Goal: Task Accomplishment & Management: Manage account settings

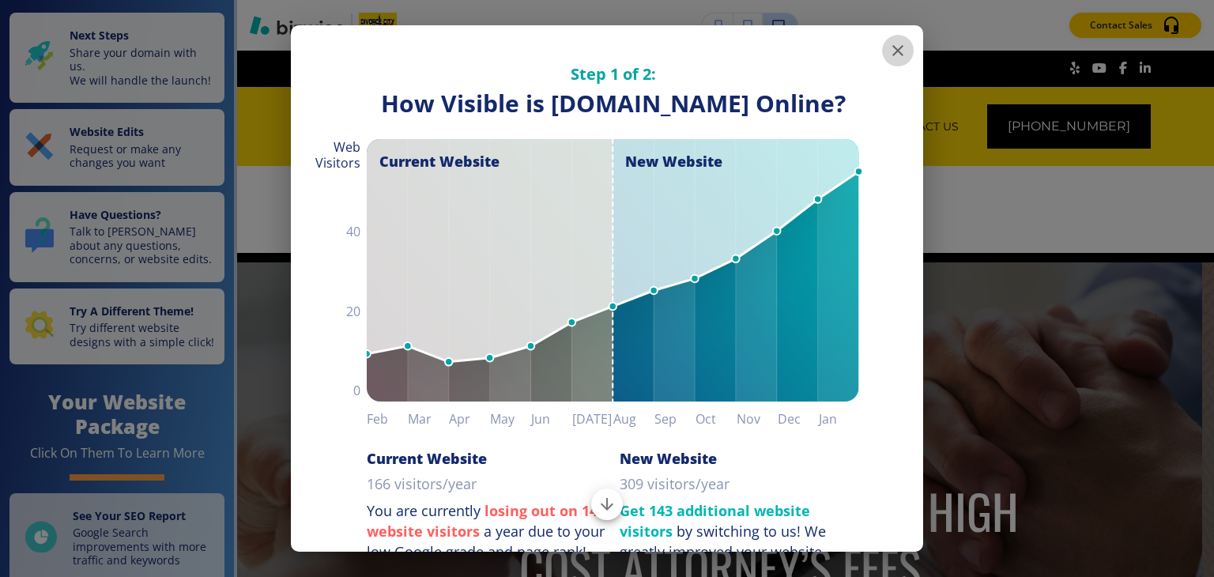
click at [892, 46] on icon "button" at bounding box center [897, 50] width 11 height 11
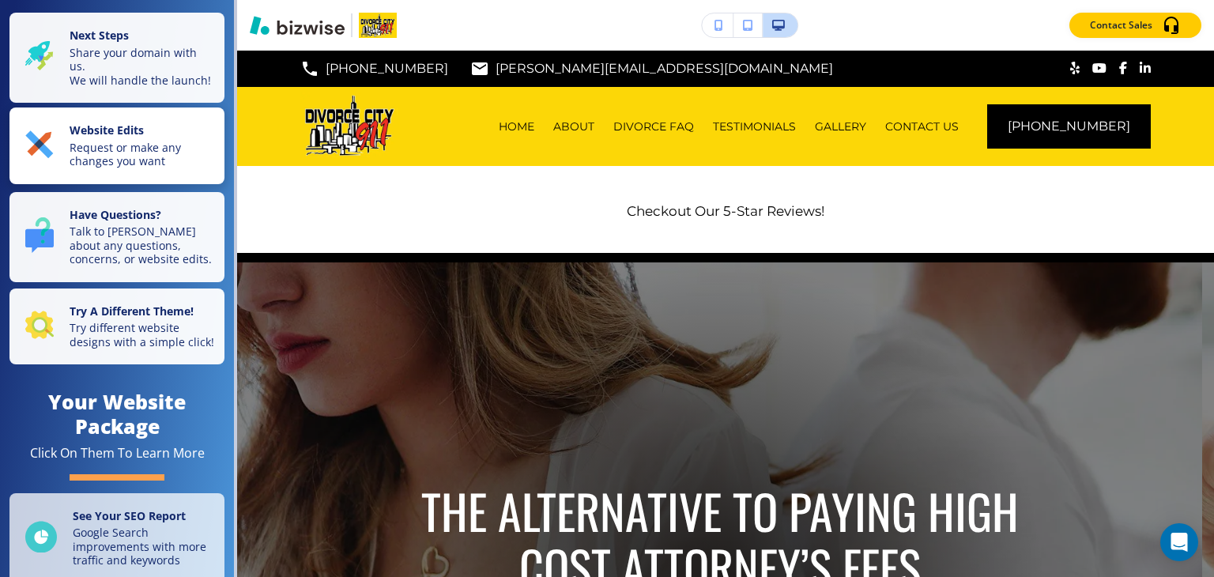
click at [87, 168] on p "Request or make any changes you want" at bounding box center [142, 155] width 145 height 28
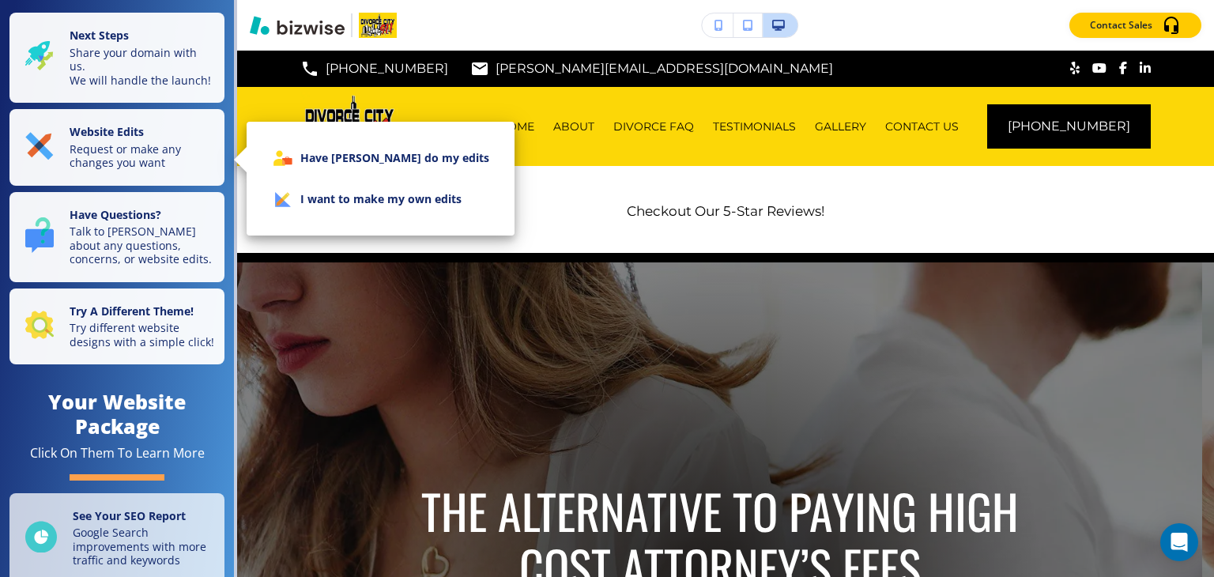
click at [307, 200] on li "I want to make my own edits" at bounding box center [380, 199] width 243 height 41
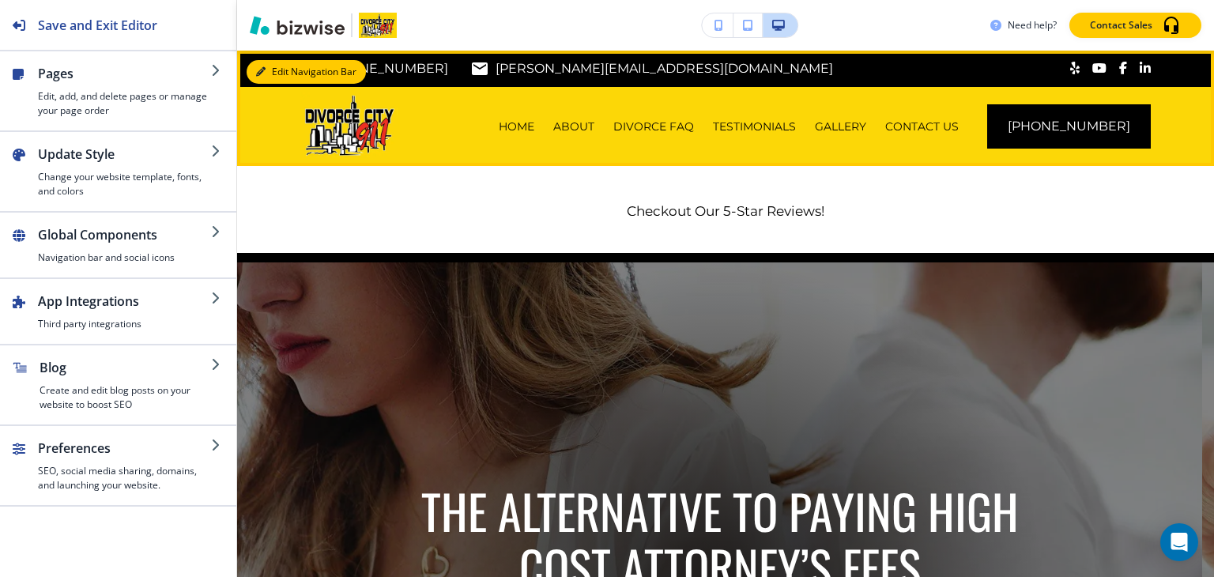
click at [279, 66] on button "Edit Navigation Bar" at bounding box center [306, 72] width 119 height 24
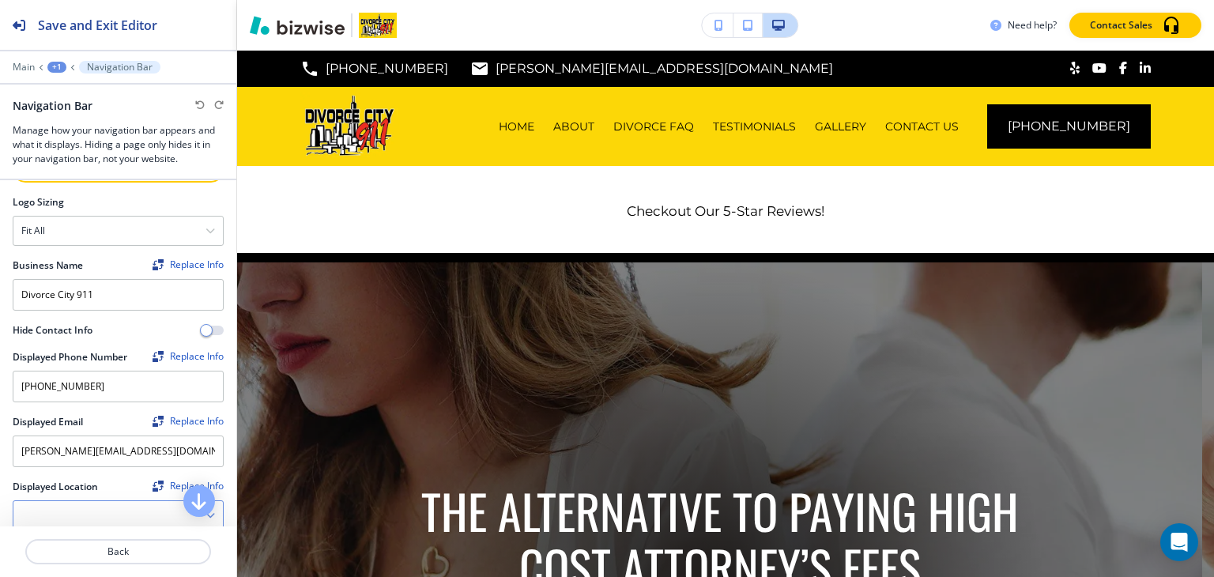
scroll to position [395, 0]
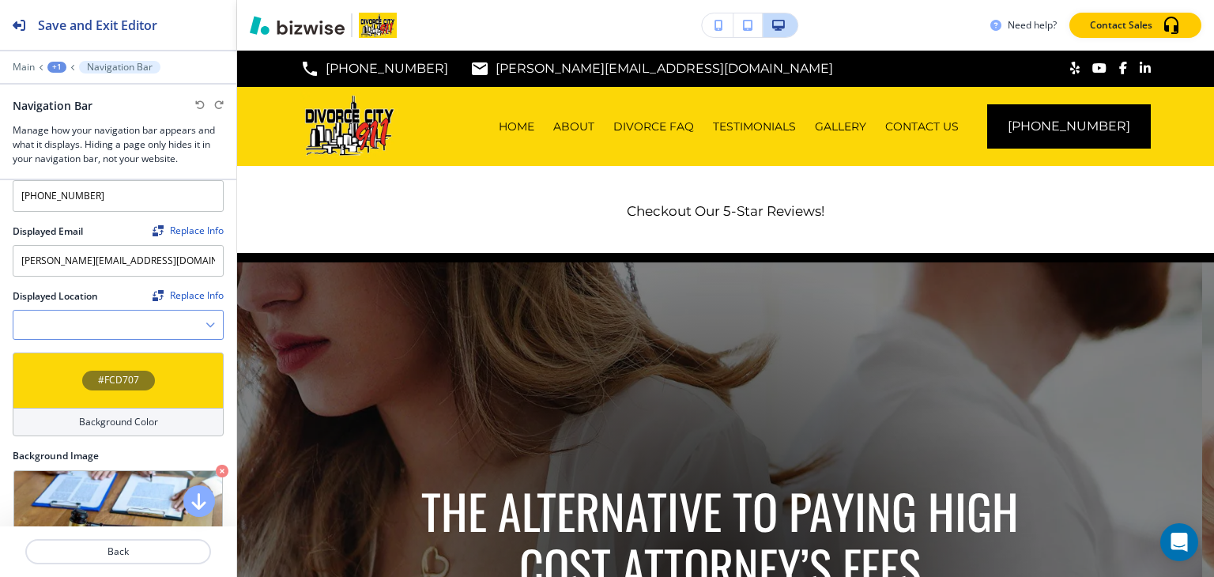
click at [148, 323] on Location "Manual Input" at bounding box center [109, 324] width 192 height 27
type Location "0"
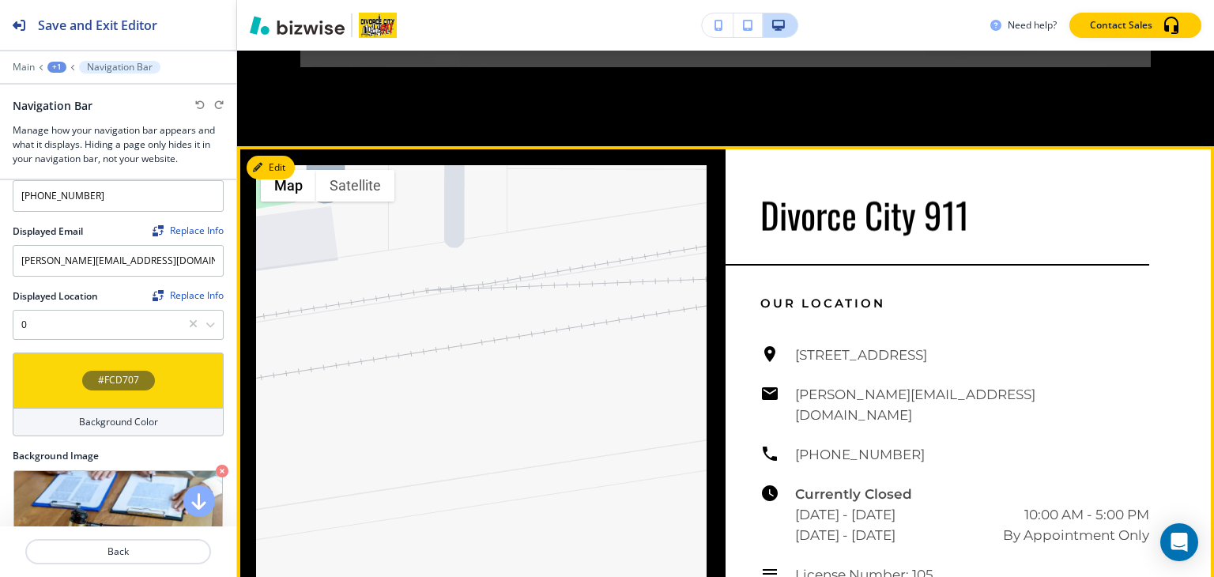
scroll to position [4506, 0]
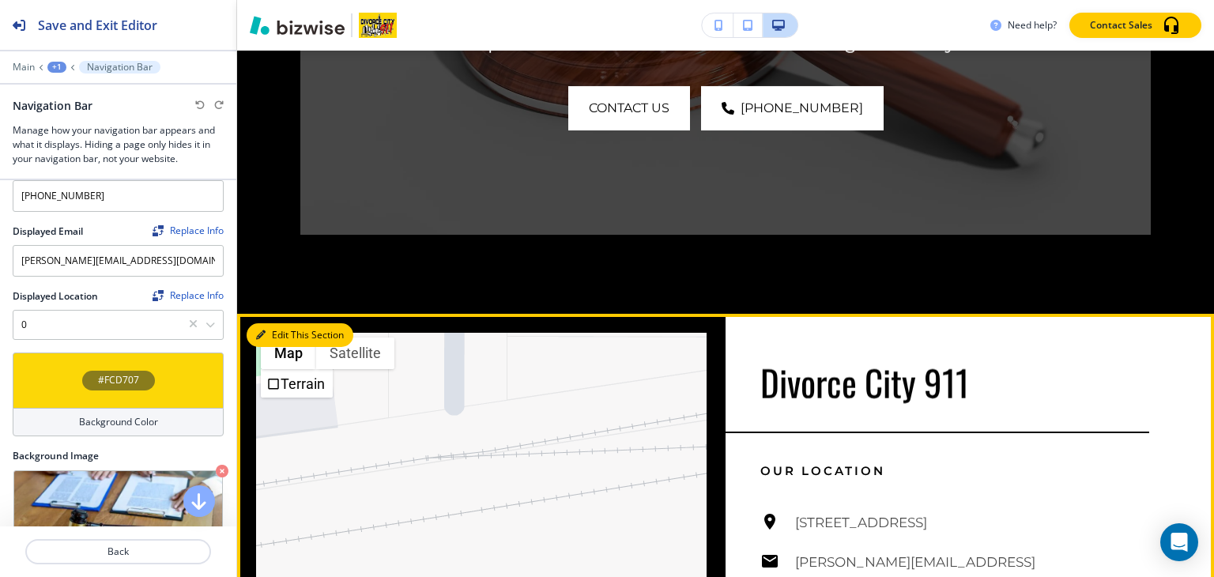
click at [279, 329] on button "Edit This Section" at bounding box center [300, 335] width 107 height 24
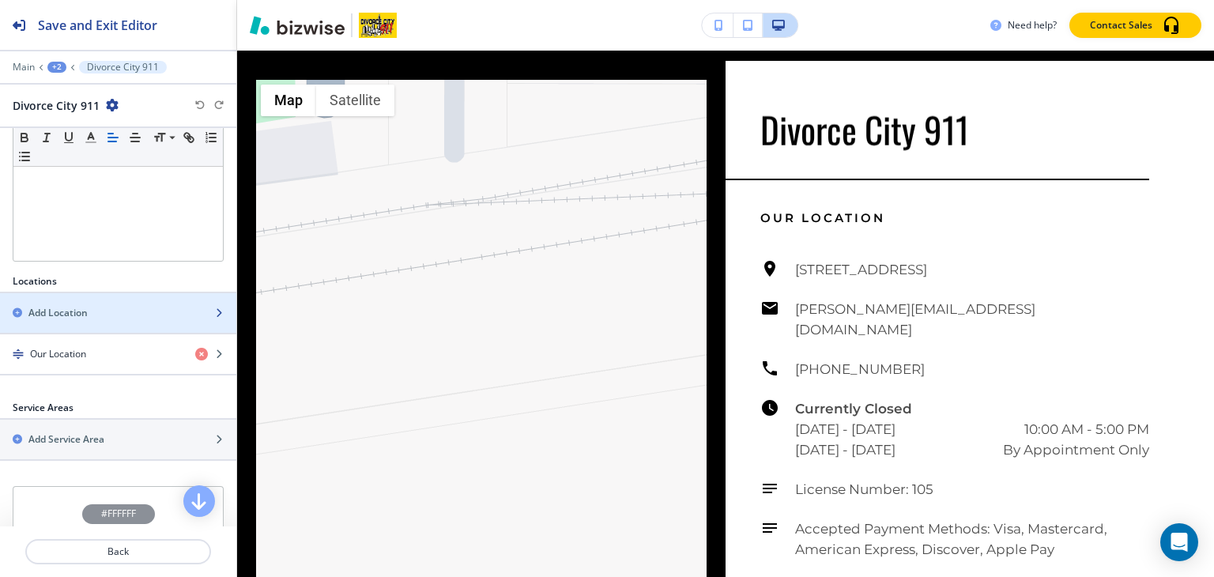
scroll to position [416, 0]
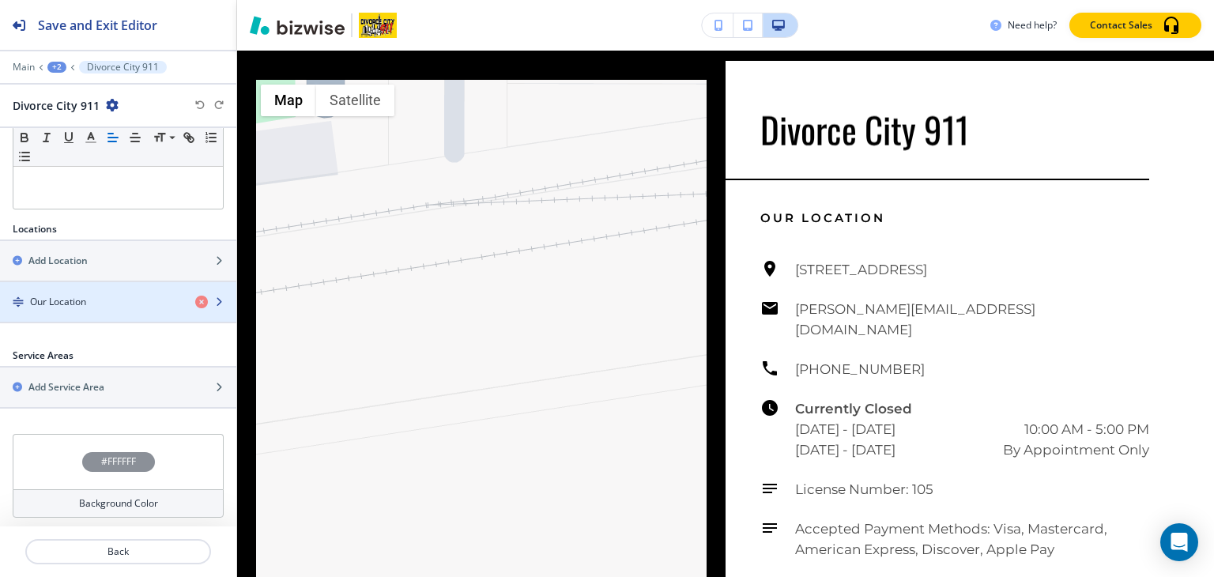
click at [104, 298] on div "Our Location" at bounding box center [91, 302] width 183 height 14
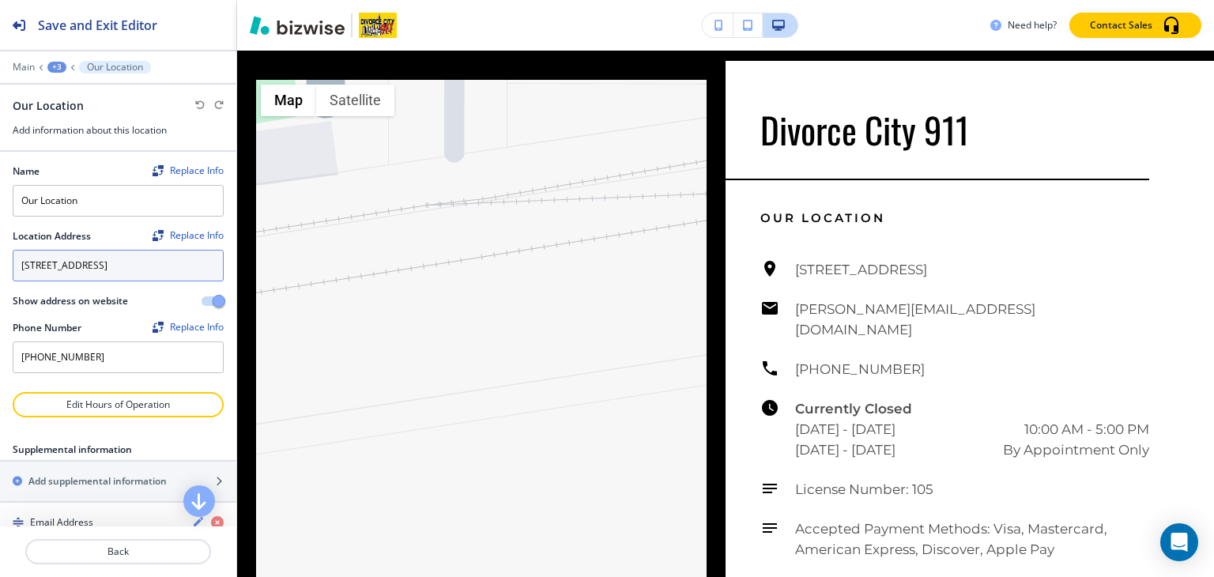
click at [116, 277] on textarea "[STREET_ADDRESS]" at bounding box center [118, 266] width 211 height 32
click at [15, 64] on p "Main" at bounding box center [24, 67] width 22 height 11
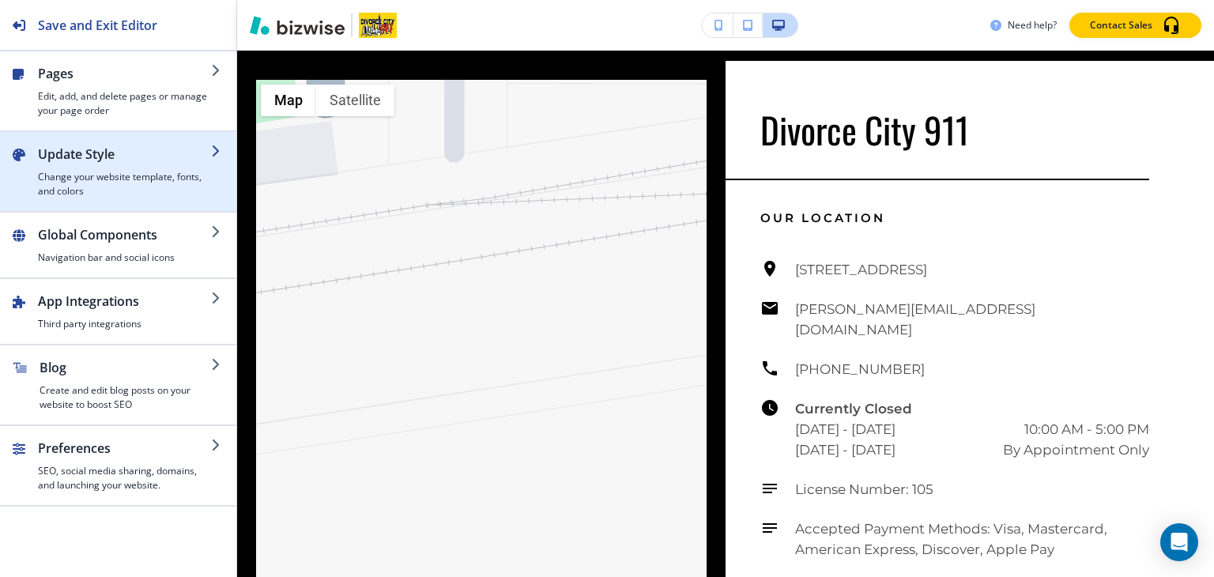
click at [71, 161] on h2 "Update Style" at bounding box center [124, 154] width 173 height 19
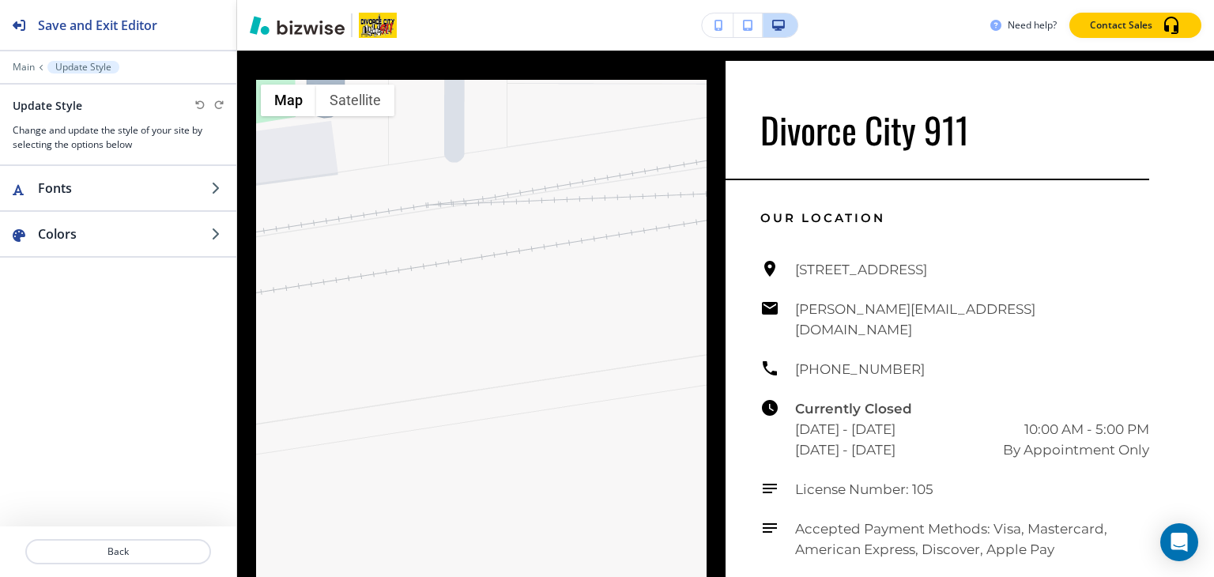
click at [12, 67] on div "Main Update Style" at bounding box center [118, 67] width 236 height 13
click at [19, 67] on p "Main" at bounding box center [24, 67] width 22 height 11
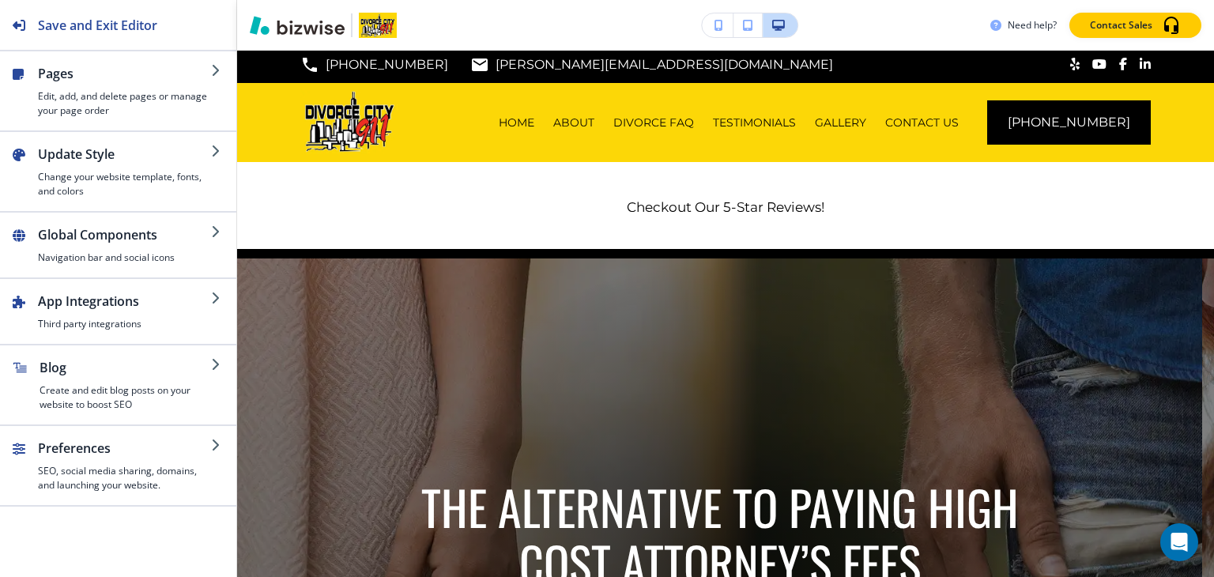
scroll to position [0, 0]
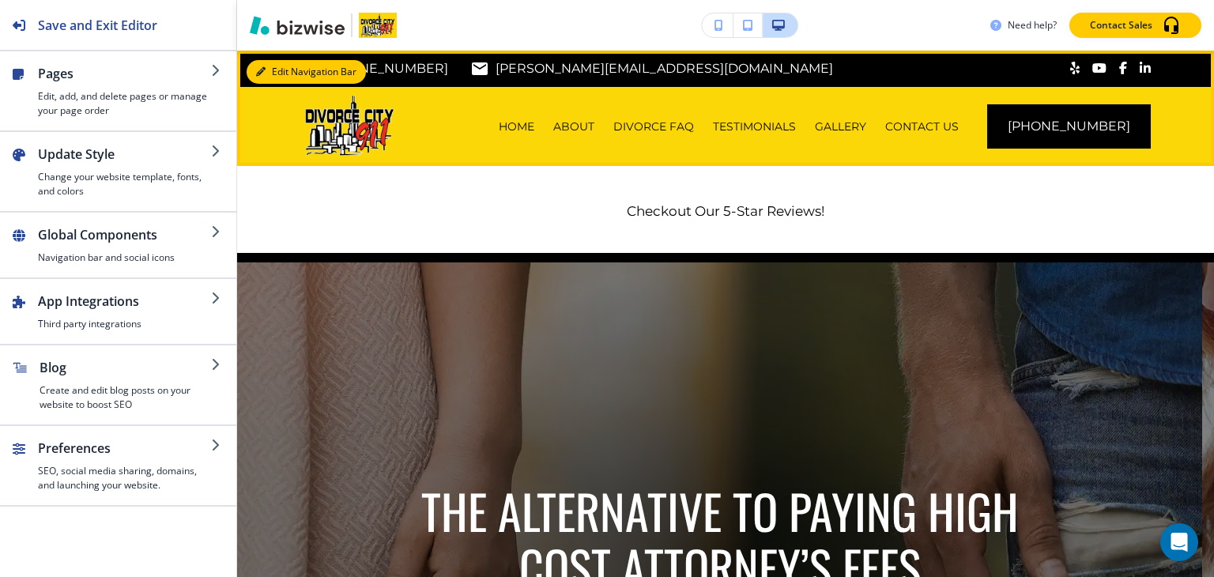
click at [288, 70] on button "Edit Navigation Bar" at bounding box center [306, 72] width 119 height 24
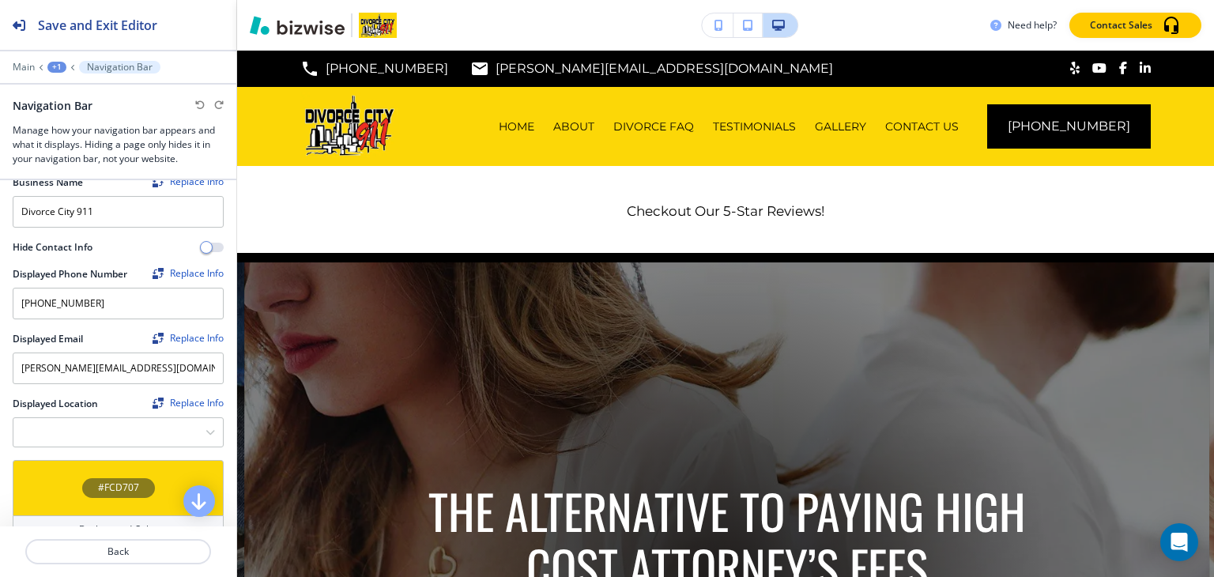
scroll to position [316, 0]
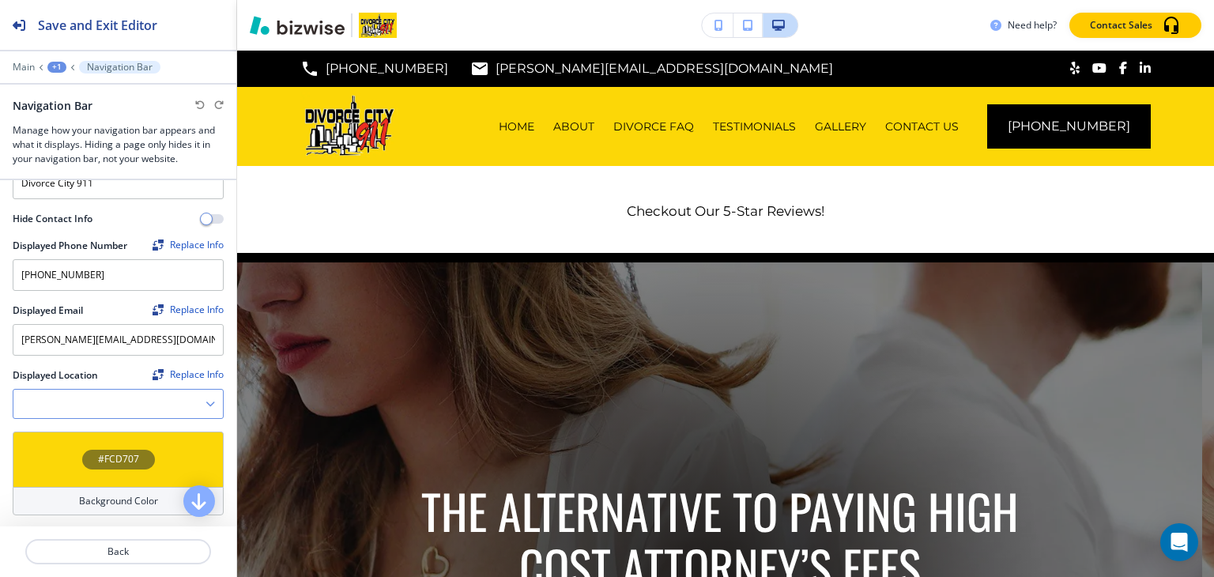
click at [131, 391] on Location "Manual Input" at bounding box center [109, 404] width 192 height 27
paste Location "[STREET_ADDRESS]"
click at [112, 396] on Location "[STREET_ADDRESS]" at bounding box center [100, 404] width 175 height 27
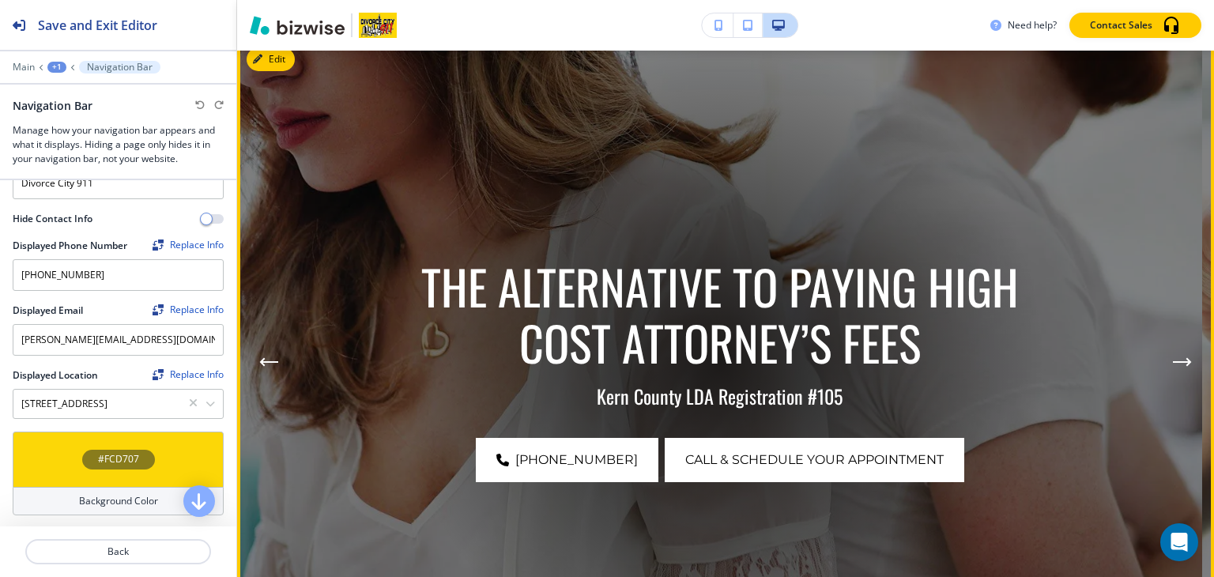
scroll to position [237, 0]
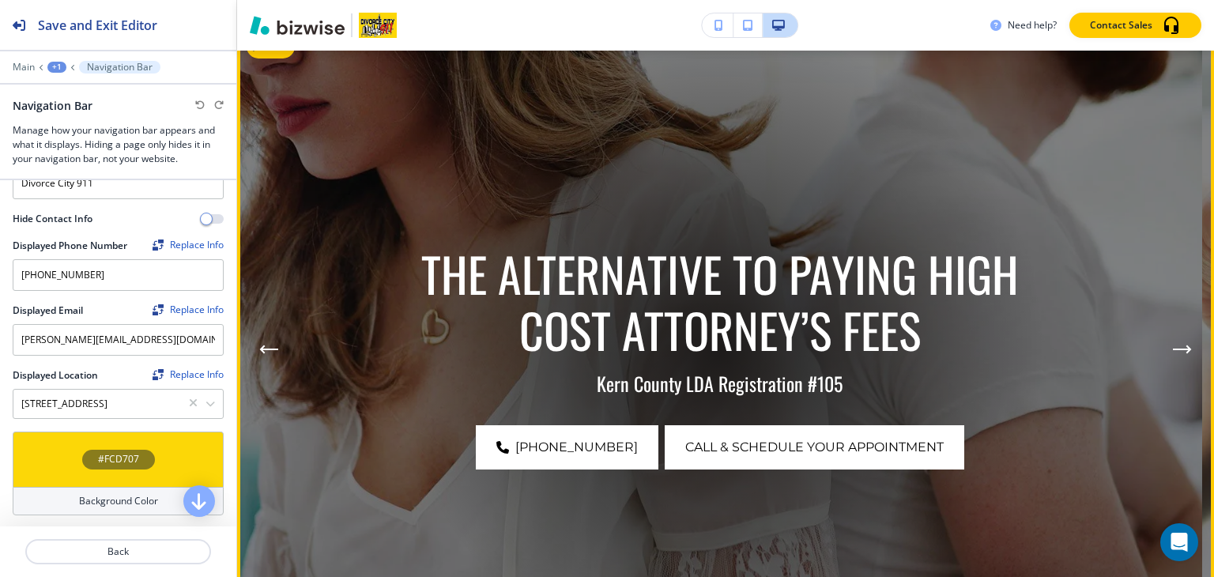
type Location "[STREET_ADDRESS]"
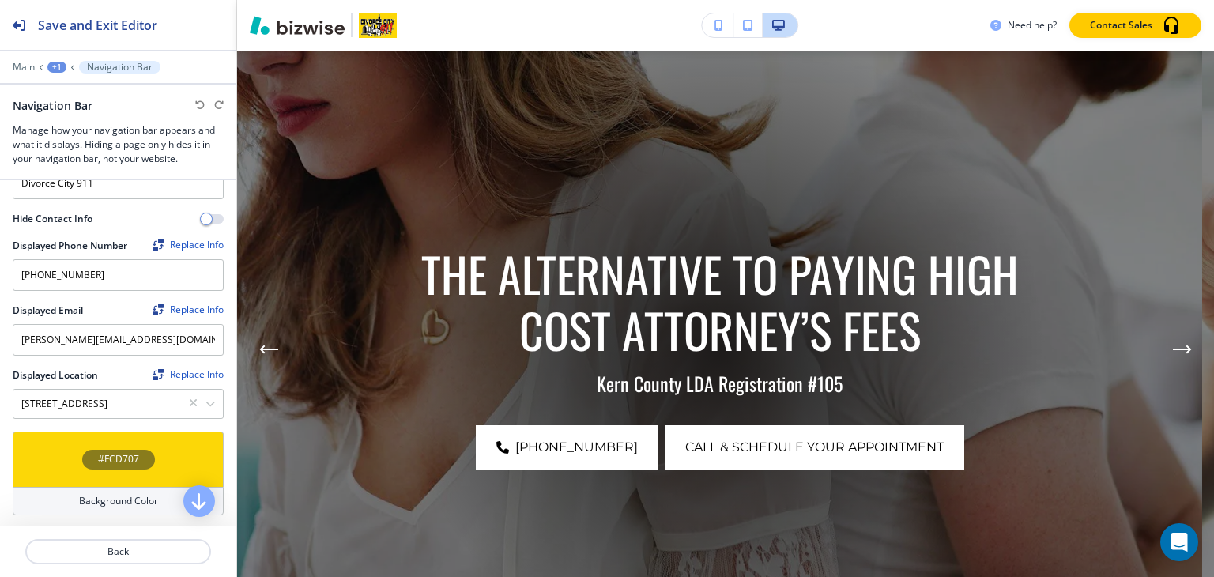
scroll to position [0, 0]
click at [44, 391] on Location "[STREET_ADDRESS]" at bounding box center [100, 404] width 175 height 27
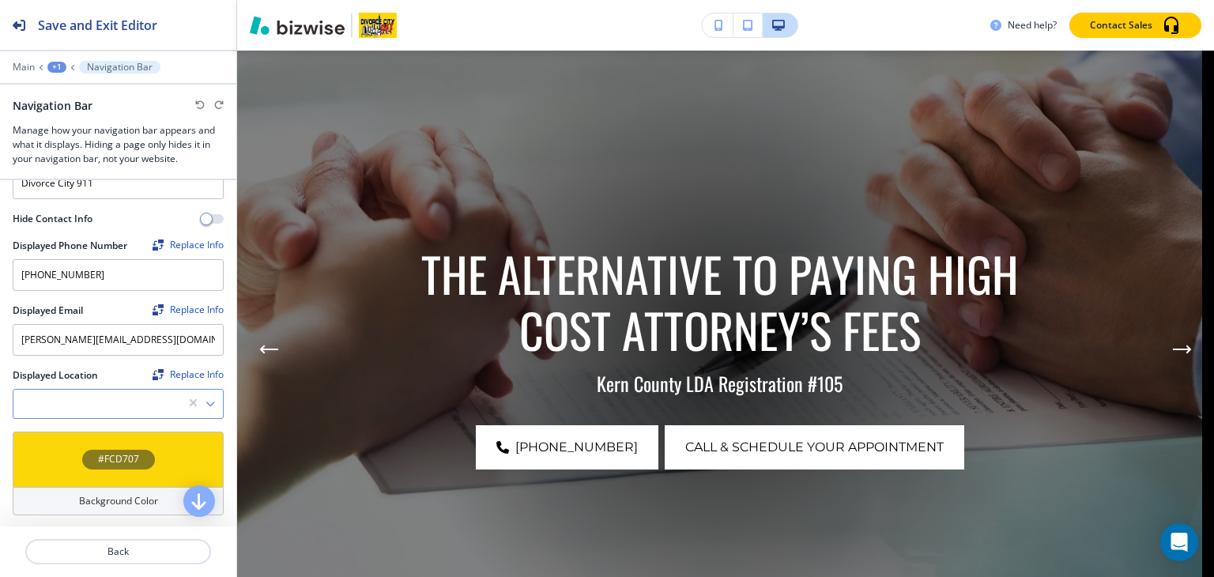
paste Location "[STREET_ADDRESS]"
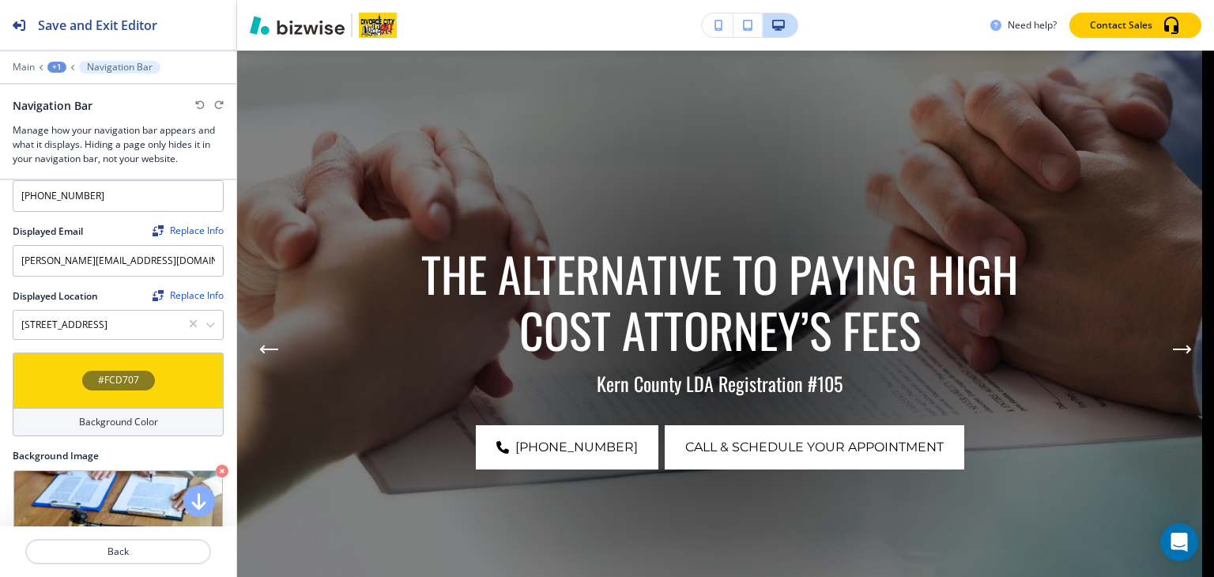
type Location "[STREET_ADDRESS]"
click at [123, 353] on div "#FCD707" at bounding box center [118, 380] width 211 height 55
click at [218, 377] on div "#FCD707 Background Color" at bounding box center [118, 401] width 236 height 96
click at [79, 311] on Location "[STREET_ADDRESS]" at bounding box center [100, 324] width 175 height 27
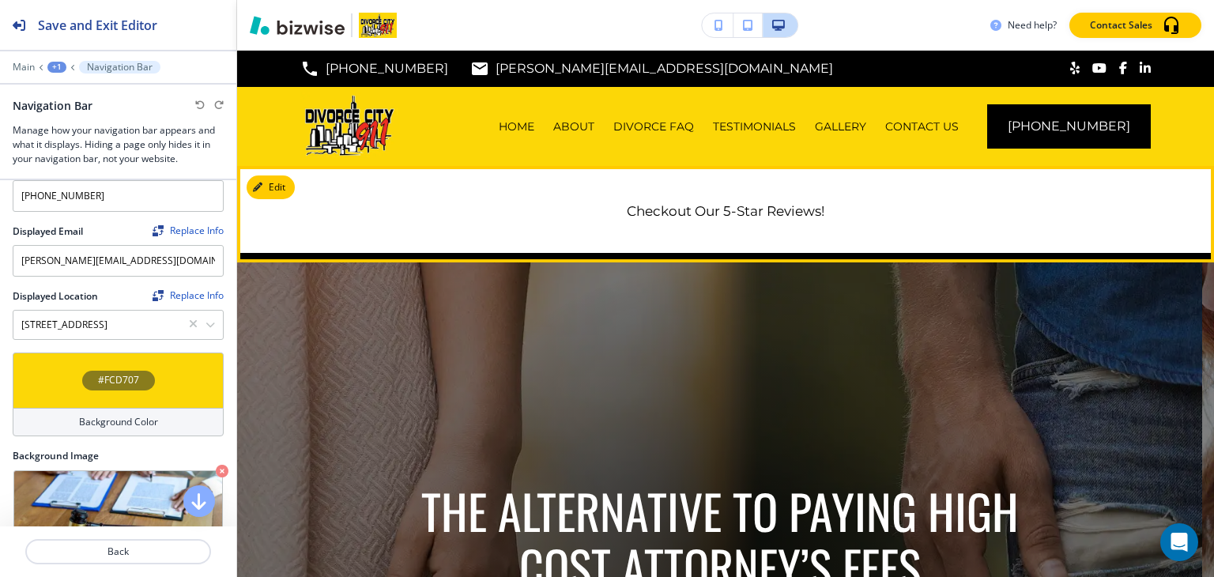
click at [689, 210] on link "Checkout Our 5-Star Reviews!" at bounding box center [726, 211] width 198 height 16
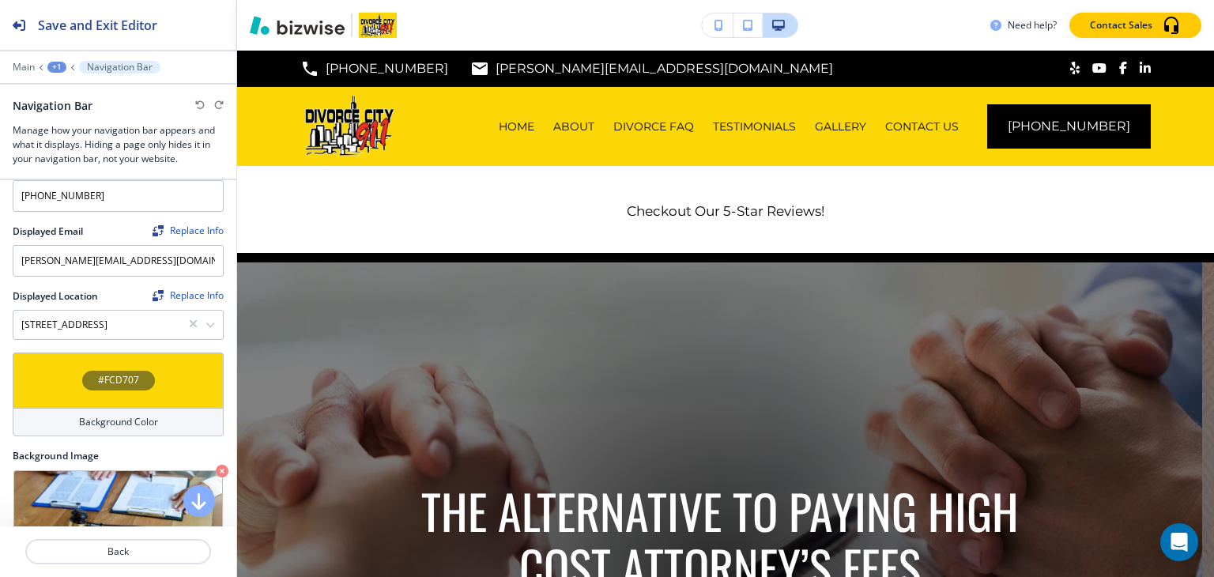
click at [263, 193] on div "Edit Checkout Our 5-Star Reviews!" at bounding box center [725, 214] width 977 height 96
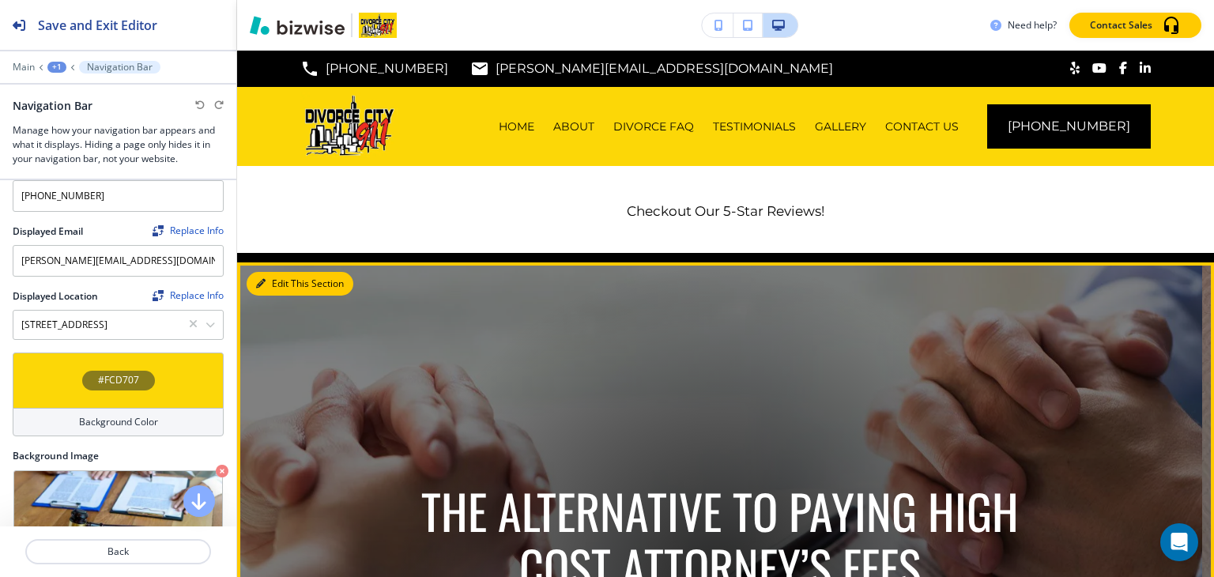
click at [284, 279] on button "Edit This Section" at bounding box center [300, 284] width 107 height 24
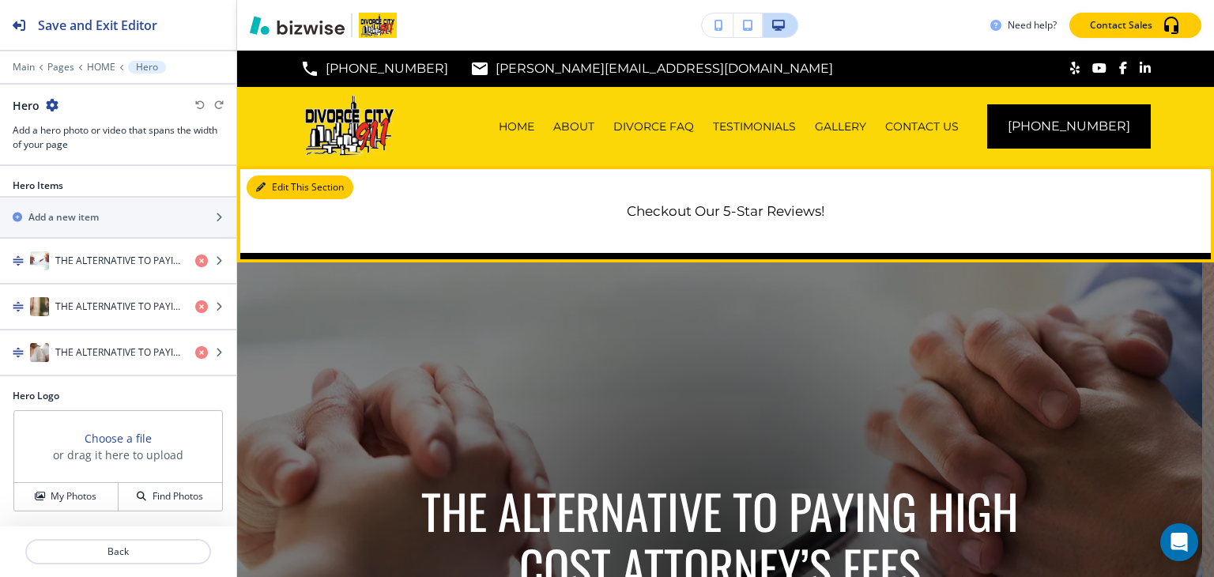
click at [269, 182] on button "Edit This Section" at bounding box center [300, 187] width 107 height 24
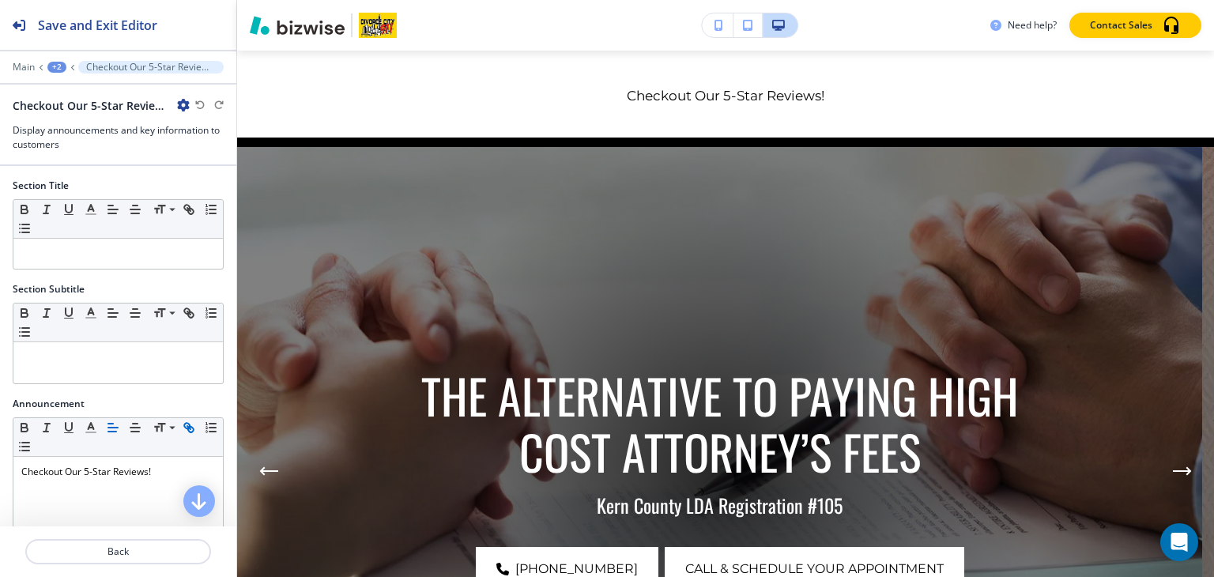
scroll to position [158, 0]
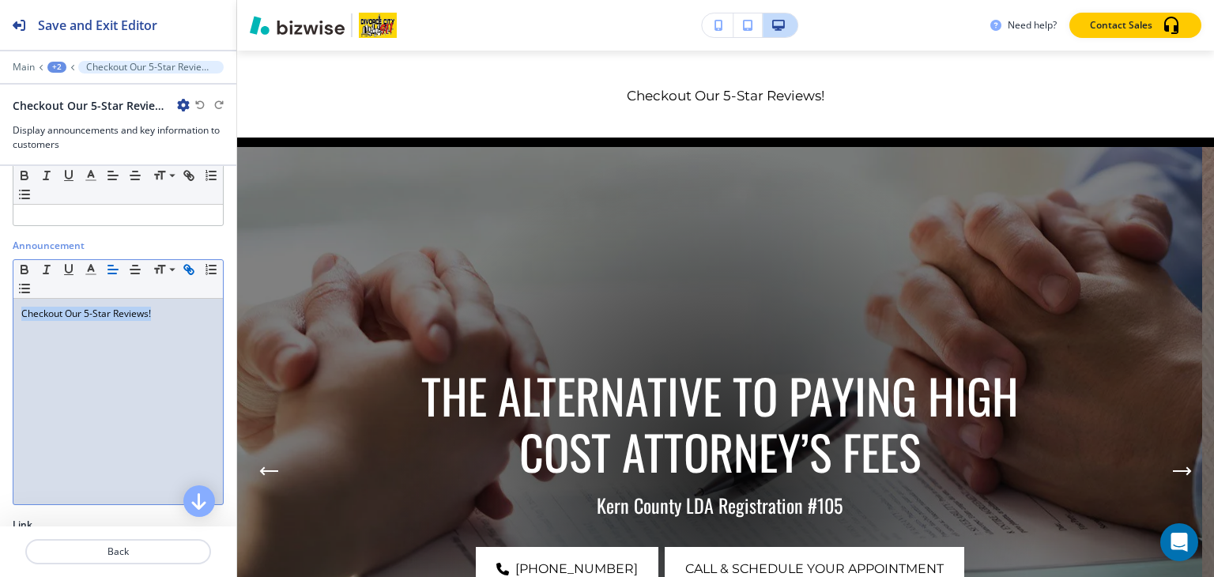
drag, startPoint x: 177, startPoint y: 311, endPoint x: 0, endPoint y: 303, distance: 177.3
click at [0, 303] on div "Announcement Small Normal Large Huge Checkout Our 5-Star Reviews!" at bounding box center [118, 378] width 236 height 279
click at [190, 265] on icon "button" at bounding box center [187, 268] width 6 height 6
click at [188, 265] on icon "button" at bounding box center [187, 268] width 6 height 6
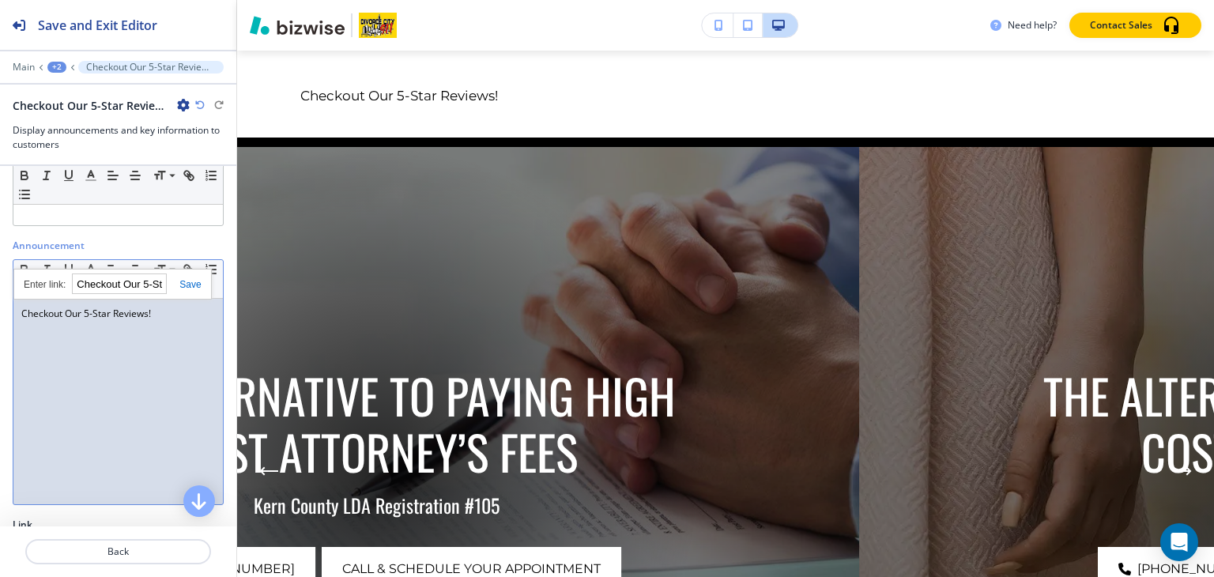
paste input "[URL][DOMAIN_NAME],"
type input "[URL][DOMAIN_NAME],"
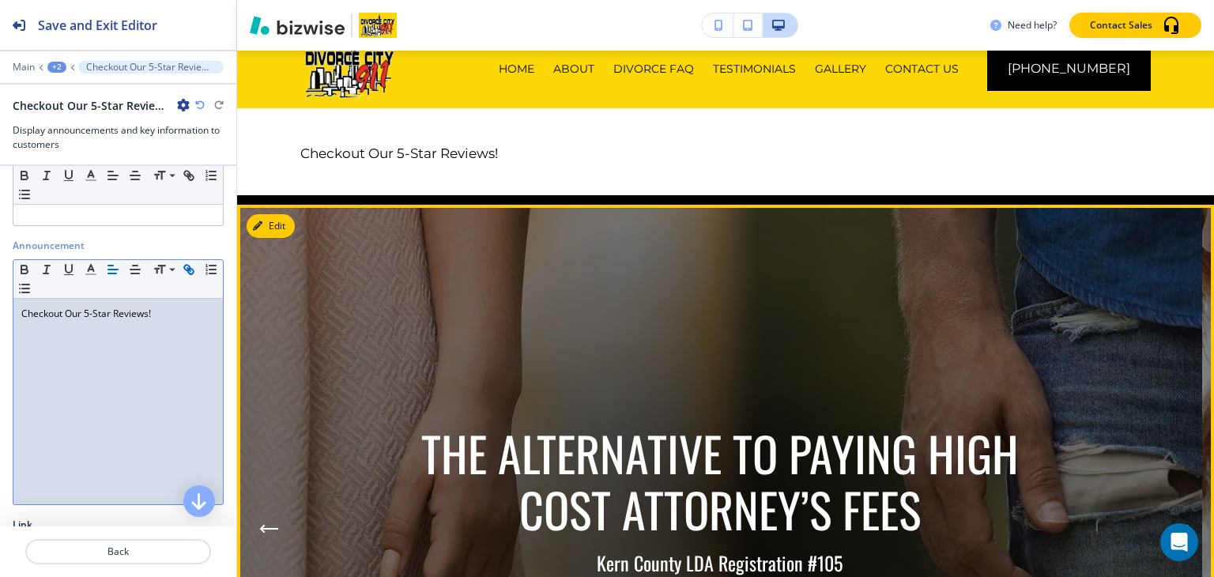
scroll to position [0, 0]
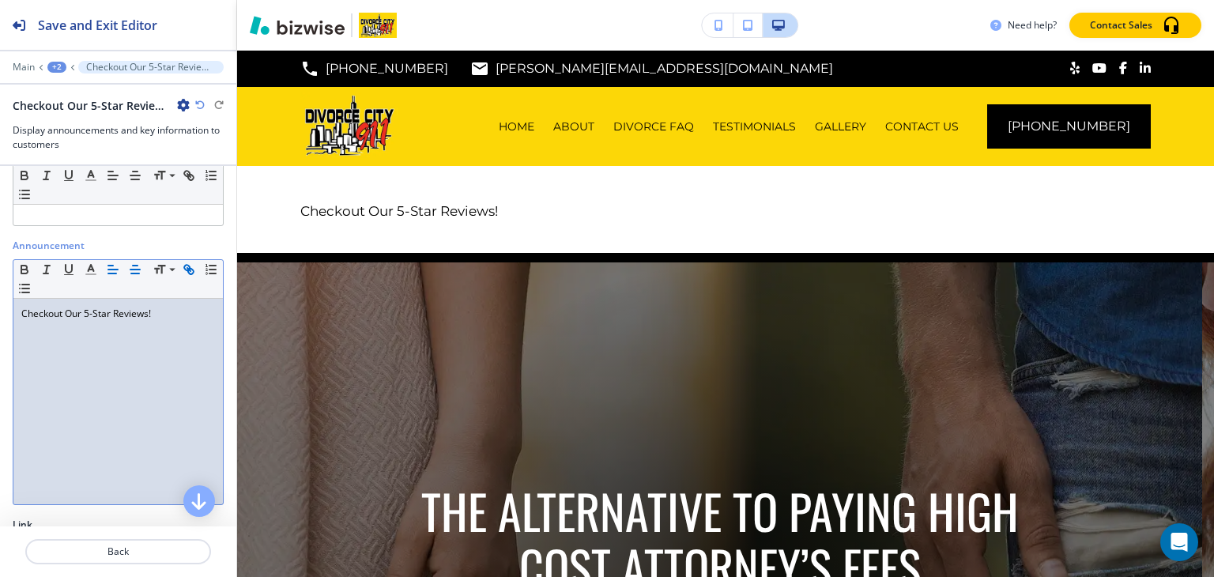
click at [136, 266] on icon "button" at bounding box center [135, 269] width 14 height 14
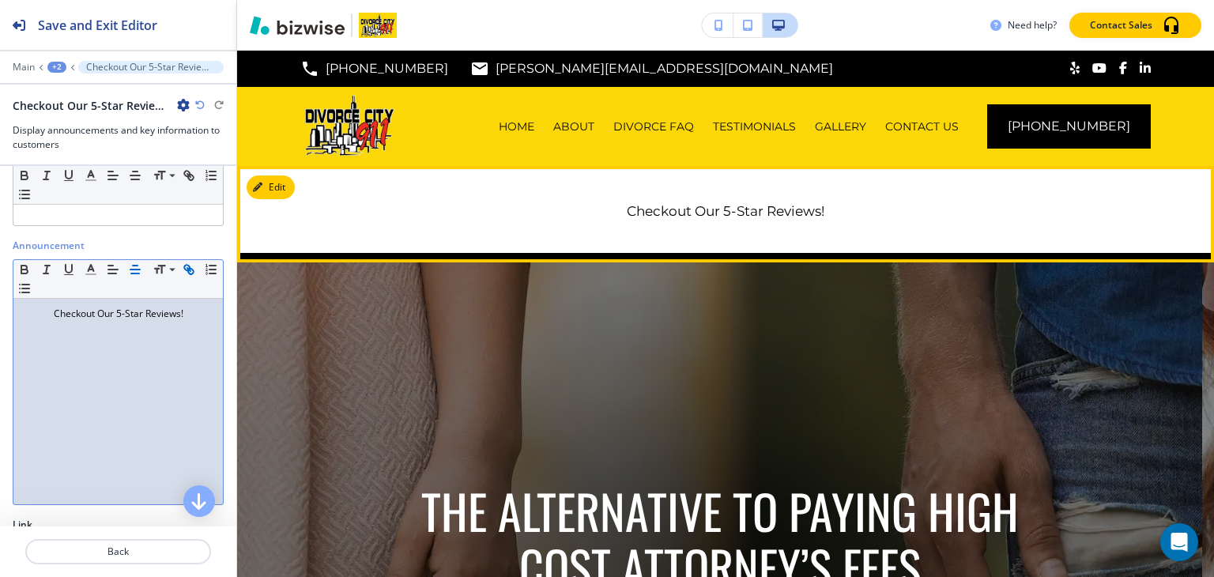
click at [781, 206] on link "Checkout Our 5-Star Reviews!" at bounding box center [726, 211] width 198 height 16
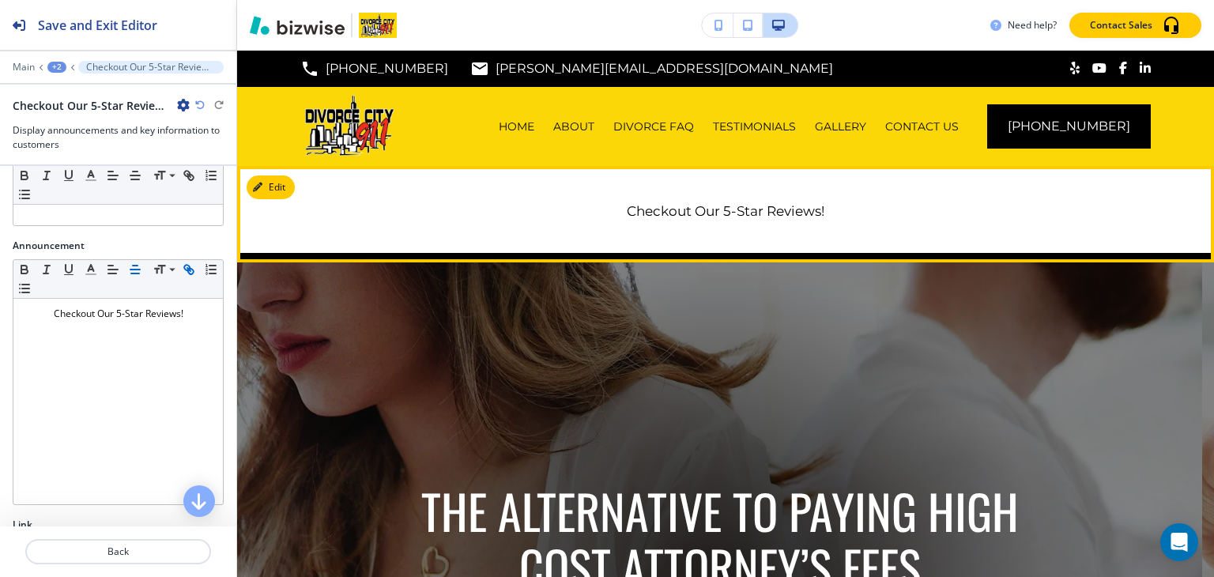
click at [56, 66] on div "+2" at bounding box center [56, 67] width 19 height 11
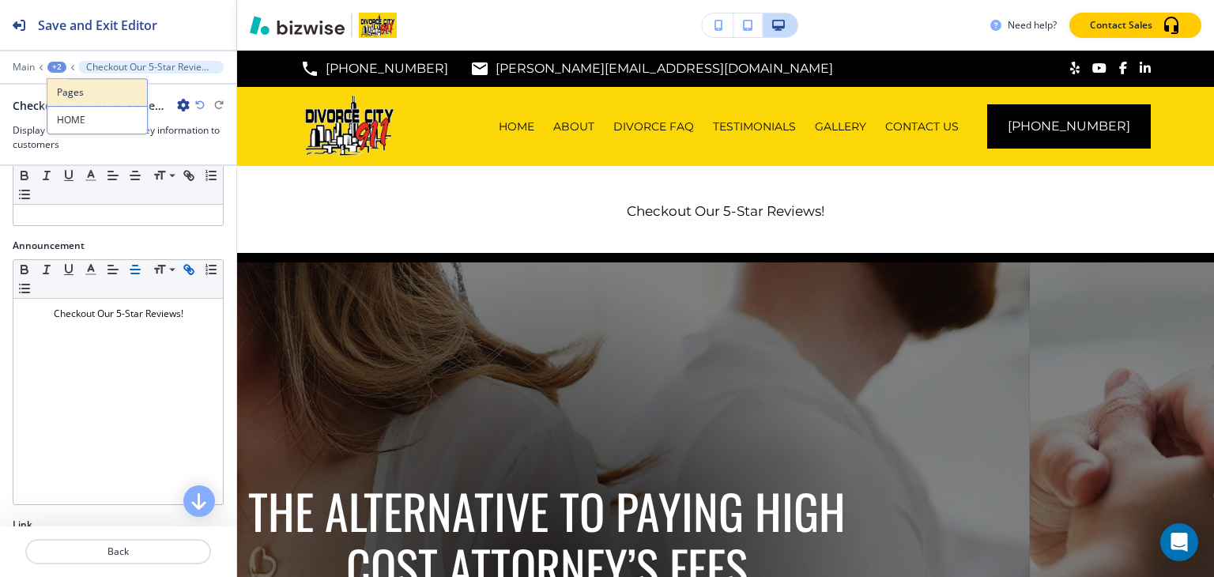
click at [56, 95] on button "Pages" at bounding box center [97, 92] width 101 height 28
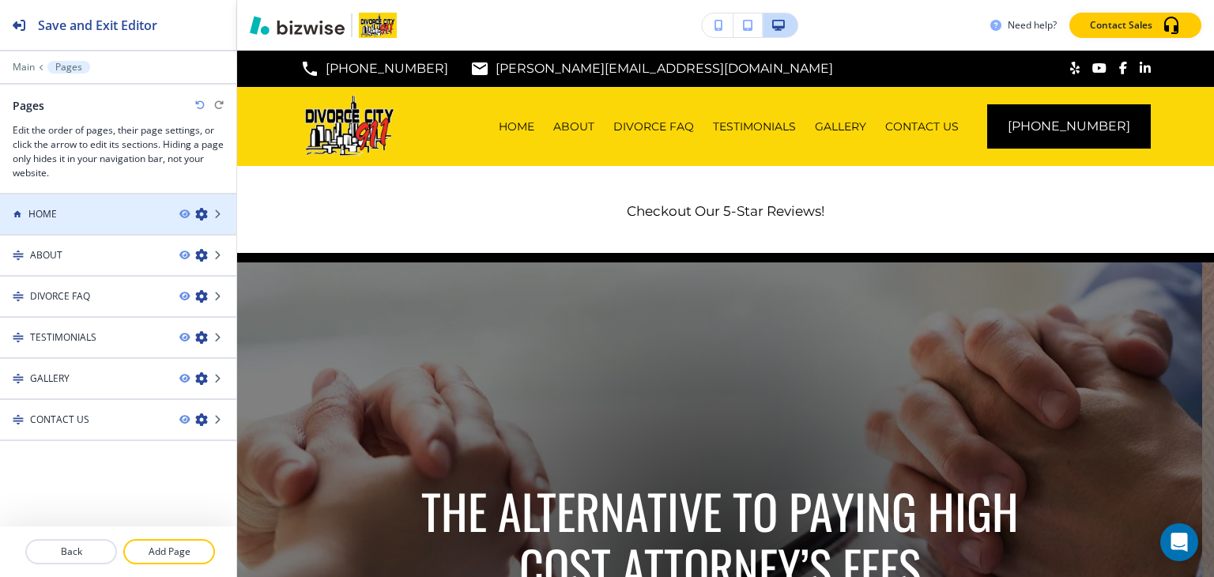
click at [51, 215] on h4 "HOME" at bounding box center [42, 214] width 28 height 14
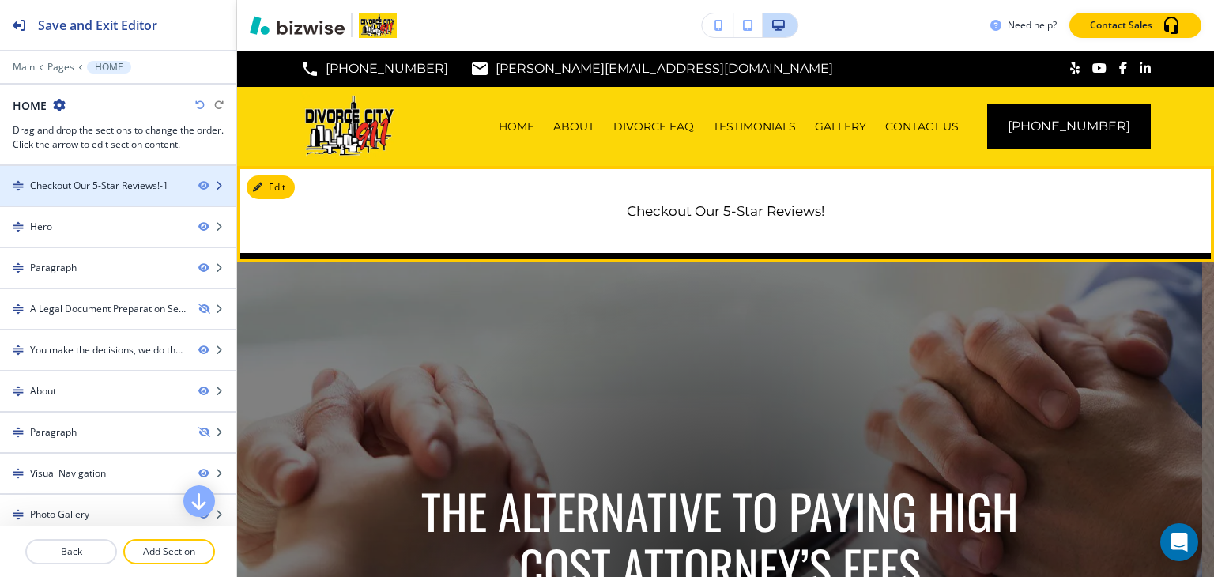
click at [74, 194] on div at bounding box center [118, 199] width 236 height 13
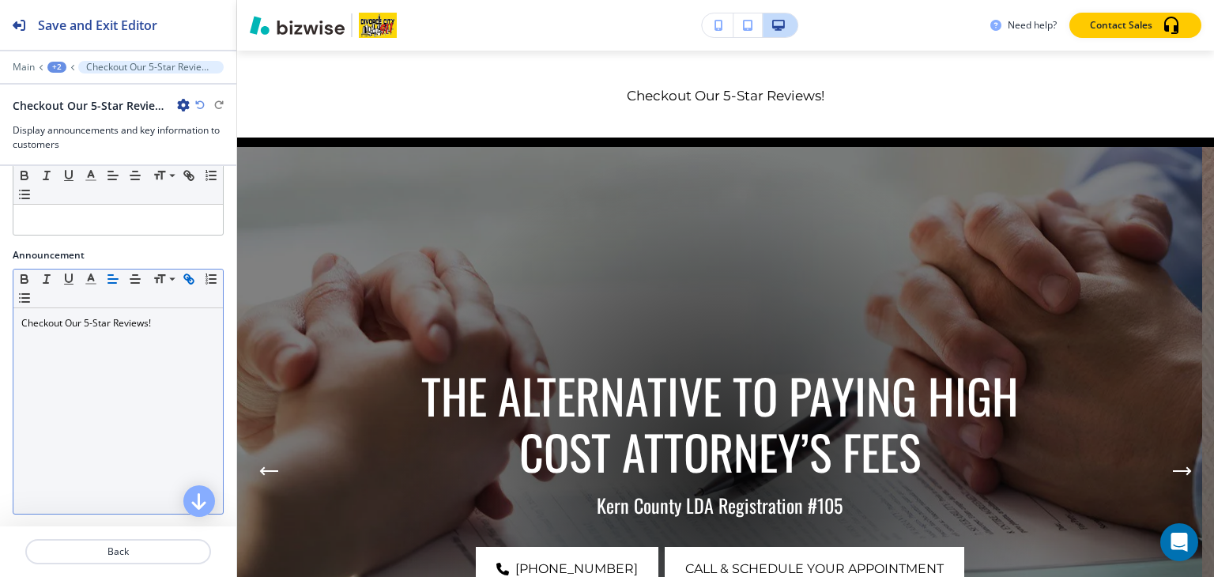
scroll to position [158, 0]
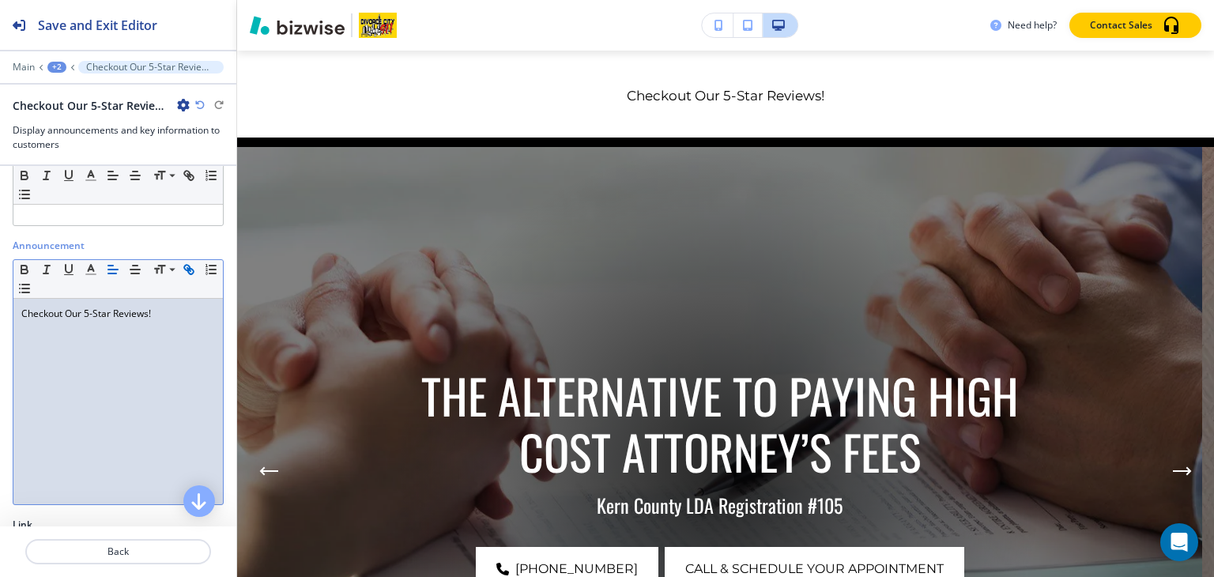
click at [148, 307] on link "Checkout Our 5-Star Reviews!" at bounding box center [86, 313] width 130 height 13
click at [161, 310] on p "Checkout Our 5-Star Reviews!" at bounding box center [118, 314] width 194 height 14
click at [55, 67] on div "+2" at bounding box center [56, 67] width 19 height 11
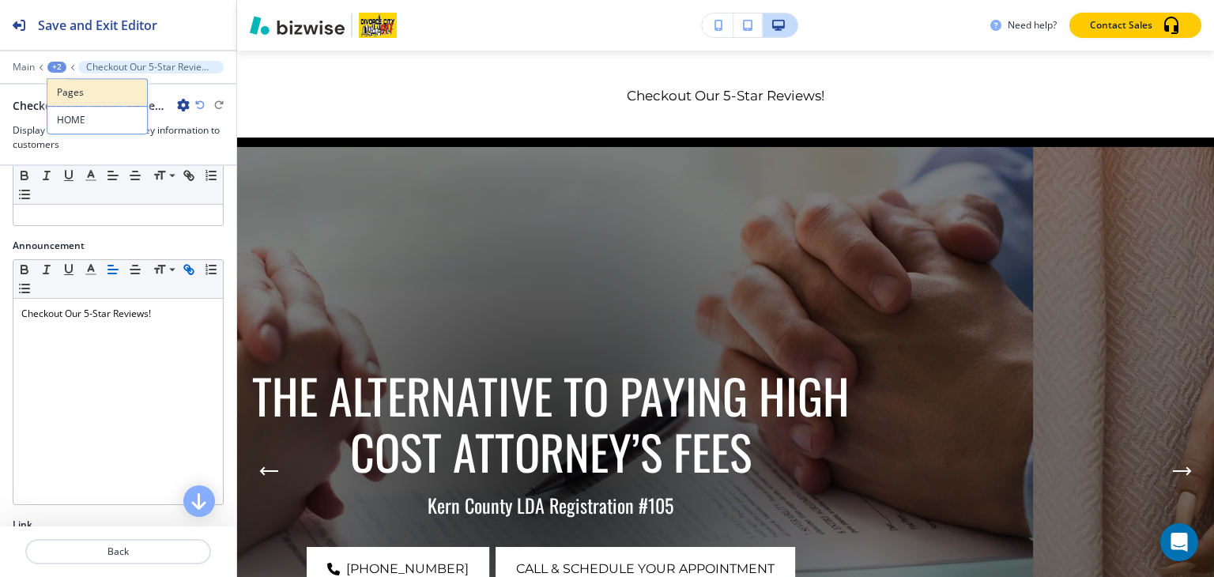
click at [67, 94] on p "Pages" at bounding box center [97, 92] width 81 height 14
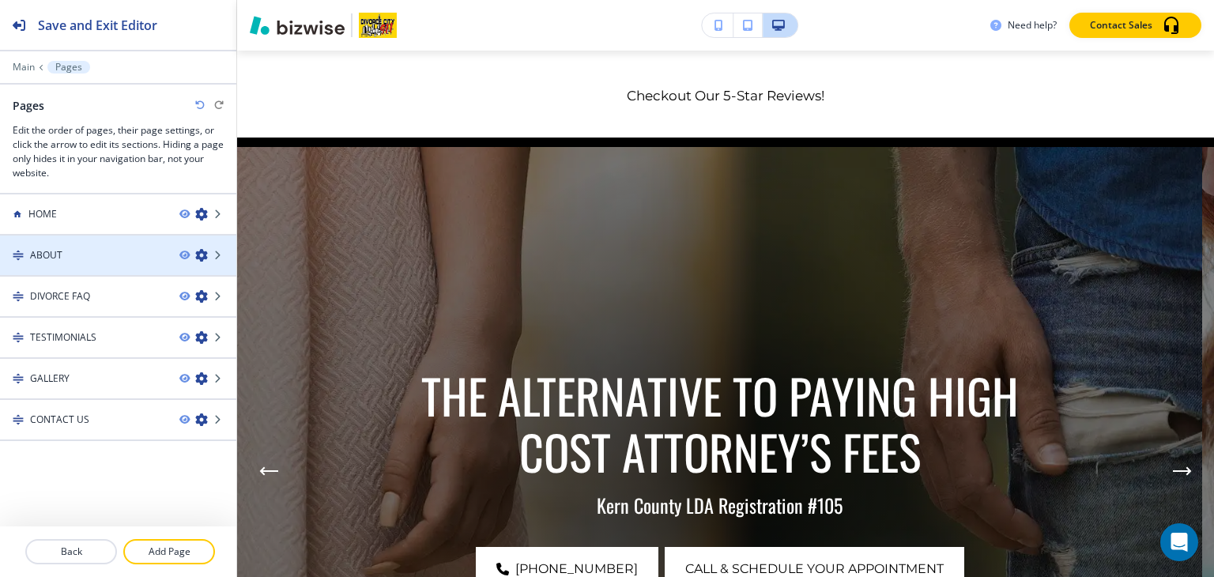
click at [90, 259] on div "ABOUT" at bounding box center [83, 255] width 167 height 14
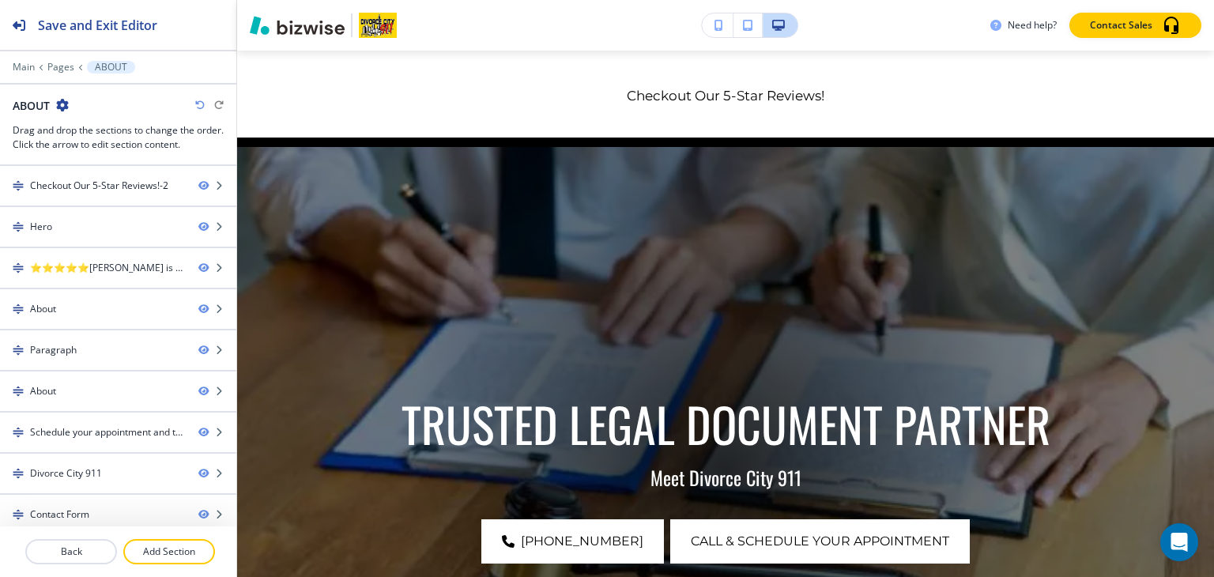
scroll to position [0, 0]
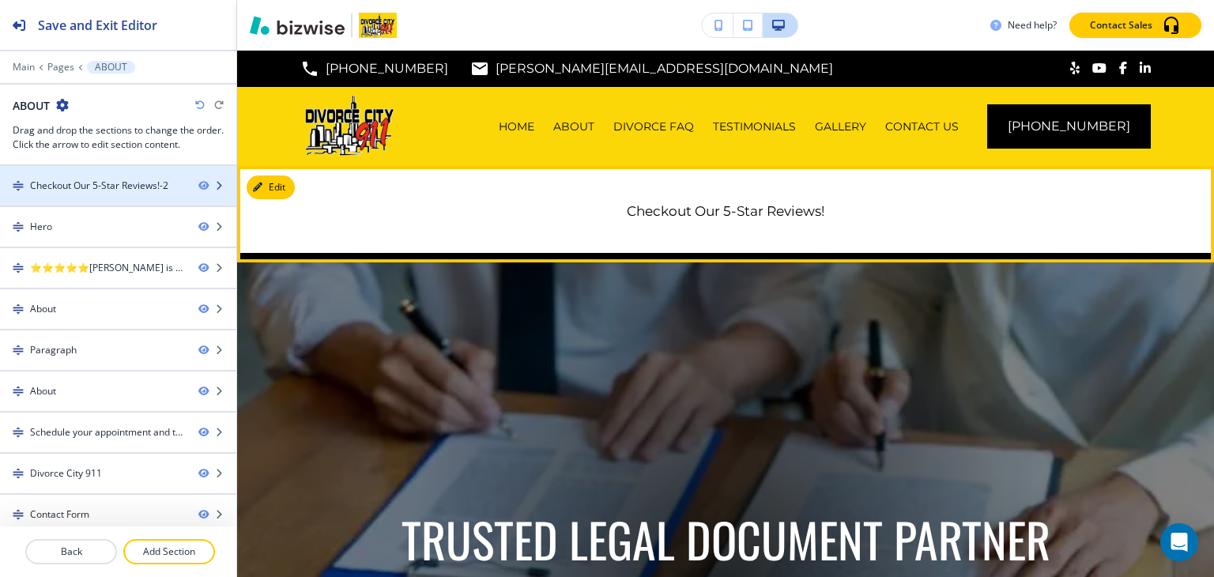
click at [81, 173] on div at bounding box center [118, 172] width 236 height 13
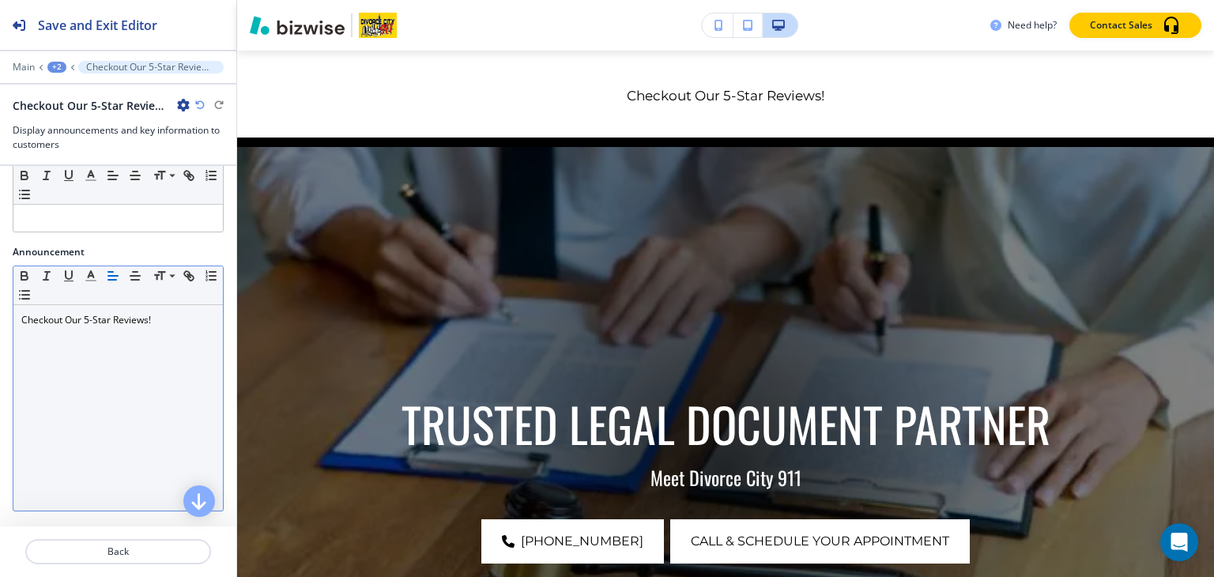
scroll to position [158, 0]
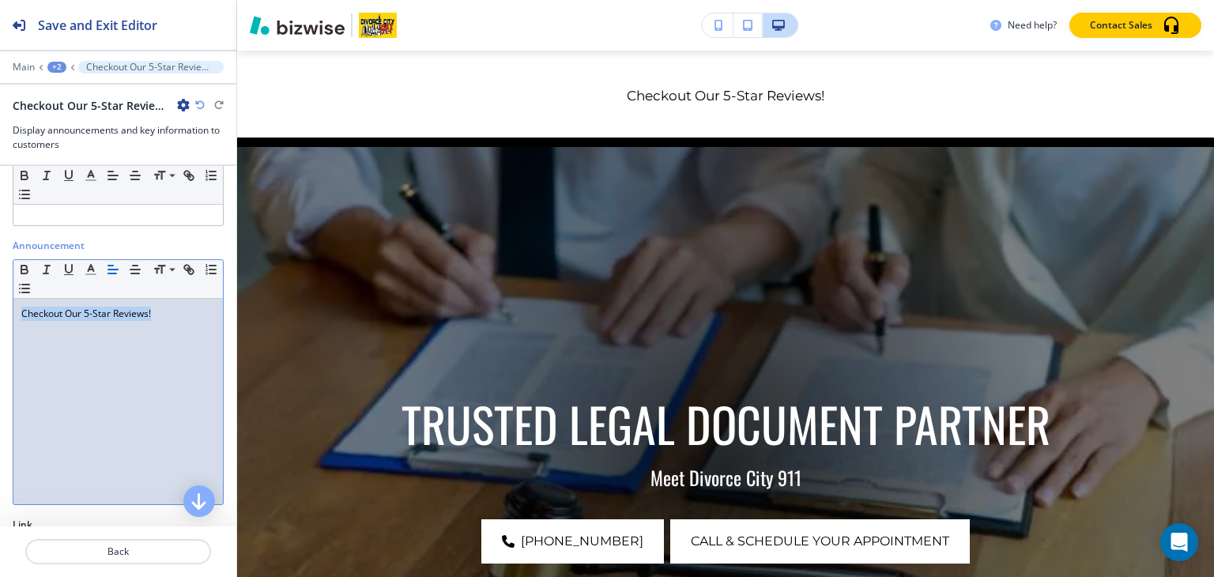
drag, startPoint x: 162, startPoint y: 311, endPoint x: 0, endPoint y: 281, distance: 164.7
click at [0, 281] on div "Announcement Small Normal Large Huge Checkout Our 5-Star Reviews!" at bounding box center [118, 378] width 236 height 279
click at [193, 262] on icon "button" at bounding box center [189, 269] width 14 height 14
paste input "[URL][DOMAIN_NAME],"
type input "[URL][DOMAIN_NAME],"
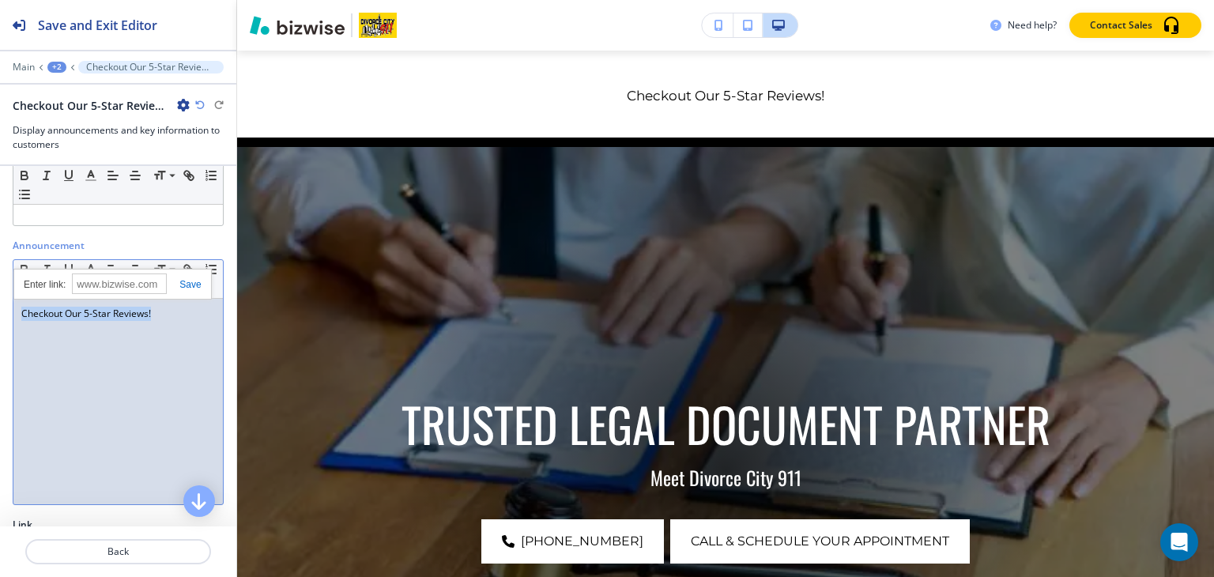
scroll to position [0, 0]
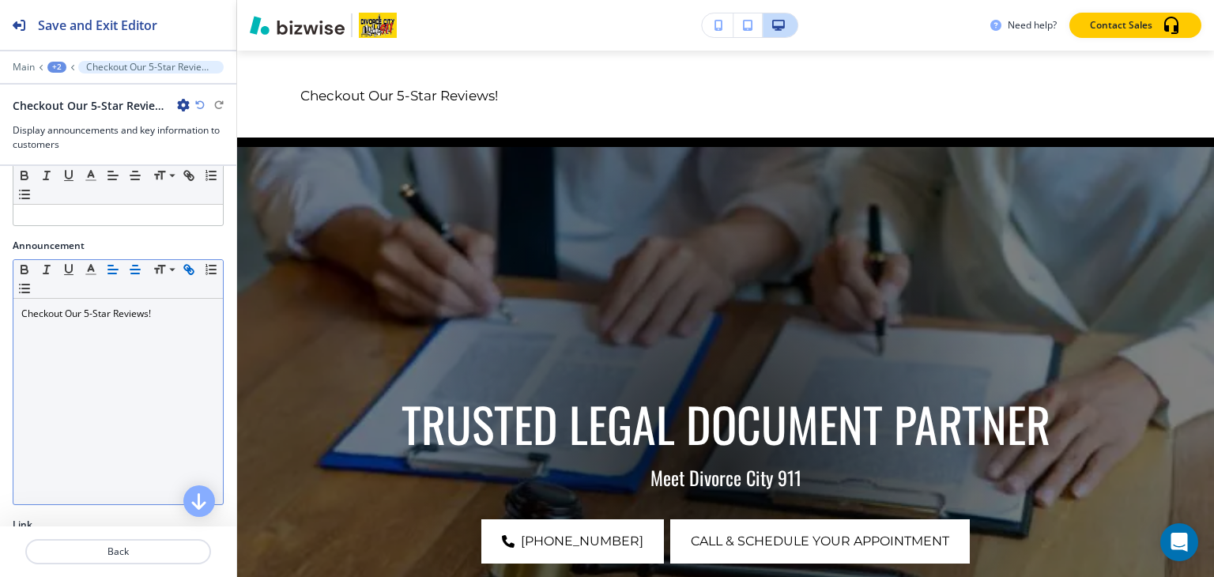
click at [134, 266] on line "button" at bounding box center [135, 266] width 5 height 0
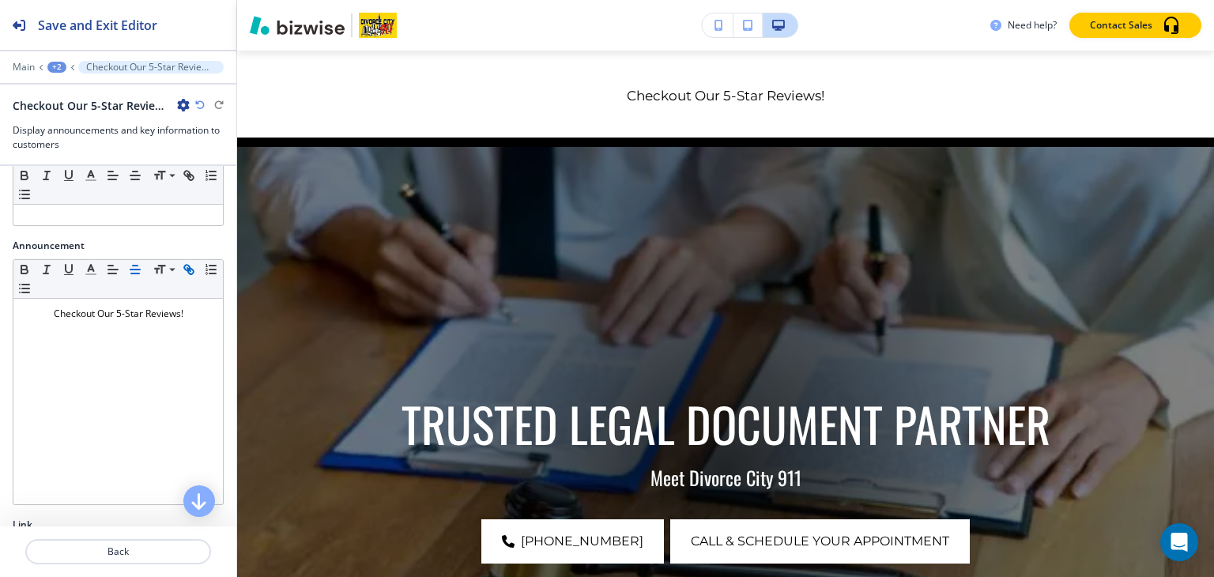
click at [58, 59] on div at bounding box center [118, 55] width 236 height 9
click at [58, 62] on div "+2" at bounding box center [56, 67] width 19 height 11
drag, startPoint x: 61, startPoint y: 77, endPoint x: 70, endPoint y: 96, distance: 21.2
click at [68, 92] on div "Pages ABOUT" at bounding box center [97, 103] width 101 height 62
click at [71, 96] on p "Pages" at bounding box center [97, 92] width 81 height 14
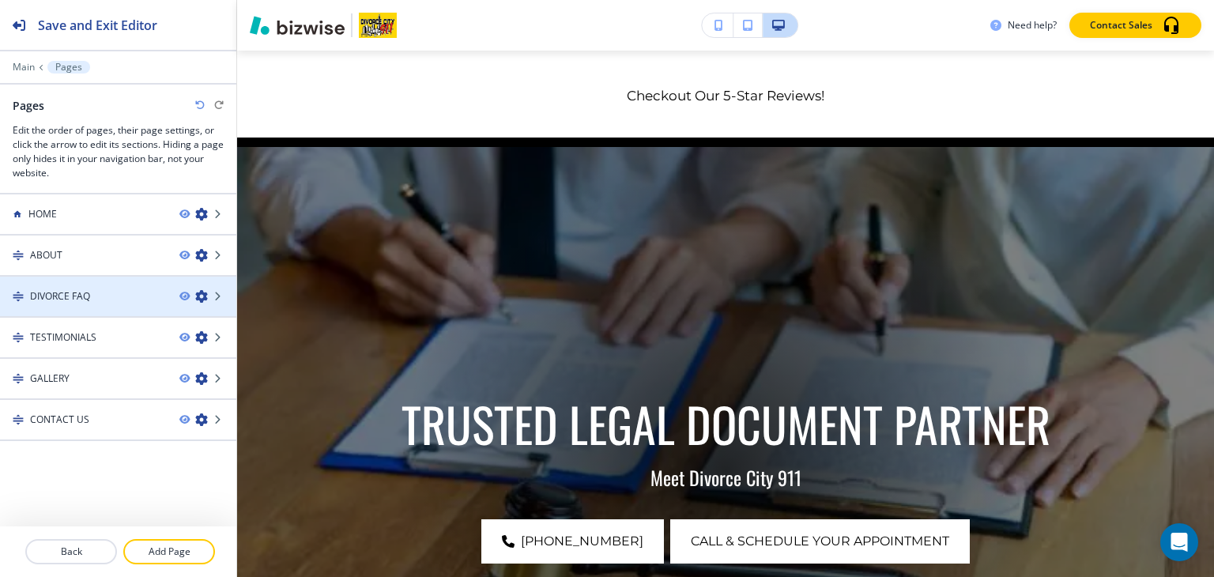
click at [85, 304] on div at bounding box center [118, 310] width 236 height 13
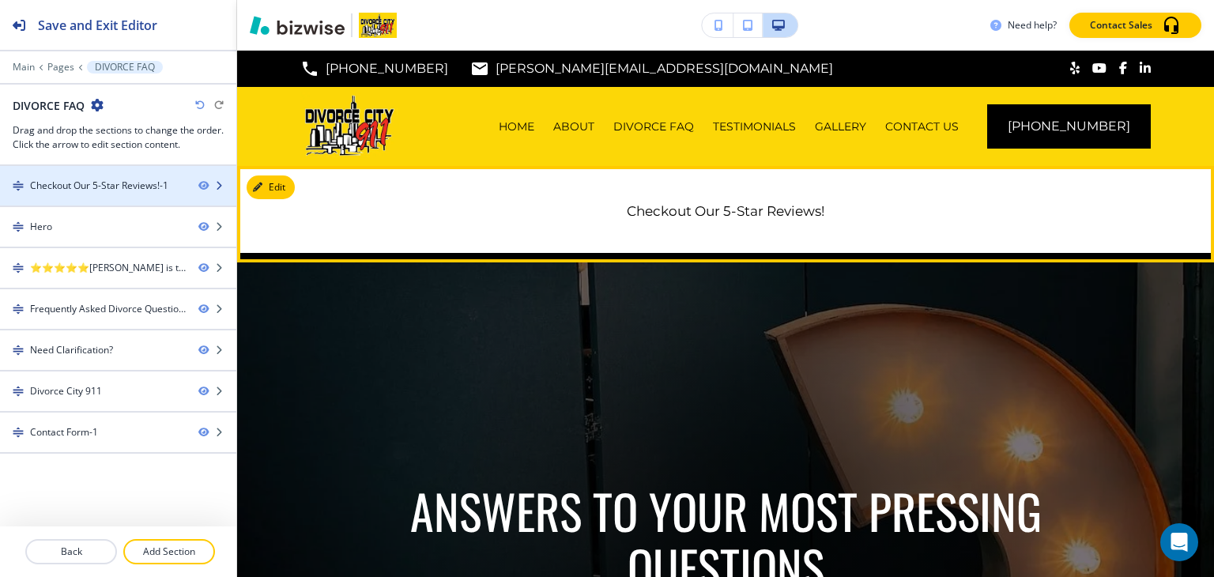
click at [145, 180] on div "Checkout Our 5-Star Reviews!-1" at bounding box center [99, 186] width 138 height 14
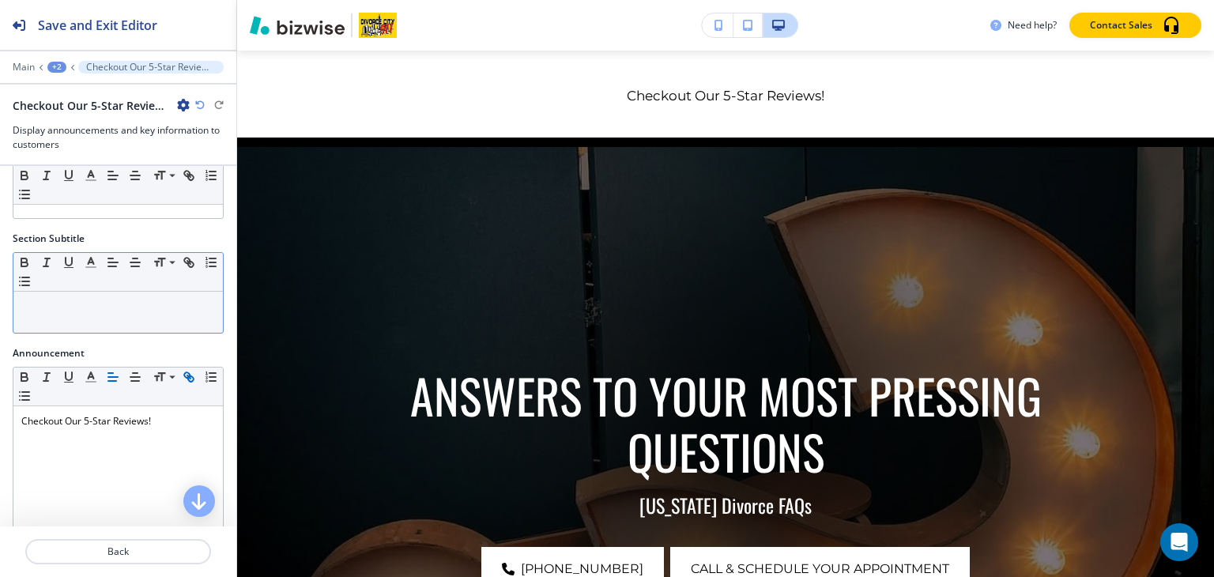
scroll to position [79, 0]
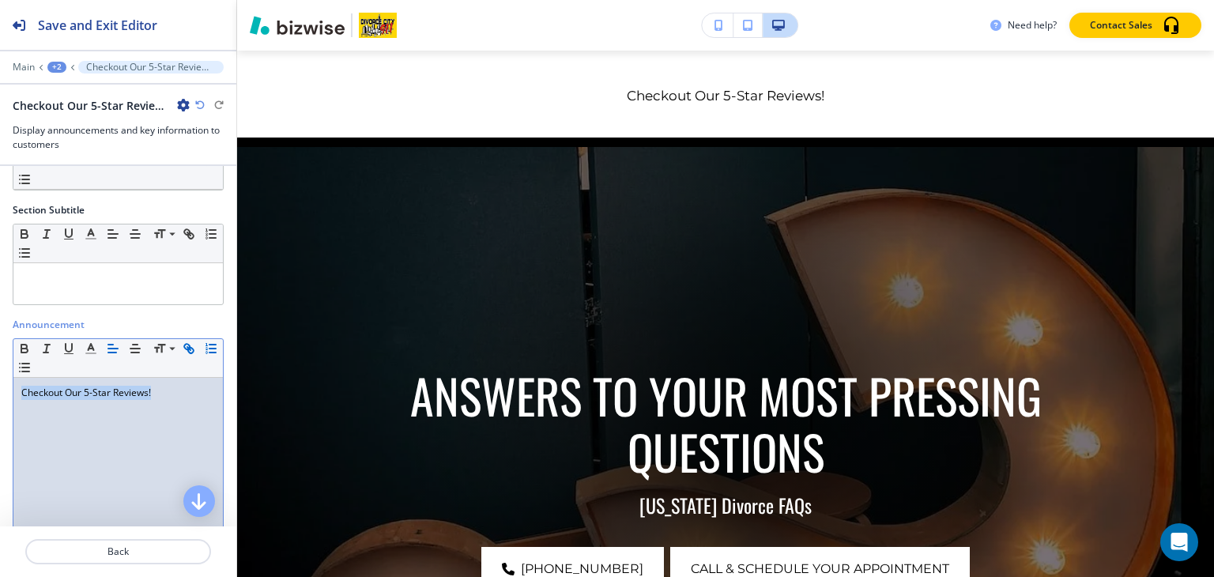
drag, startPoint x: 164, startPoint y: 390, endPoint x: 15, endPoint y: 371, distance: 150.6
click at [15, 371] on div "Small Normal Large Huge Checkout Our 5-Star Reviews!" at bounding box center [118, 461] width 211 height 246
click at [189, 348] on icon "button" at bounding box center [189, 349] width 14 height 14
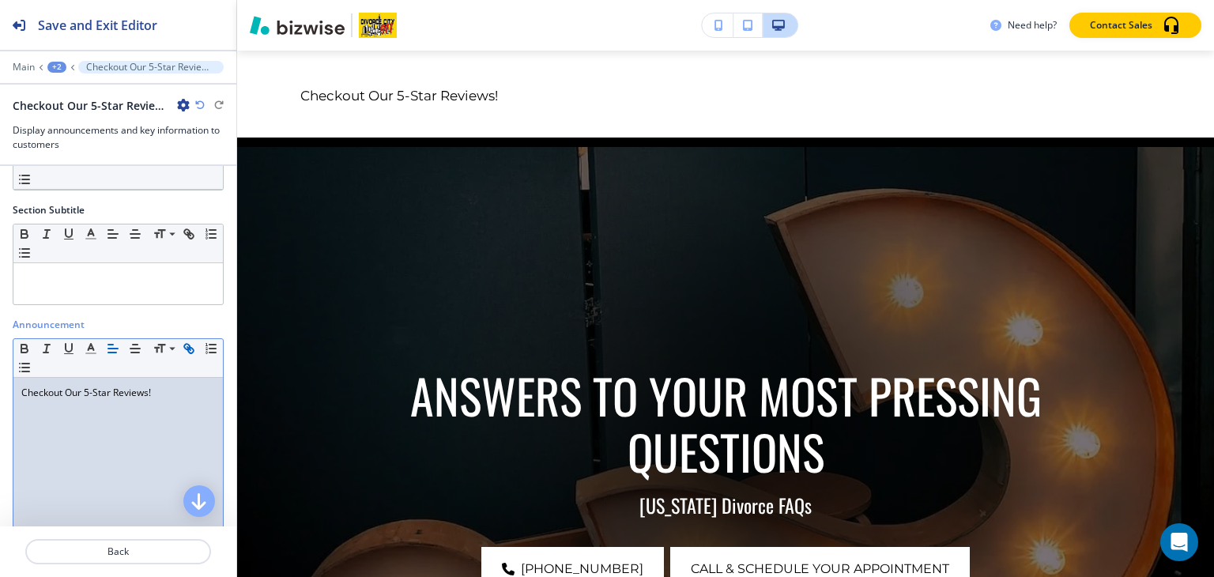
click at [194, 347] on icon "button" at bounding box center [189, 349] width 14 height 14
paste input "[URL][DOMAIN_NAME],"
type input "[URL][DOMAIN_NAME],"
click at [130, 345] on icon "button" at bounding box center [135, 349] width 14 height 14
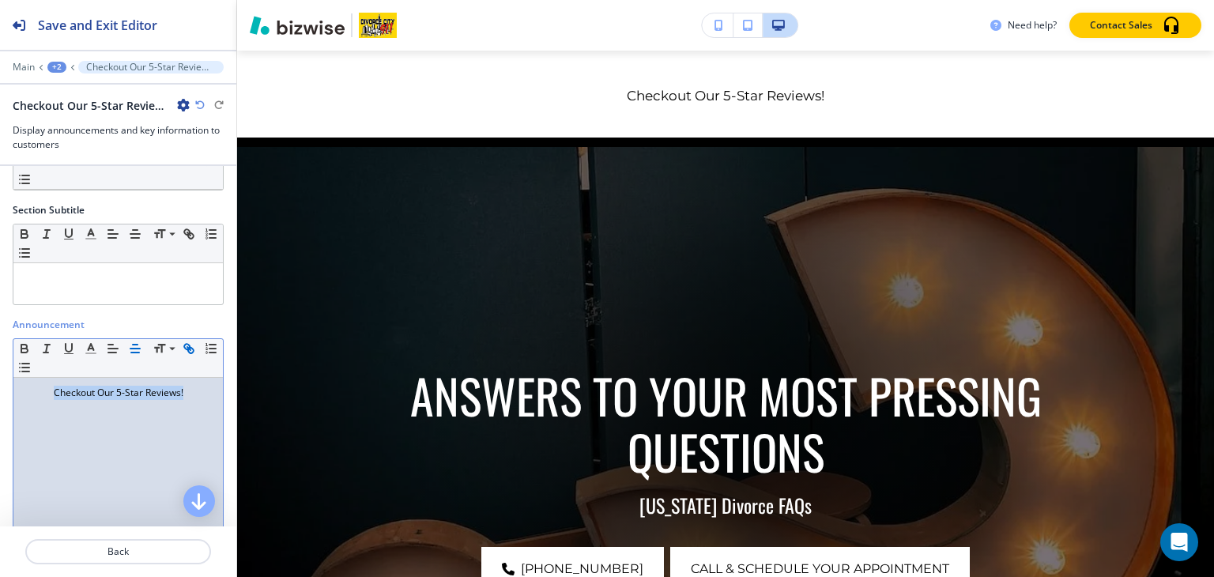
click at [59, 65] on div "+2" at bounding box center [56, 67] width 19 height 11
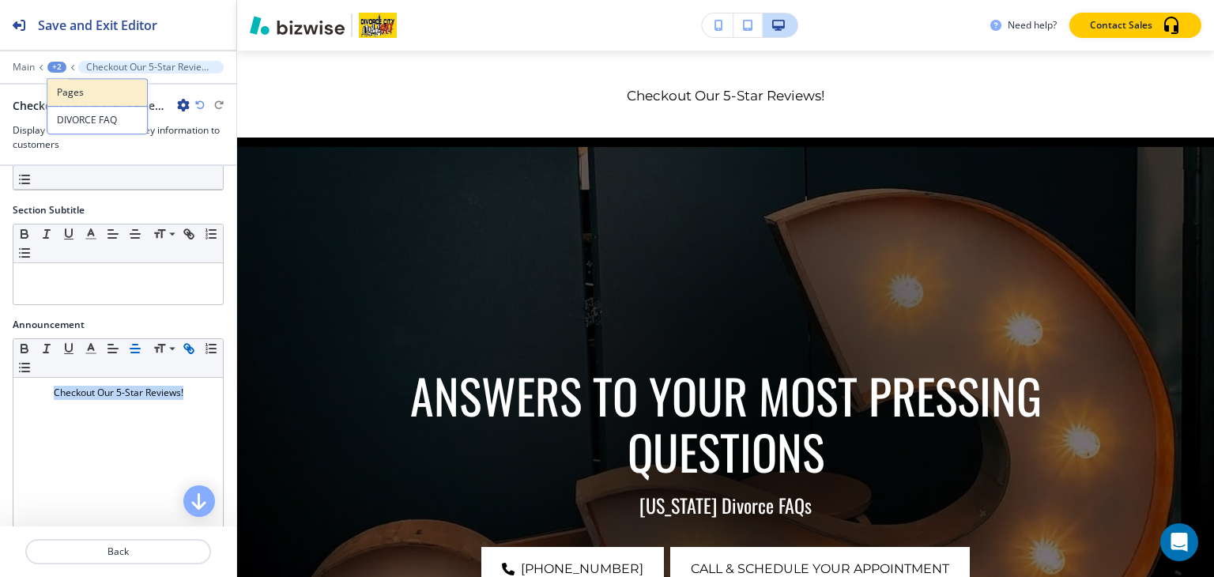
click at [70, 96] on p "Pages" at bounding box center [97, 92] width 81 height 14
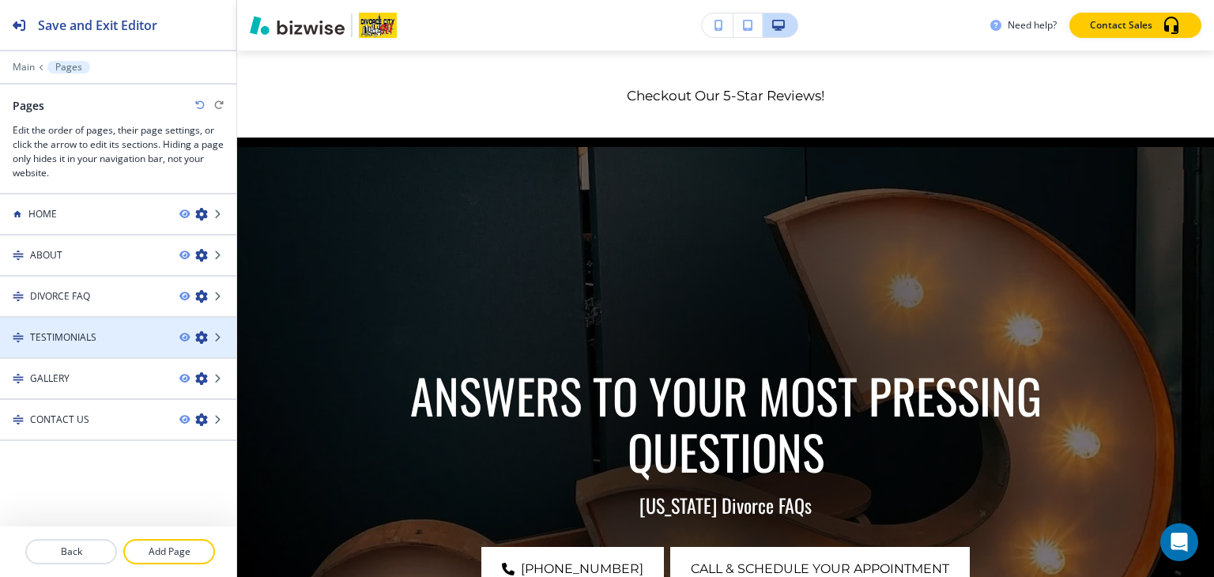
click at [92, 332] on h4 "TESTIMONIALS" at bounding box center [63, 337] width 66 height 14
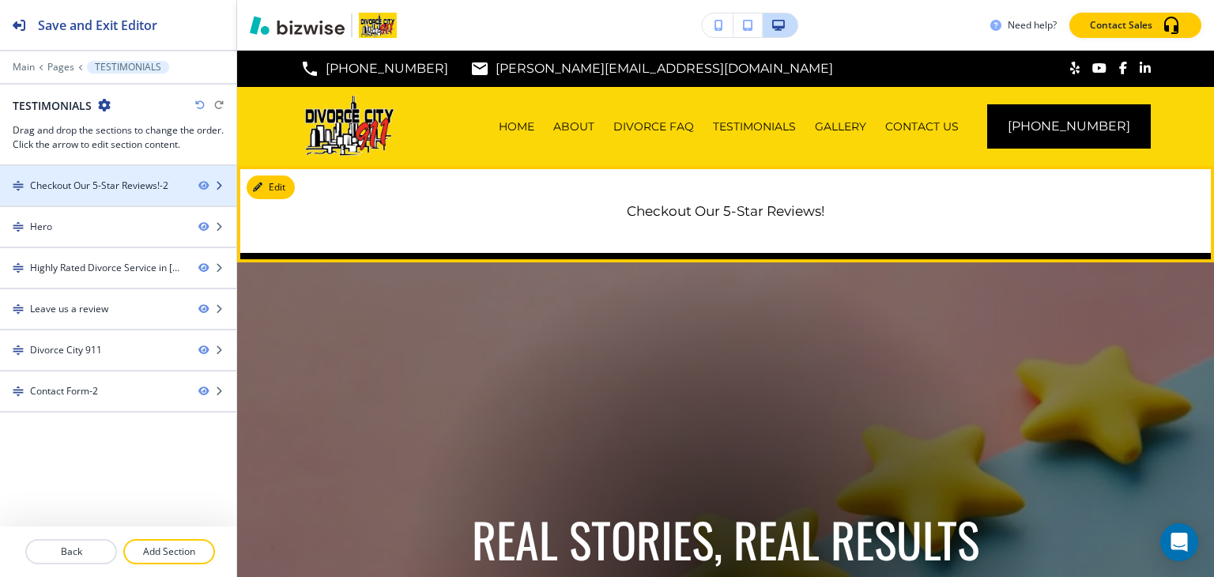
click at [57, 185] on div "Checkout Our 5-Star Reviews!-2" at bounding box center [99, 186] width 138 height 14
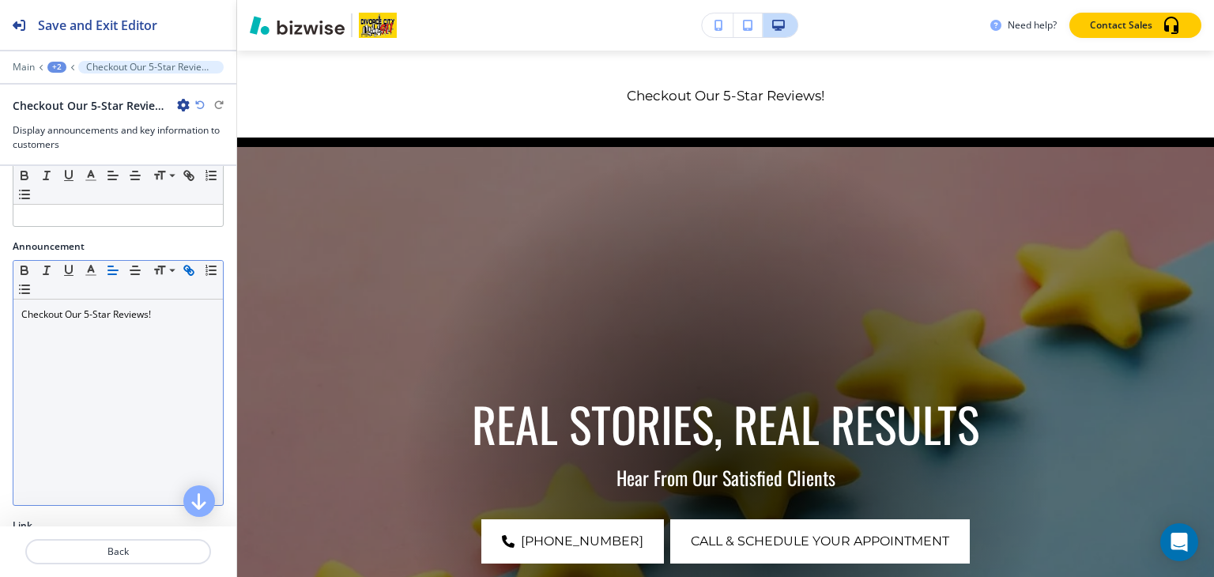
scroll to position [158, 0]
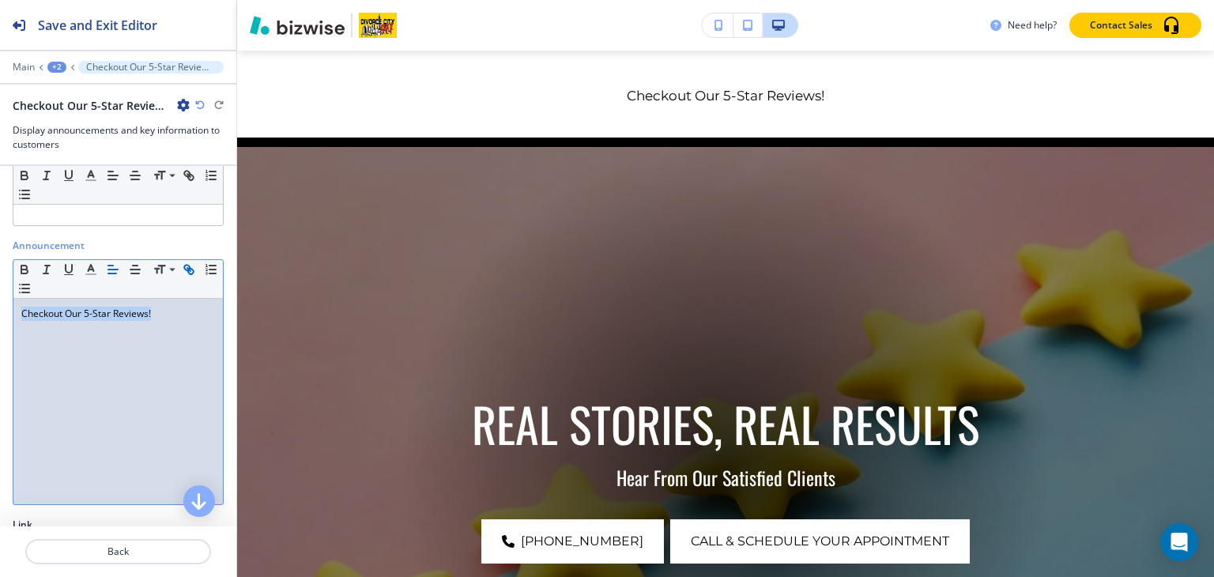
drag, startPoint x: 167, startPoint y: 306, endPoint x: 0, endPoint y: 290, distance: 167.5
click at [0, 290] on div "Announcement Small Normal Large Huge Checkout Our 5-Star Reviews!" at bounding box center [118, 378] width 236 height 279
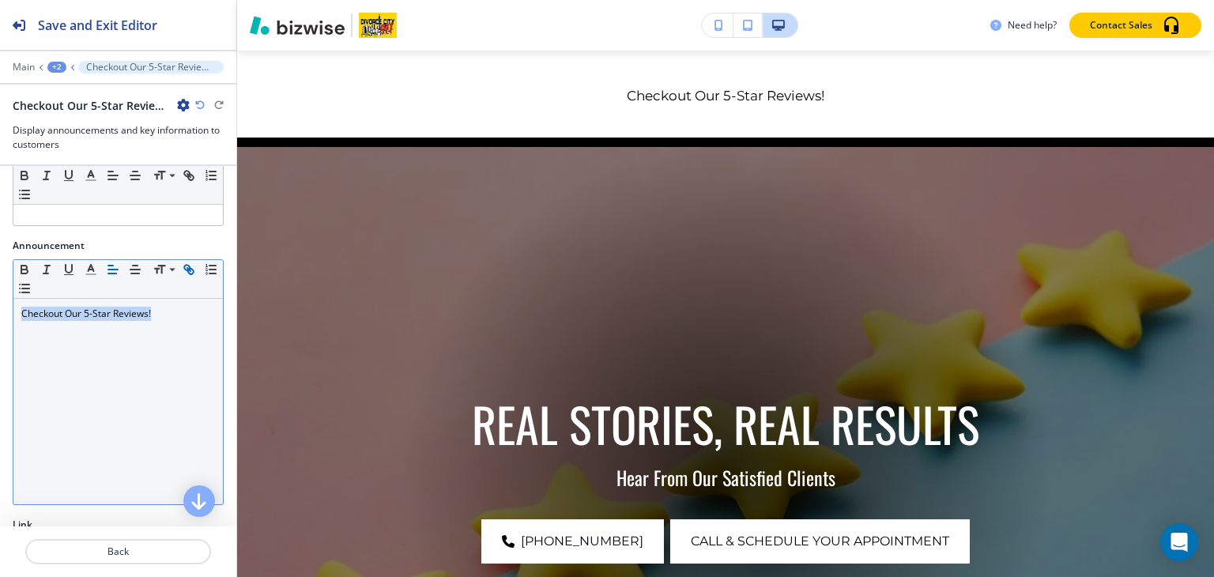
click at [193, 270] on icon "button" at bounding box center [191, 272] width 6 height 6
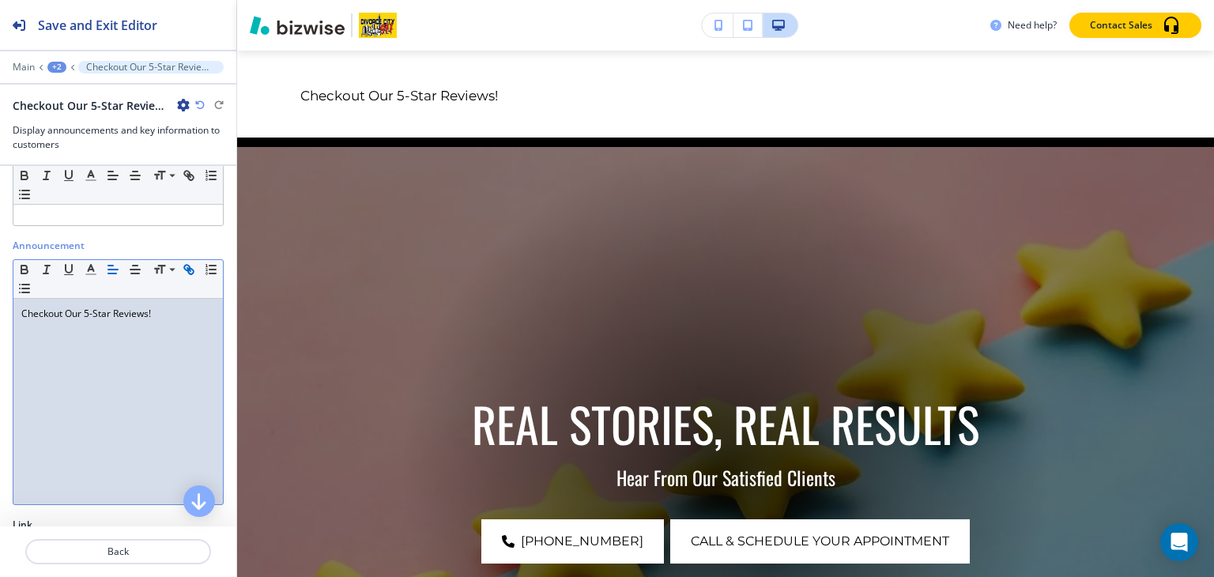
click at [190, 270] on line "button" at bounding box center [188, 269] width 3 height 3
paste input "[URL][DOMAIN_NAME],"
type input "[URL][DOMAIN_NAME],"
click at [135, 266] on line "button" at bounding box center [135, 266] width 5 height 0
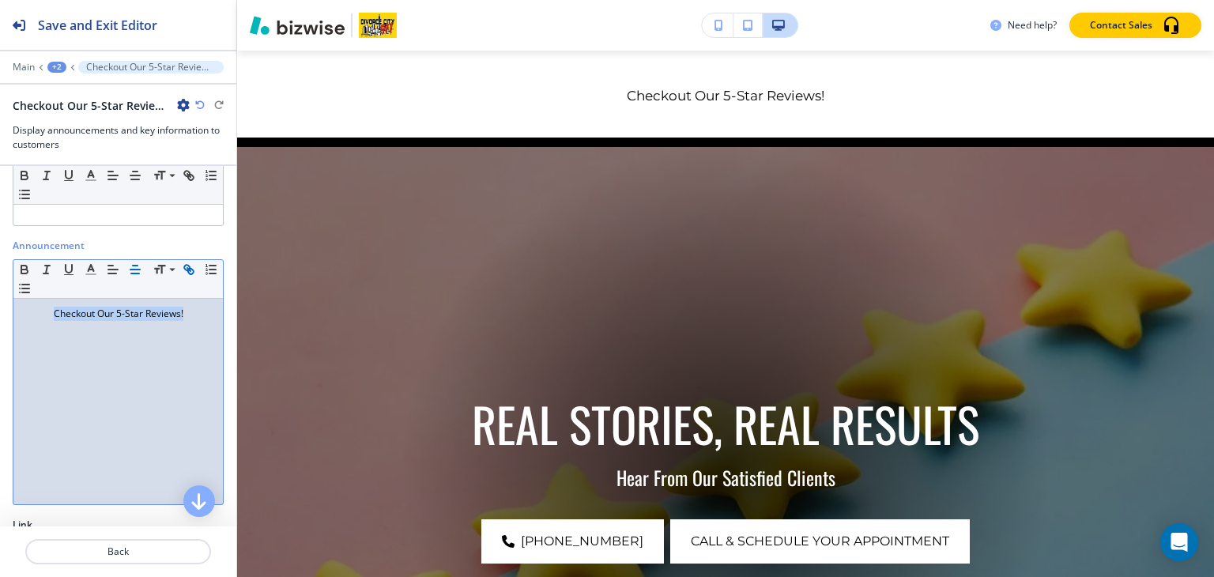
click at [51, 62] on div "+2" at bounding box center [56, 67] width 19 height 11
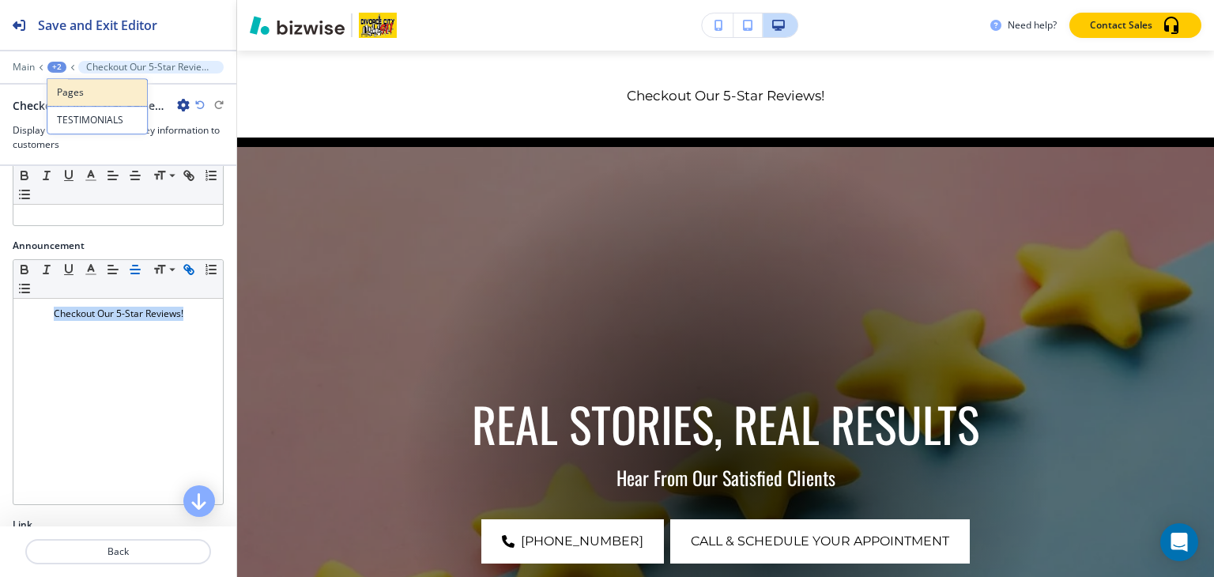
click at [116, 97] on p "Pages" at bounding box center [97, 92] width 81 height 14
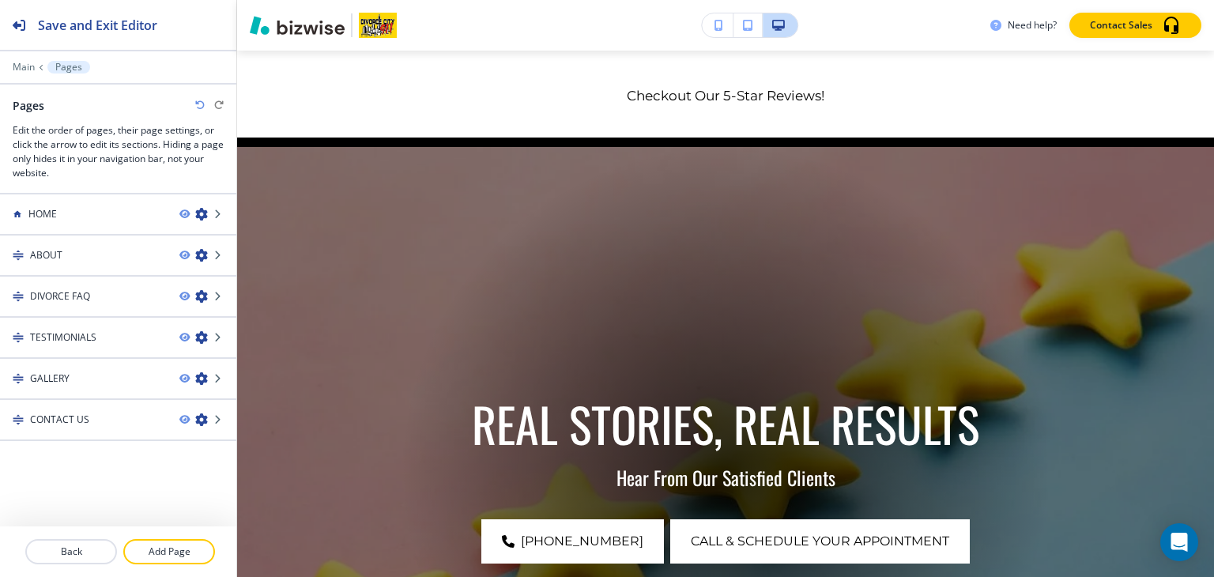
click at [95, 378] on div "GALLERY" at bounding box center [83, 379] width 167 height 14
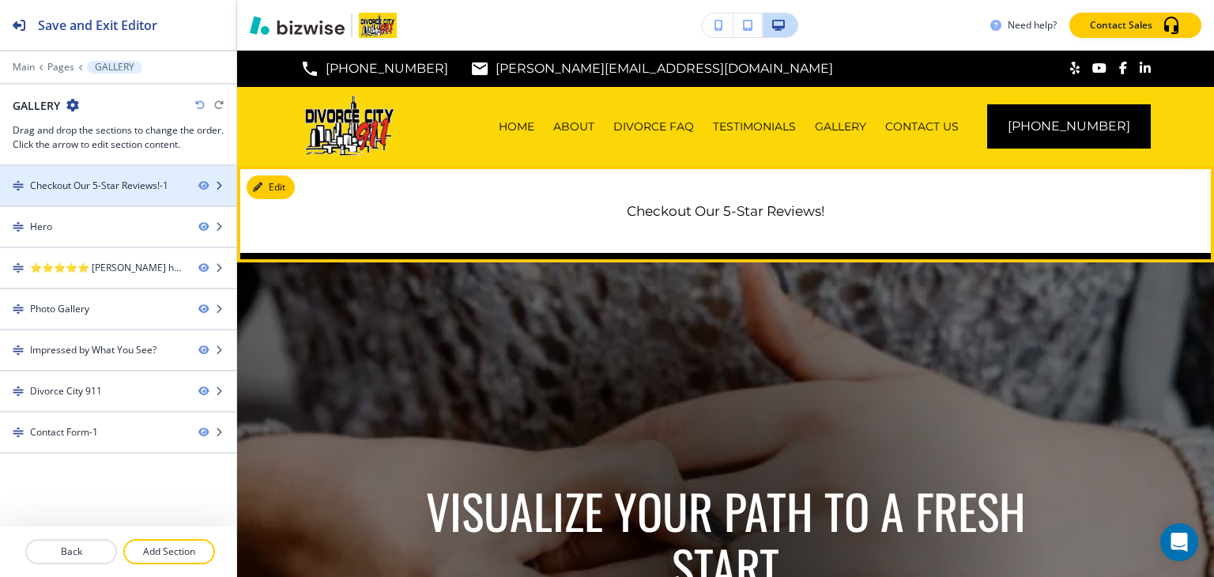
click at [139, 189] on div "Checkout Our 5-Star Reviews!-1" at bounding box center [99, 186] width 138 height 14
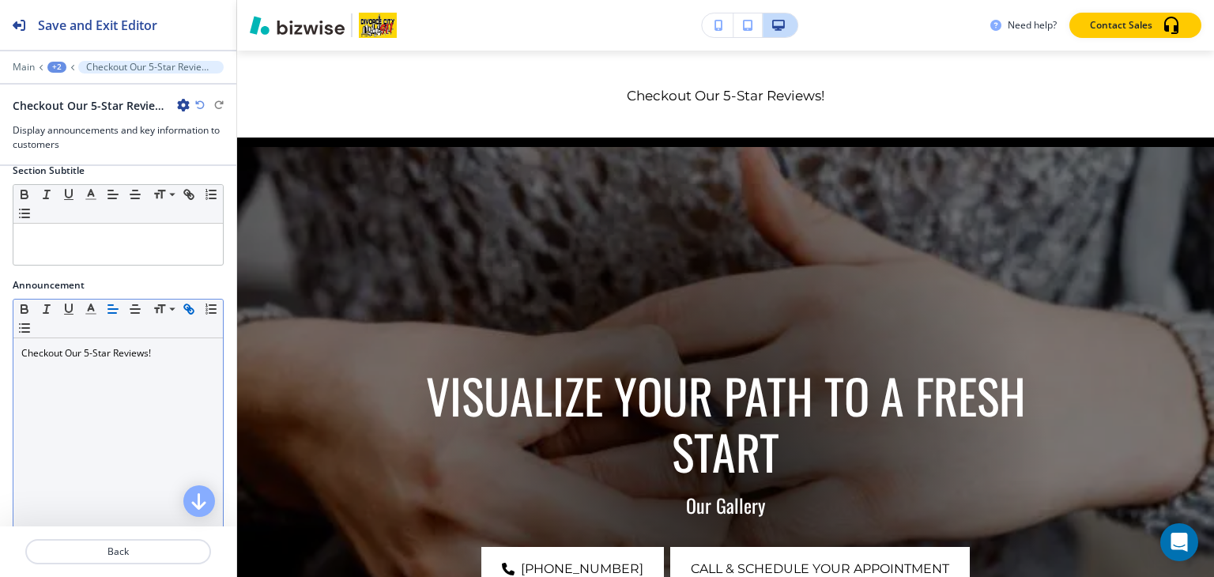
scroll to position [158, 0]
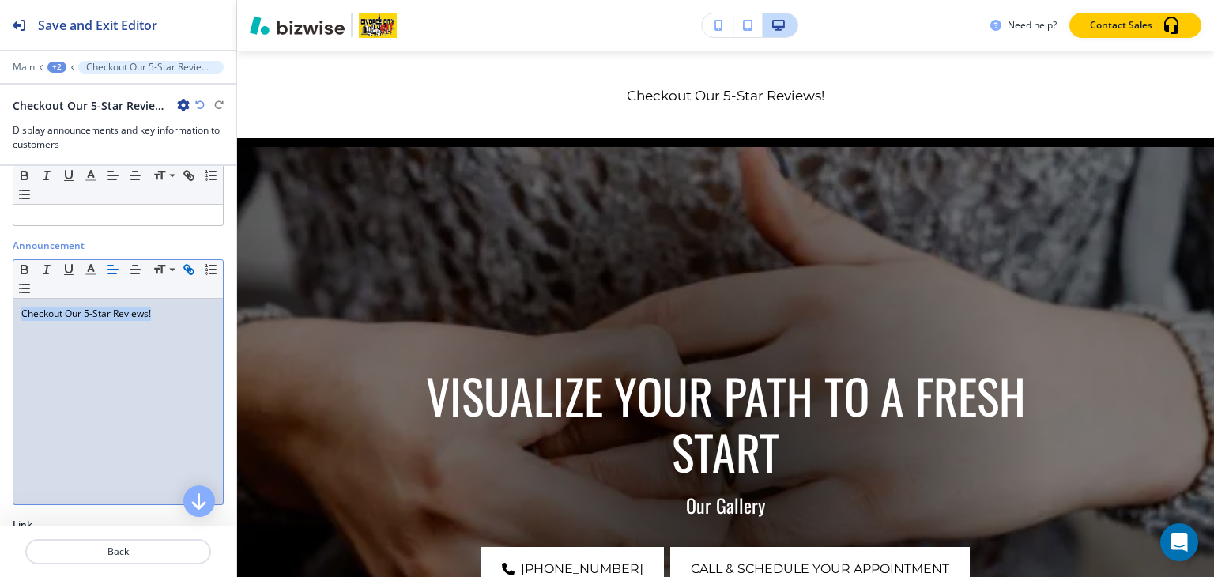
drag, startPoint x: 183, startPoint y: 310, endPoint x: 0, endPoint y: 309, distance: 183.4
click at [0, 309] on div "Announcement Small Normal Large Huge Checkout Our 5-Star Reviews!" at bounding box center [118, 378] width 236 height 279
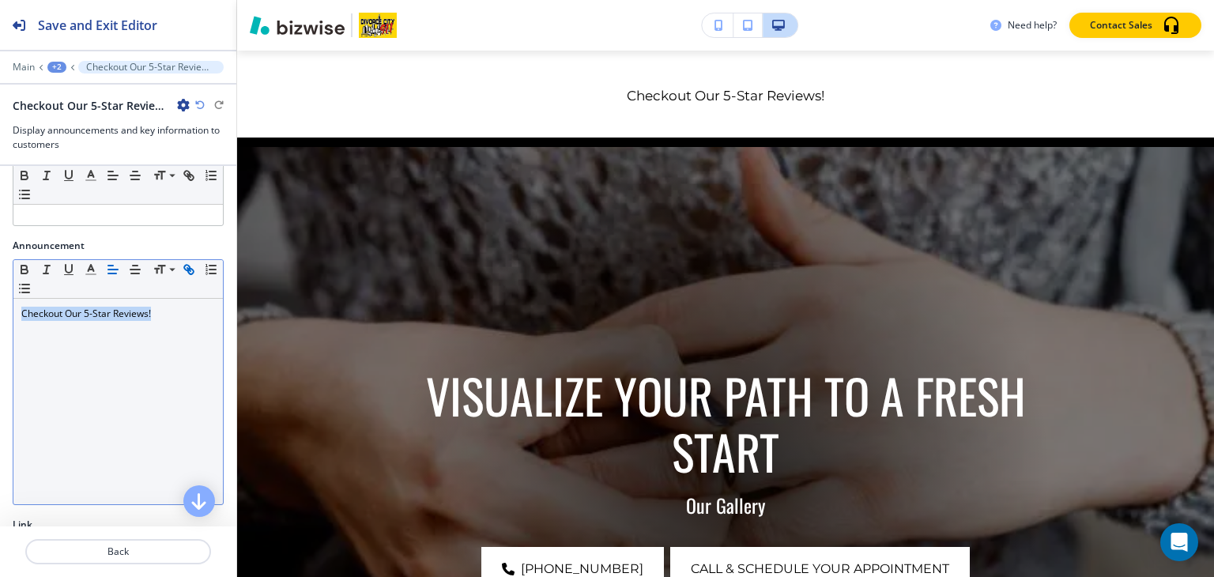
click at [187, 269] on icon "button" at bounding box center [189, 269] width 14 height 14
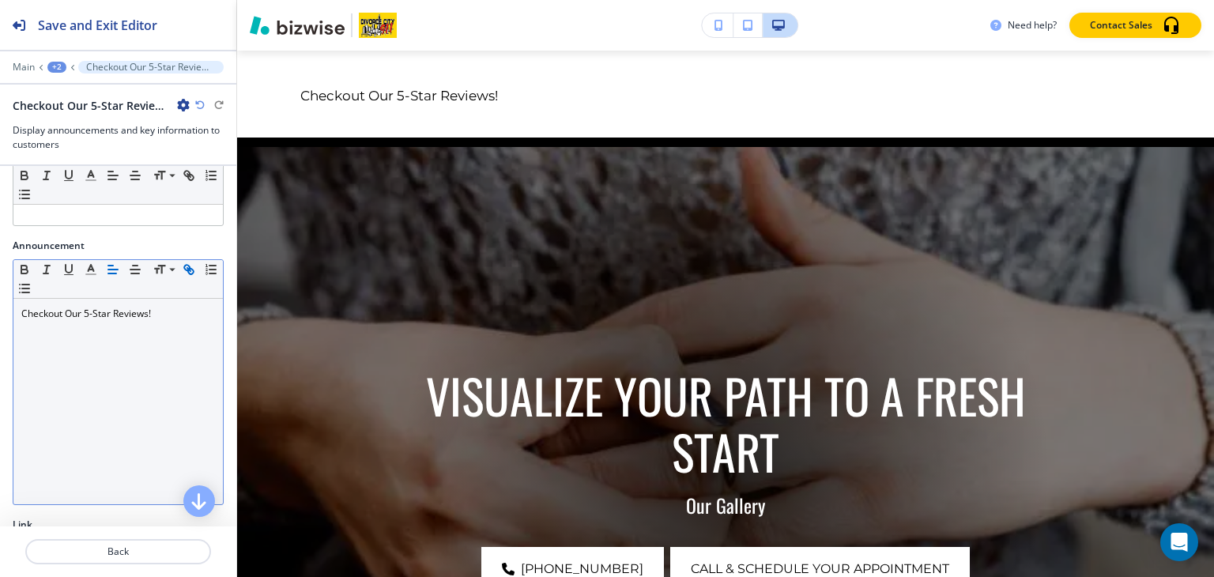
click at [185, 265] on icon "button" at bounding box center [187, 268] width 6 height 6
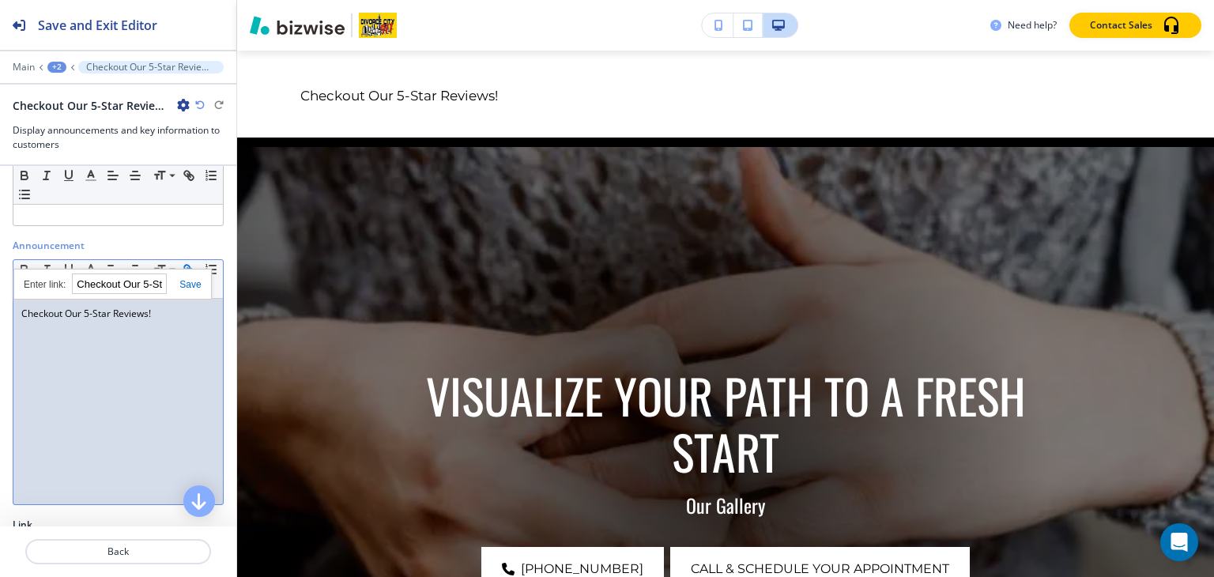
paste input "[URL][DOMAIN_NAME],"
type input "[URL][DOMAIN_NAME],"
click at [134, 265] on icon "button" at bounding box center [135, 269] width 14 height 14
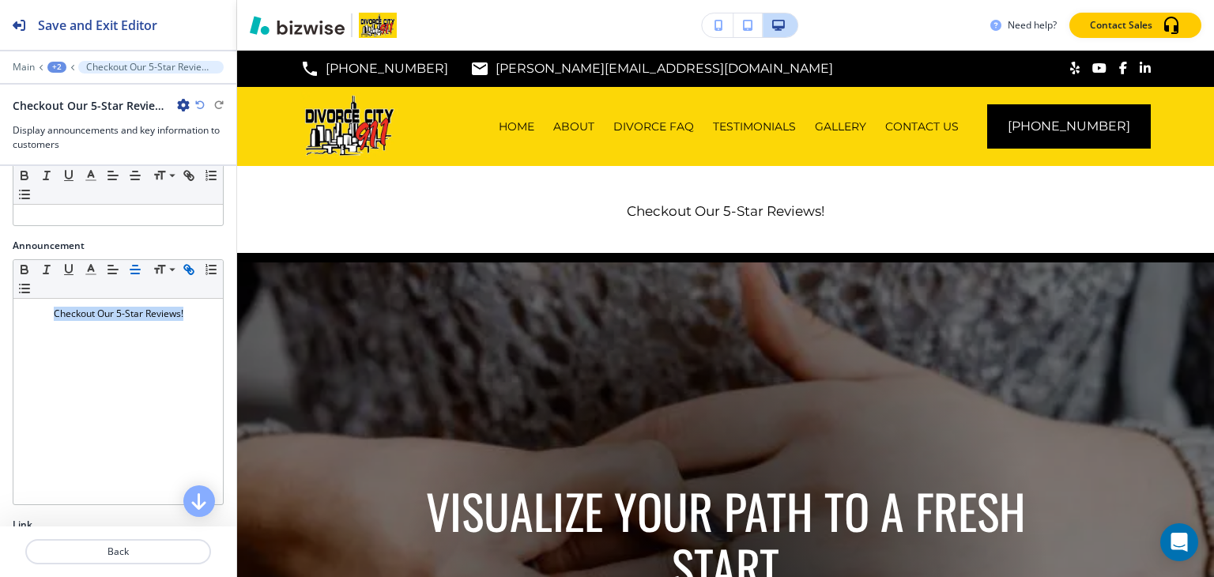
click at [54, 65] on div "+2" at bounding box center [56, 67] width 19 height 11
click at [79, 91] on p "Pages" at bounding box center [97, 92] width 81 height 14
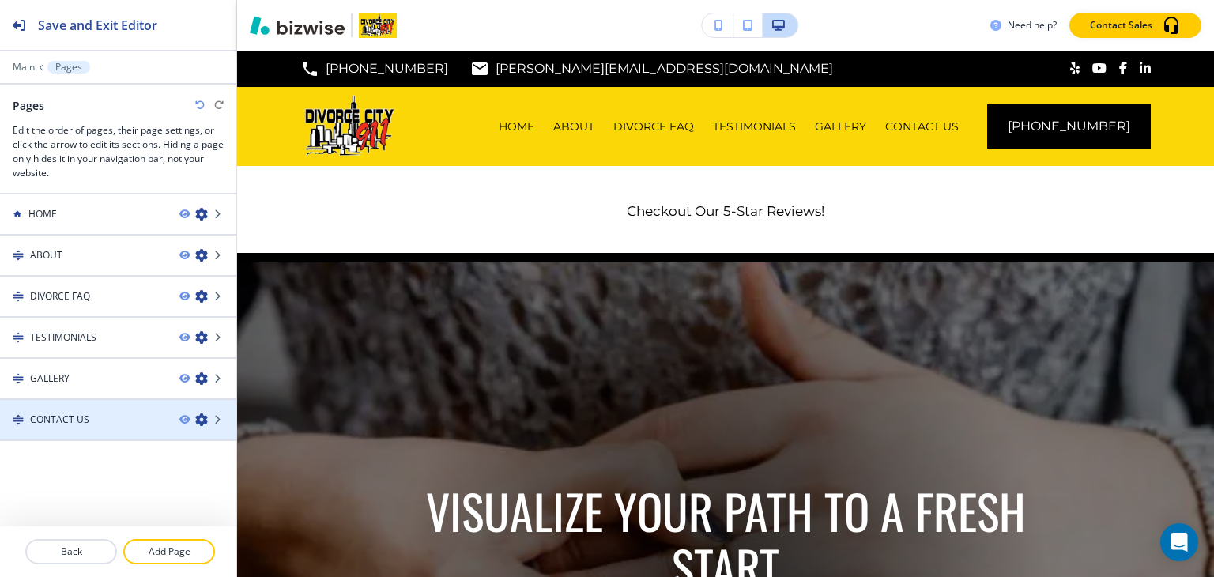
click at [57, 427] on div at bounding box center [118, 433] width 236 height 13
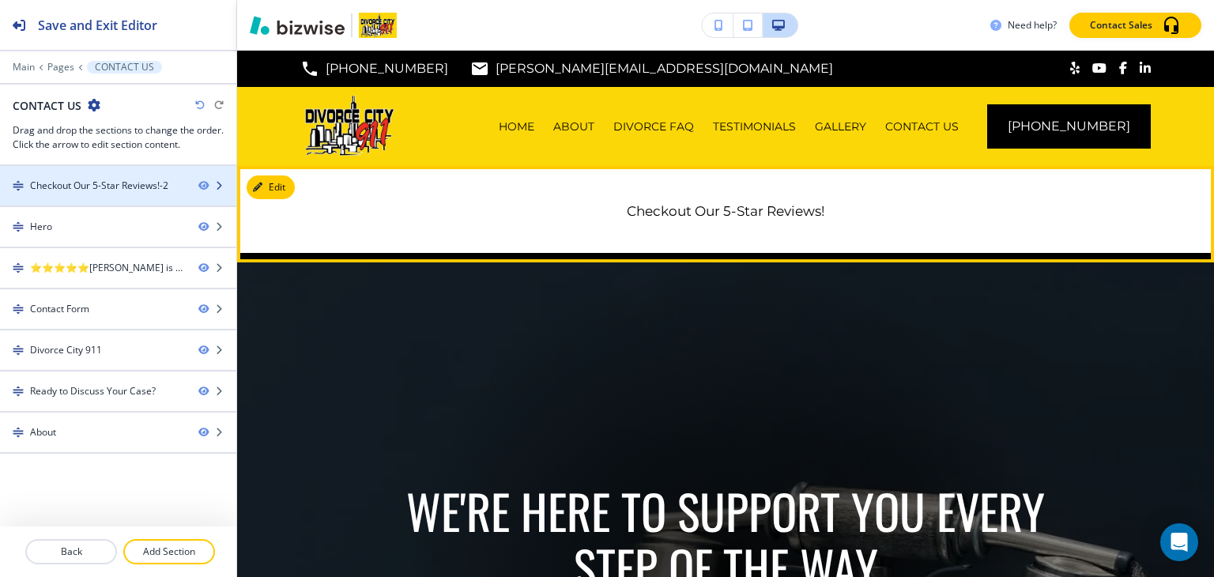
click at [92, 172] on div at bounding box center [118, 172] width 236 height 13
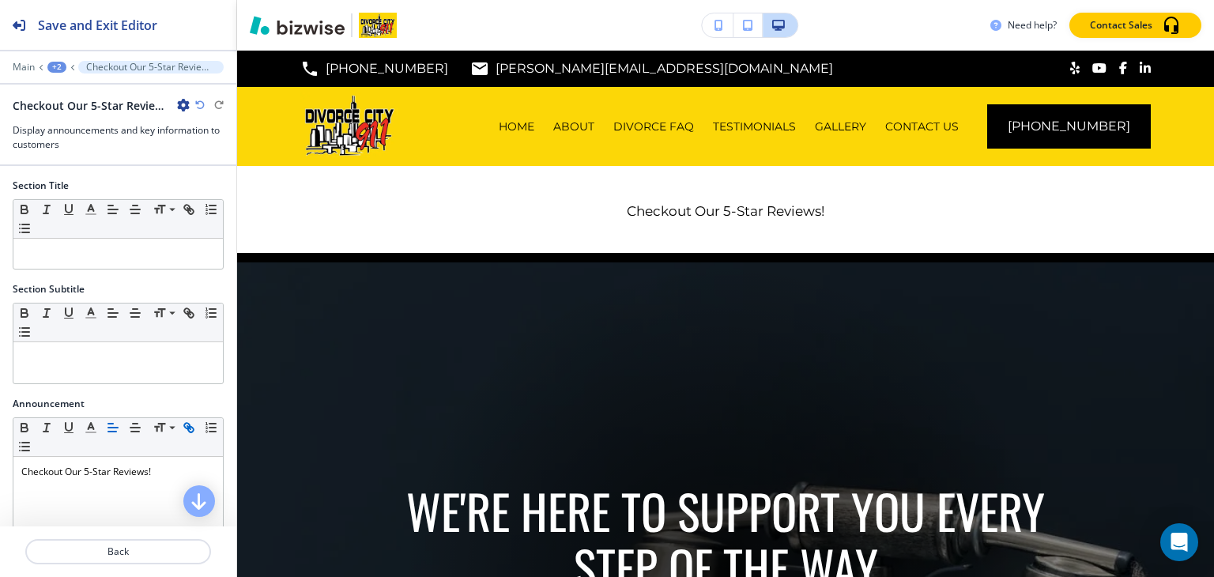
scroll to position [115, 0]
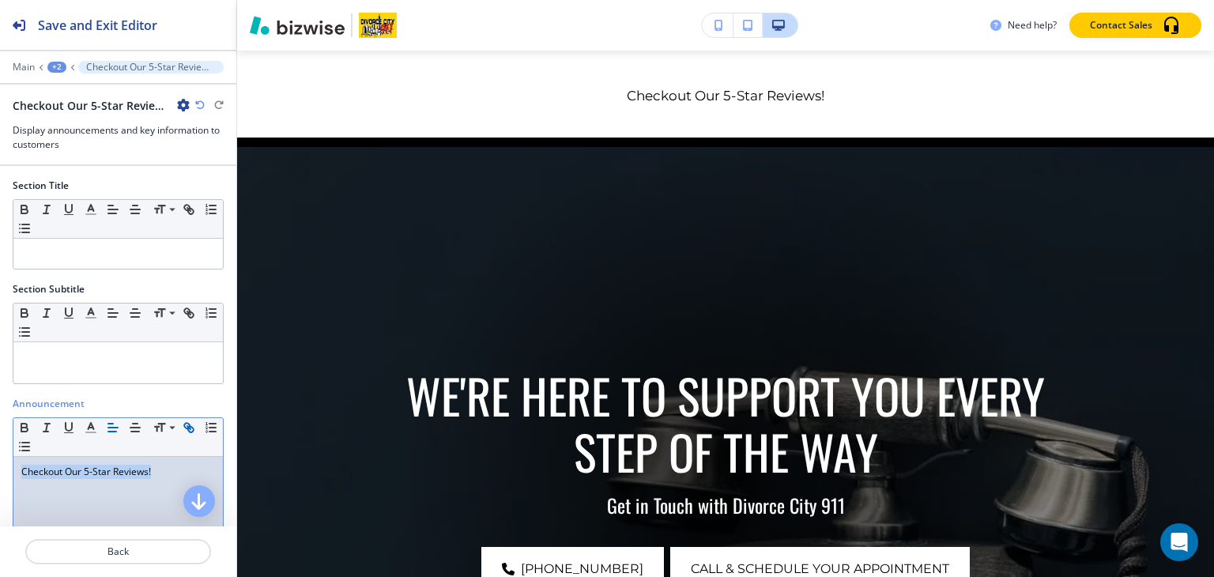
drag, startPoint x: 157, startPoint y: 468, endPoint x: 0, endPoint y: 450, distance: 158.4
click at [0, 450] on div "Announcement Small Normal Large Huge Checkout Our 5-Star Reviews!" at bounding box center [118, 536] width 236 height 279
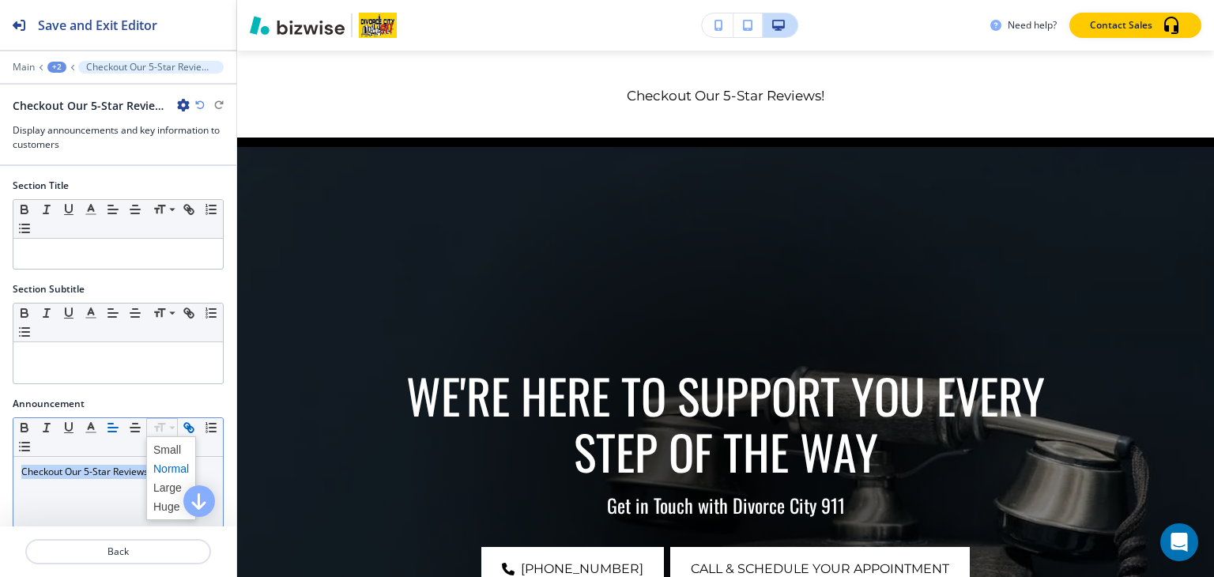
click at [187, 422] on icon "button" at bounding box center [189, 428] width 14 height 14
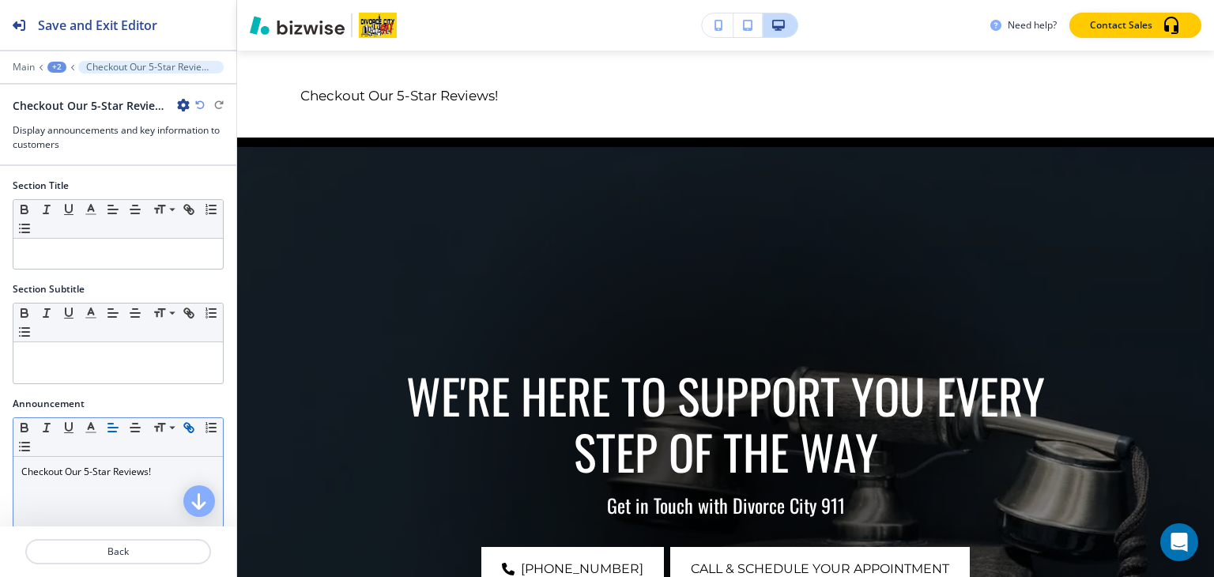
click at [187, 422] on icon "button" at bounding box center [189, 428] width 14 height 14
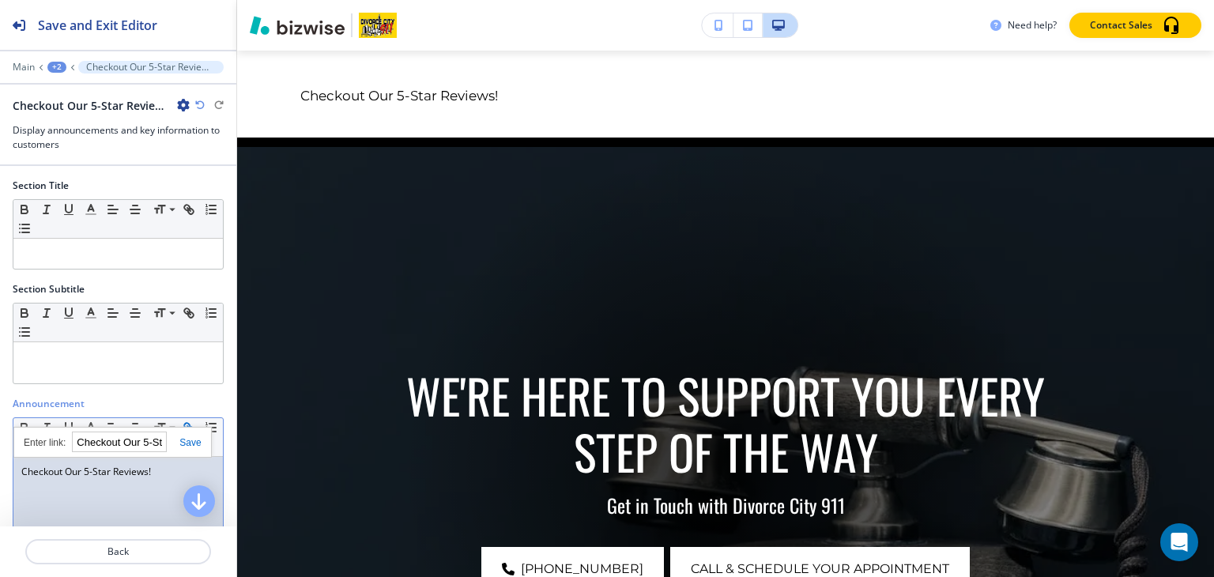
paste input "[URL][DOMAIN_NAME],"
type input "[URL][DOMAIN_NAME],"
click at [134, 432] on icon "button" at bounding box center [135, 428] width 14 height 14
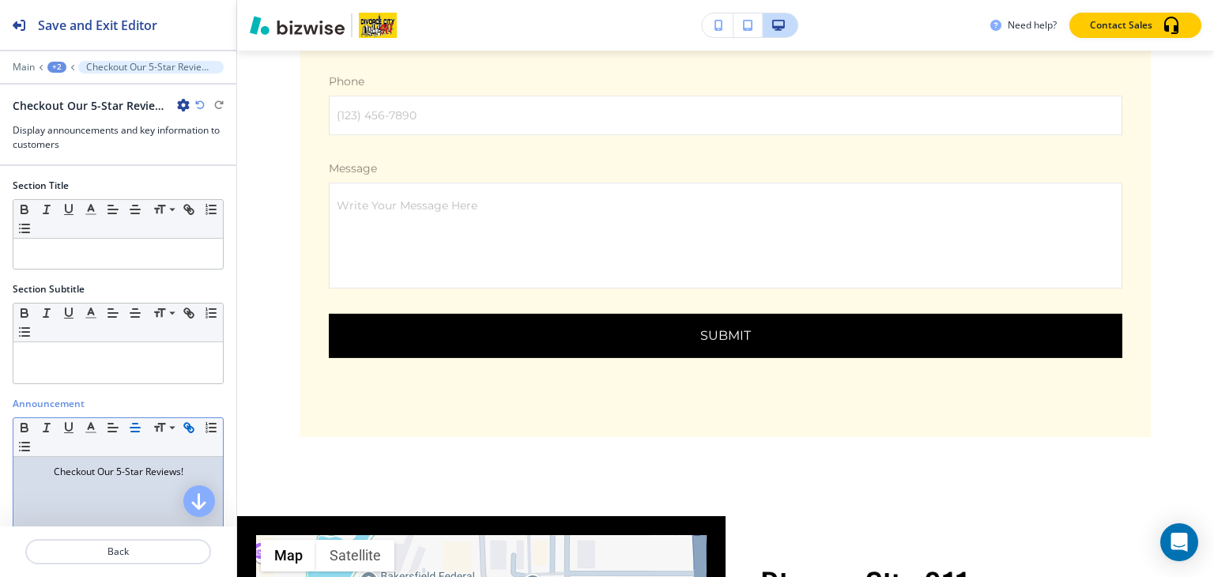
scroll to position [1186, 0]
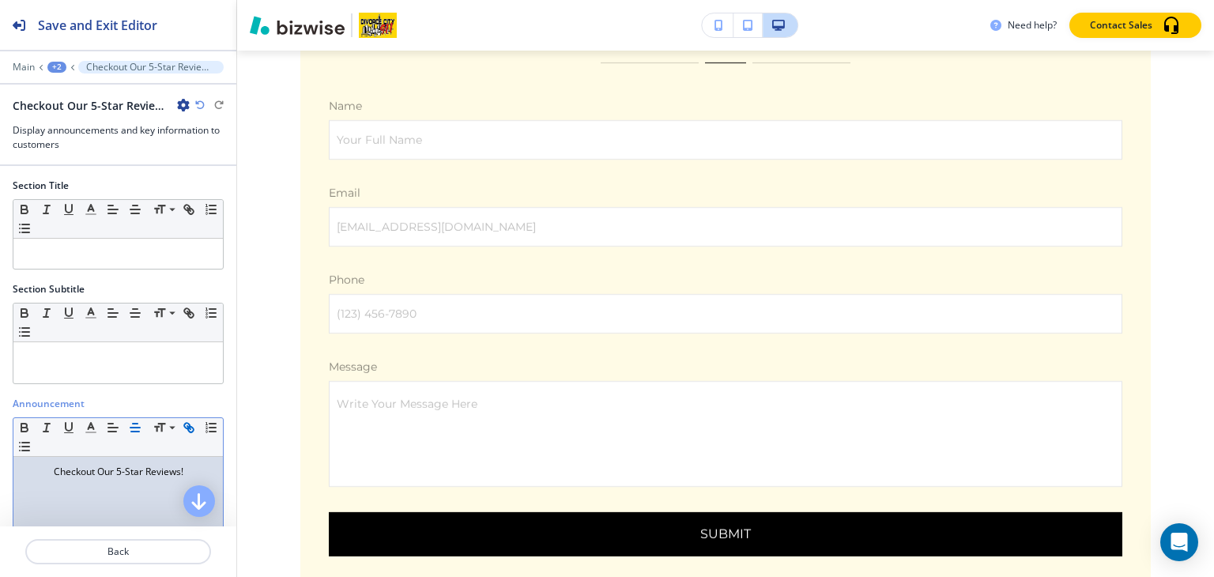
click at [59, 66] on div "+2" at bounding box center [56, 67] width 19 height 11
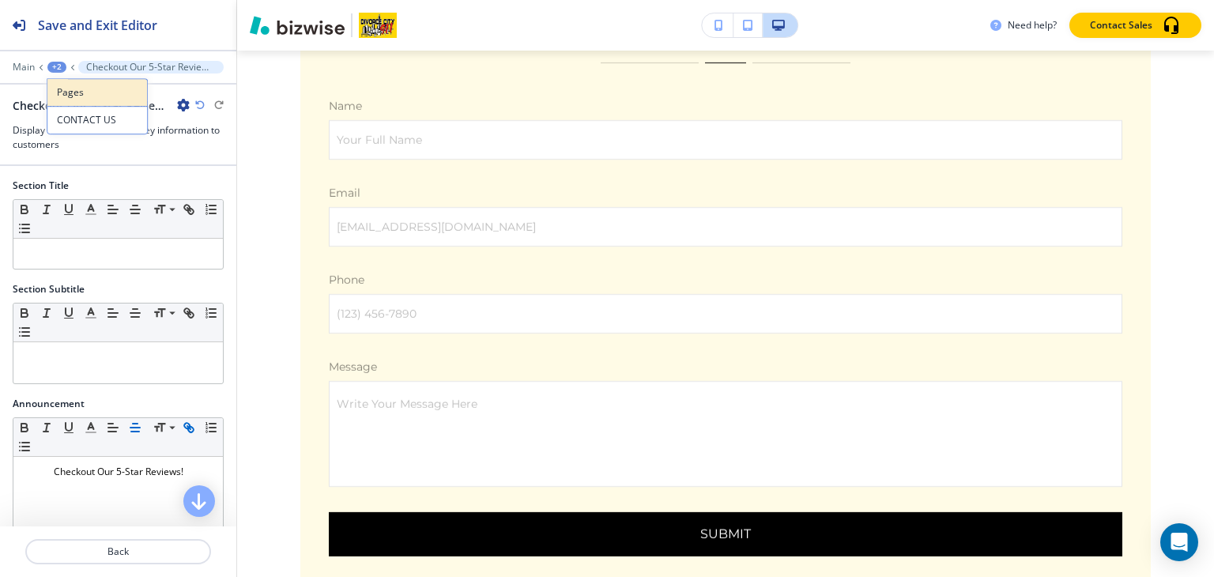
click at [61, 87] on p "Pages" at bounding box center [97, 92] width 81 height 14
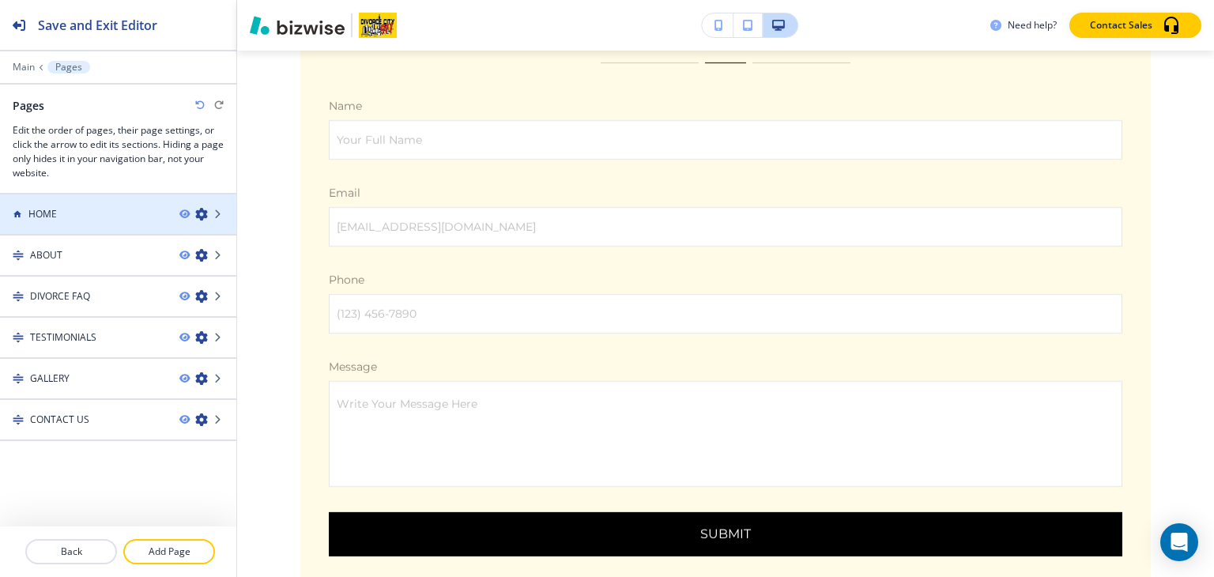
click at [54, 216] on h4 "HOME" at bounding box center [42, 214] width 28 height 14
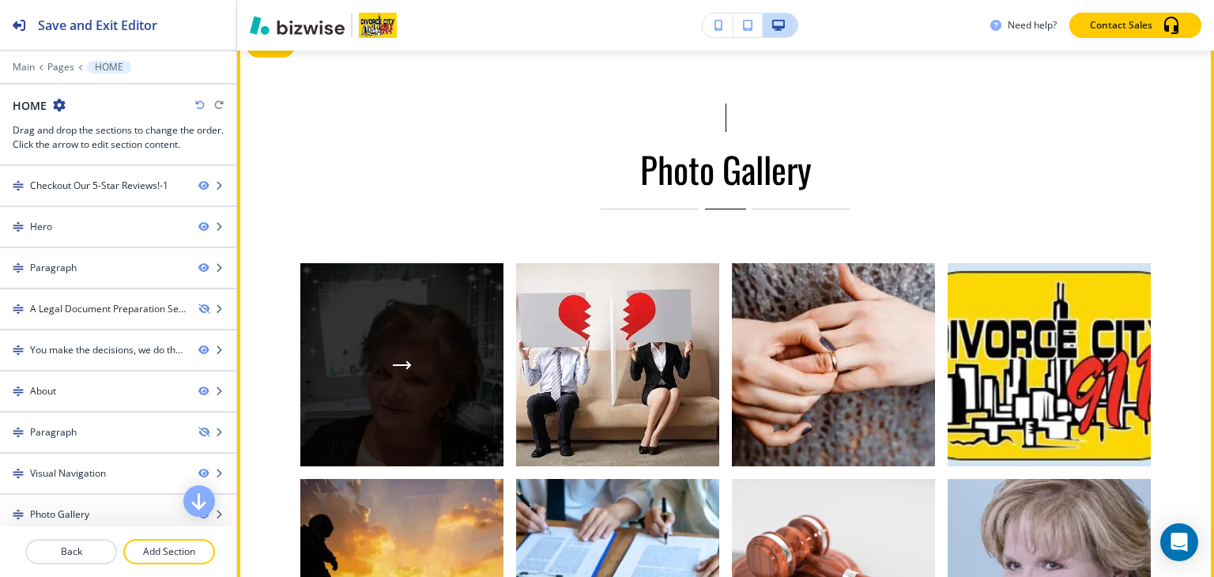
scroll to position [2688, 0]
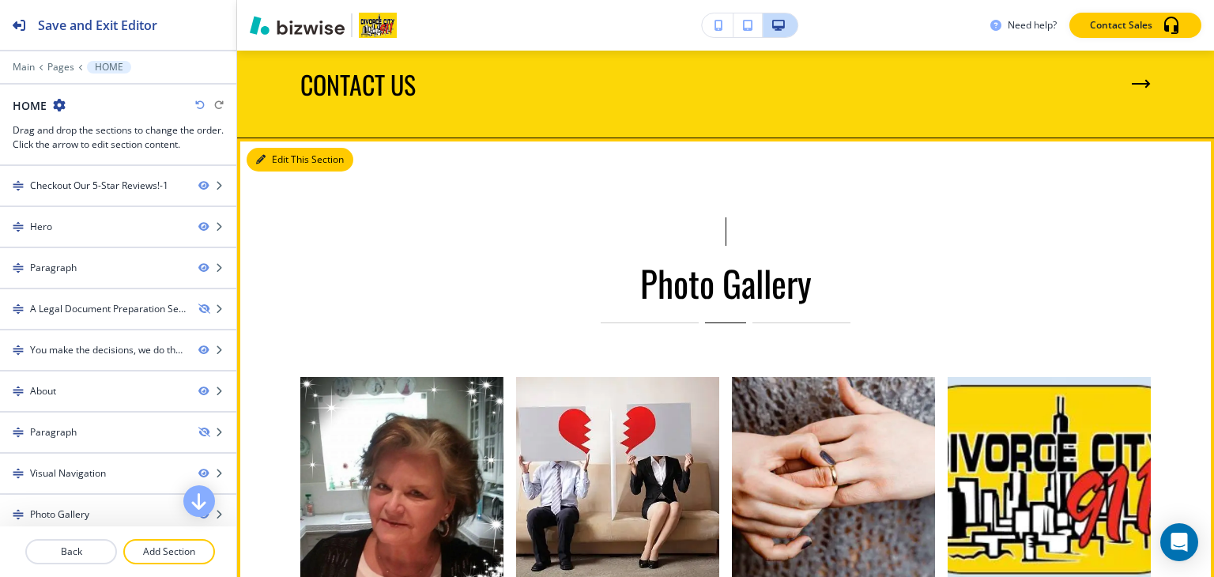
click at [272, 152] on button "Edit This Section" at bounding box center [300, 160] width 107 height 24
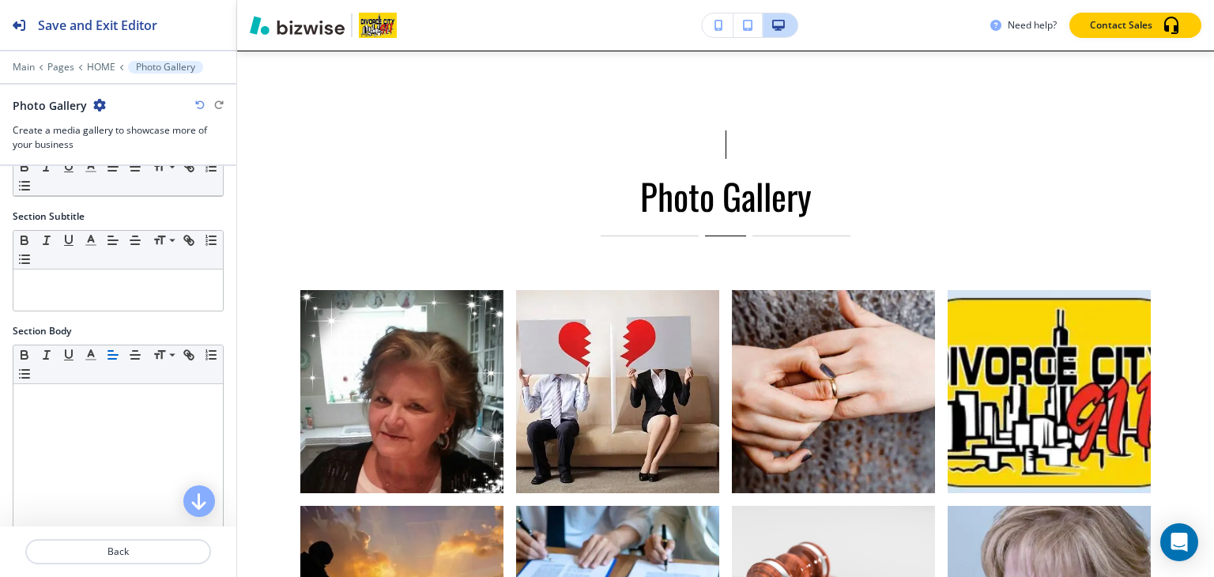
scroll to position [158, 0]
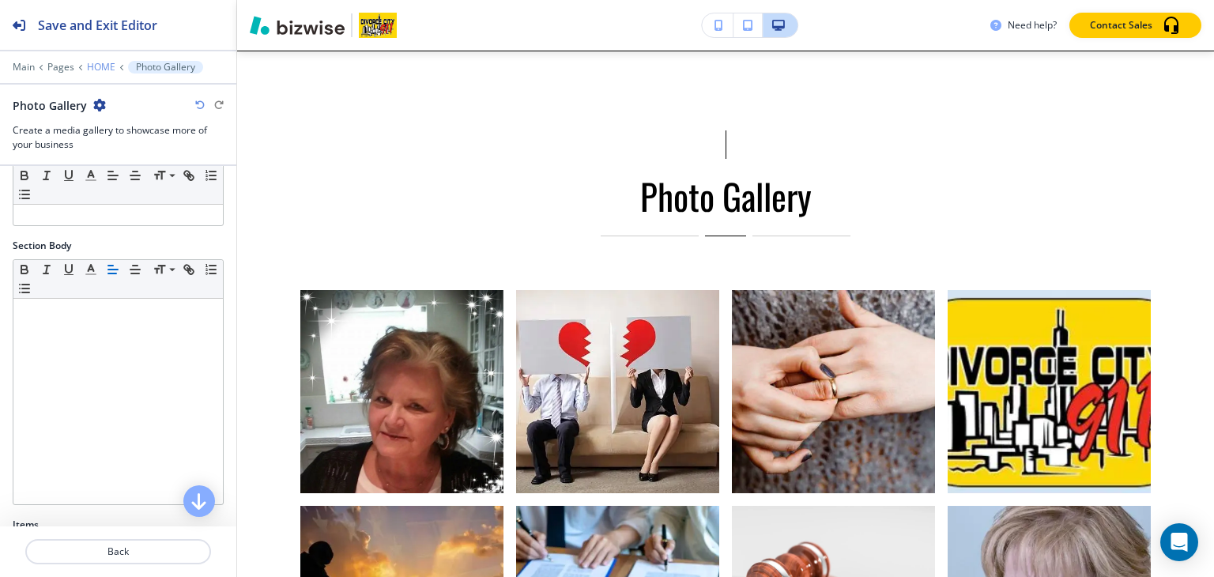
click at [105, 68] on p "HOME" at bounding box center [101, 67] width 28 height 11
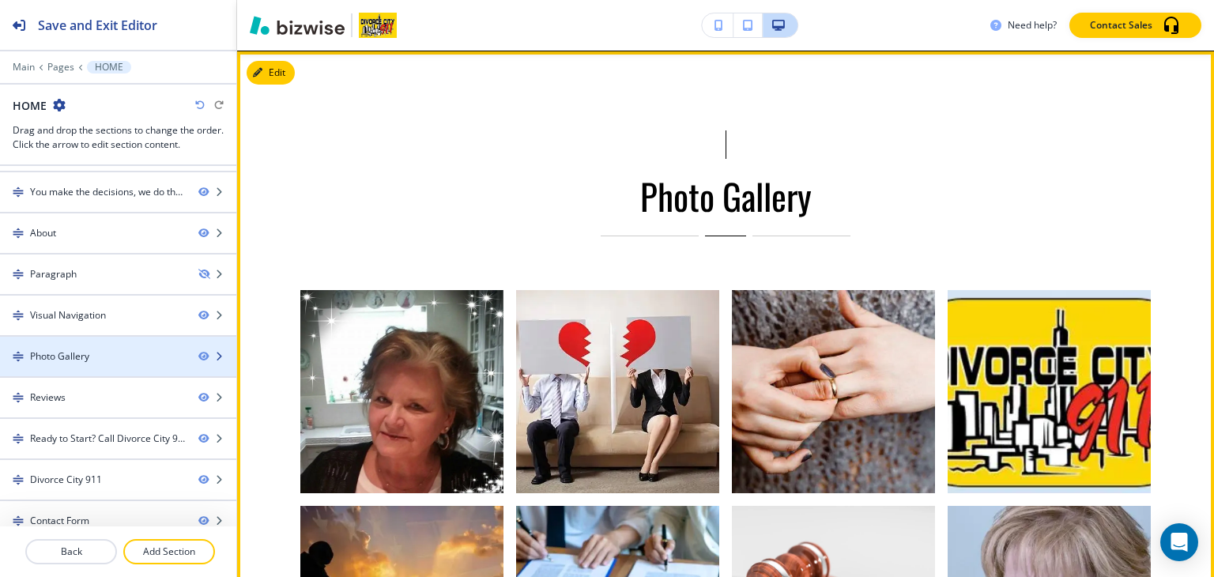
click at [198, 353] on div at bounding box center [217, 356] width 38 height 9
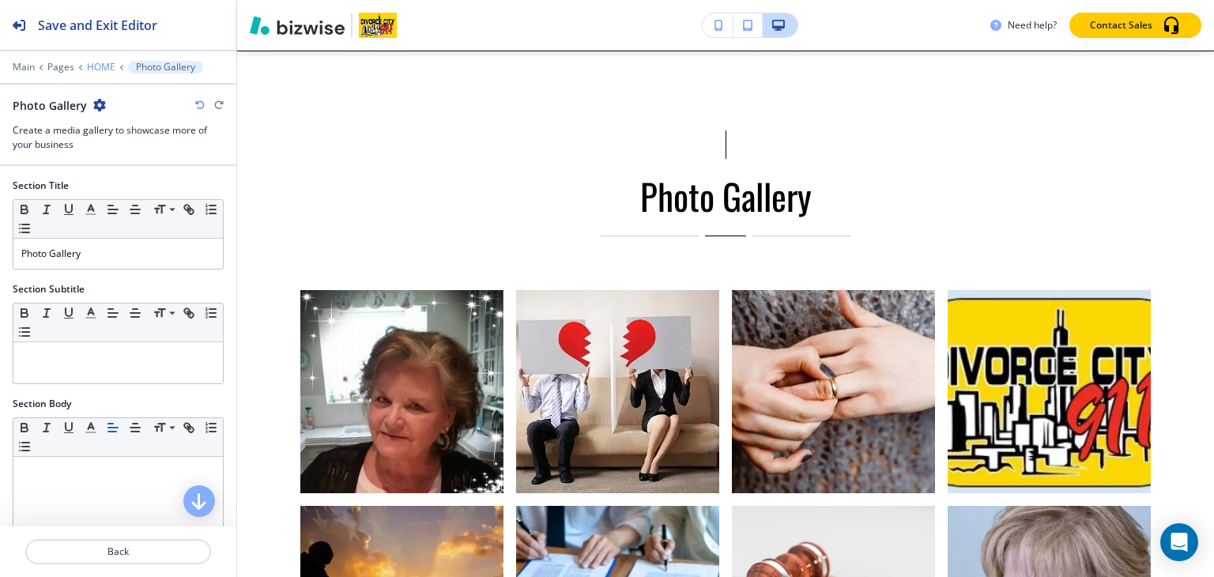
click at [90, 66] on p "HOME" at bounding box center [101, 67] width 28 height 11
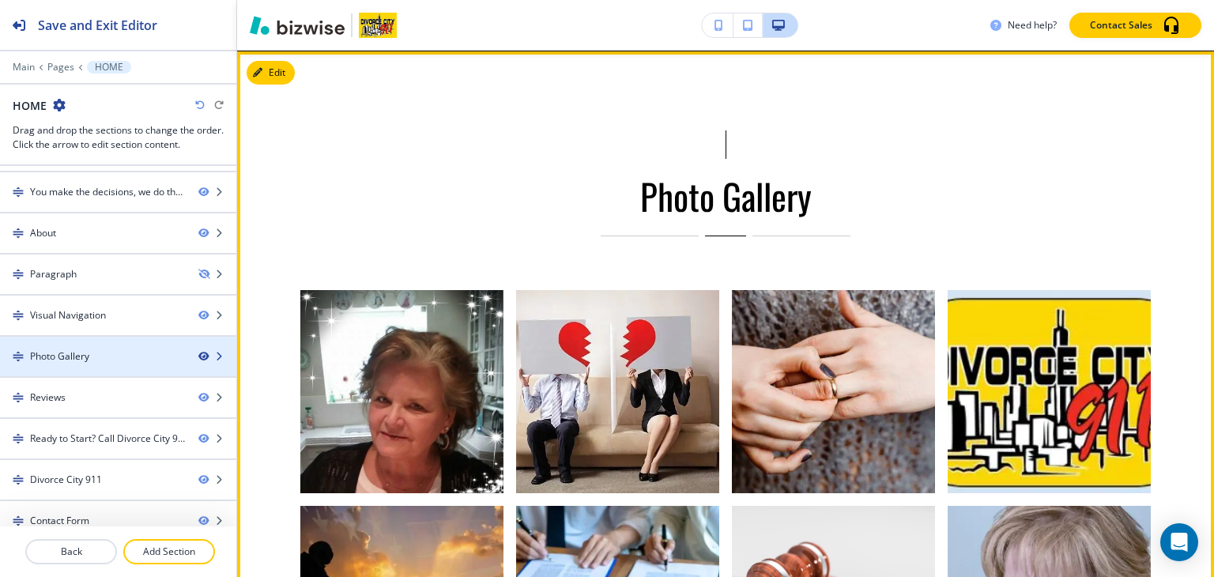
click at [198, 355] on icon "button" at bounding box center [202, 356] width 9 height 9
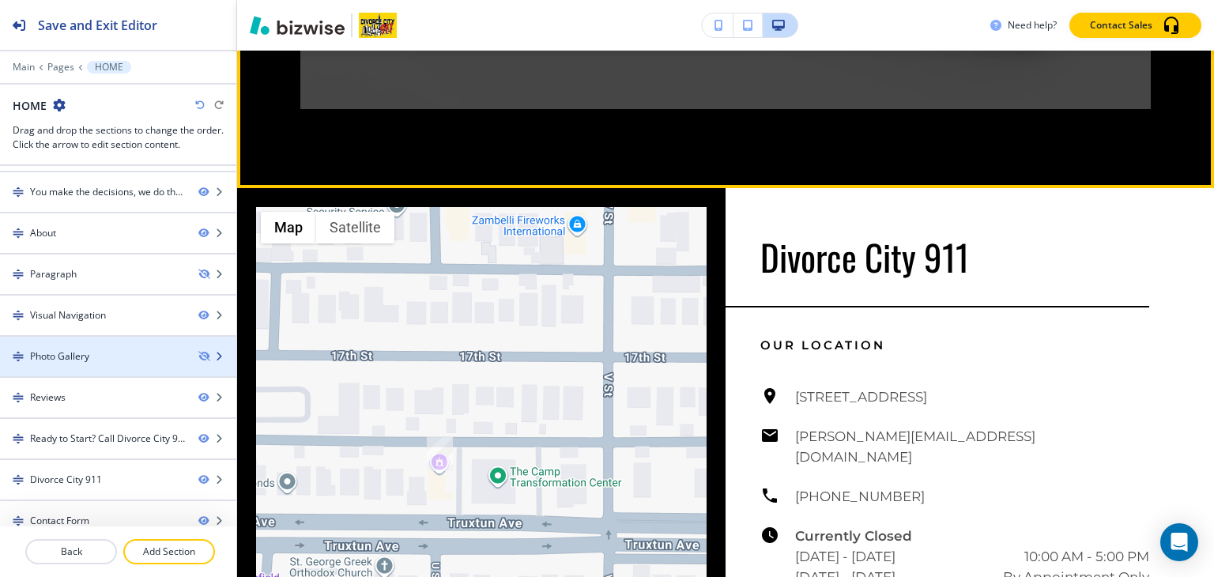
scroll to position [3644, 0]
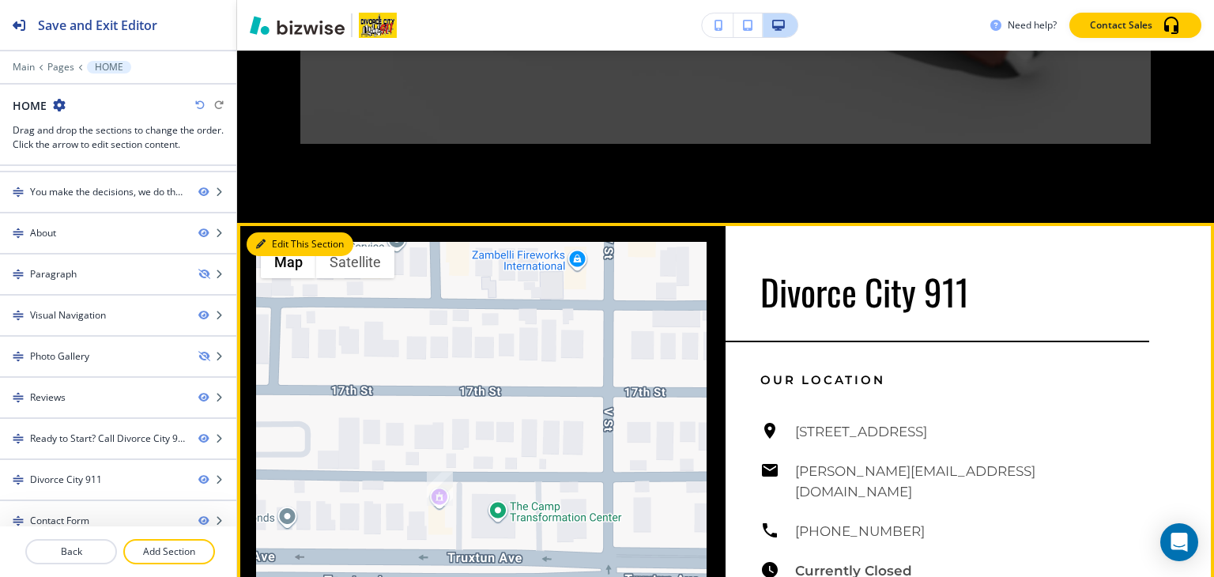
click at [266, 238] on button "Edit This Section" at bounding box center [300, 244] width 107 height 24
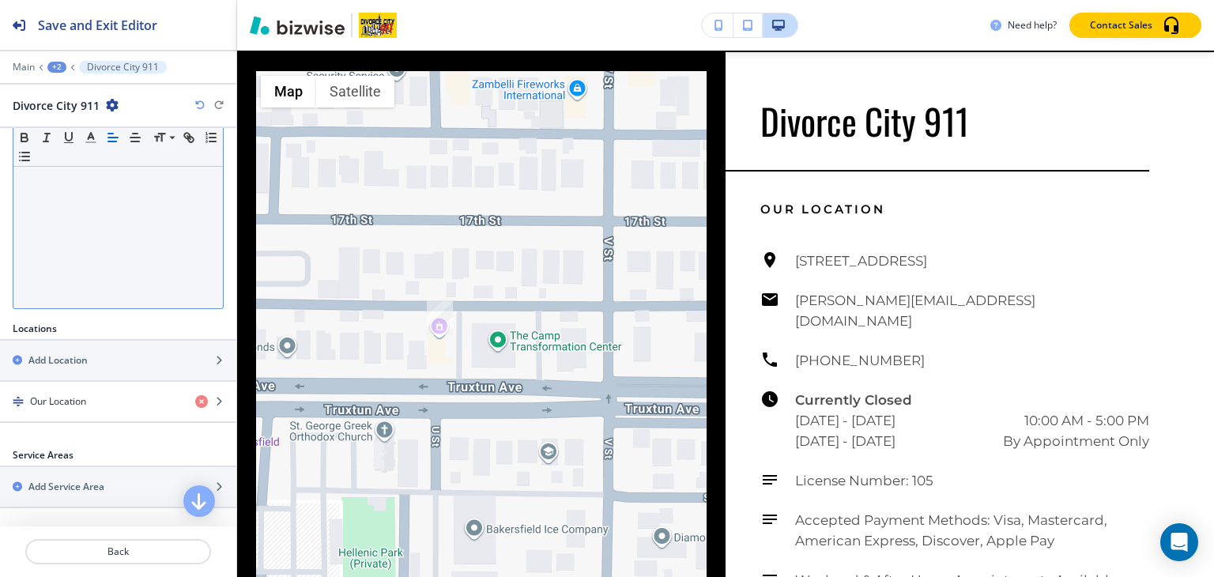
scroll to position [416, 0]
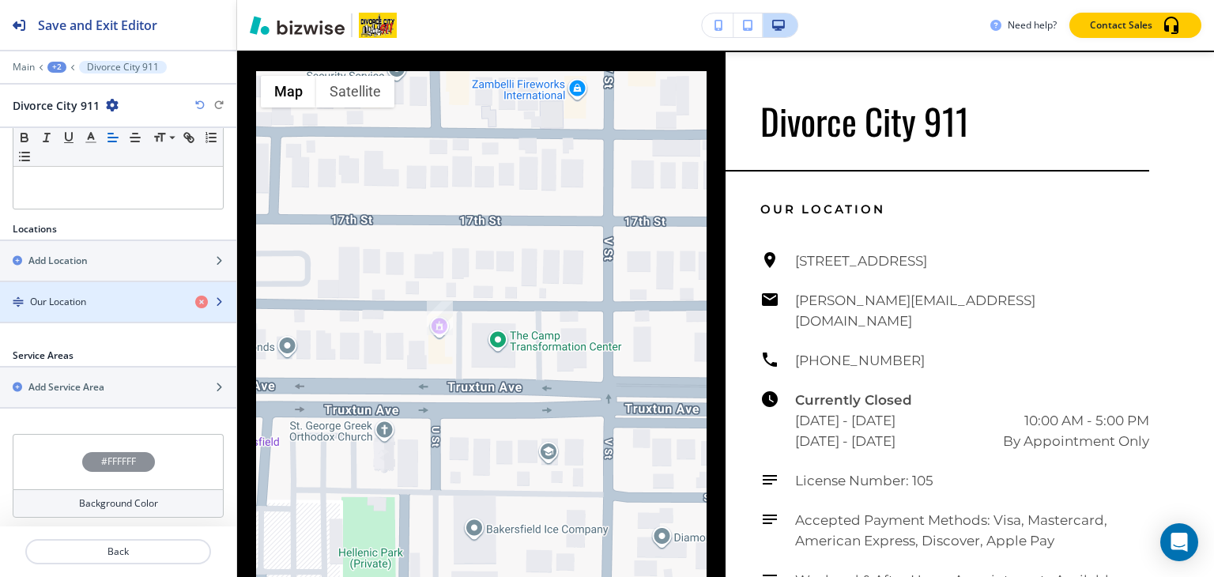
click at [82, 295] on h4 "Our Location" at bounding box center [58, 302] width 56 height 14
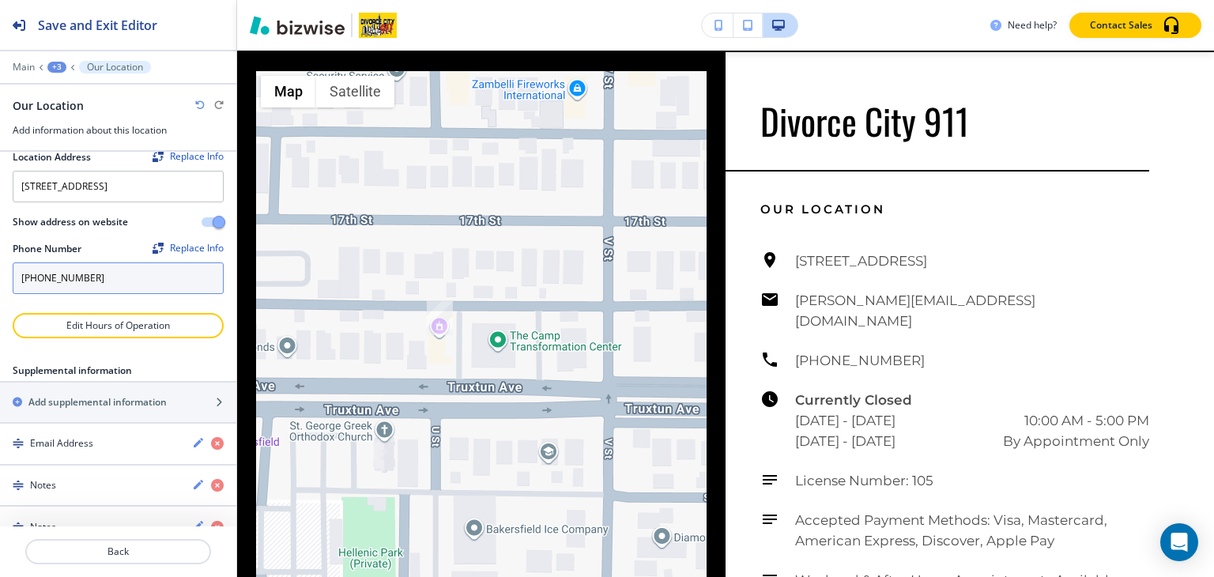
scroll to position [165, 0]
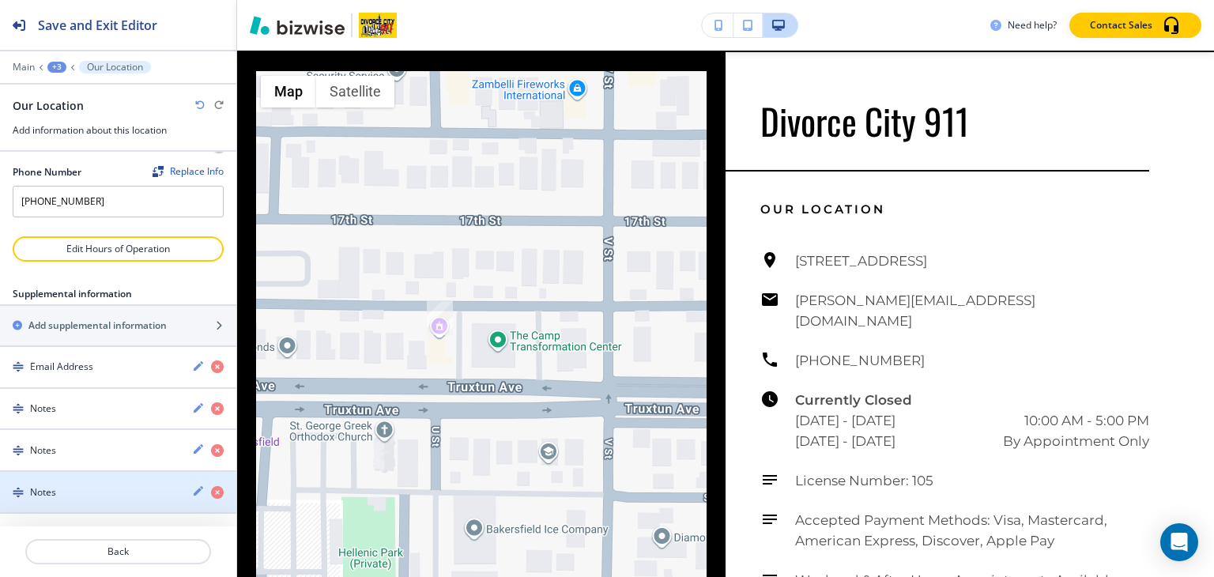
click at [70, 485] on div "Notes" at bounding box center [89, 492] width 179 height 14
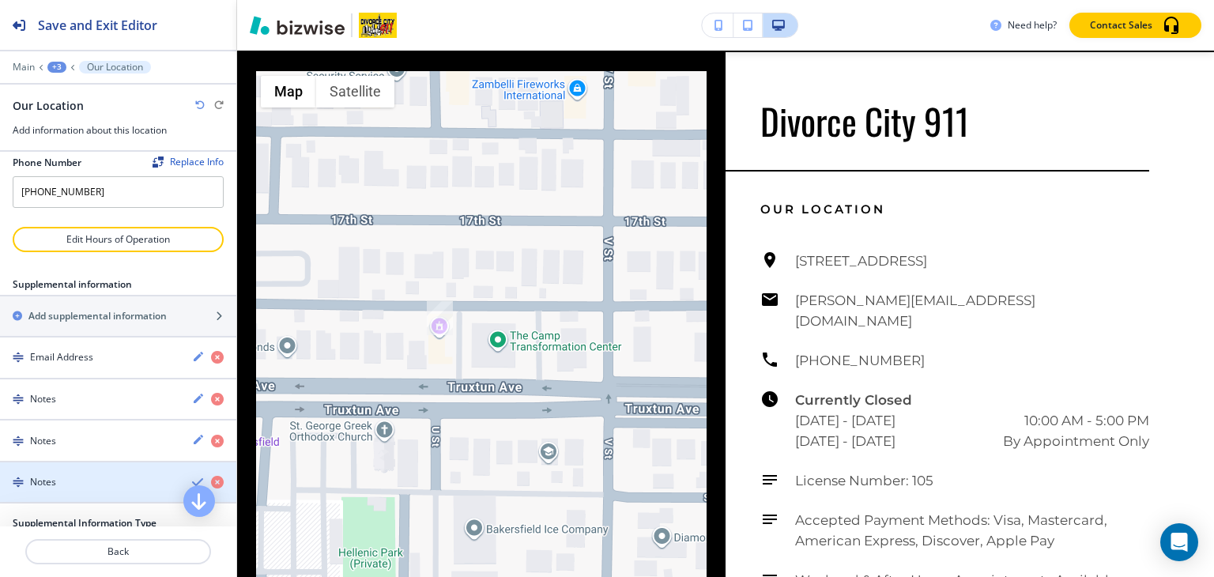
click at [93, 489] on div "Notes" at bounding box center [89, 482] width 179 height 14
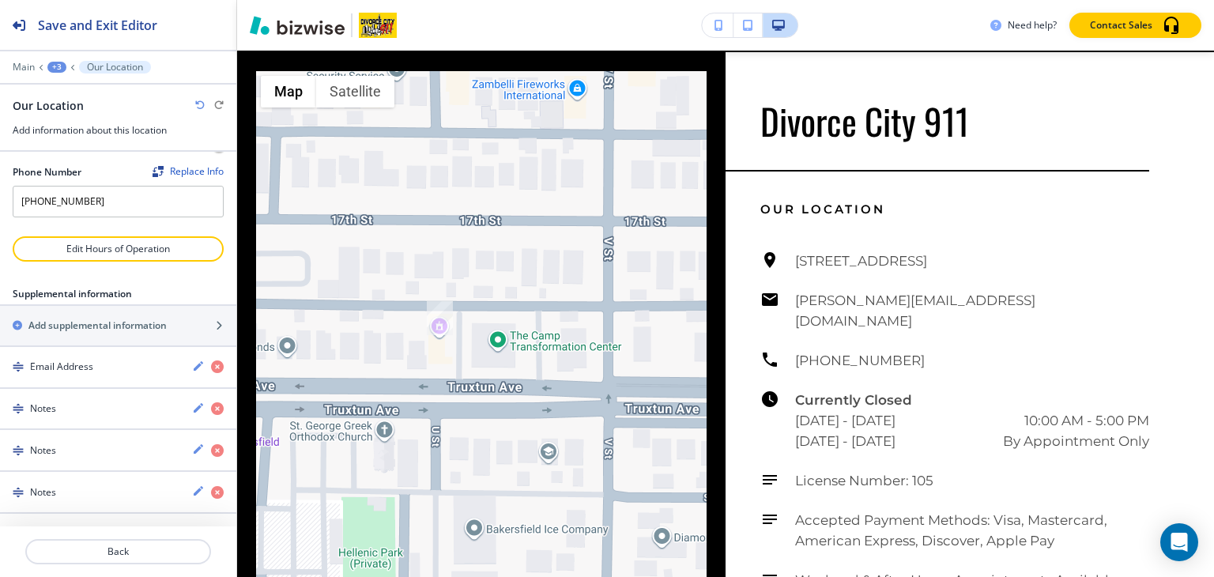
click at [93, 491] on div "Notes" at bounding box center [89, 492] width 179 height 14
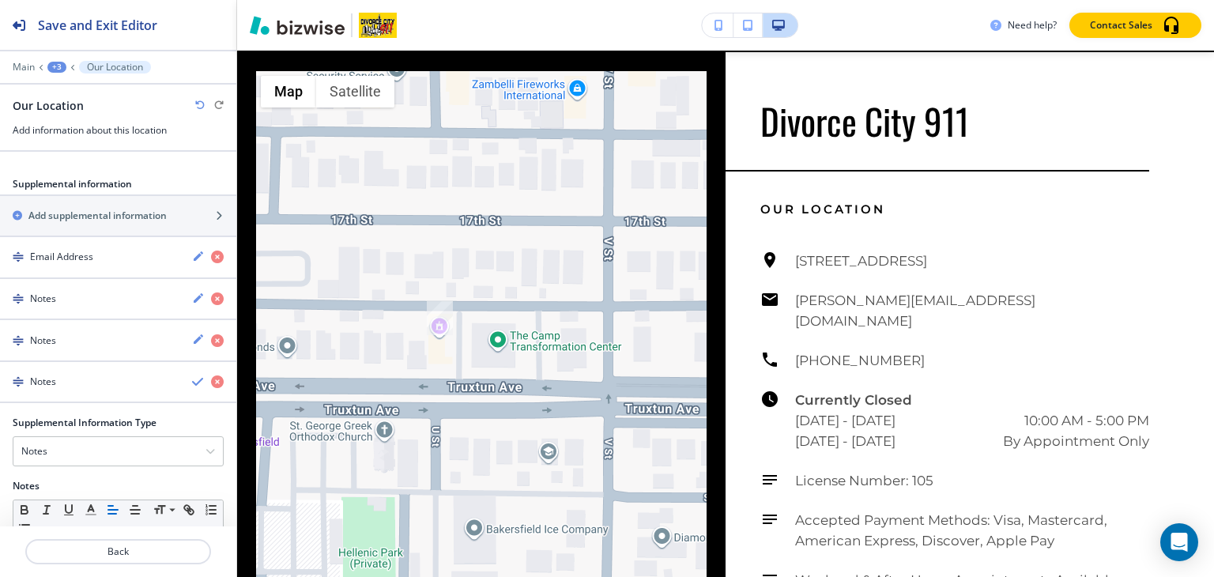
scroll to position [359, 0]
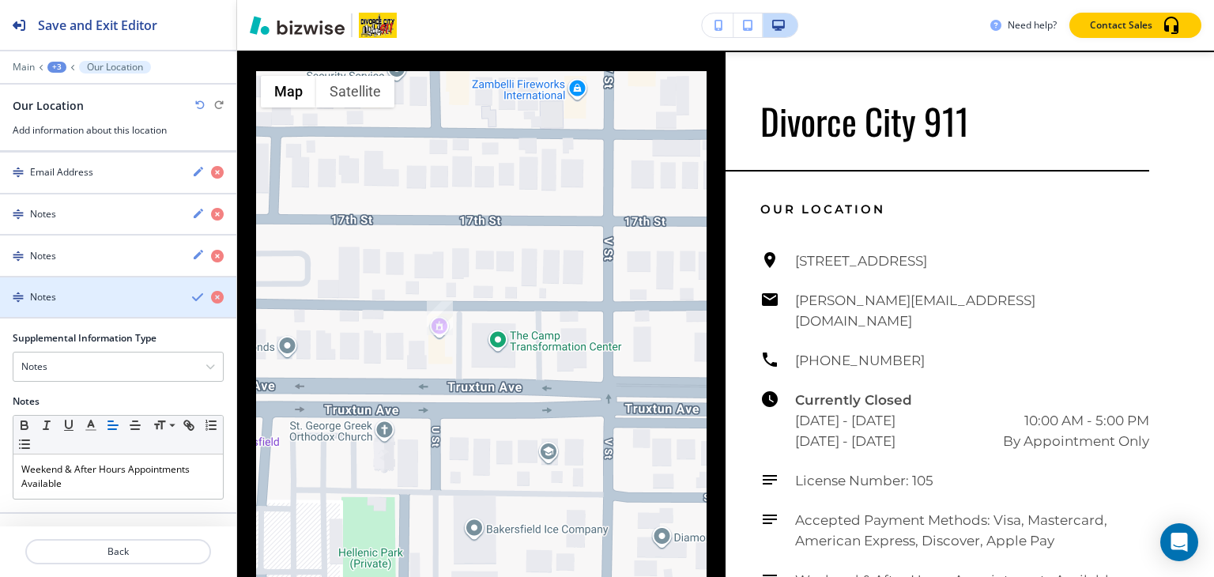
click at [81, 292] on div "Notes" at bounding box center [89, 297] width 179 height 14
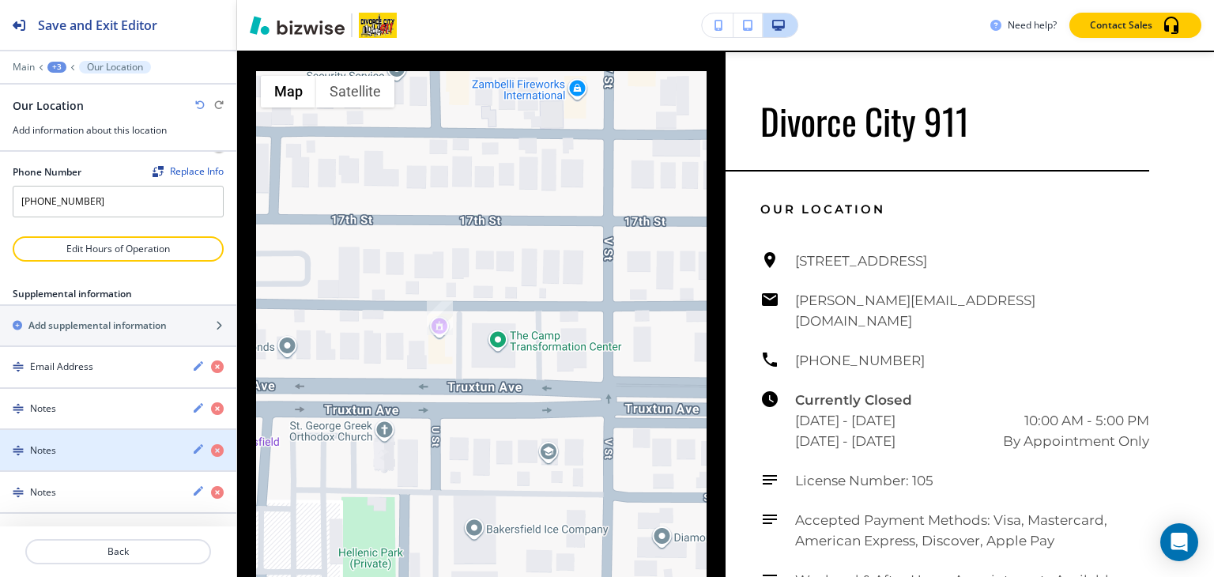
click at [82, 439] on div "button" at bounding box center [118, 436] width 236 height 13
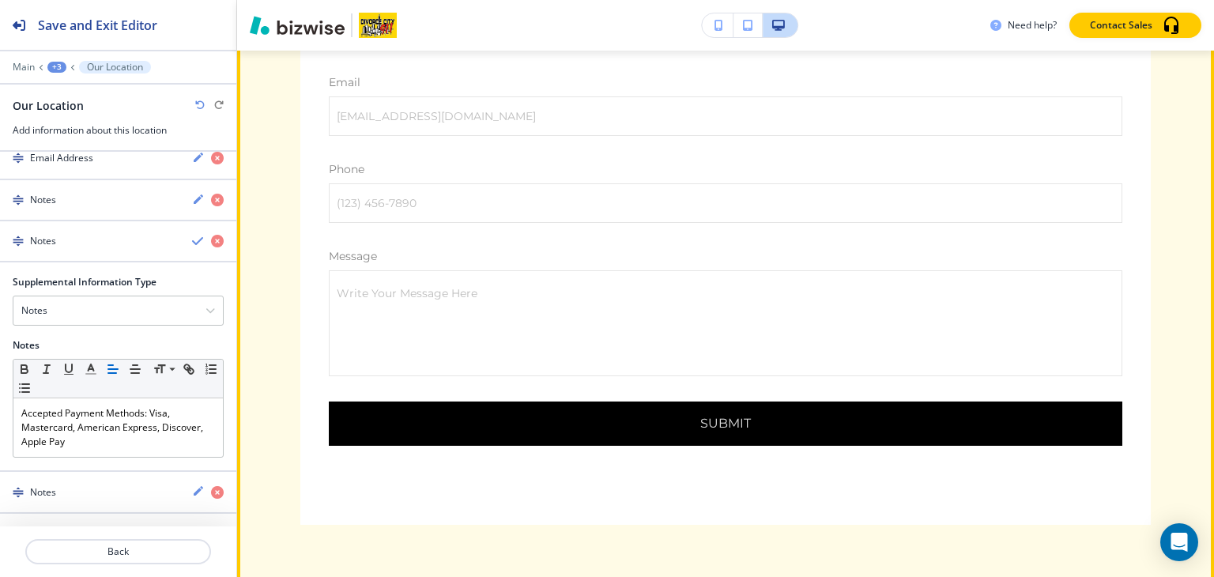
scroll to position [4606, 0]
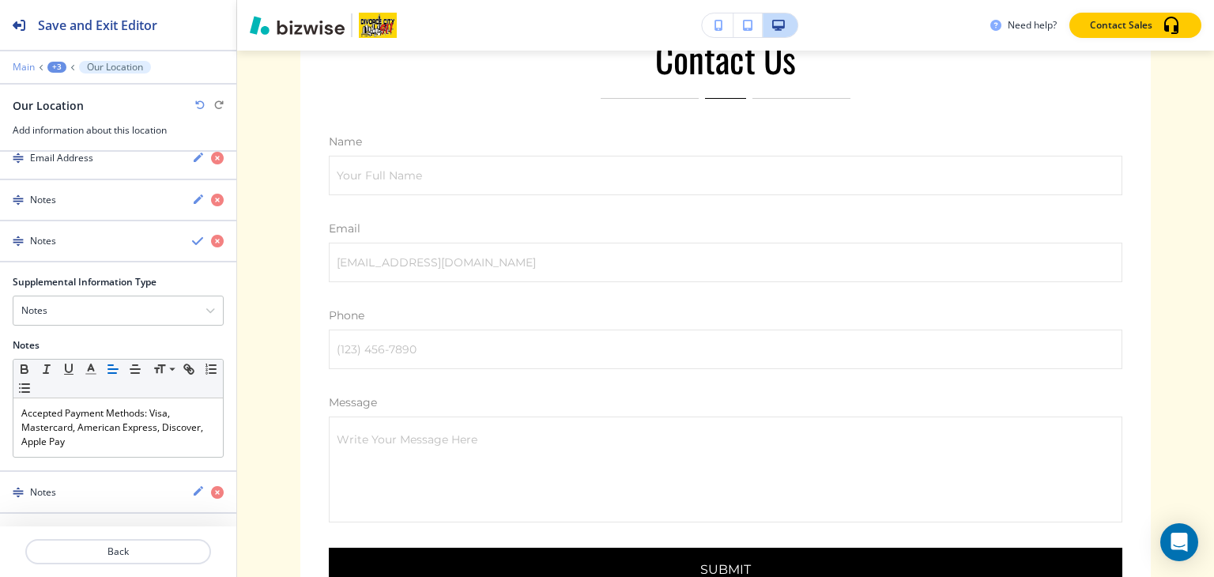
click at [13, 62] on p "Main" at bounding box center [24, 67] width 22 height 11
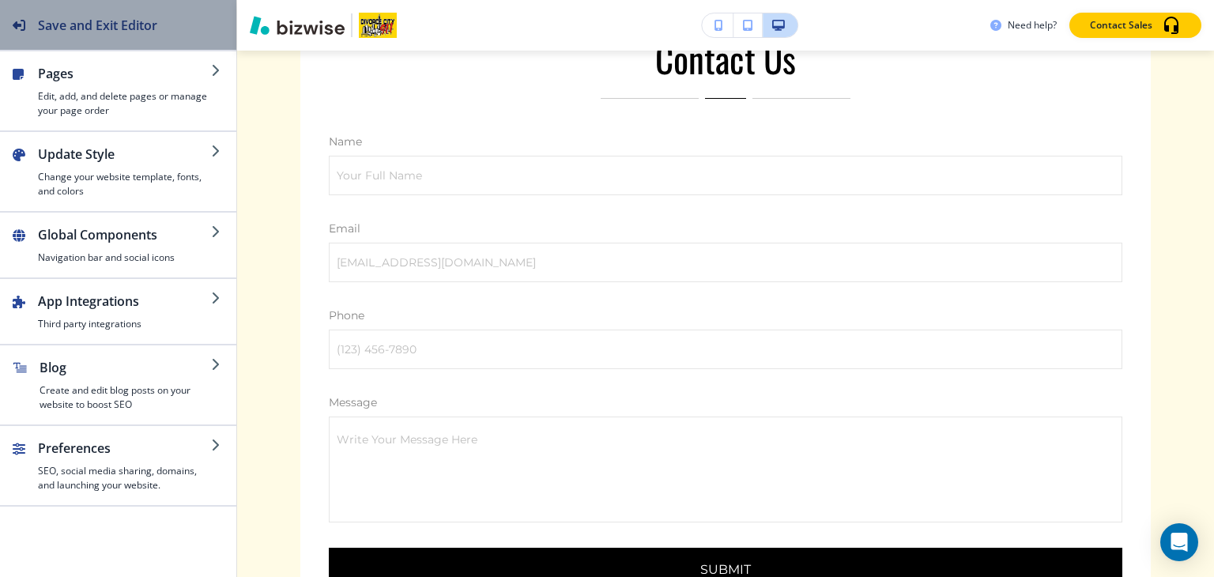
click at [44, 1] on div "Save and Exit Editor" at bounding box center [78, 25] width 157 height 50
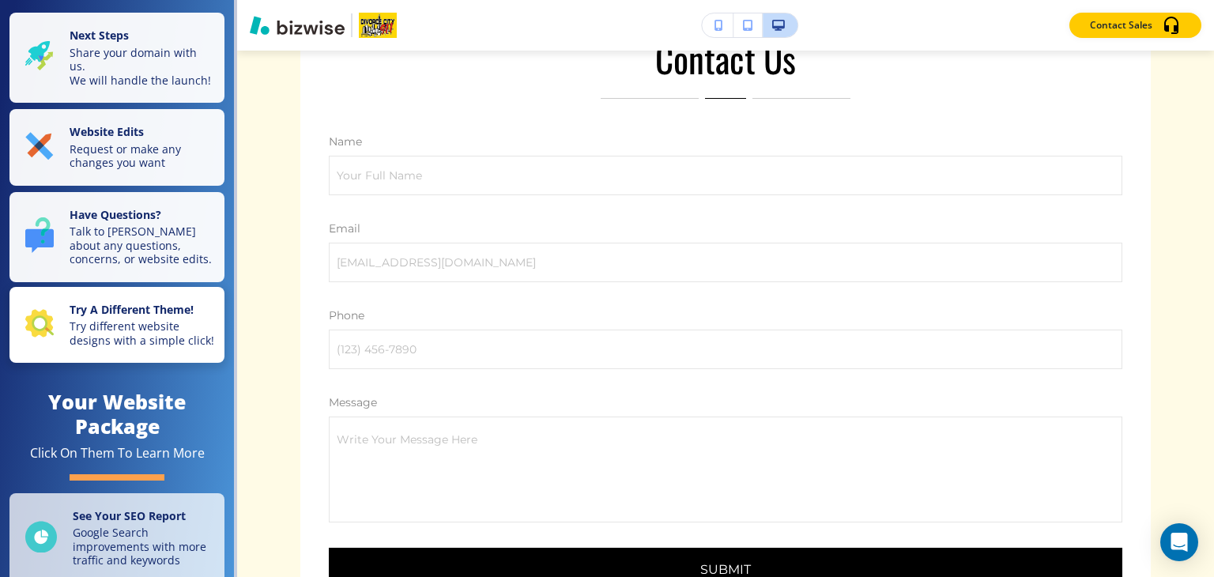
click at [117, 347] on p "Try different website designs with a simple click!" at bounding box center [142, 333] width 145 height 28
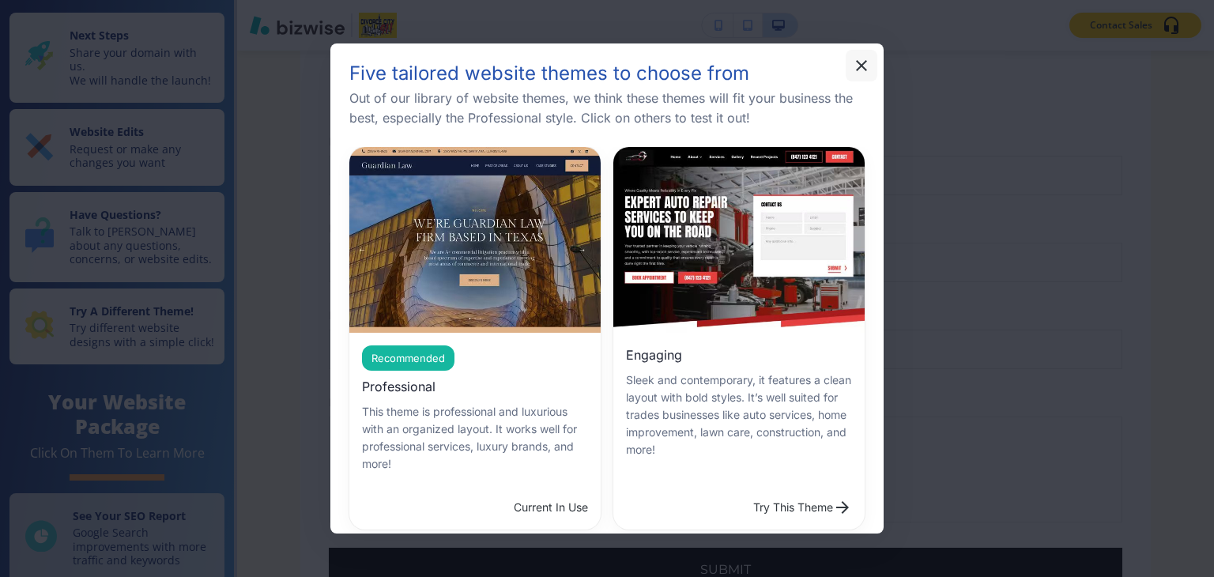
click at [866, 64] on icon "button" at bounding box center [861, 65] width 19 height 19
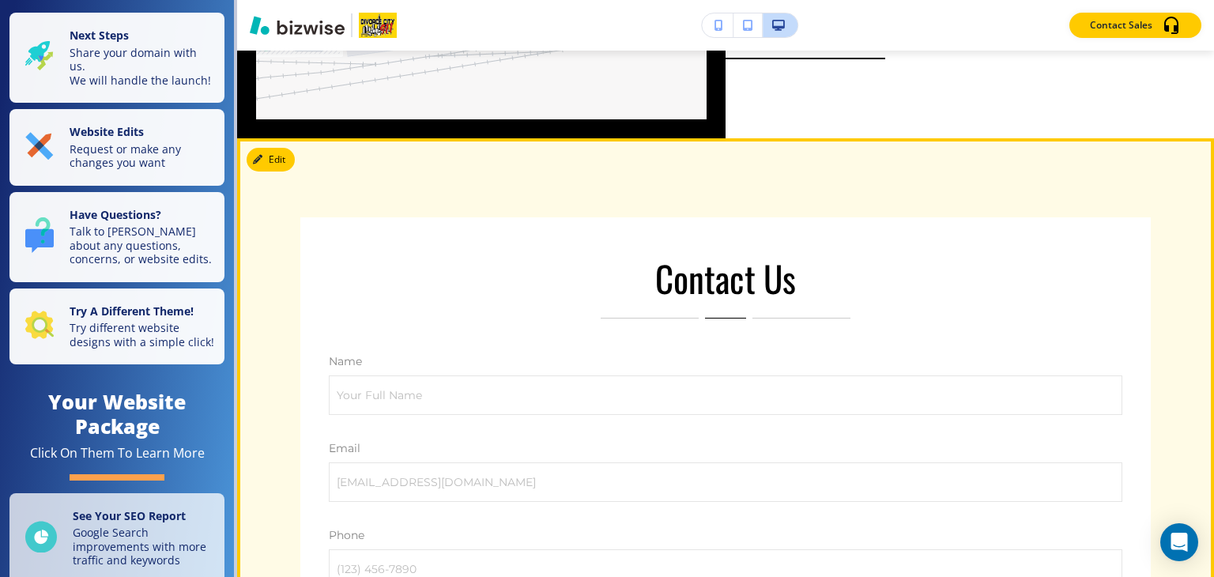
scroll to position [4368, 0]
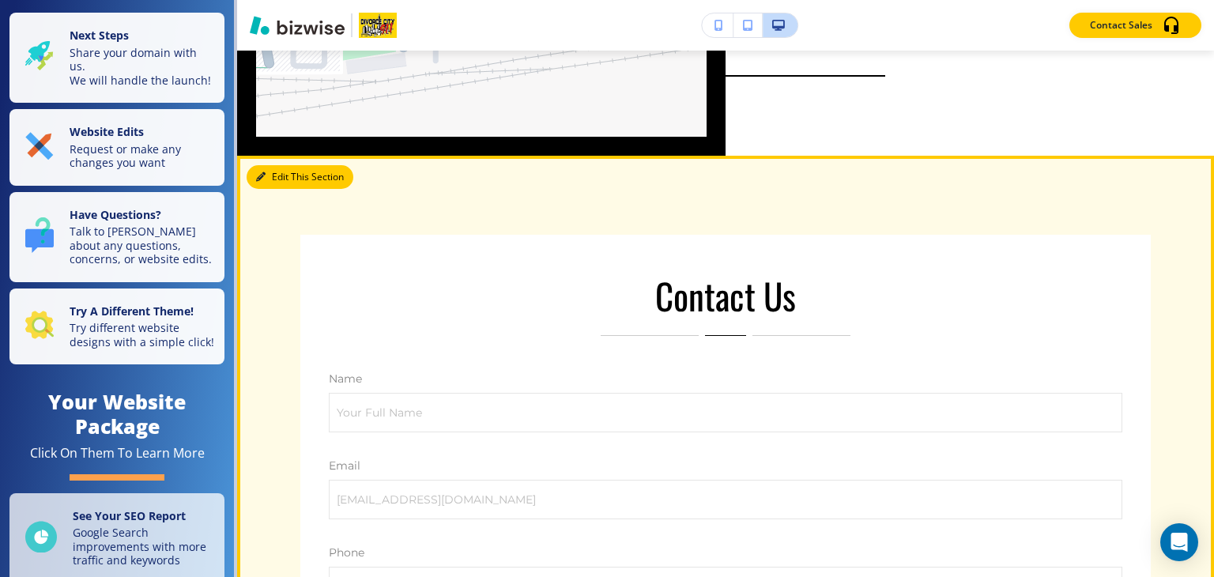
click at [275, 165] on button "Edit This Section" at bounding box center [300, 177] width 107 height 24
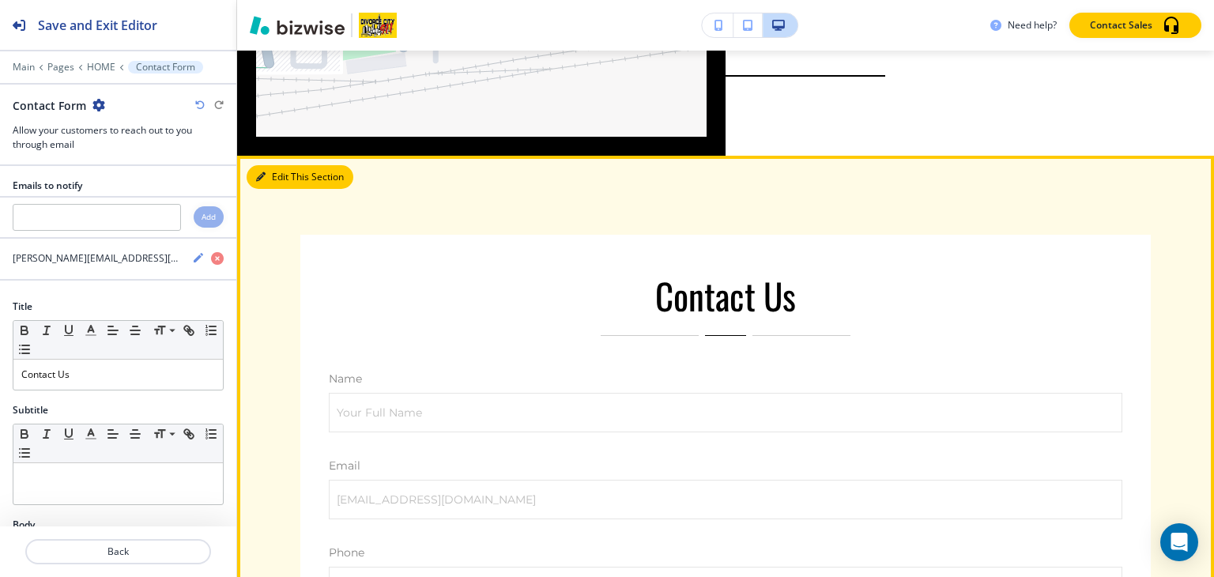
scroll to position [4452, 0]
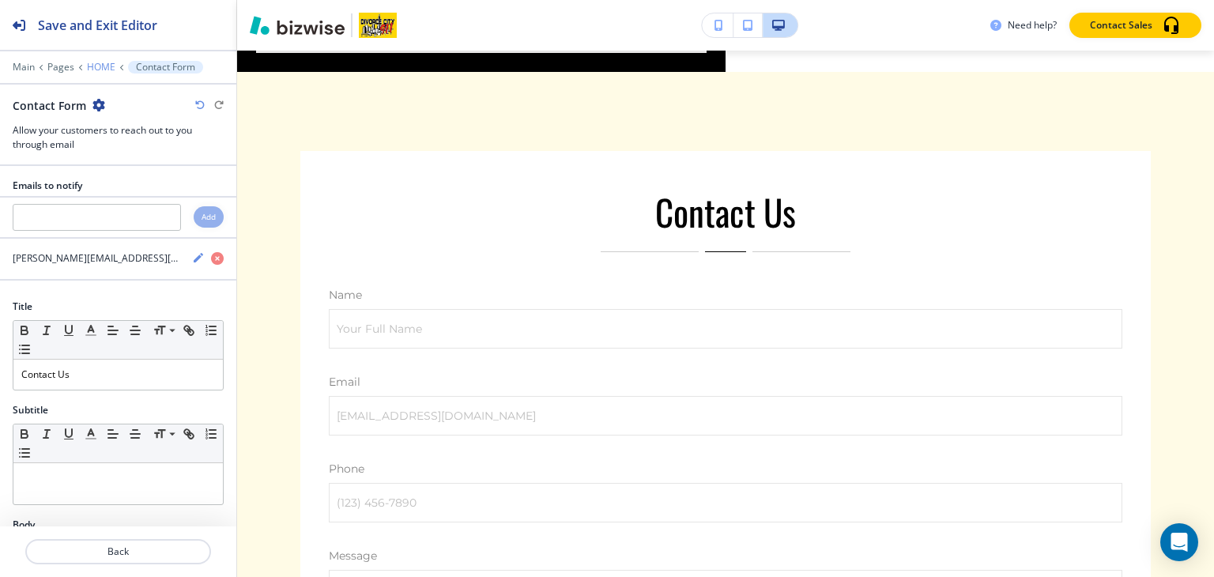
click at [95, 67] on p "HOME" at bounding box center [101, 67] width 28 height 11
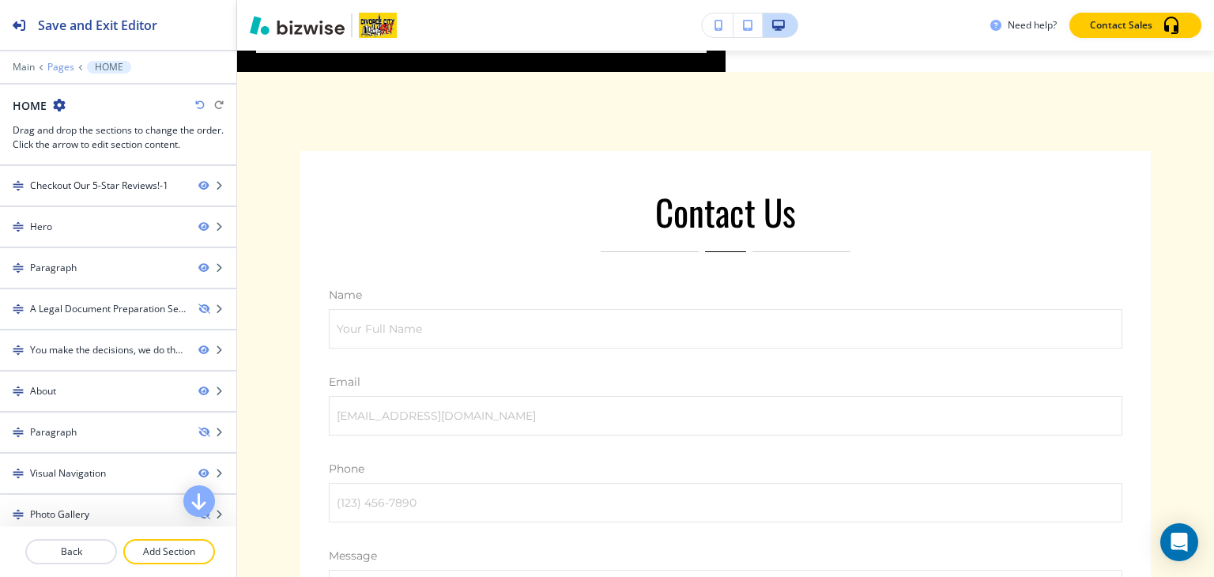
click at [57, 64] on p "Pages" at bounding box center [60, 67] width 27 height 11
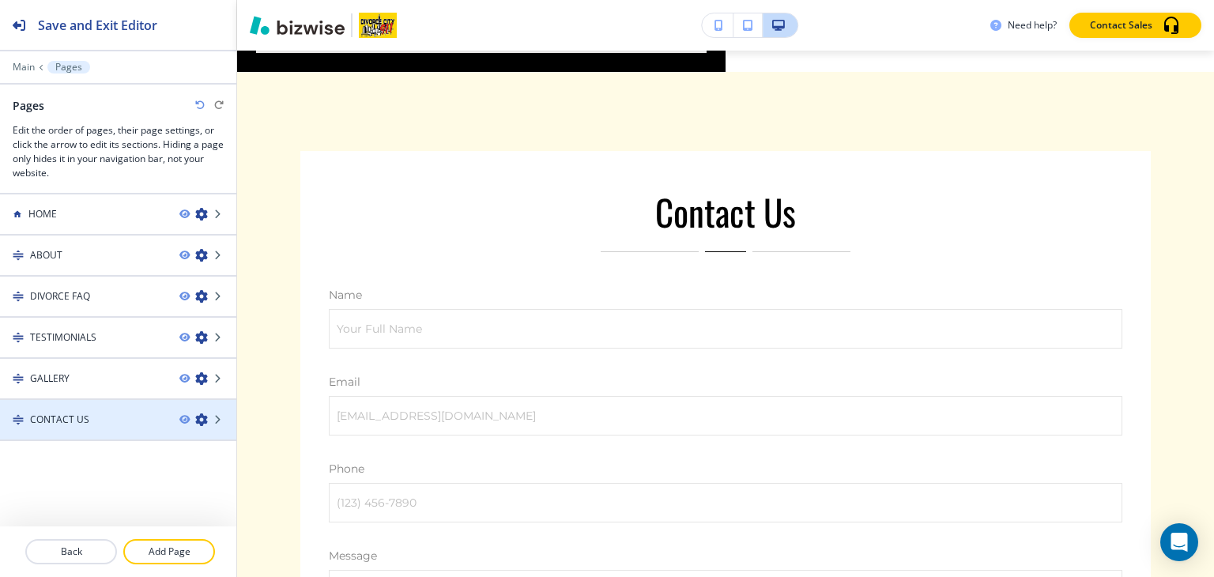
click at [40, 428] on div at bounding box center [118, 433] width 236 height 13
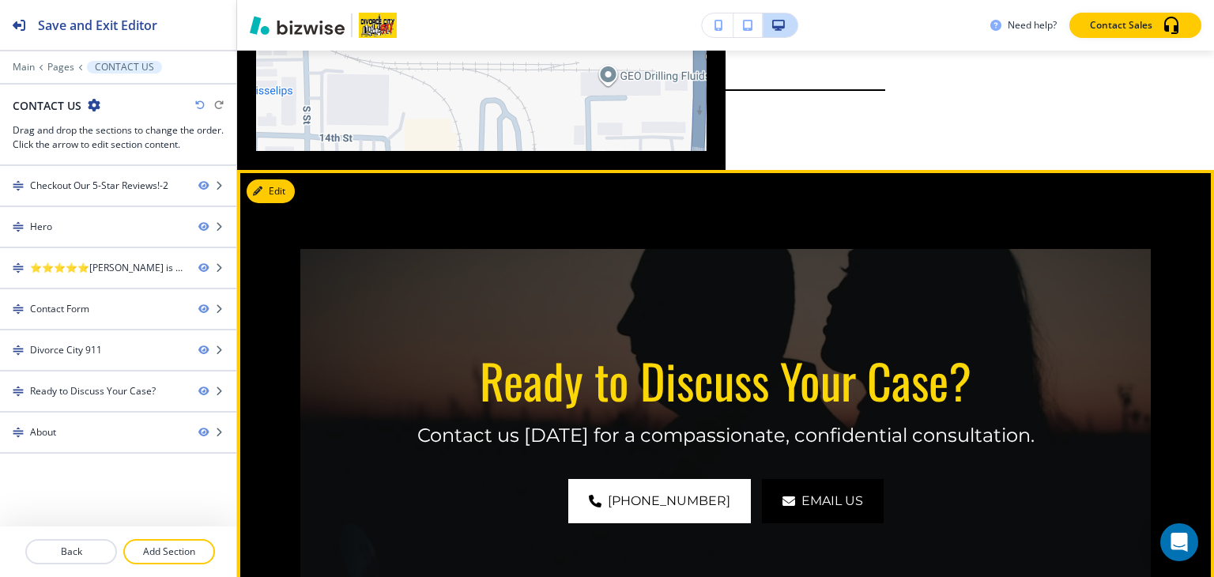
scroll to position [2530, 0]
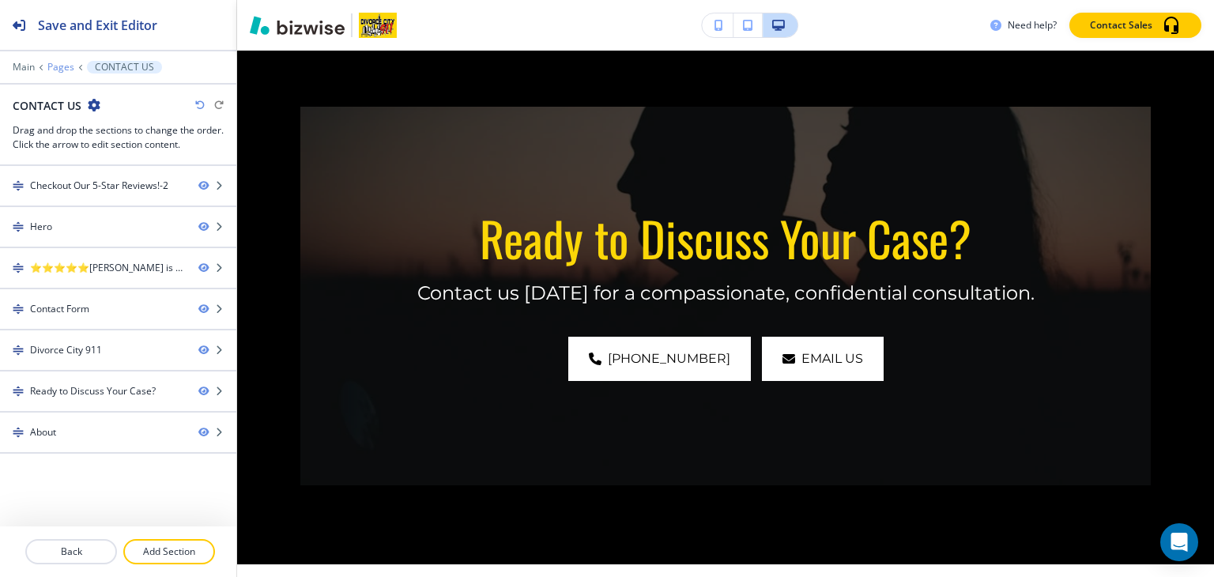
click at [50, 62] on p "Pages" at bounding box center [60, 67] width 27 height 11
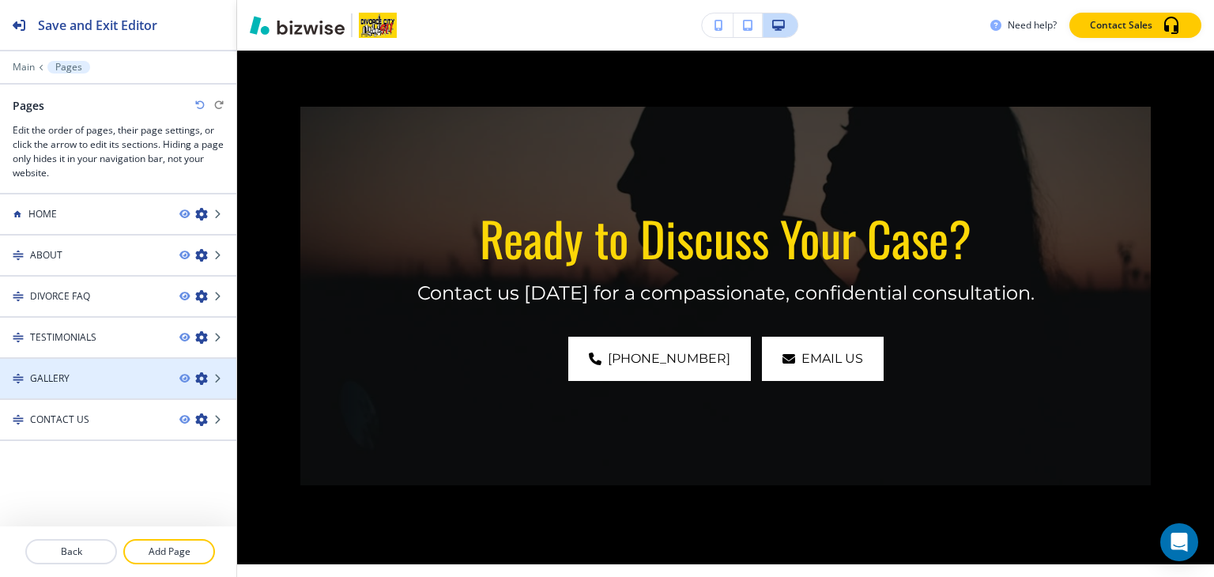
click at [73, 372] on div "GALLERY" at bounding box center [83, 379] width 167 height 14
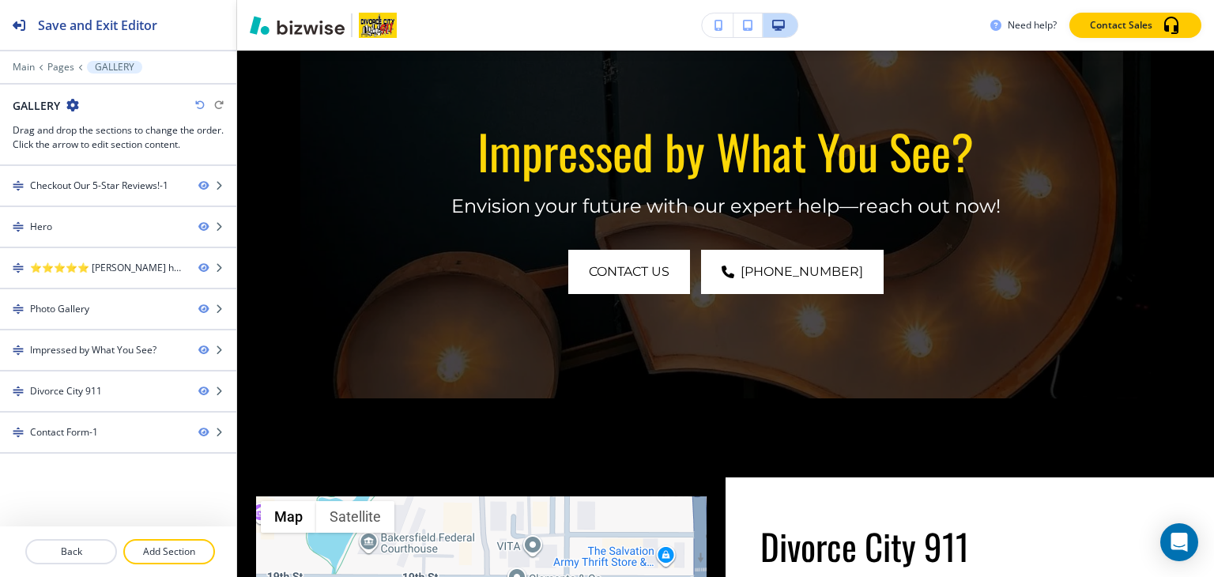
scroll to position [1806, 0]
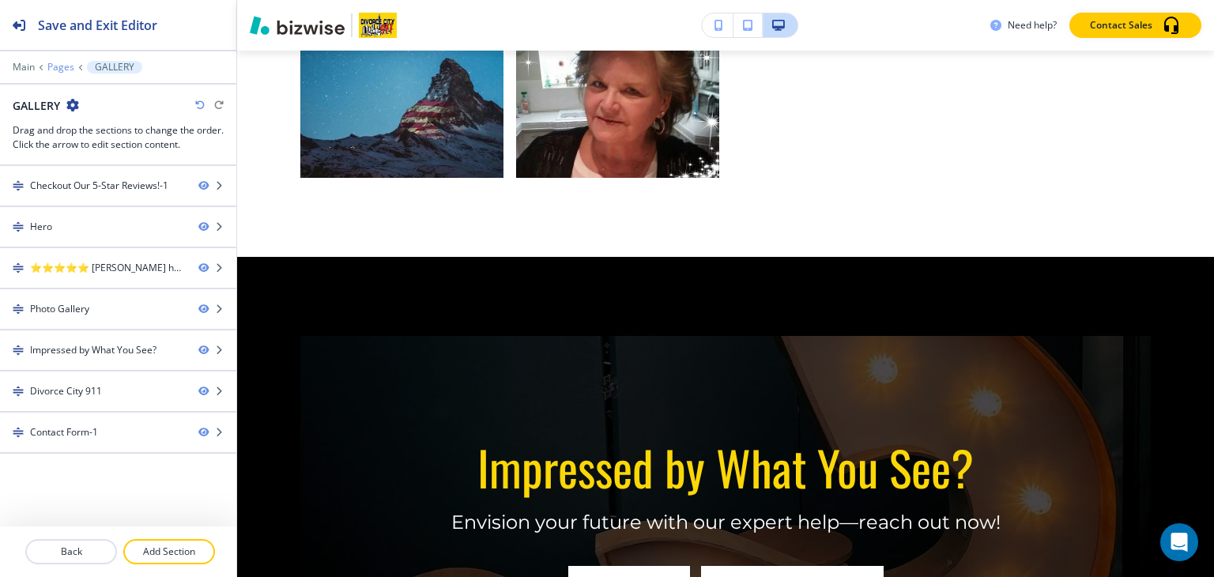
click at [48, 64] on p "Pages" at bounding box center [60, 67] width 27 height 11
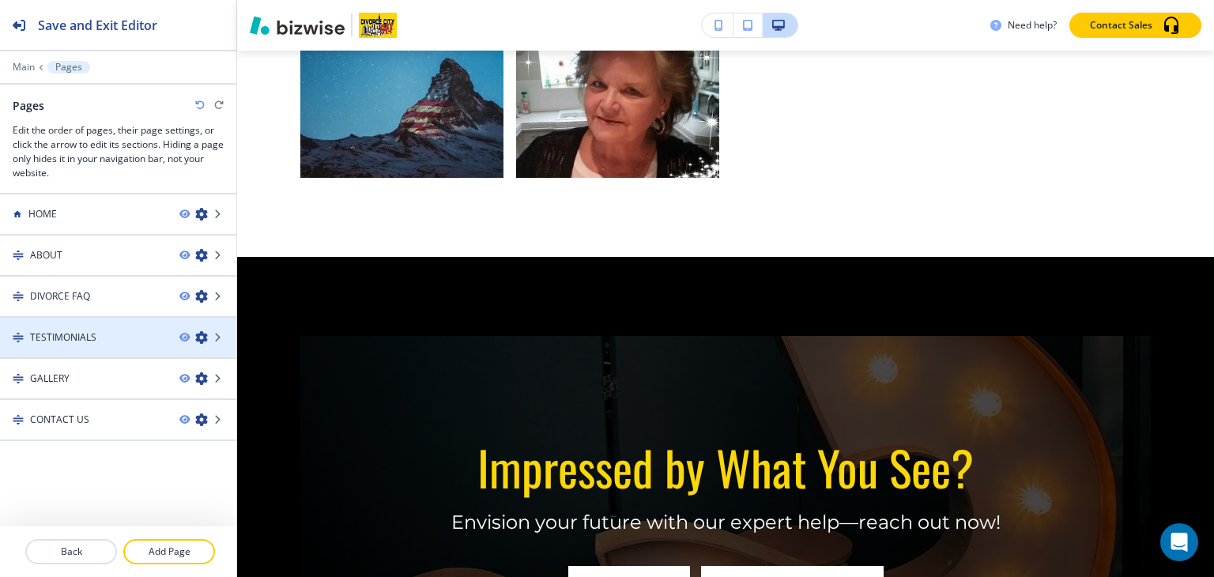
click at [74, 334] on h4 "TESTIMONIALS" at bounding box center [63, 337] width 66 height 14
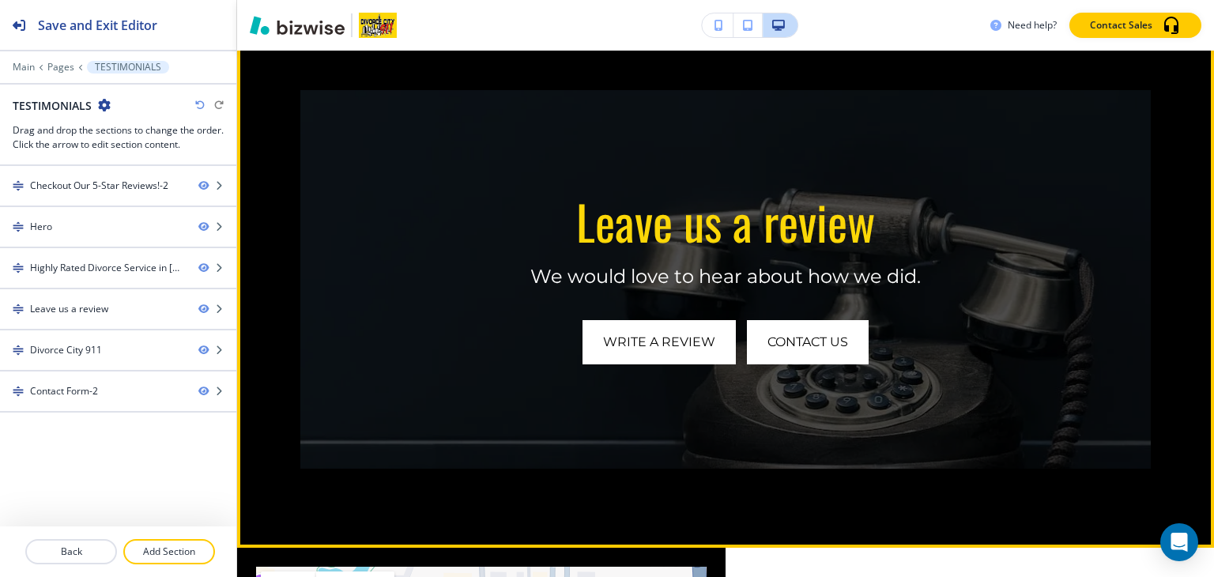
scroll to position [1897, 0]
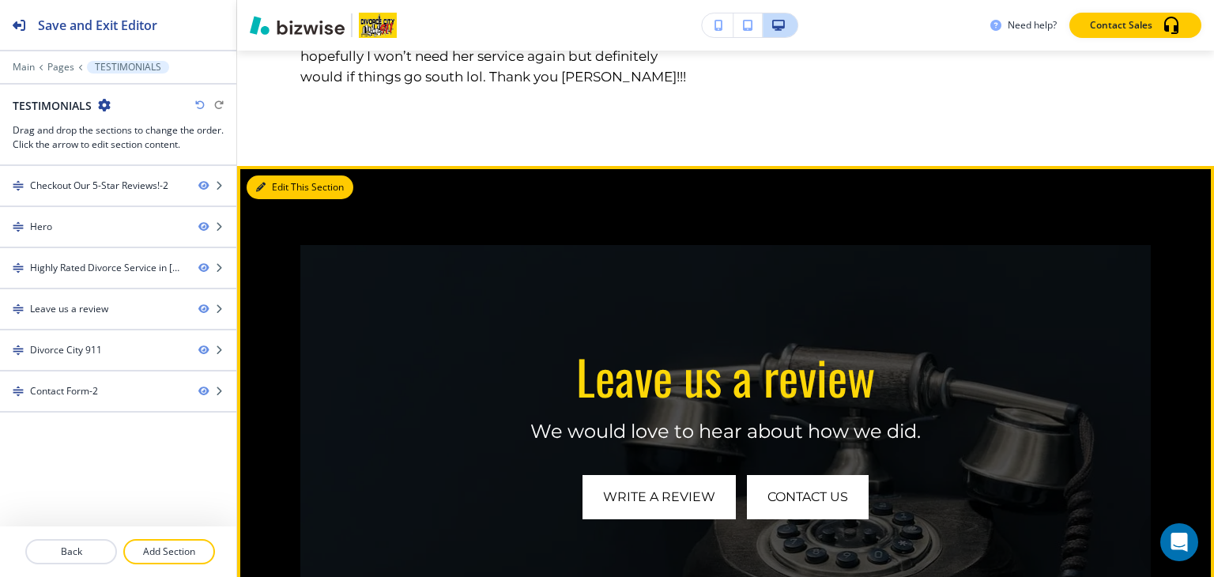
click at [279, 178] on button "Edit This Section" at bounding box center [300, 187] width 107 height 24
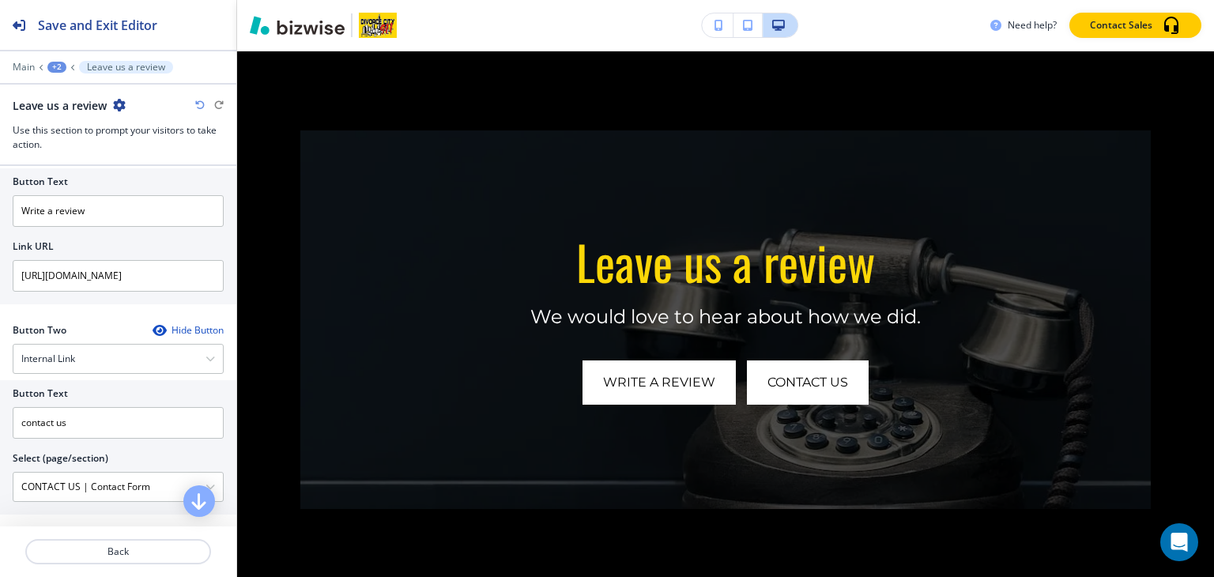
scroll to position [562, 0]
click at [186, 285] on input "[URL][DOMAIN_NAME]" at bounding box center [118, 278] width 211 height 32
click at [168, 270] on input "[URL][DOMAIN_NAME]" at bounding box center [118, 278] width 211 height 32
click at [51, 59] on div at bounding box center [118, 55] width 236 height 9
click at [49, 62] on button "+2" at bounding box center [56, 67] width 19 height 11
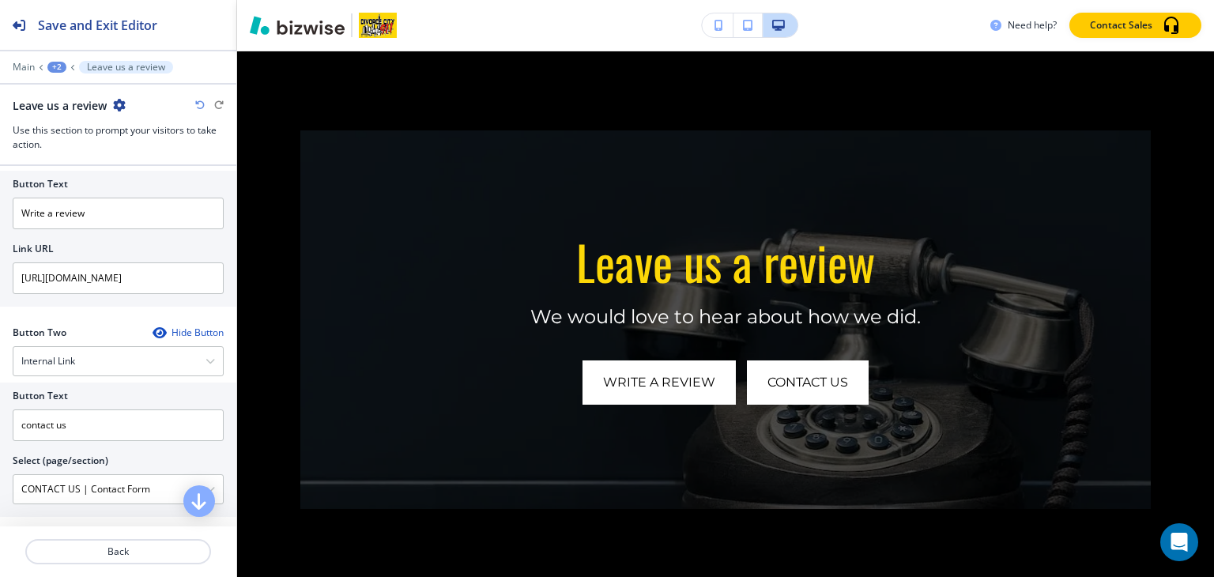
click at [172, 295] on div "Button Text Write a review Link URL [URL][DOMAIN_NAME]" at bounding box center [118, 239] width 236 height 136
click at [173, 280] on input "[URL][DOMAIN_NAME]" at bounding box center [118, 278] width 211 height 32
paste input "[DOMAIN_NAME][URL],"
type input "[URL][DOMAIN_NAME],"
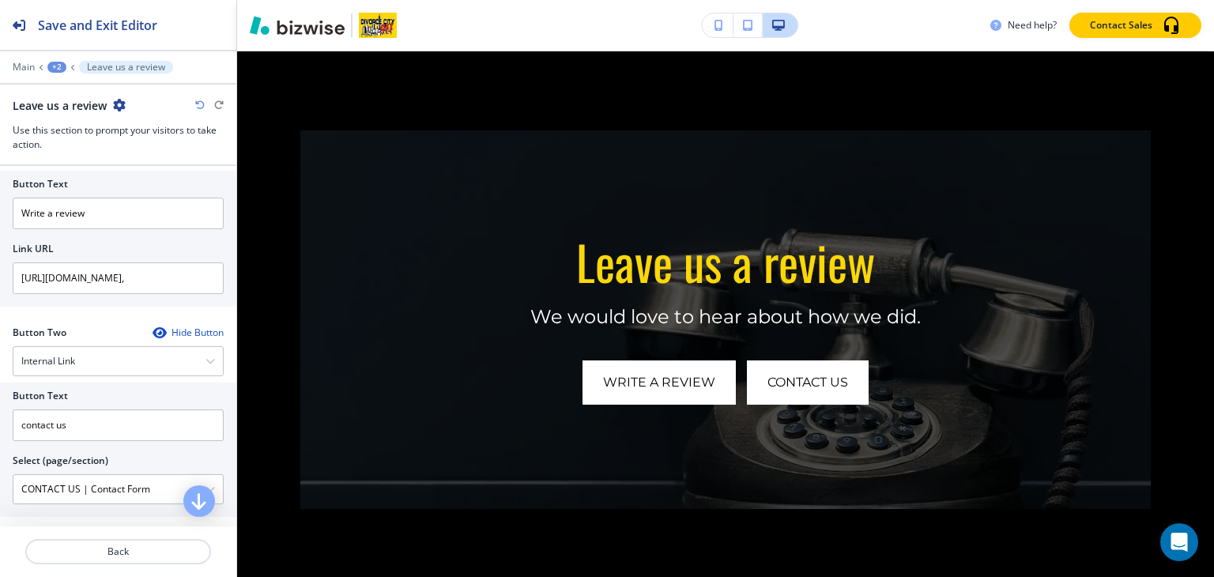
scroll to position [0, 0]
click at [57, 69] on div "+2" at bounding box center [56, 67] width 19 height 11
click at [85, 95] on p "Pages" at bounding box center [98, 92] width 81 height 14
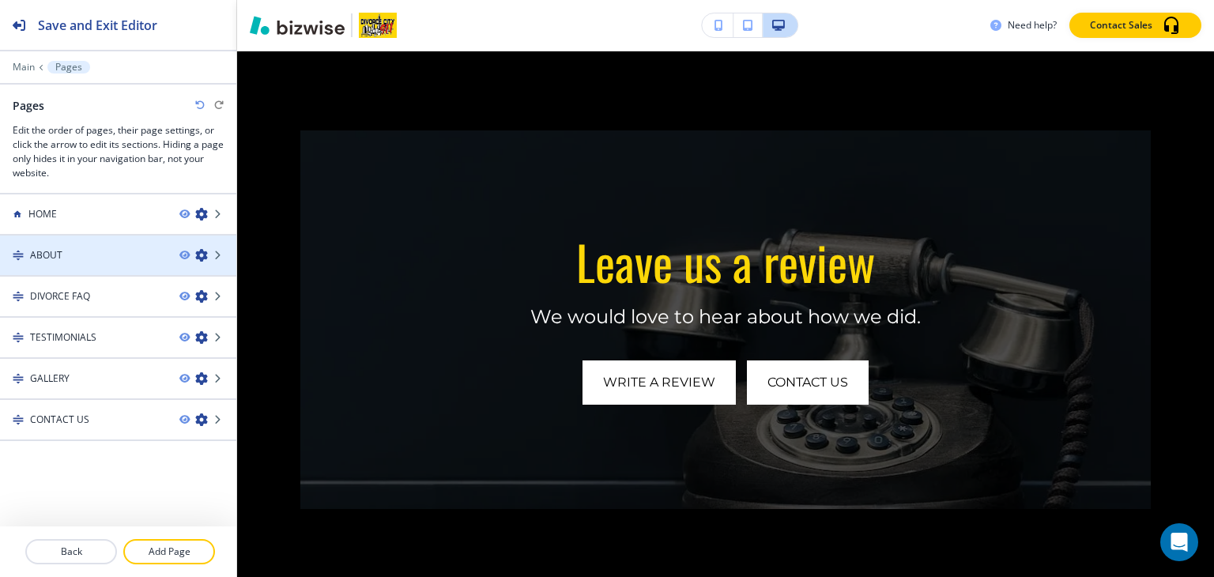
click at [78, 248] on div "ABOUT" at bounding box center [83, 255] width 167 height 14
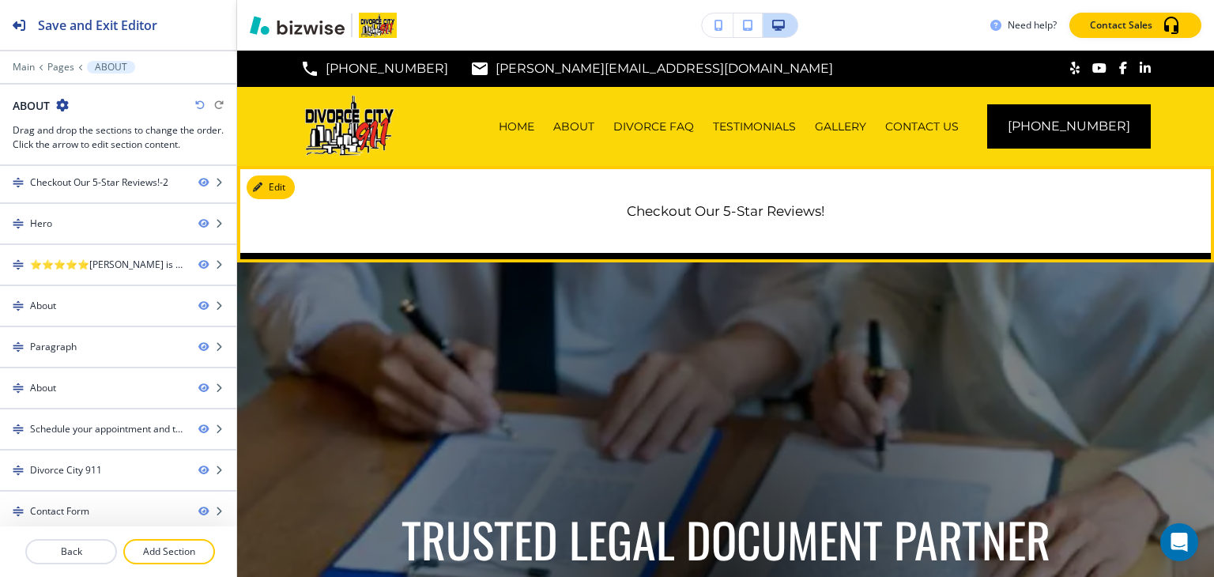
scroll to position [6, 0]
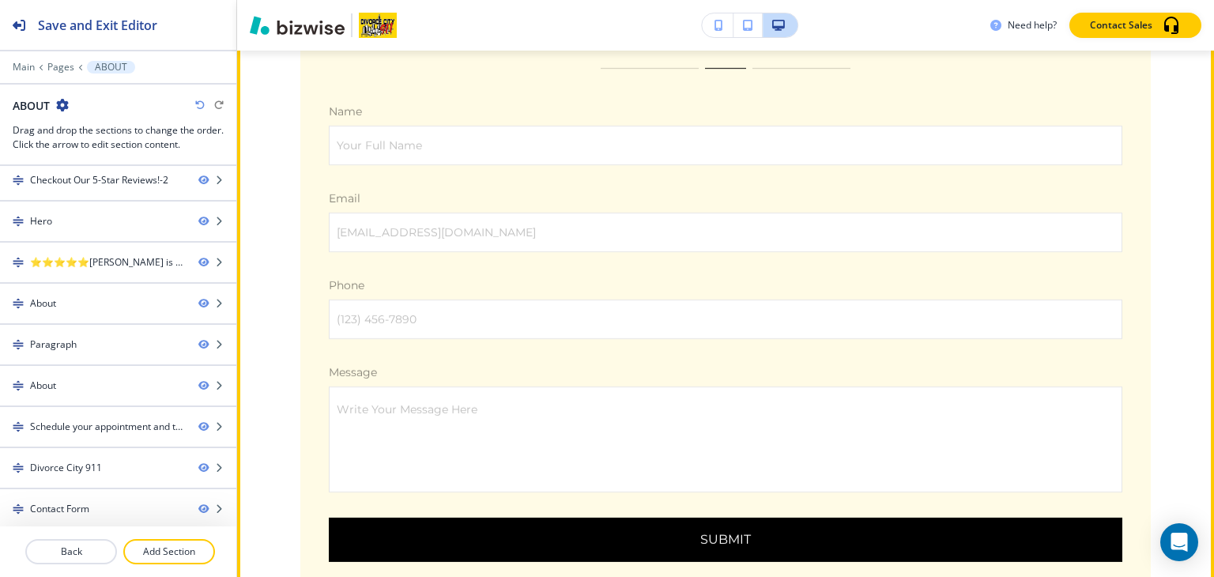
scroll to position [4427, 0]
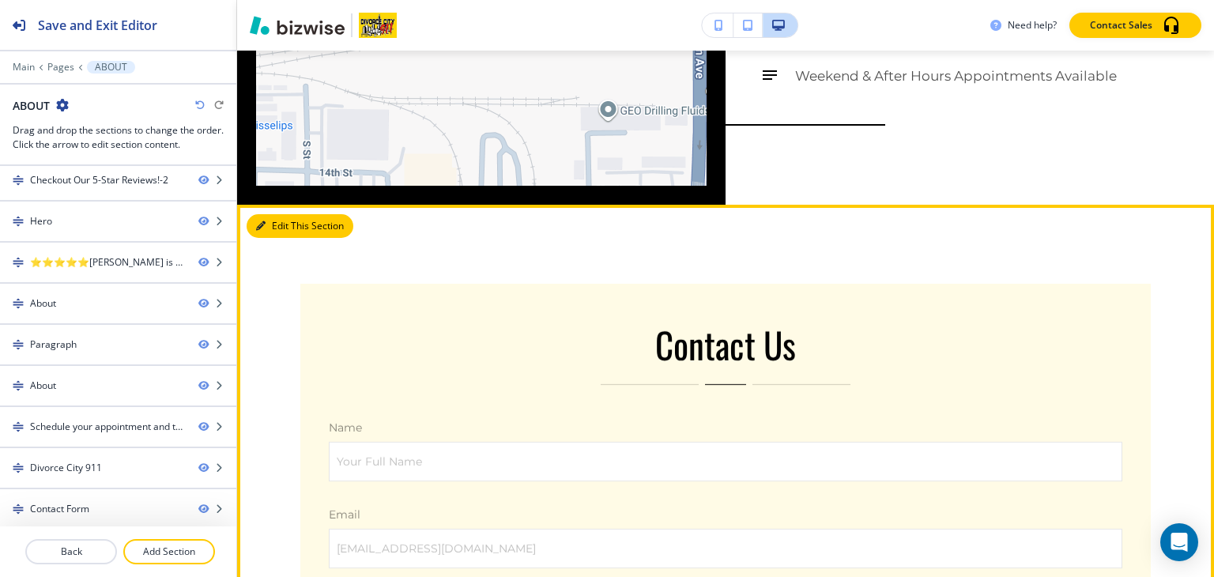
click at [283, 214] on button "Edit This Section" at bounding box center [300, 226] width 107 height 24
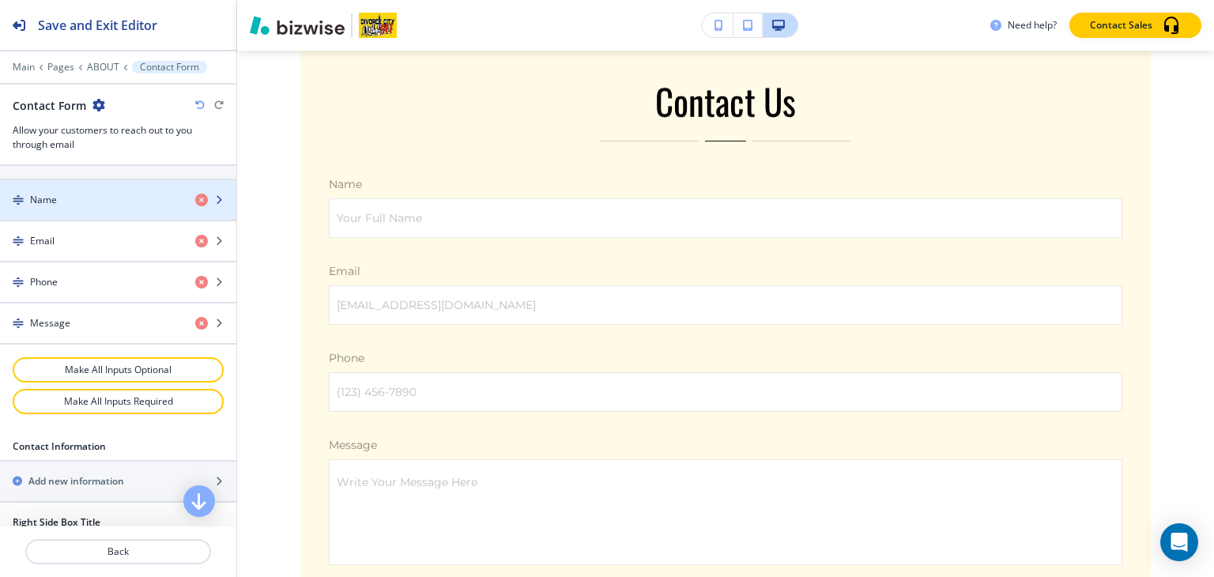
scroll to position [632, 0]
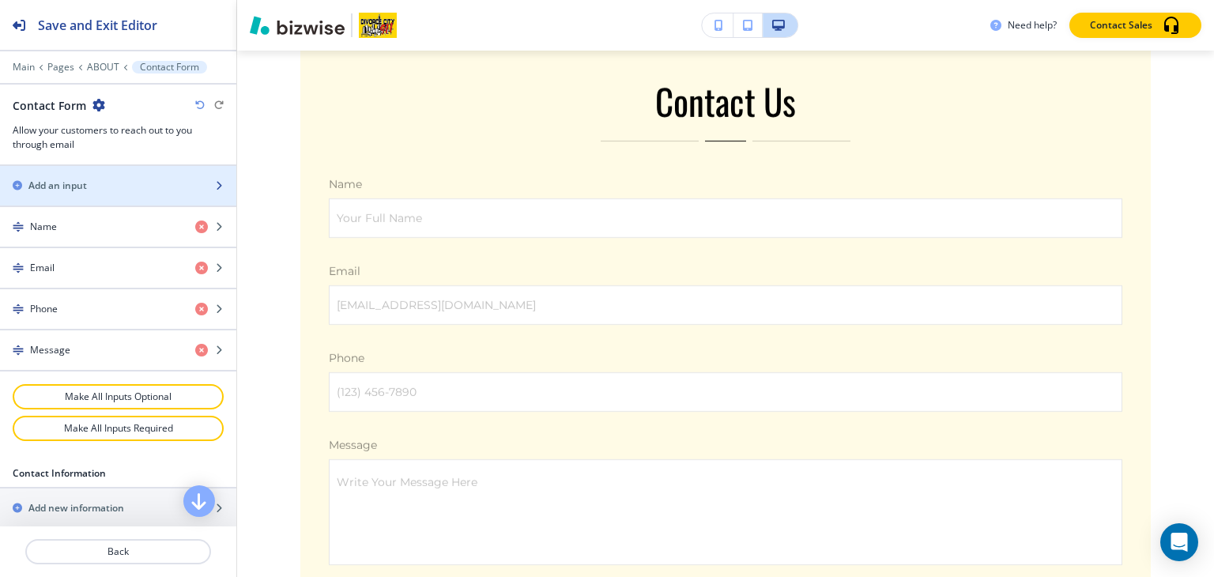
click at [127, 181] on div "Add an input" at bounding box center [101, 186] width 202 height 14
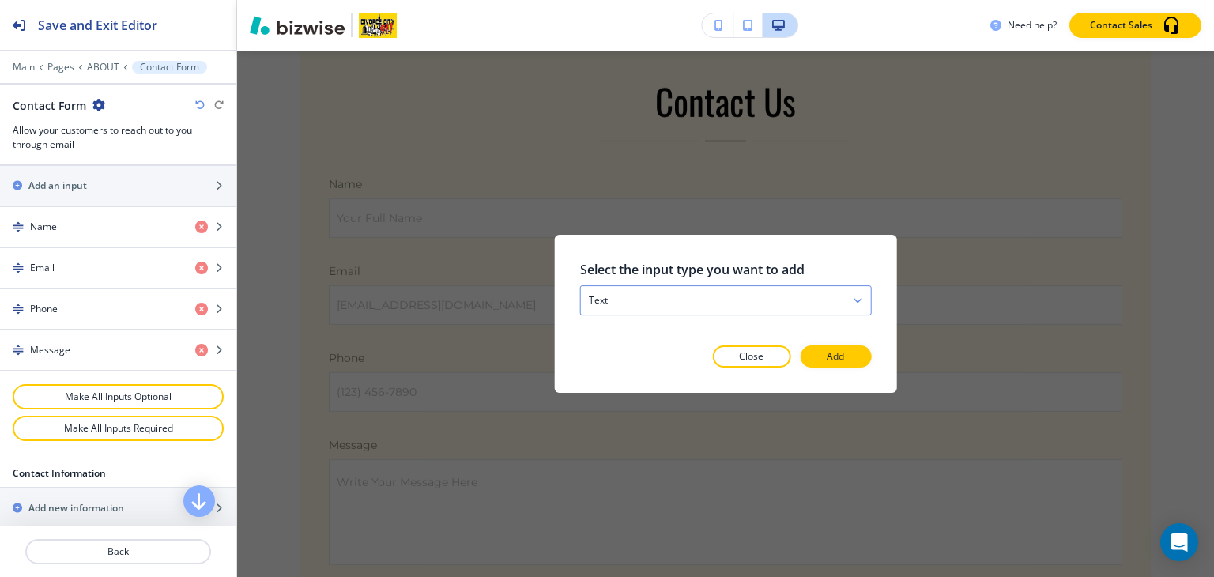
click at [625, 305] on div "text" at bounding box center [726, 300] width 290 height 28
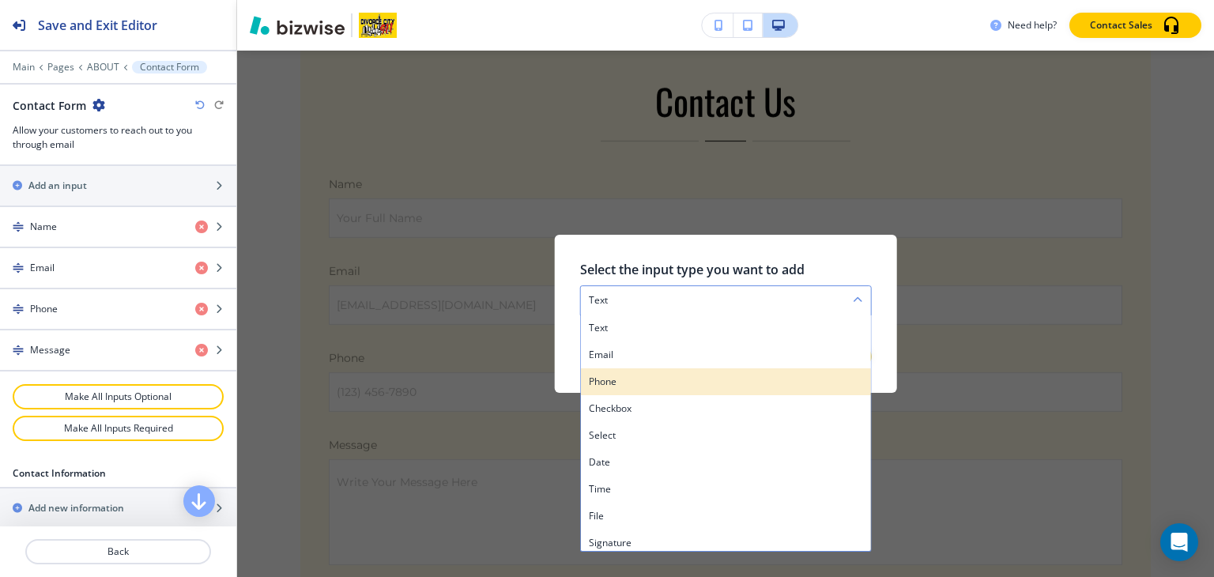
click at [651, 373] on div "phone" at bounding box center [726, 381] width 290 height 27
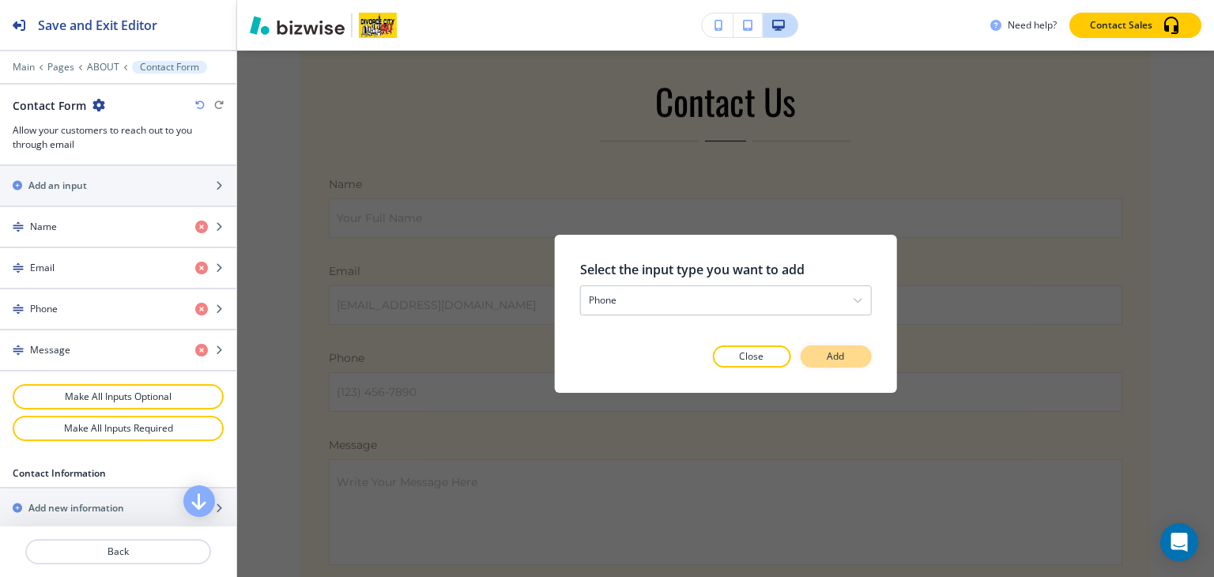
click at [847, 360] on button "Add" at bounding box center [835, 356] width 71 height 22
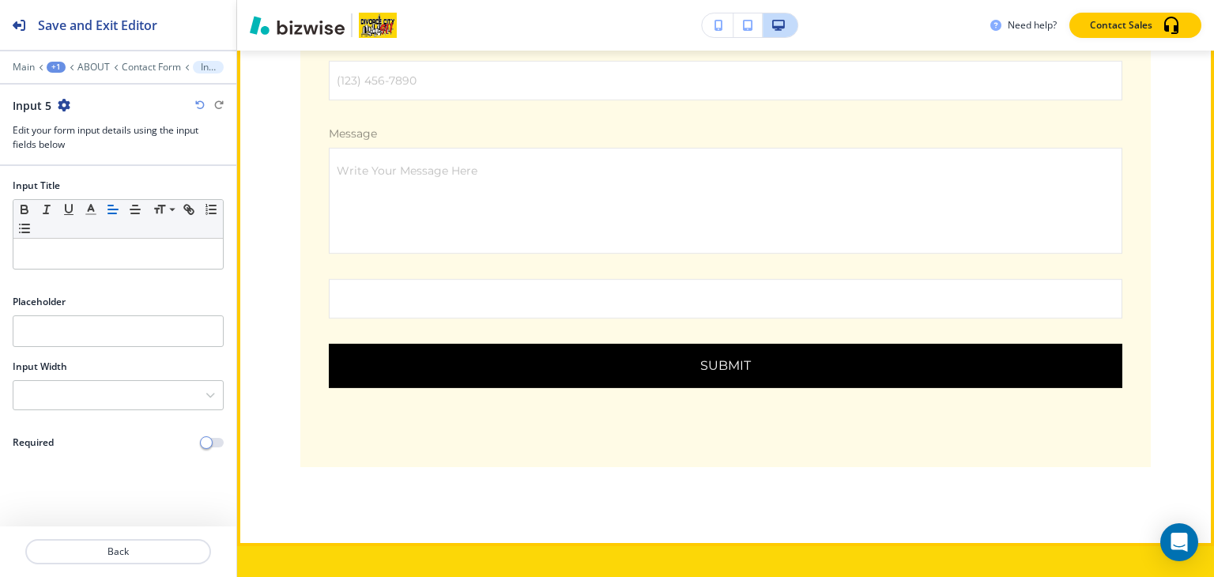
scroll to position [4903, 0]
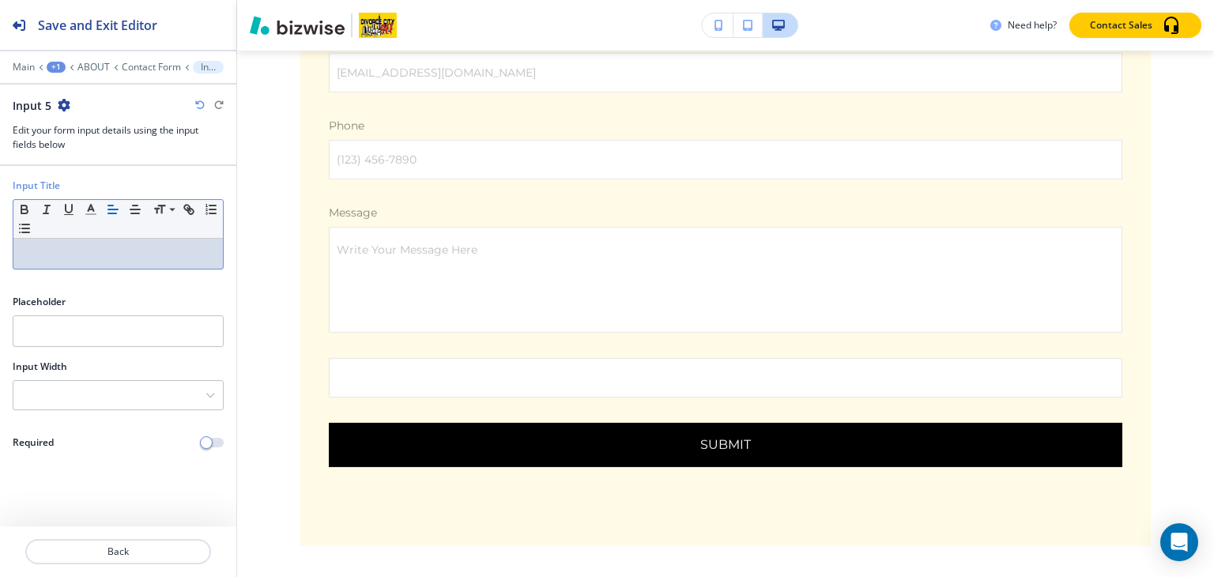
click at [66, 250] on p at bounding box center [118, 254] width 194 height 14
click at [139, 269] on div "Input Title Small Normal Large Huge" at bounding box center [118, 231] width 236 height 104
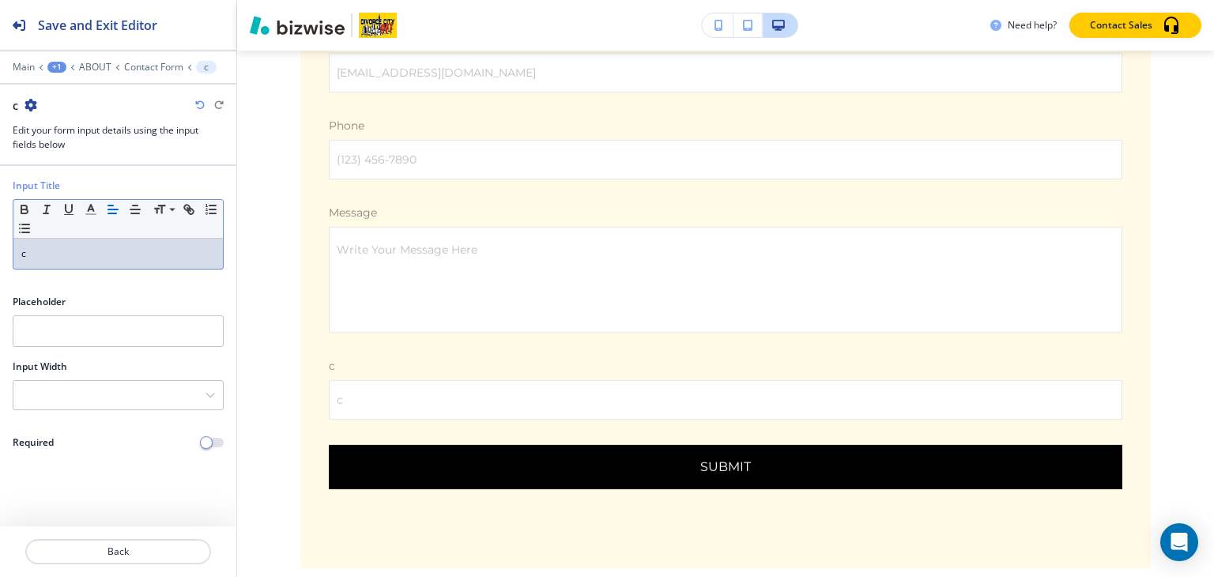
click at [178, 250] on p "c" at bounding box center [118, 254] width 194 height 14
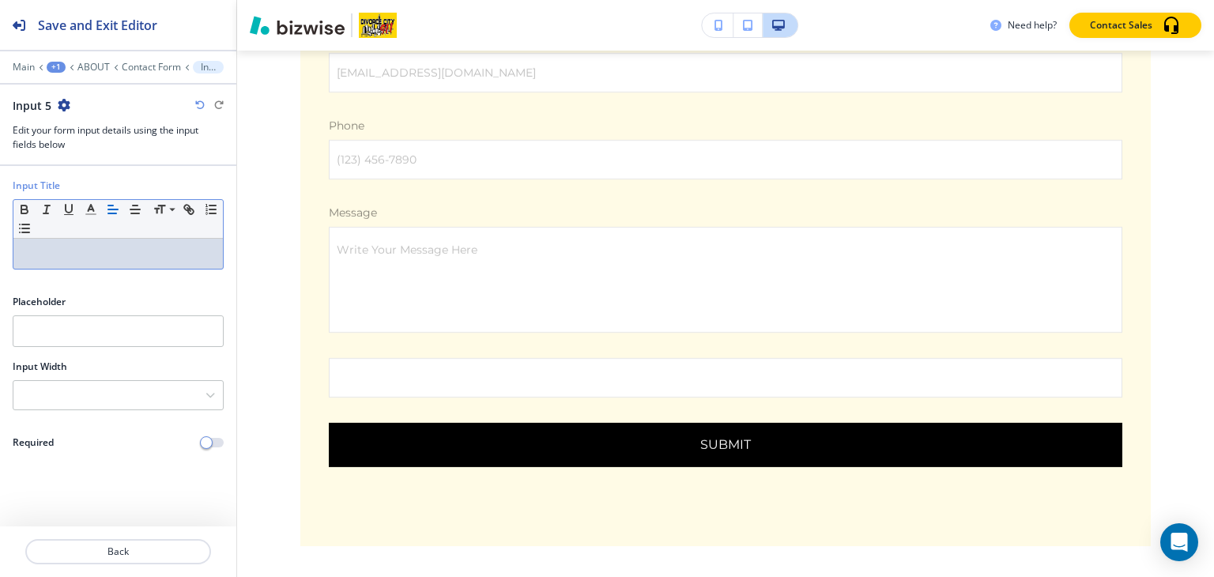
click at [162, 240] on div at bounding box center [117, 254] width 209 height 30
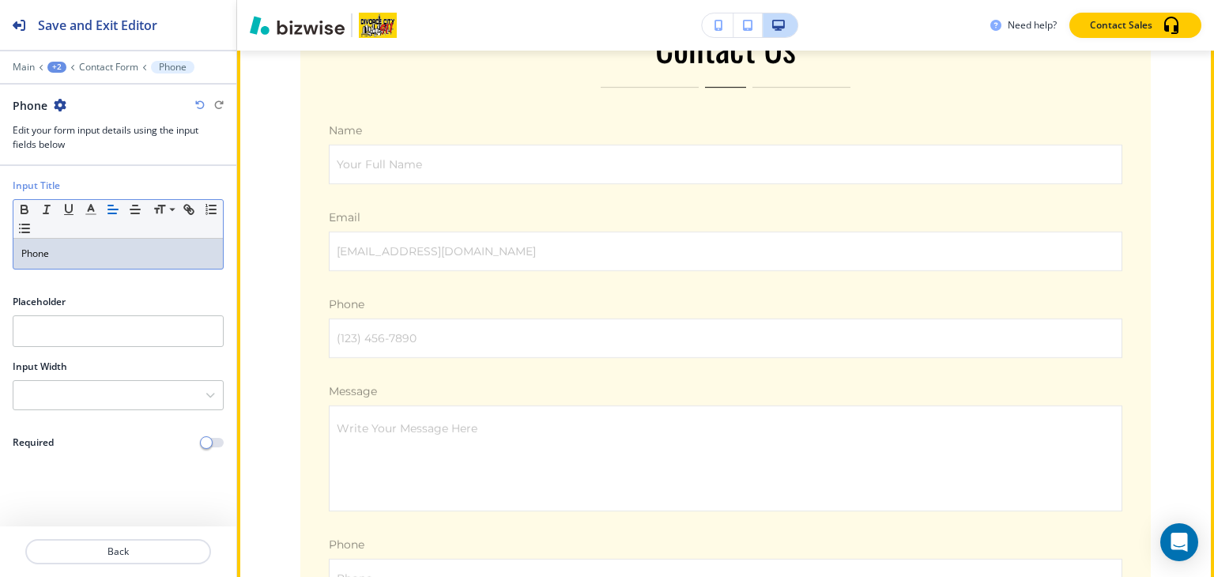
scroll to position [4824, 0]
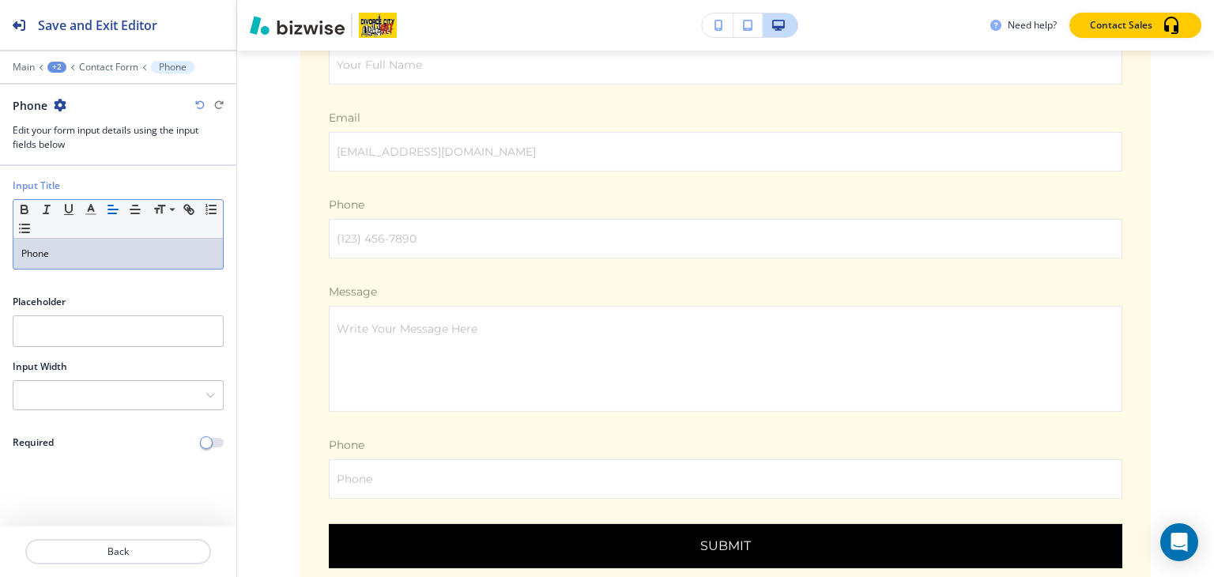
click at [59, 105] on icon "button" at bounding box center [60, 105] width 13 height 13
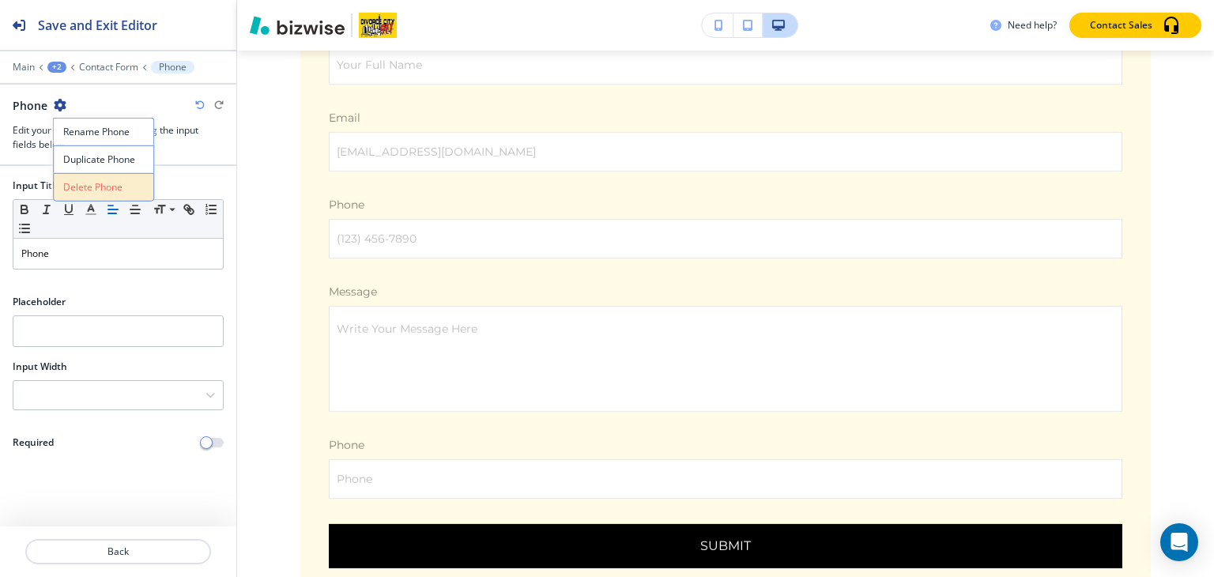
click at [95, 188] on p "Delete Phone" at bounding box center [103, 187] width 81 height 14
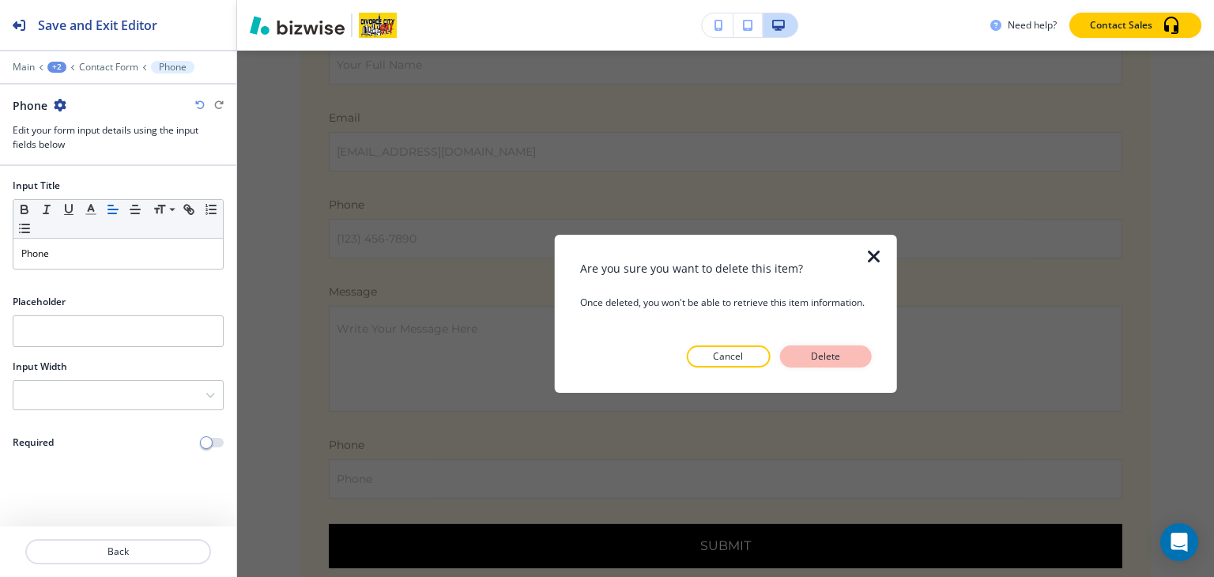
click at [812, 353] on p "Delete" at bounding box center [825, 356] width 38 height 14
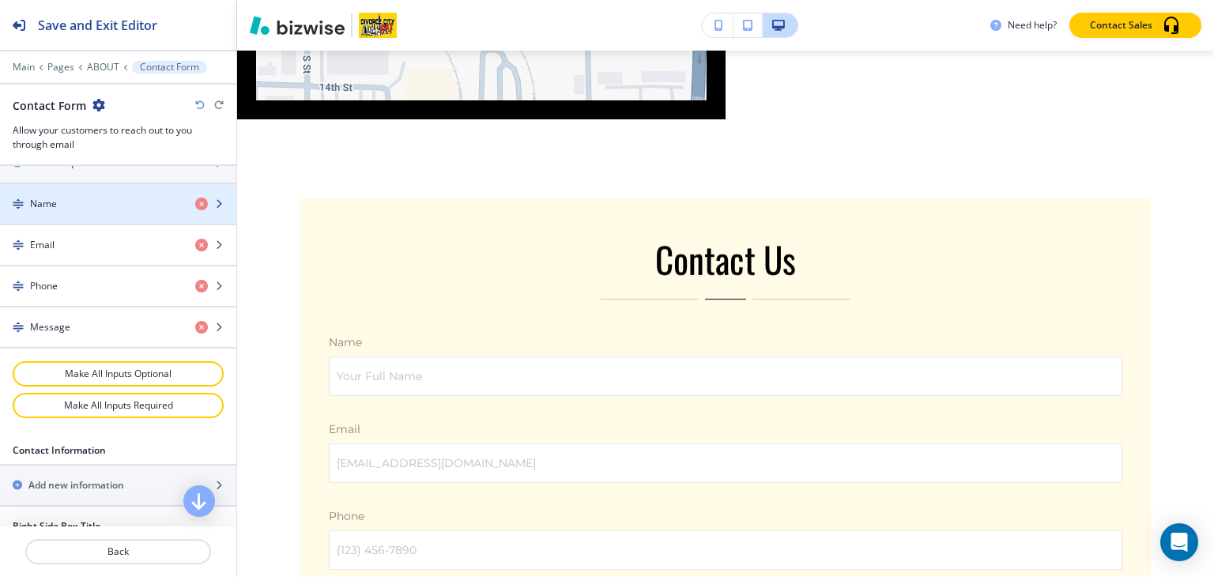
scroll to position [632, 0]
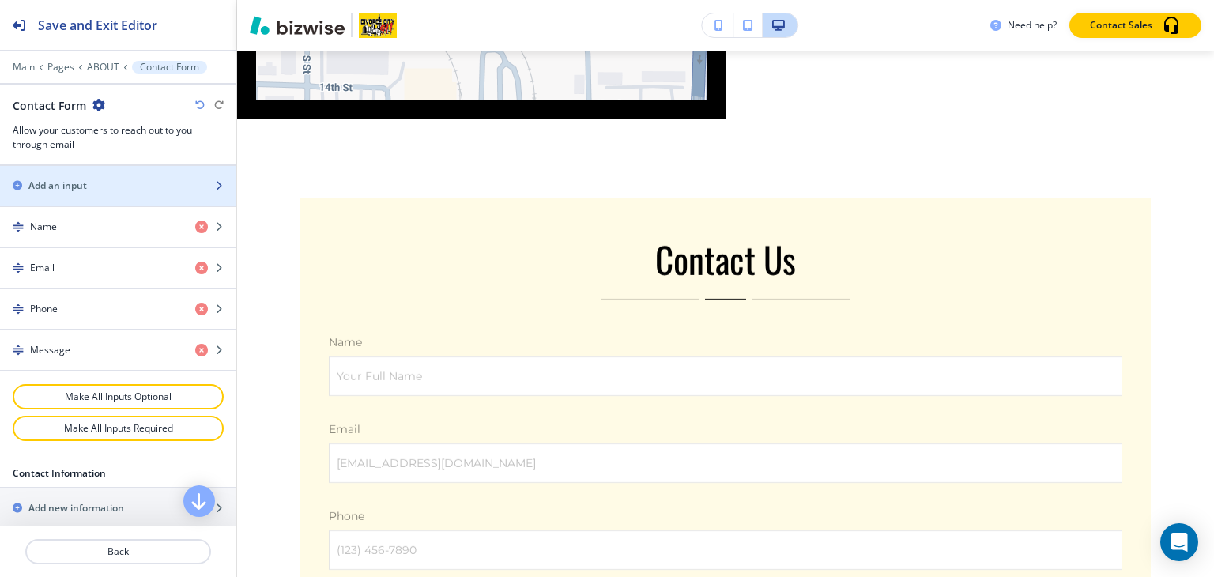
click at [117, 193] on div "button" at bounding box center [118, 199] width 236 height 13
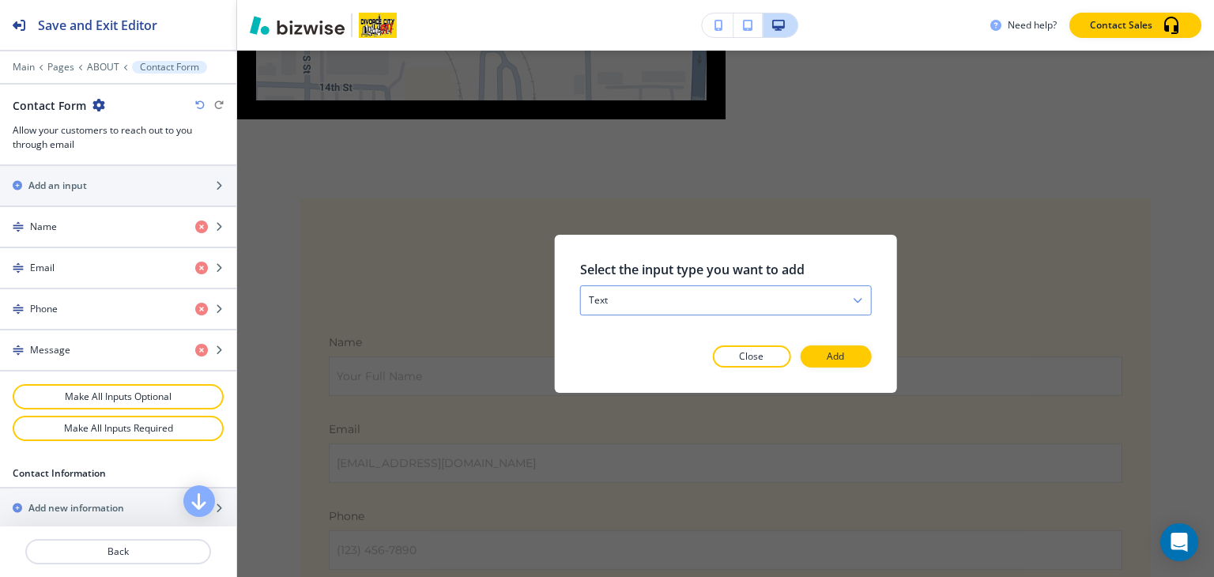
click at [656, 292] on div "text" at bounding box center [726, 300] width 290 height 28
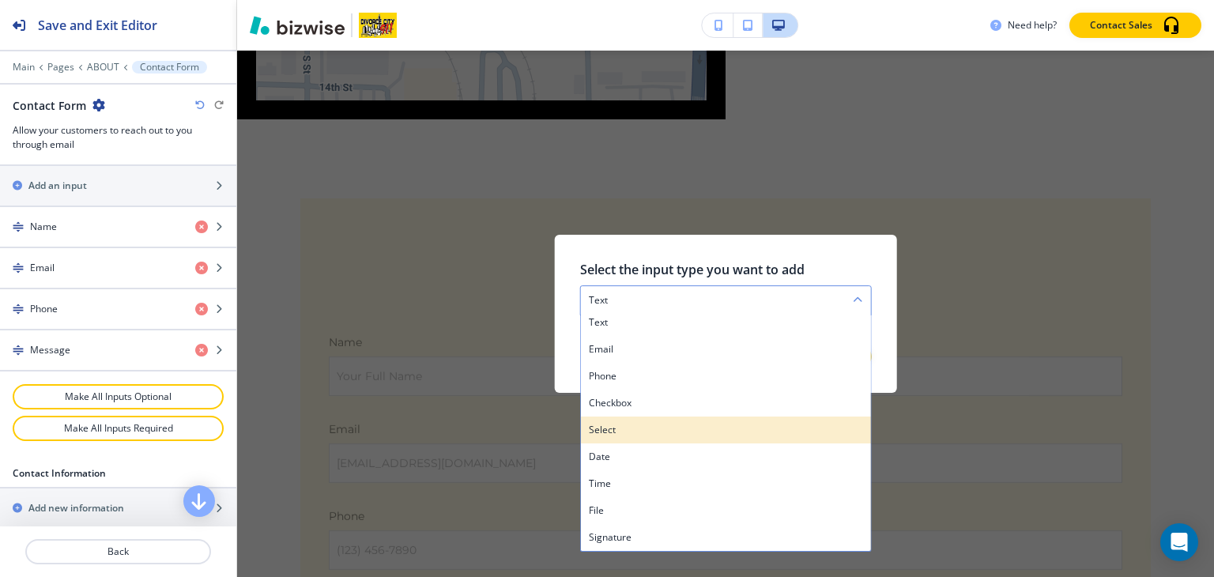
scroll to position [0, 0]
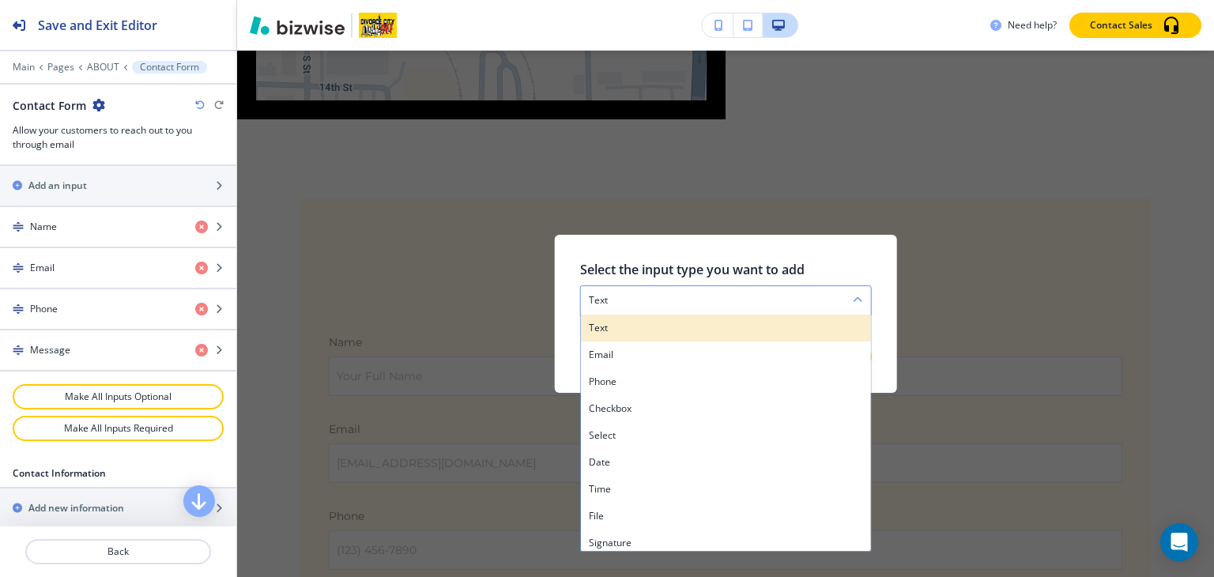
click at [657, 323] on h4 "text" at bounding box center [726, 328] width 274 height 14
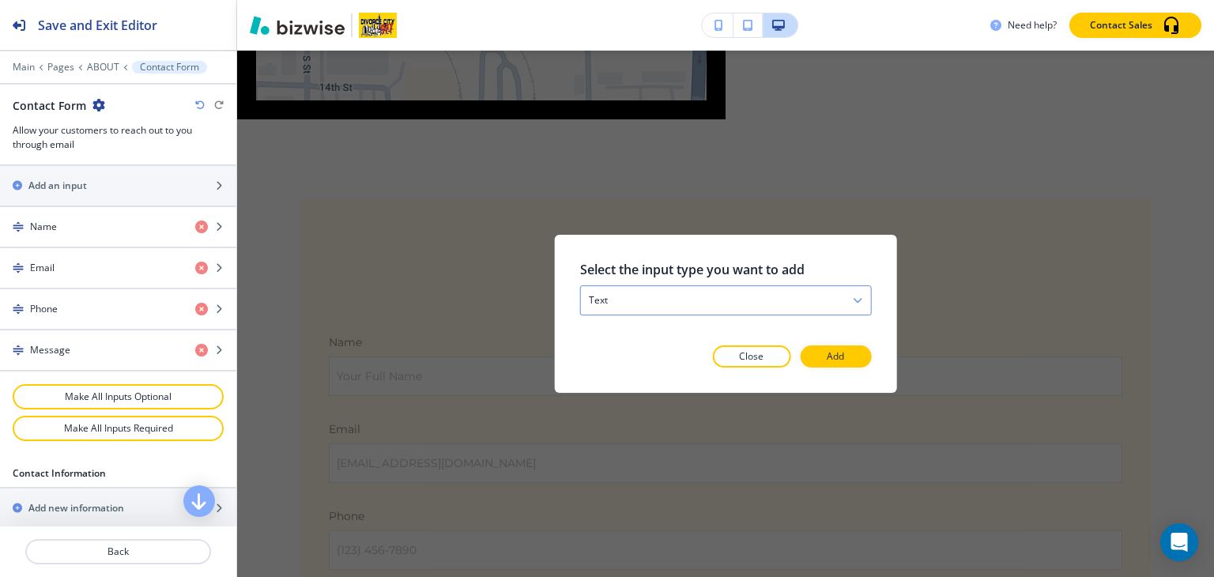
click at [647, 304] on div "text" at bounding box center [726, 300] width 290 height 28
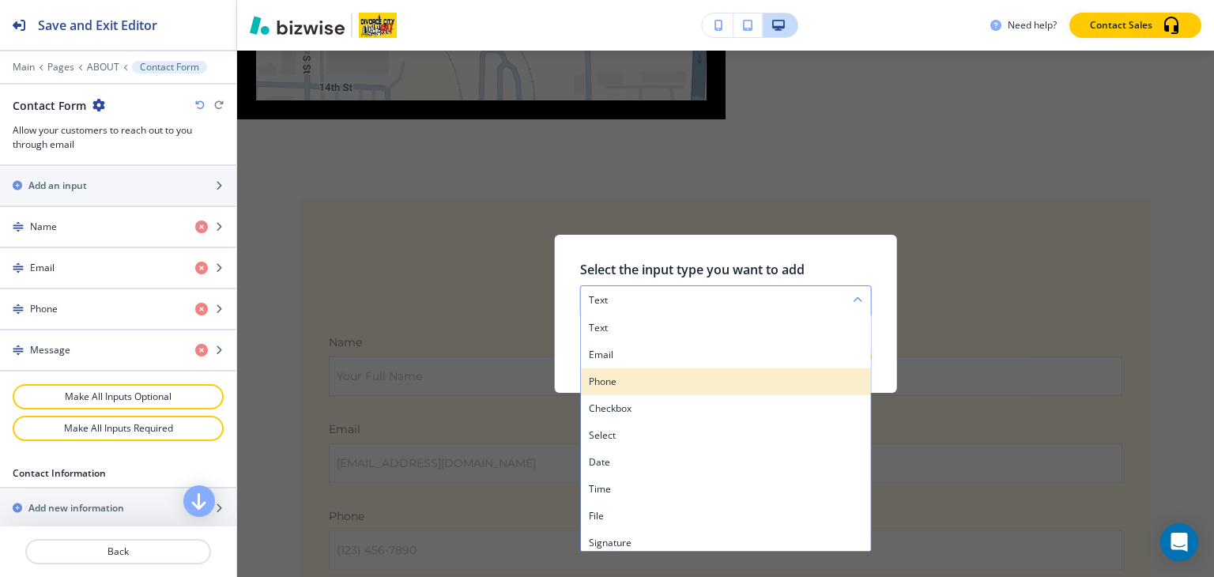
scroll to position [6, 0]
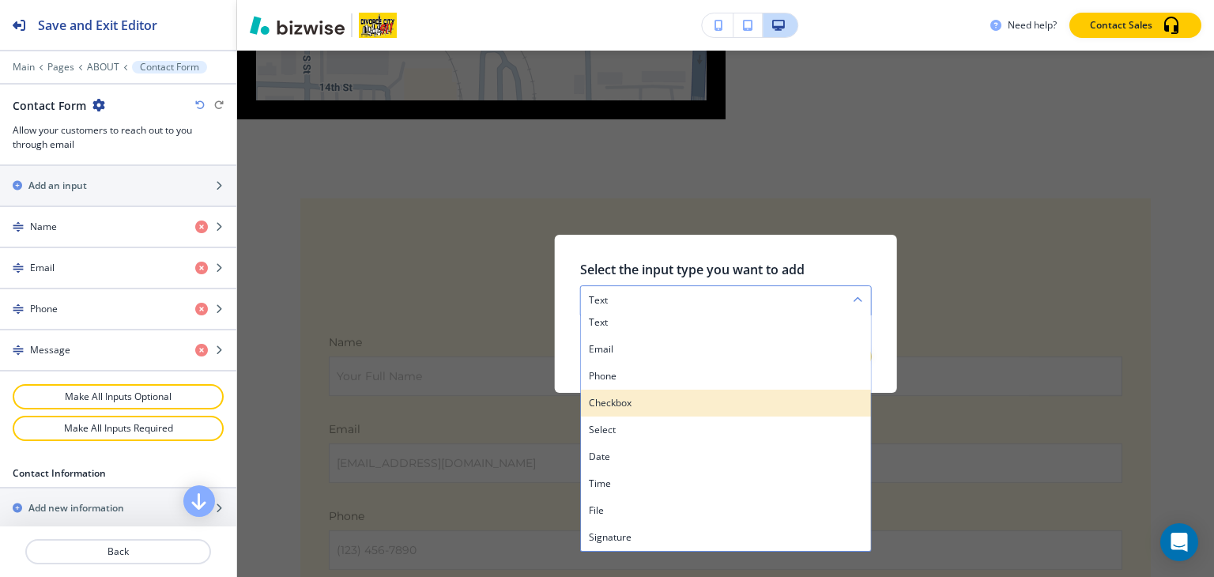
click at [661, 393] on div "checkbox" at bounding box center [726, 403] width 290 height 27
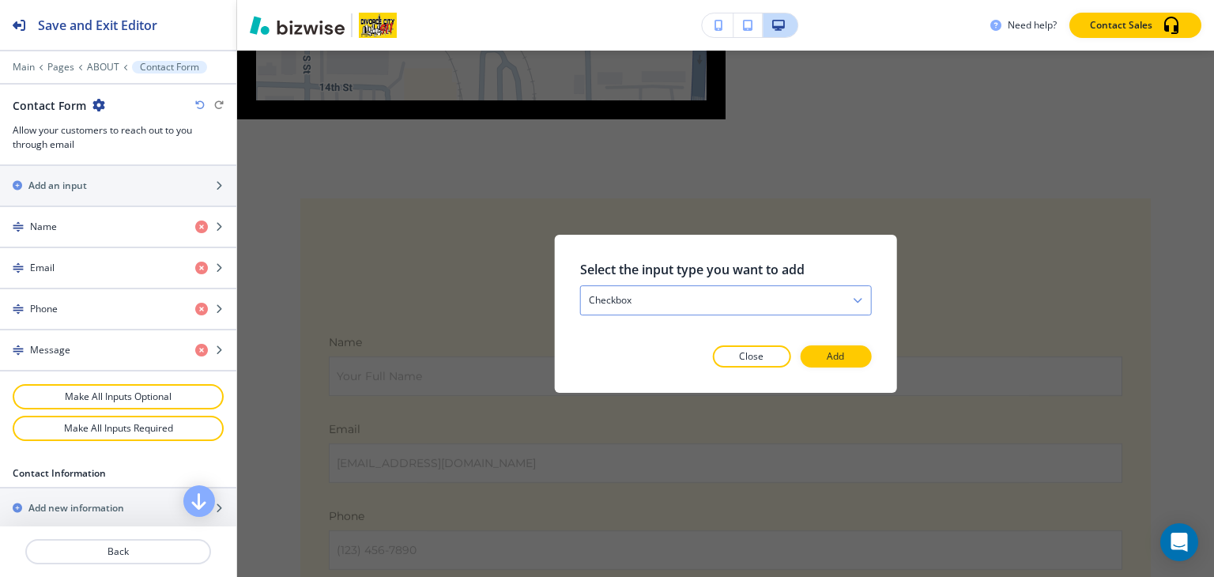
click at [659, 292] on div "checkbox" at bounding box center [726, 300] width 290 height 28
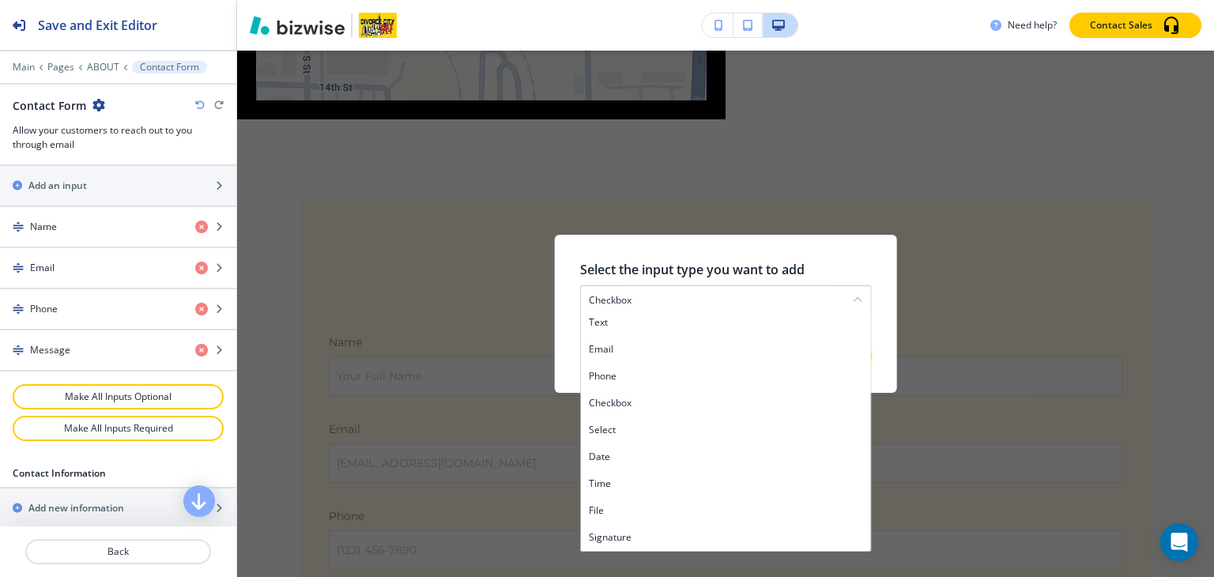
click at [864, 209] on div "Select the input type you want to add checkbox text email phone checkbox select…" at bounding box center [725, 314] width 977 height 526
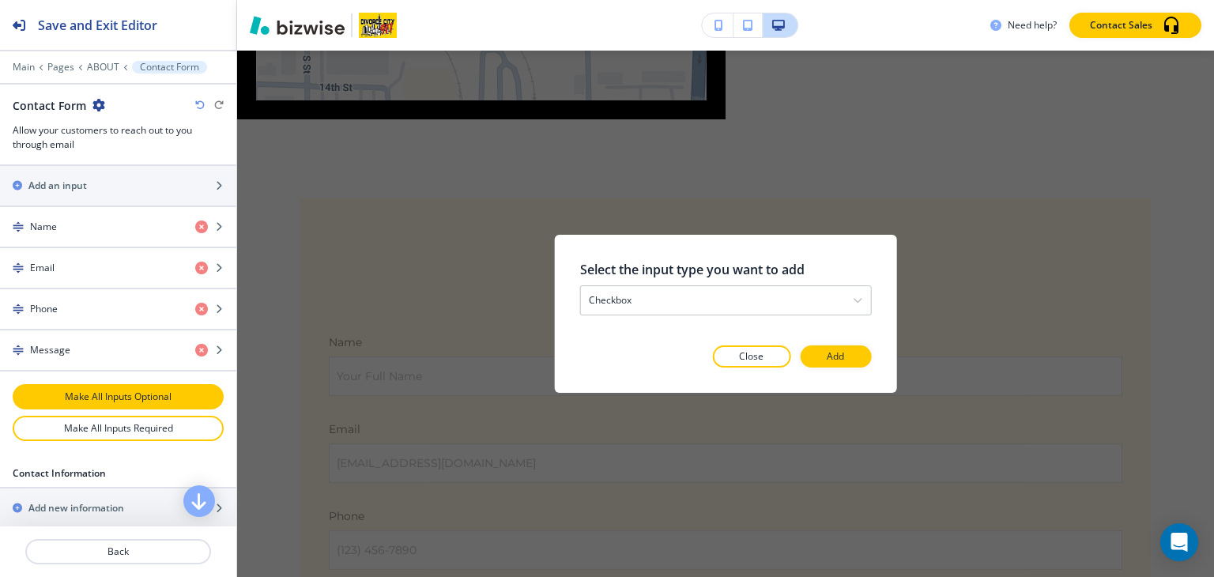
click at [141, 391] on p "Make All Inputs Optional" at bounding box center [118, 397] width 170 height 14
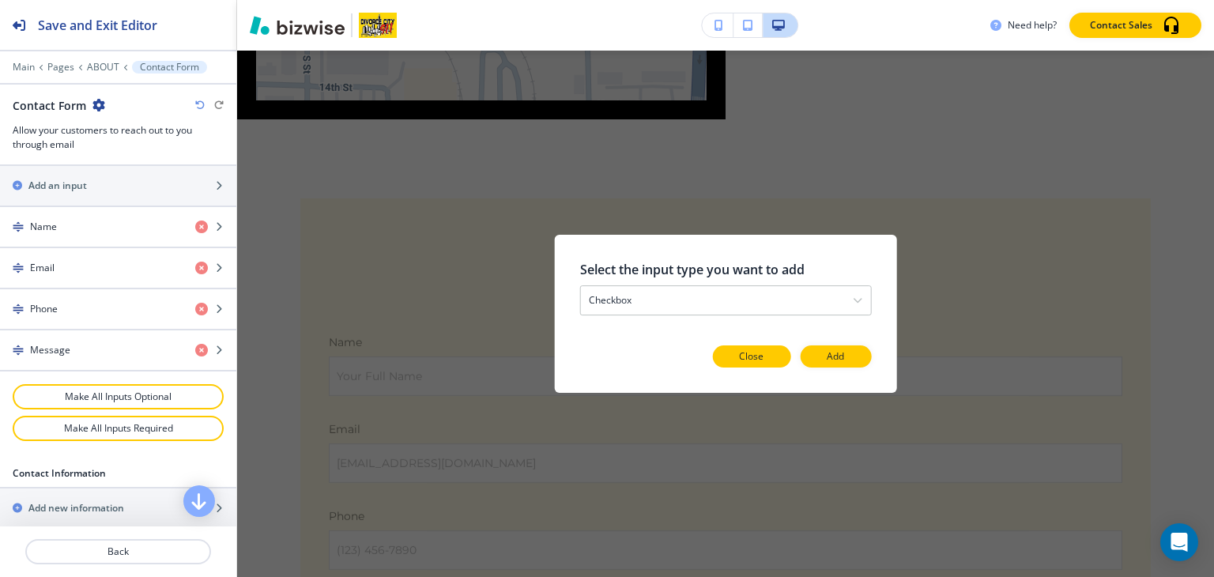
click at [760, 354] on p "Close" at bounding box center [751, 356] width 25 height 14
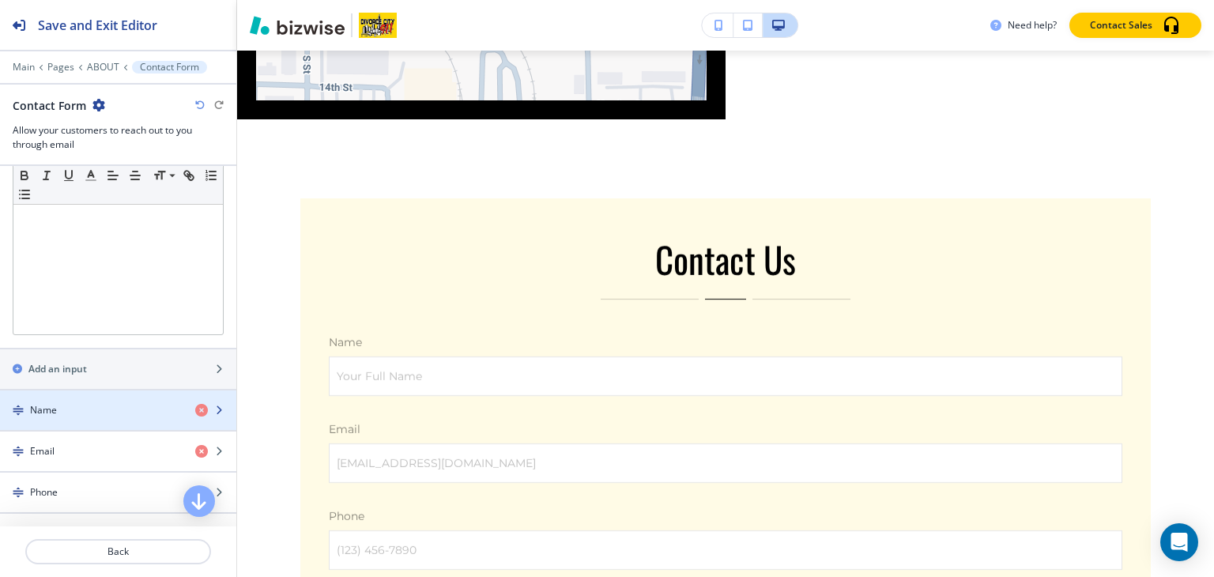
scroll to position [474, 0]
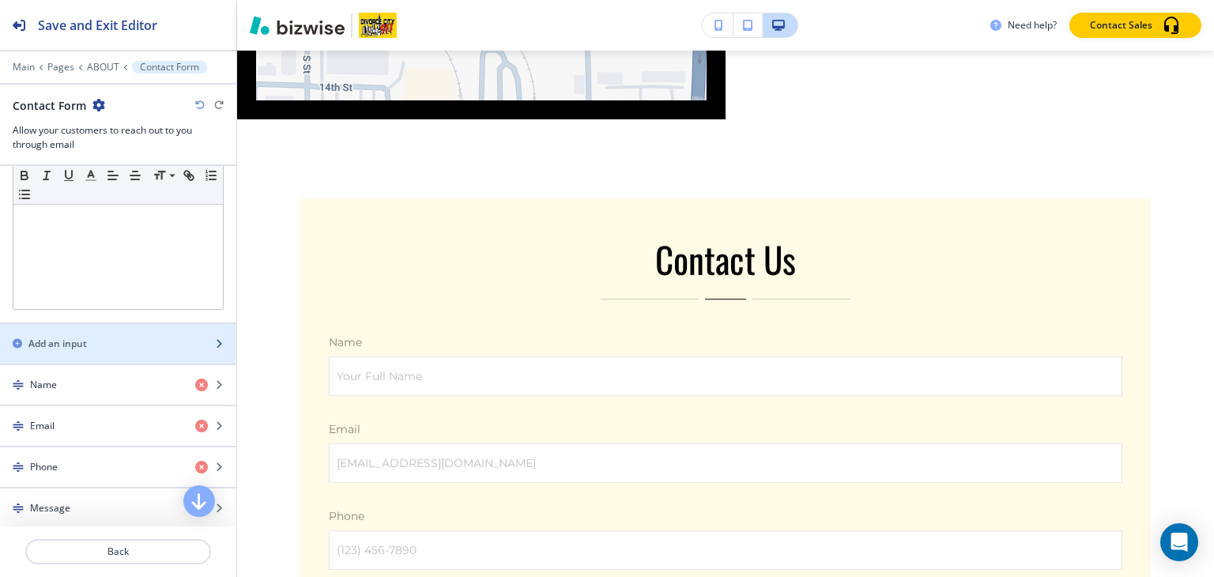
click at [144, 339] on div "Add an input" at bounding box center [101, 344] width 202 height 14
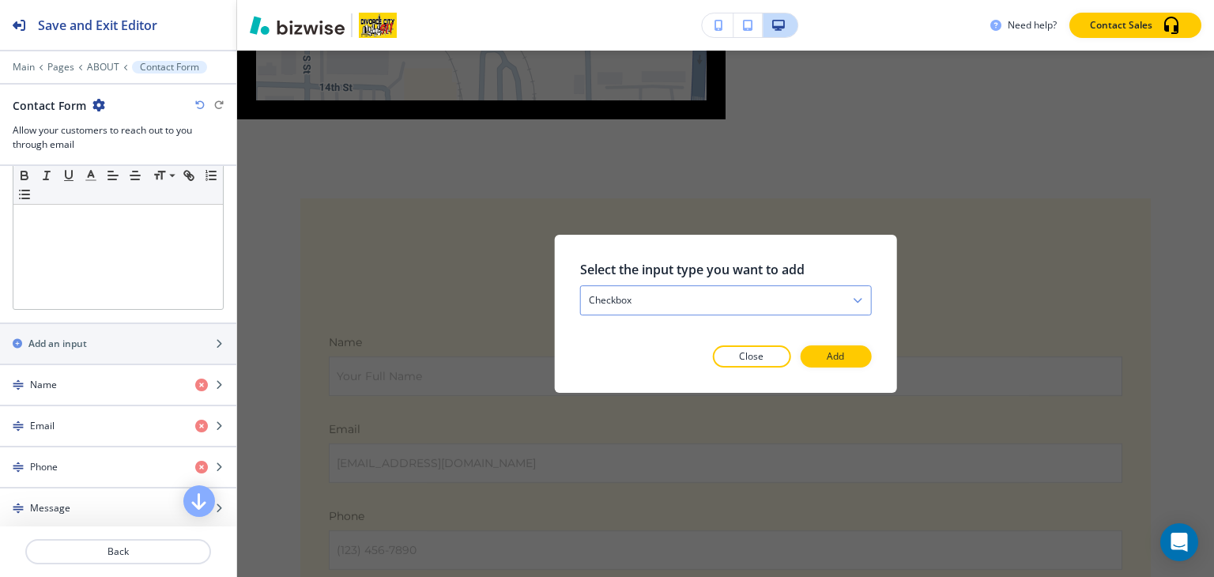
click at [728, 311] on div "checkbox" at bounding box center [726, 300] width 290 height 28
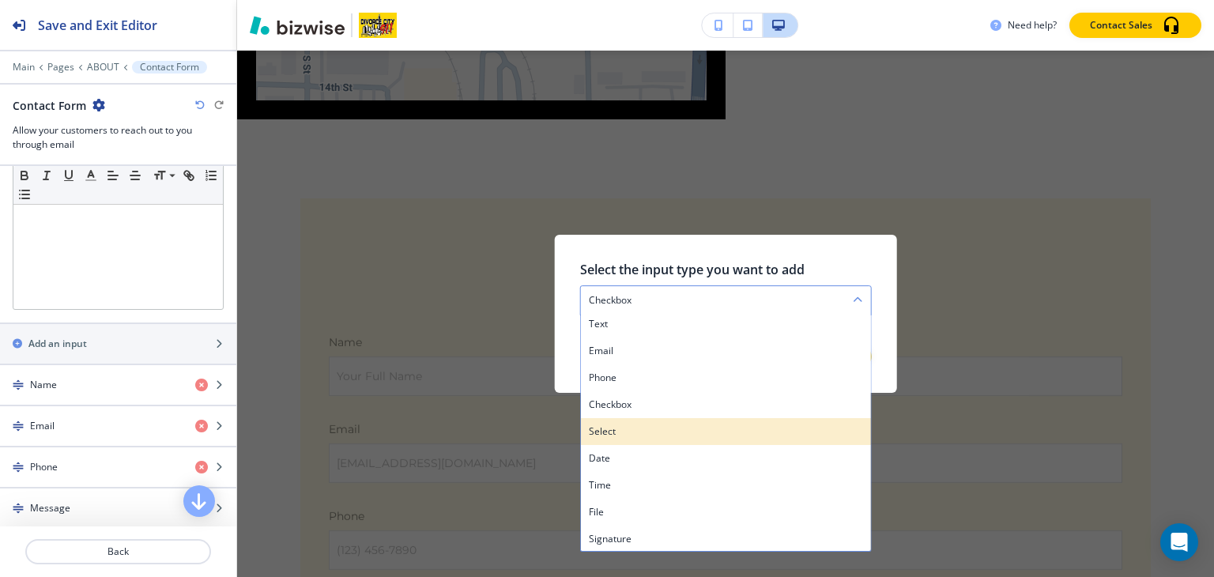
scroll to position [6, 0]
click at [670, 425] on h4 "select" at bounding box center [726, 430] width 274 height 14
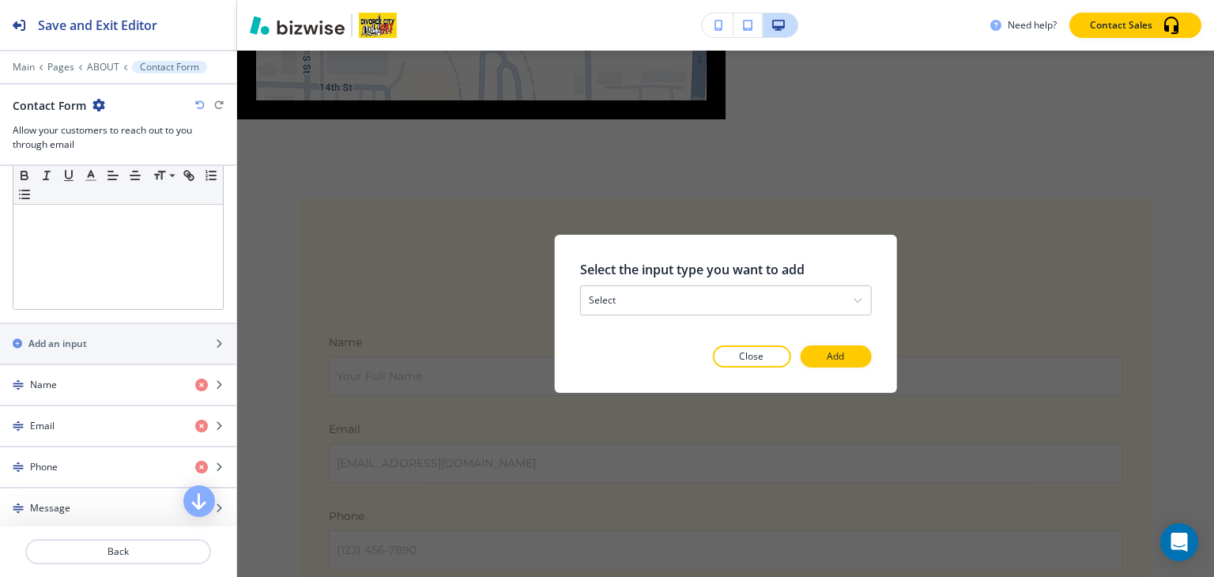
click at [723, 281] on div at bounding box center [726, 282] width 292 height 6
click at [858, 357] on button "Add" at bounding box center [835, 356] width 71 height 22
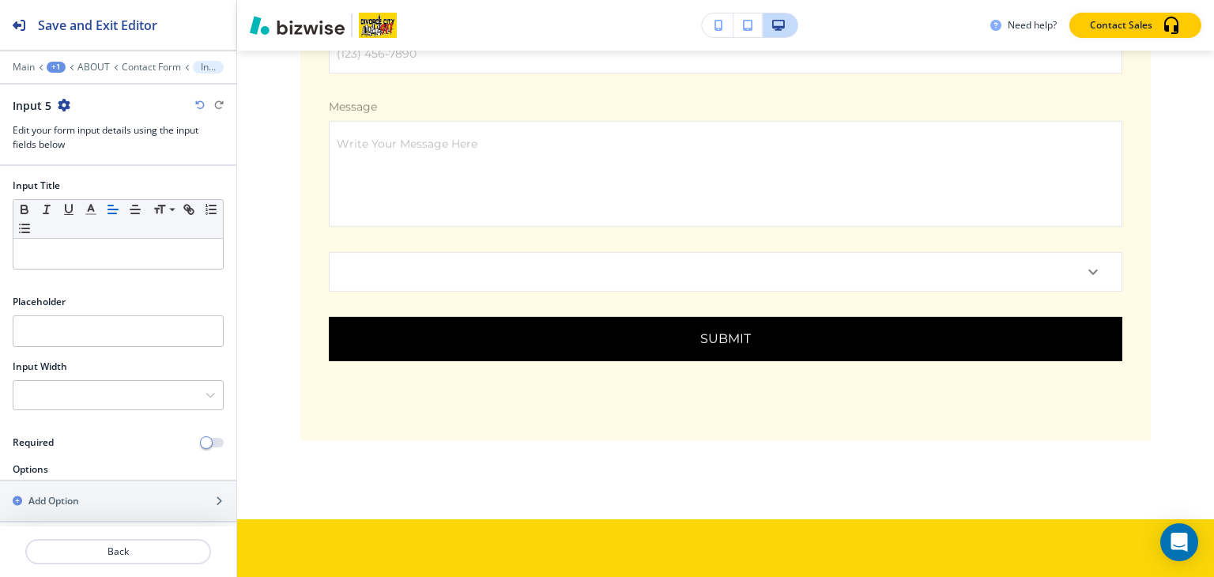
scroll to position [4982, 0]
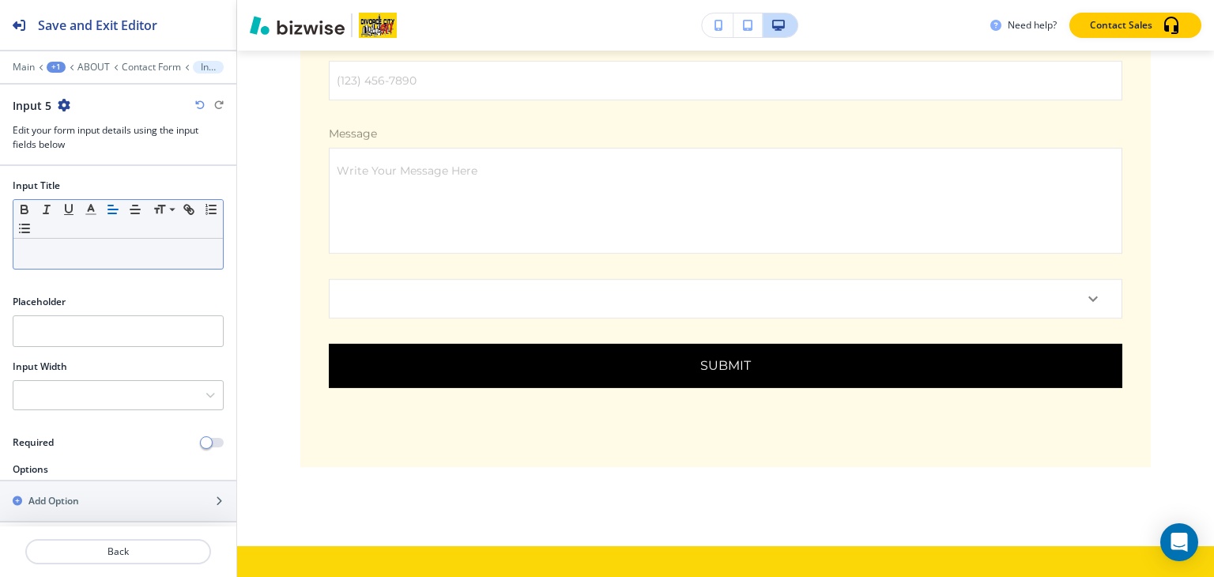
click at [62, 257] on p at bounding box center [118, 254] width 194 height 14
click at [62, 108] on icon "button" at bounding box center [64, 105] width 13 height 13
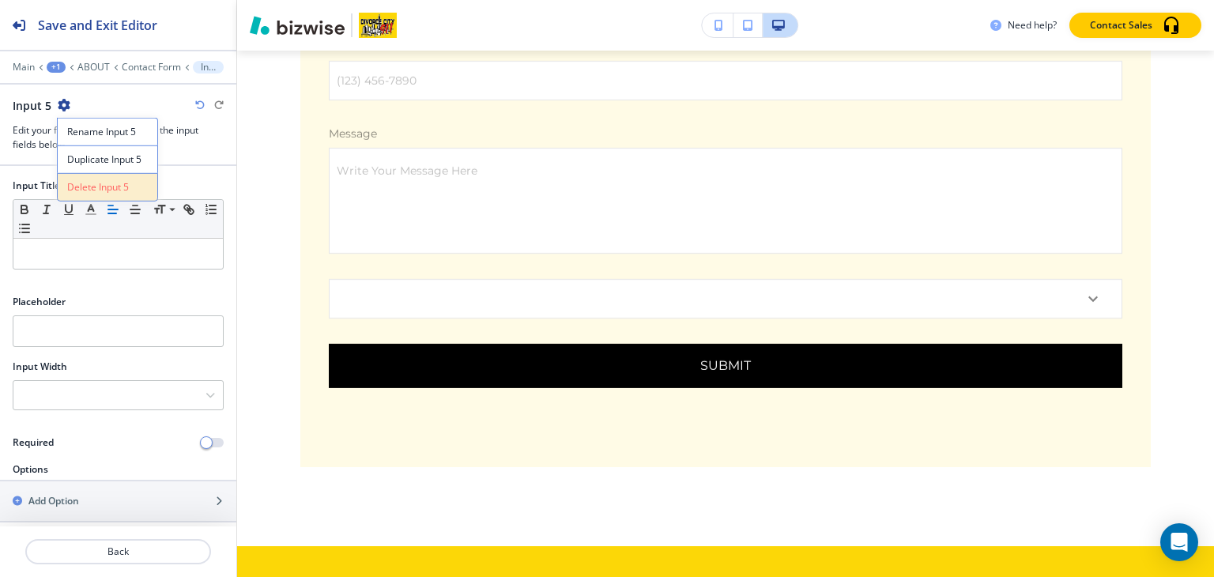
drag, startPoint x: 119, startPoint y: 189, endPoint x: 143, endPoint y: 204, distance: 28.1
click at [119, 188] on p "Delete Input 5" at bounding box center [107, 187] width 81 height 14
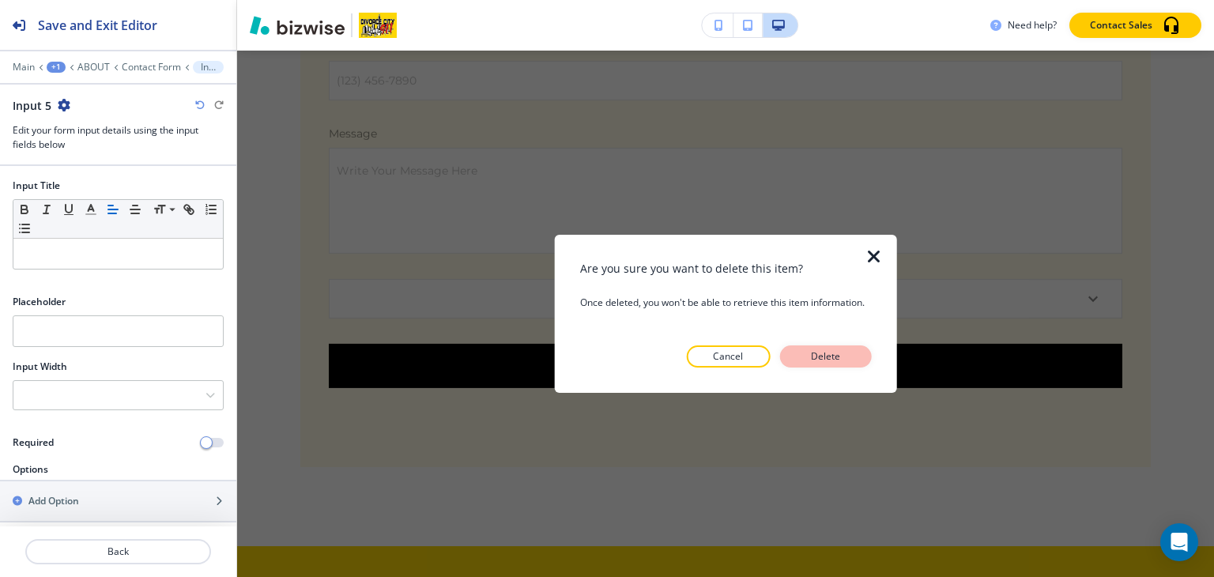
click at [813, 355] on p "Delete" at bounding box center [825, 356] width 38 height 14
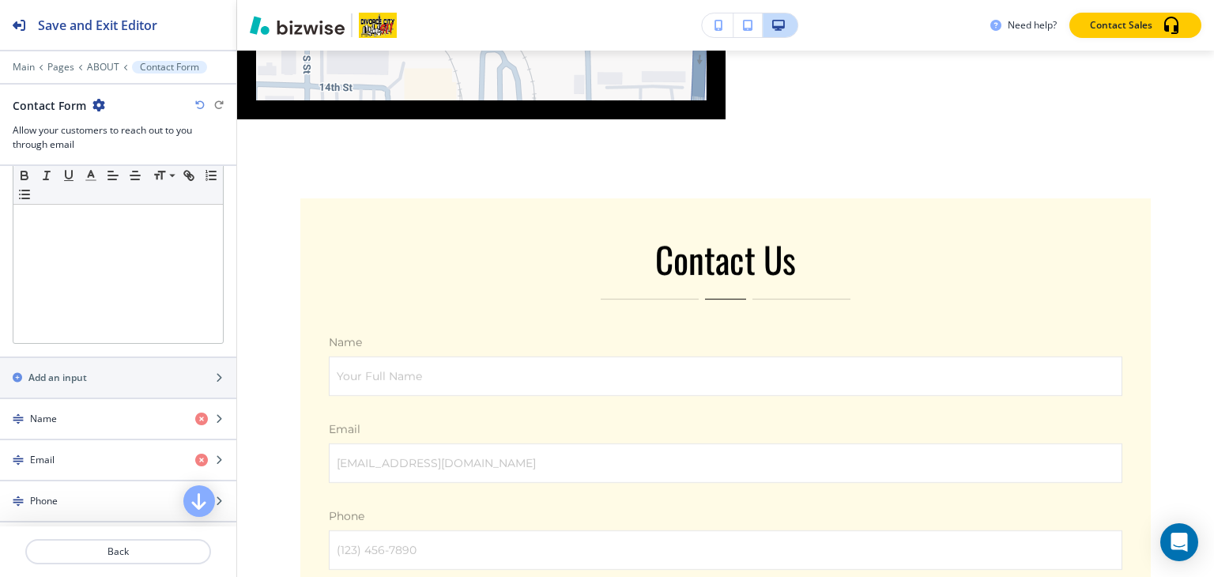
scroll to position [474, 0]
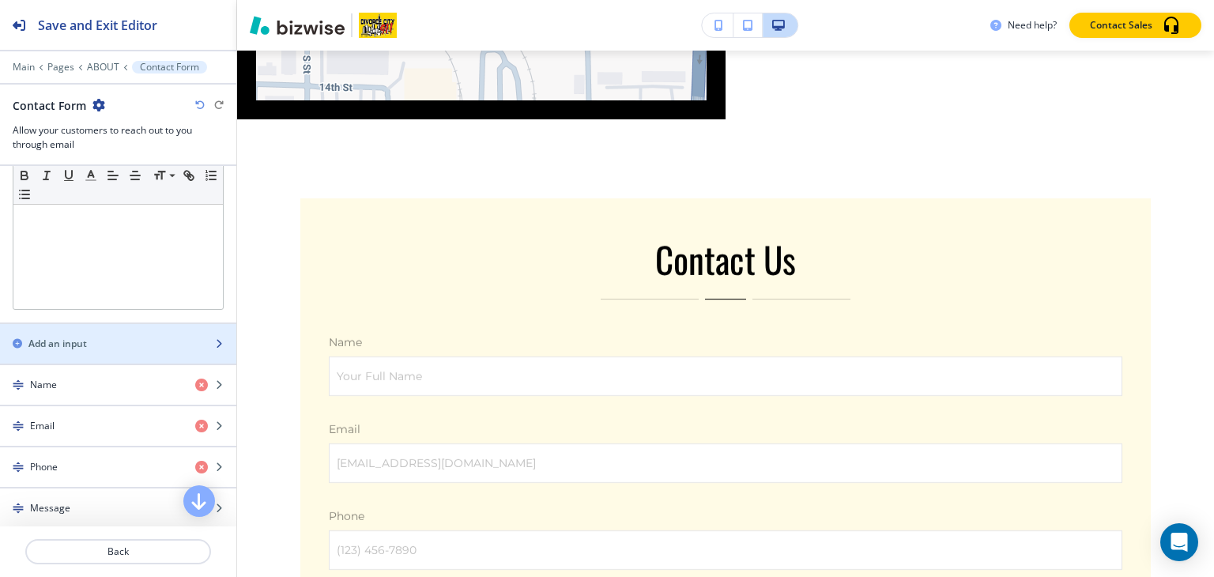
click at [96, 344] on div "Add an input" at bounding box center [101, 344] width 202 height 14
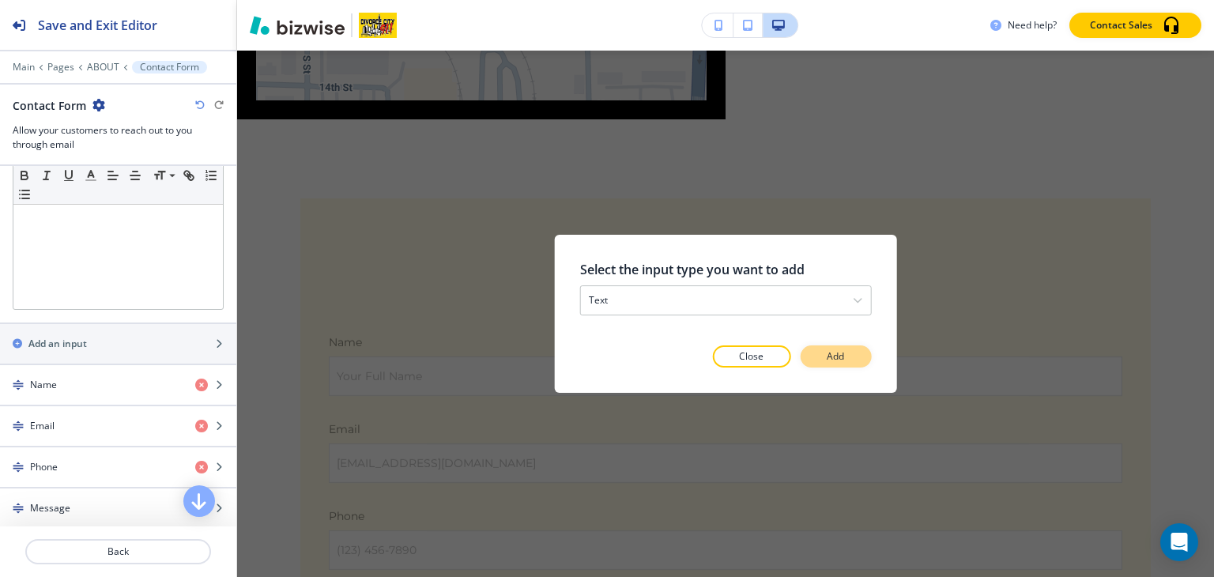
click at [833, 357] on p "Add" at bounding box center [835, 356] width 17 height 14
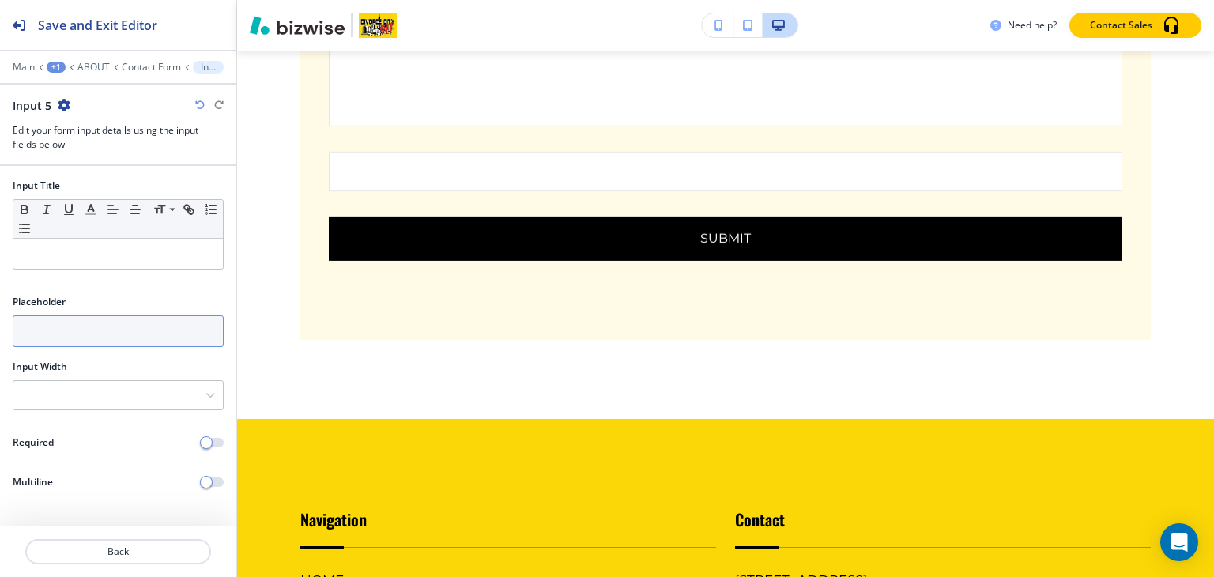
scroll to position [5140, 0]
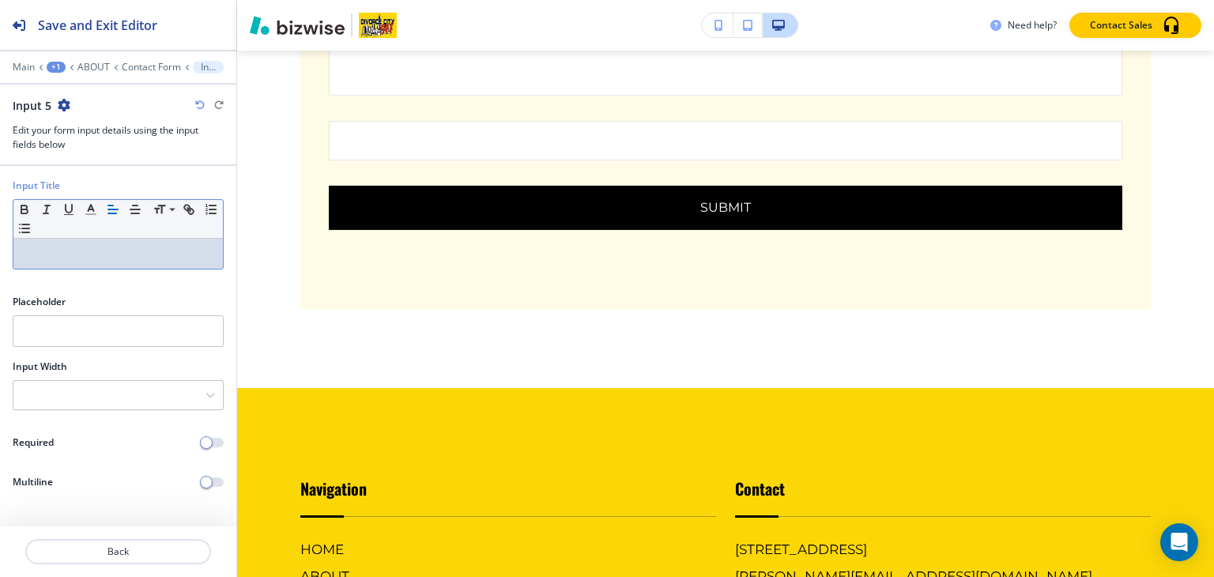
click at [40, 262] on div at bounding box center [117, 254] width 209 height 30
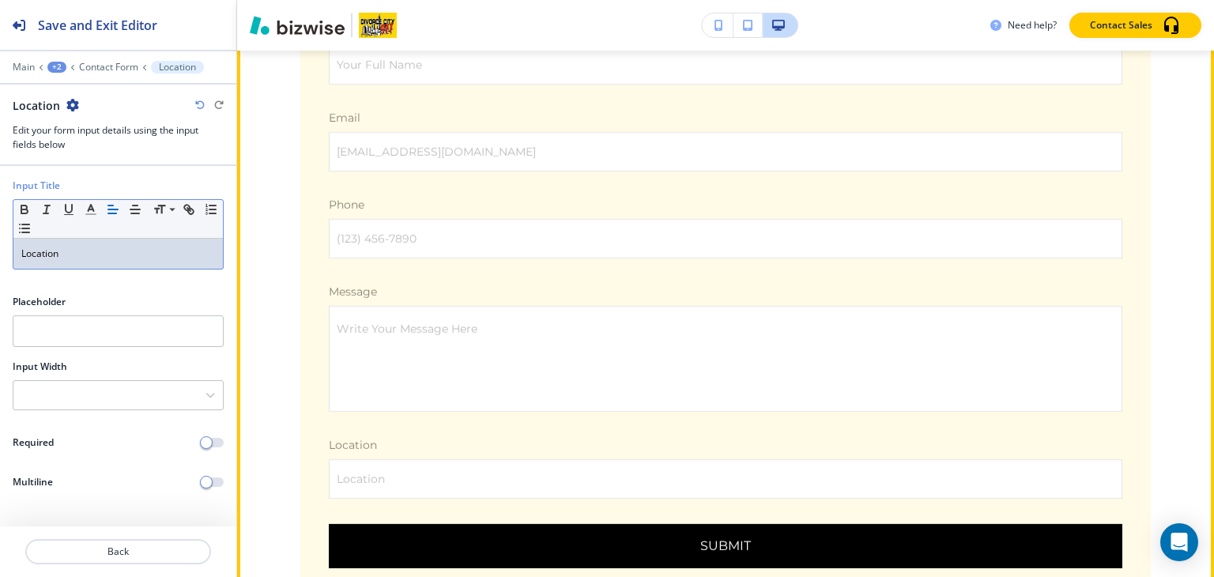
scroll to position [4745, 0]
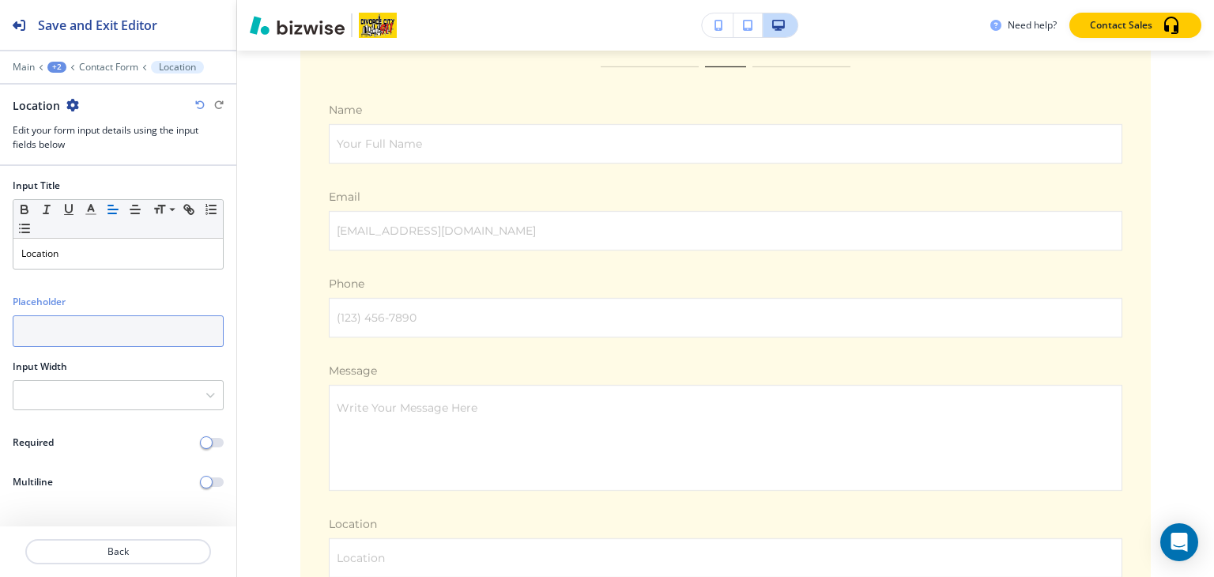
click at [66, 323] on input "text" at bounding box center [118, 331] width 211 height 32
type input "s"
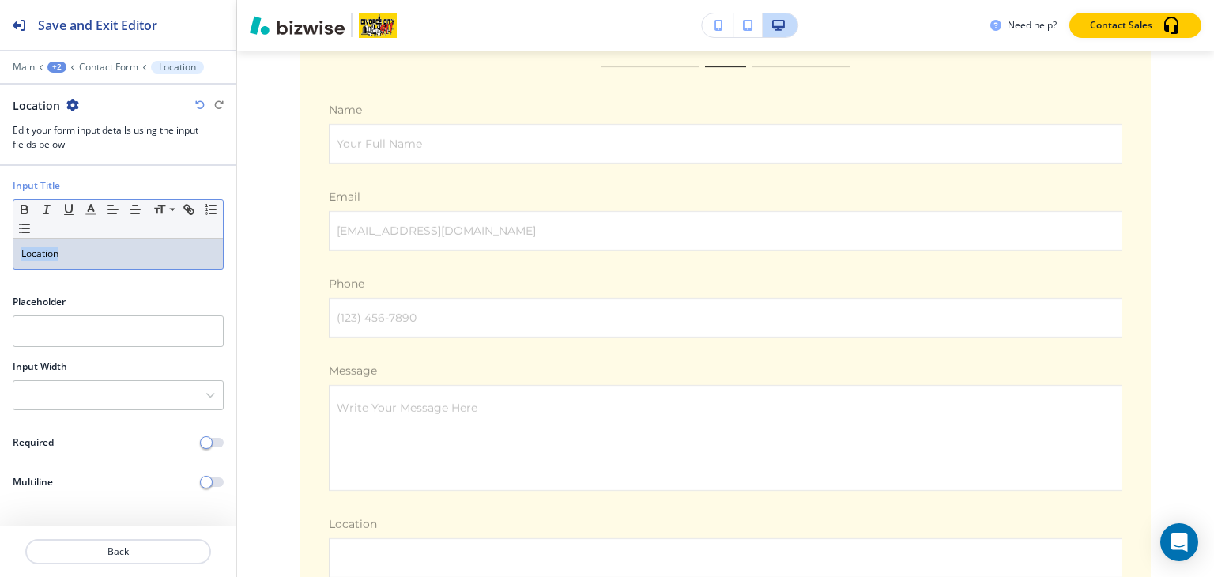
drag, startPoint x: 92, startPoint y: 250, endPoint x: 0, endPoint y: 219, distance: 96.7
click at [0, 219] on div "Input Title Small Normal Large Huge Location" at bounding box center [118, 231] width 236 height 104
click at [101, 74] on div at bounding box center [118, 78] width 236 height 9
click at [101, 67] on p "Contact Form" at bounding box center [108, 67] width 59 height 11
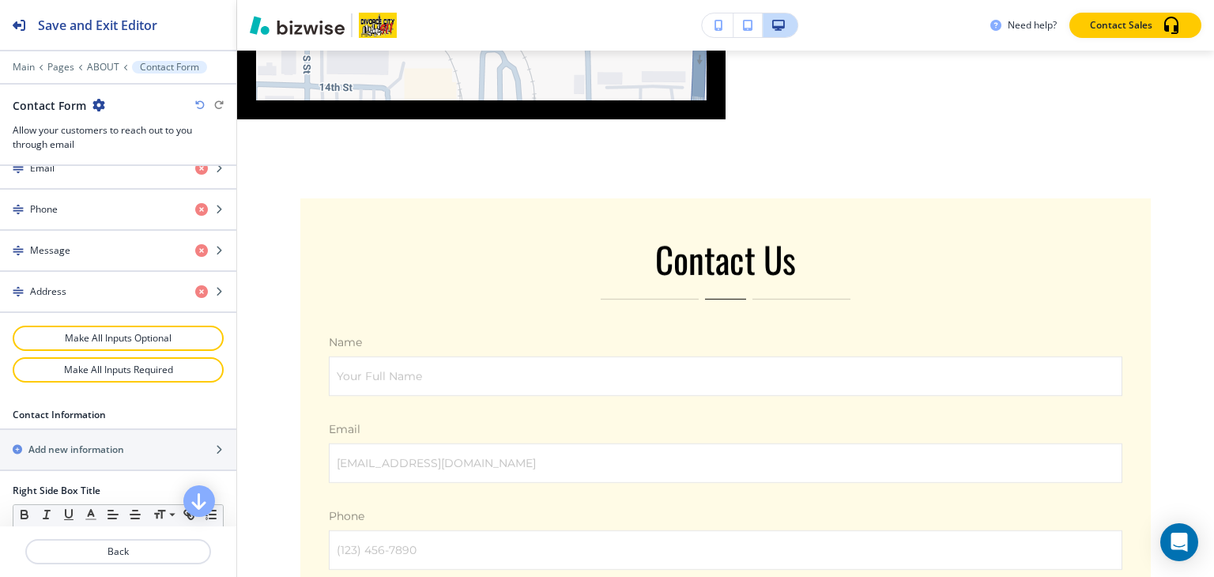
scroll to position [653, 0]
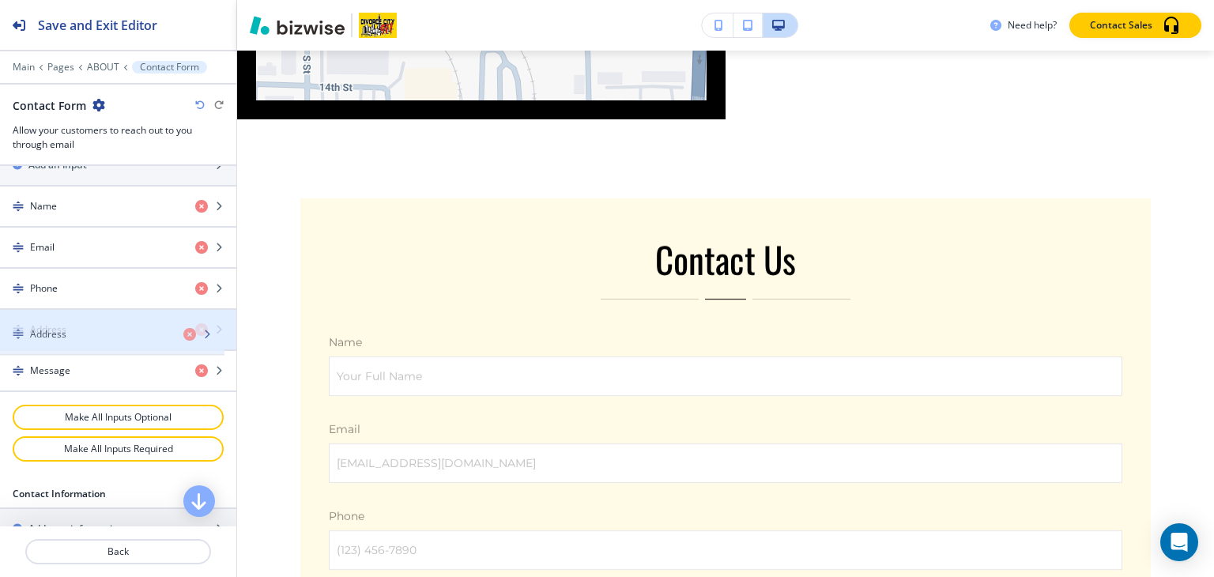
drag, startPoint x: 76, startPoint y: 363, endPoint x: 76, endPoint y: 333, distance: 30.0
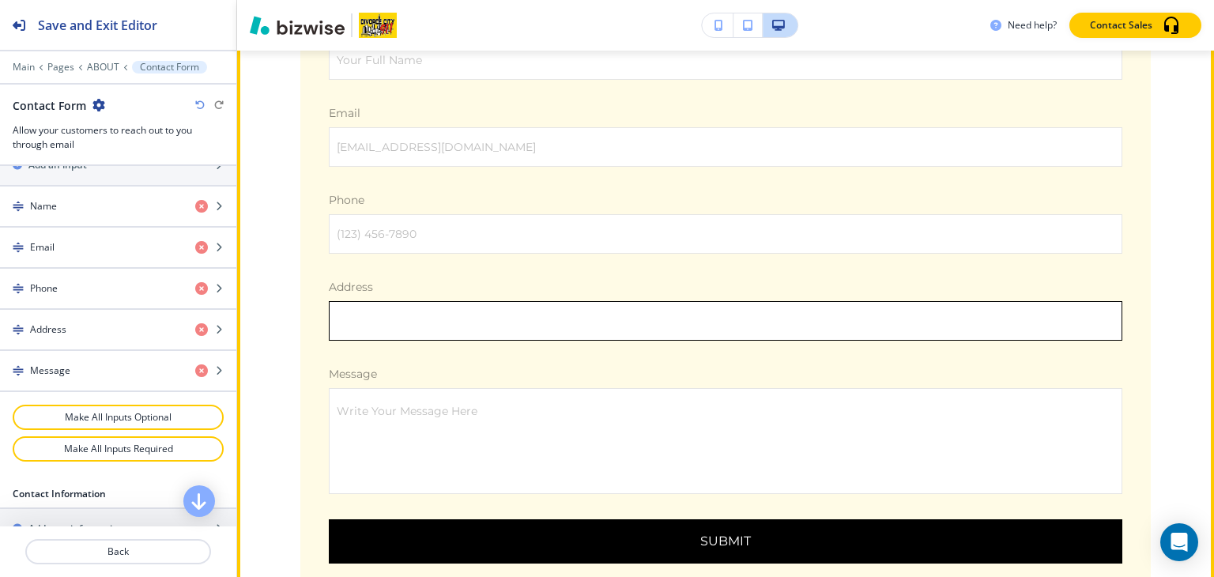
scroll to position [4749, 0]
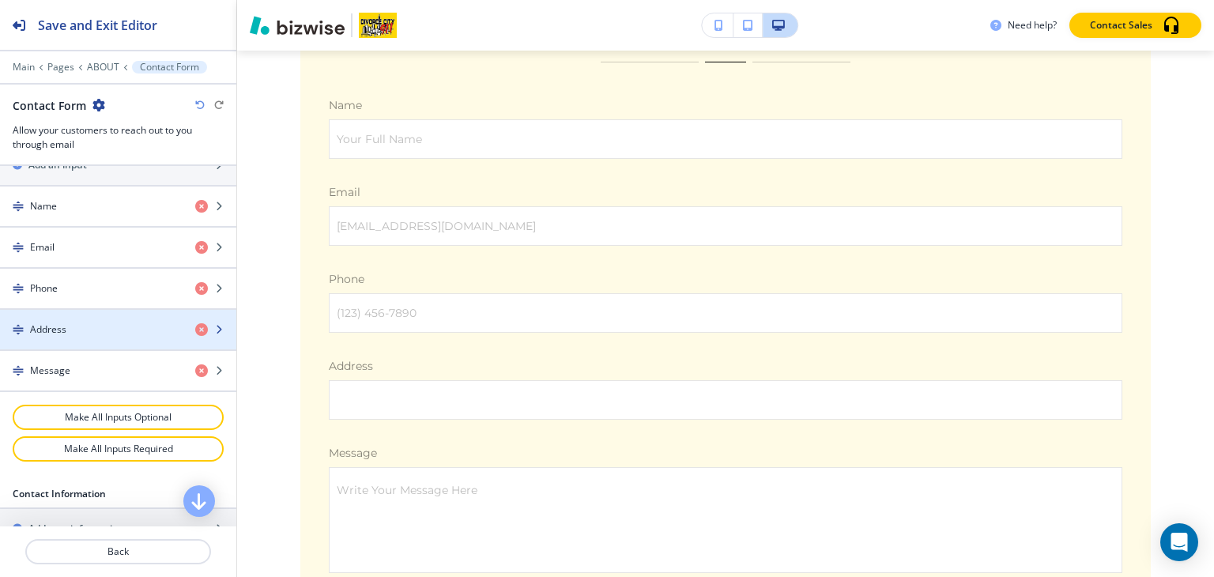
click at [73, 337] on div "button" at bounding box center [118, 343] width 236 height 13
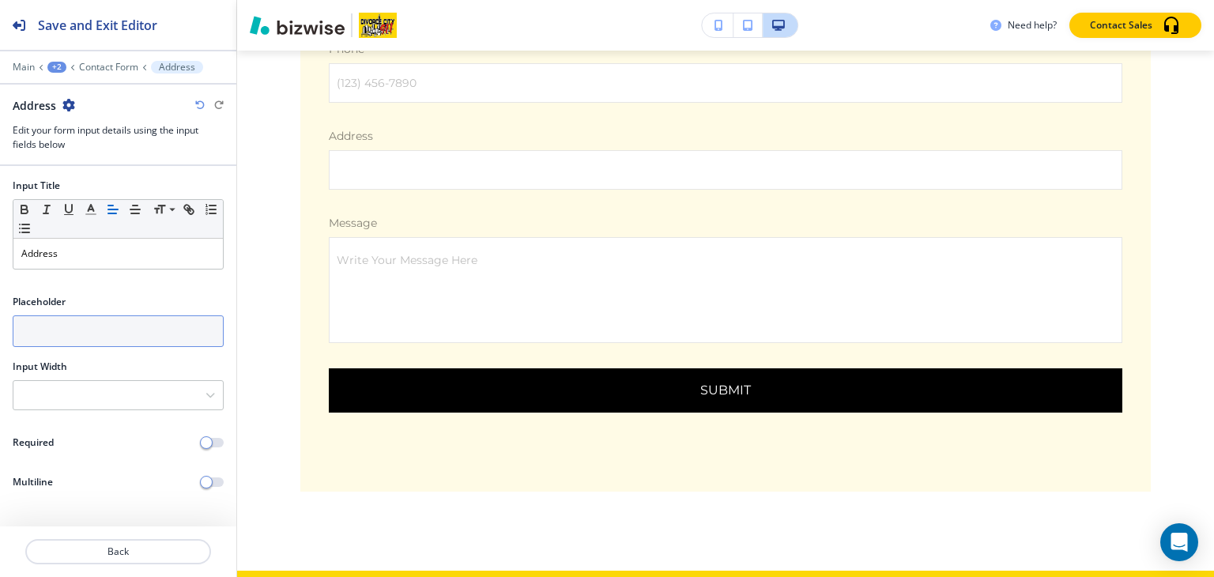
scroll to position [4987, 0]
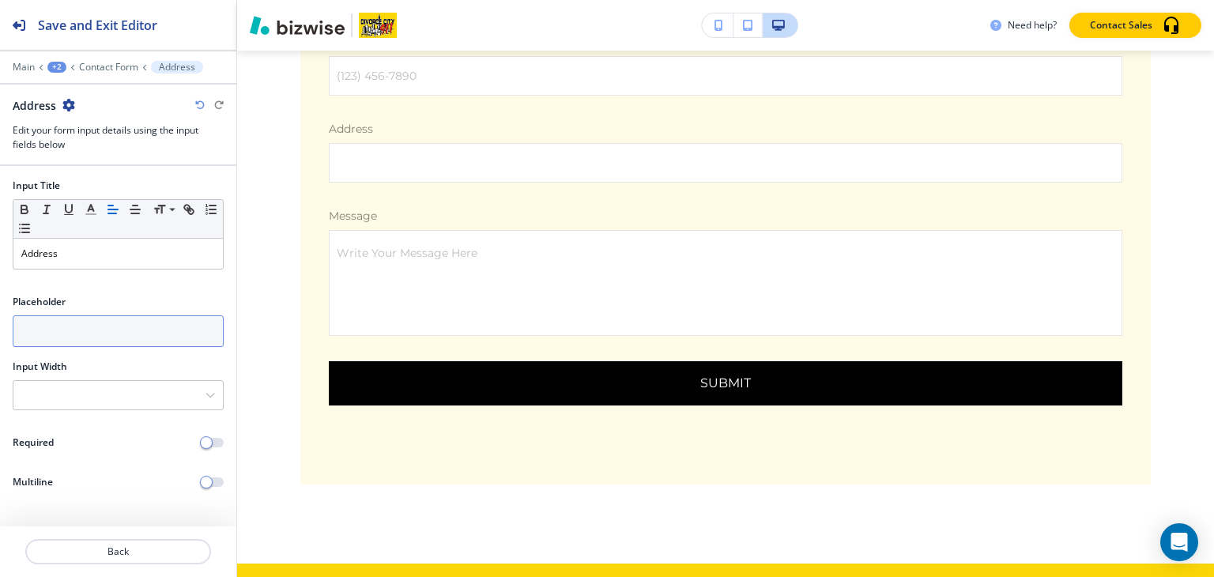
click at [75, 330] on input "text" at bounding box center [118, 331] width 211 height 32
paste input "[STREET_ADDRESS]"
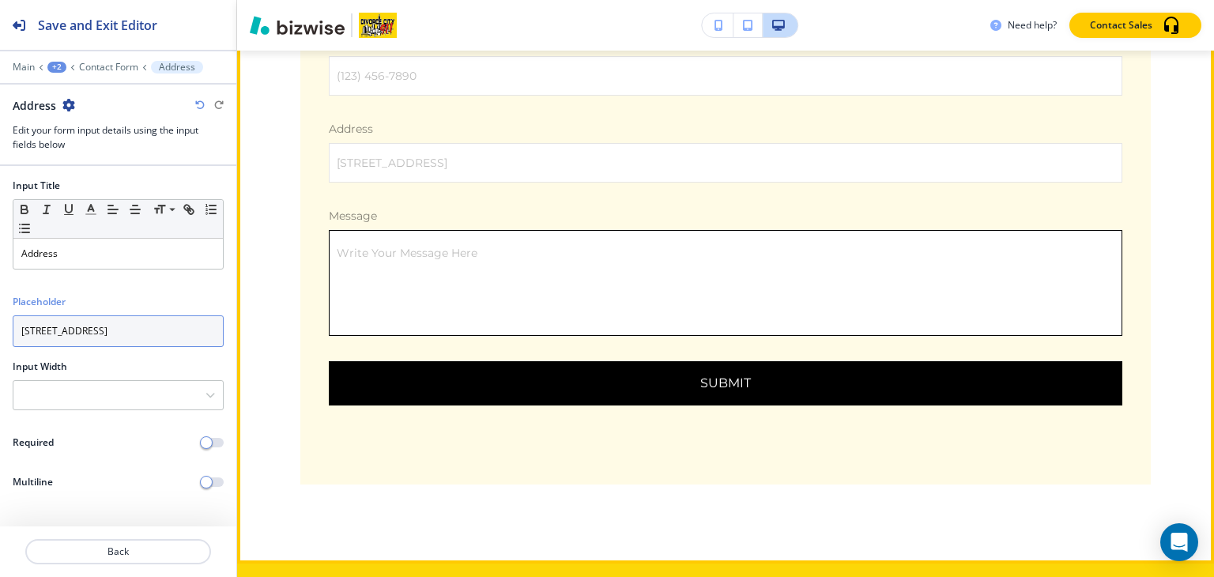
scroll to position [4908, 0]
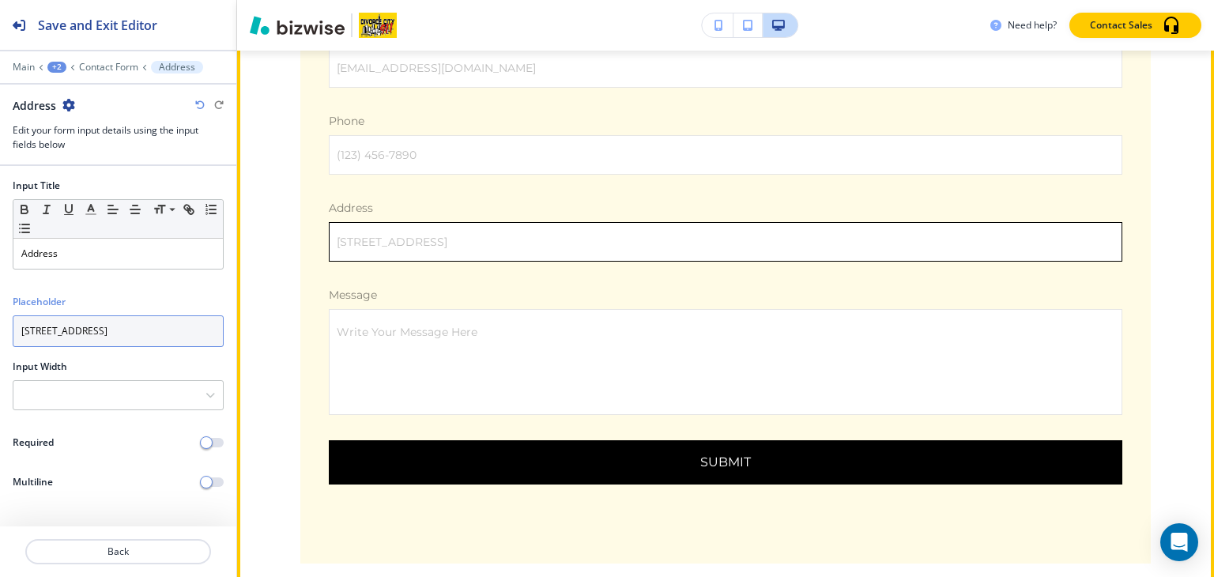
type input "[STREET_ADDRESS]"
click at [844, 223] on input "[STREET_ADDRESS]" at bounding box center [726, 242] width 792 height 38
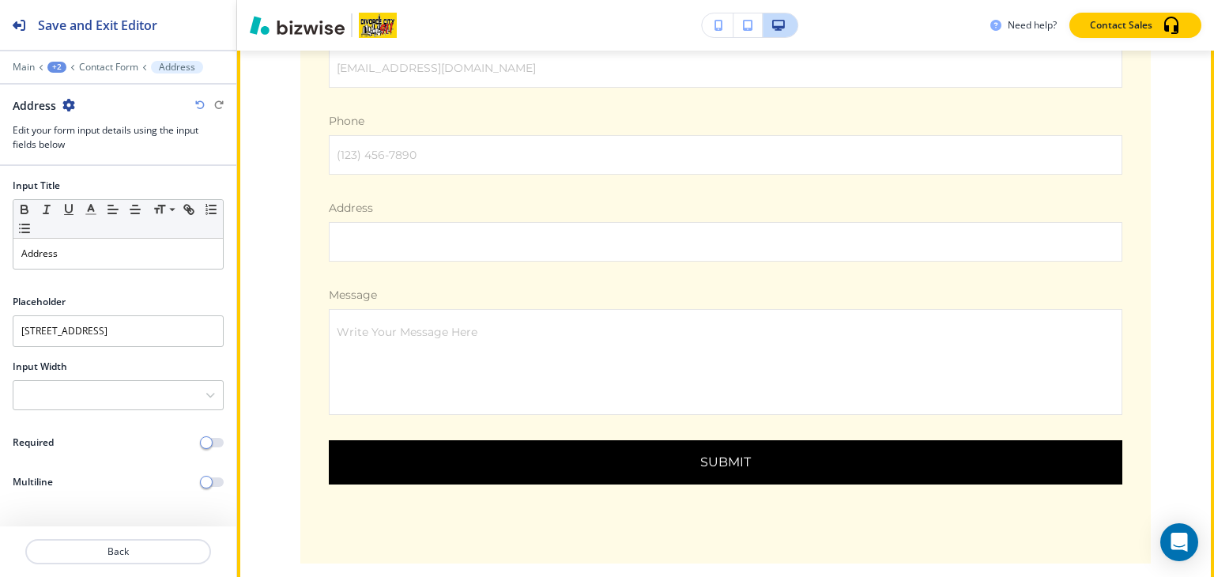
click at [937, 287] on div "Message Write Your Message Here x Write Your Message Here" at bounding box center [726, 351] width 806 height 128
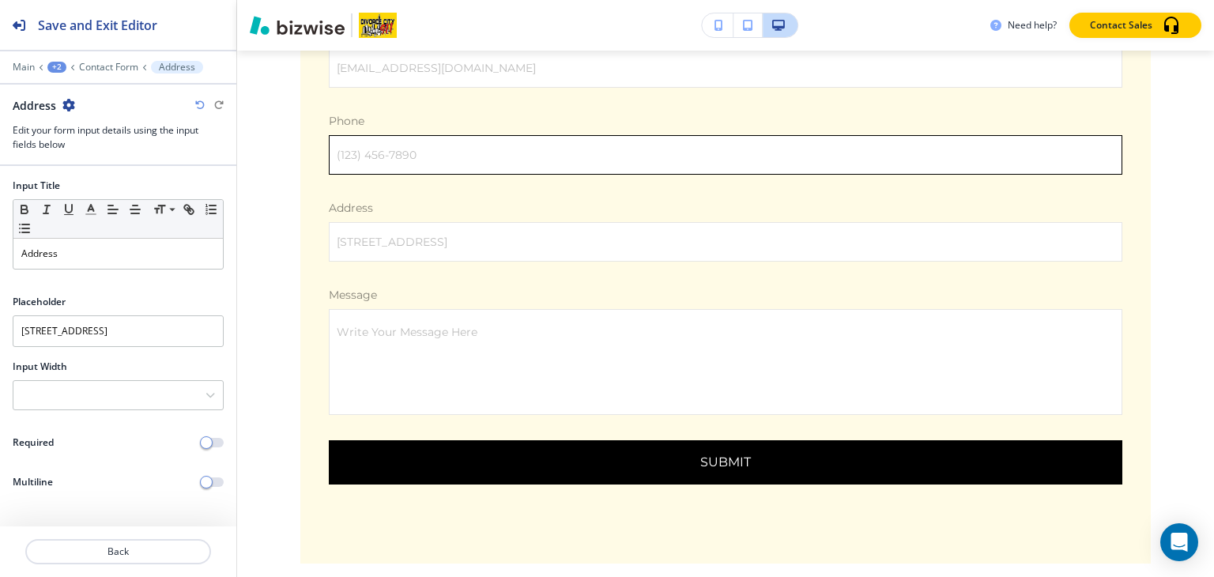
drag, startPoint x: 798, startPoint y: 53, endPoint x: 799, endPoint y: 70, distance: 16.7
click at [799, 113] on p "Phone" at bounding box center [726, 121] width 794 height 16
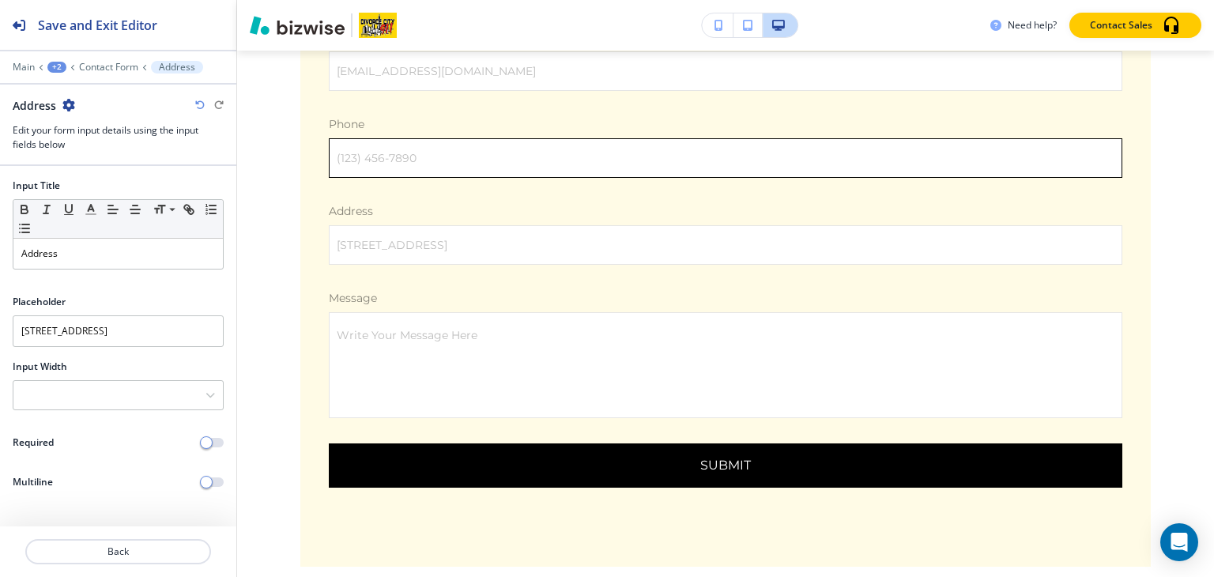
click at [799, 139] on input "(123) 456-7890" at bounding box center [726, 158] width 792 height 38
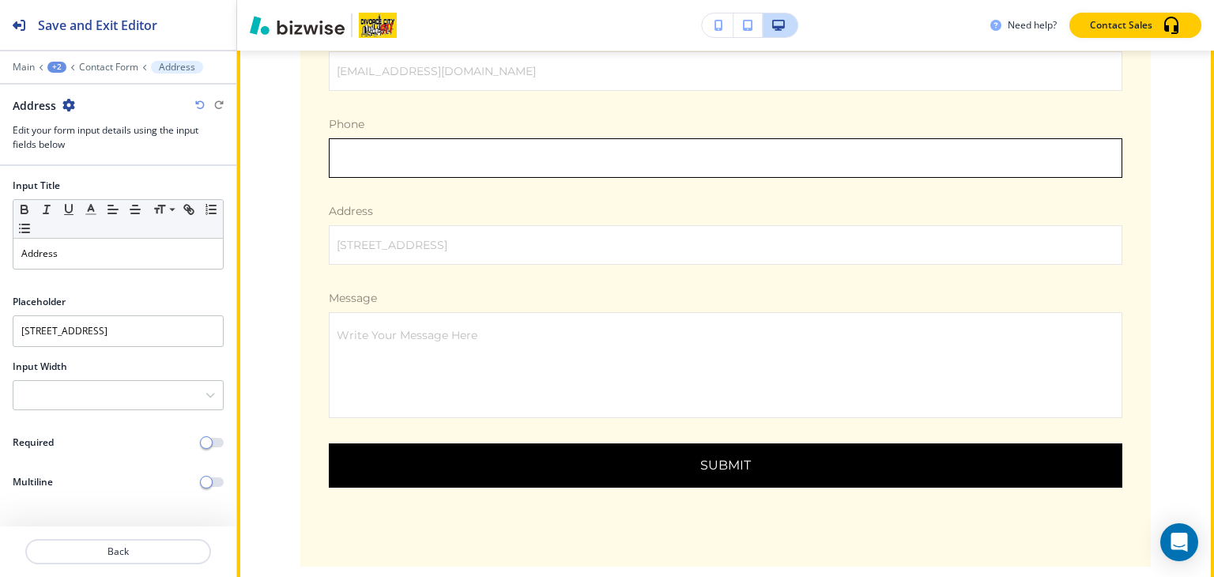
click at [794, 139] on input "(123) 456-7890" at bounding box center [726, 158] width 792 height 38
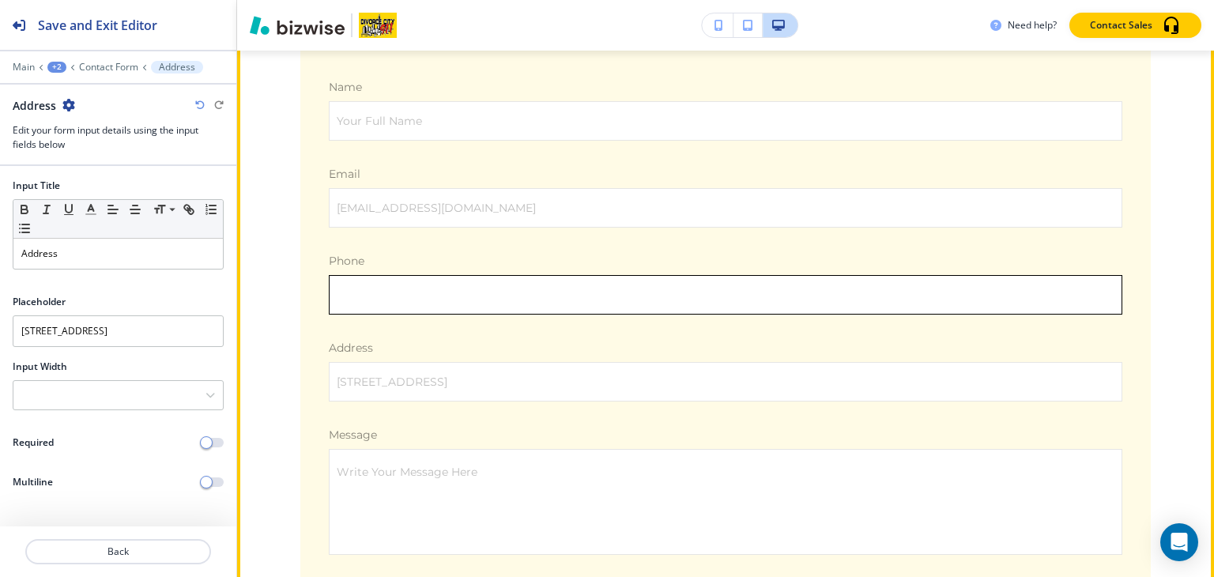
scroll to position [4667, 0]
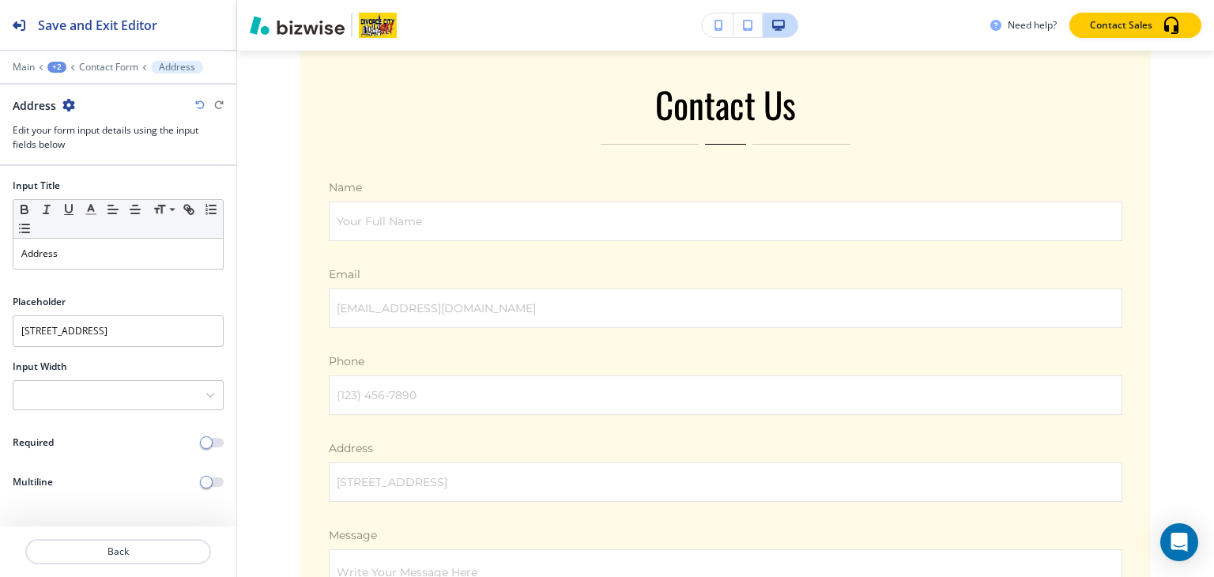
click at [476, 195] on div "Name Your Full Name Your Full Name Email [EMAIL_ADDRESS][DOMAIN_NAME] [EMAIL_AD…" at bounding box center [726, 429] width 806 height 501
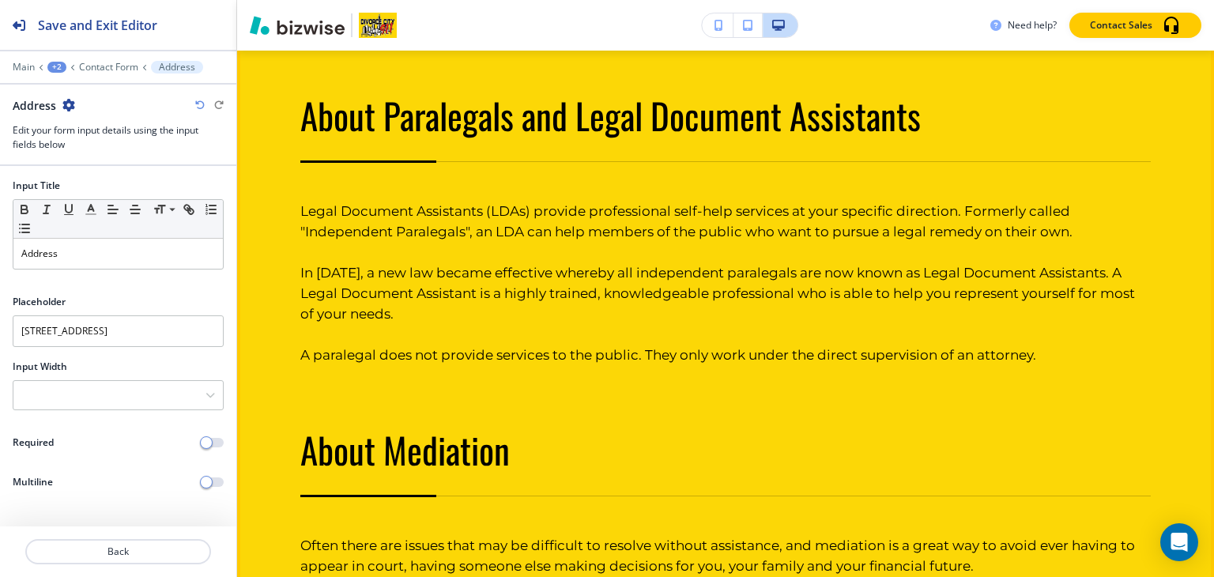
scroll to position [1900, 0]
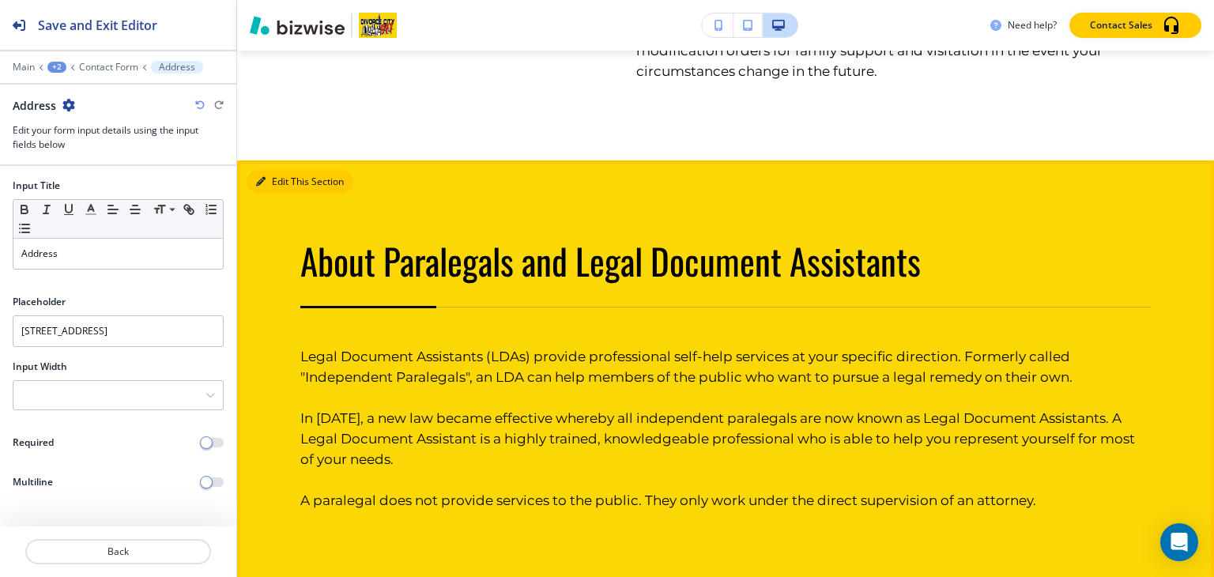
click at [263, 177] on icon "button" at bounding box center [260, 181] width 9 height 9
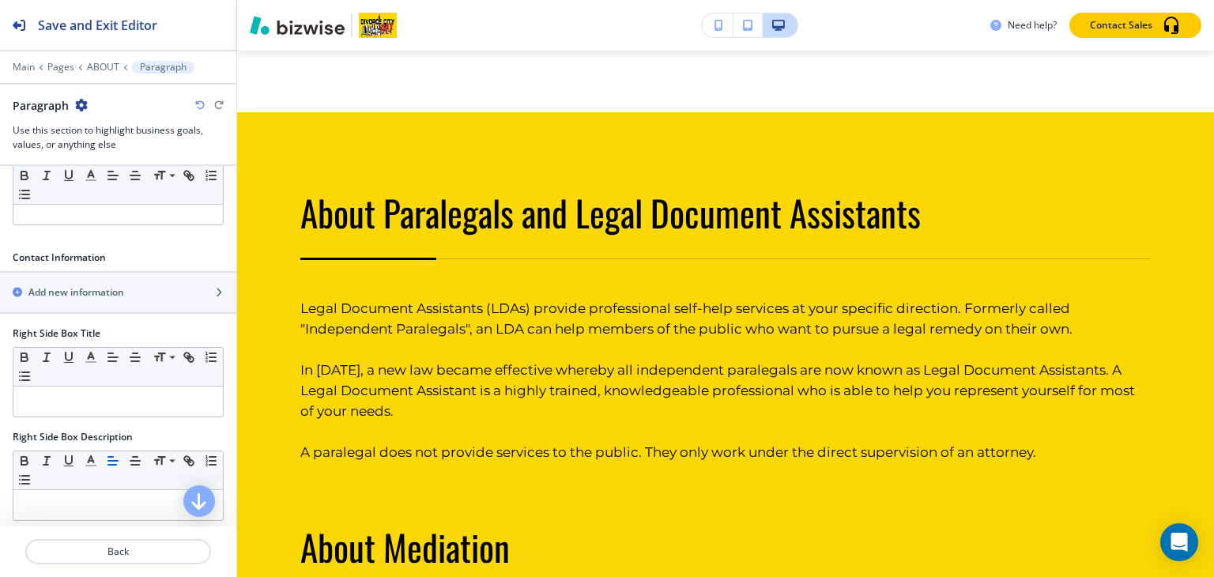
scroll to position [517, 0]
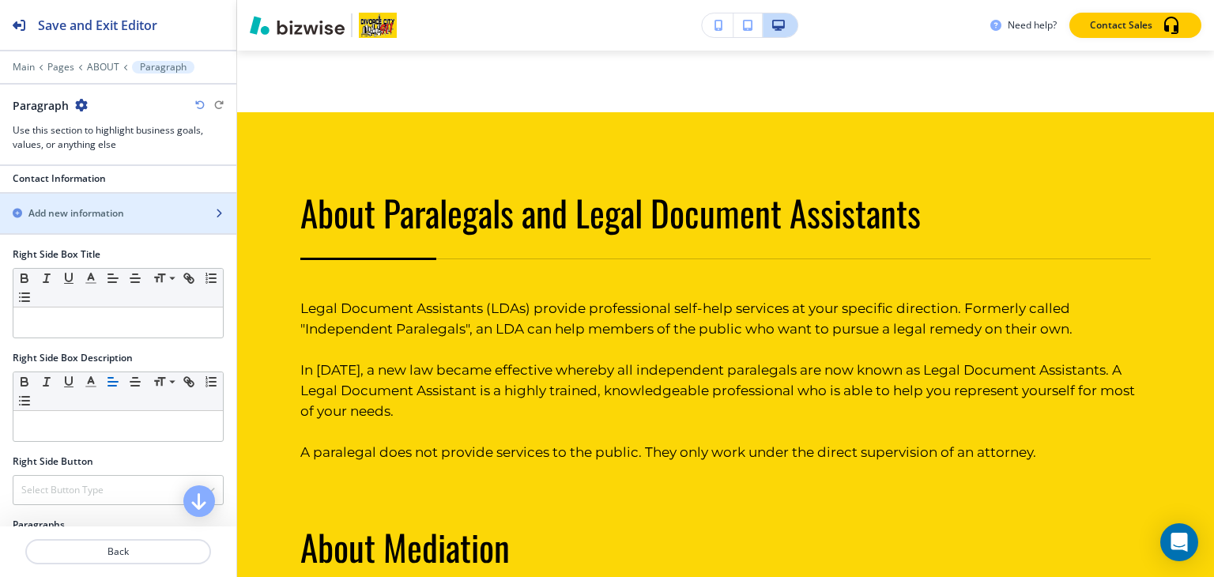
click at [95, 221] on div "button" at bounding box center [118, 227] width 236 height 13
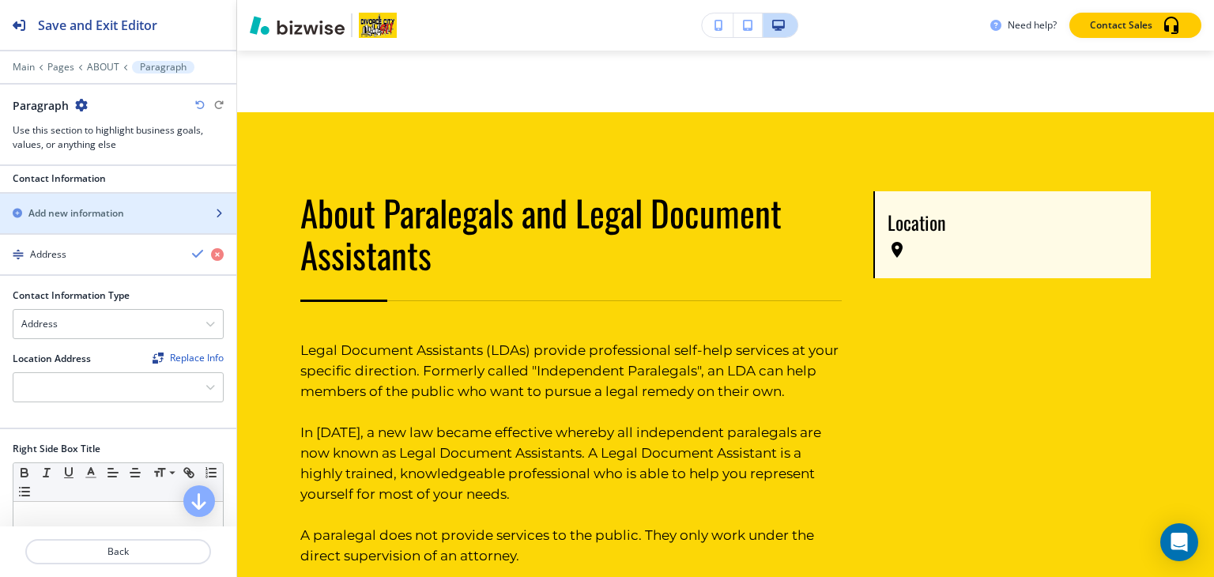
click at [94, 221] on div "button" at bounding box center [118, 227] width 236 height 13
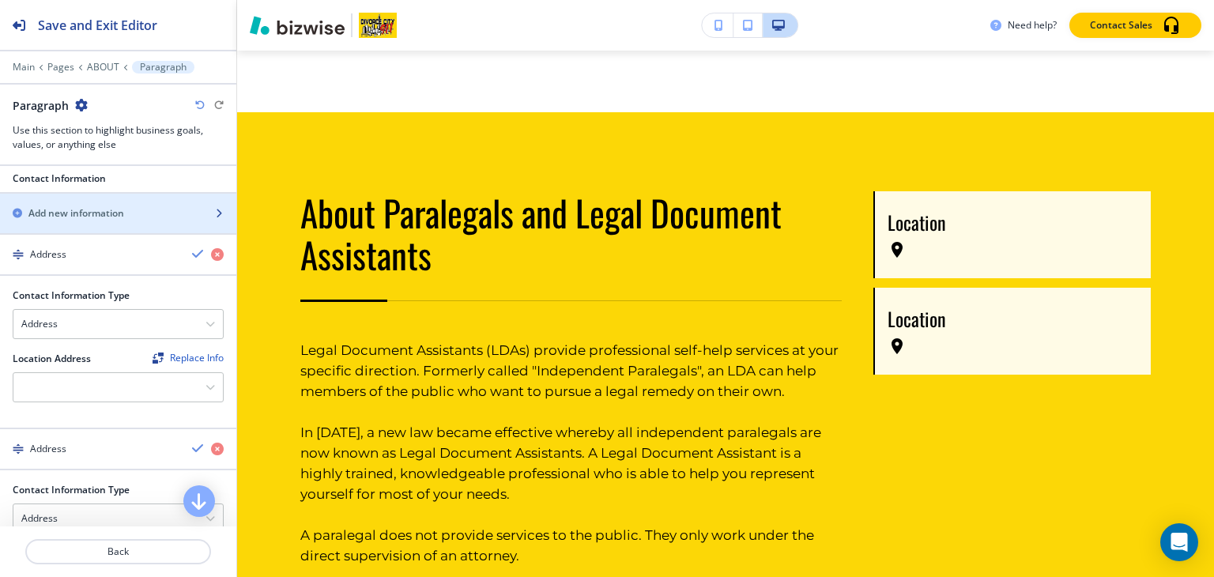
click at [139, 224] on div "button" at bounding box center [118, 227] width 236 height 13
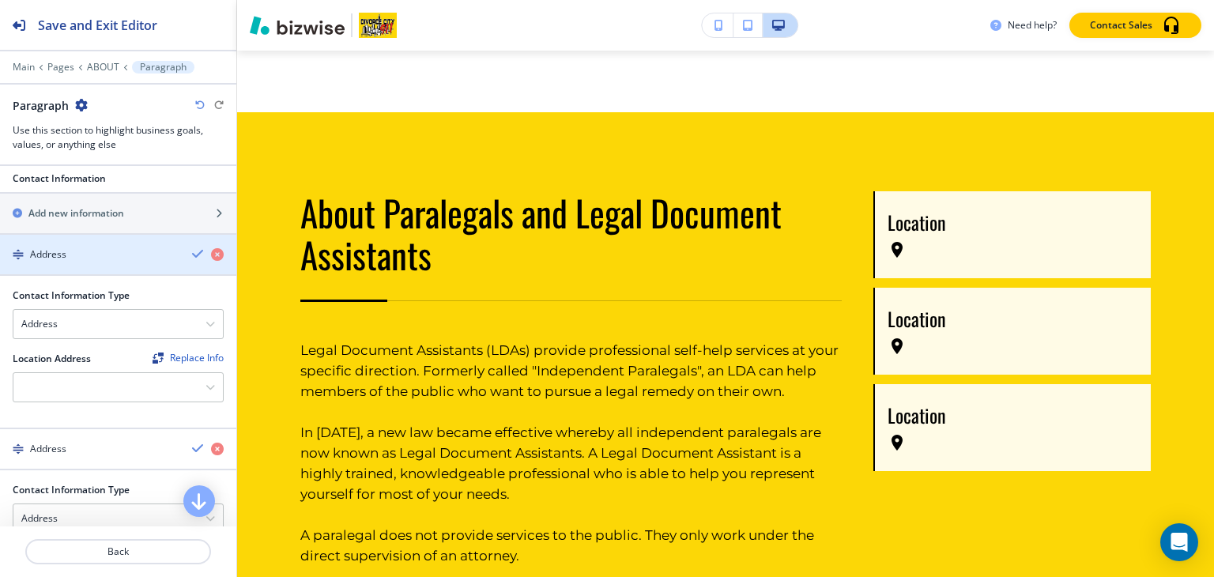
click at [96, 247] on div "Address" at bounding box center [89, 254] width 179 height 14
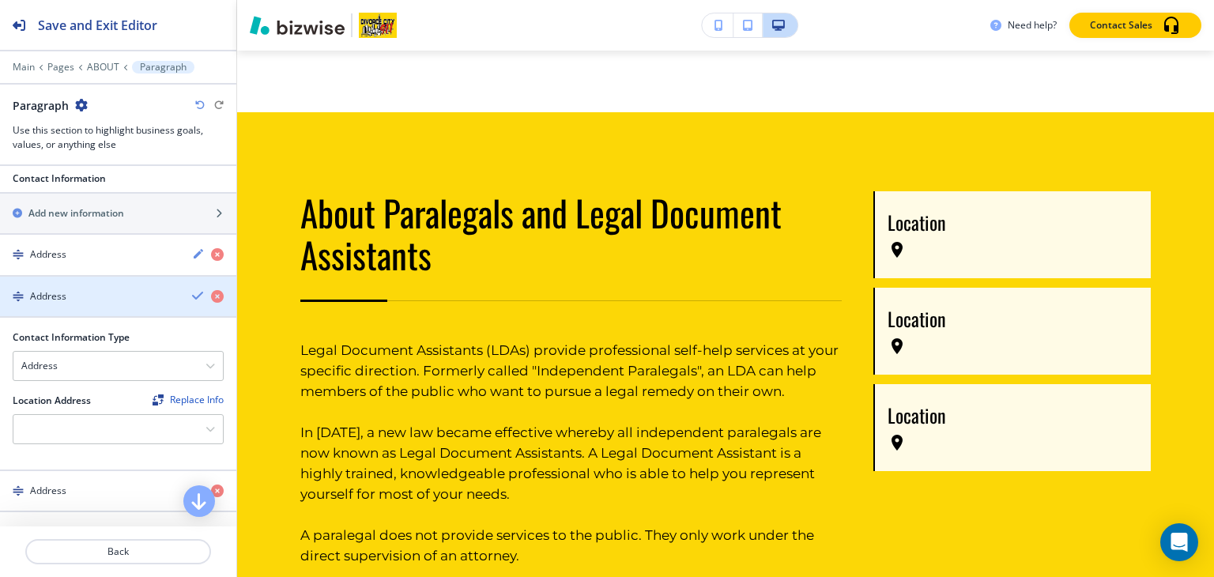
click at [66, 291] on div "Address" at bounding box center [89, 296] width 179 height 14
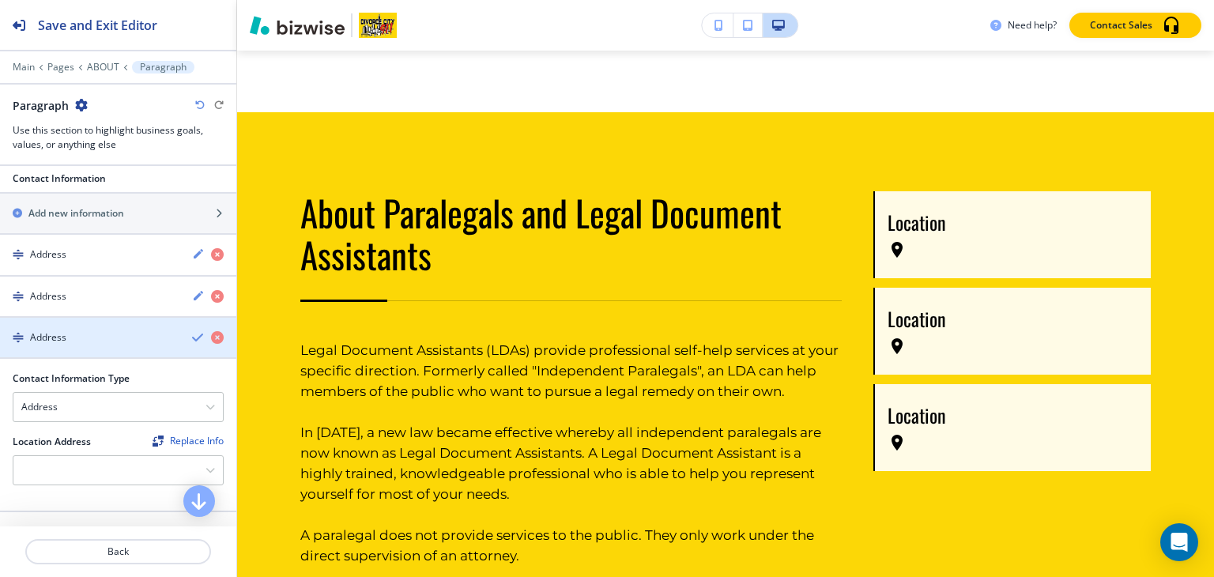
click at [57, 326] on div "button" at bounding box center [118, 324] width 236 height 13
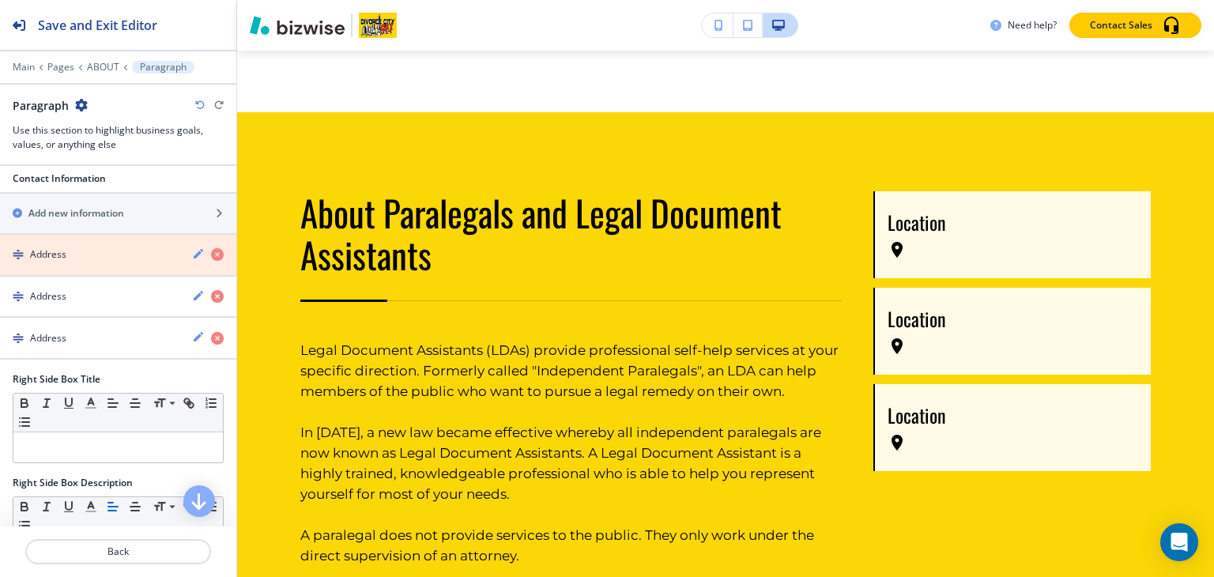
click at [211, 249] on icon "button" at bounding box center [217, 254] width 13 height 13
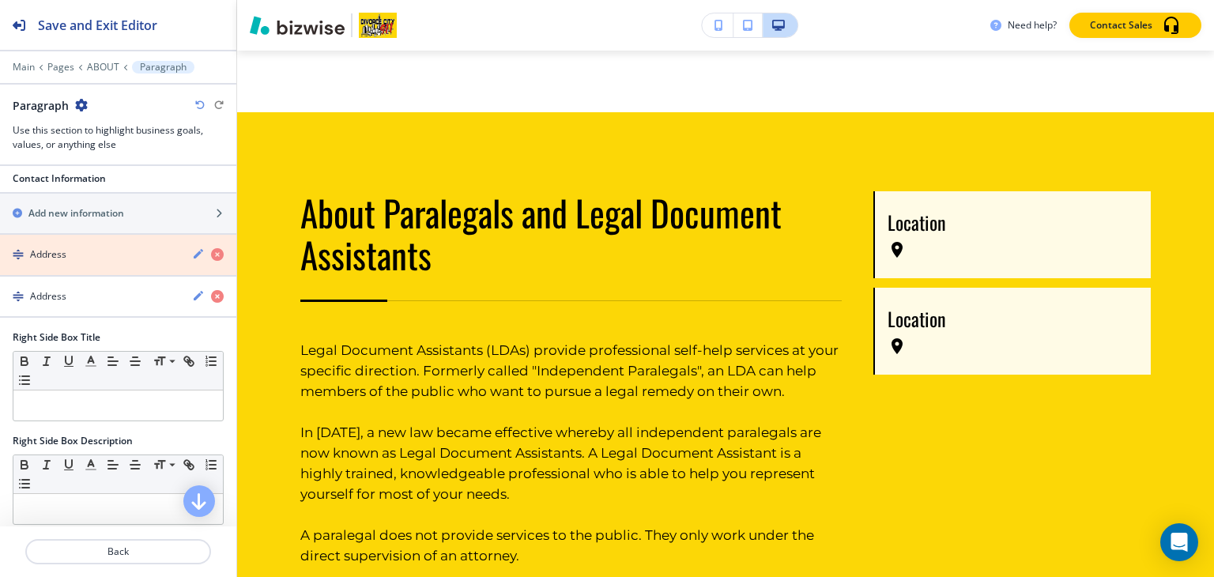
click at [211, 249] on icon "button" at bounding box center [217, 254] width 13 height 13
click at [211, 290] on icon "button" at bounding box center [217, 296] width 13 height 13
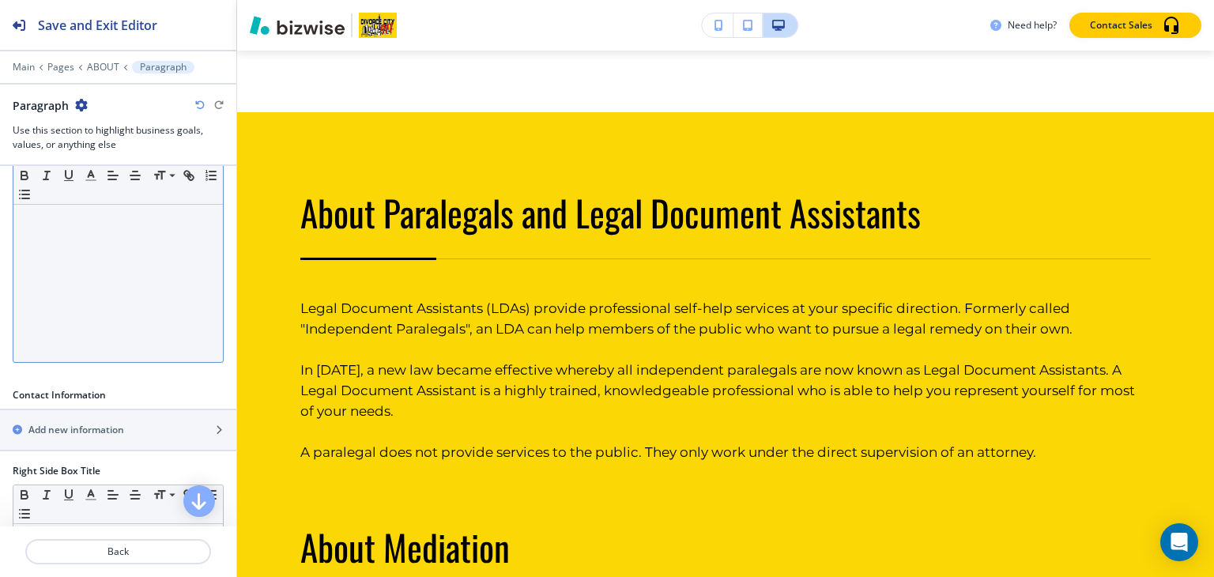
scroll to position [359, 0]
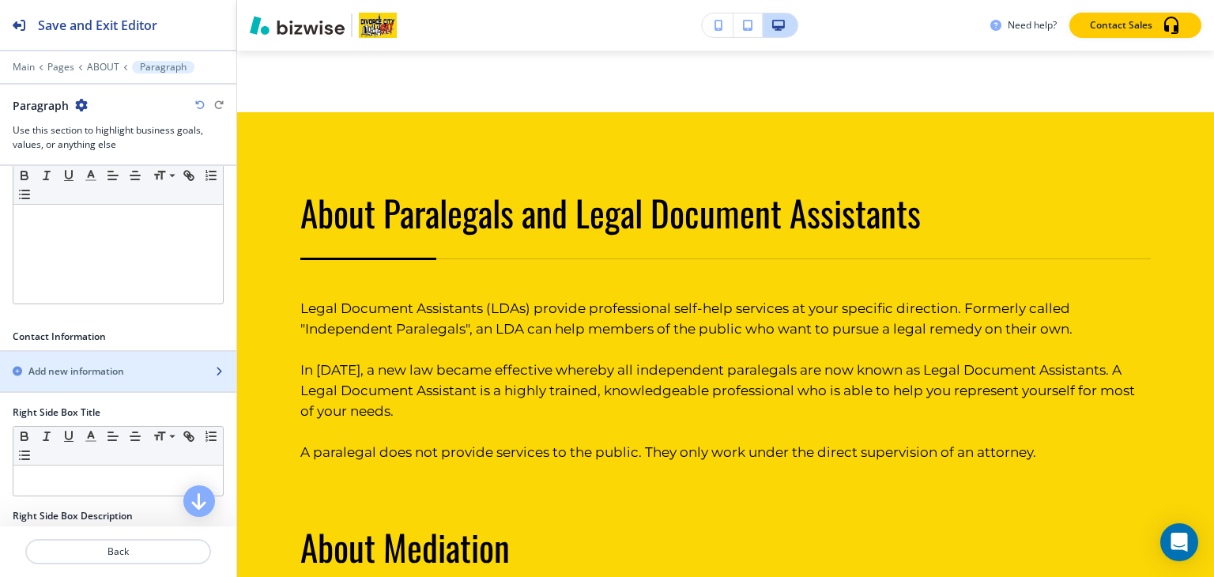
click at [120, 365] on h2 "Add new information" at bounding box center [76, 371] width 96 height 14
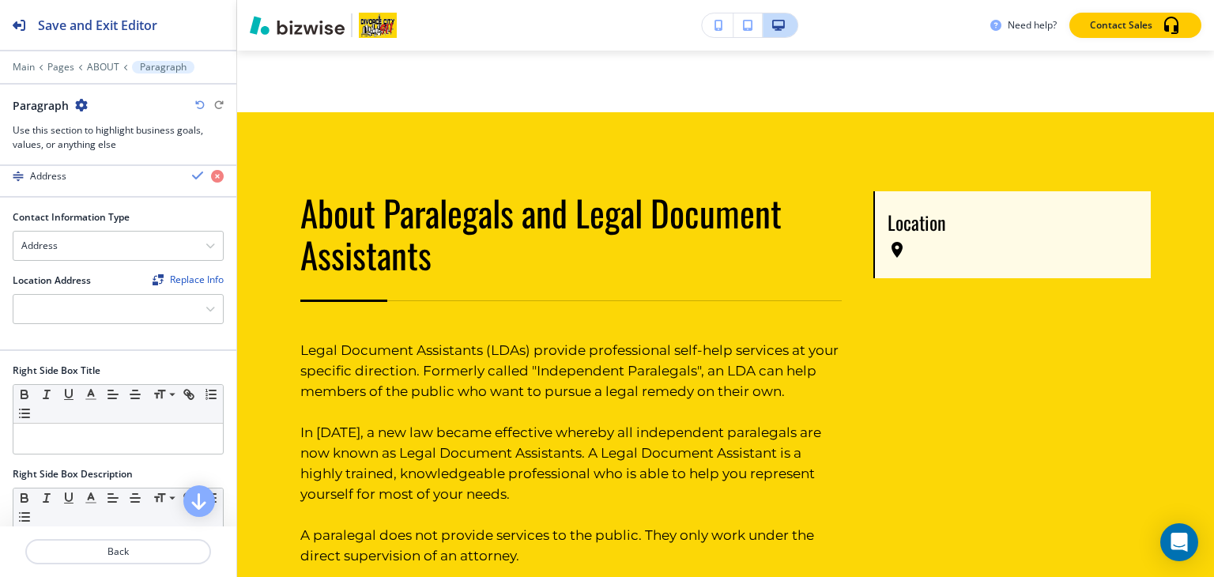
scroll to position [596, 0]
click at [129, 188] on div "button" at bounding box center [118, 189] width 236 height 13
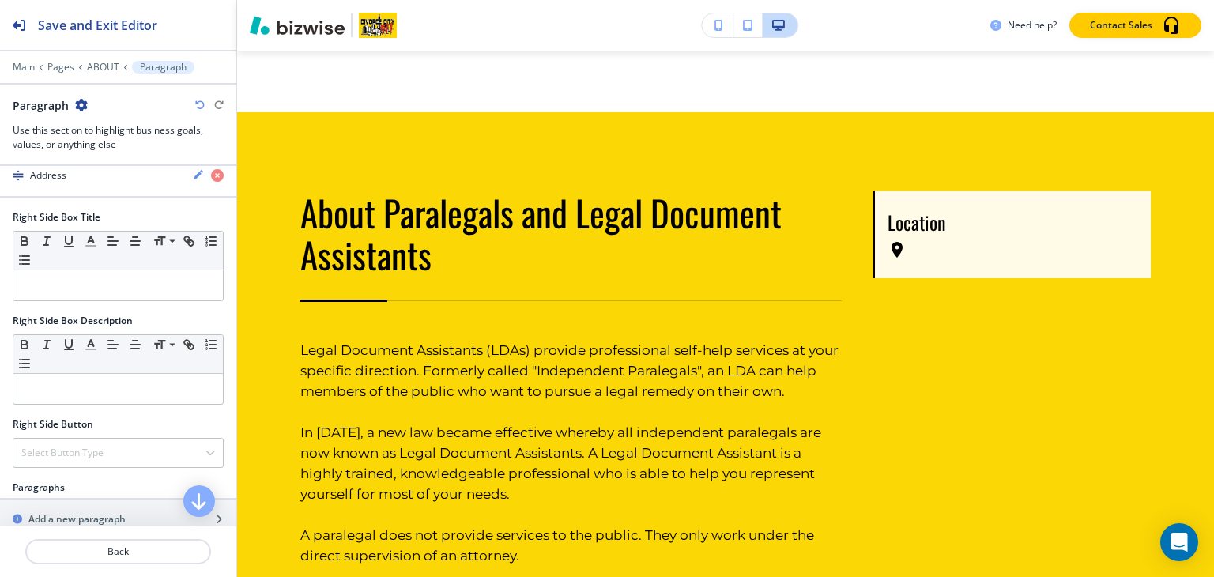
click at [129, 188] on div "button" at bounding box center [118, 189] width 236 height 13
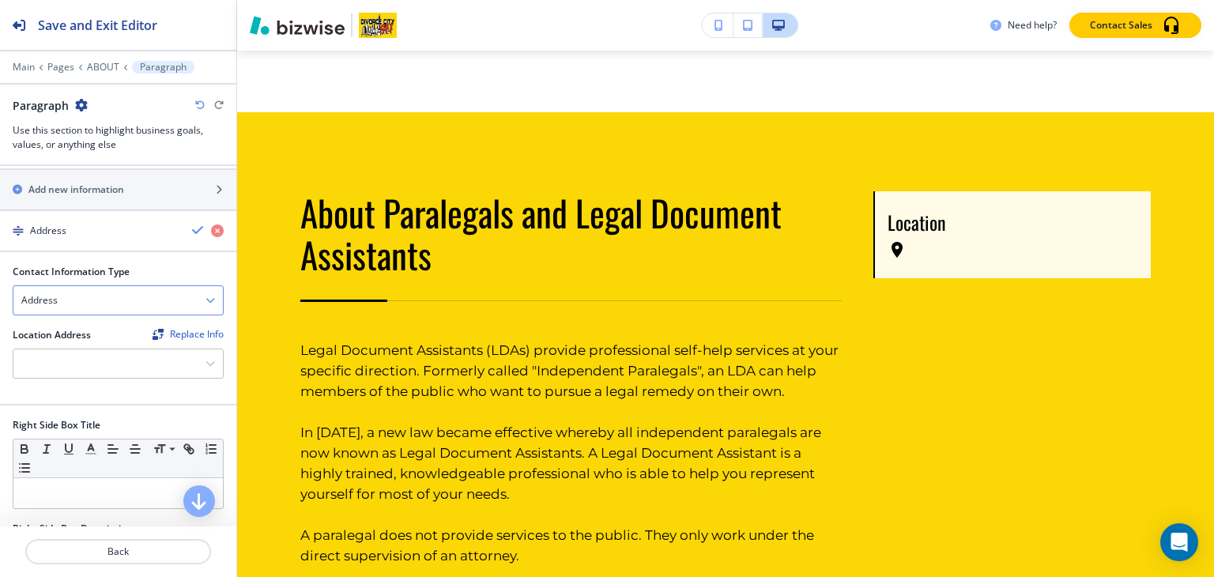
scroll to position [517, 0]
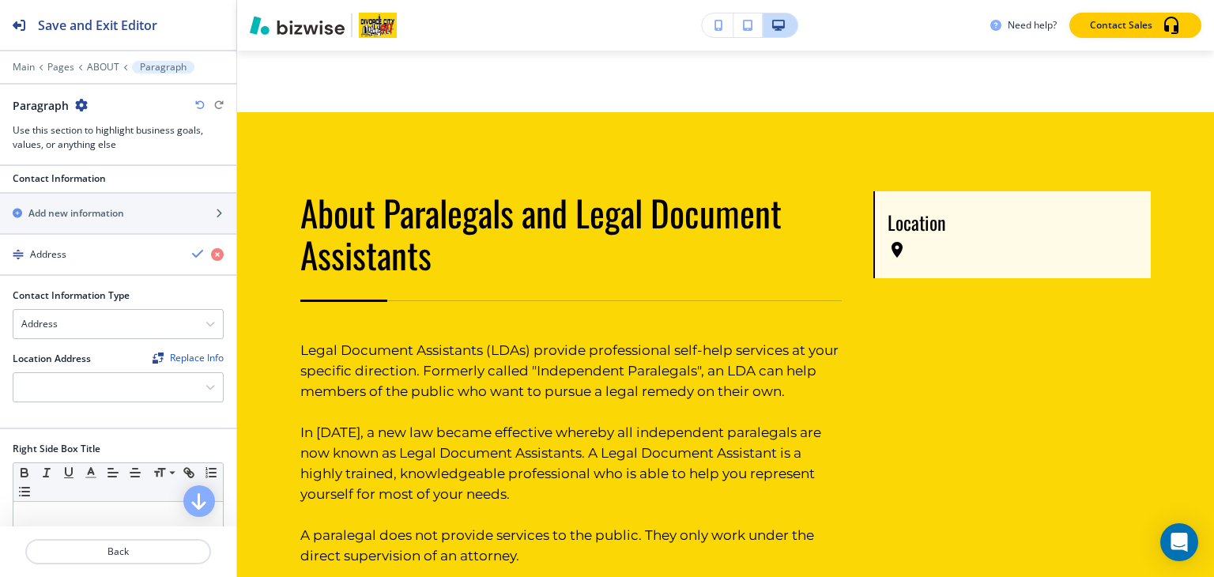
click at [104, 339] on div at bounding box center [118, 345] width 211 height 13
click at [114, 323] on div "Address" at bounding box center [117, 324] width 209 height 28
click at [62, 345] on h4 "Email Address" at bounding box center [118, 352] width 194 height 14
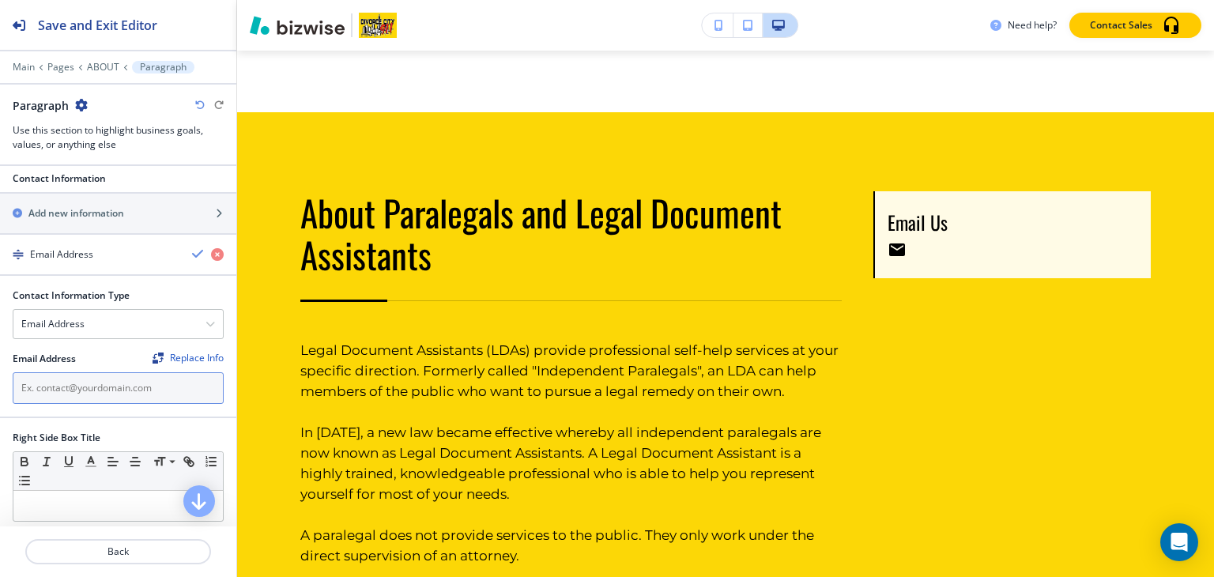
click at [92, 392] on input "text" at bounding box center [118, 388] width 211 height 32
paste input "[PERSON_NAME][EMAIL_ADDRESS][DOMAIN_NAME]"
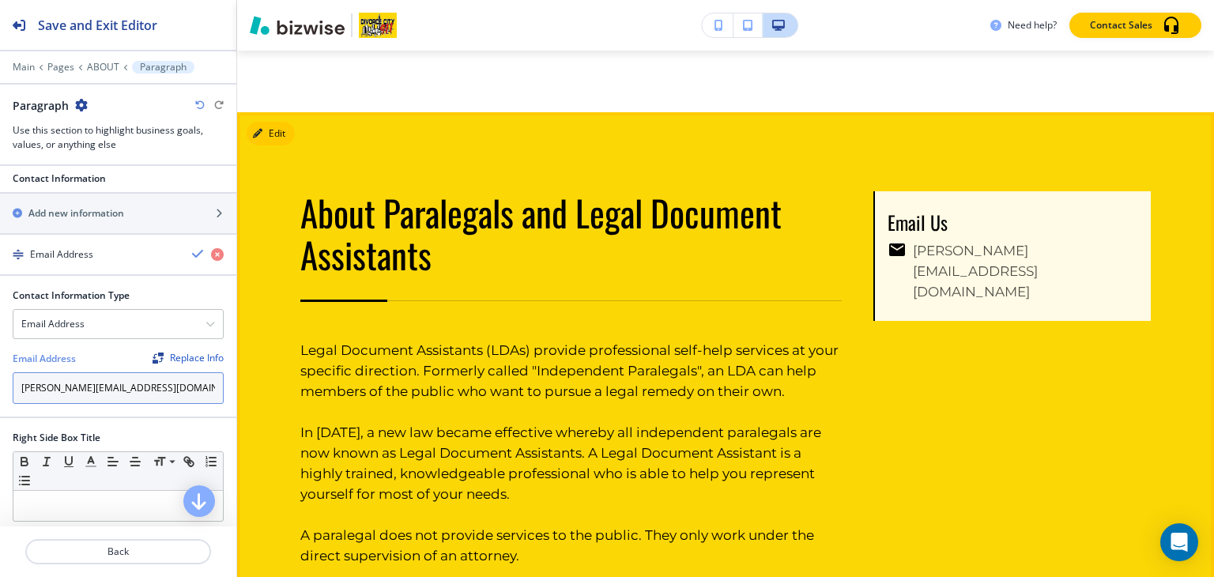
type input "[PERSON_NAME][EMAIL_ADDRESS][DOMAIN_NAME]"
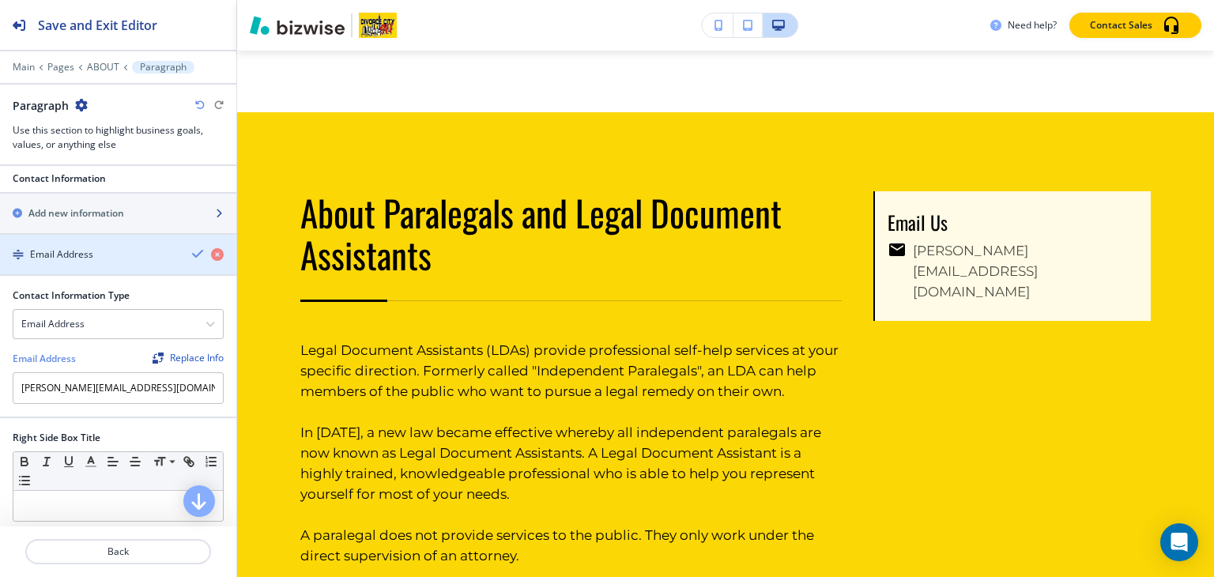
click at [85, 221] on div "button" at bounding box center [118, 227] width 236 height 13
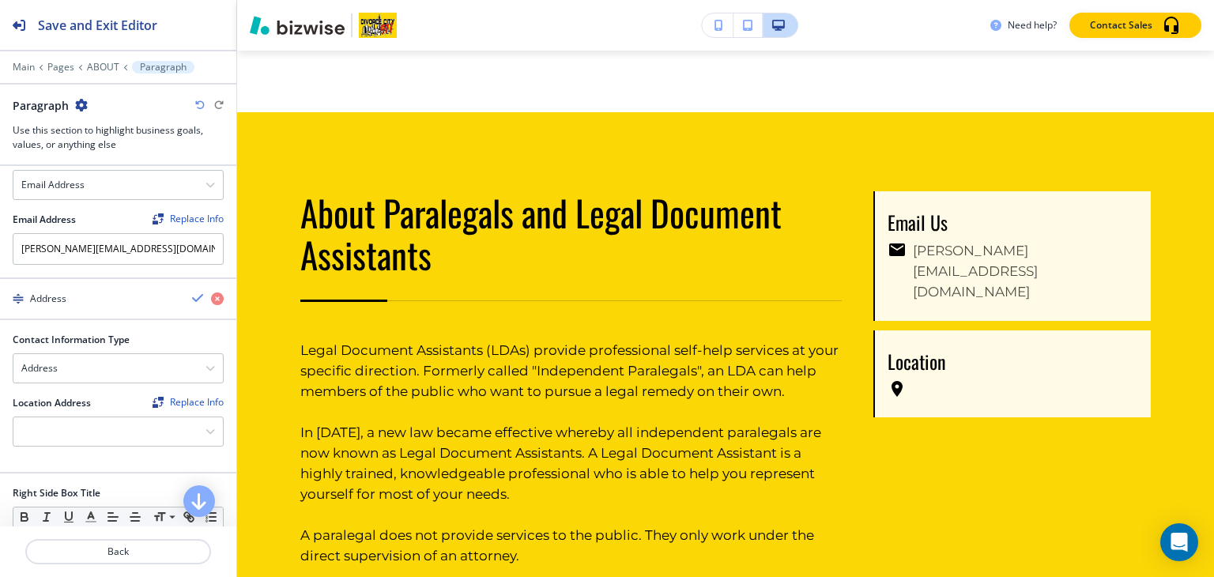
scroll to position [675, 0]
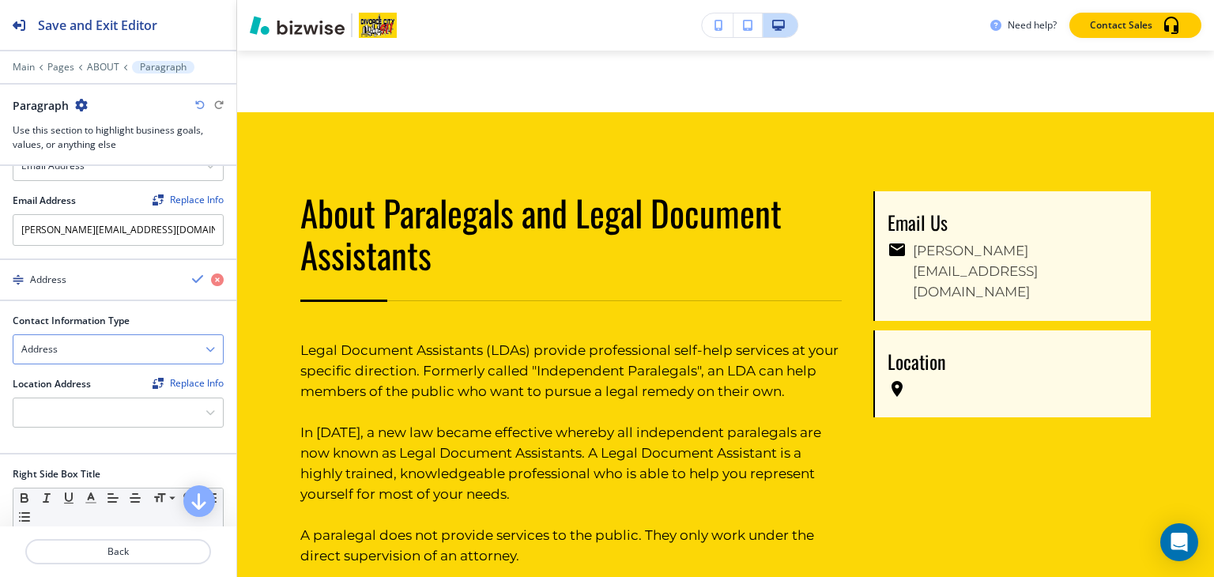
click at [89, 349] on div "Address" at bounding box center [117, 349] width 209 height 28
click at [83, 412] on div at bounding box center [117, 412] width 209 height 28
click at [118, 454] on div "[STREET_ADDRESS]" at bounding box center [117, 440] width 209 height 27
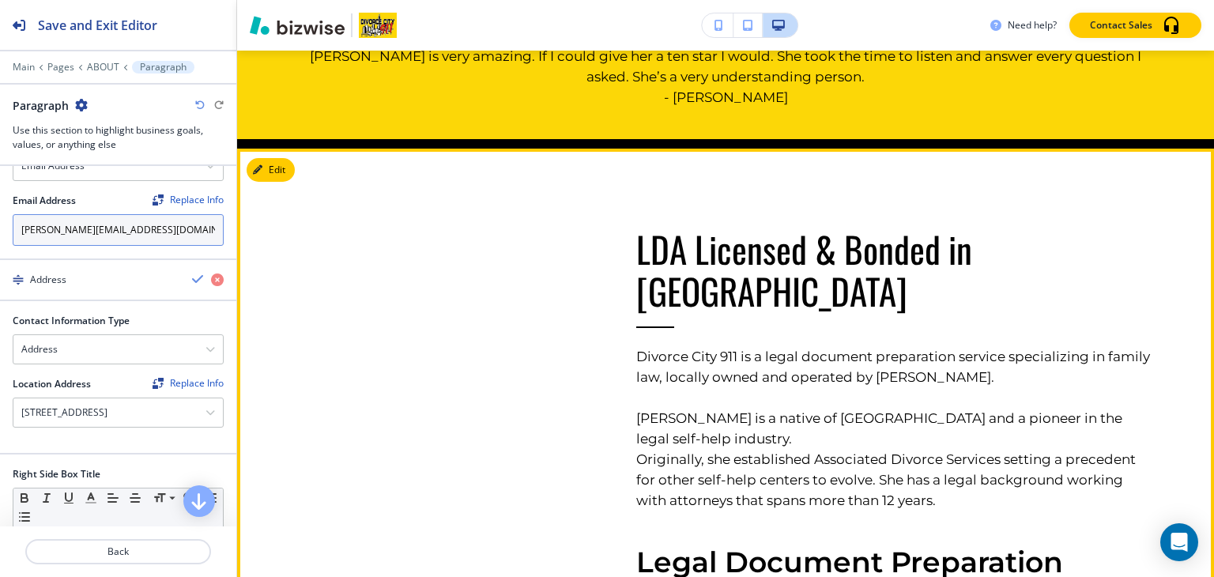
scroll to position [1000, 0]
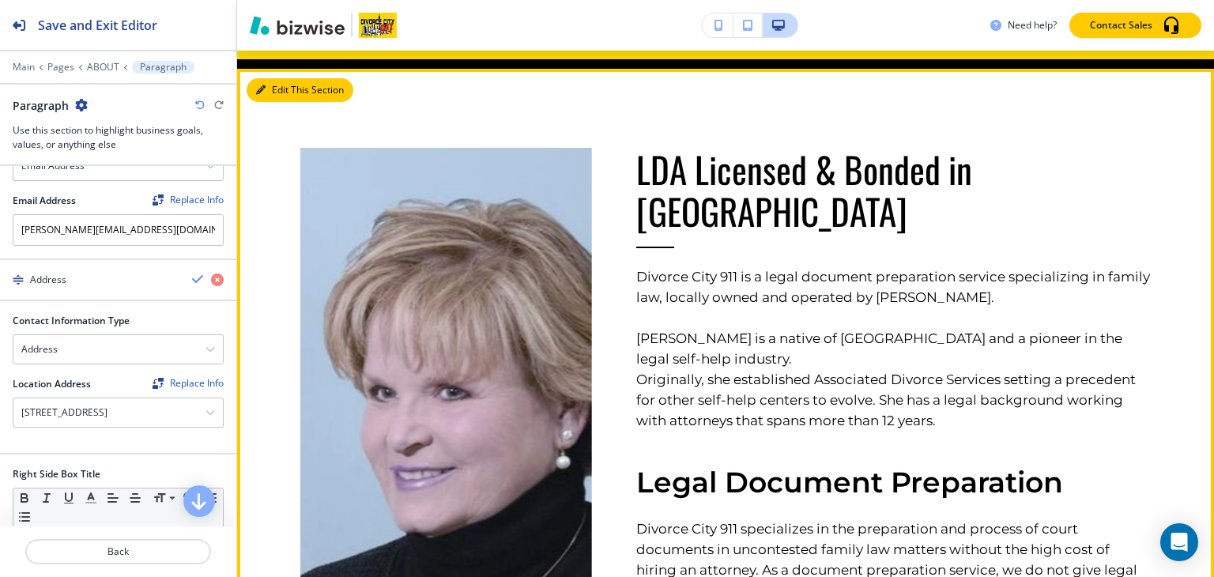
click at [265, 87] on icon "button" at bounding box center [260, 89] width 9 height 9
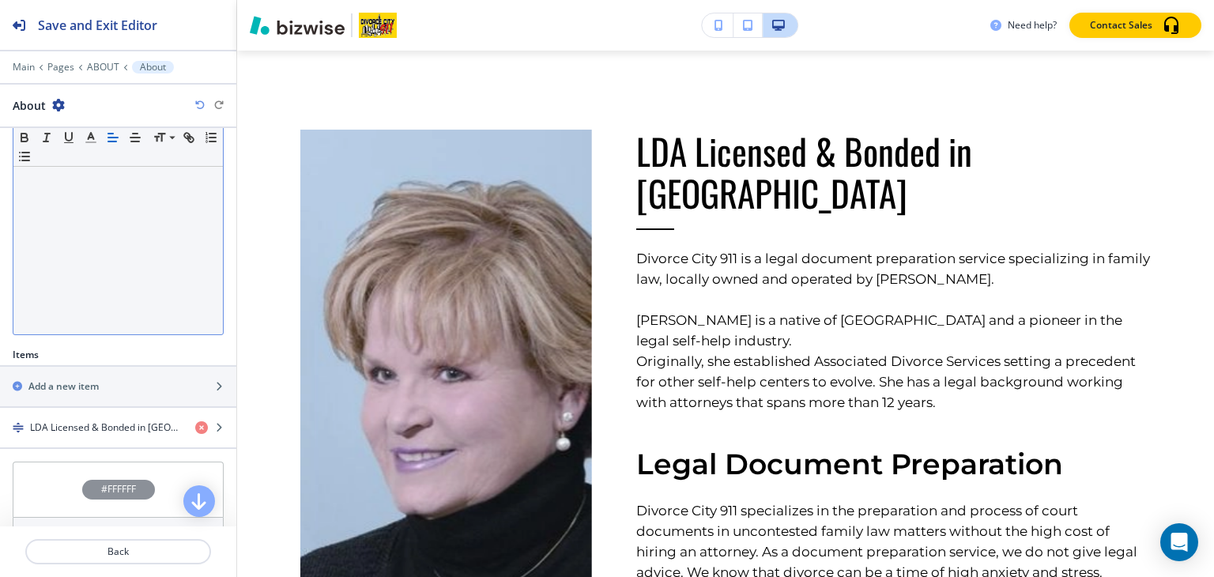
scroll to position [319, 0]
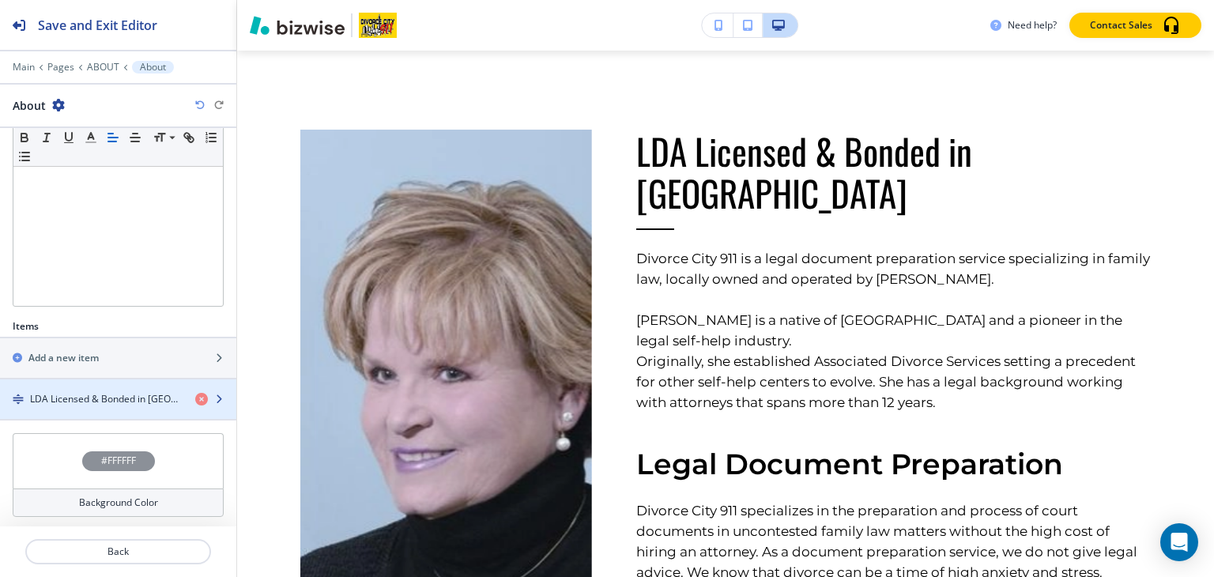
click at [87, 398] on h4 "LDA Licensed & Bonded in [GEOGRAPHIC_DATA]" at bounding box center [106, 399] width 153 height 14
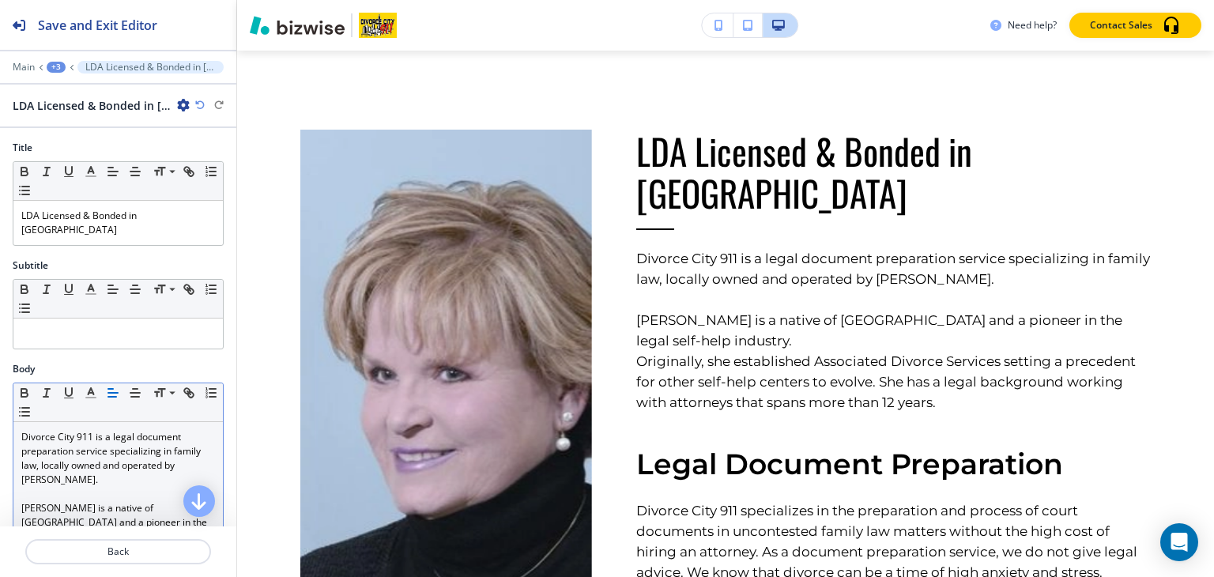
scroll to position [395, 0]
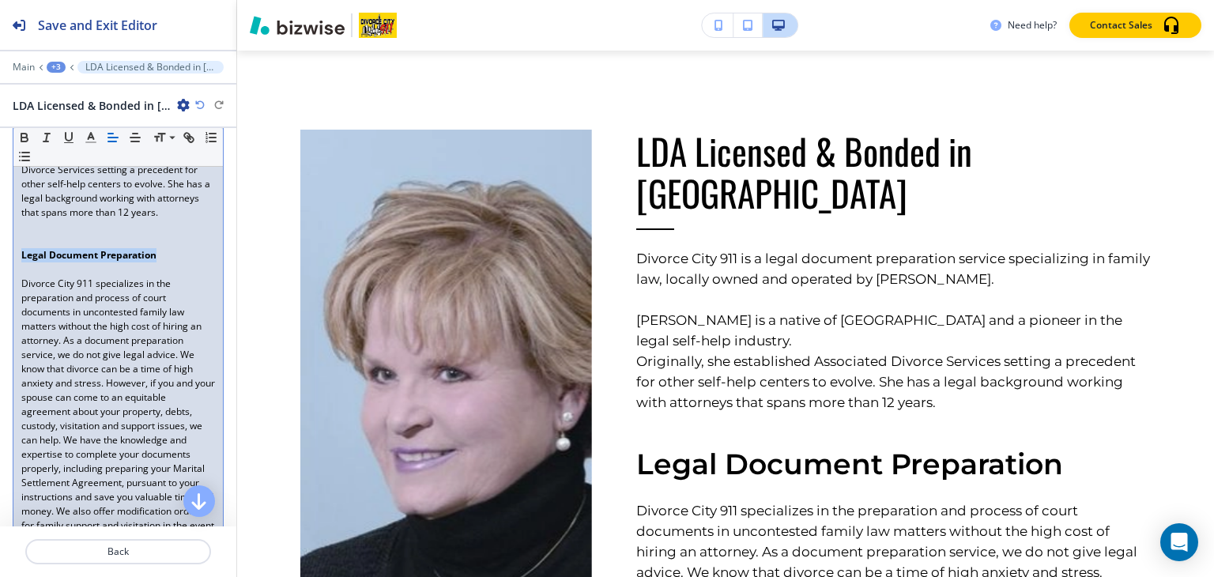
drag, startPoint x: 168, startPoint y: 234, endPoint x: 2, endPoint y: 235, distance: 165.2
click at [2, 235] on div "Body Small Normal Large Huge Divorce City 911 is a legal document preparation s…" at bounding box center [118, 268] width 236 height 602
click at [21, 138] on icon "button" at bounding box center [24, 140] width 6 height 4
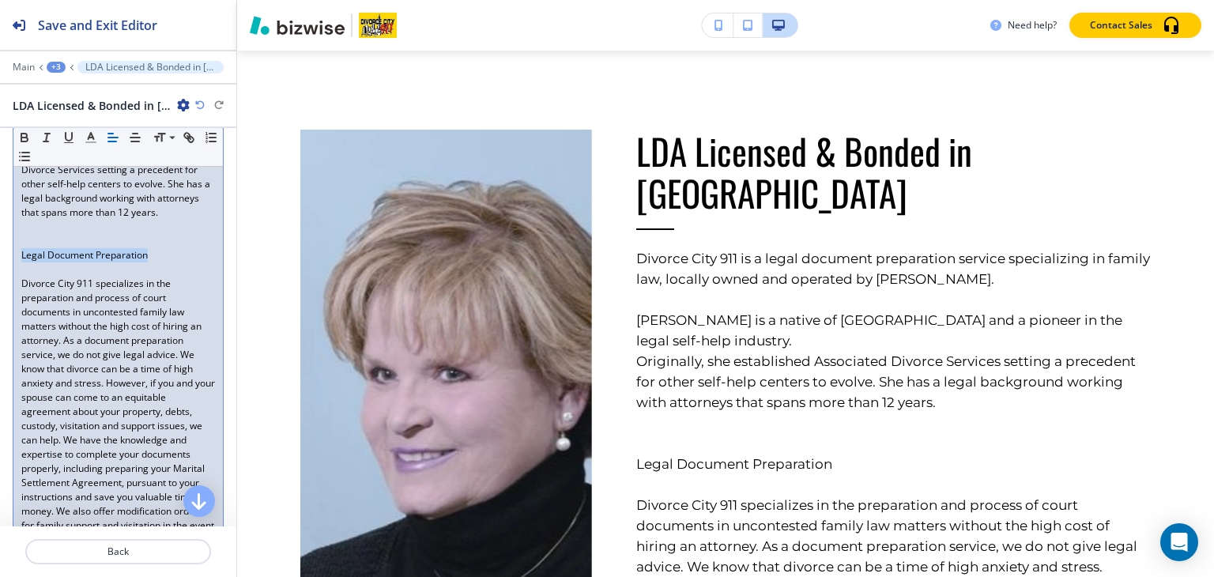
click at [200, 100] on icon "button" at bounding box center [199, 104] width 9 height 9
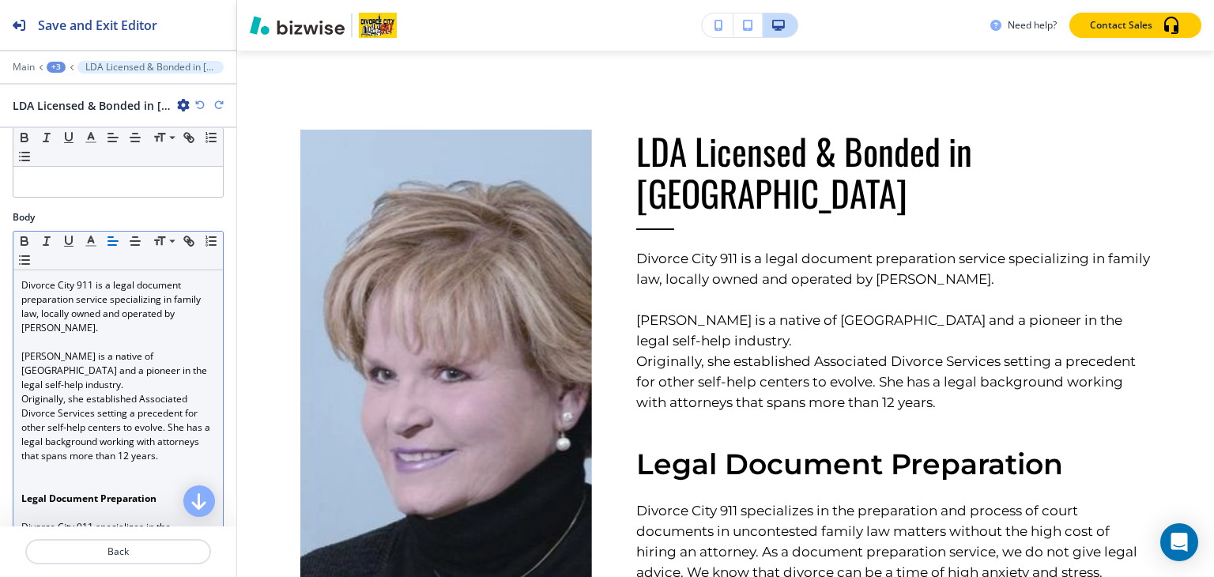
scroll to position [158, 0]
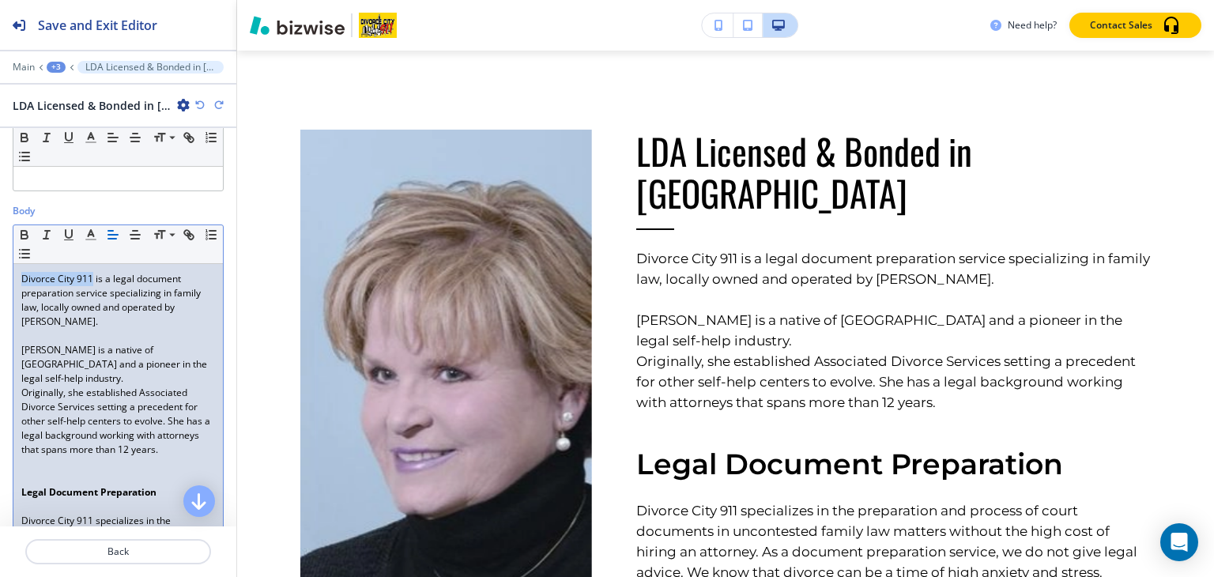
drag, startPoint x: 92, startPoint y: 275, endPoint x: 2, endPoint y: 269, distance: 90.3
click at [2, 269] on div "Body Small Normal Large Huge Divorce City 911 is a legal document preparation s…" at bounding box center [118, 505] width 236 height 602
click at [22, 228] on icon "button" at bounding box center [24, 235] width 14 height 14
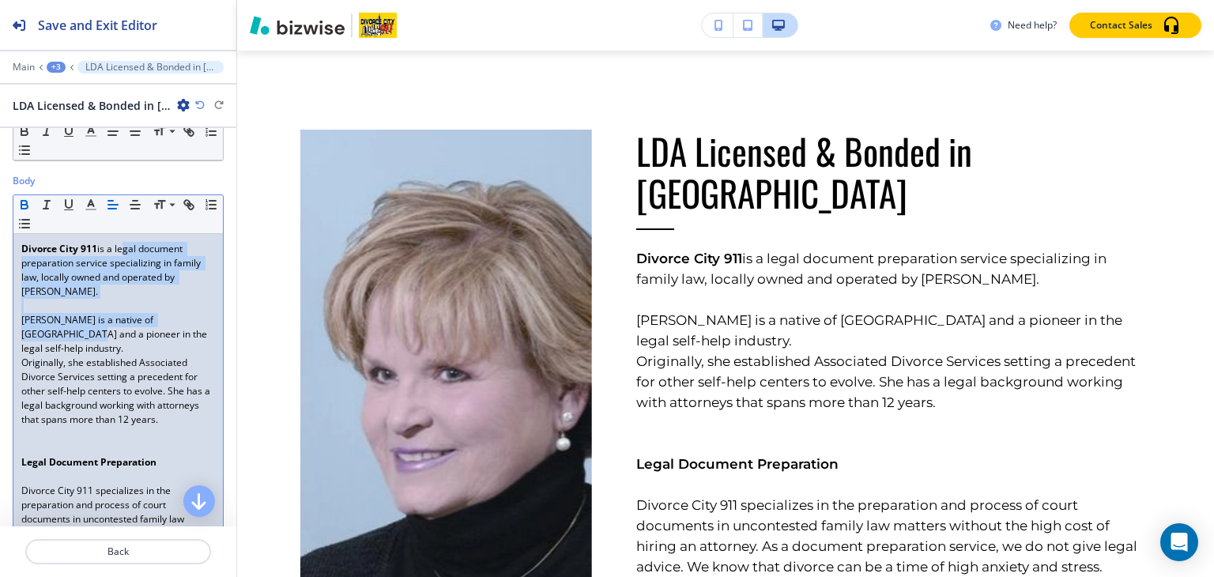
scroll to position [237, 0]
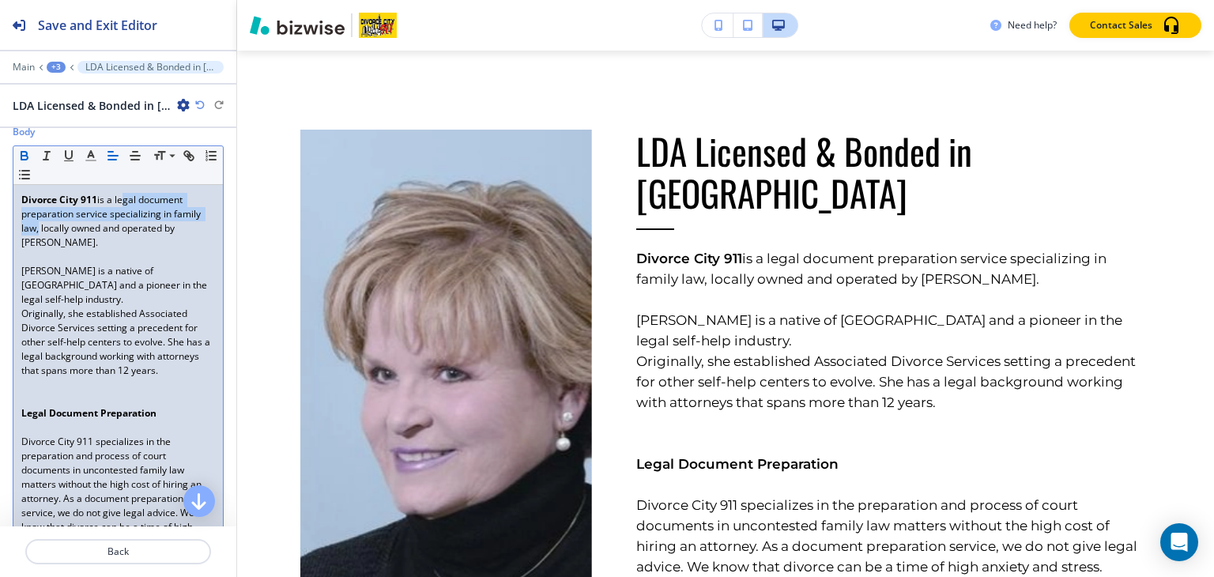
drag, startPoint x: 117, startPoint y: 276, endPoint x: 36, endPoint y: 224, distance: 96.0
click at [36, 224] on p "Divorce City 911 is a legal document preparation service specializing in family…" at bounding box center [118, 221] width 194 height 57
click at [19, 149] on icon "button" at bounding box center [24, 156] width 14 height 14
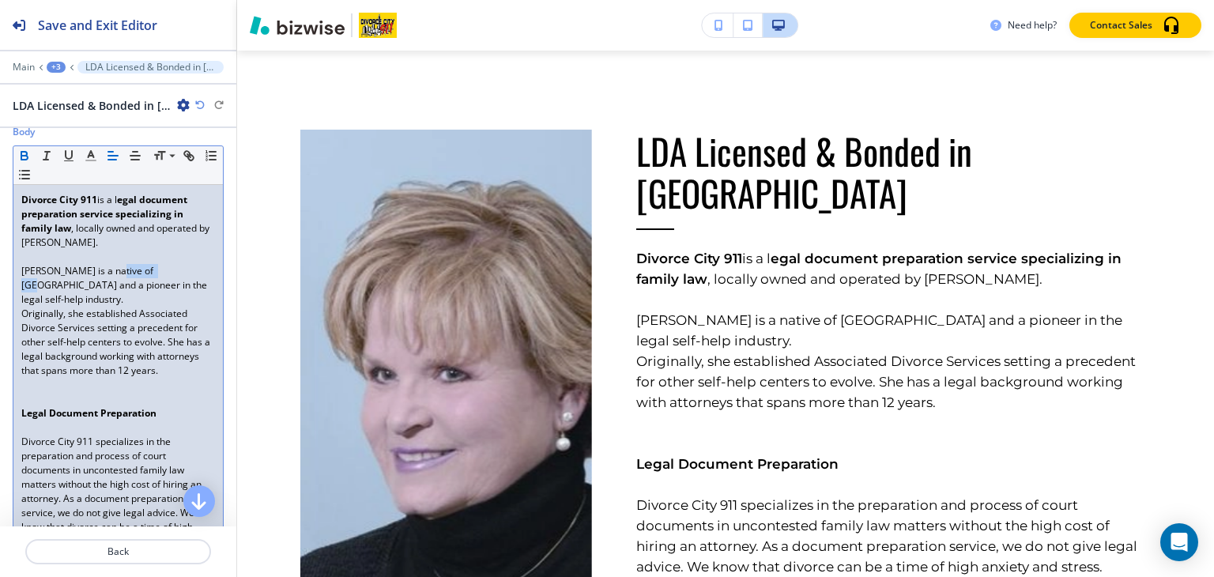
drag, startPoint x: 102, startPoint y: 263, endPoint x: 149, endPoint y: 264, distance: 46.6
click at [149, 264] on p "[PERSON_NAME] is a native of [GEOGRAPHIC_DATA] and a pioneer in the legal self-…" at bounding box center [118, 285] width 194 height 43
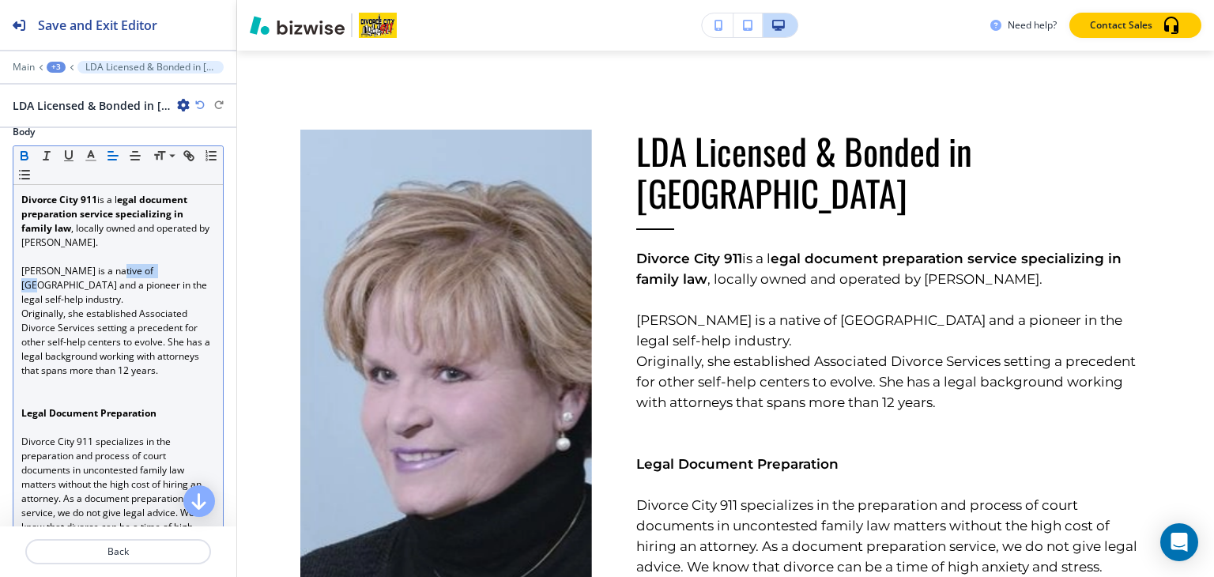
click at [25, 156] on icon "button" at bounding box center [24, 158] width 6 height 4
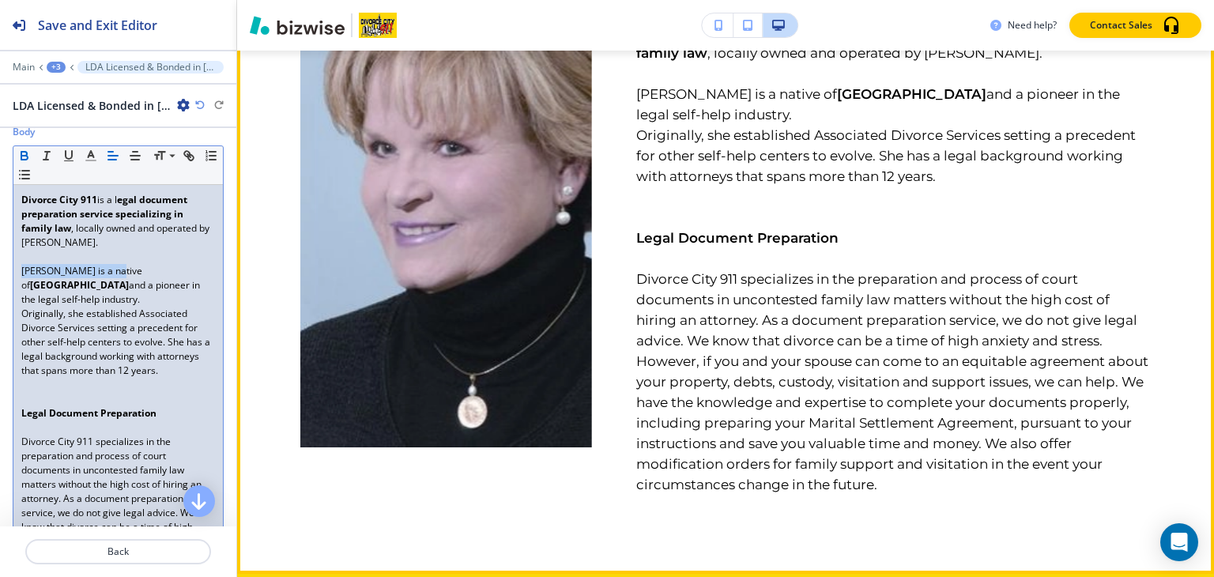
scroll to position [1255, 0]
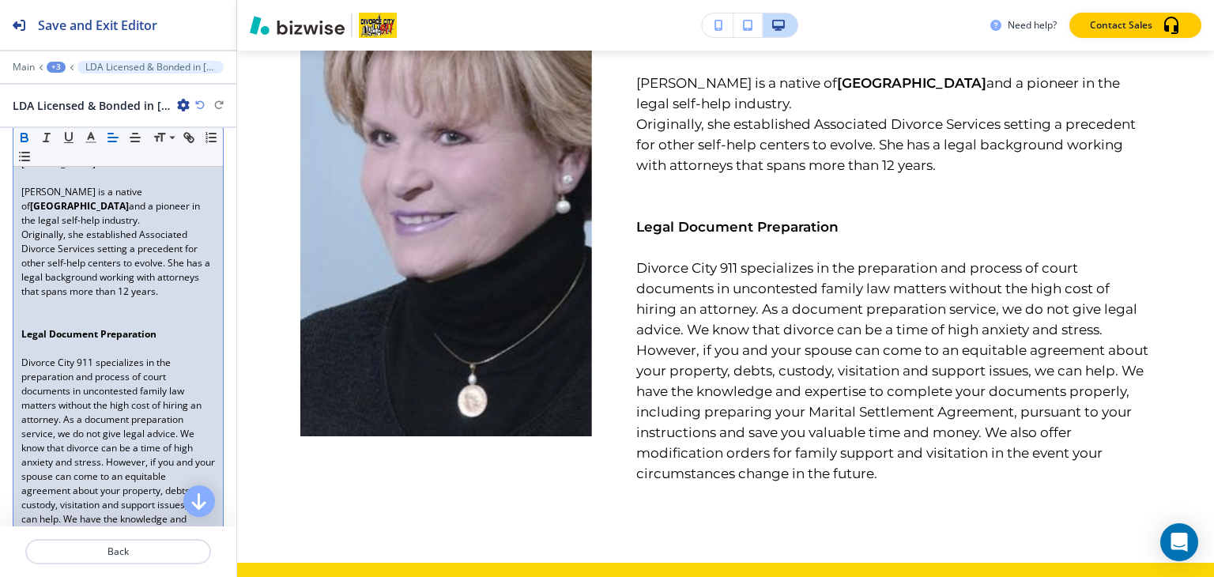
click at [179, 313] on p at bounding box center [118, 320] width 194 height 14
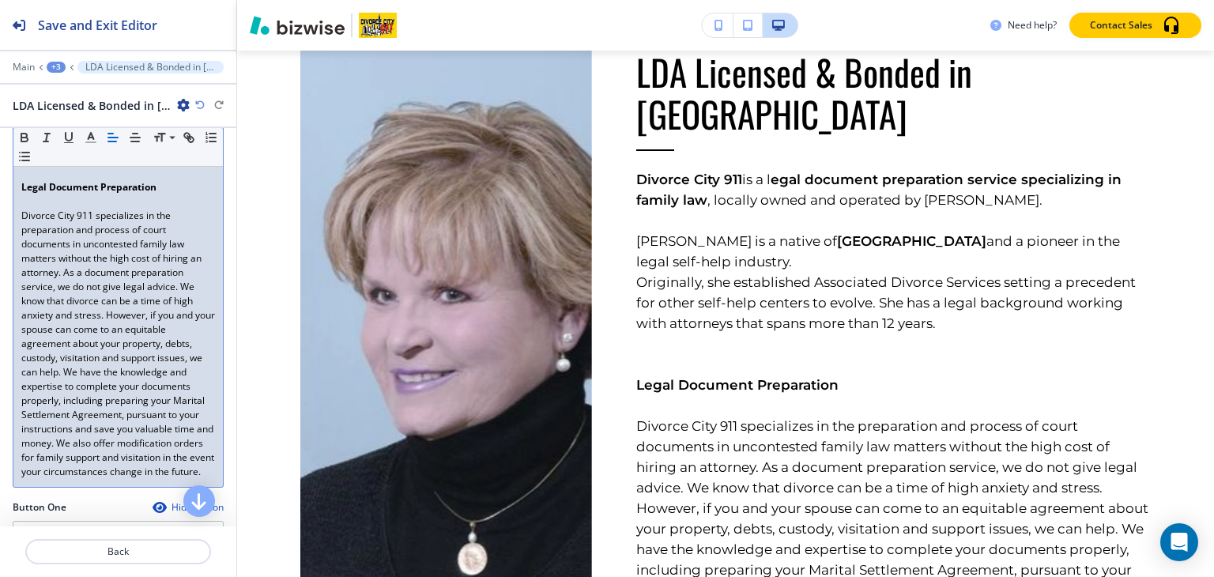
scroll to position [395, 0]
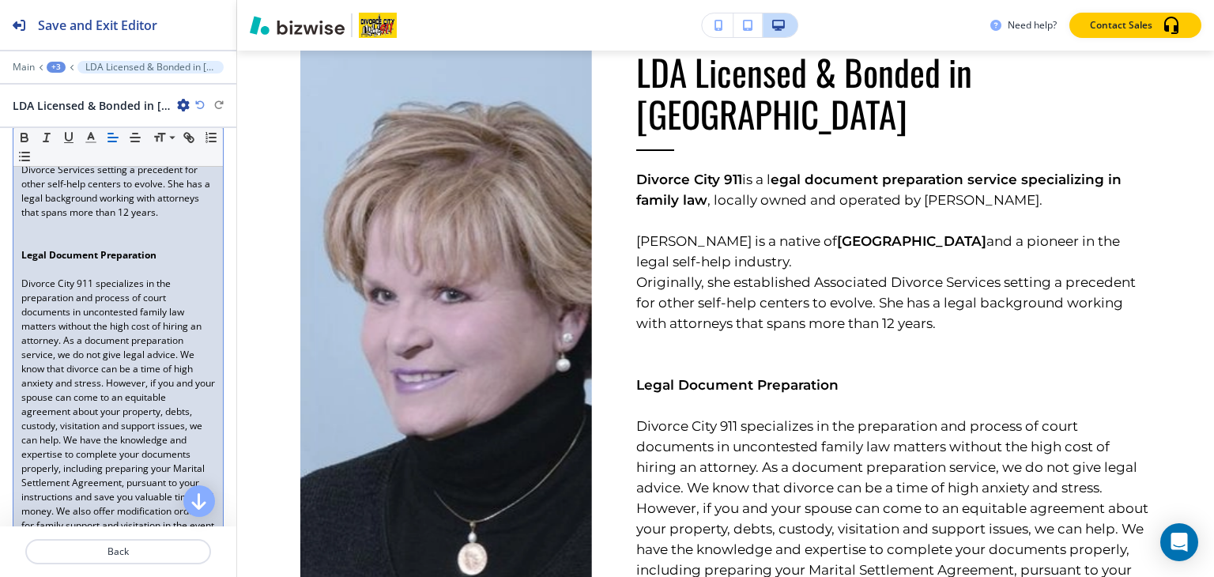
click at [167, 248] on p "Legal Document Preparation" at bounding box center [118, 255] width 194 height 14
drag, startPoint x: 163, startPoint y: 235, endPoint x: 0, endPoint y: 226, distance: 163.1
click at [0, 226] on div "Body Small Normal Large Huge Divorce City 911 is [PERSON_NAME] document prepara…" at bounding box center [118, 268] width 236 height 602
click at [158, 262] on p at bounding box center [118, 269] width 194 height 14
drag, startPoint x: 164, startPoint y: 231, endPoint x: 2, endPoint y: 226, distance: 162.9
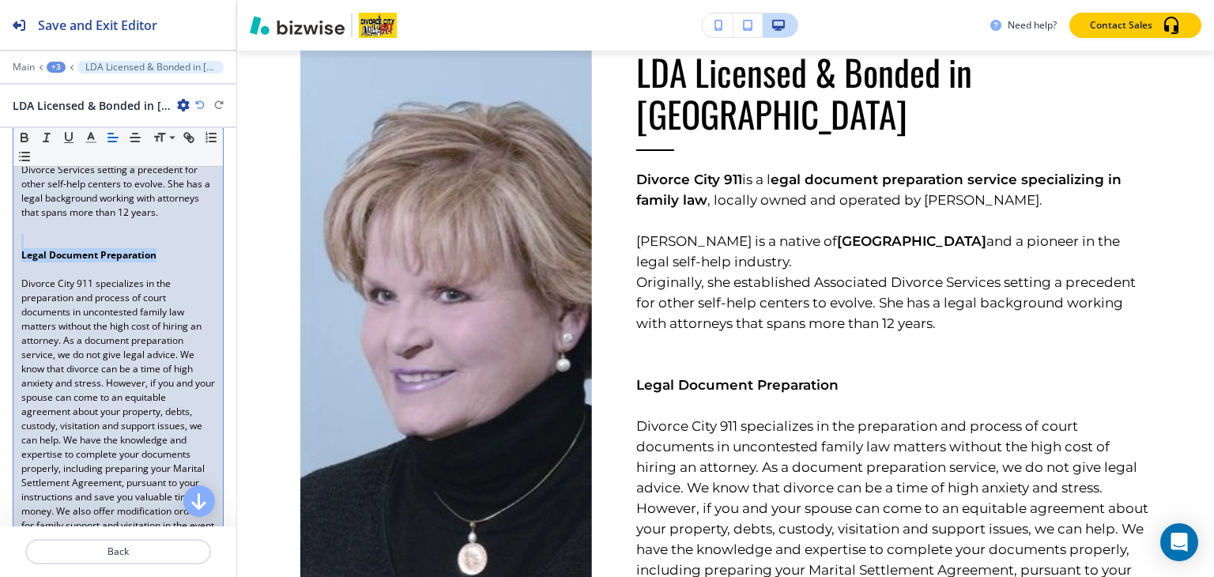
click at [2, 226] on div "Body Small Normal Large Huge Divorce City 911 is [PERSON_NAME] document prepara…" at bounding box center [118, 268] width 236 height 602
click at [130, 262] on p at bounding box center [118, 269] width 194 height 14
drag, startPoint x: 168, startPoint y: 235, endPoint x: 0, endPoint y: 234, distance: 167.6
click at [0, 234] on div "Body Small Normal Large Huge Divorce City 911 is [PERSON_NAME] document prepara…" at bounding box center [118, 268] width 236 height 602
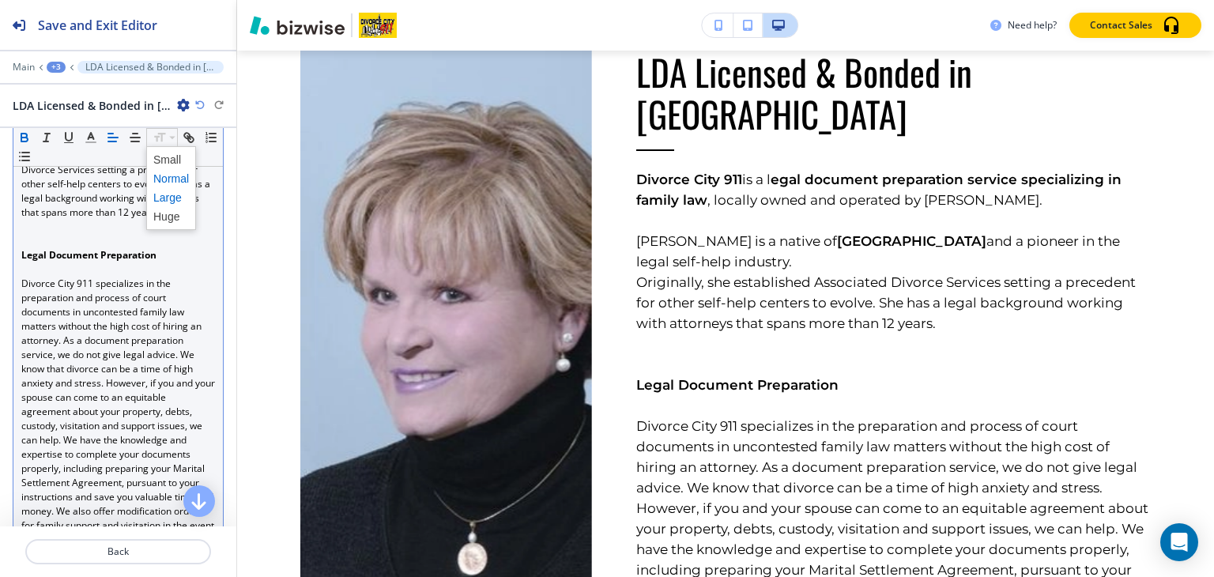
click at [172, 197] on span at bounding box center [171, 197] width 36 height 19
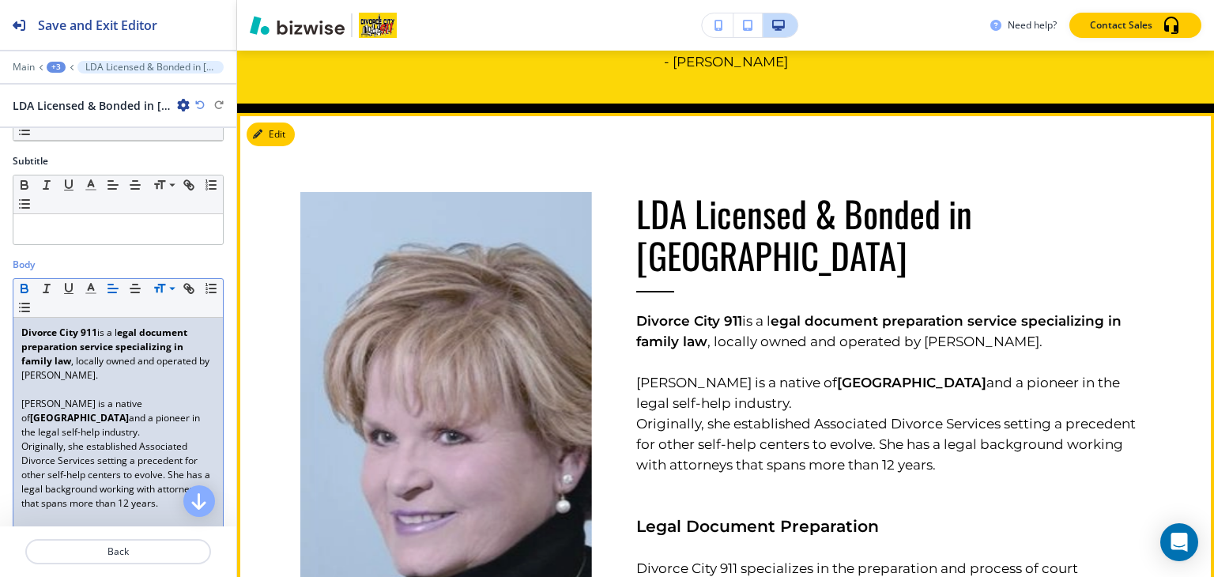
scroll to position [939, 0]
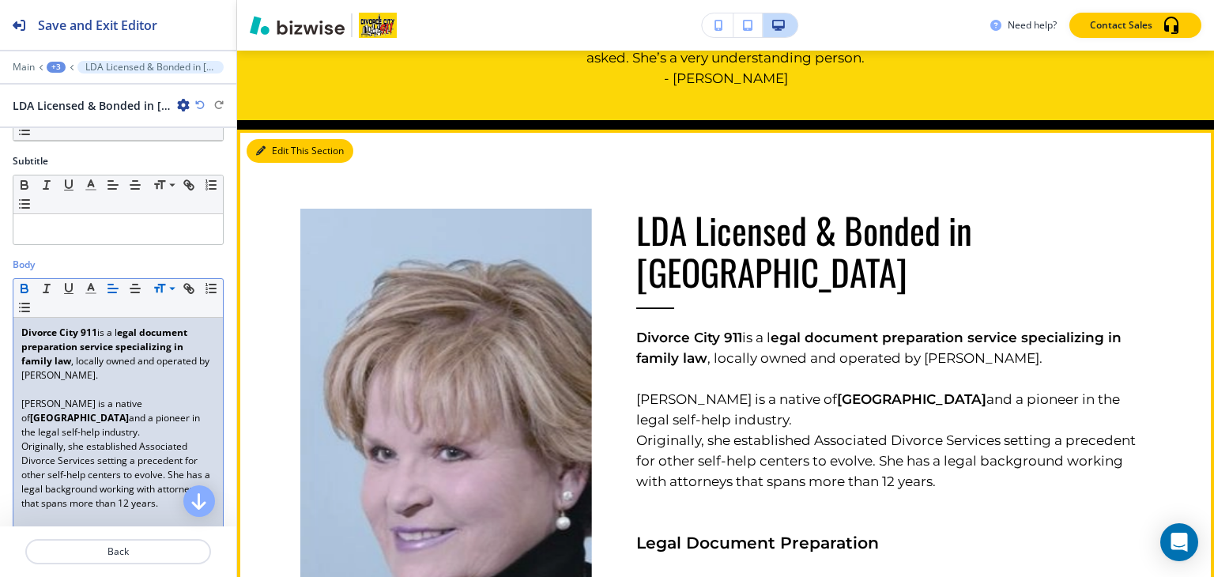
click at [278, 150] on button "Edit This Section" at bounding box center [300, 151] width 107 height 24
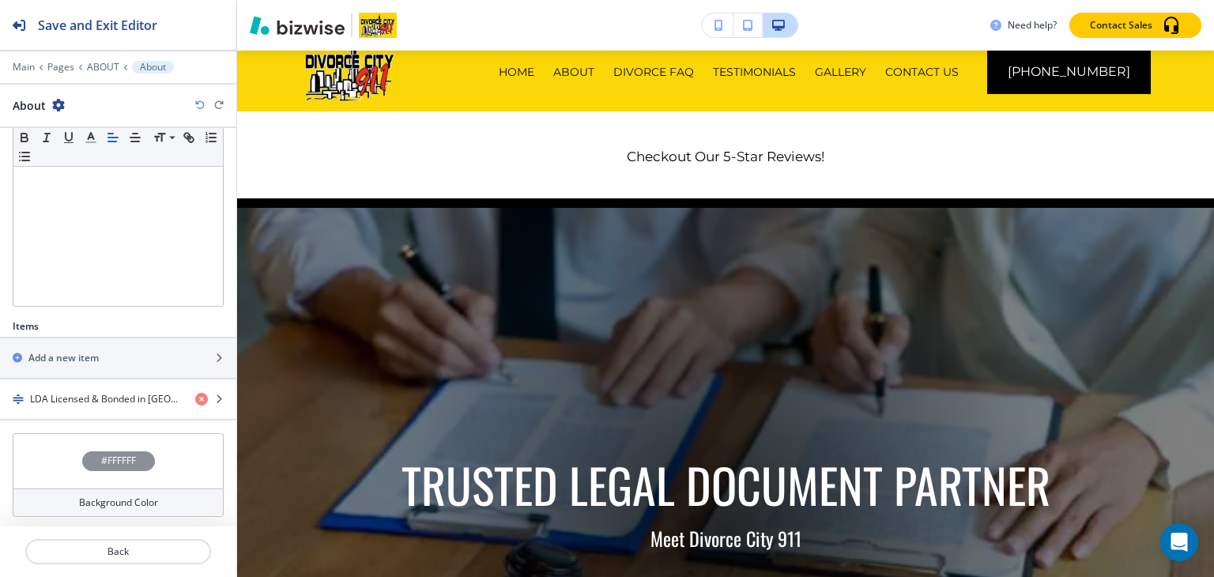
scroll to position [0, 0]
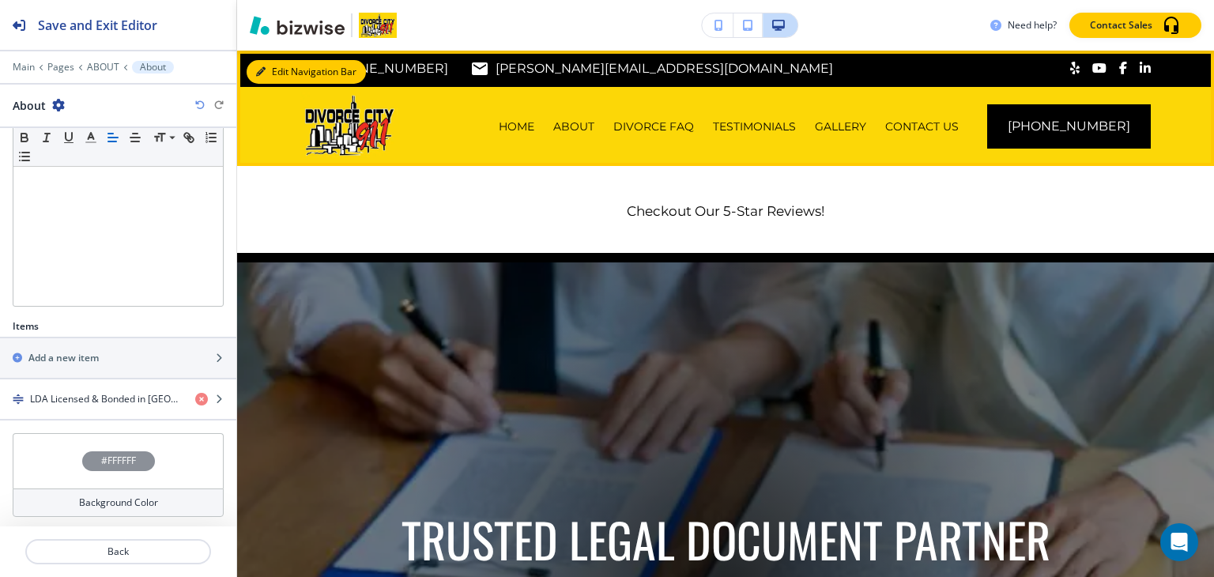
click at [278, 77] on button "Edit Navigation Bar" at bounding box center [306, 72] width 119 height 24
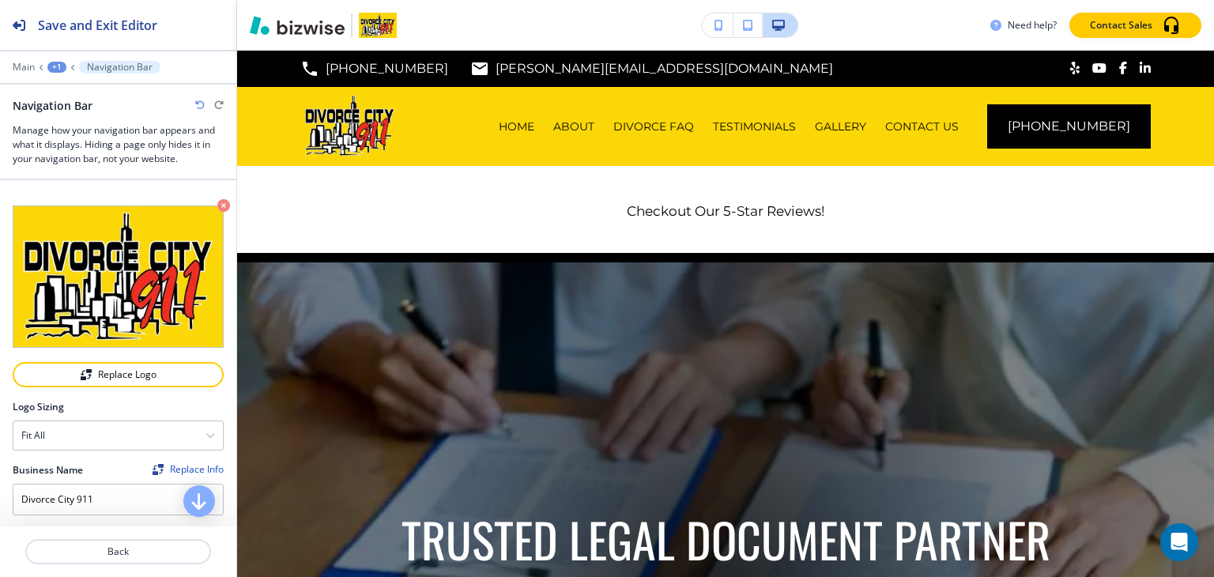
click at [58, 64] on div "+1" at bounding box center [56, 67] width 19 height 11
click at [81, 99] on p "Global Components" at bounding box center [98, 92] width 81 height 14
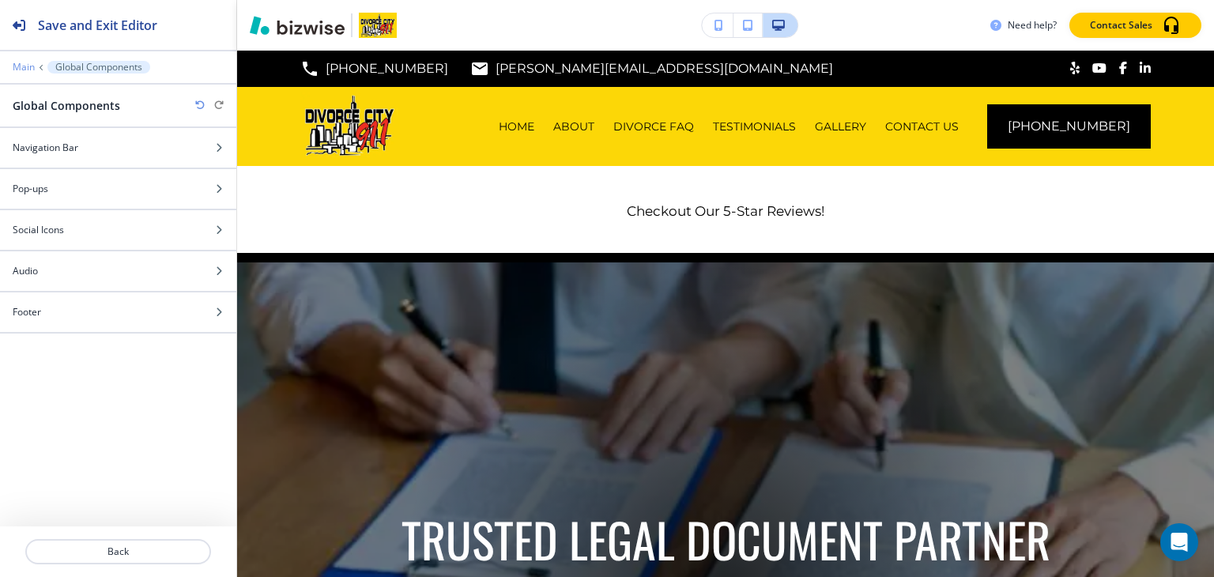
click at [29, 70] on p "Main" at bounding box center [24, 67] width 22 height 11
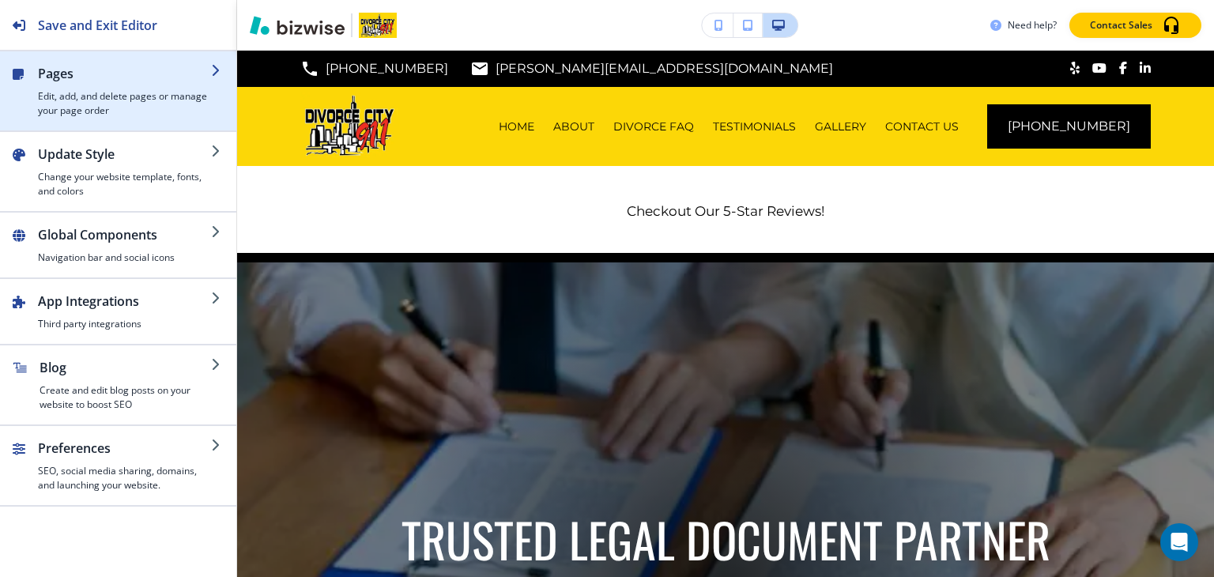
click at [87, 98] on h4 "Edit, add, and delete pages or manage your page order" at bounding box center [124, 103] width 173 height 28
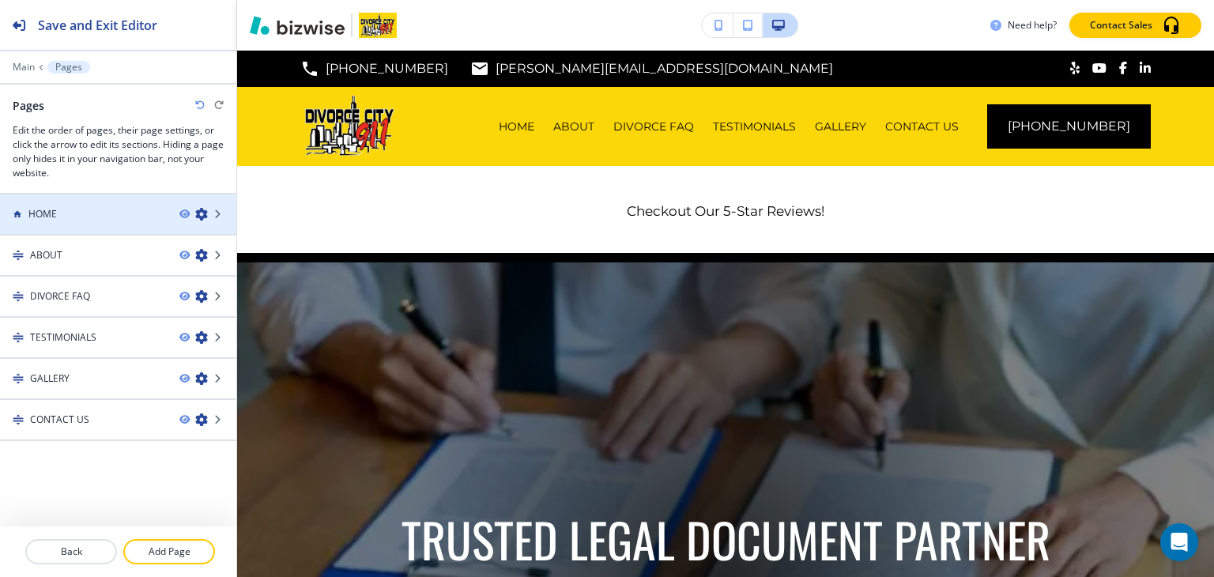
click at [69, 202] on div at bounding box center [118, 200] width 236 height 13
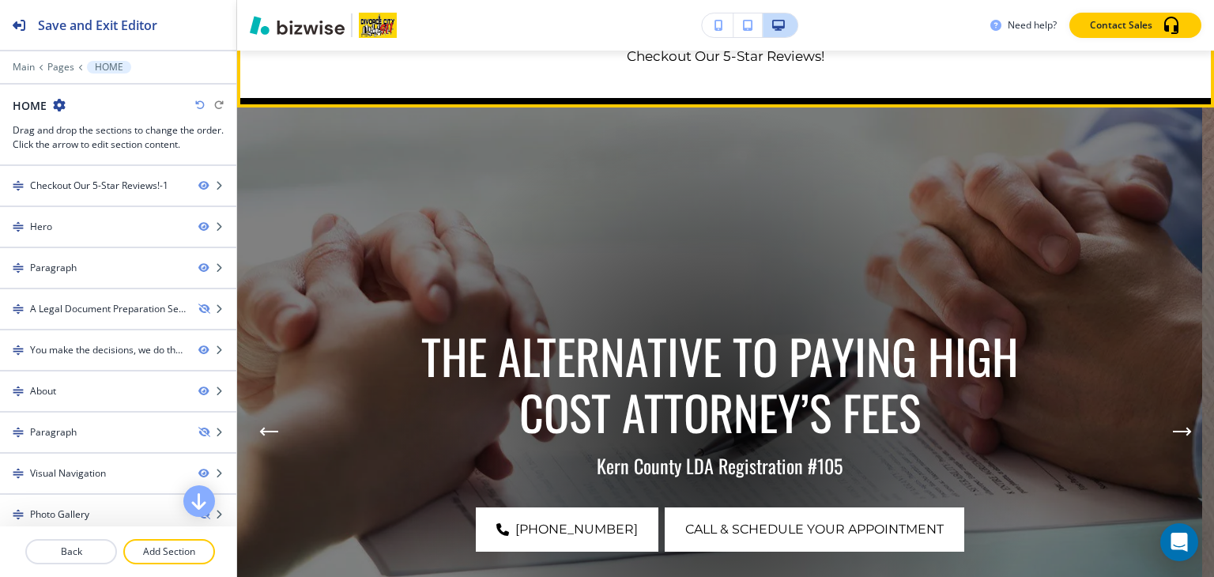
scroll to position [158, 0]
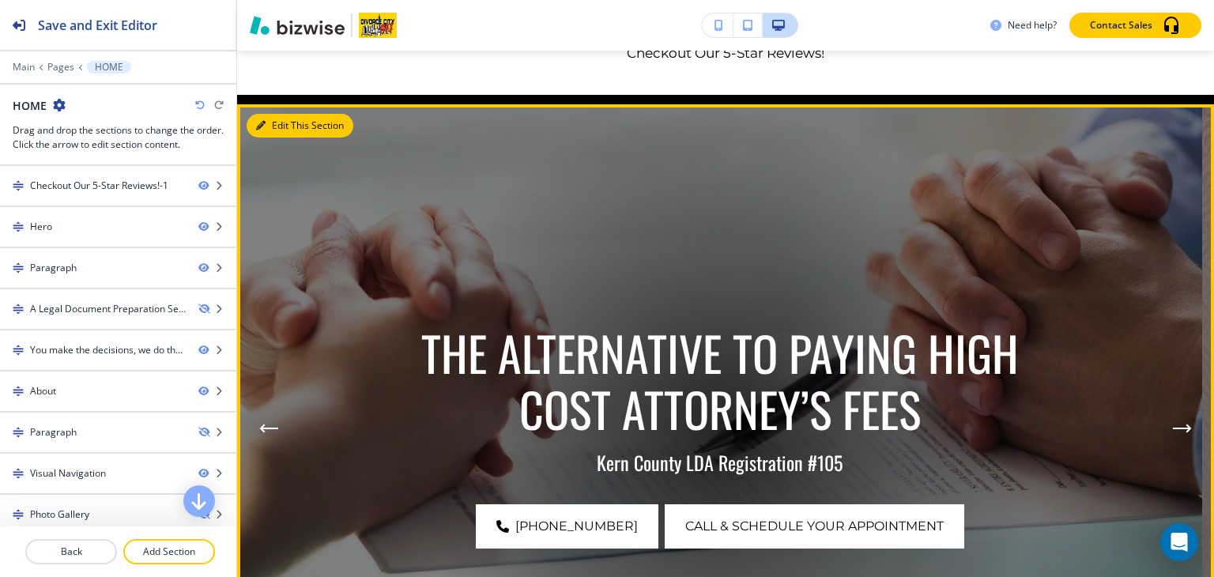
click at [275, 118] on button "Edit This Section" at bounding box center [300, 126] width 107 height 24
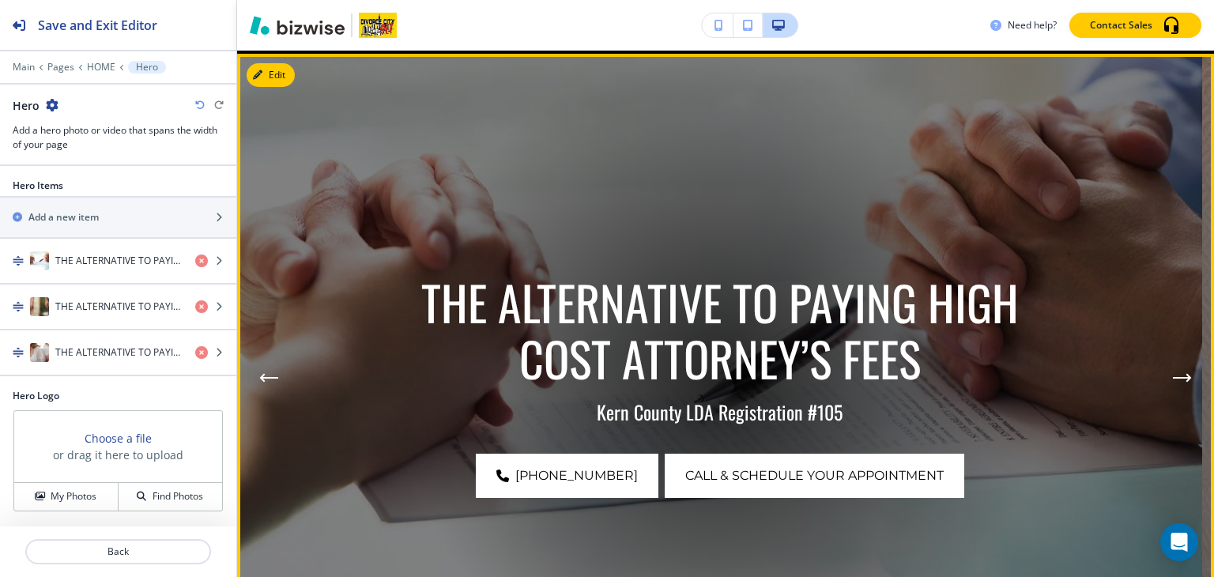
scroll to position [212, 0]
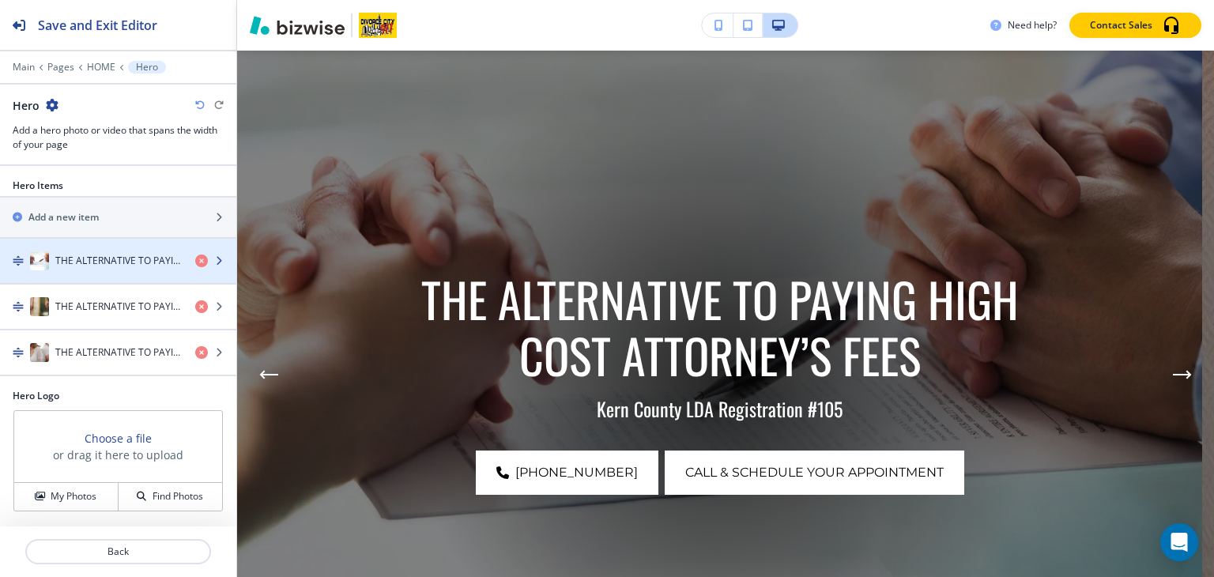
click at [97, 263] on h4 "THE ALTERNATIVE TO PAYING HIGH COST ATTORNEY’S FEES" at bounding box center [118, 261] width 127 height 14
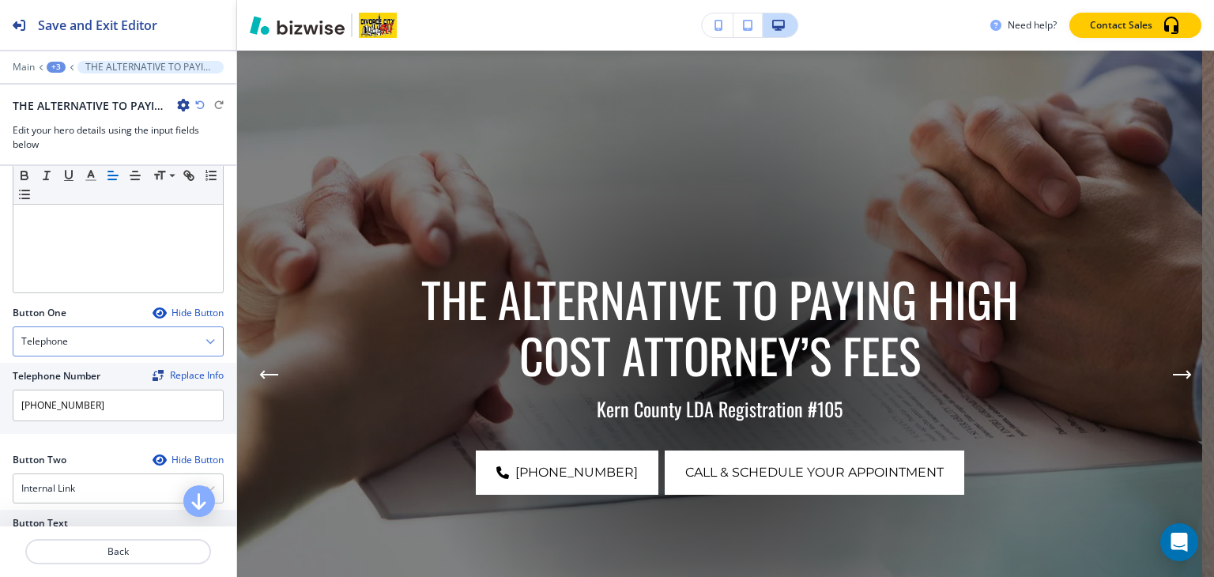
scroll to position [632, 0]
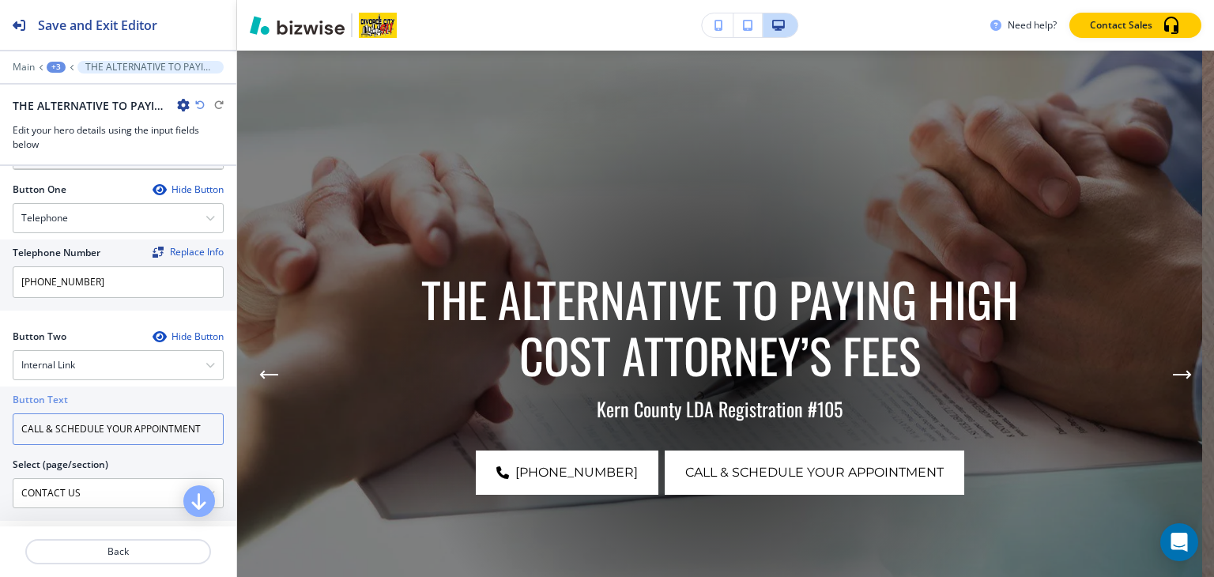
click at [131, 428] on input "CALL & SCHEDULE YOUR APPOINTMENT" at bounding box center [118, 429] width 211 height 32
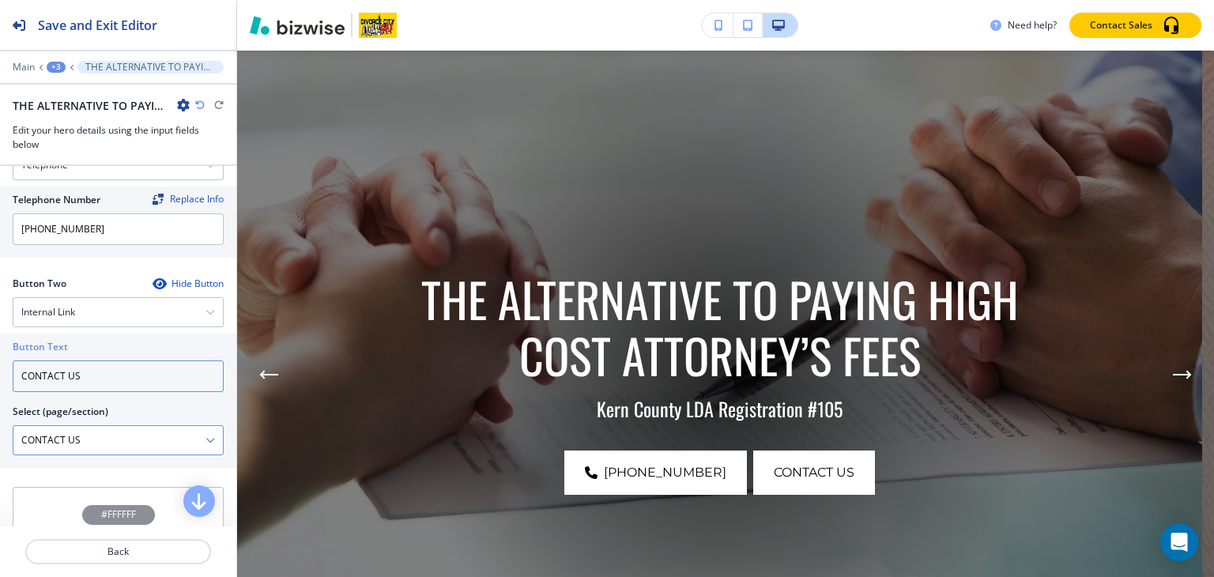
scroll to position [711, 0]
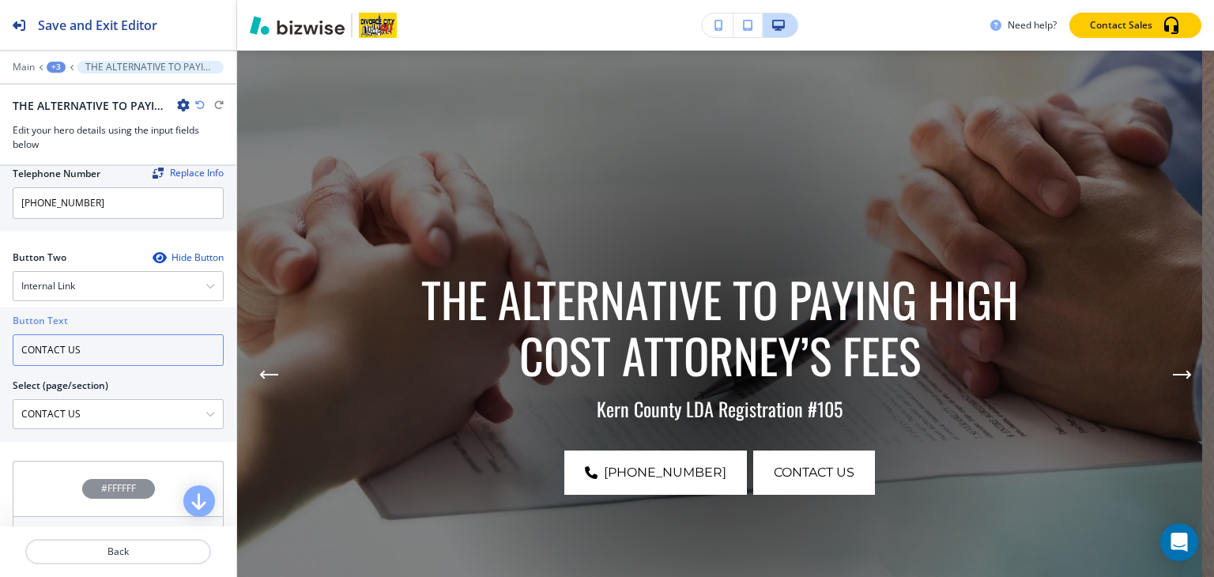
type input "CONTACT US"
click at [56, 62] on div "+3" at bounding box center [56, 67] width 19 height 11
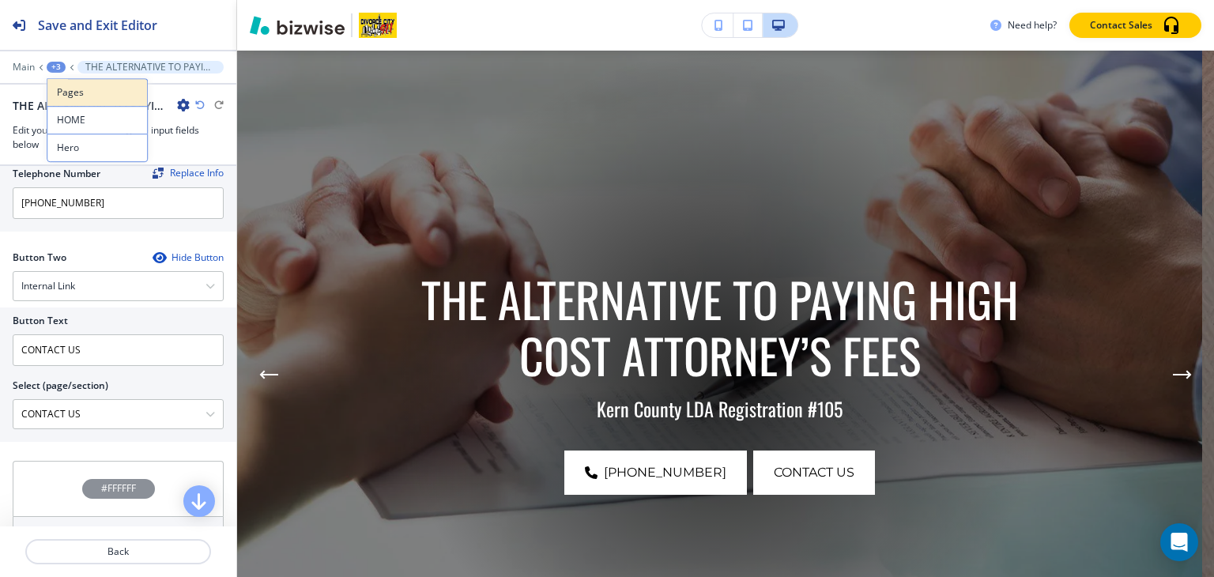
click at [77, 92] on p "Pages" at bounding box center [97, 92] width 81 height 14
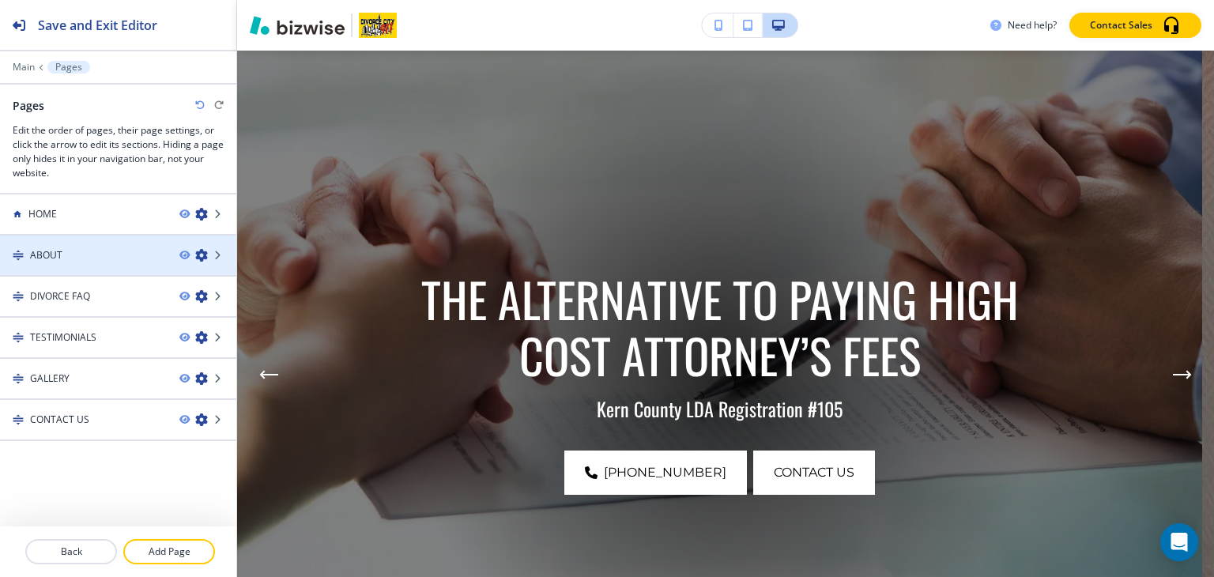
click at [117, 256] on div "ABOUT" at bounding box center [83, 255] width 167 height 14
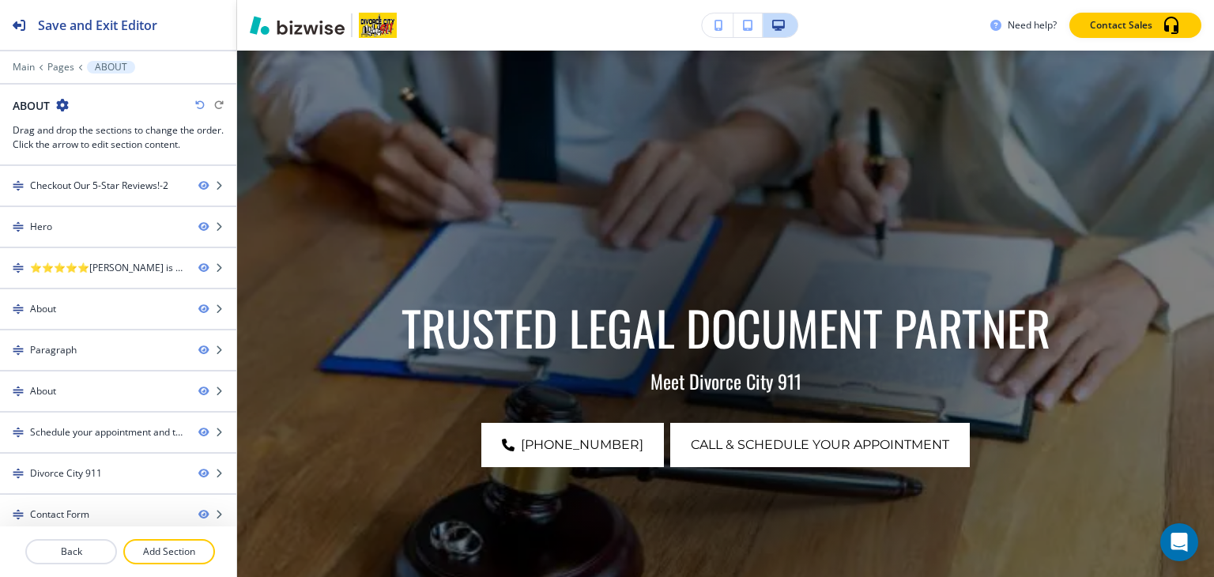
scroll to position [0, 0]
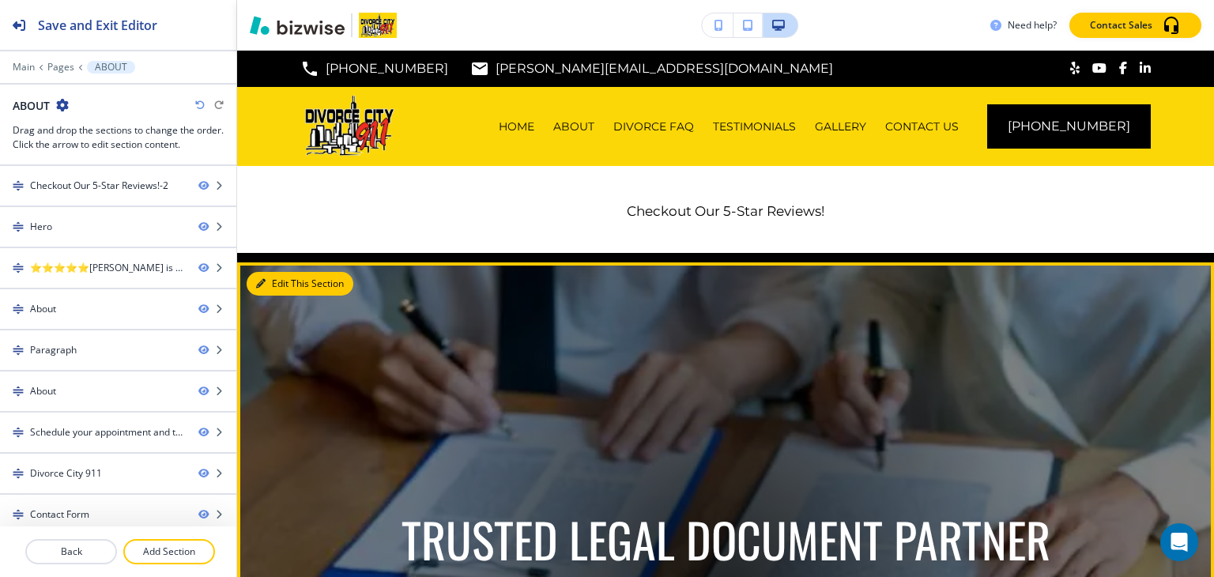
click at [271, 287] on button "Edit This Section" at bounding box center [300, 284] width 107 height 24
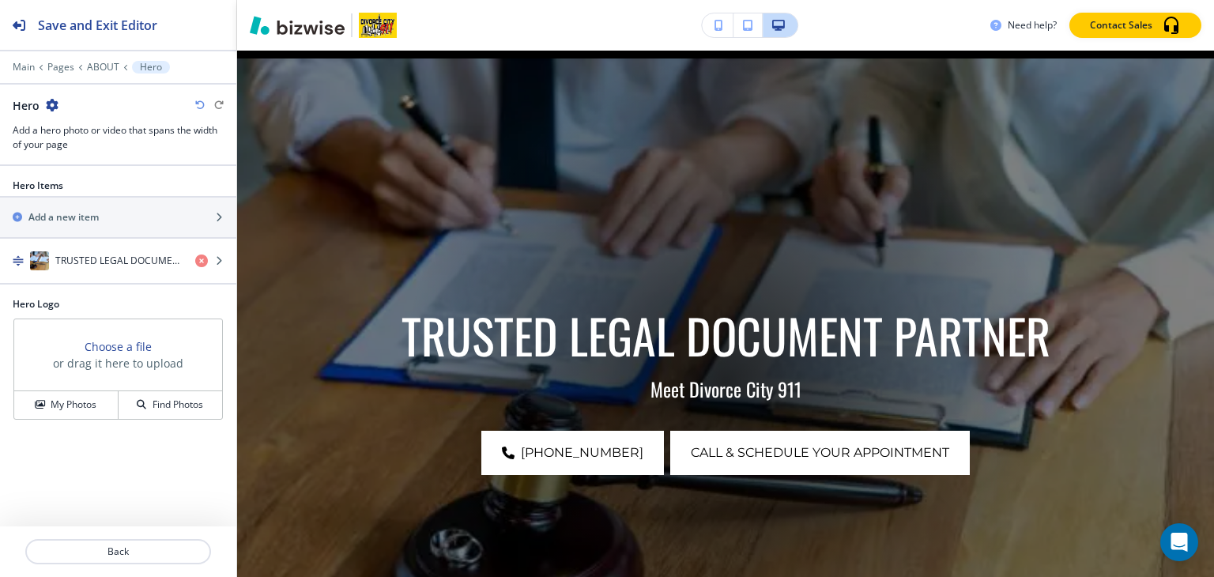
scroll to position [212, 0]
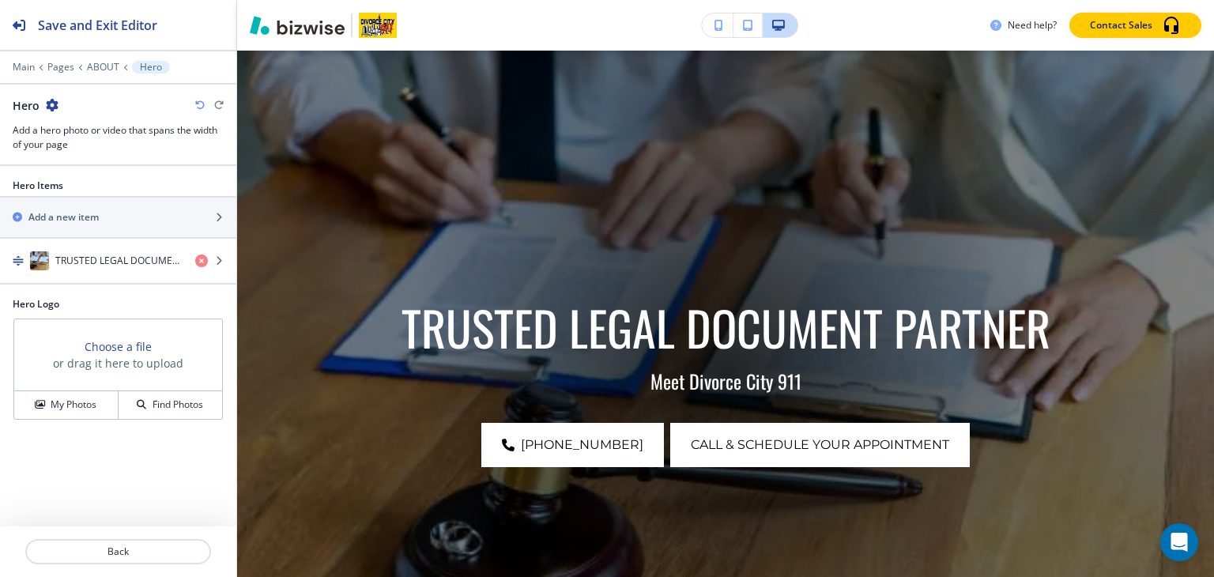
click at [94, 73] on div "Main Pages ABOUT Hero" at bounding box center [118, 67] width 211 height 13
click at [68, 62] on p "Pages" at bounding box center [60, 67] width 27 height 11
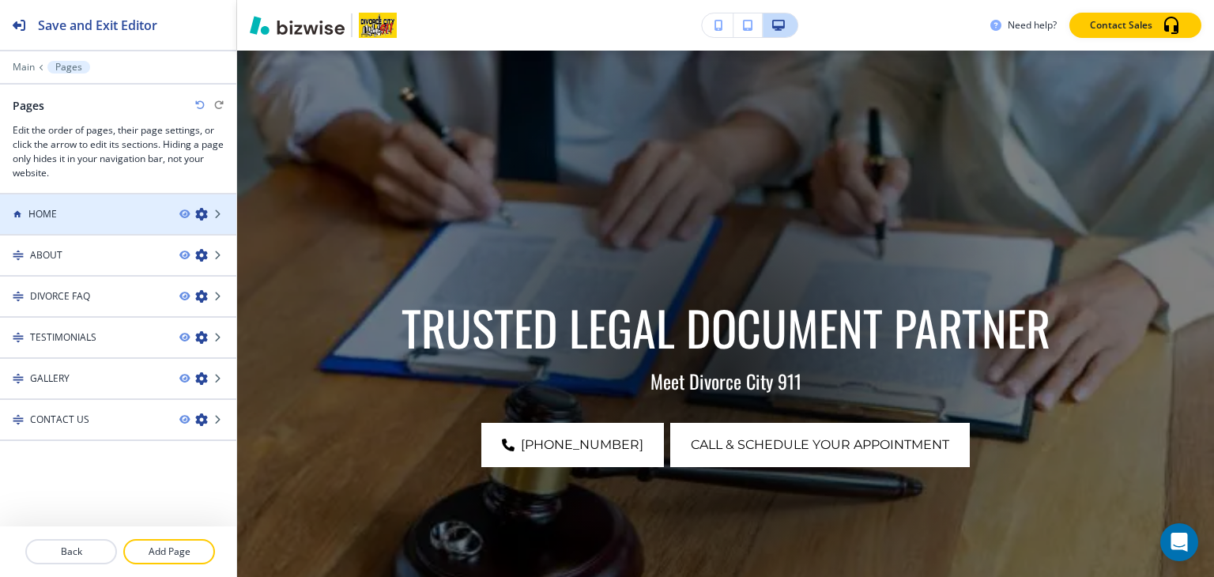
click at [58, 213] on div "HOME" at bounding box center [83, 214] width 167 height 14
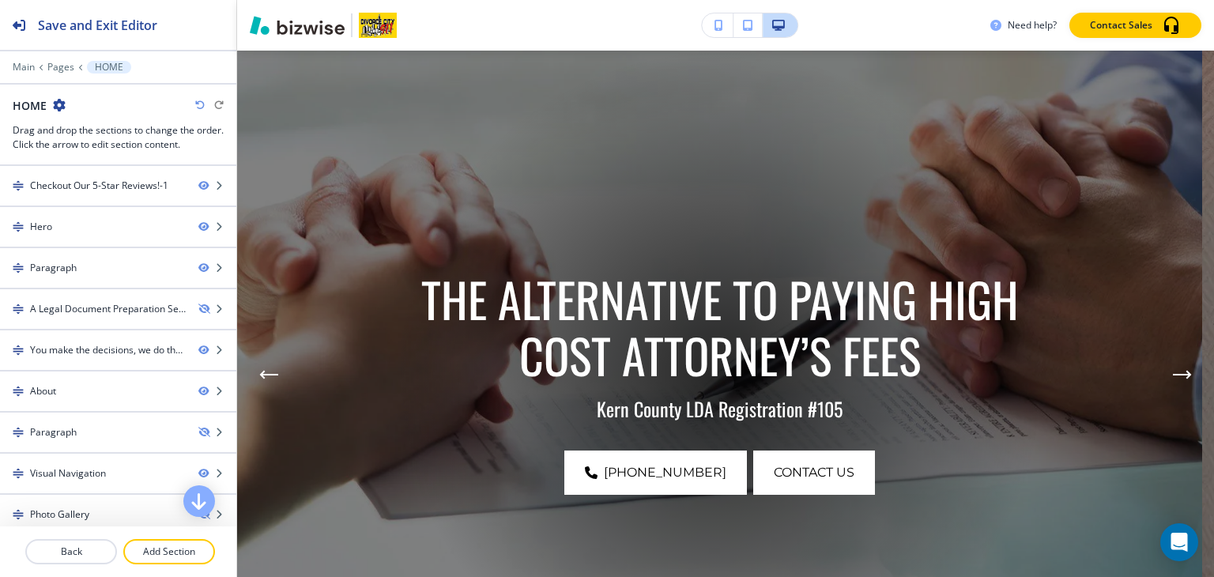
scroll to position [0, 0]
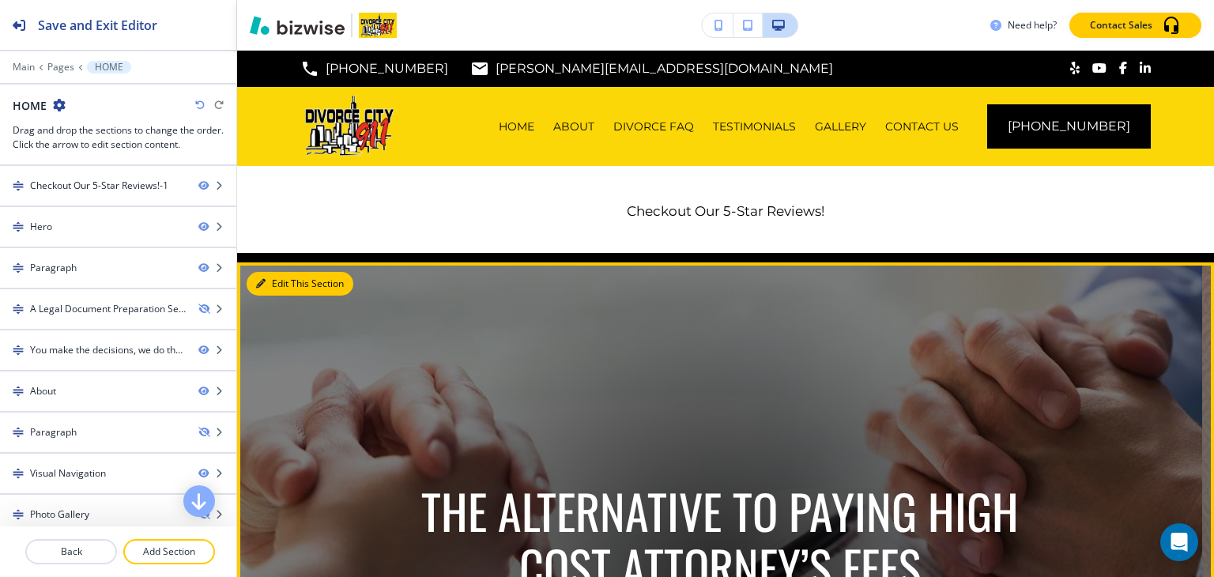
click at [274, 277] on button "Edit This Section" at bounding box center [300, 284] width 107 height 24
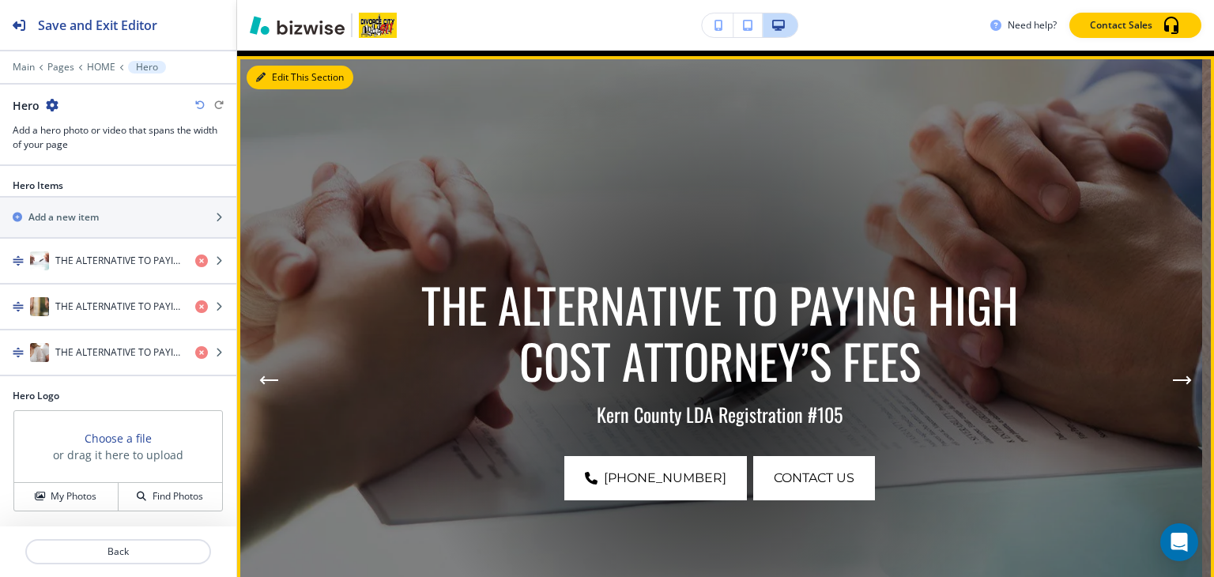
scroll to position [212, 0]
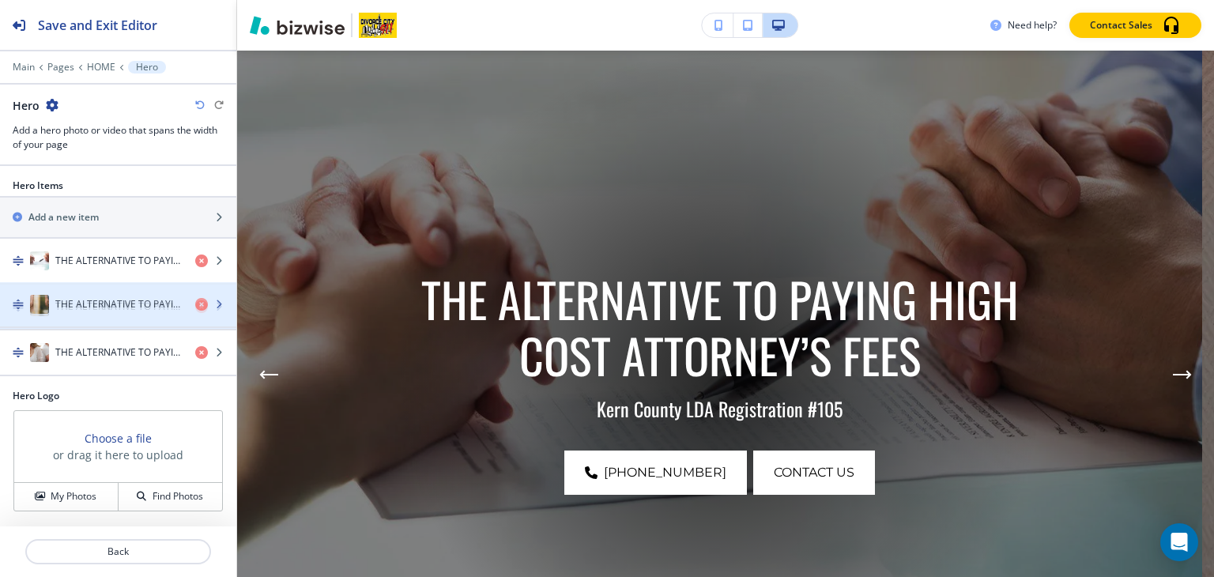
click at [70, 300] on h4 "THE ALTERNATIVE TO PAYING HIGH COST ATTORNEY’S FEES" at bounding box center [118, 307] width 127 height 14
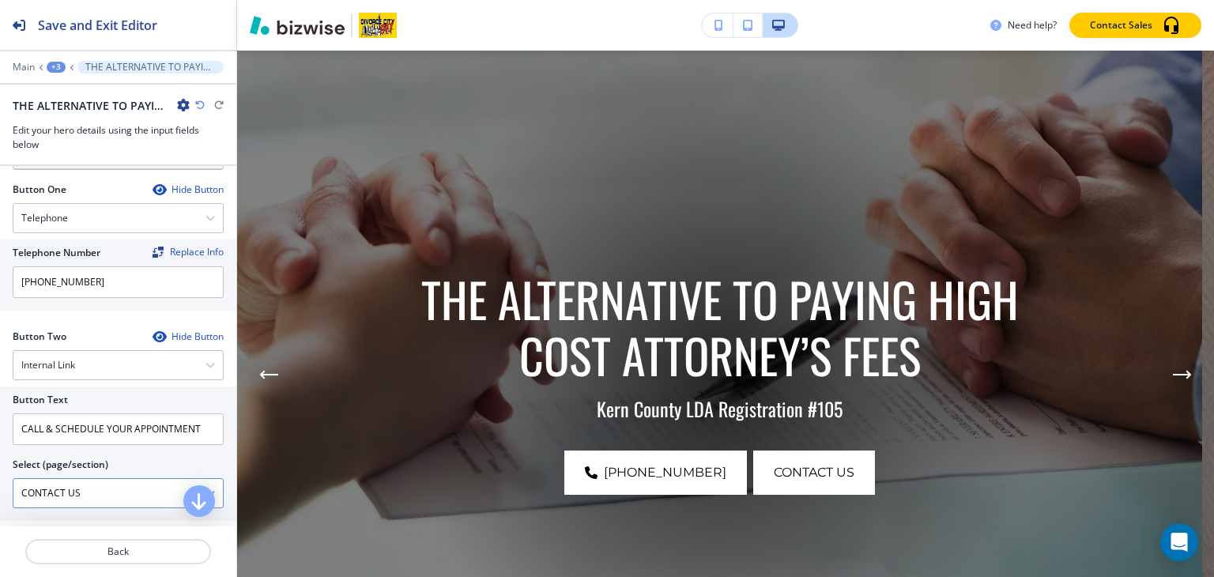
scroll to position [711, 0]
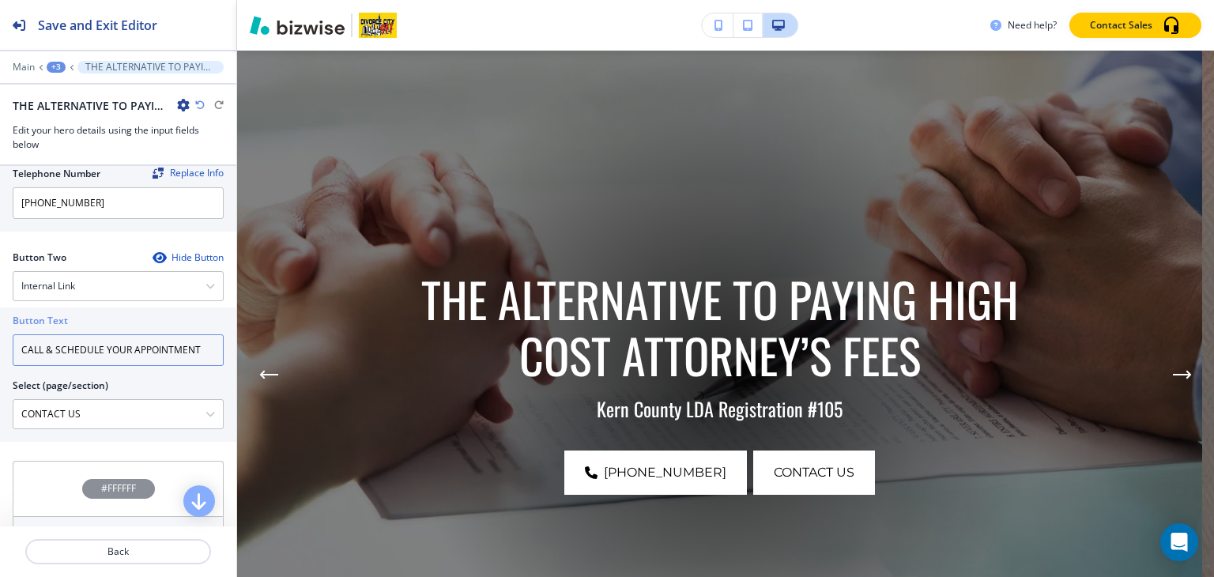
click at [121, 337] on input "CALL & SCHEDULE YOUR APPOINTMENT" at bounding box center [118, 350] width 211 height 32
paste input "ONTACT US"
type input "CONTACT US"
click at [54, 62] on div "+3" at bounding box center [56, 67] width 19 height 11
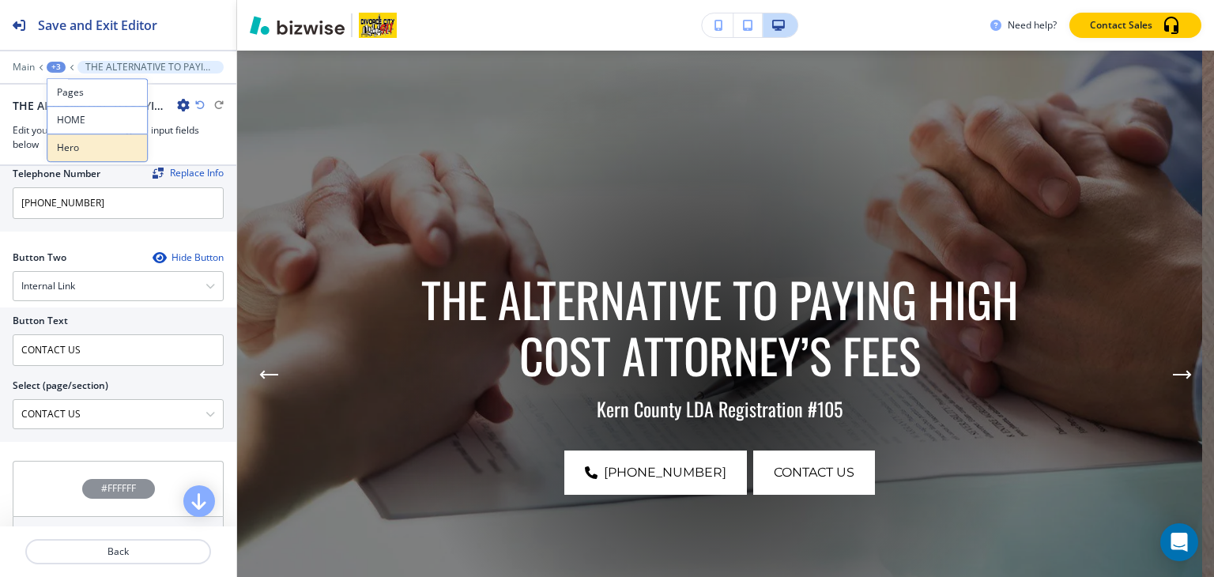
click at [82, 142] on p "Hero" at bounding box center [97, 148] width 81 height 14
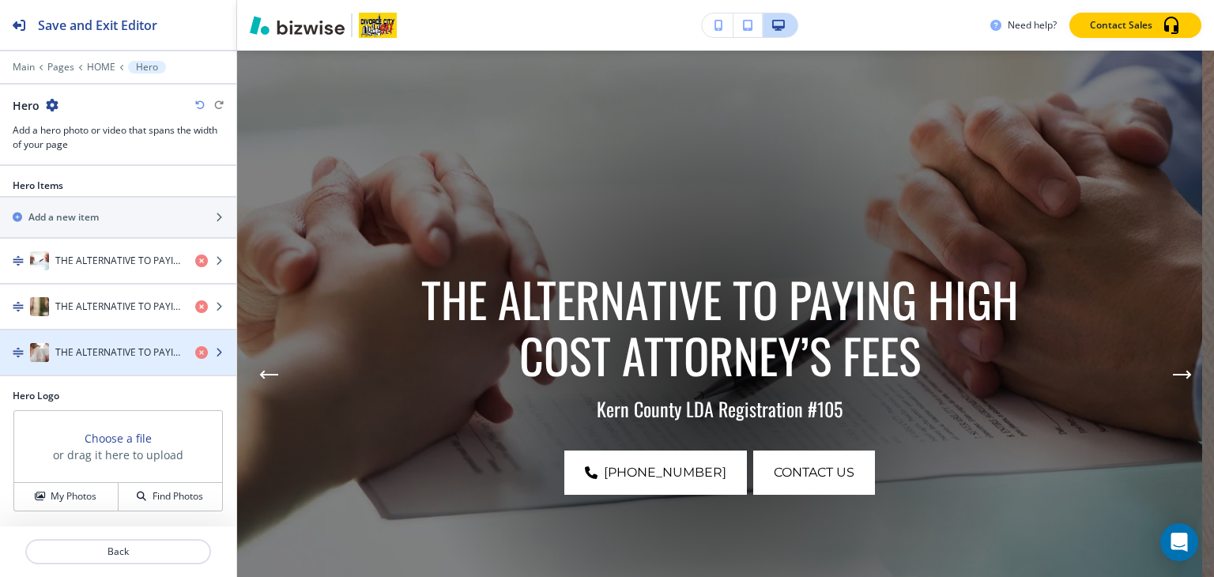
click at [106, 356] on h4 "THE ALTERNATIVE TO PAYING HIGH COST ATTORNEY’S FEES" at bounding box center [118, 352] width 127 height 14
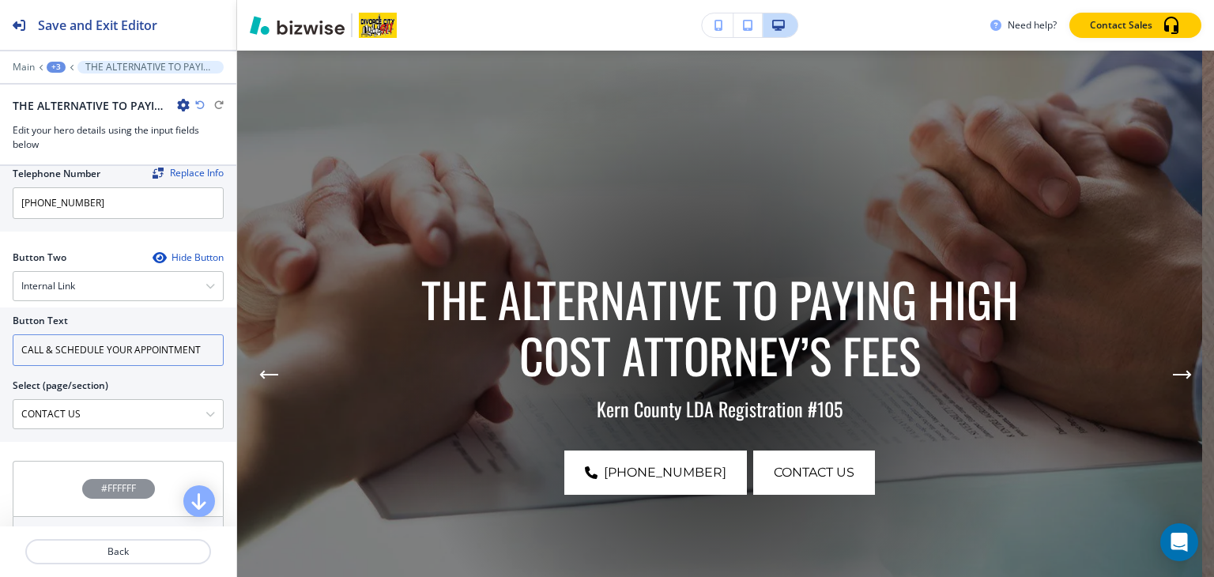
click at [118, 355] on input "CALL & SCHEDULE YOUR APPOINTMENT" at bounding box center [118, 350] width 211 height 32
paste input "ONTACT US"
type input "CONTACT US"
click at [52, 68] on div "+3" at bounding box center [56, 67] width 19 height 11
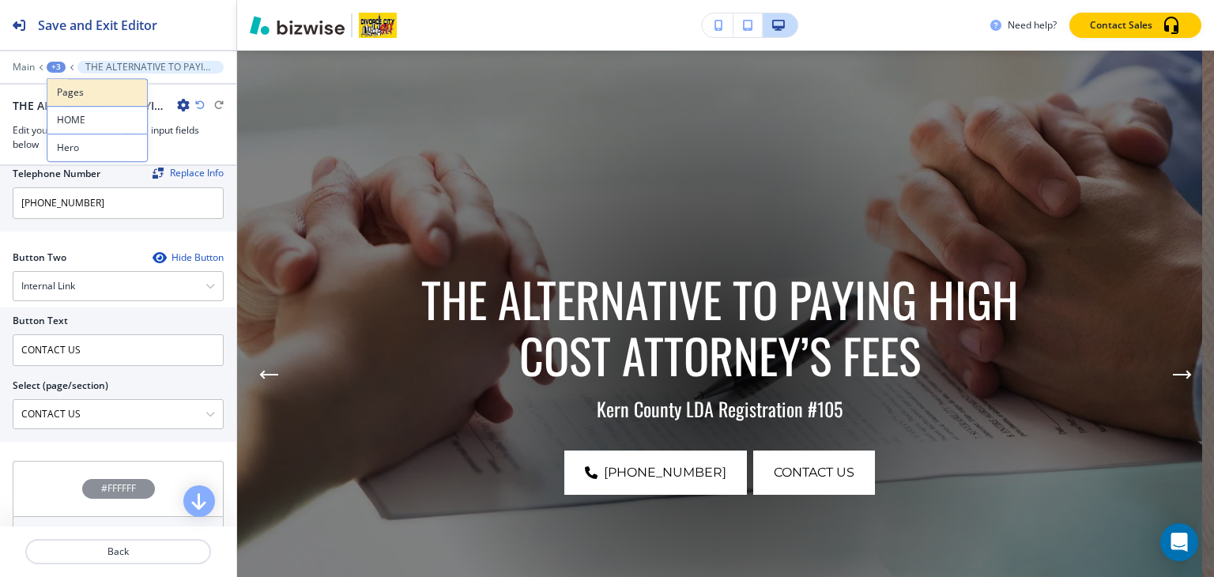
click at [76, 96] on p "Pages" at bounding box center [97, 92] width 81 height 14
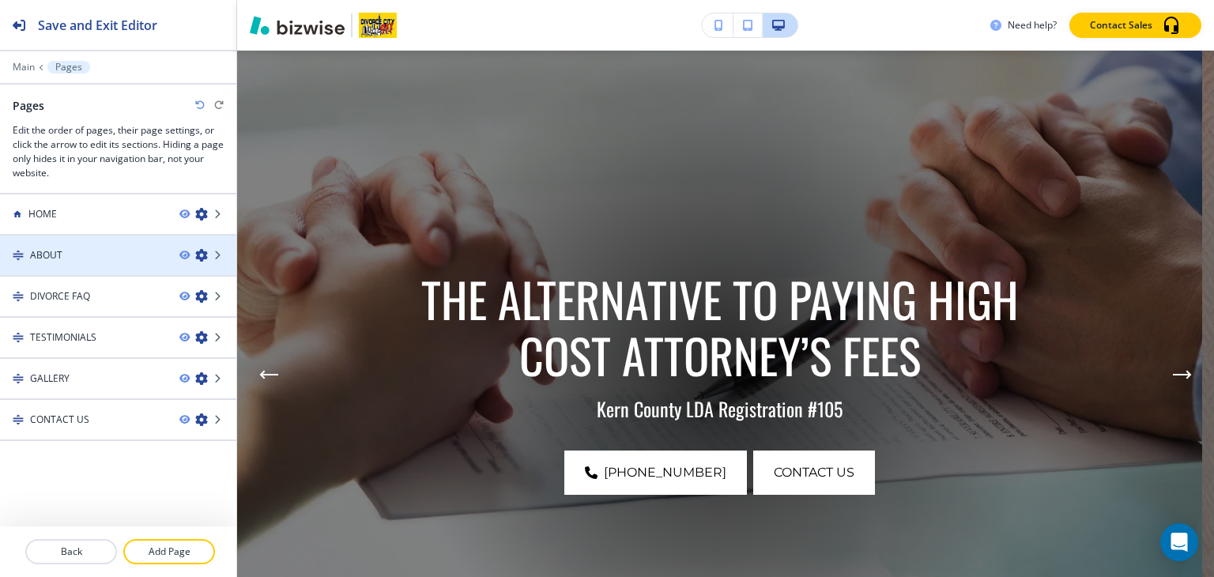
click at [81, 254] on div "ABOUT" at bounding box center [83, 255] width 167 height 14
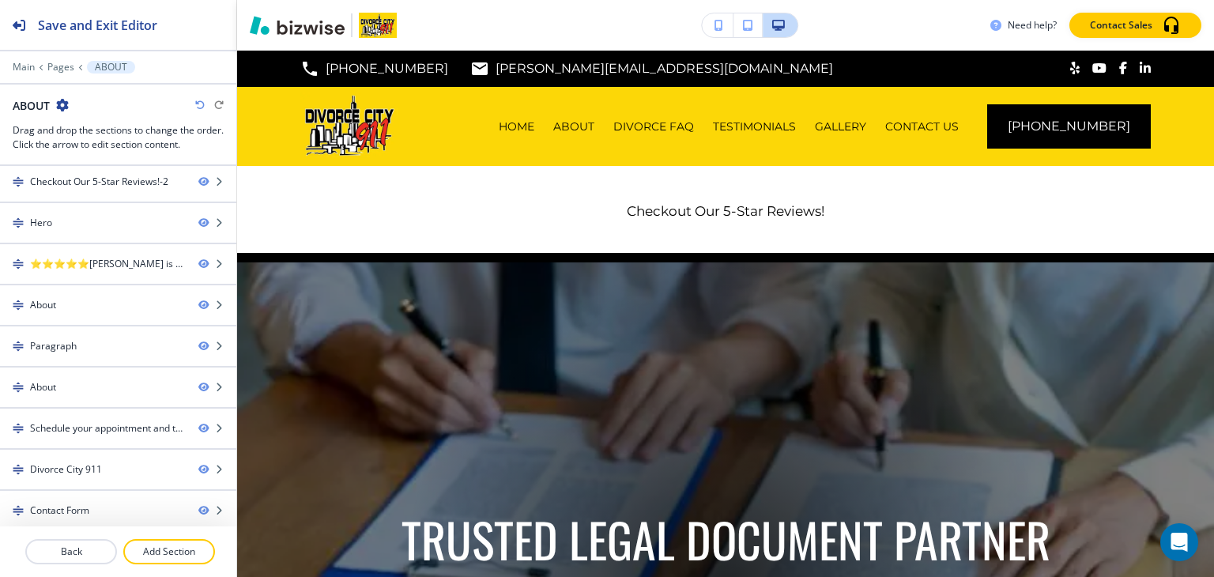
scroll to position [6, 0]
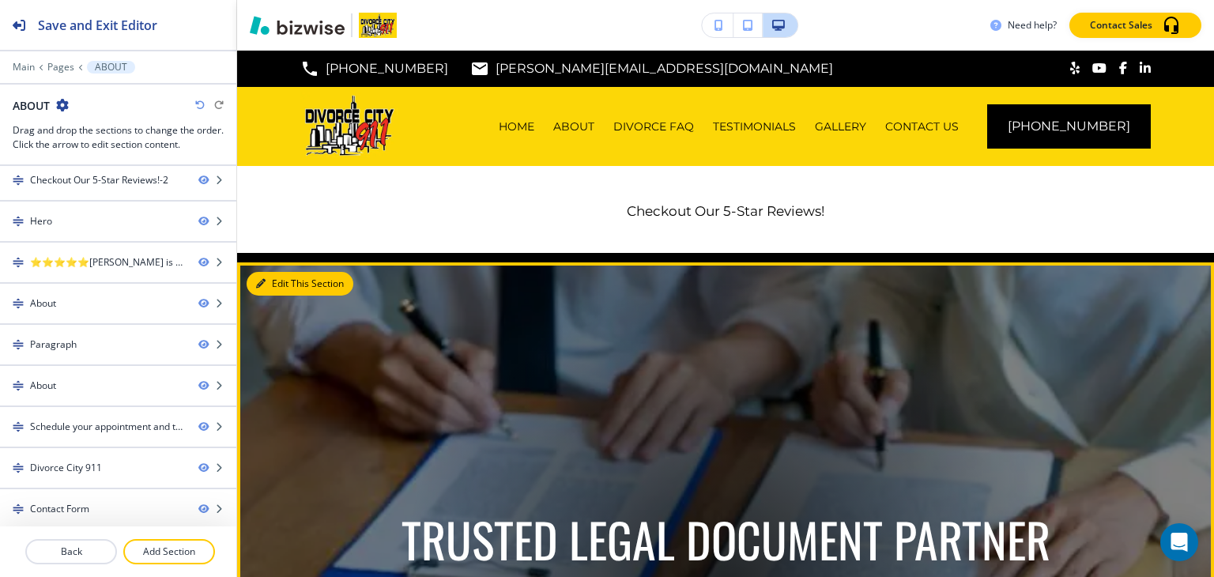
click at [277, 287] on button "Edit This Section" at bounding box center [300, 284] width 107 height 24
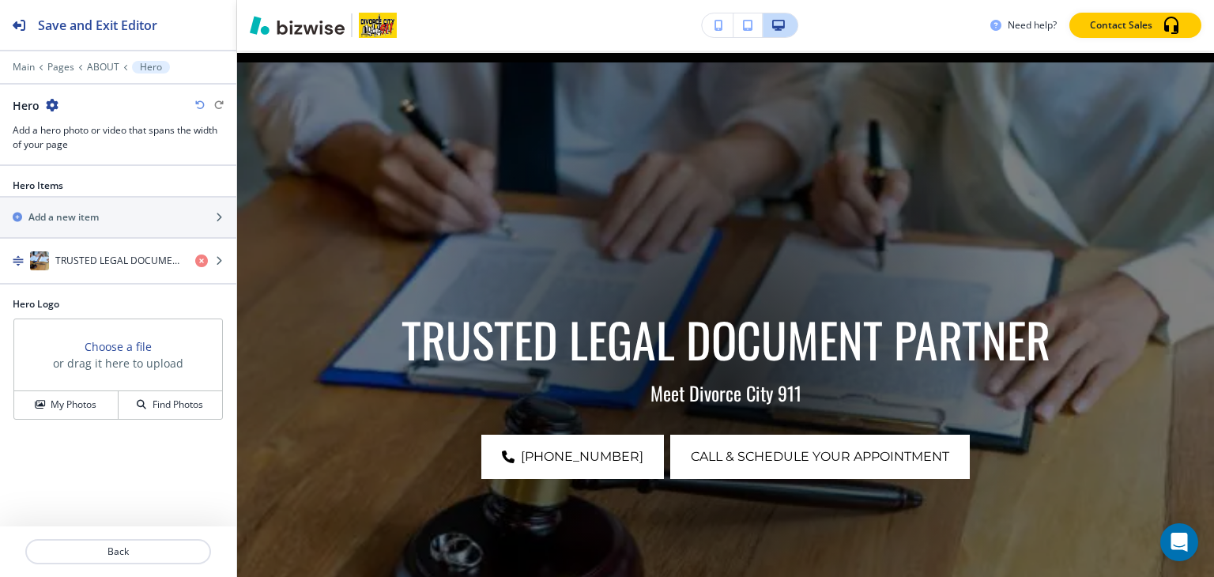
scroll to position [212, 0]
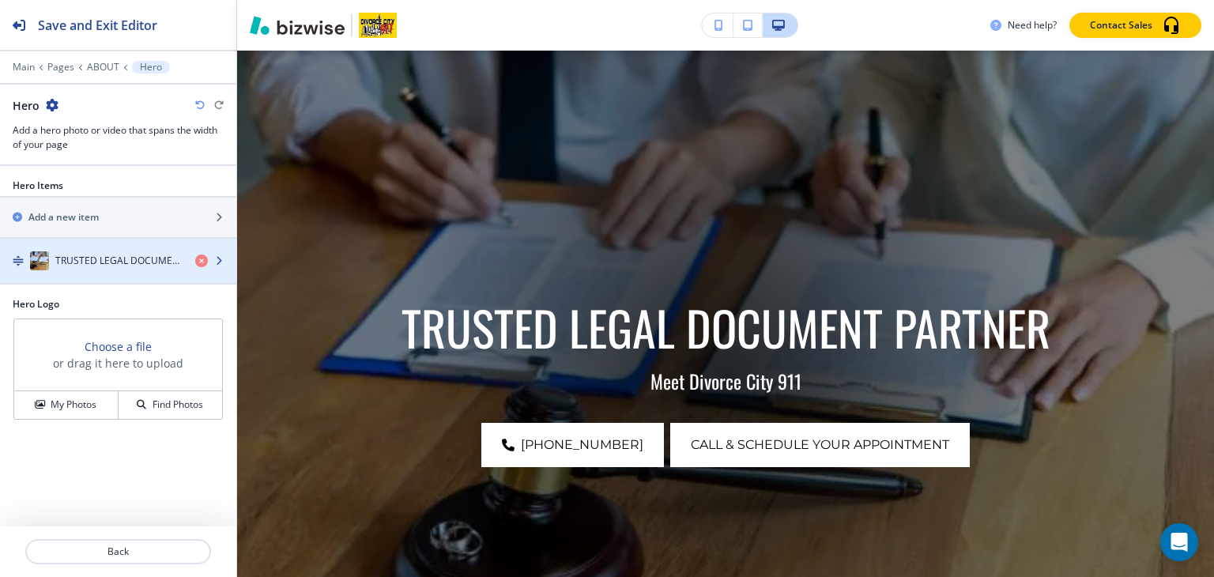
click at [72, 256] on h4 "TRUSTED LEGAL DOCUMENT PARTNER" at bounding box center [118, 261] width 127 height 14
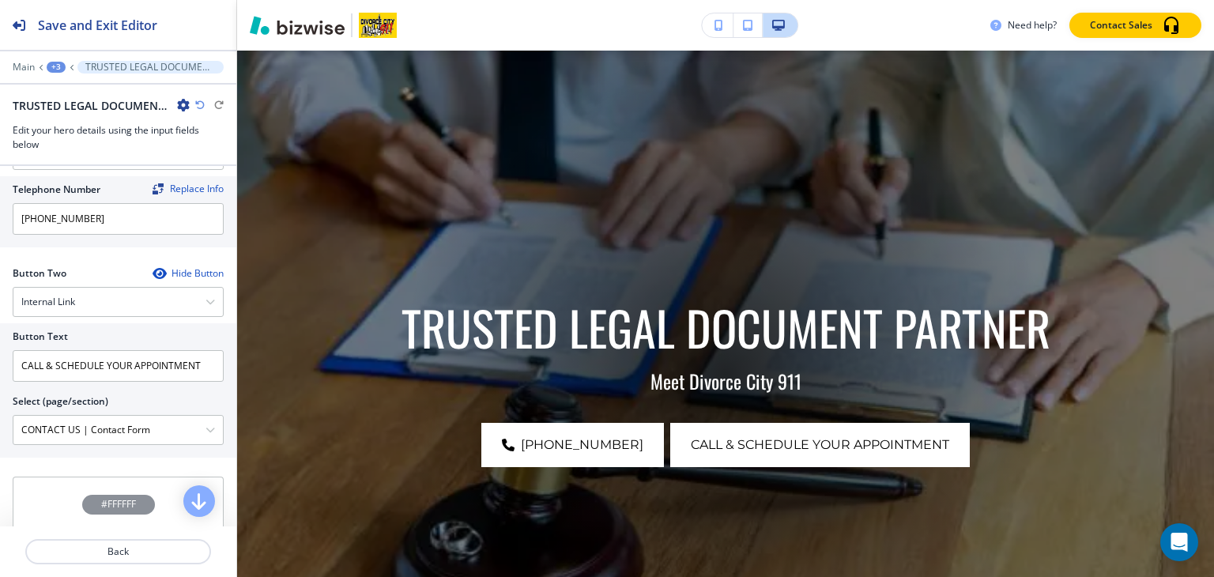
scroll to position [711, 0]
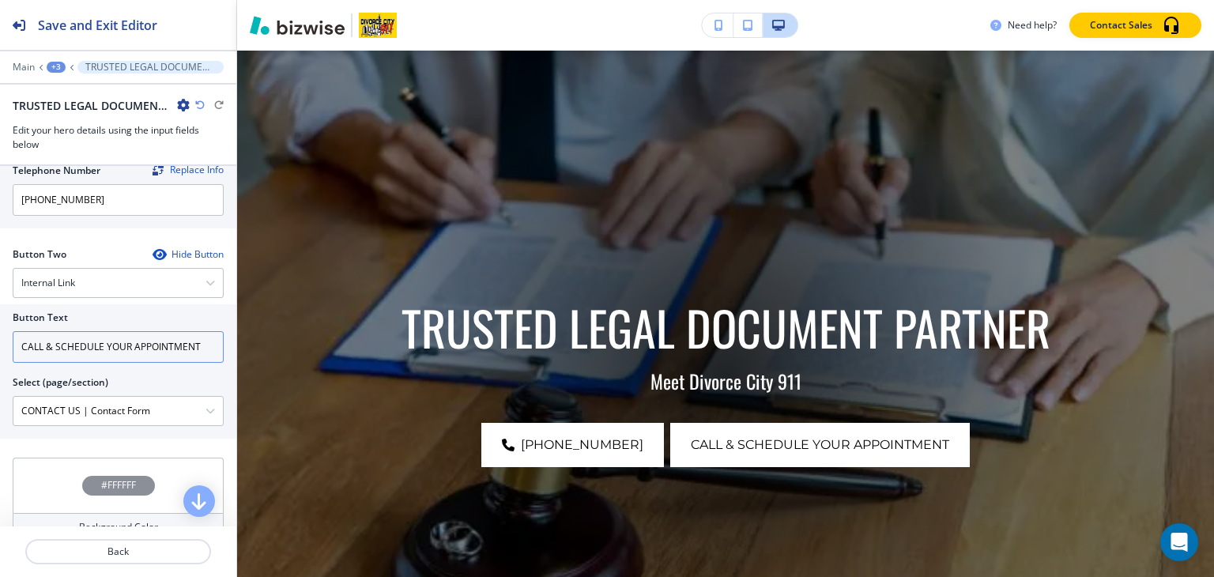
click at [88, 349] on input "CALL & SCHEDULE YOUR APPOINTMENT" at bounding box center [118, 347] width 211 height 32
paste input "ONTACT US"
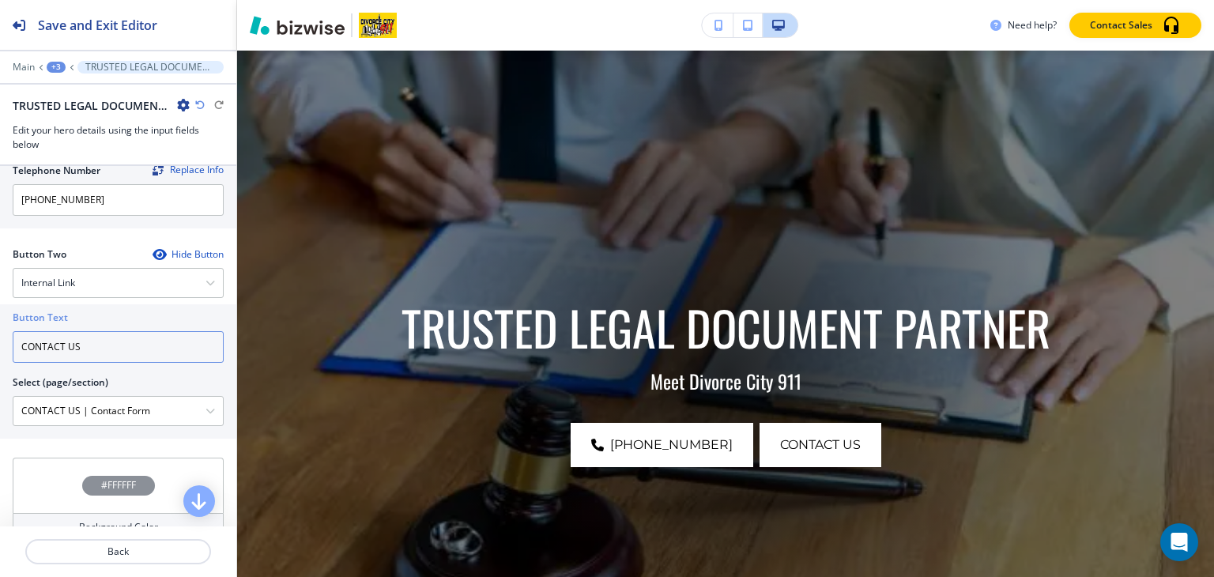
type input "CONTACT US"
click at [51, 66] on div "+3" at bounding box center [56, 67] width 19 height 11
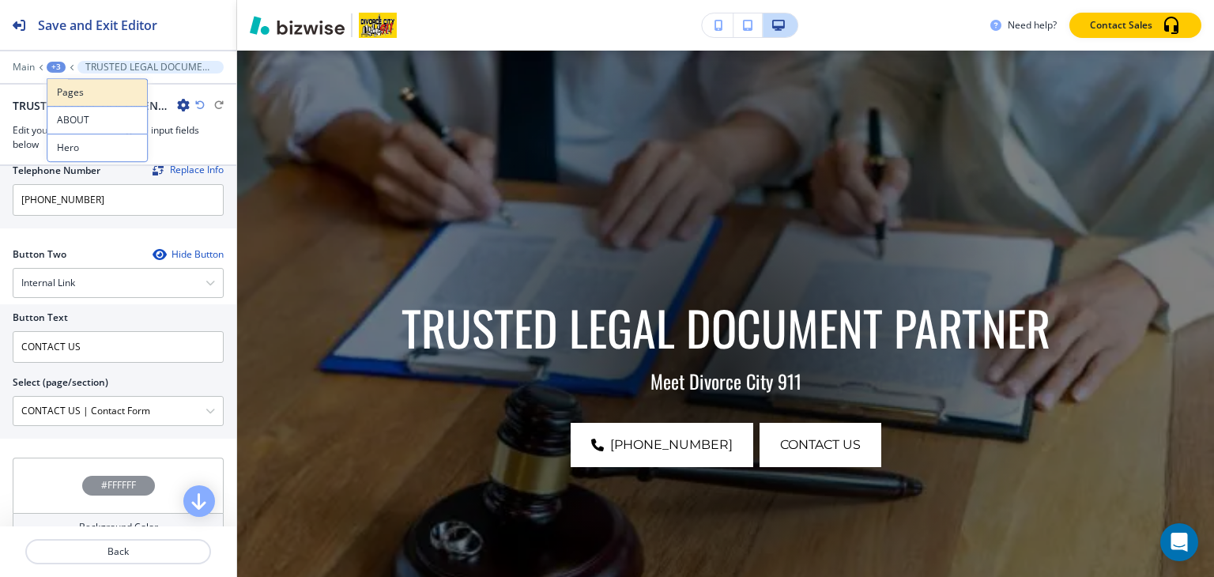
click at [62, 96] on p "Pages" at bounding box center [97, 92] width 81 height 14
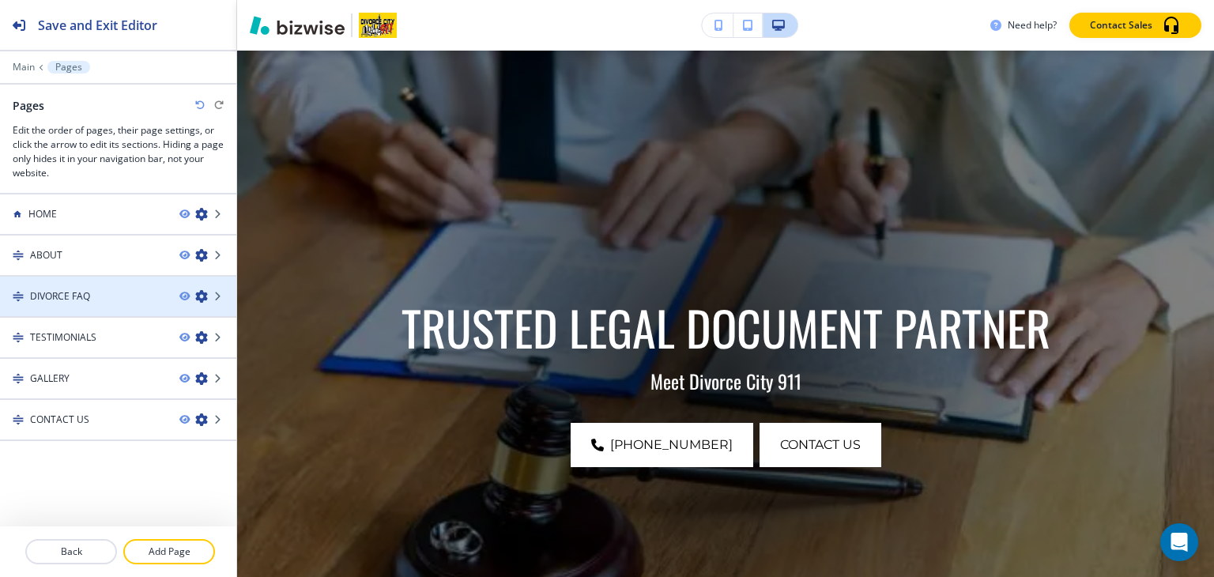
click at [66, 304] on div at bounding box center [118, 310] width 236 height 13
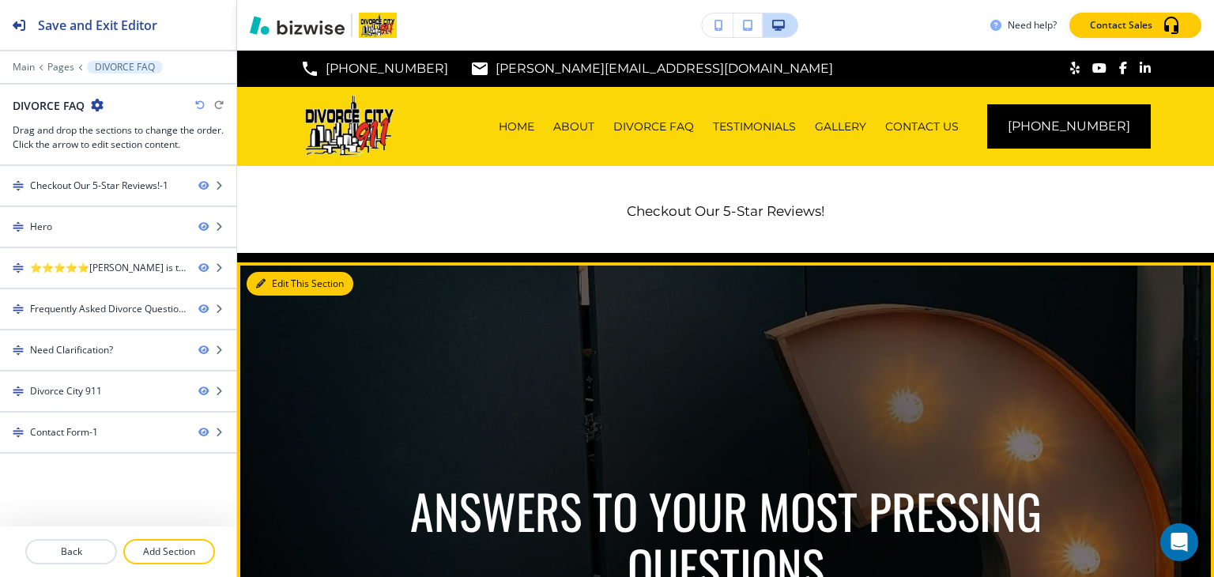
click at [274, 285] on button "Edit This Section" at bounding box center [300, 284] width 107 height 24
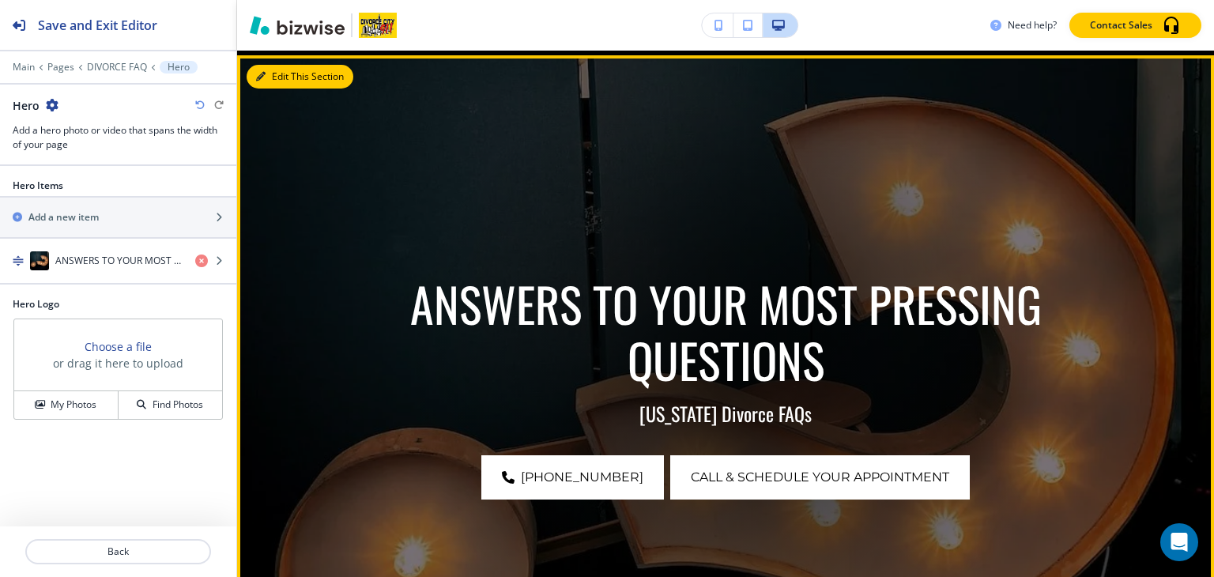
scroll to position [212, 0]
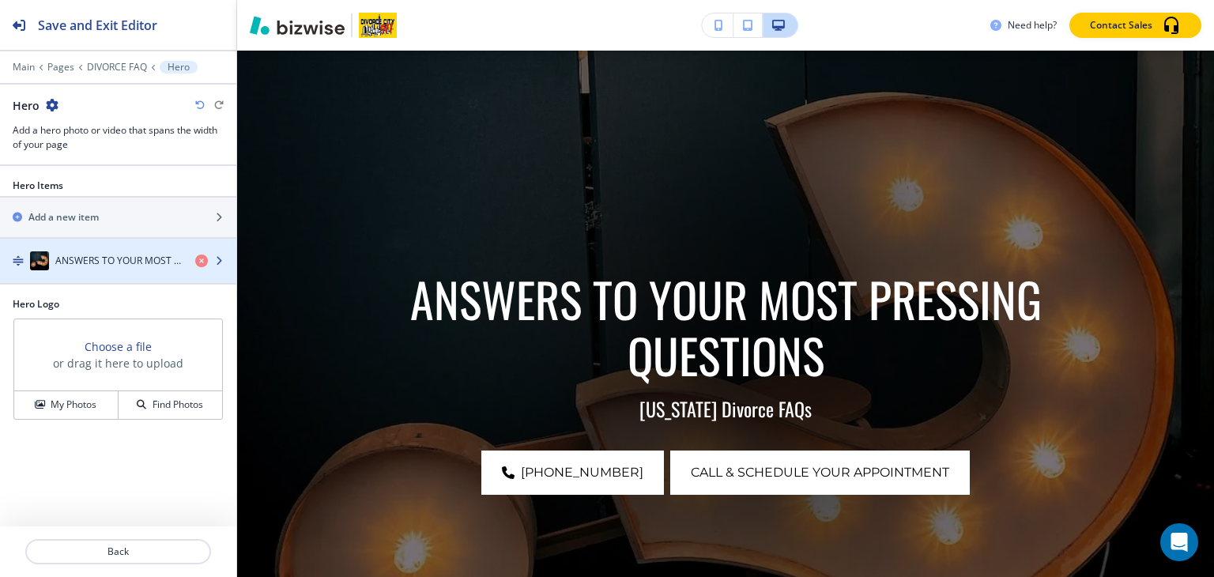
click at [95, 240] on div "button" at bounding box center [118, 245] width 236 height 13
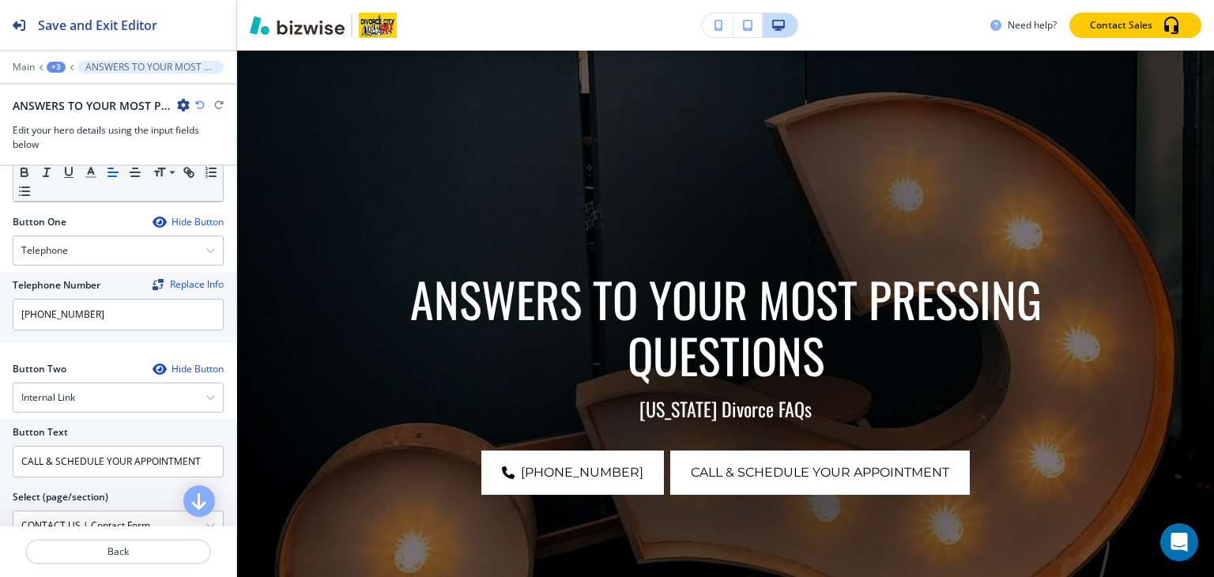
scroll to position [711, 0]
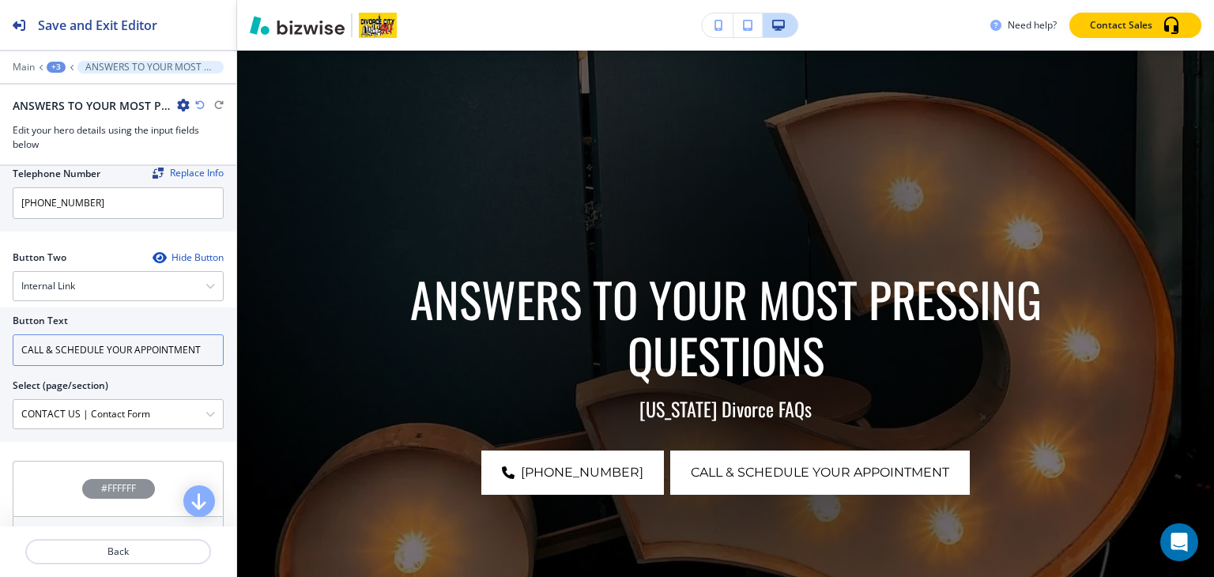
click at [126, 342] on input "CALL & SCHEDULE YOUR APPOINTMENT" at bounding box center [118, 350] width 211 height 32
paste input "ONTACT US"
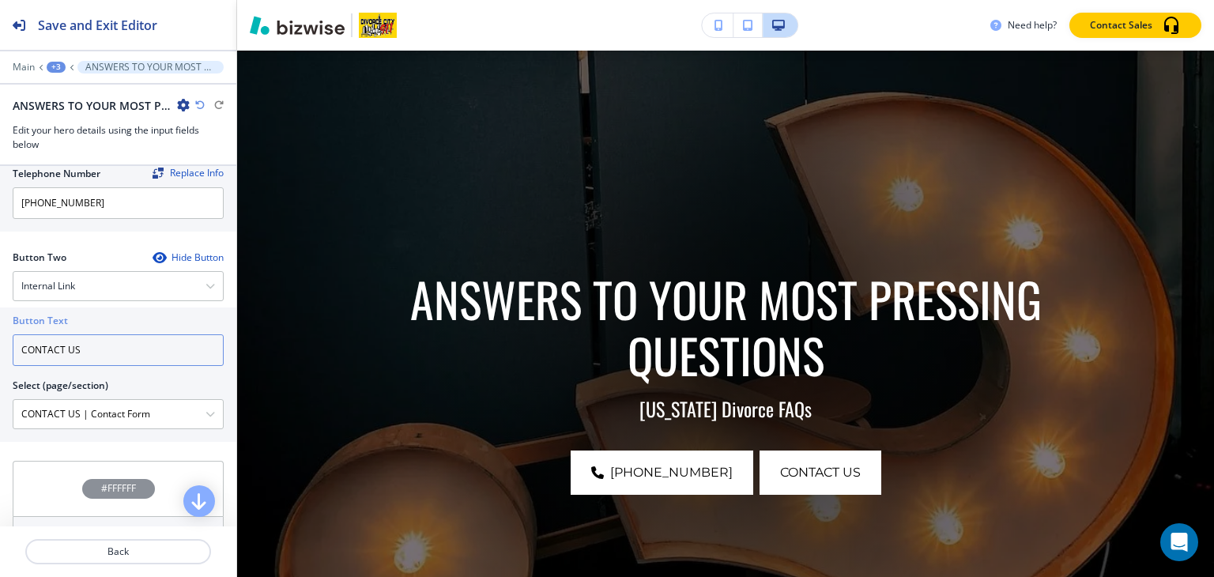
type input "CONTACT US"
click at [57, 67] on div "+3" at bounding box center [56, 67] width 19 height 11
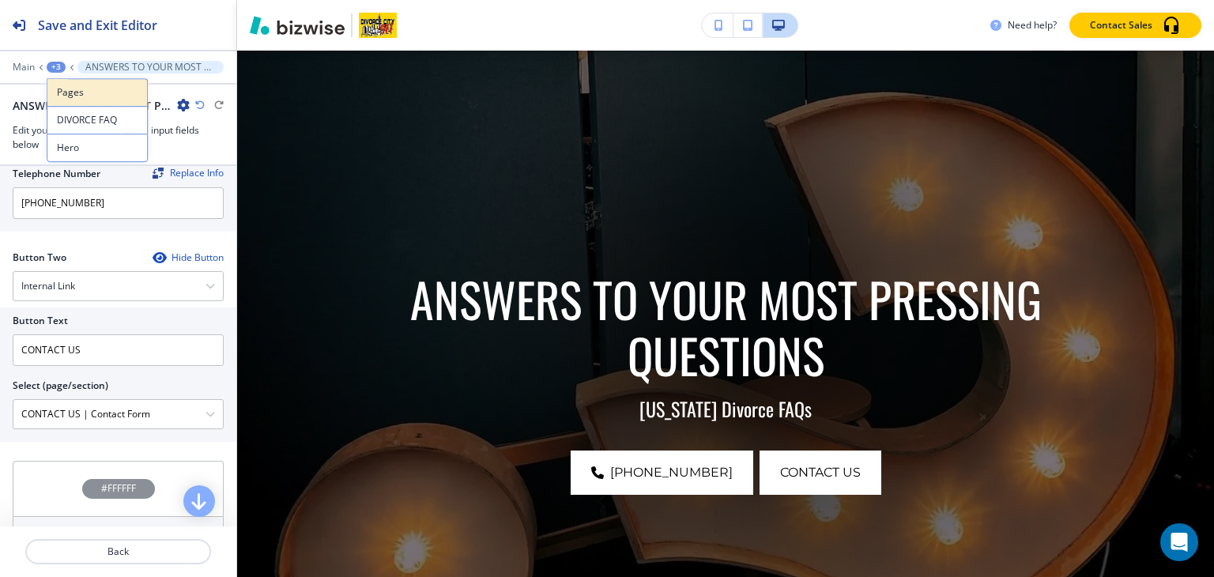
click at [66, 85] on p "Pages" at bounding box center [97, 92] width 81 height 14
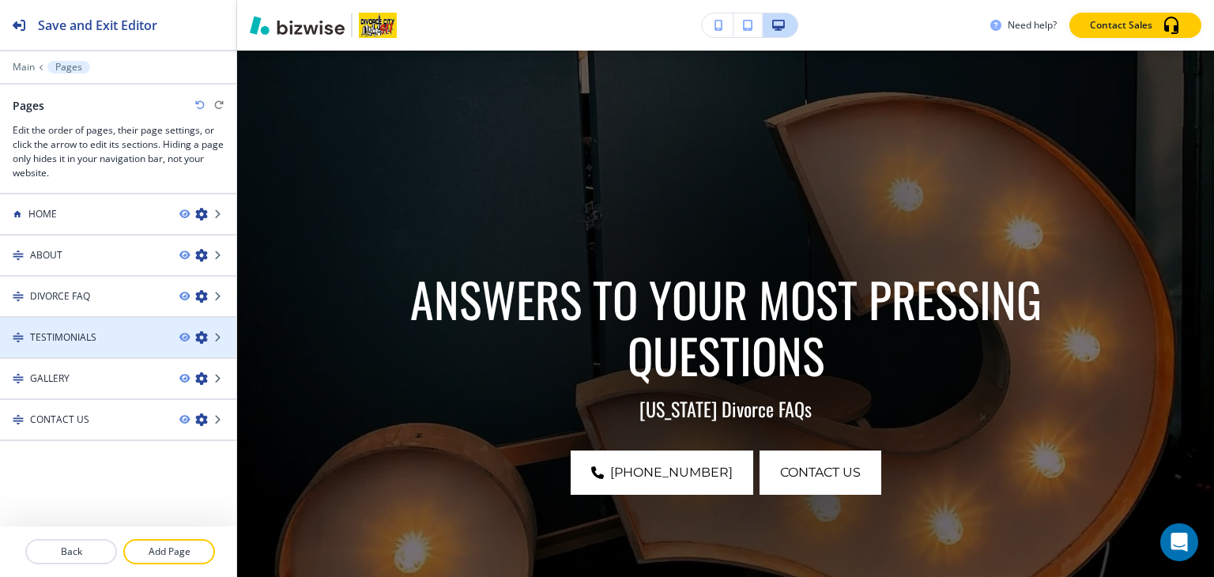
click at [60, 334] on h4 "TESTIMONIALS" at bounding box center [63, 337] width 66 height 14
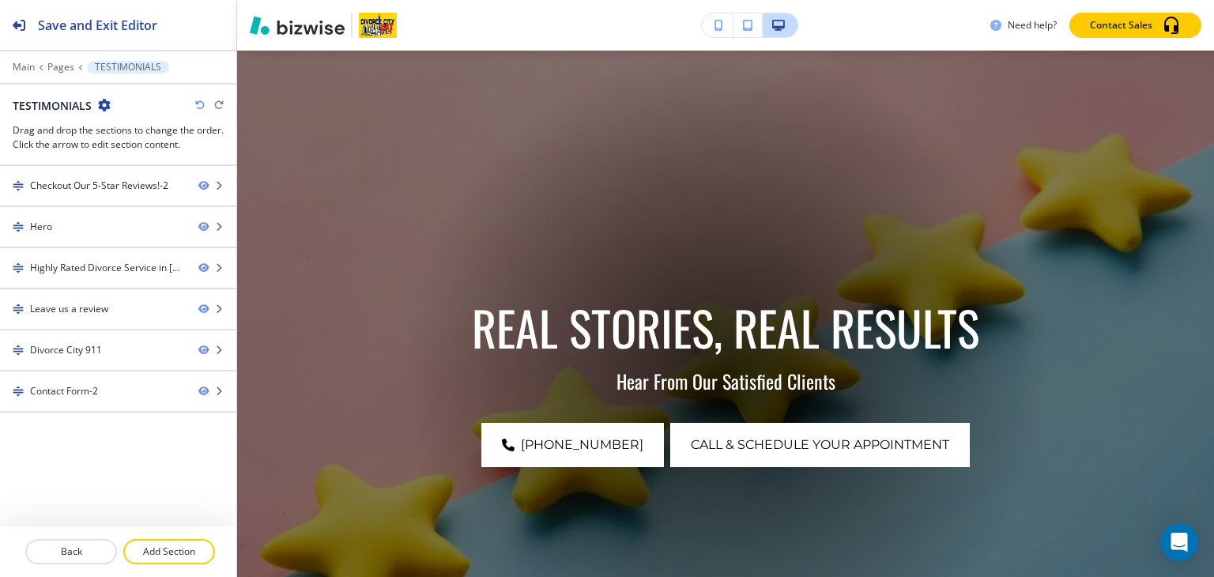
scroll to position [0, 0]
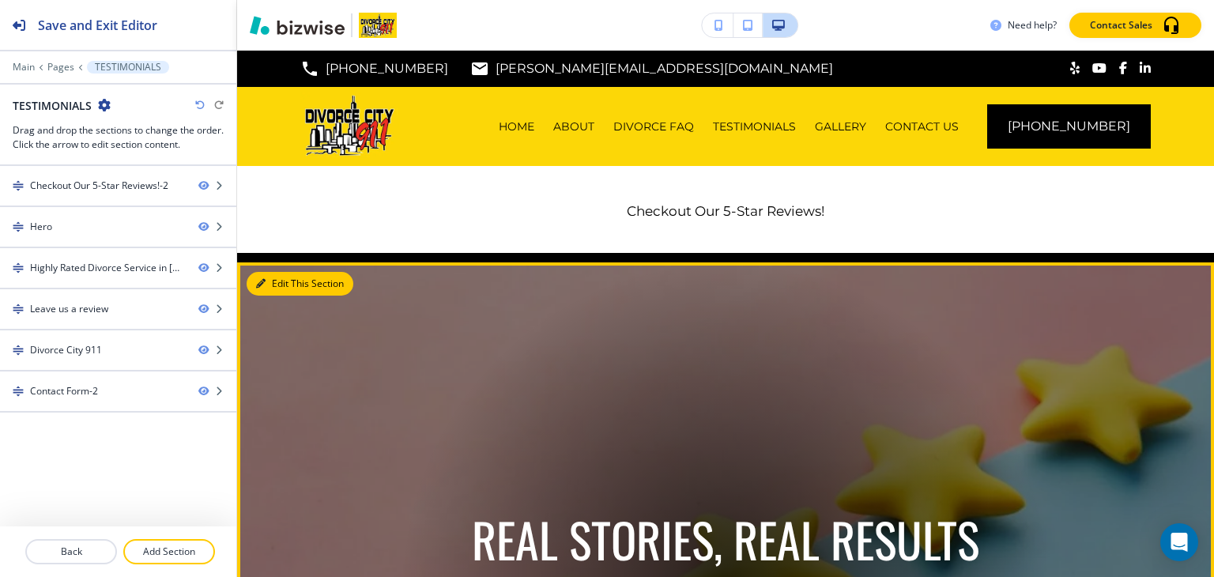
click at [271, 282] on button "Edit This Section" at bounding box center [300, 284] width 107 height 24
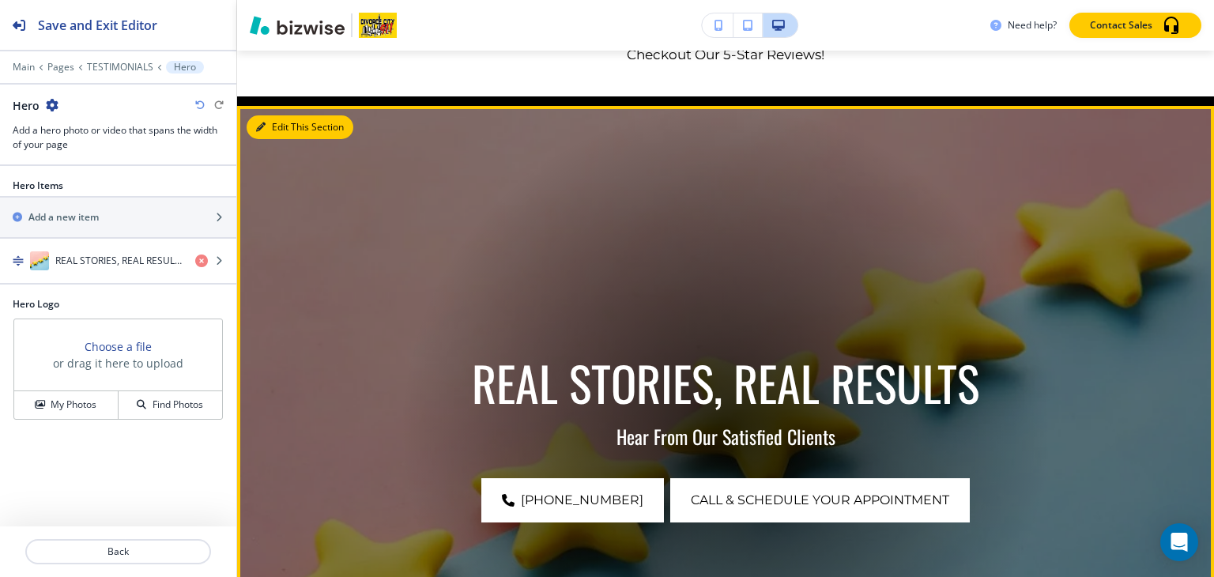
scroll to position [212, 0]
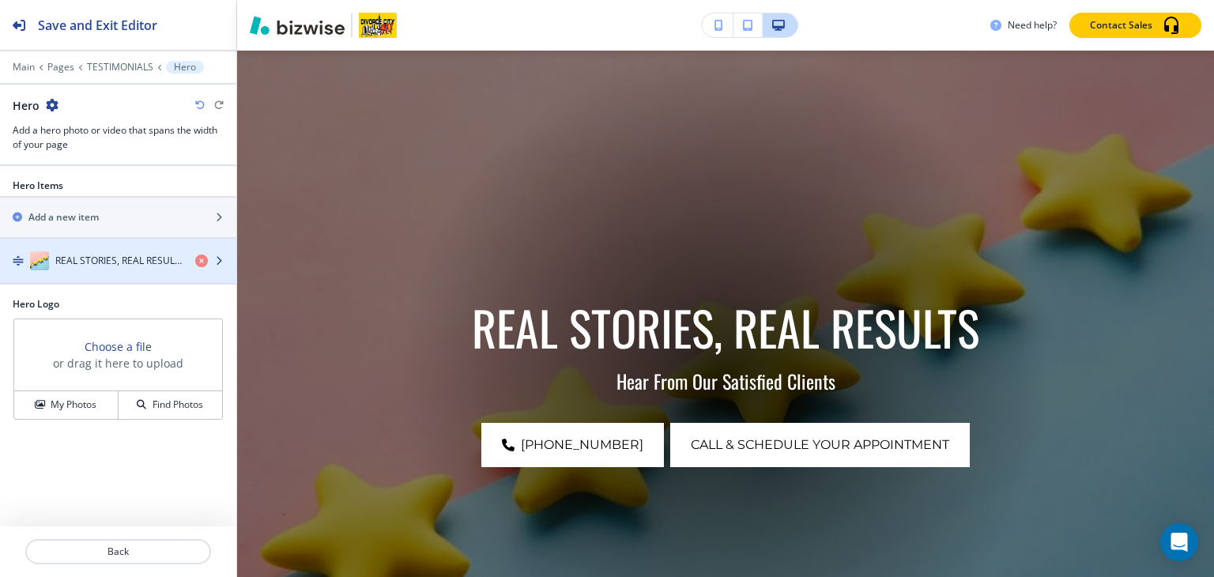
click at [159, 251] on div "REAL STORIES, REAL RESULTS" at bounding box center [91, 260] width 183 height 19
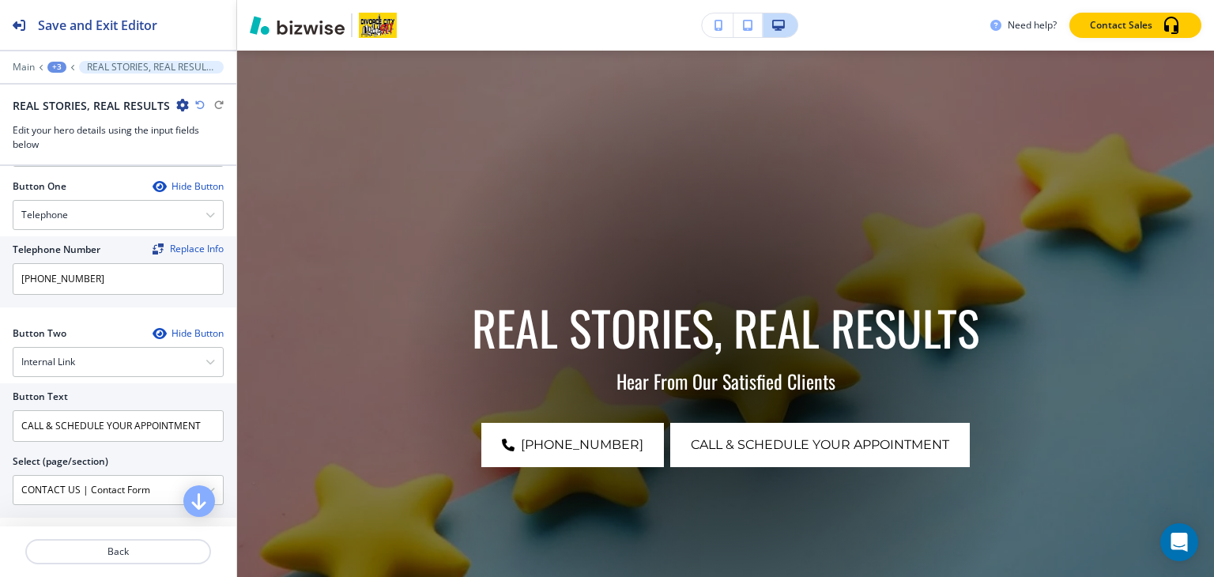
scroll to position [711, 0]
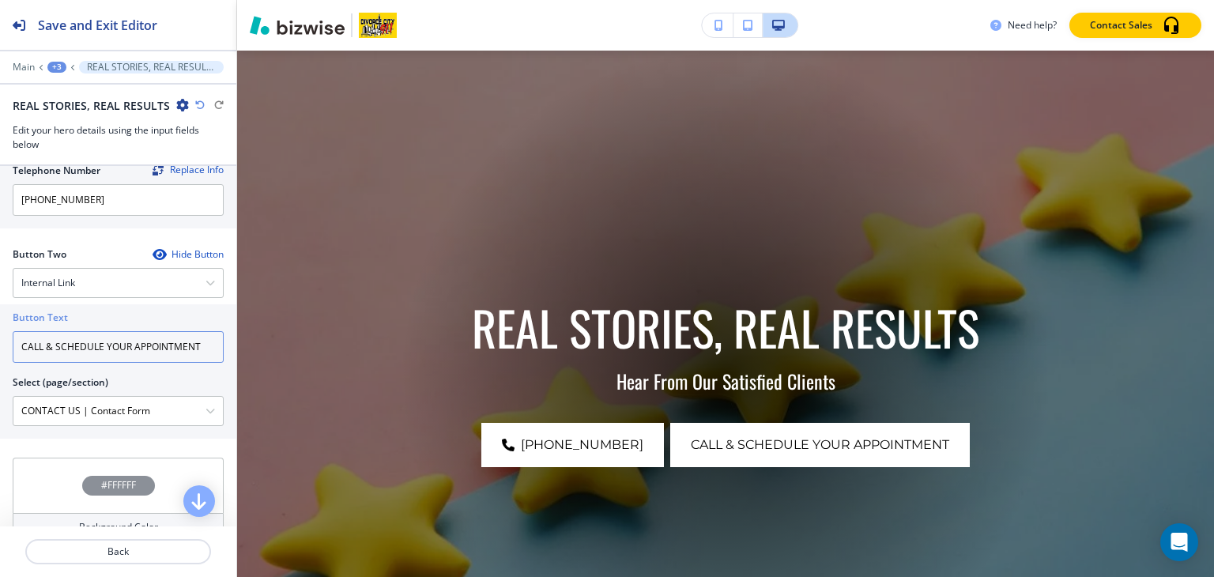
click at [119, 338] on input "CALL & SCHEDULE YOUR APPOINTMENT" at bounding box center [118, 347] width 211 height 32
paste input "ONTACT US"
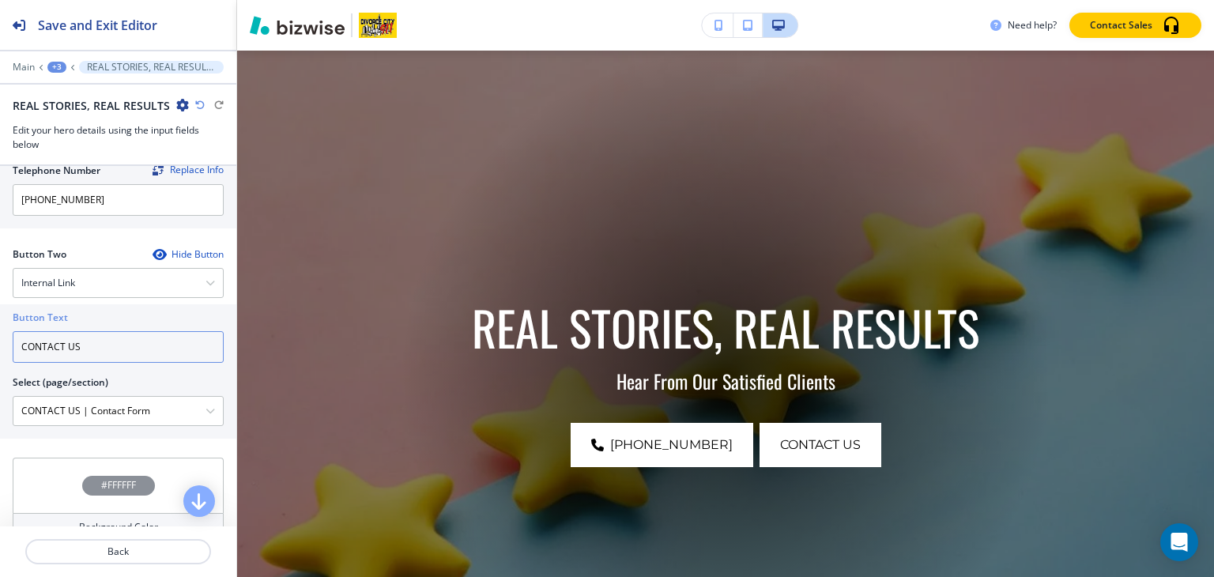
type input "CONTACT US"
click at [57, 66] on div "+3" at bounding box center [56, 67] width 19 height 11
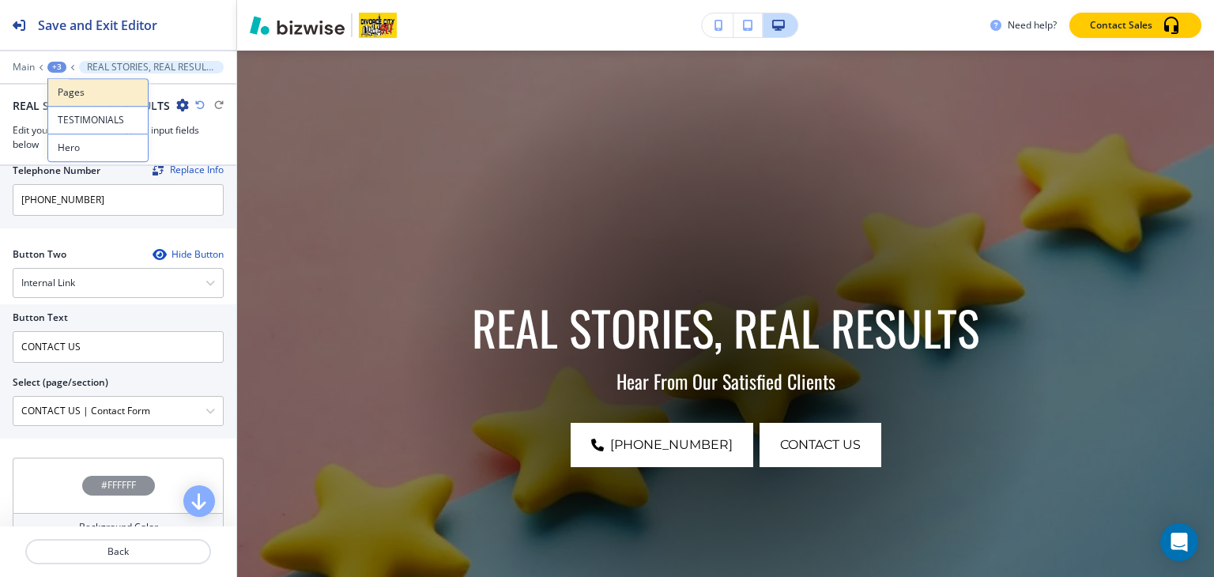
click at [87, 103] on button "Pages" at bounding box center [97, 92] width 101 height 28
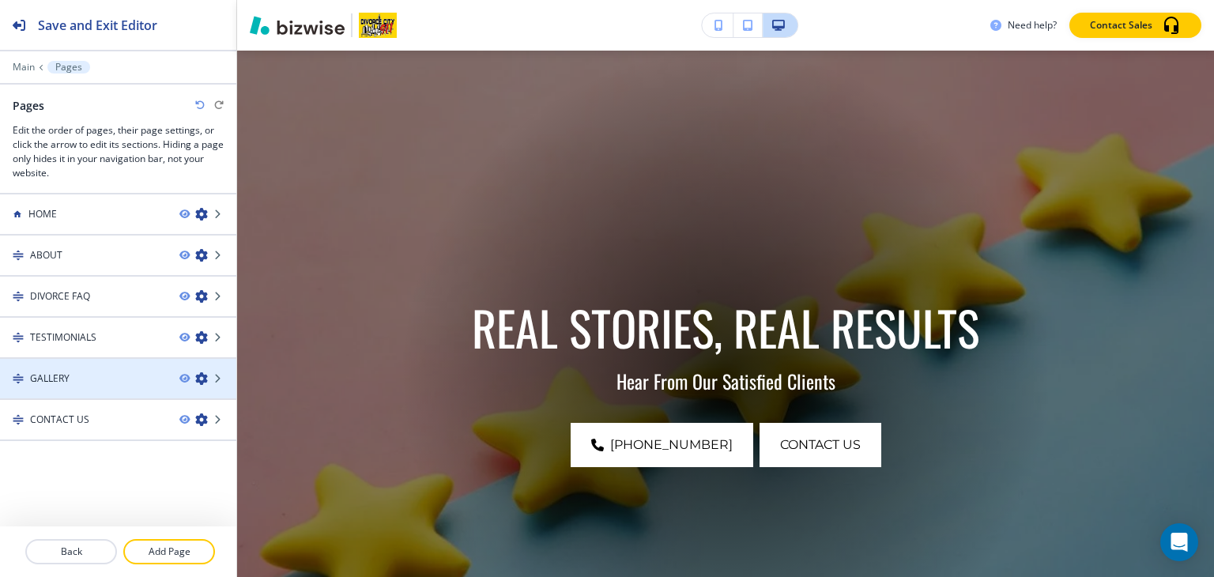
click at [69, 393] on div at bounding box center [118, 392] width 236 height 13
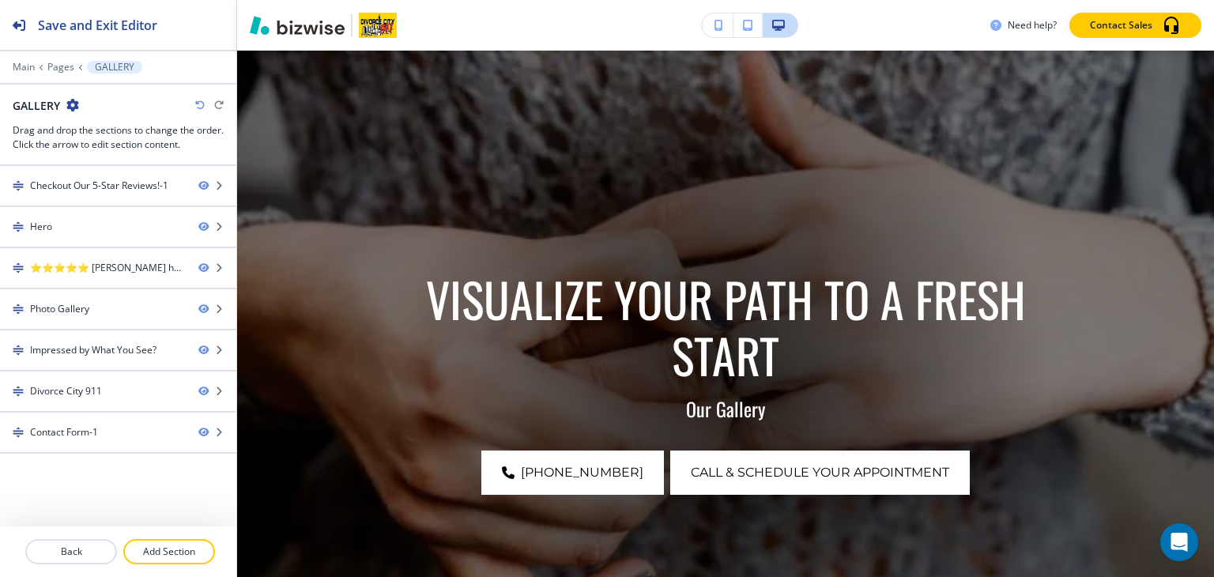
scroll to position [0, 0]
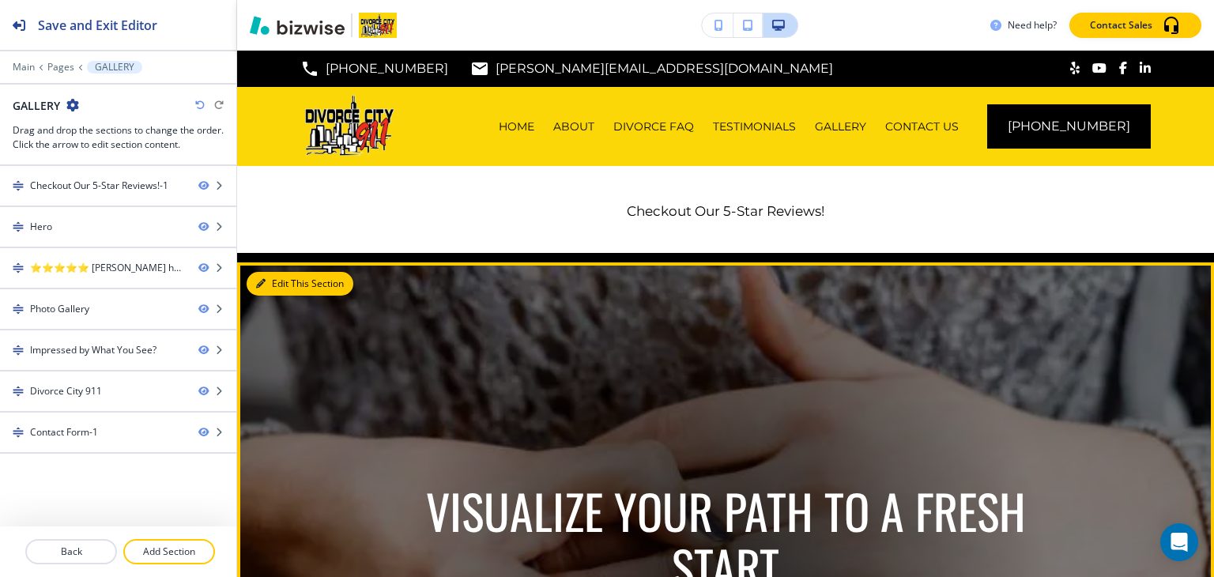
click at [278, 275] on button "Edit This Section" at bounding box center [300, 284] width 107 height 24
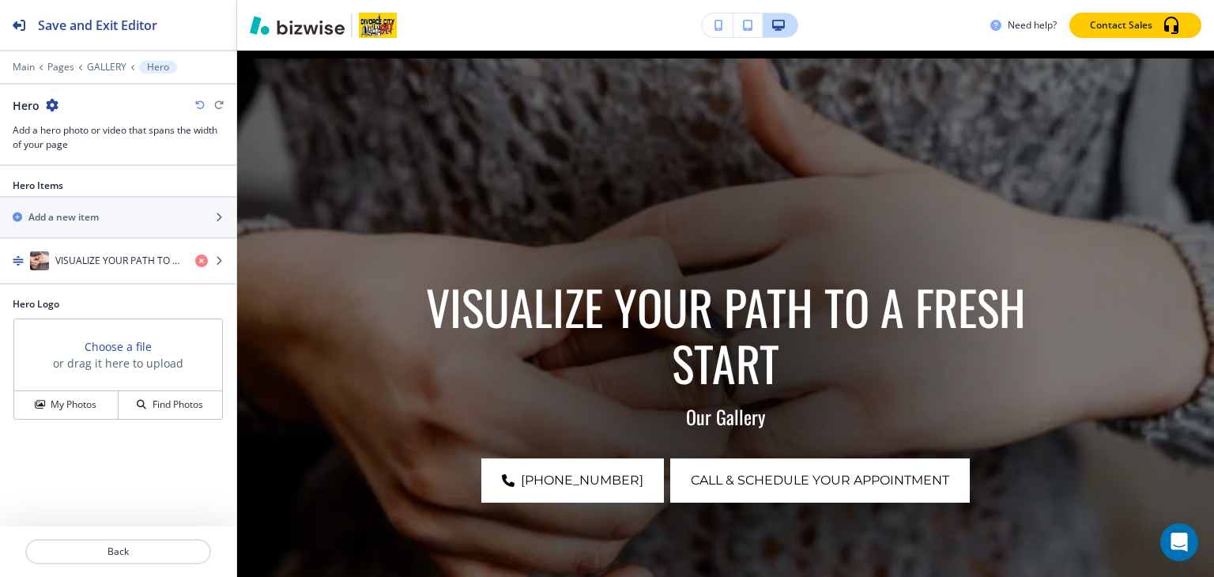
scroll to position [212, 0]
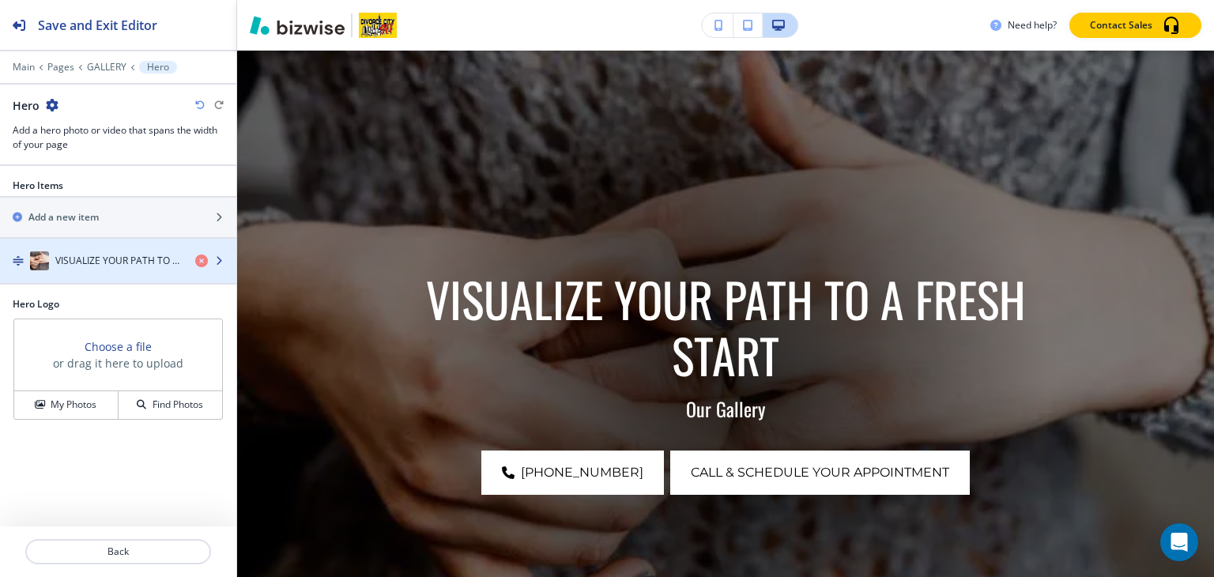
click at [89, 248] on div "button" at bounding box center [118, 245] width 236 height 13
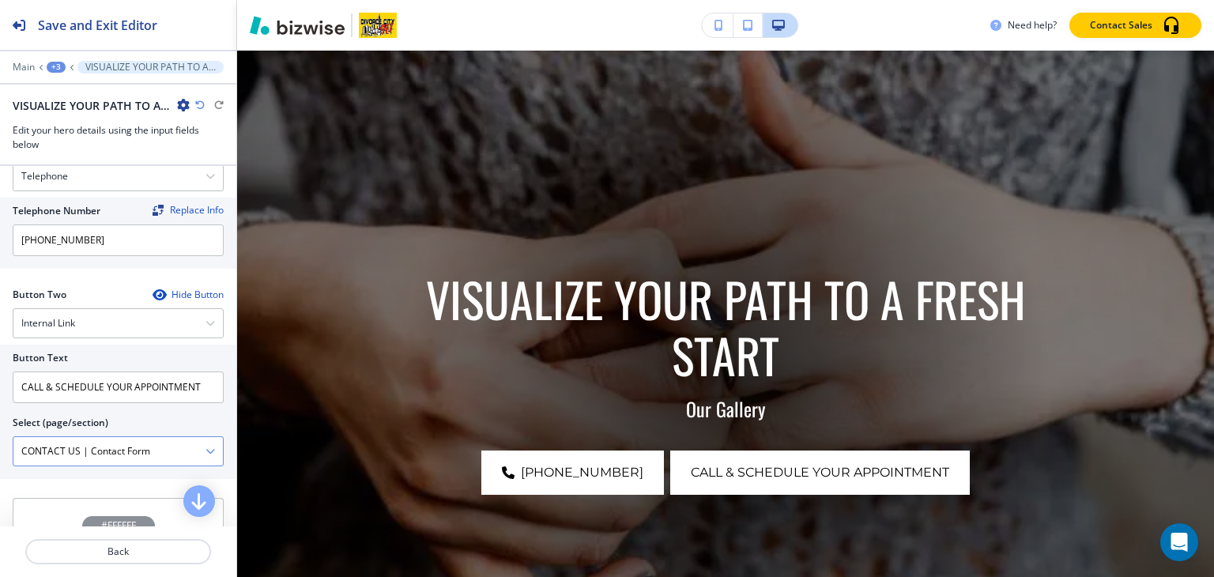
scroll to position [738, 0]
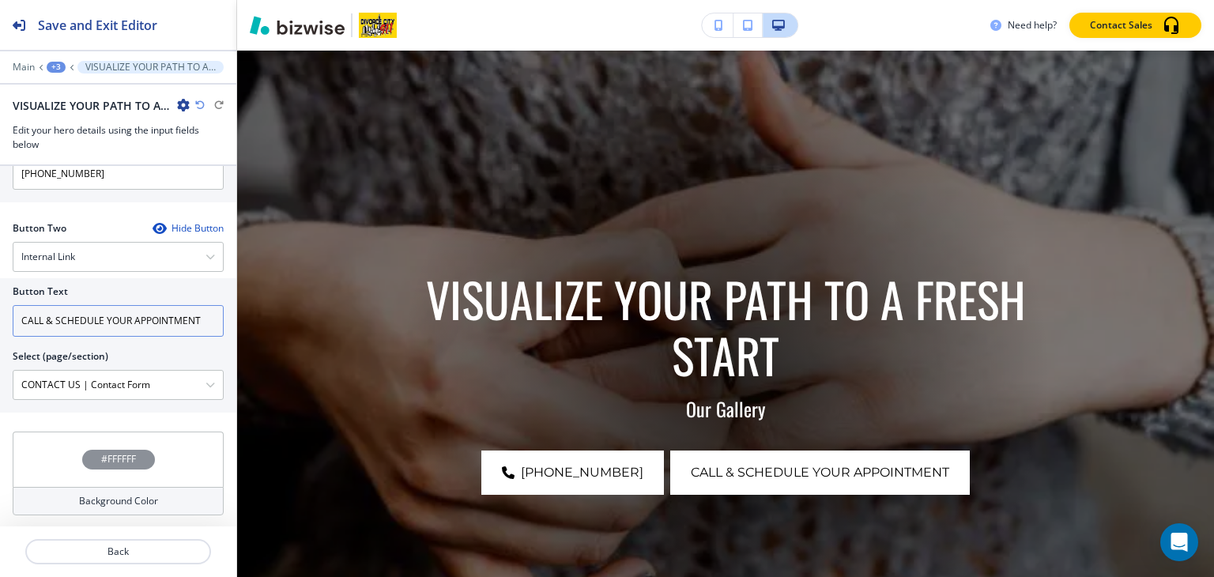
click at [142, 326] on input "CALL & SCHEDULE YOUR APPOINTMENT" at bounding box center [118, 321] width 211 height 32
paste input "ONTACT US"
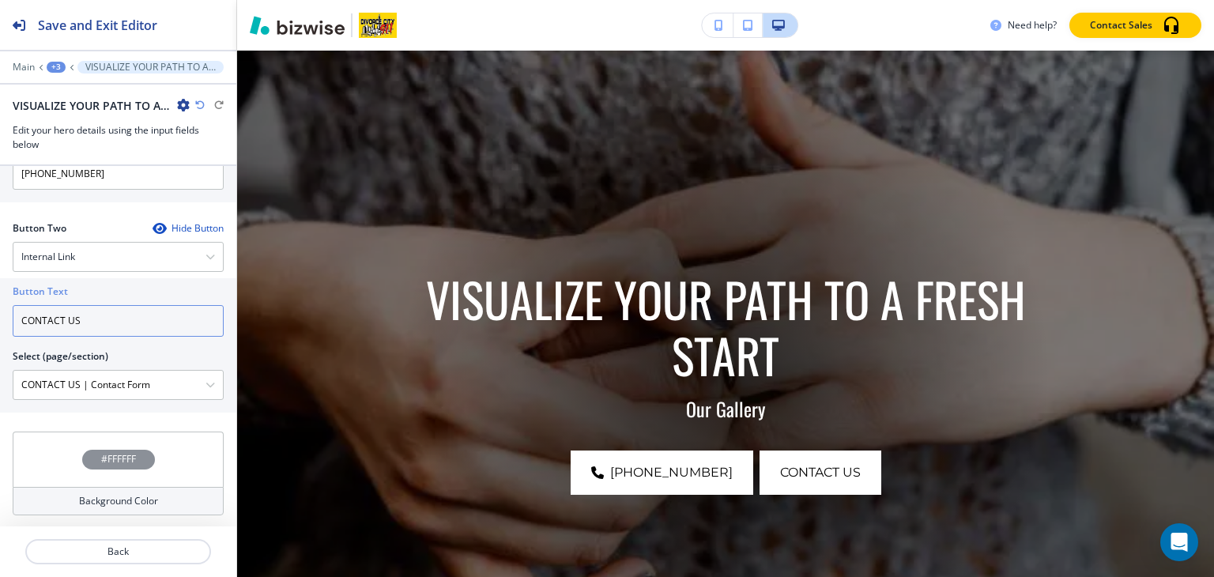
type input "CONTACT US"
click at [61, 65] on div "+3" at bounding box center [56, 67] width 19 height 11
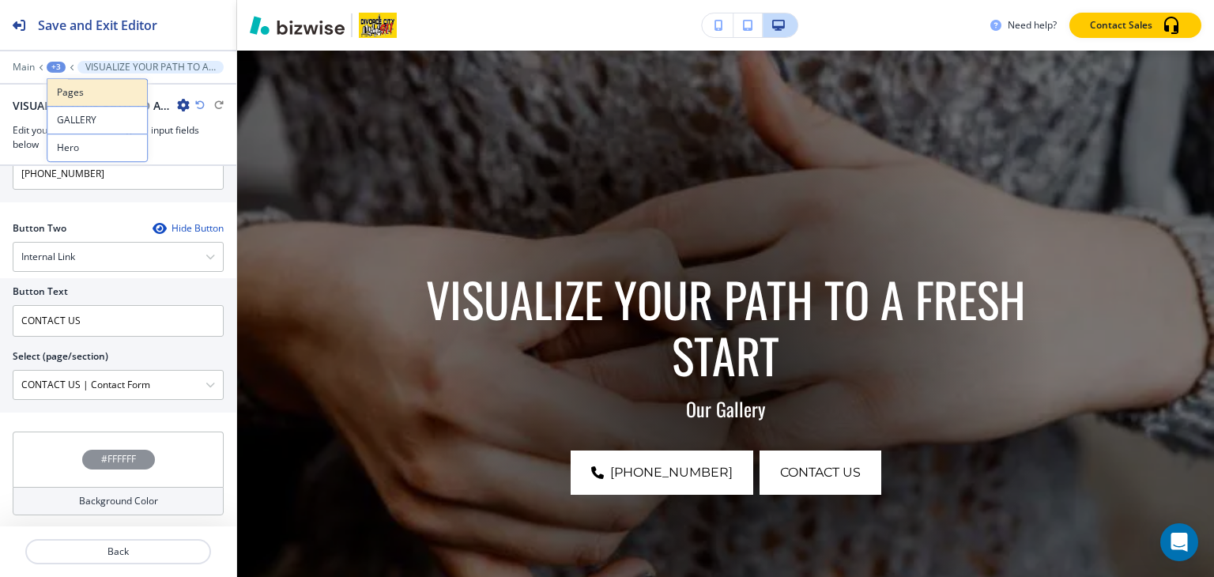
click at [63, 99] on p "Pages" at bounding box center [97, 92] width 81 height 14
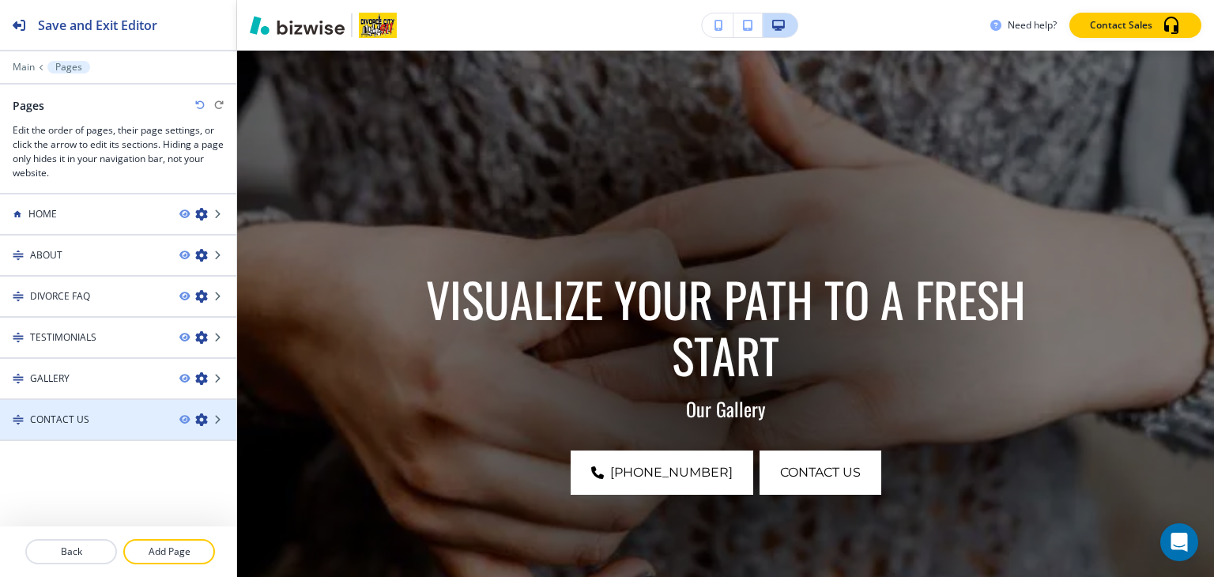
click at [47, 431] on div at bounding box center [118, 433] width 236 height 13
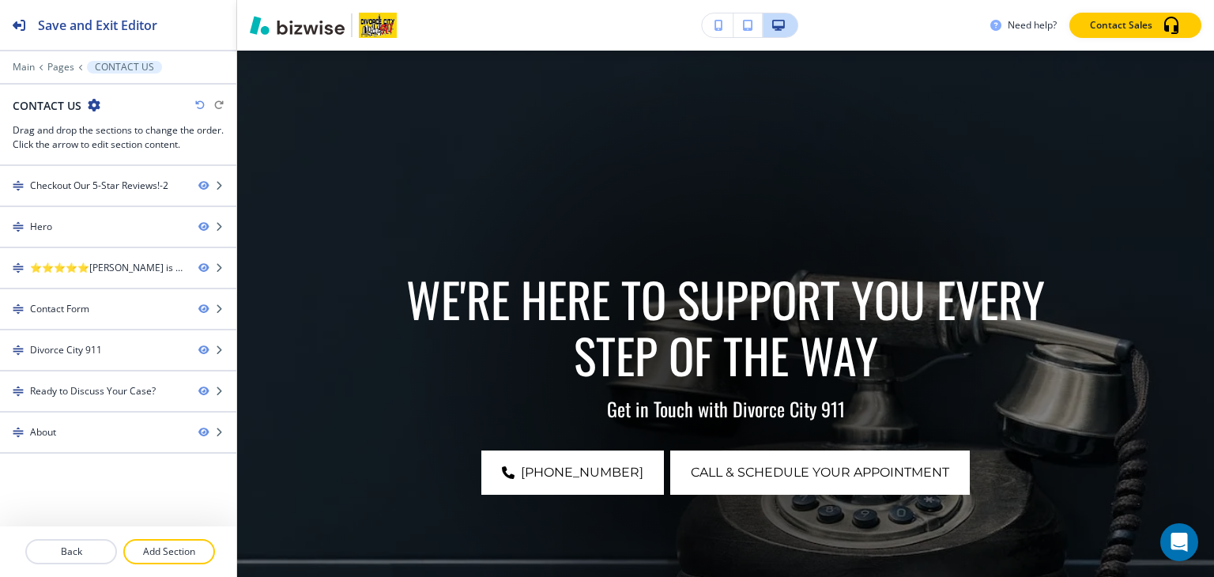
scroll to position [0, 0]
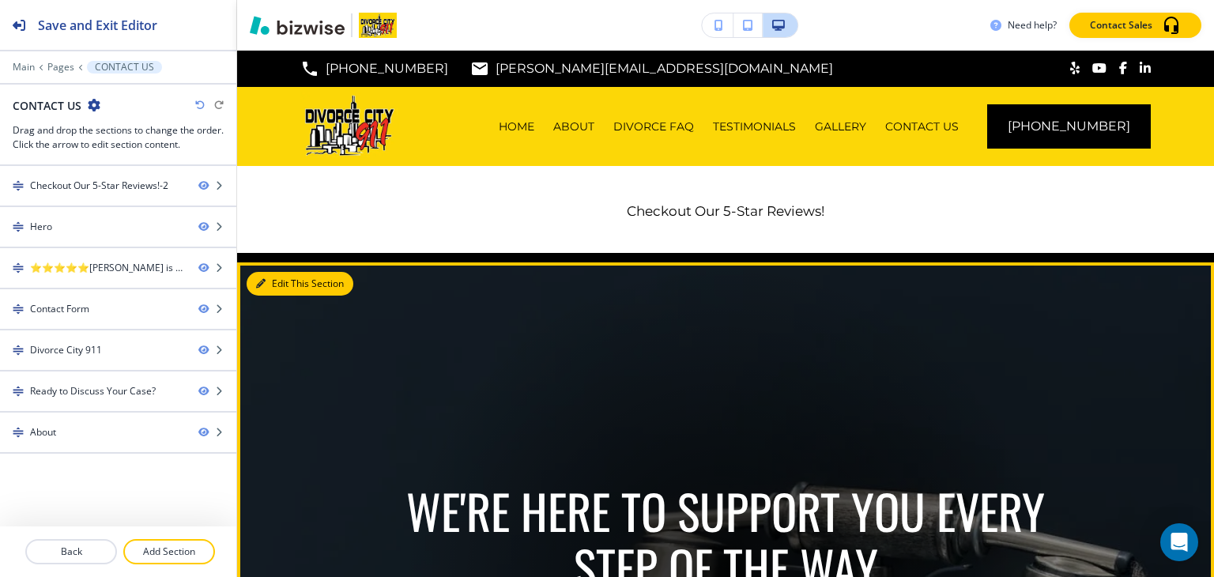
click at [283, 279] on button "Edit This Section" at bounding box center [300, 284] width 107 height 24
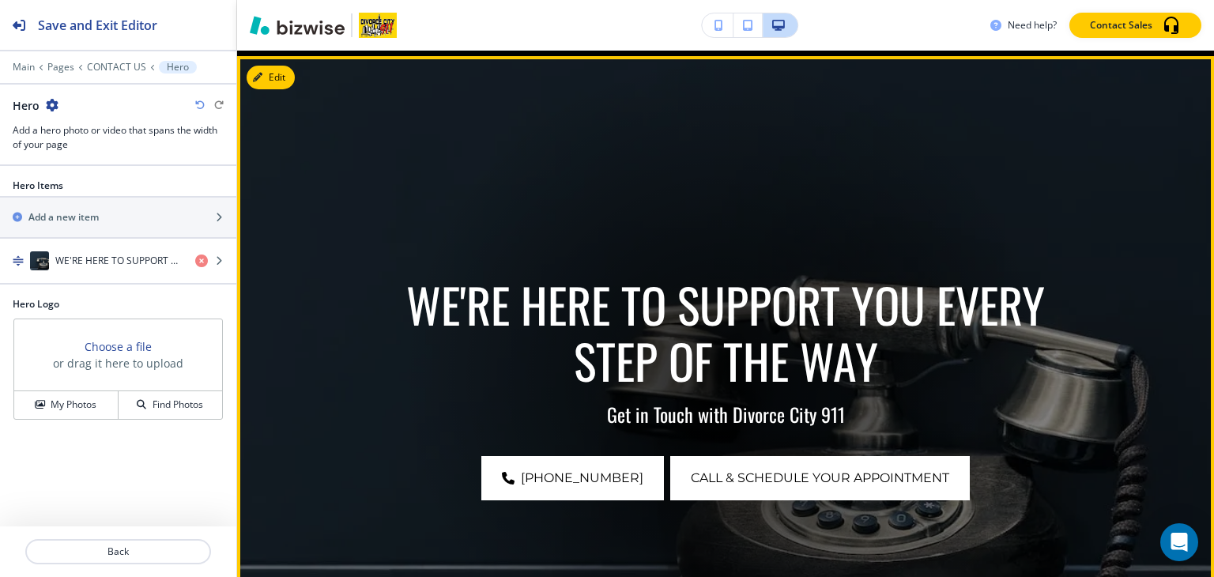
scroll to position [212, 0]
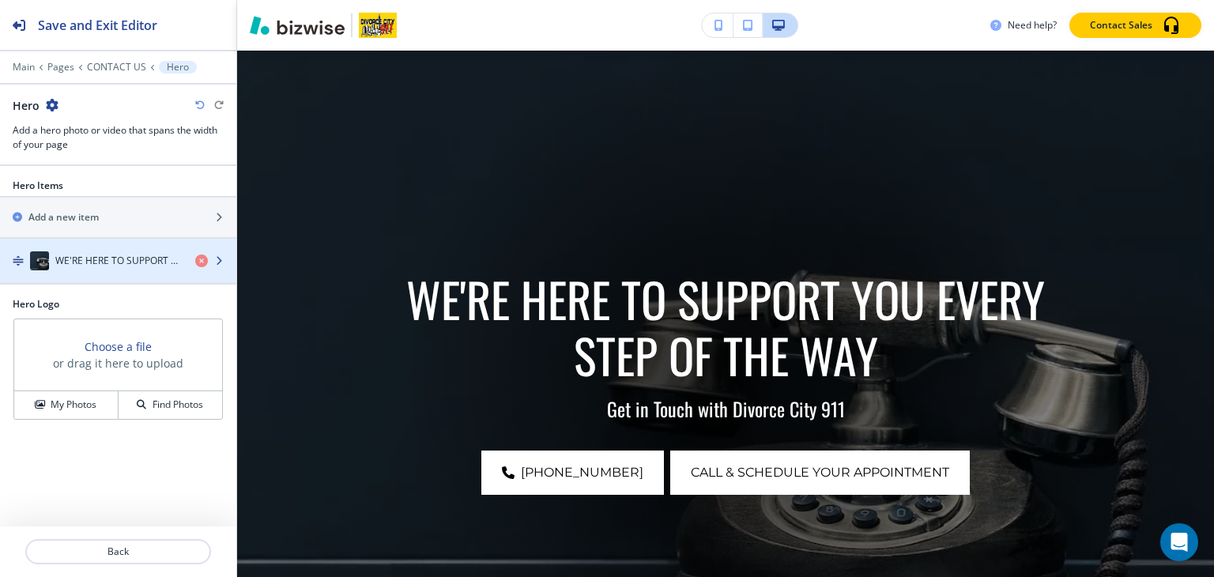
click at [76, 270] on div "button" at bounding box center [118, 276] width 236 height 13
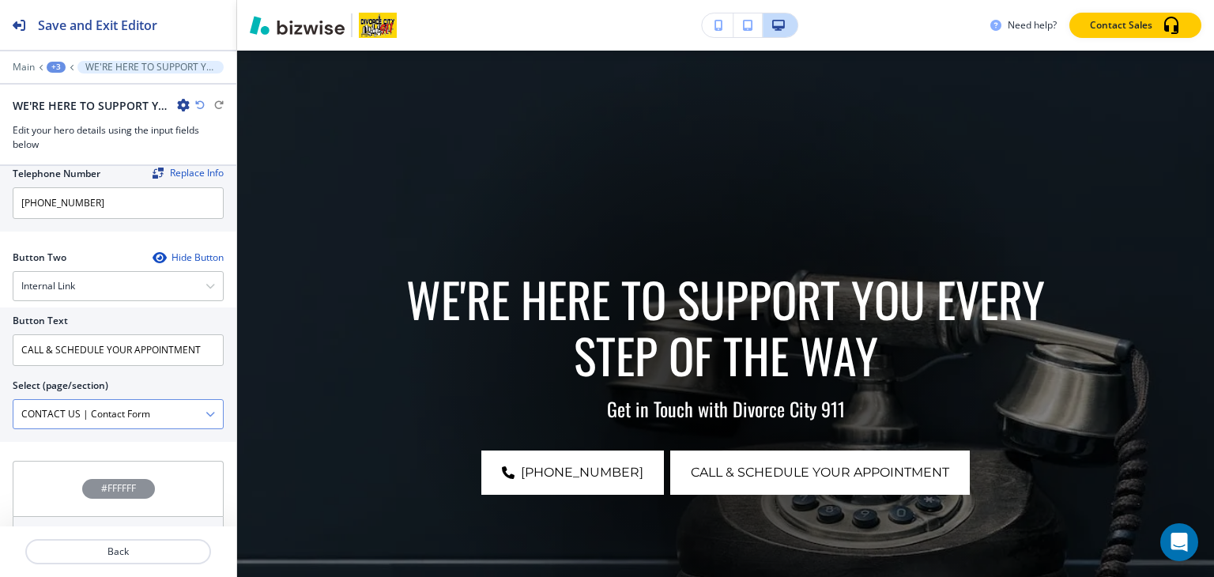
scroll to position [738, 0]
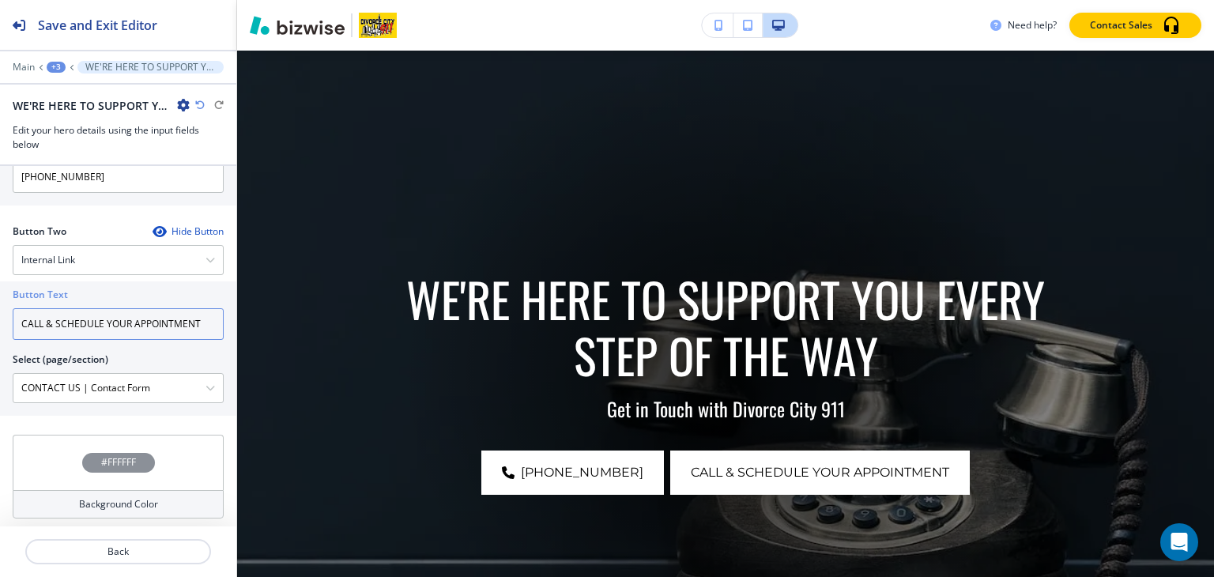
click at [143, 326] on input "CALL & SCHEDULE YOUR APPOINTMENT" at bounding box center [118, 324] width 211 height 32
paste input "ONTACT US"
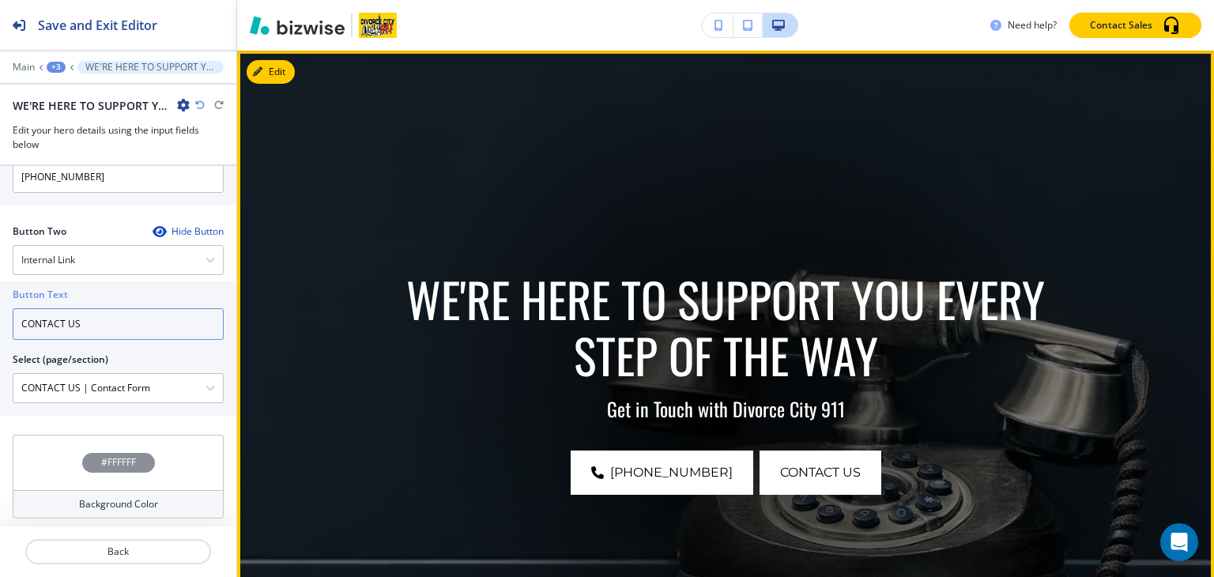
type input "CONTACT US"
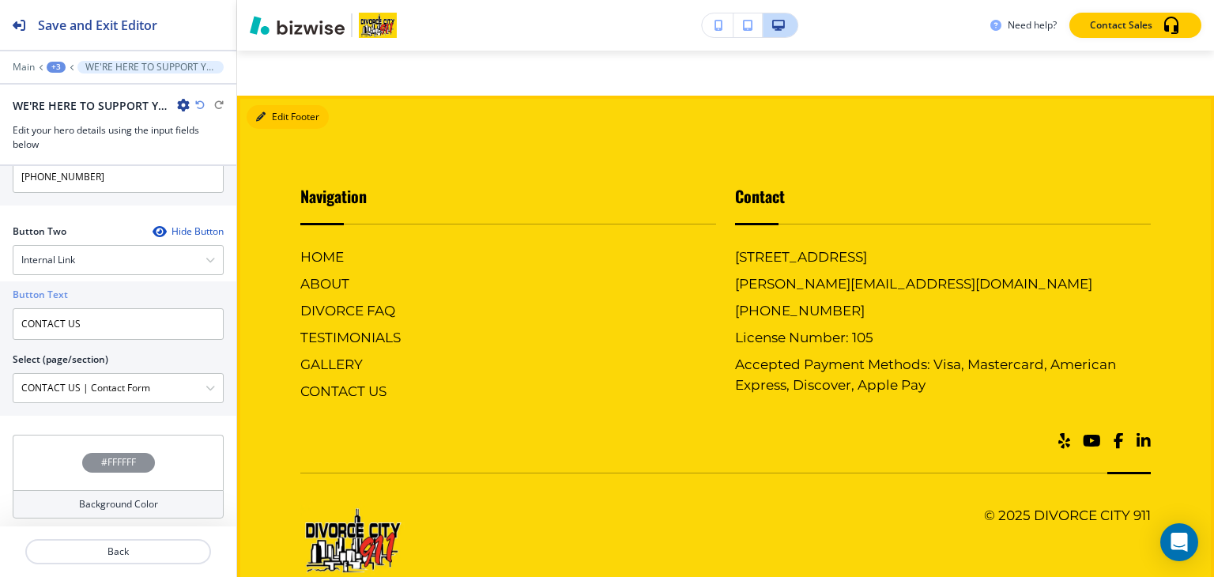
click at [283, 129] on button "Edit Footer" at bounding box center [288, 117] width 82 height 24
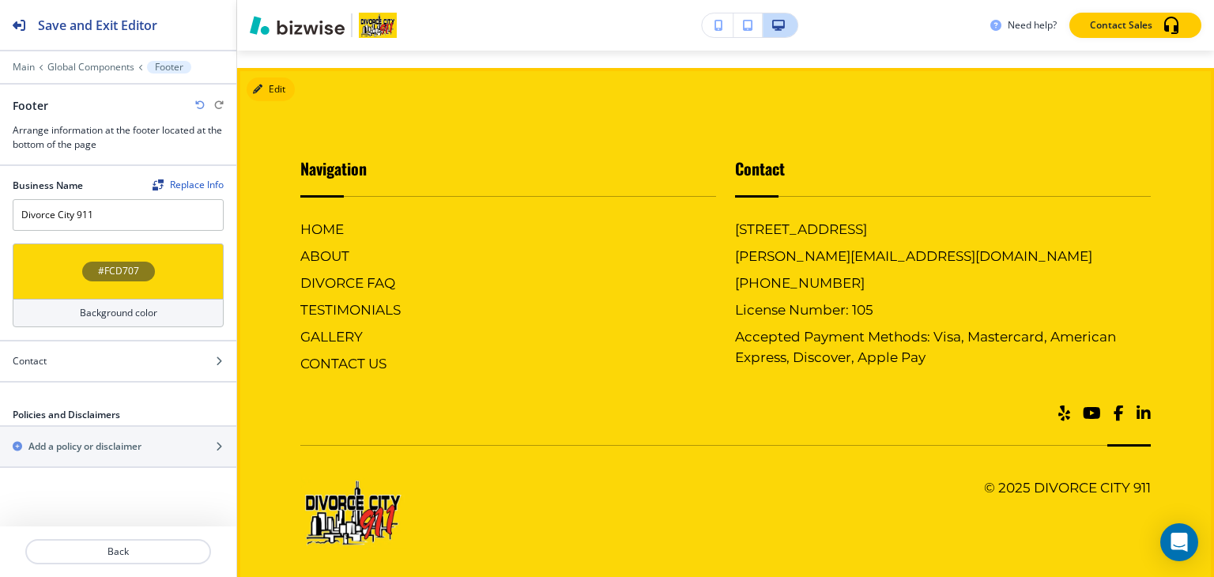
scroll to position [3398, 0]
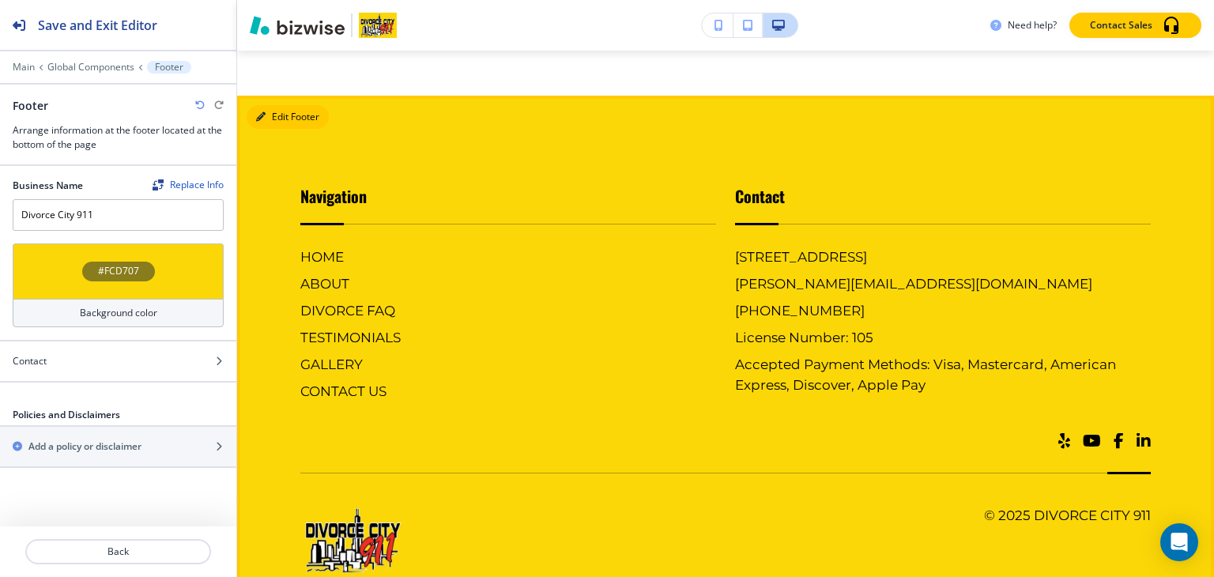
click at [281, 129] on button "Edit Footer" at bounding box center [288, 117] width 82 height 24
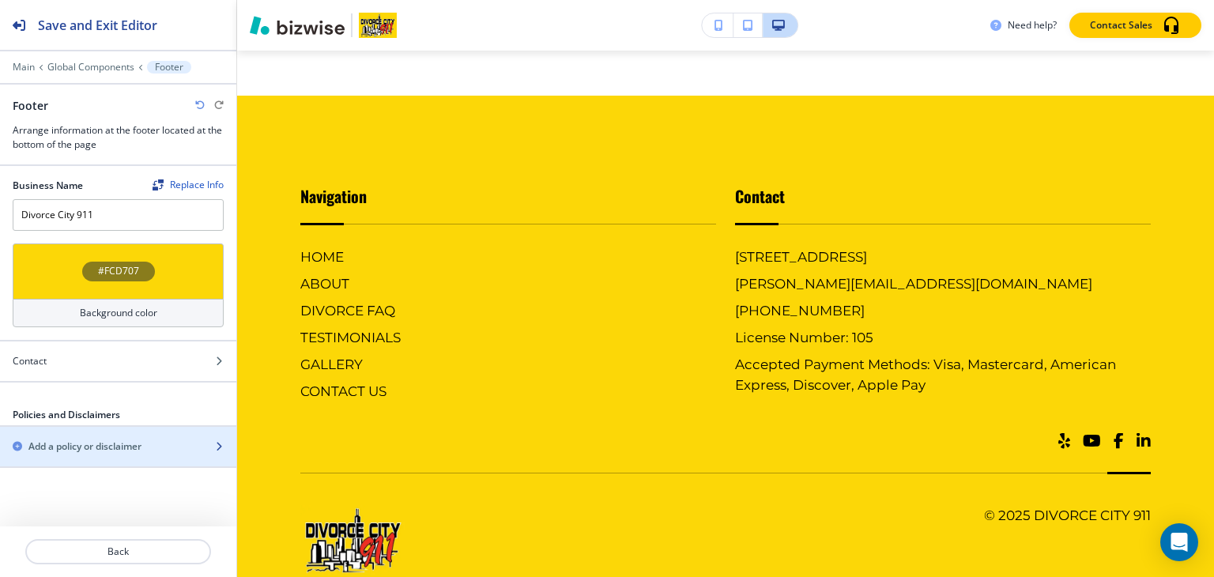
click at [142, 440] on h2 "Add a policy or disclaimer" at bounding box center [84, 447] width 113 height 14
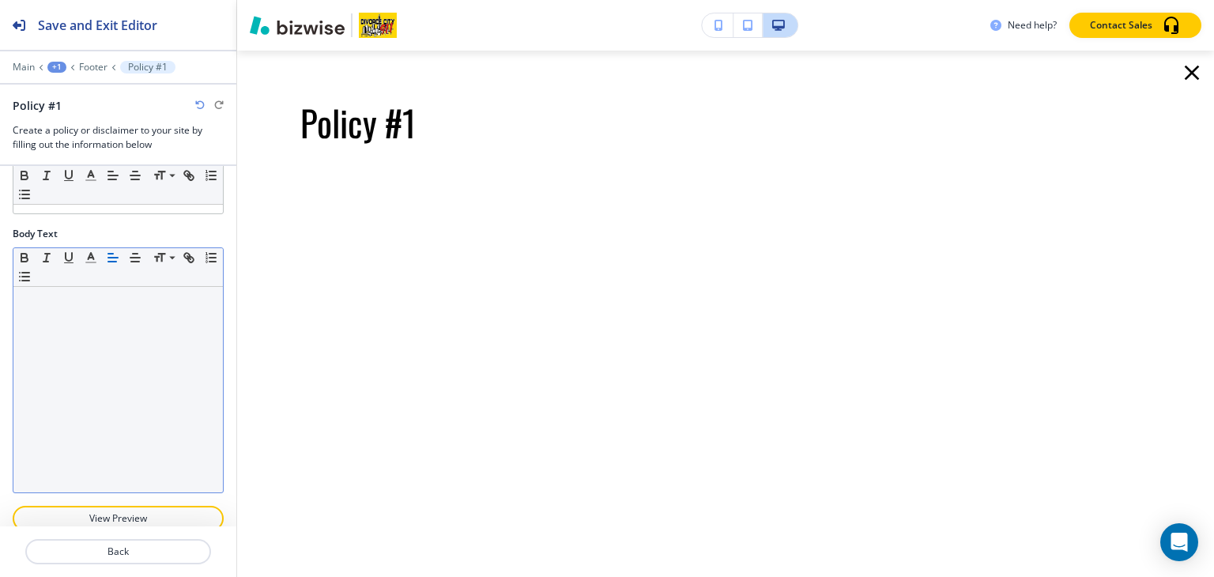
scroll to position [58, 0]
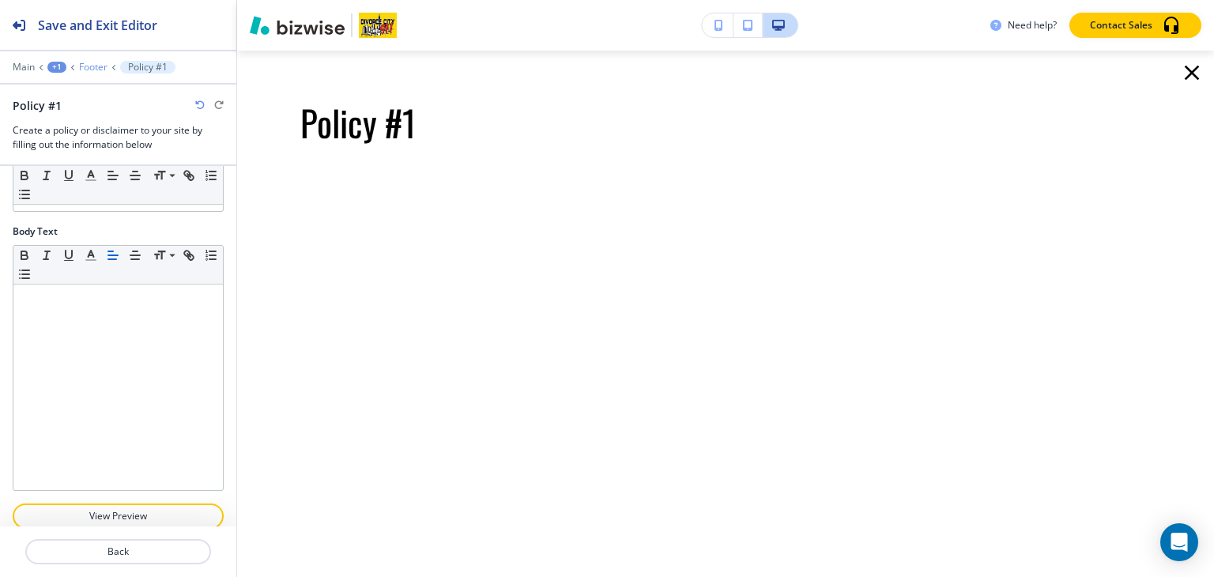
click at [85, 66] on p "Footer" at bounding box center [93, 67] width 28 height 11
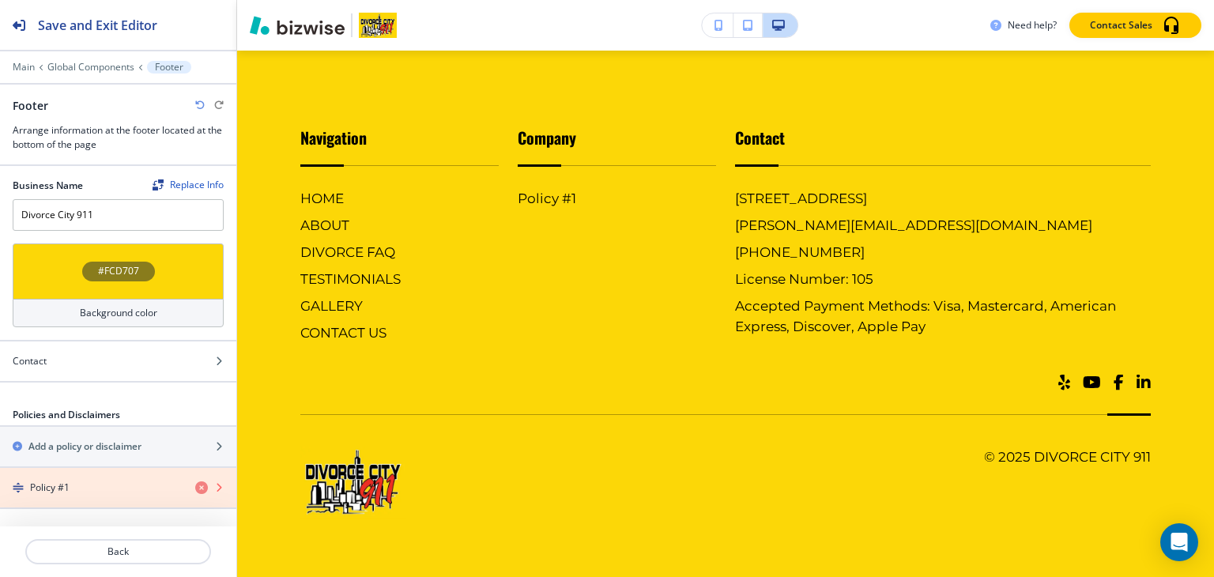
click at [202, 489] on icon "button" at bounding box center [201, 487] width 13 height 13
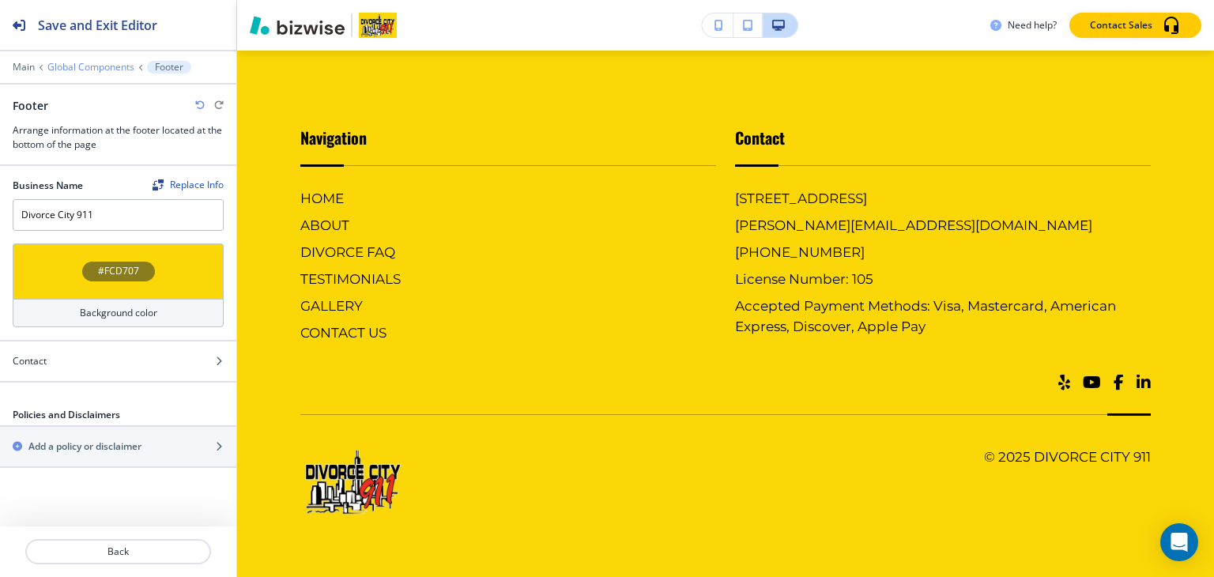
click at [109, 69] on p "Global Components" at bounding box center [90, 67] width 87 height 11
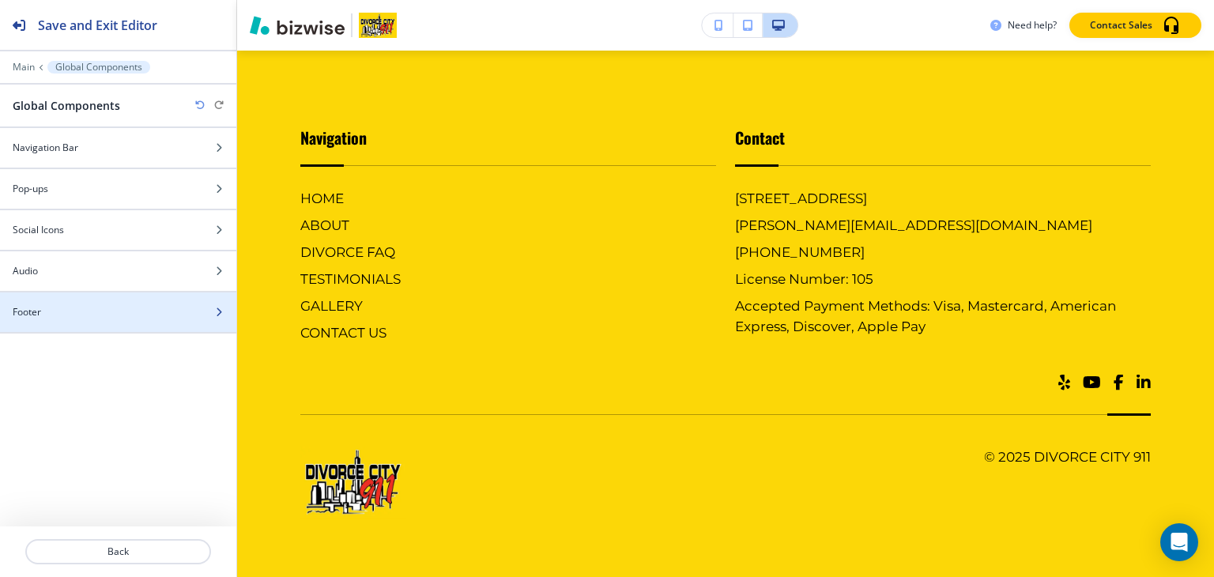
click at [63, 295] on div at bounding box center [118, 298] width 236 height 13
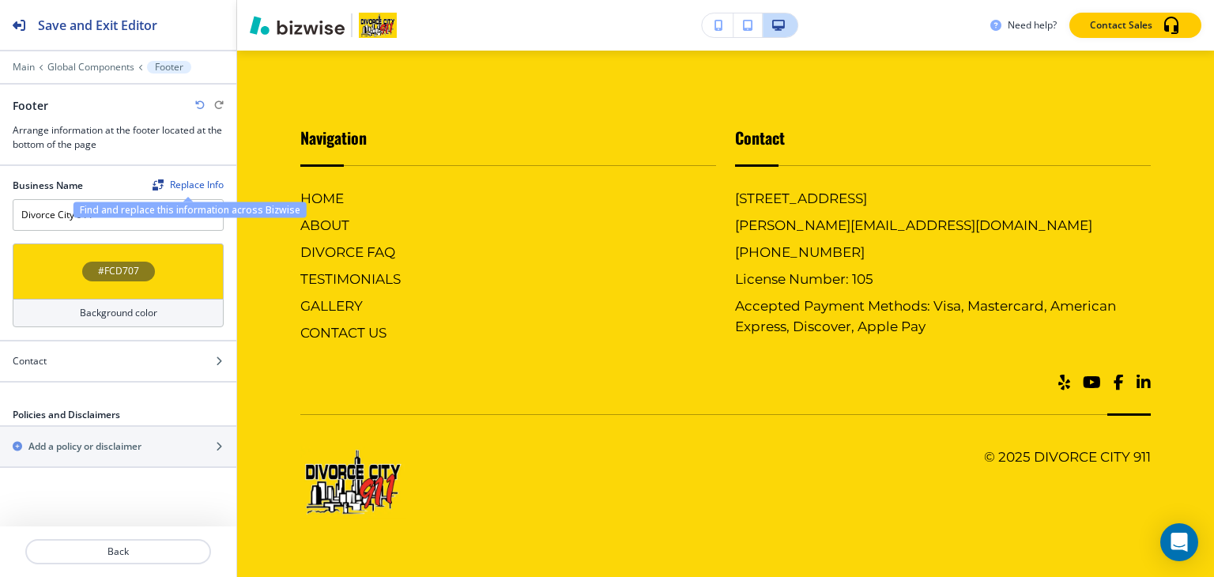
click at [156, 209] on div "Find and replace this information across Bizwise" at bounding box center [190, 210] width 233 height 16
click at [40, 213] on input "Divorce City 911" at bounding box center [118, 215] width 211 height 32
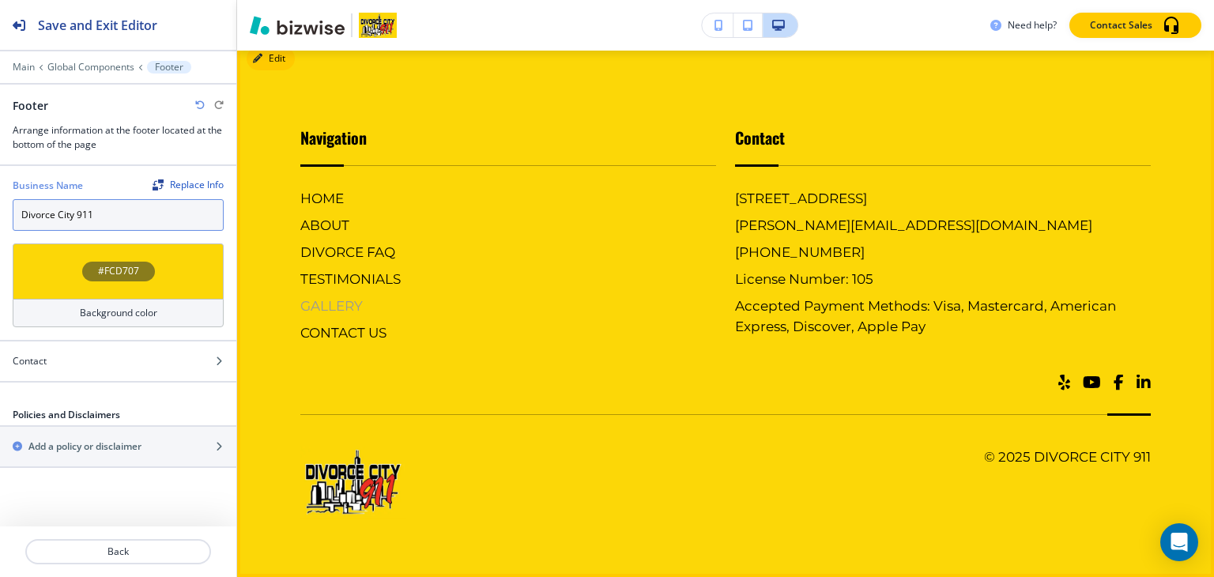
scroll to position [3477, 0]
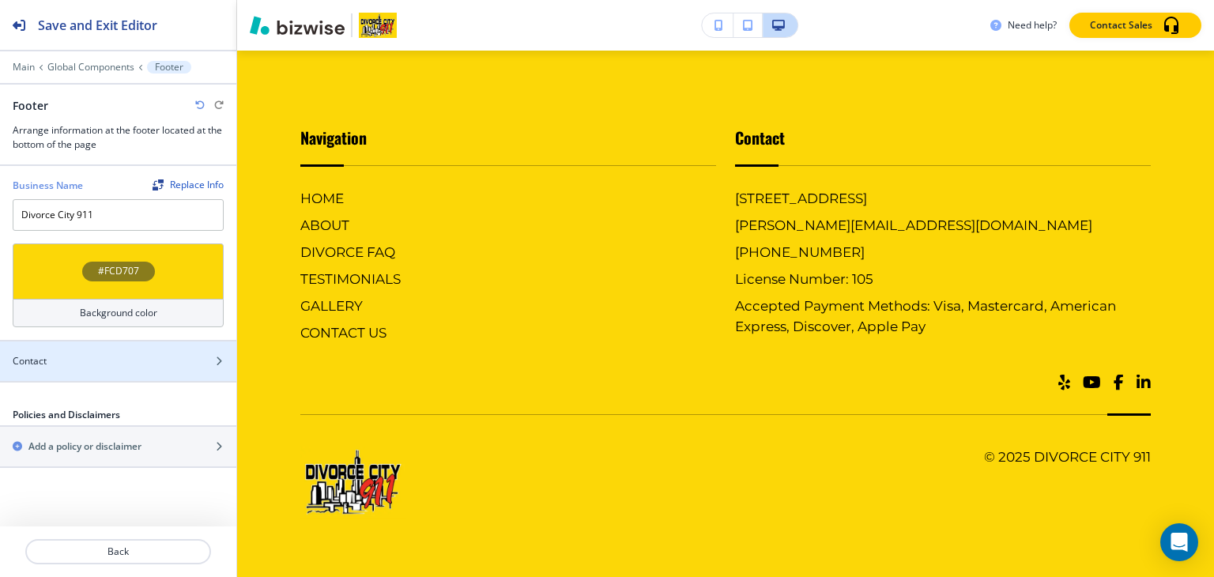
click at [47, 332] on div "#FCD707 Background color" at bounding box center [118, 291] width 236 height 96
click at [57, 377] on div at bounding box center [118, 374] width 236 height 13
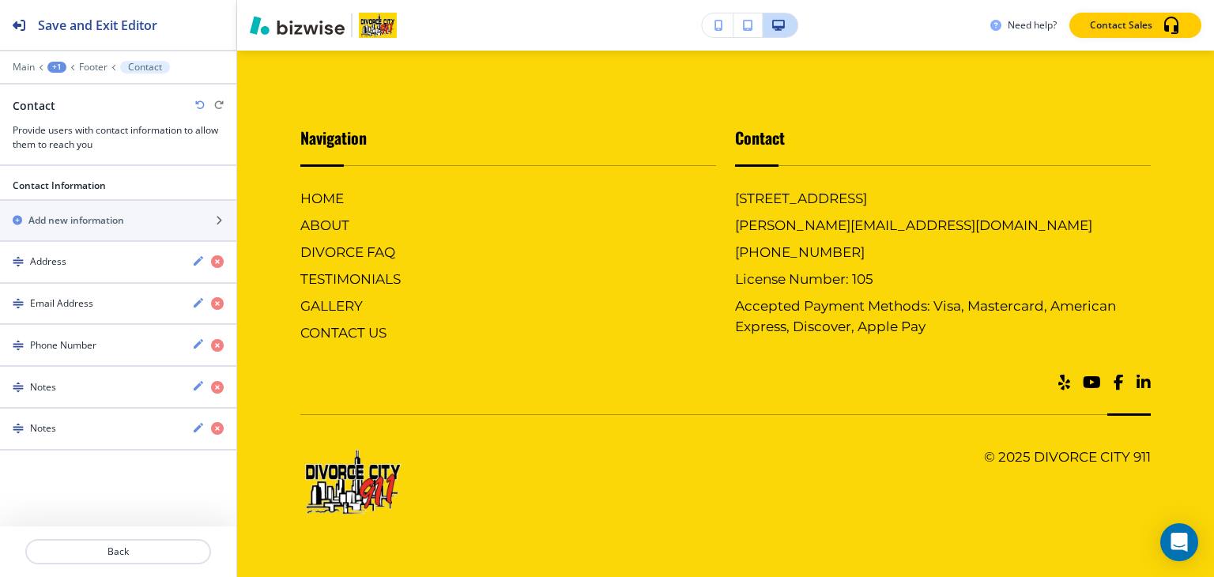
scroll to position [3463, 0]
click at [102, 221] on h2 "Add new information" at bounding box center [76, 220] width 96 height 14
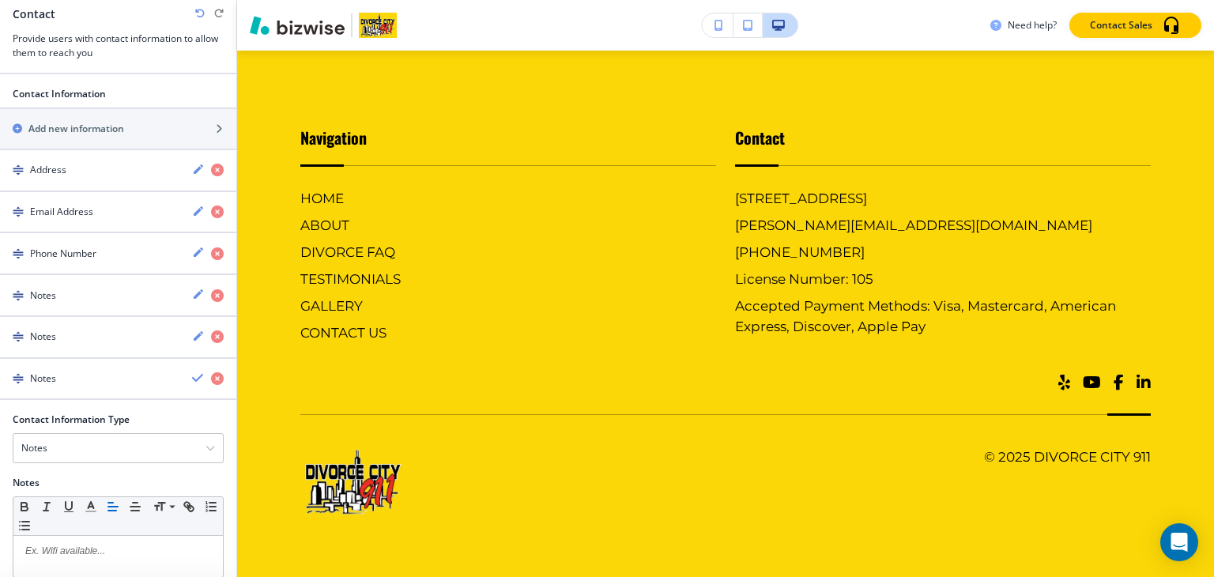
scroll to position [152, 0]
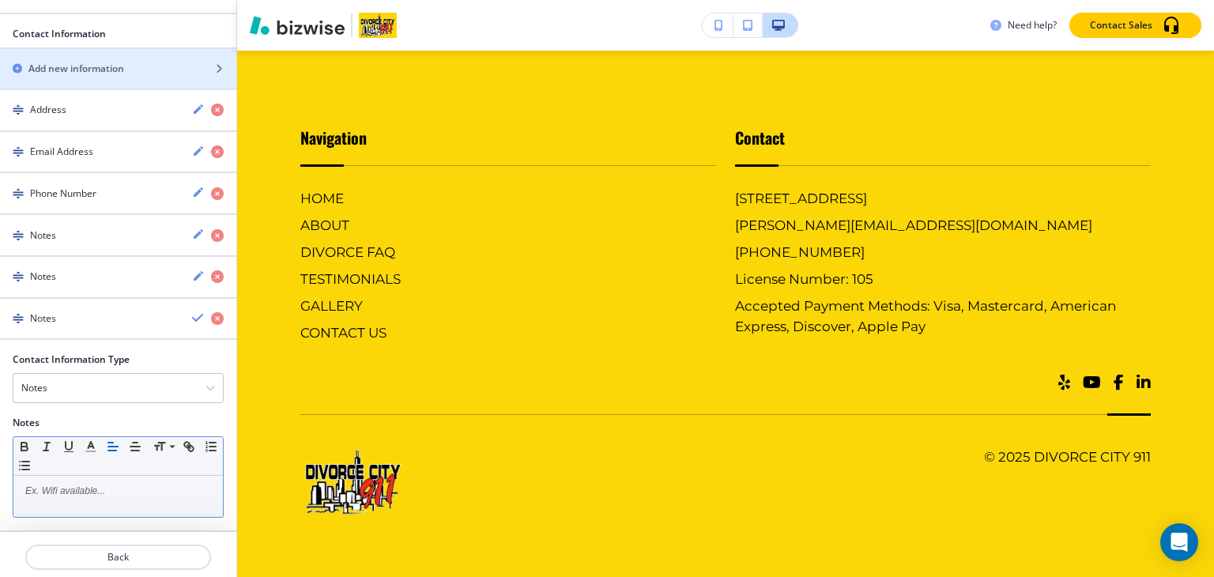
click at [87, 491] on p at bounding box center [118, 491] width 194 height 14
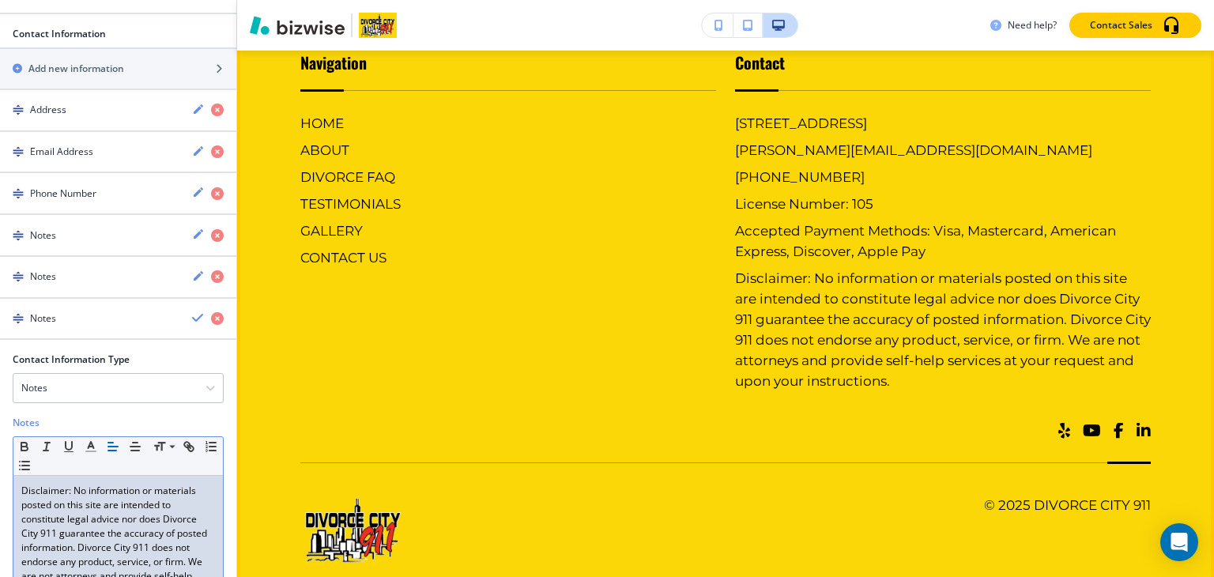
scroll to position [3600, 0]
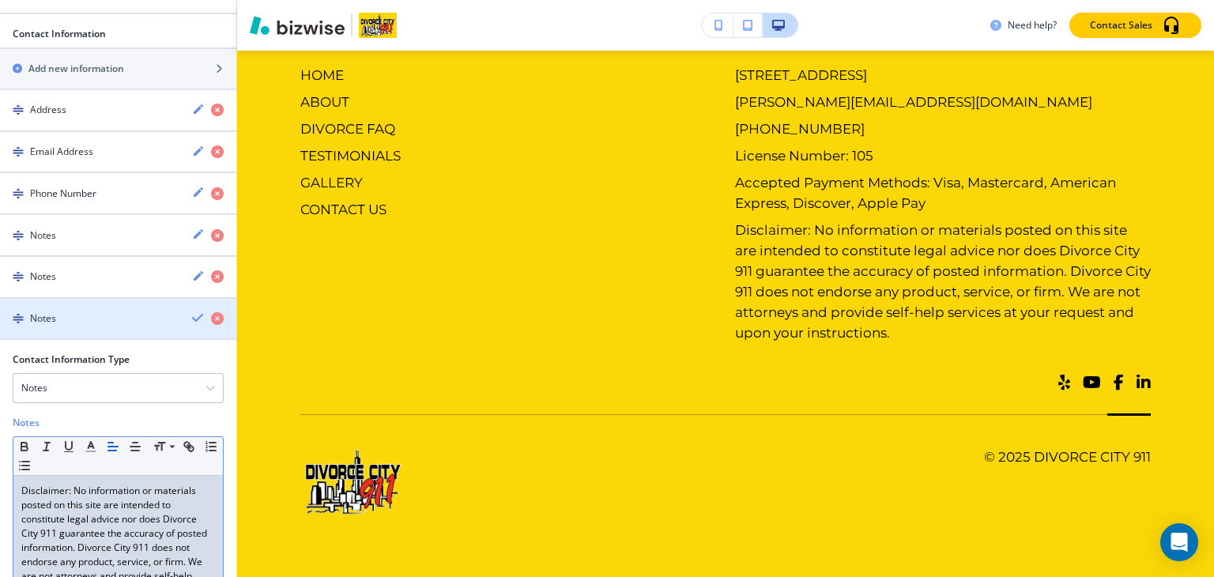
click at [111, 326] on div "button" at bounding box center [118, 332] width 236 height 13
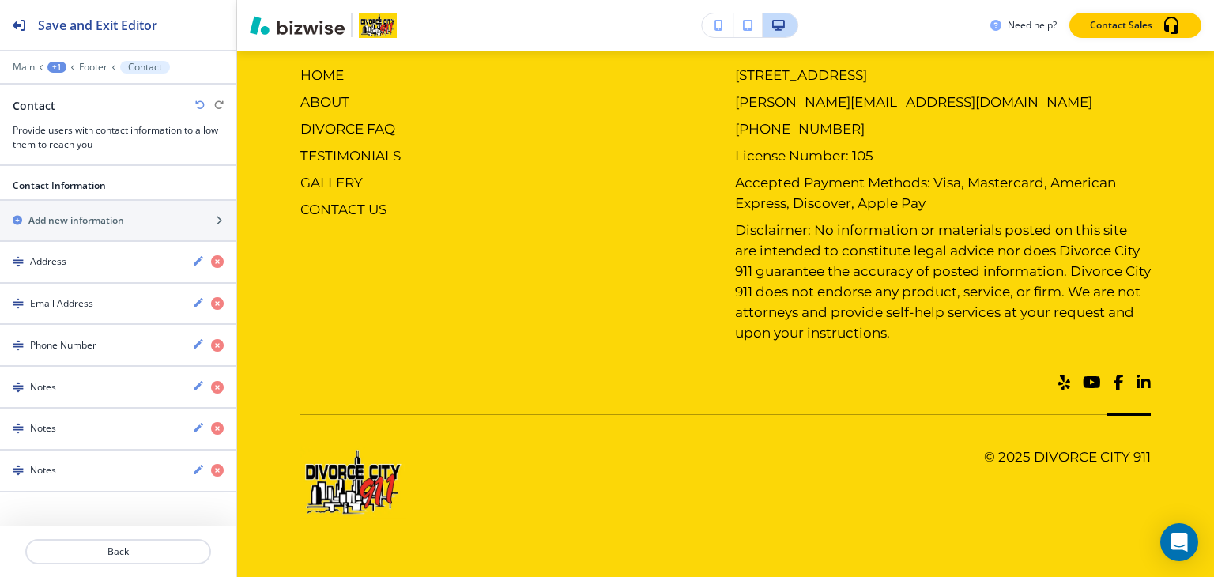
scroll to position [0, 0]
click at [68, 213] on h2 "Add new information" at bounding box center [76, 220] width 96 height 14
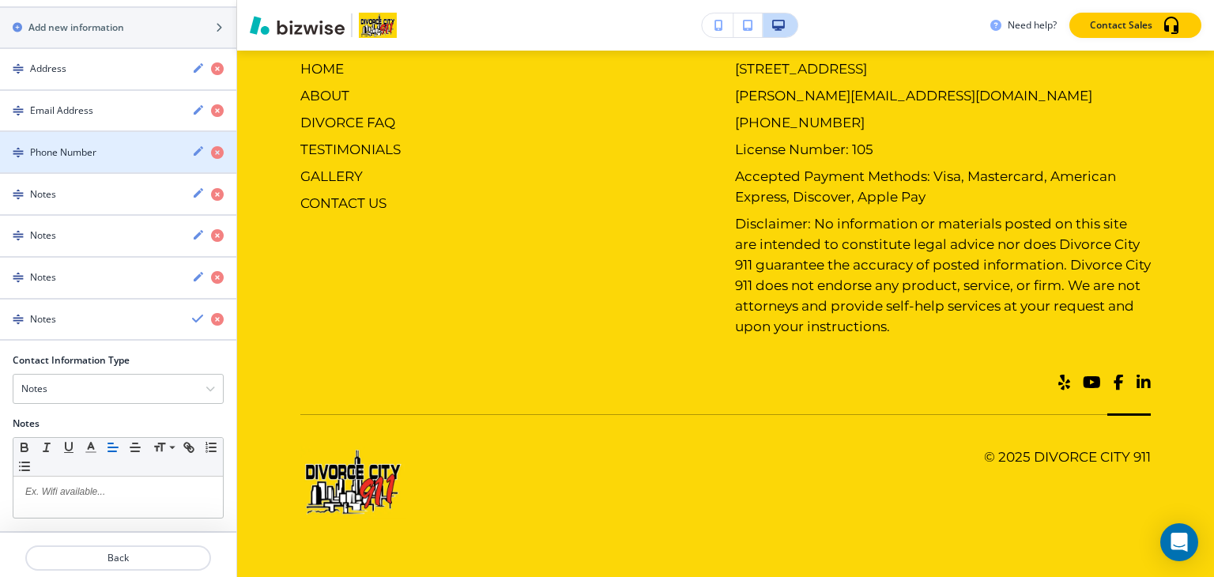
scroll to position [193, 0]
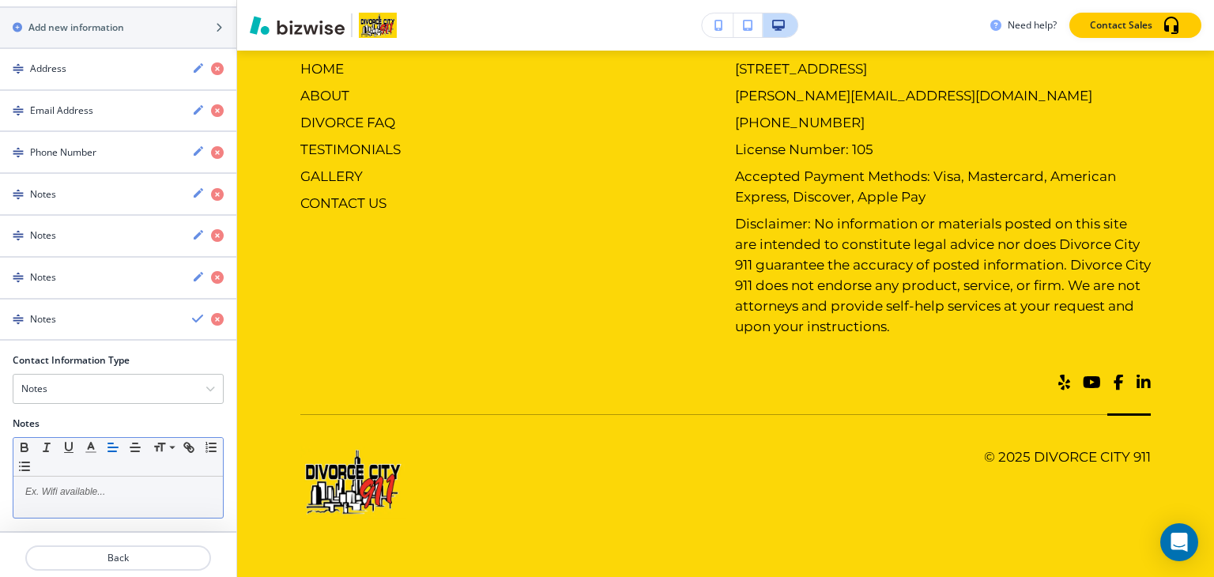
click at [79, 496] on div at bounding box center [117, 497] width 209 height 41
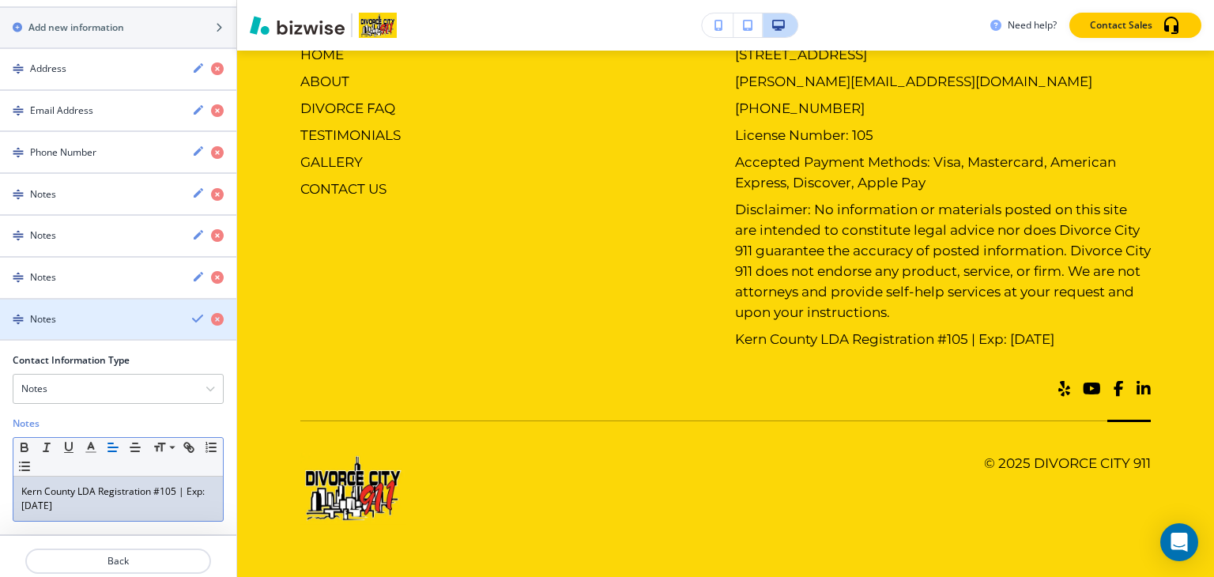
click at [82, 304] on div "button" at bounding box center [118, 306] width 236 height 13
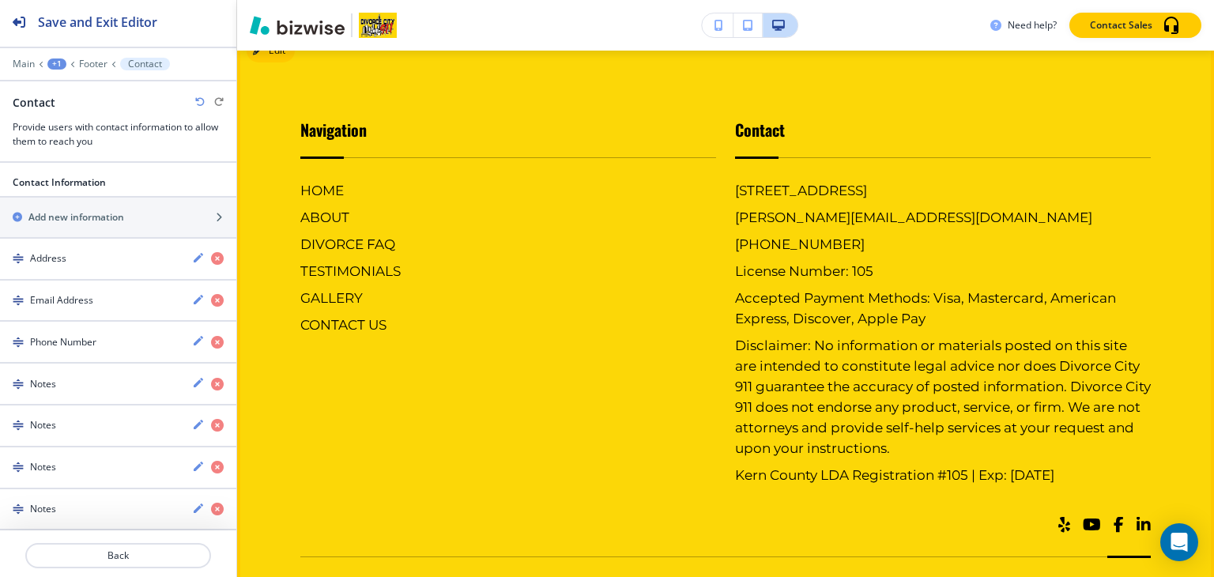
scroll to position [3521, 0]
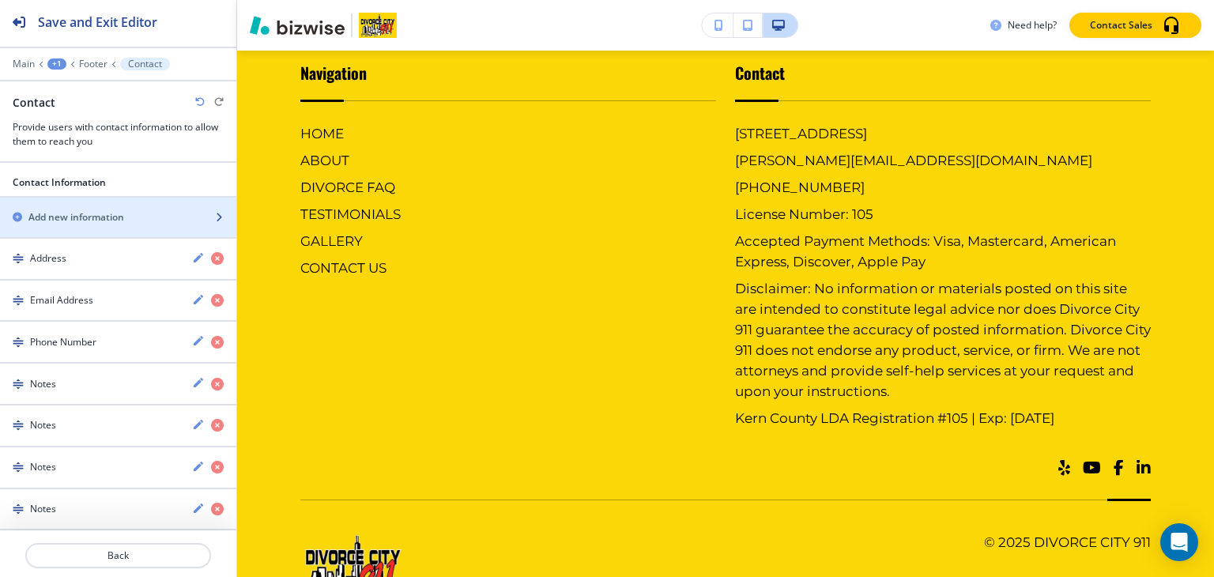
click at [38, 217] on h2 "Add new information" at bounding box center [76, 217] width 96 height 14
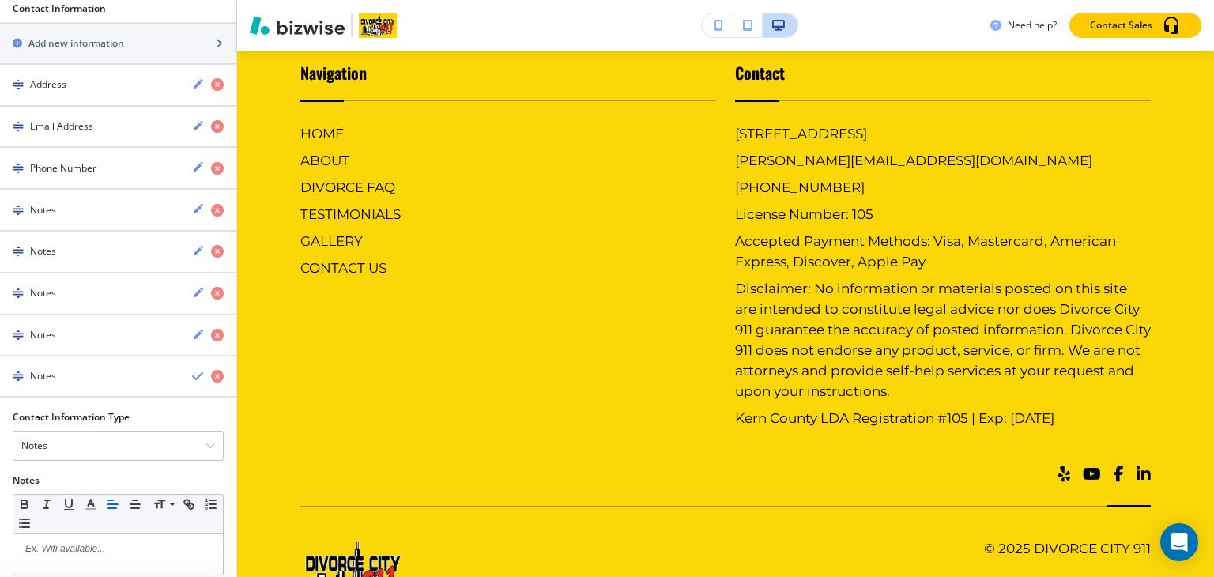
scroll to position [234, 0]
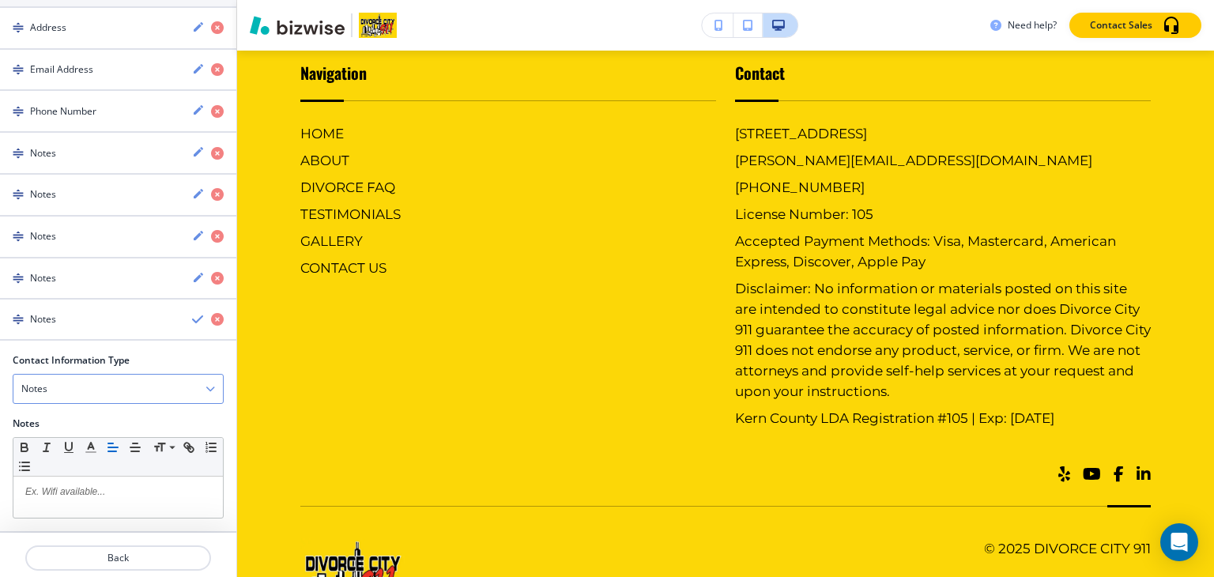
click at [96, 377] on div "Notes" at bounding box center [117, 389] width 209 height 28
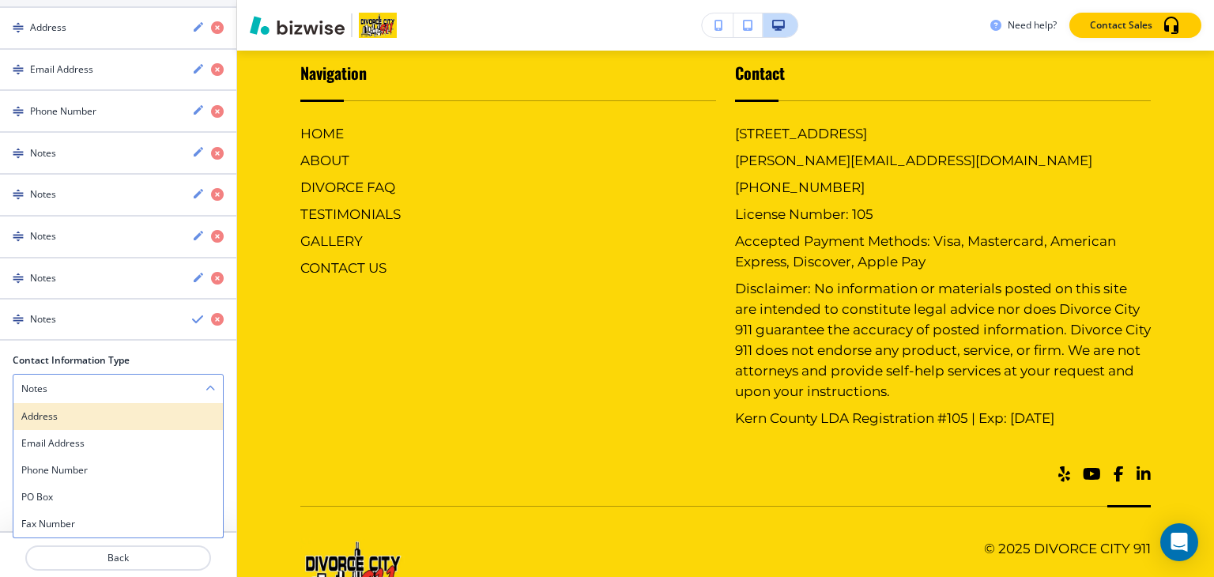
click at [82, 420] on div "Address" at bounding box center [117, 416] width 209 height 27
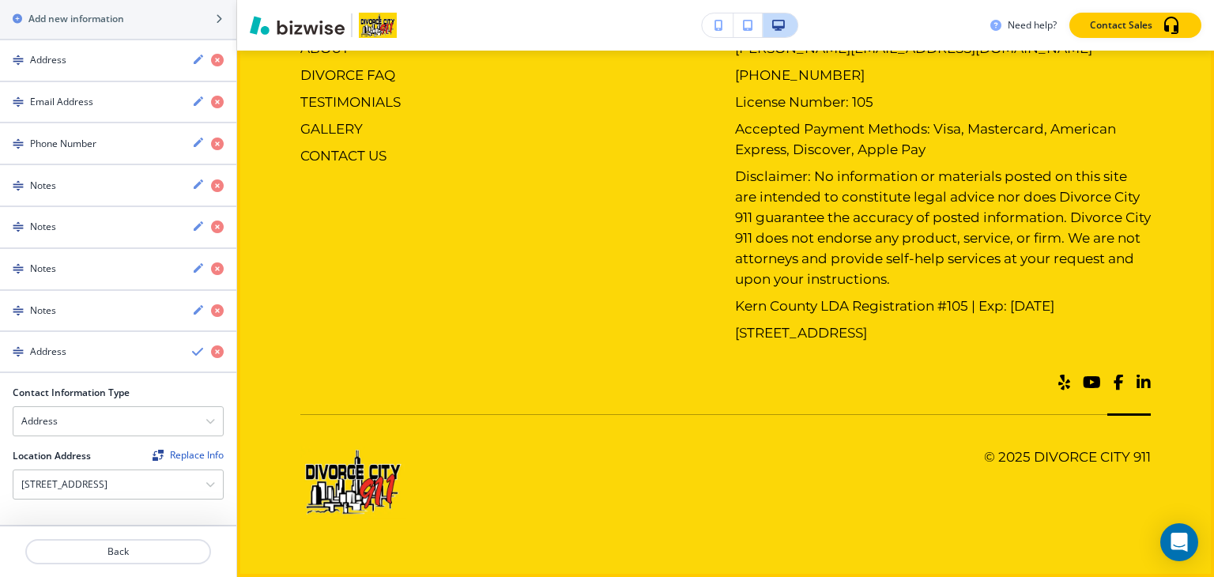
scroll to position [3654, 0]
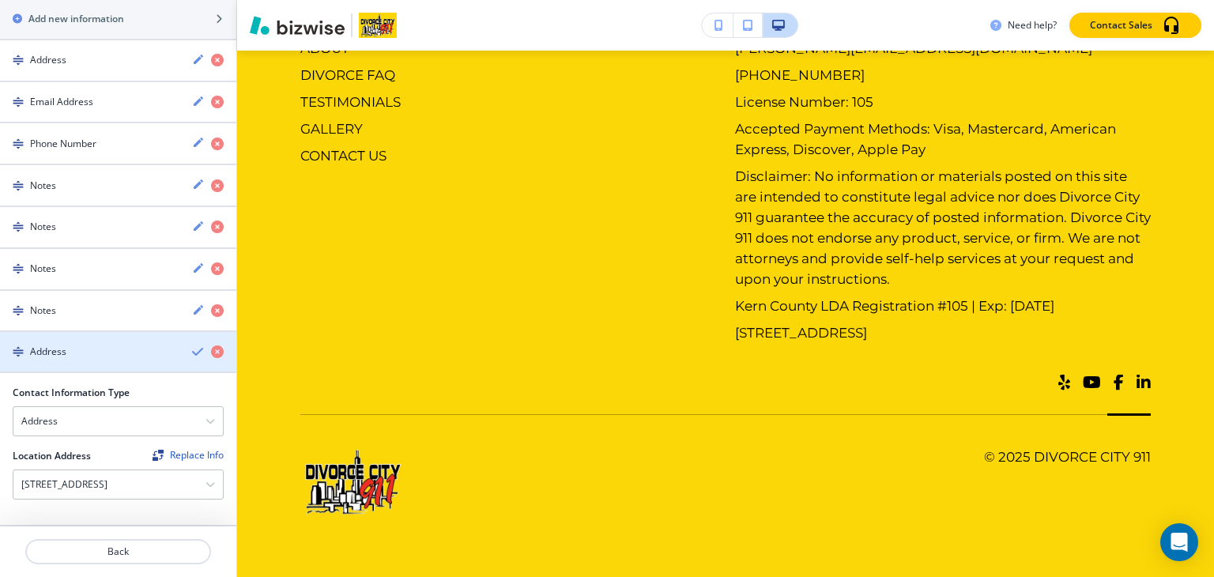
click at [73, 359] on div "button" at bounding box center [118, 365] width 236 height 13
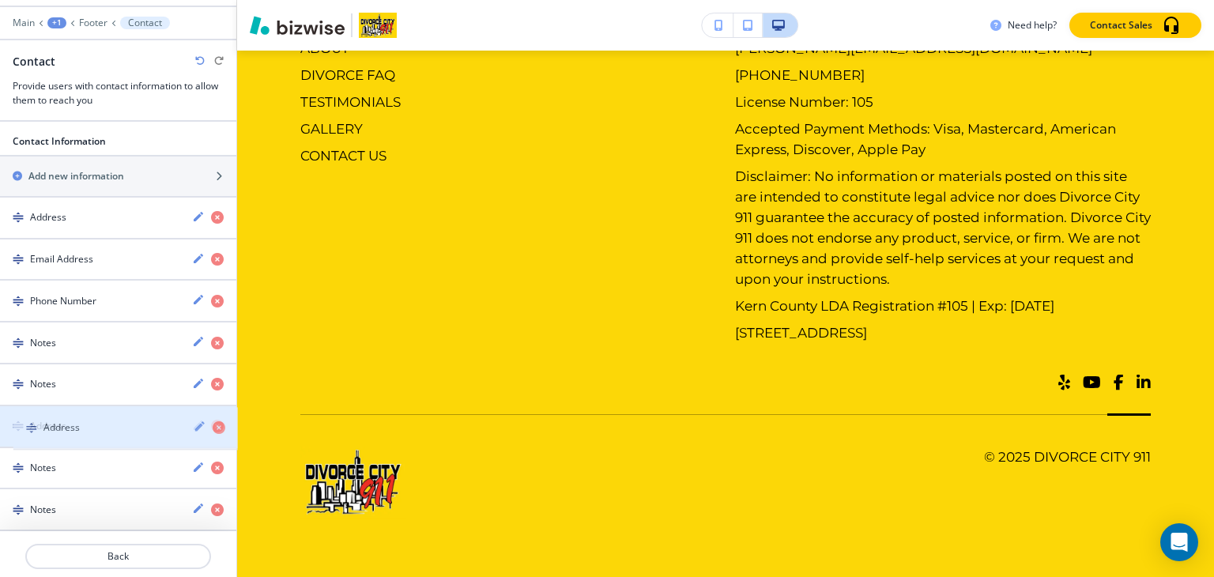
drag, startPoint x: 45, startPoint y: 508, endPoint x: 58, endPoint y: 428, distance: 81.0
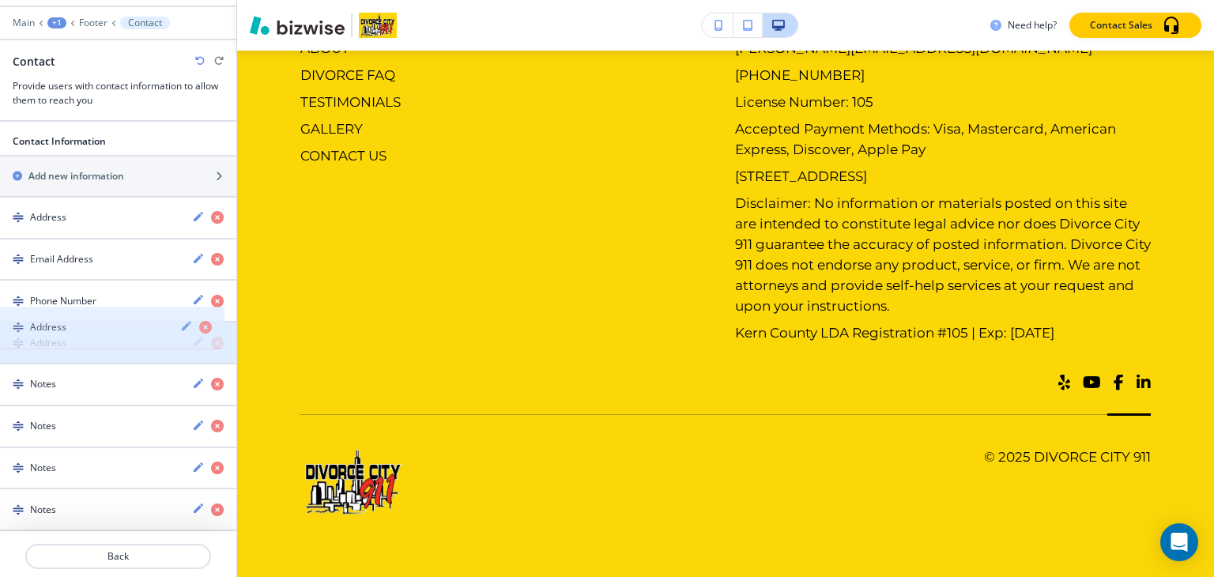
drag, startPoint x: 62, startPoint y: 428, endPoint x: 62, endPoint y: 334, distance: 94.1
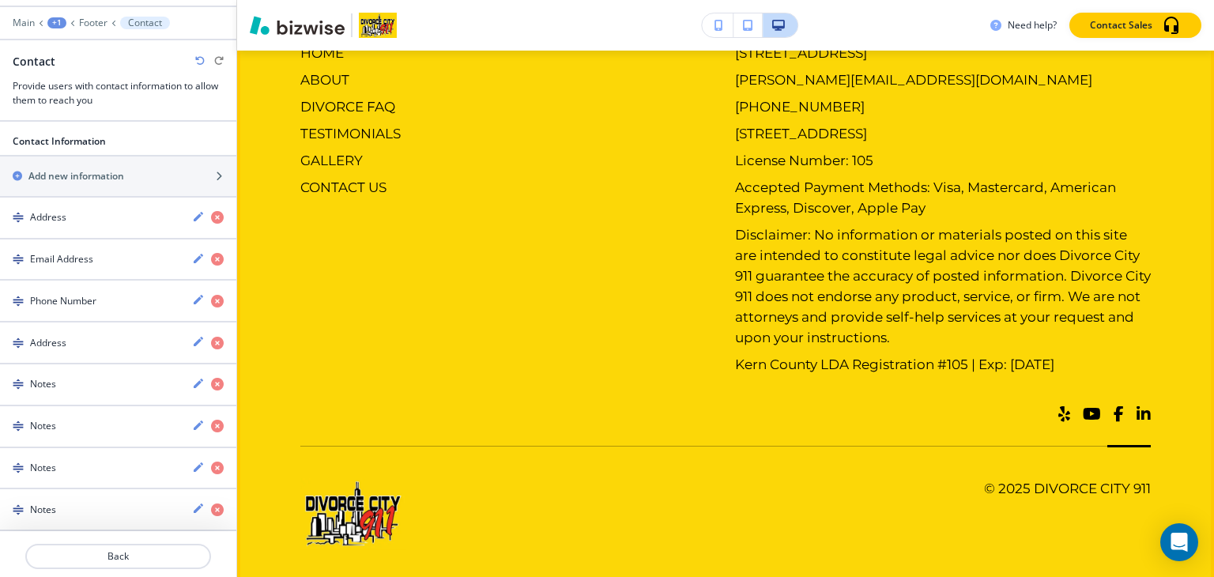
scroll to position [3575, 0]
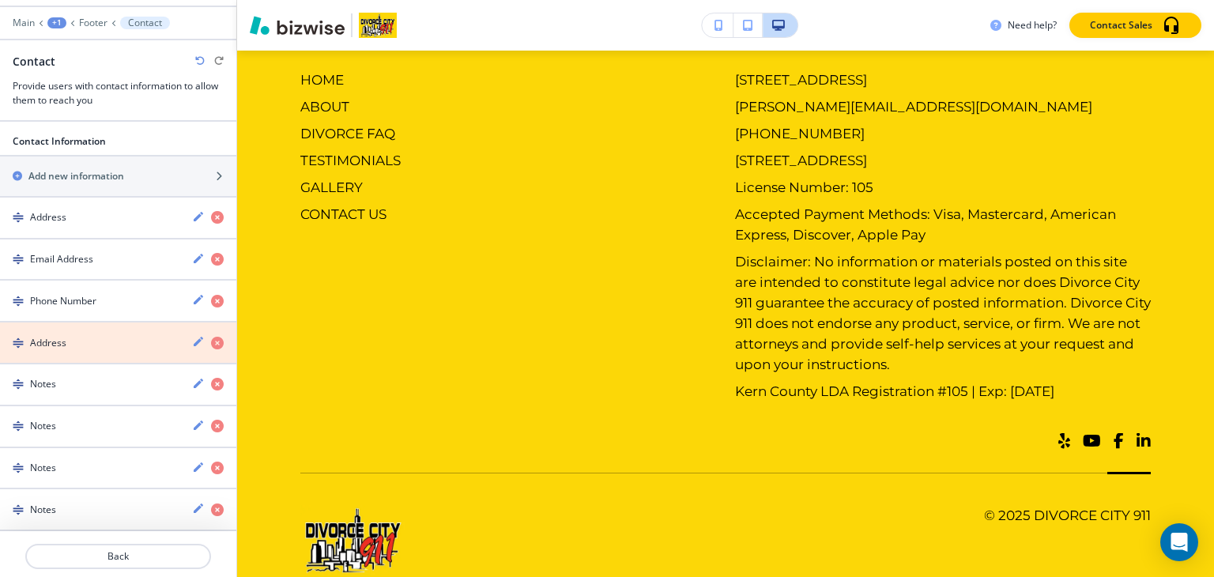
click at [211, 339] on icon "button" at bounding box center [217, 343] width 13 height 13
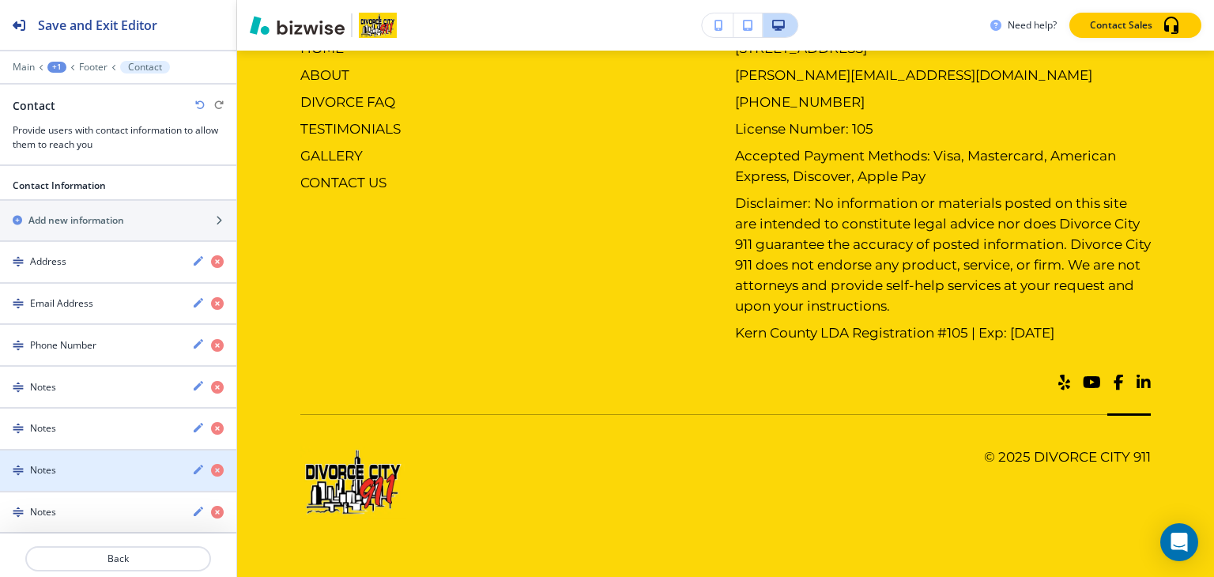
scroll to position [0, 0]
click at [100, 58] on div at bounding box center [118, 55] width 236 height 9
click at [96, 66] on p "Footer" at bounding box center [93, 67] width 28 height 11
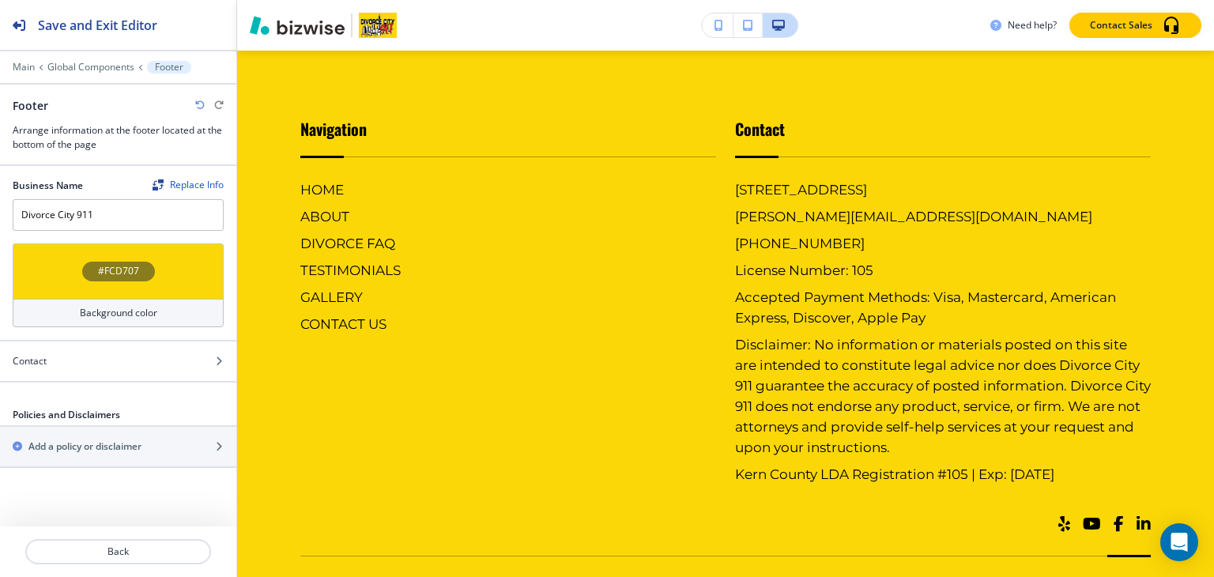
scroll to position [3463, 0]
click at [19, 62] on p "Main" at bounding box center [24, 67] width 22 height 11
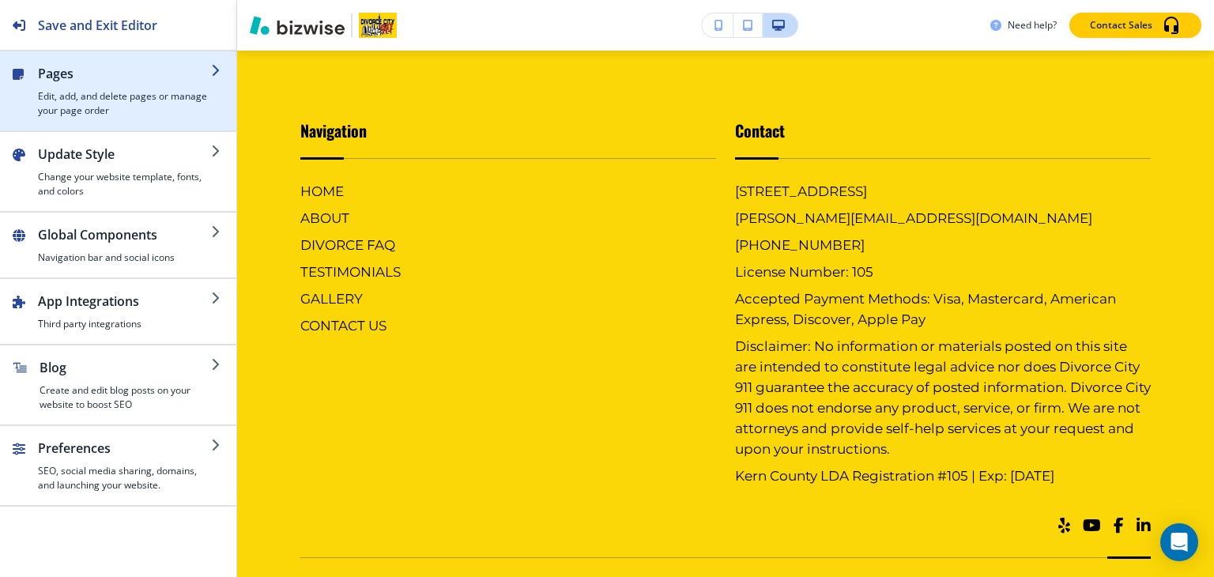
click at [66, 102] on h4 "Edit, add, and delete pages or manage your page order" at bounding box center [124, 103] width 173 height 28
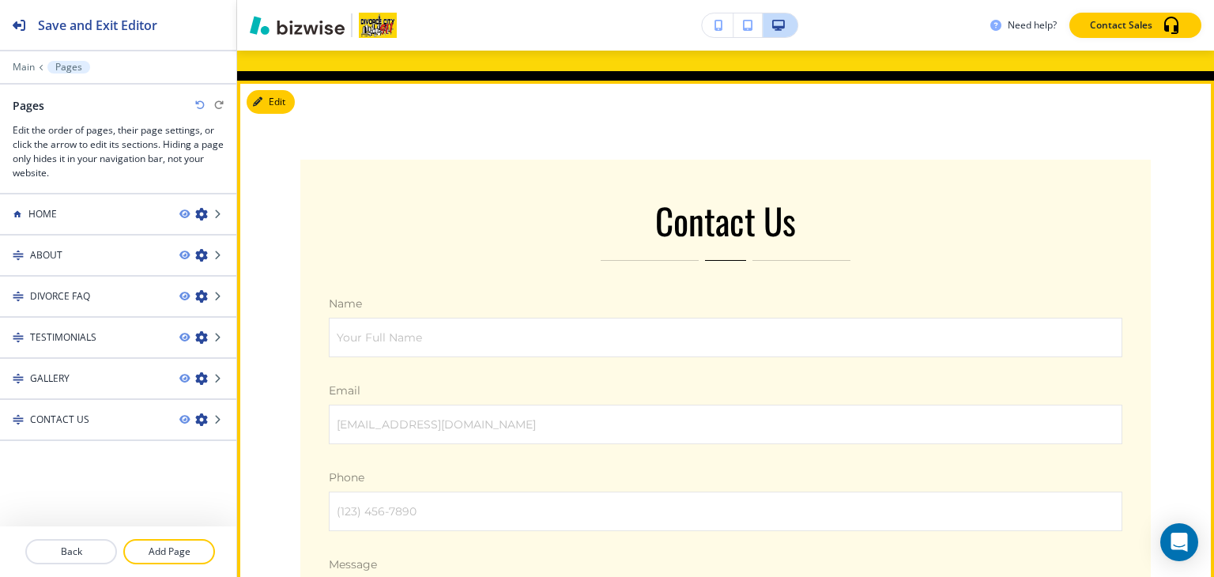
scroll to position [934, 0]
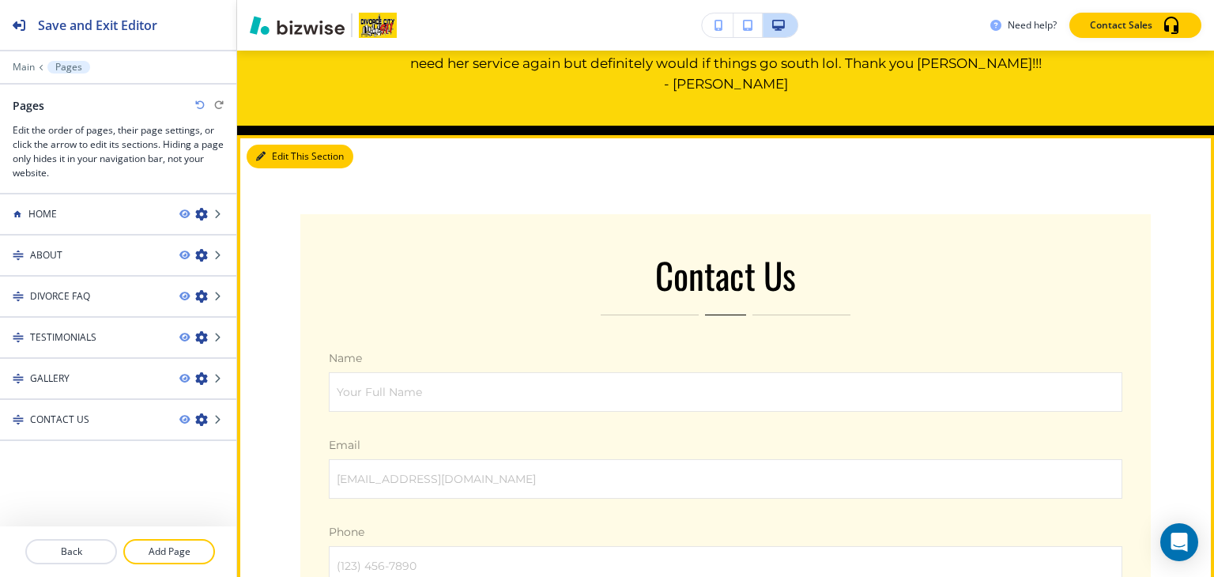
click at [262, 153] on icon "button" at bounding box center [260, 156] width 9 height 9
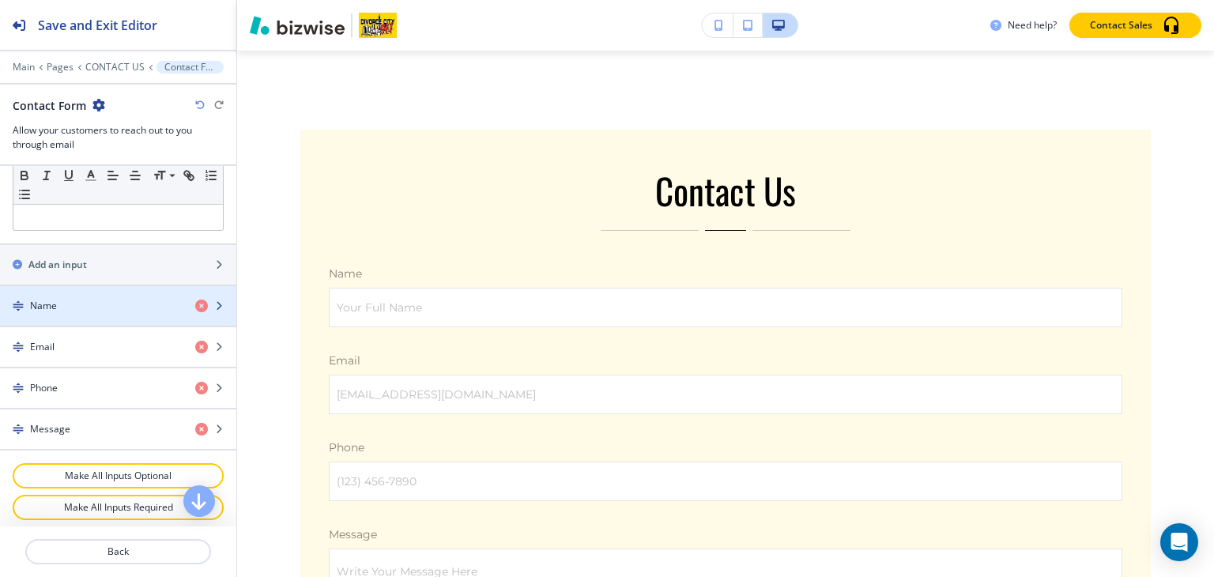
scroll to position [632, 0]
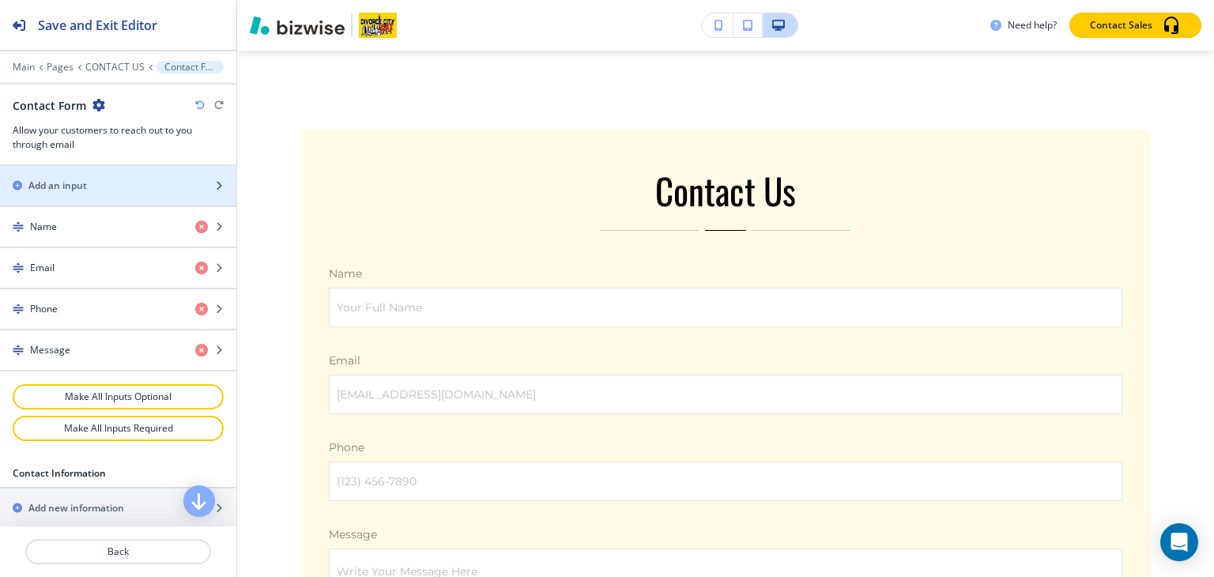
click at [115, 181] on div "Add an input" at bounding box center [101, 186] width 202 height 14
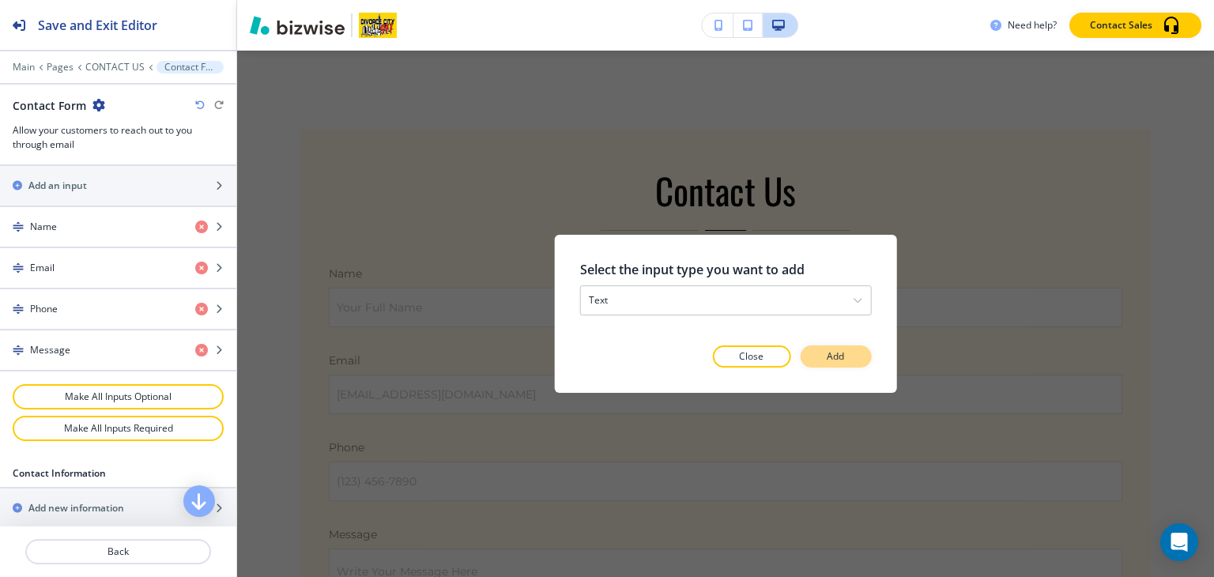
click at [851, 362] on button "Add" at bounding box center [835, 356] width 71 height 22
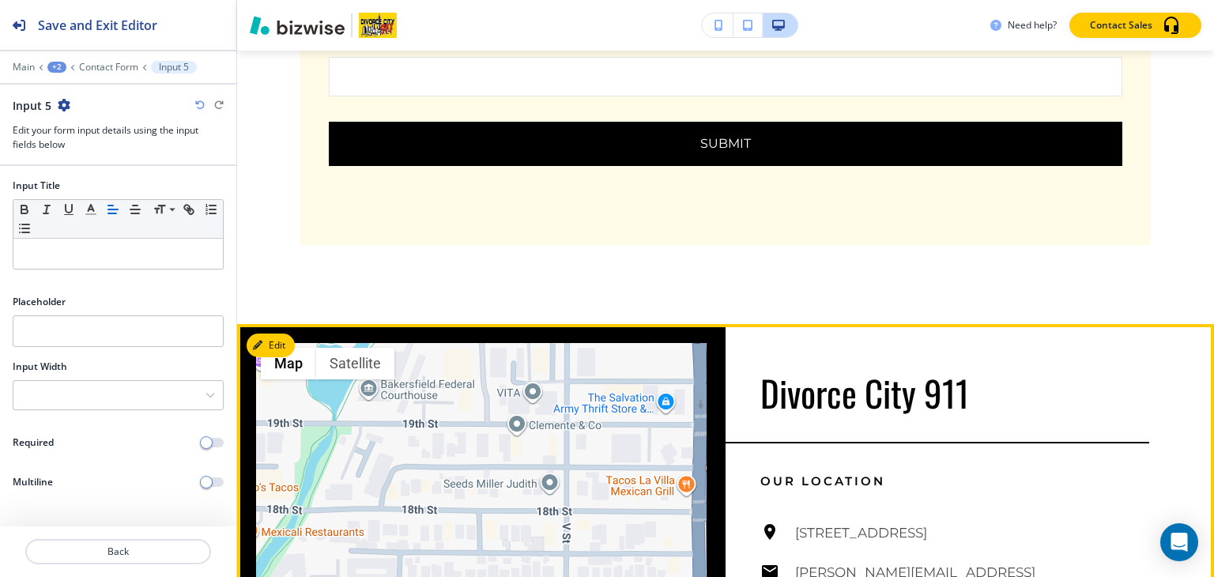
scroll to position [1646, 0]
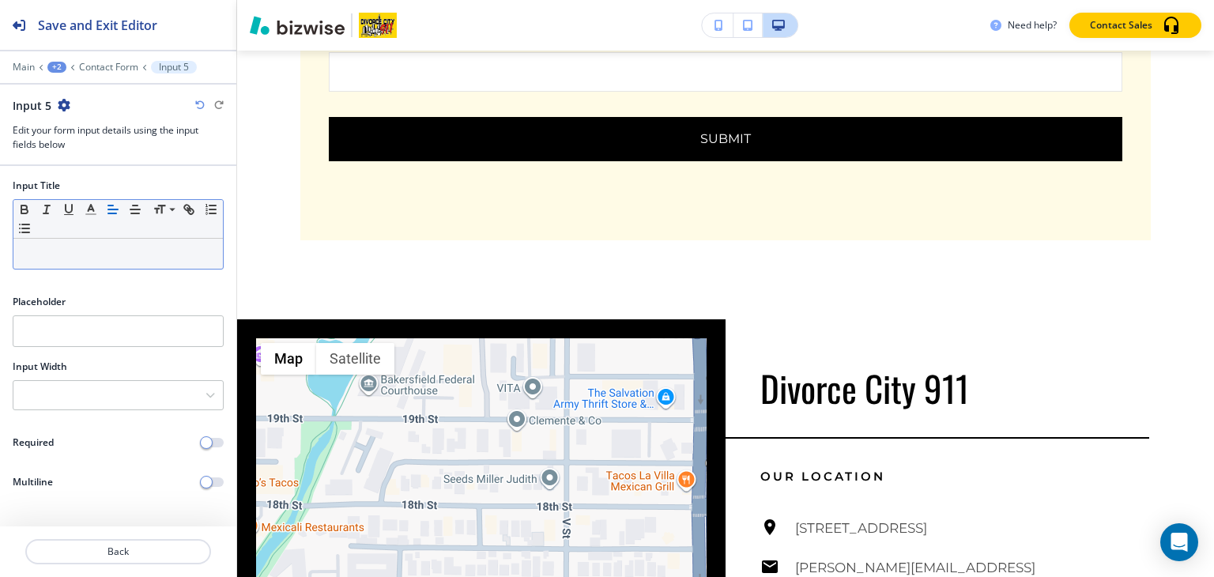
click at [82, 254] on p at bounding box center [118, 254] width 194 height 14
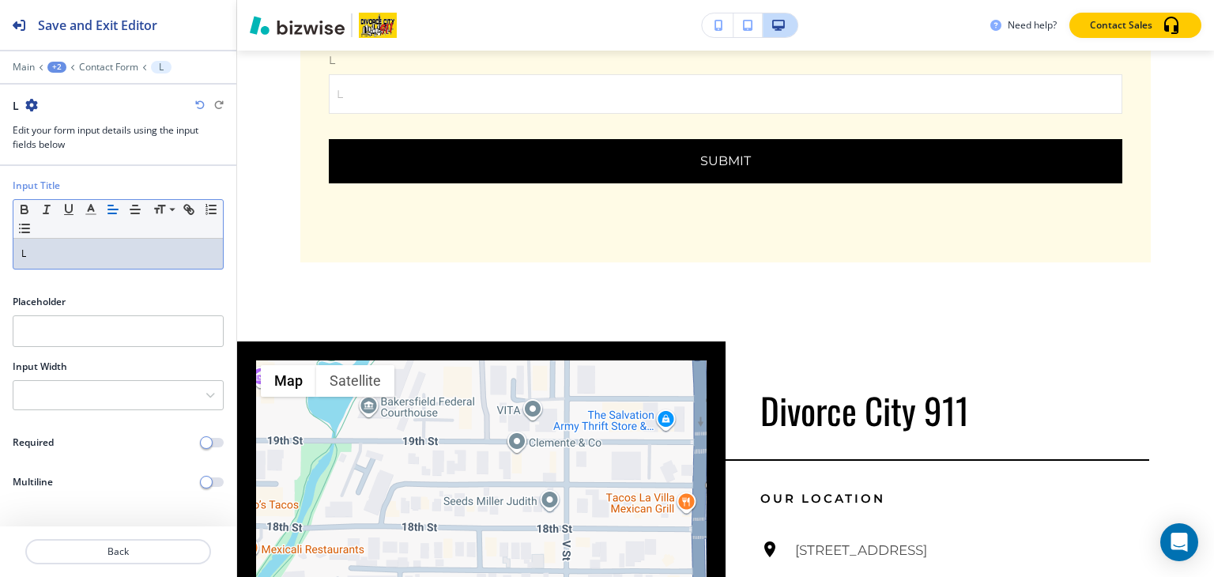
click at [74, 257] on p "L" at bounding box center [118, 254] width 194 height 14
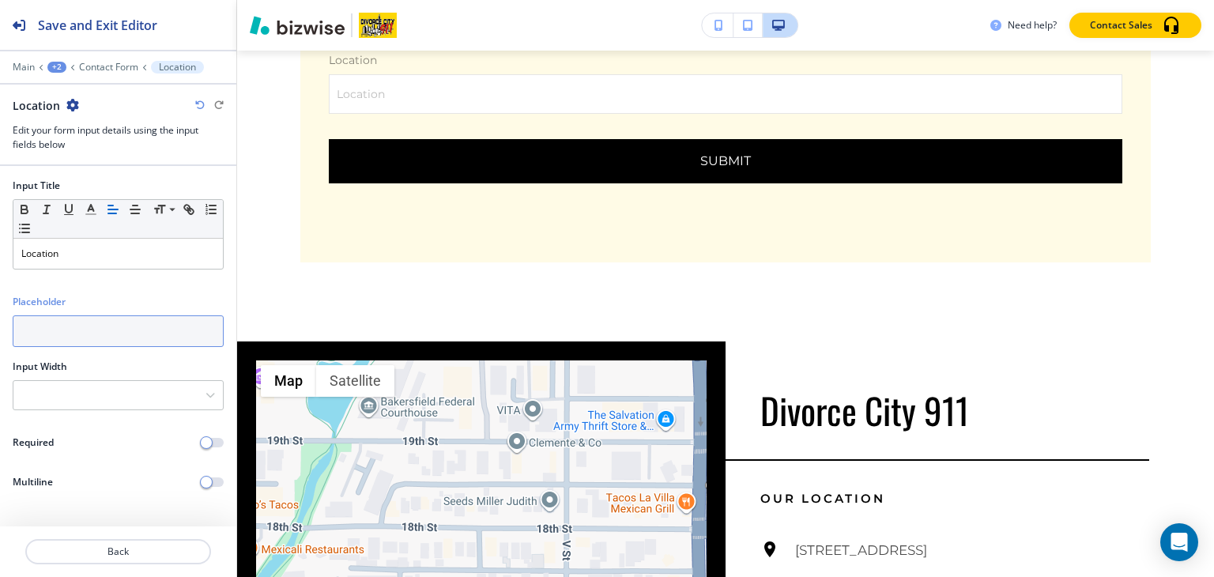
click at [35, 323] on input "text" at bounding box center [118, 331] width 211 height 32
paste input "[STREET_ADDRESS]"
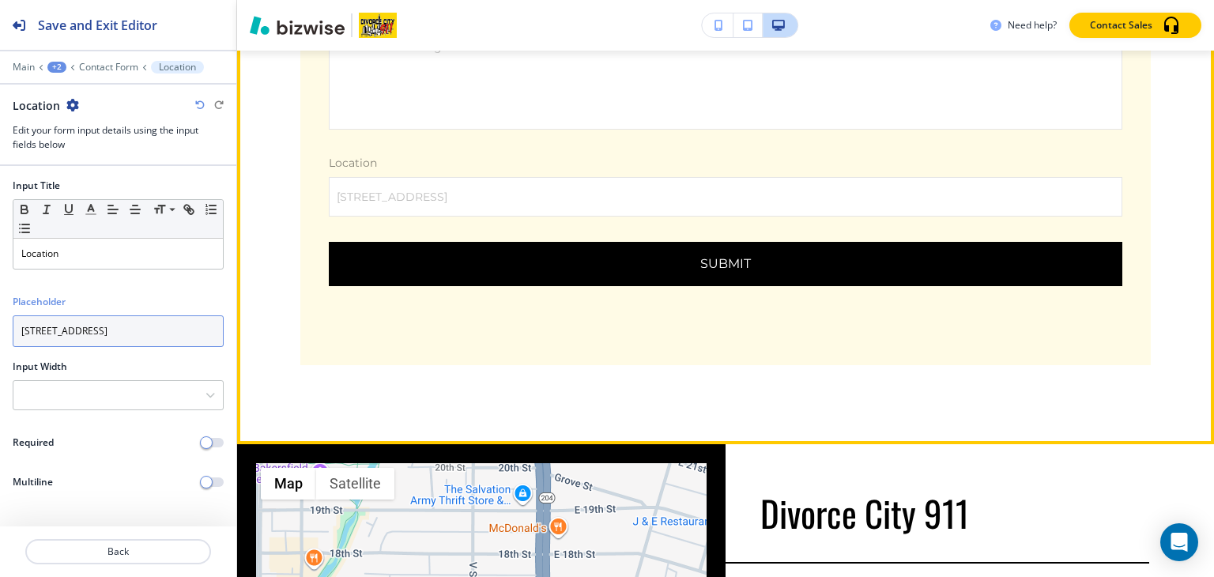
scroll to position [1409, 0]
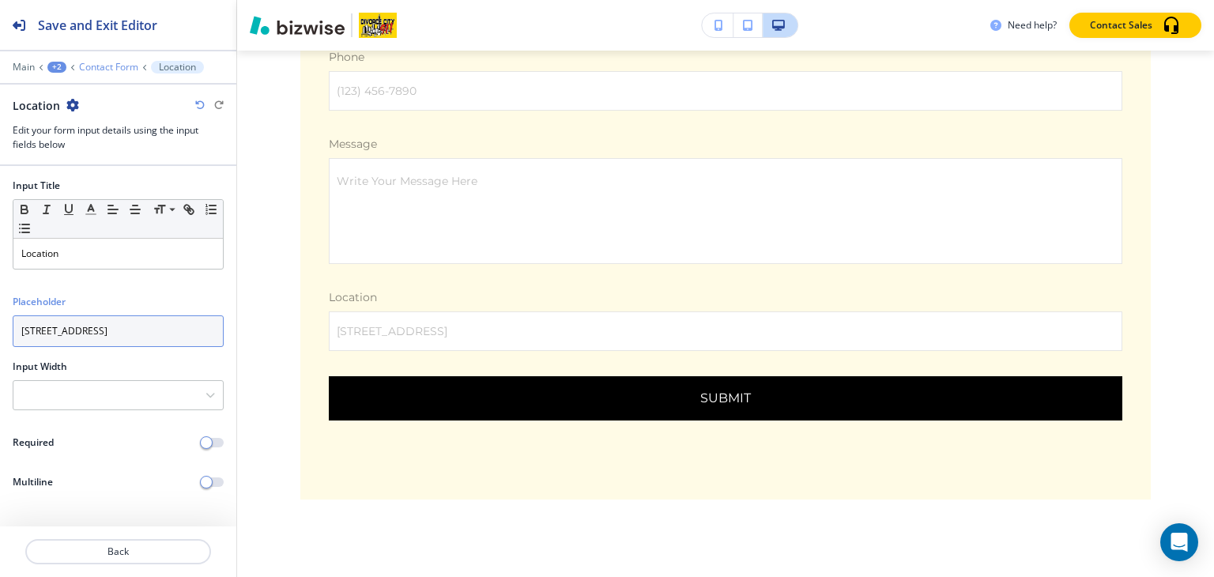
type input "[STREET_ADDRESS]"
click at [93, 64] on p "Contact Form" at bounding box center [108, 67] width 59 height 11
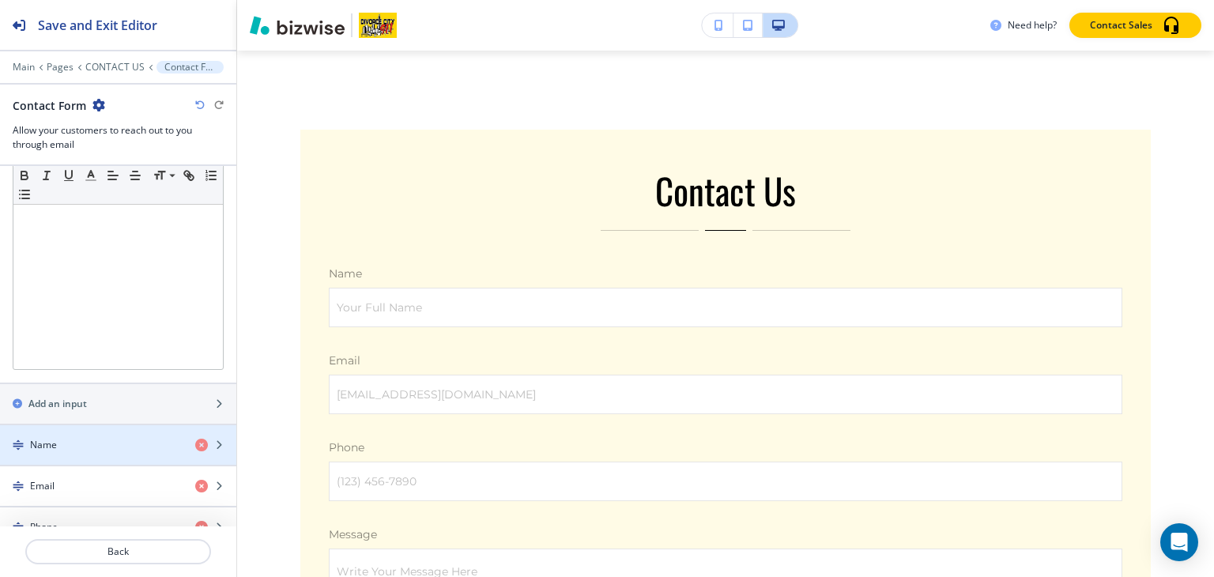
scroll to position [553, 0]
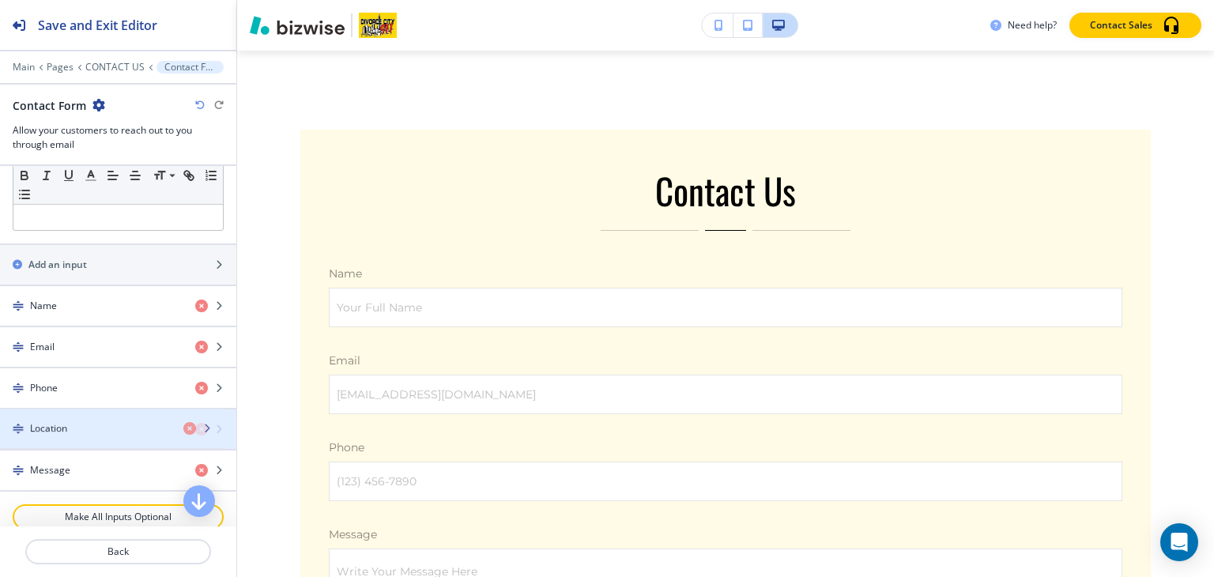
drag, startPoint x: 57, startPoint y: 456, endPoint x: 57, endPoint y: 421, distance: 34.8
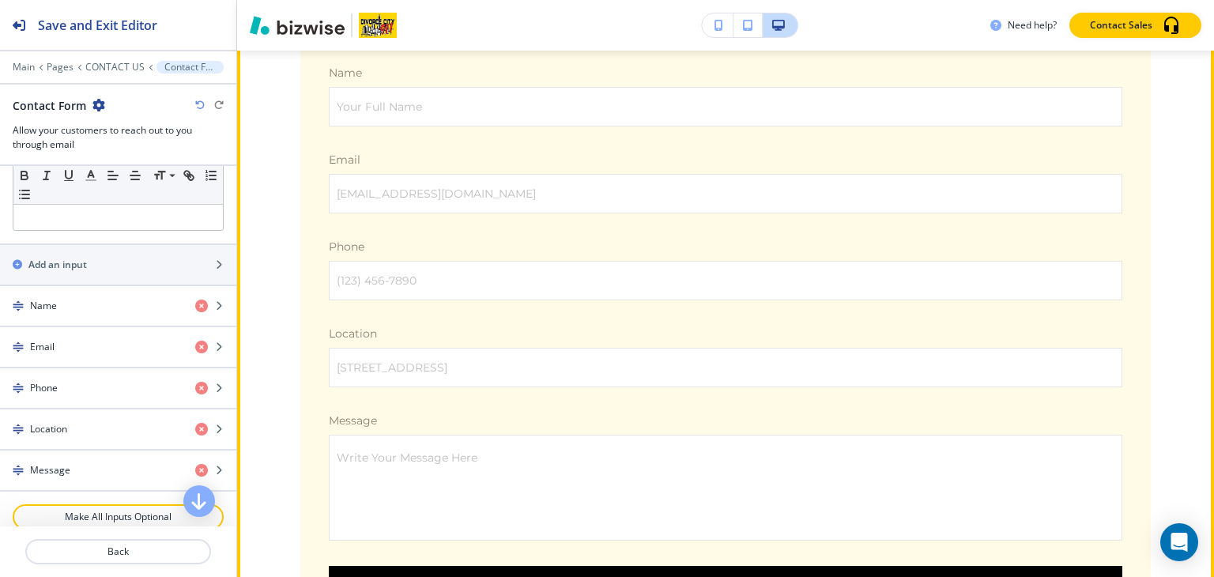
scroll to position [1334, 0]
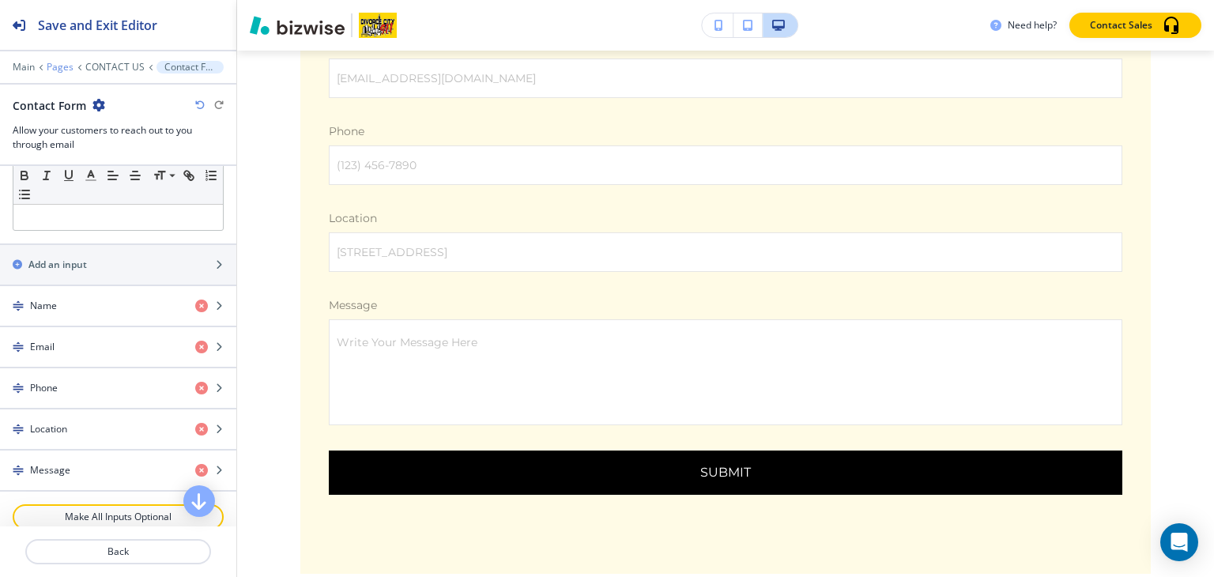
click at [65, 69] on p "Pages" at bounding box center [60, 67] width 27 height 11
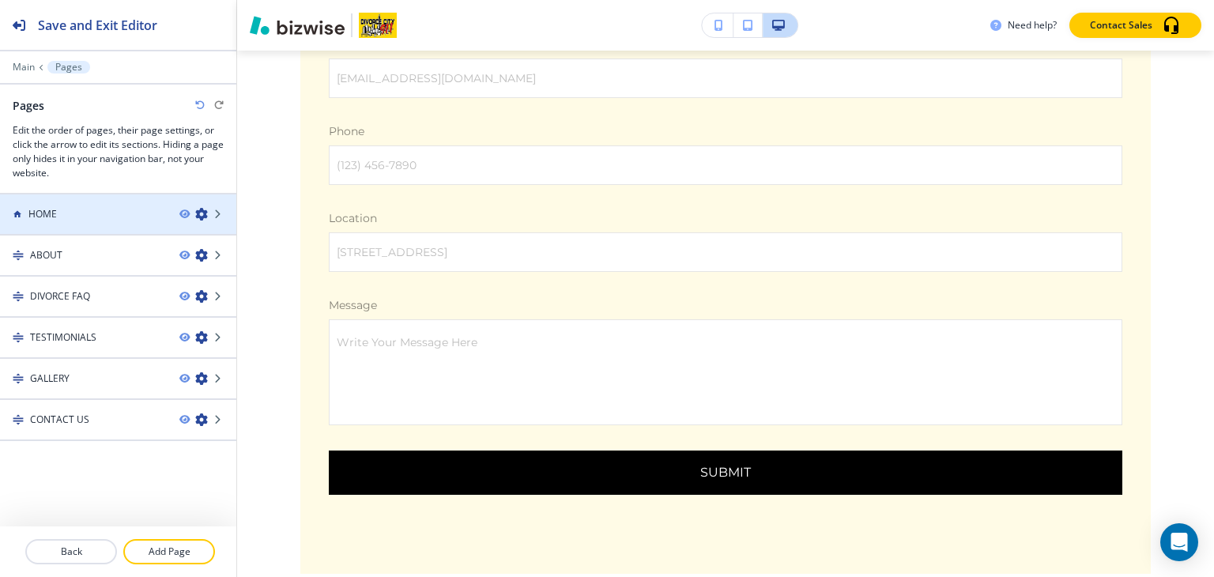
click at [81, 200] on div at bounding box center [118, 200] width 236 height 13
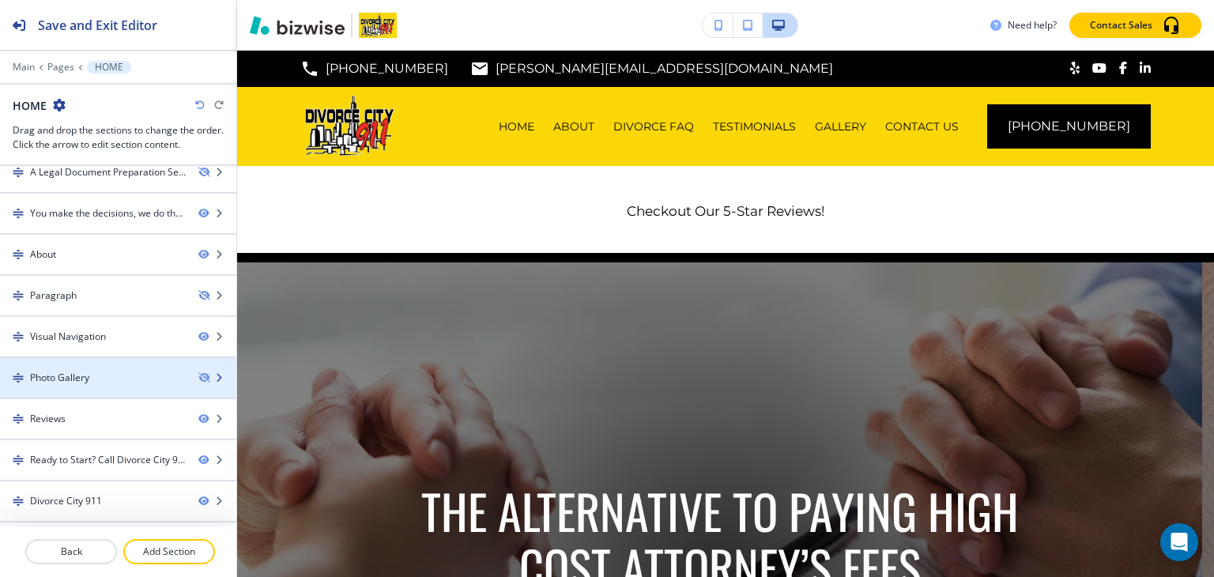
scroll to position [168, 0]
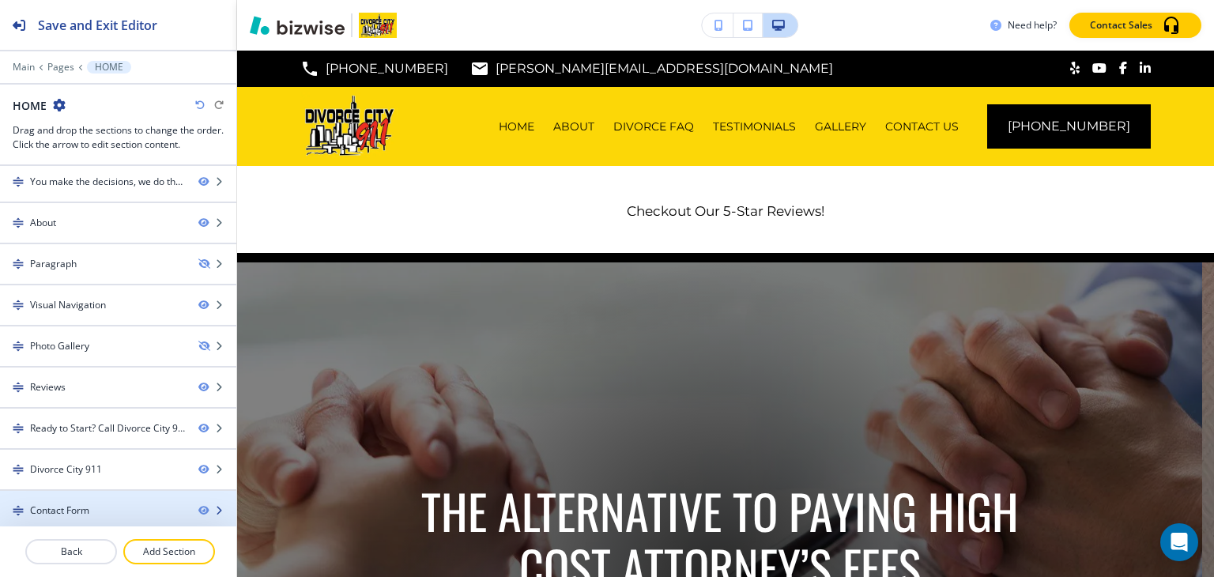
click at [96, 518] on div at bounding box center [118, 524] width 236 height 13
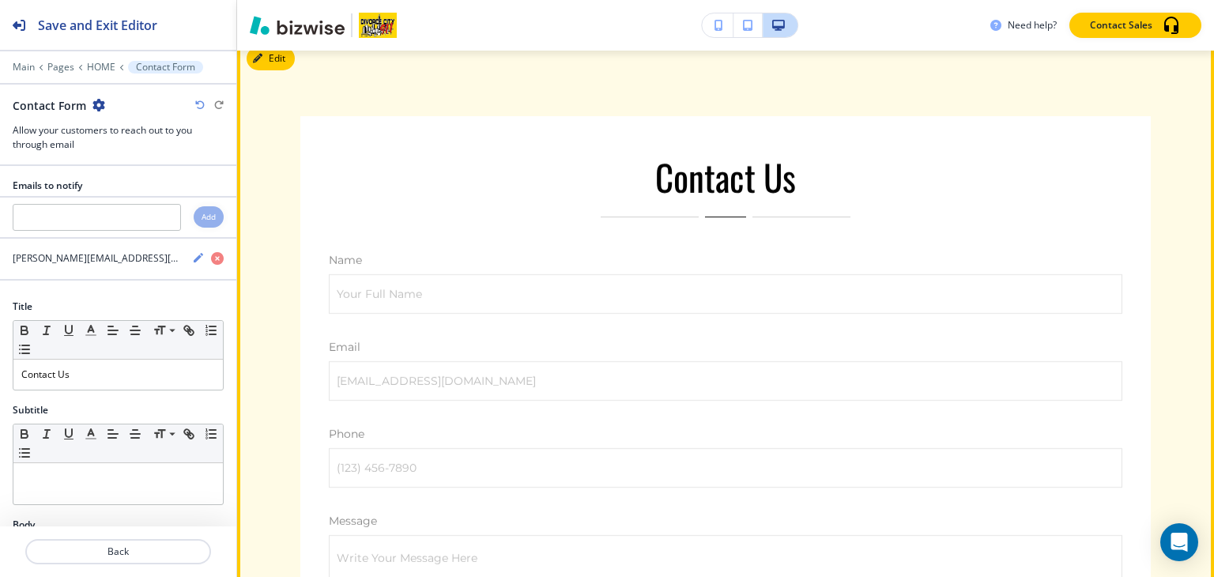
scroll to position [4452, 0]
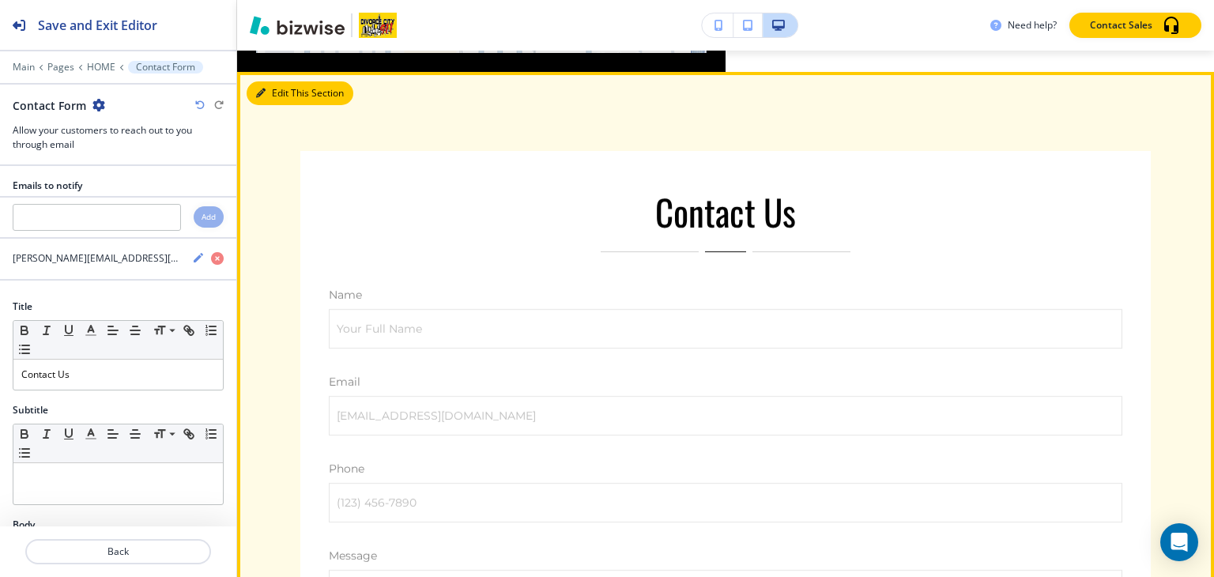
click at [274, 81] on button "Edit This Section" at bounding box center [300, 93] width 107 height 24
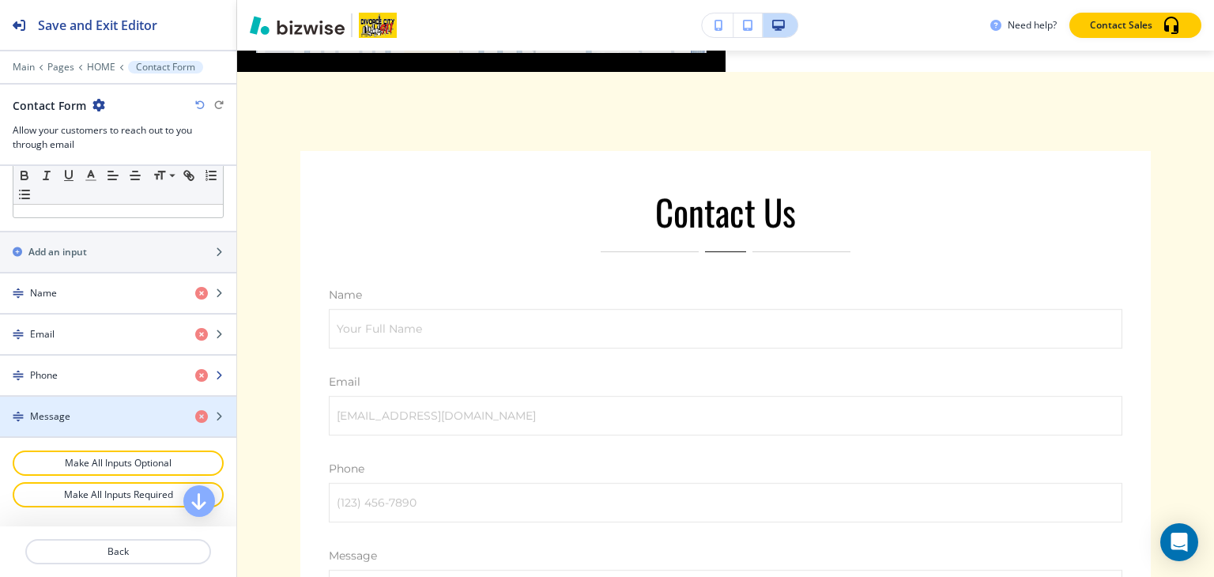
scroll to position [553, 0]
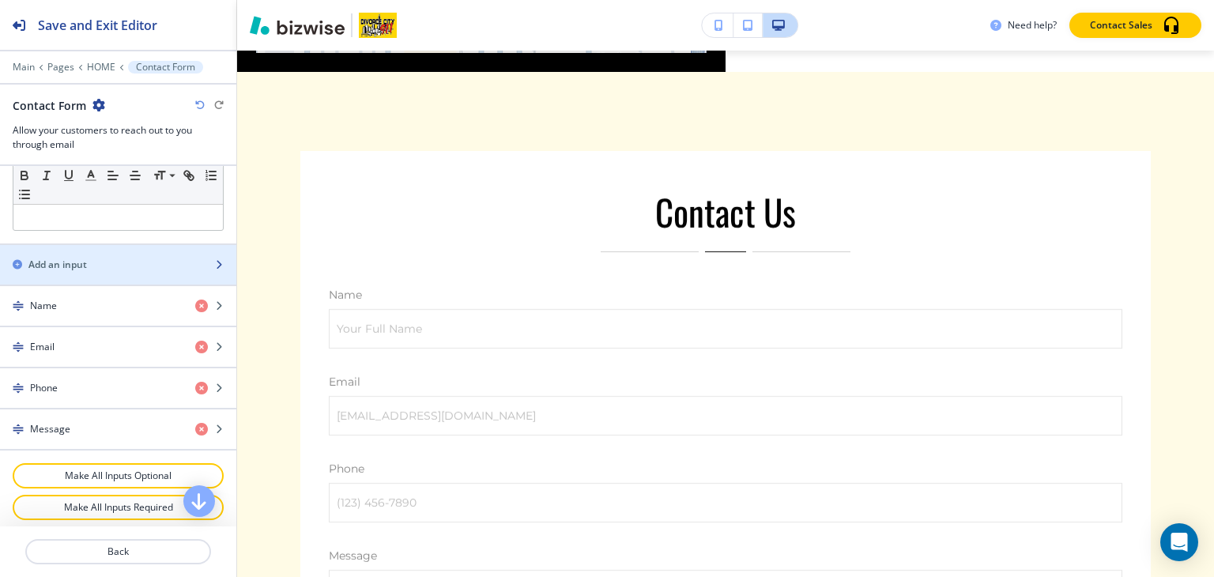
click at [80, 264] on h2 "Add an input" at bounding box center [57, 265] width 58 height 14
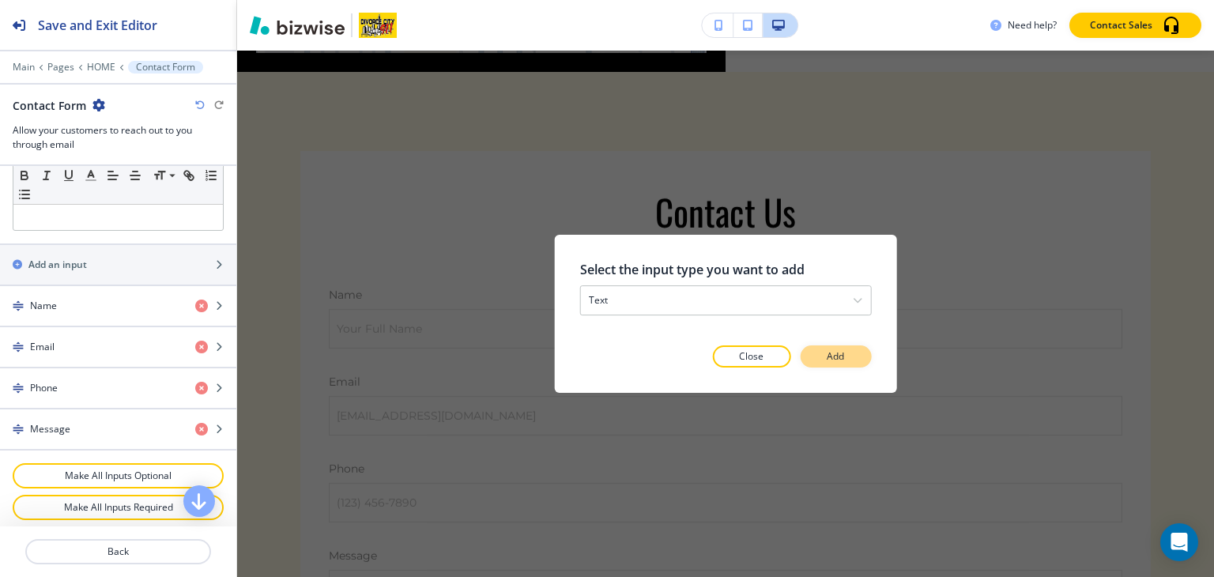
click at [836, 364] on button "Add" at bounding box center [835, 356] width 71 height 22
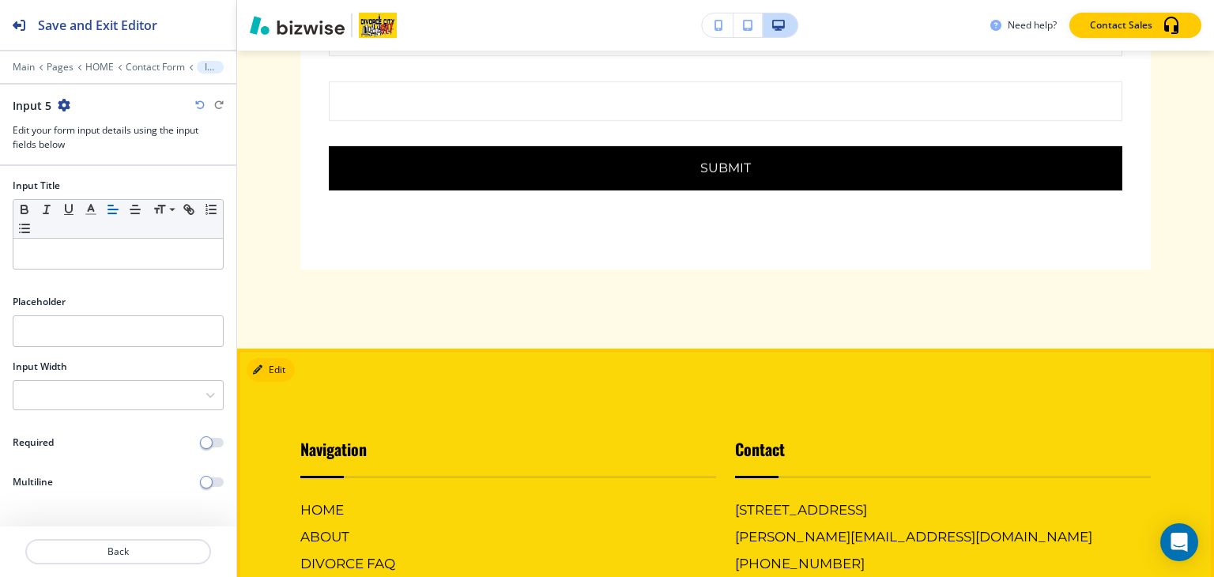
scroll to position [5080, 0]
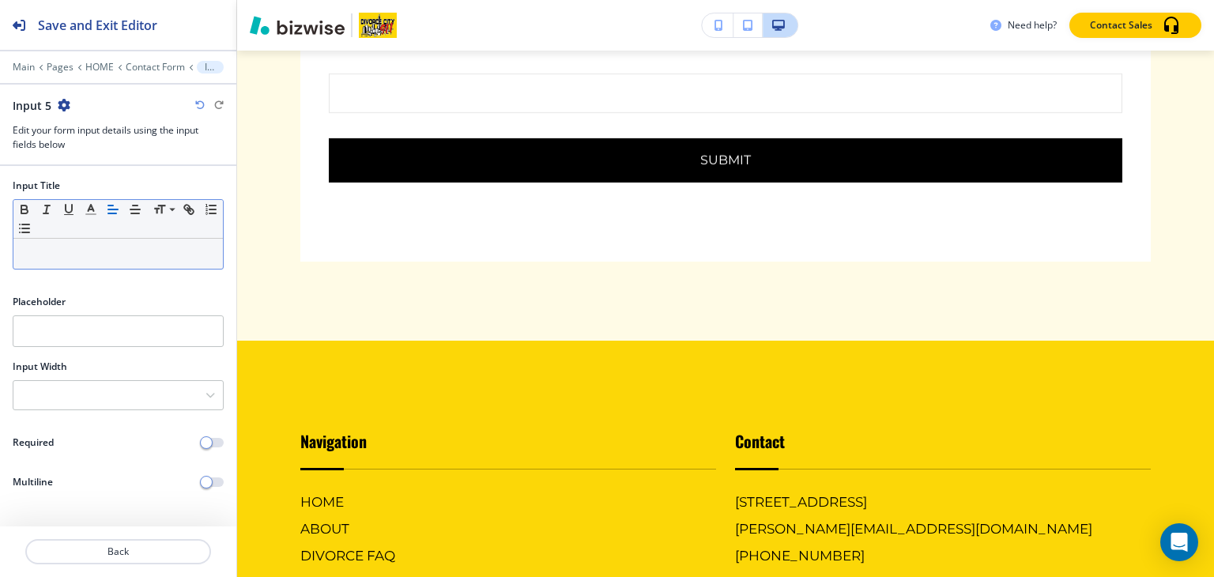
click at [67, 247] on p at bounding box center [118, 254] width 194 height 14
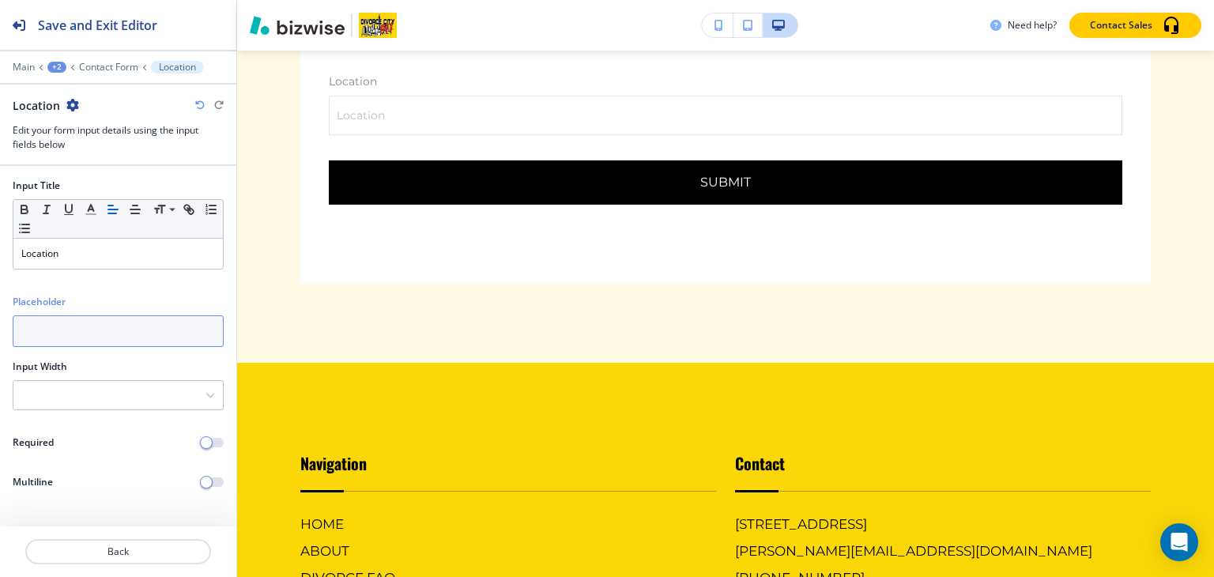
click at [92, 342] on input "text" at bounding box center [118, 331] width 211 height 32
paste input "[STREET_ADDRESS]"
type input "[STREET_ADDRESS]"
click at [92, 64] on p "Contact Form" at bounding box center [108, 67] width 59 height 11
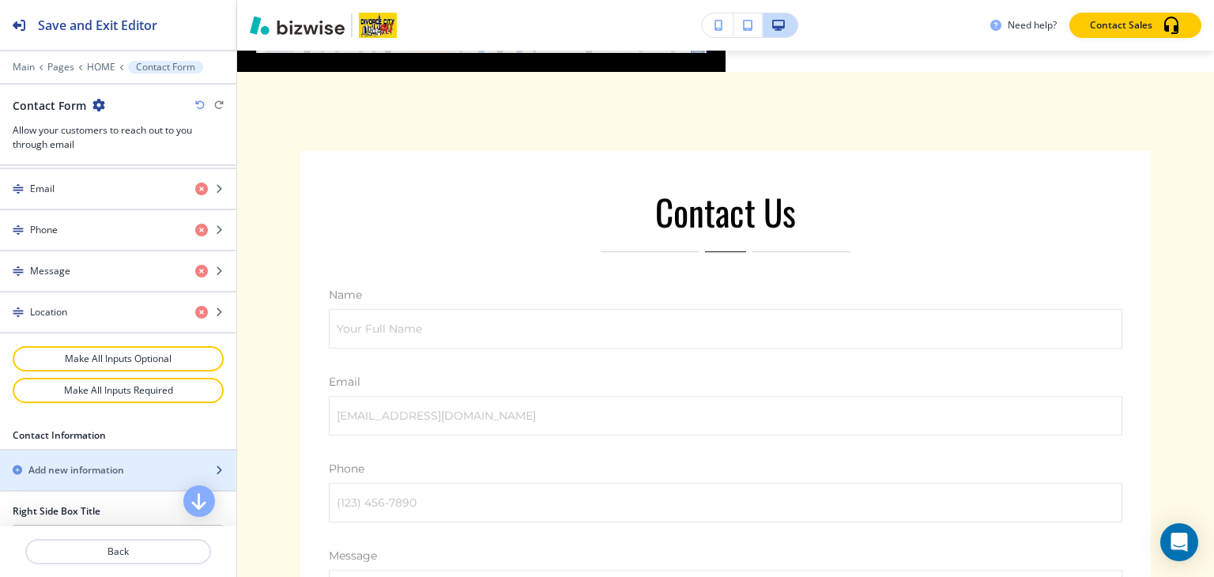
scroll to position [632, 0]
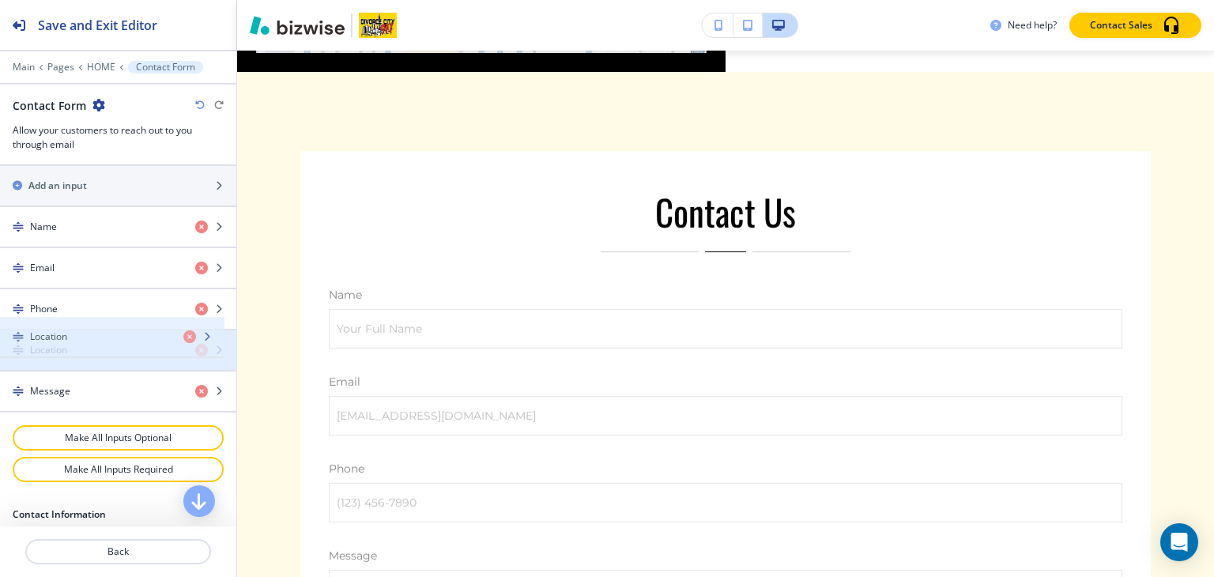
drag, startPoint x: 94, startPoint y: 385, endPoint x: 94, endPoint y: 337, distance: 48.2
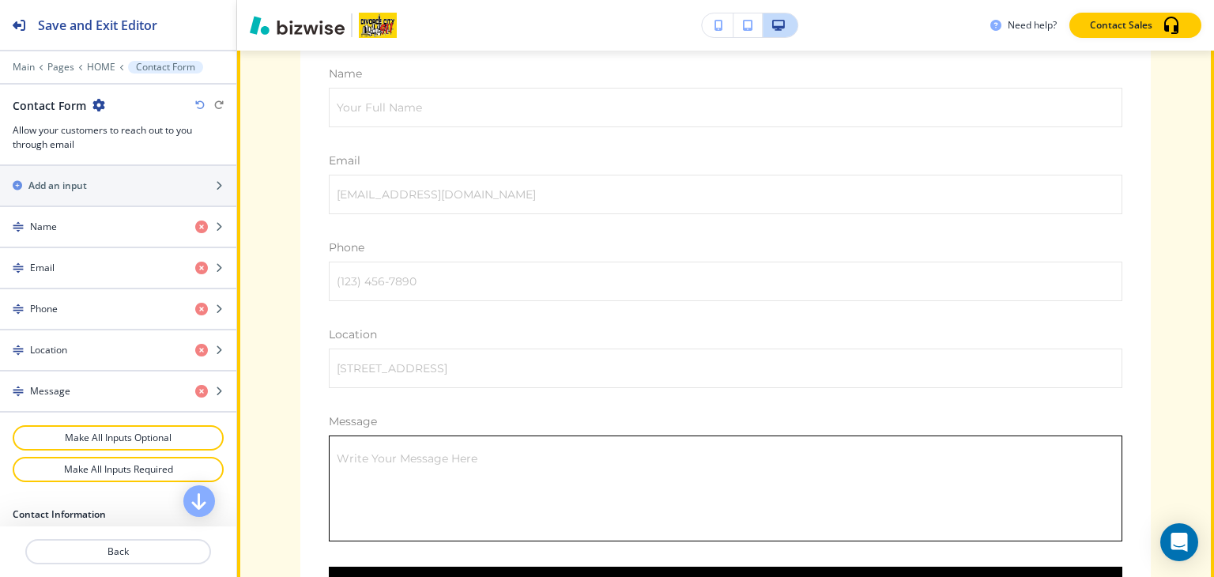
scroll to position [4768, 0]
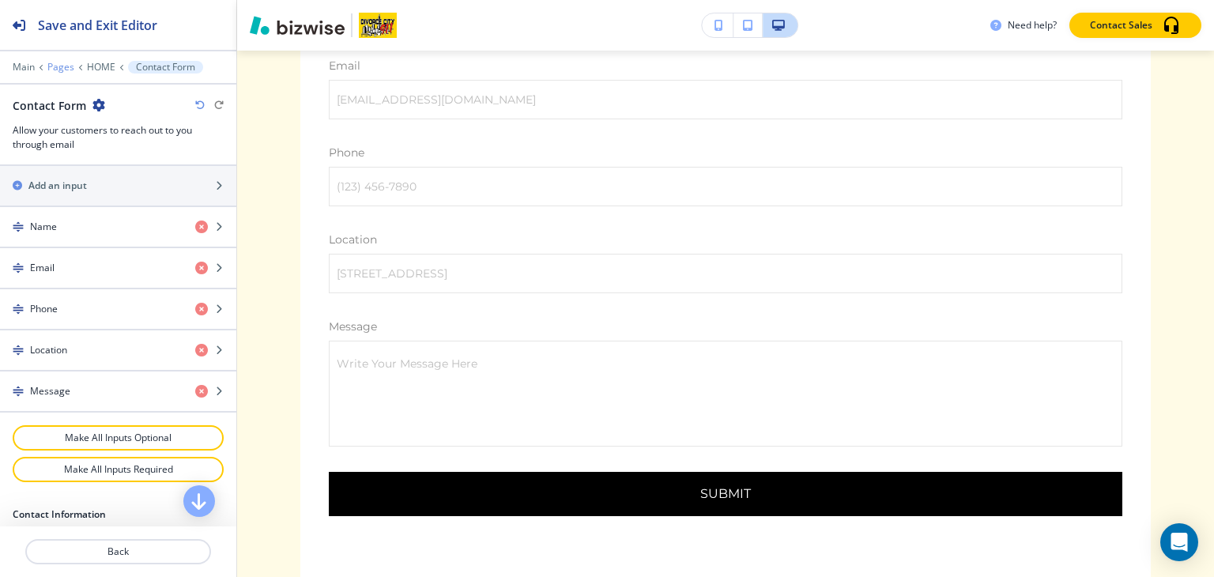
click at [60, 68] on p "Pages" at bounding box center [60, 67] width 27 height 11
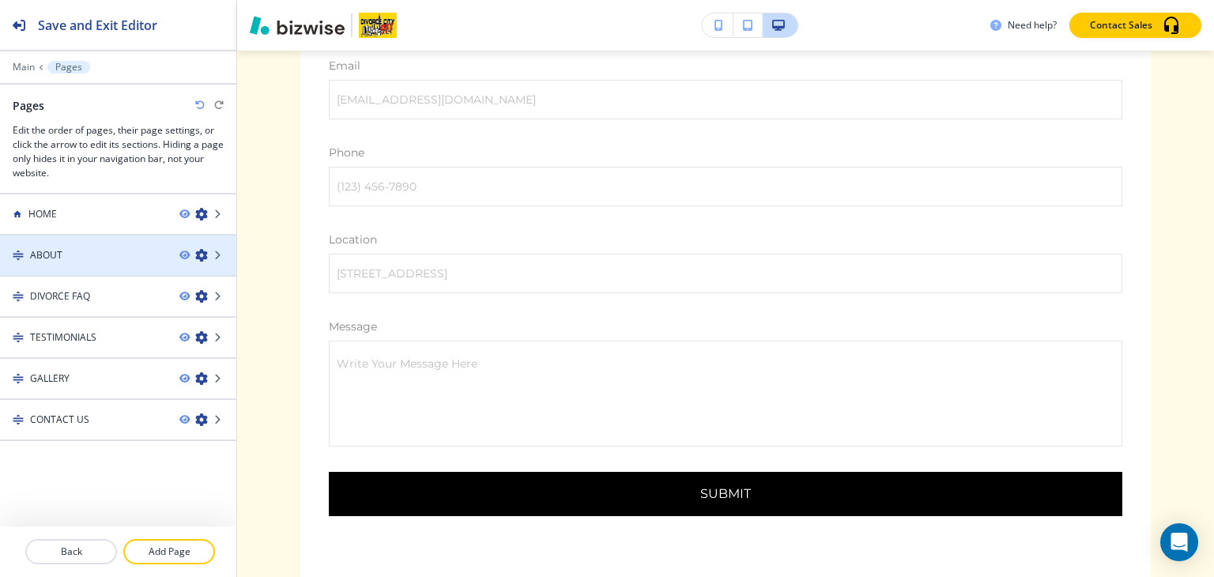
click at [74, 256] on div "ABOUT" at bounding box center [83, 255] width 167 height 14
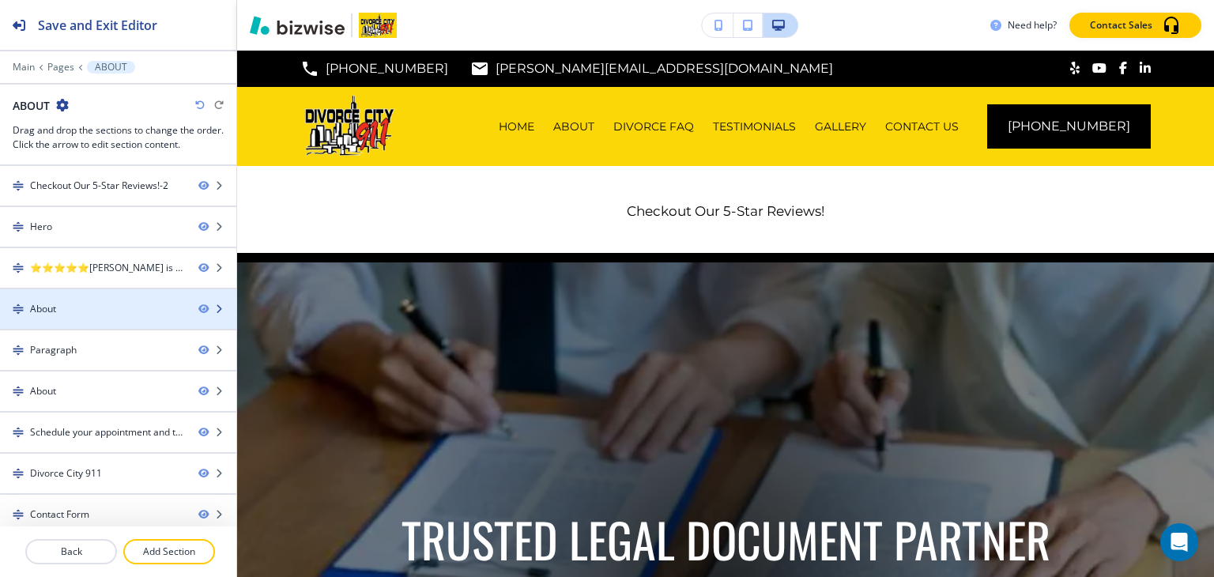
scroll to position [6, 0]
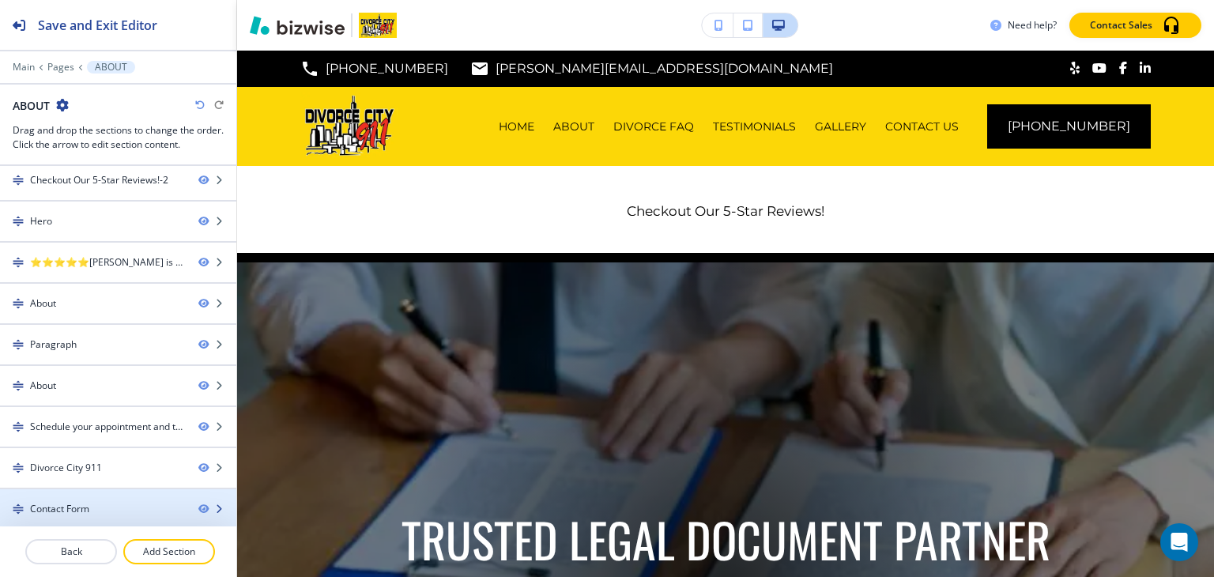
click at [100, 505] on div "Contact Form" at bounding box center [93, 509] width 186 height 14
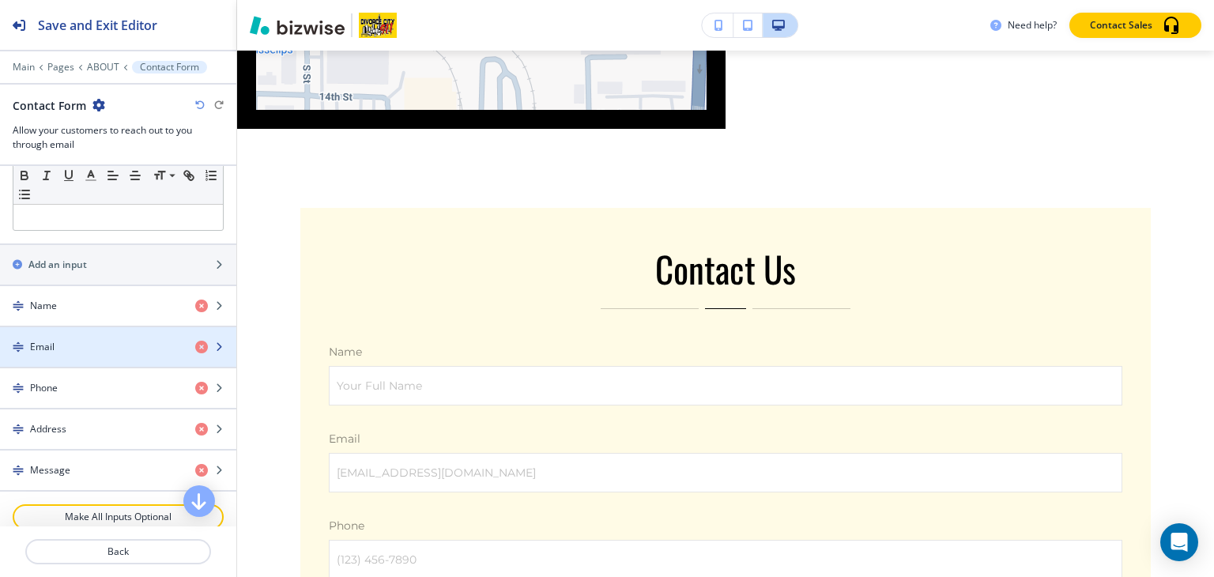
scroll to position [4664, 0]
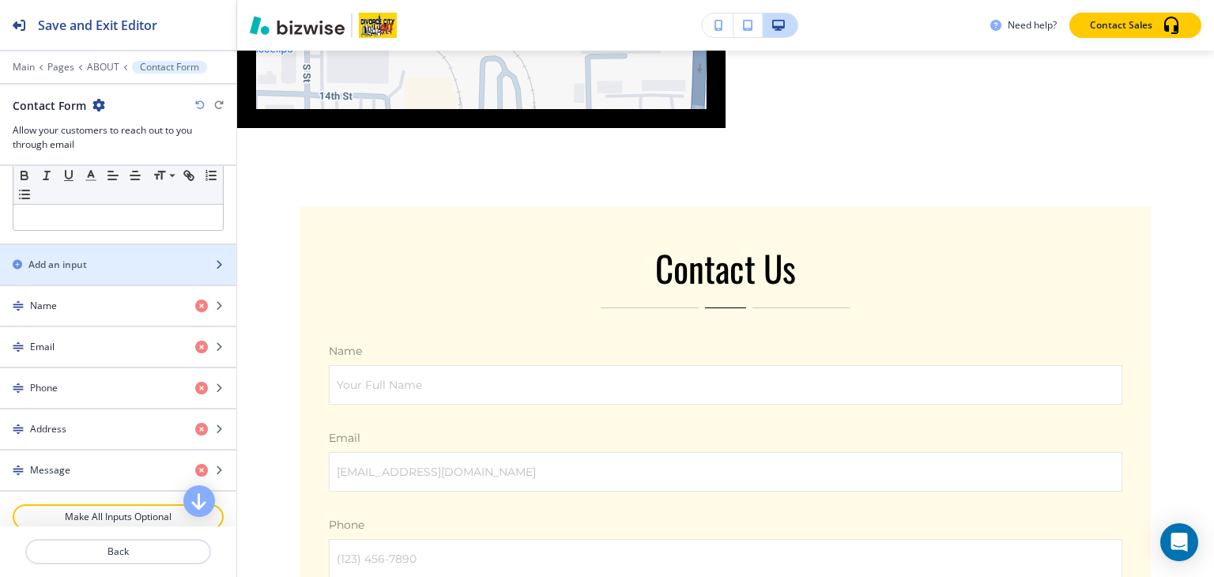
click at [76, 258] on h2 "Add an input" at bounding box center [57, 265] width 58 height 14
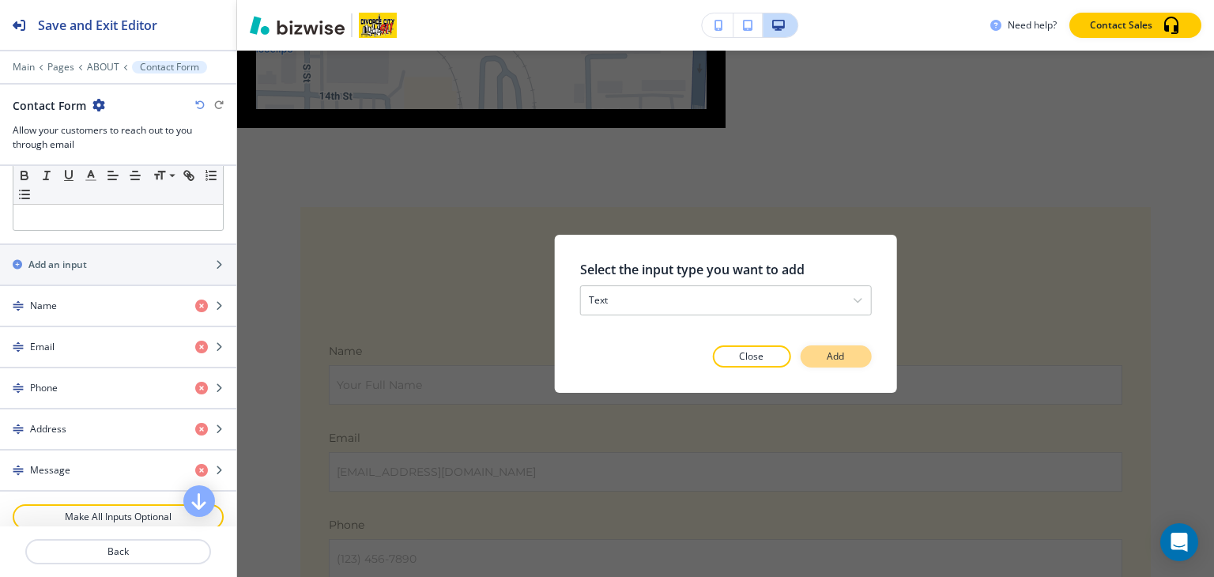
click at [837, 355] on p "Add" at bounding box center [835, 356] width 17 height 14
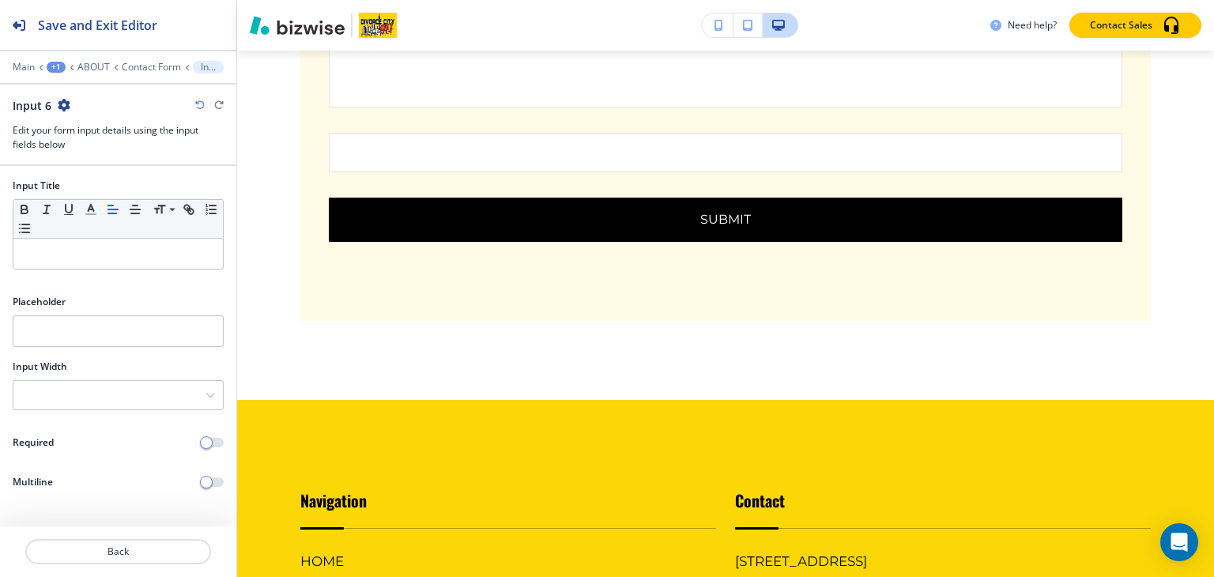
scroll to position [5391, 0]
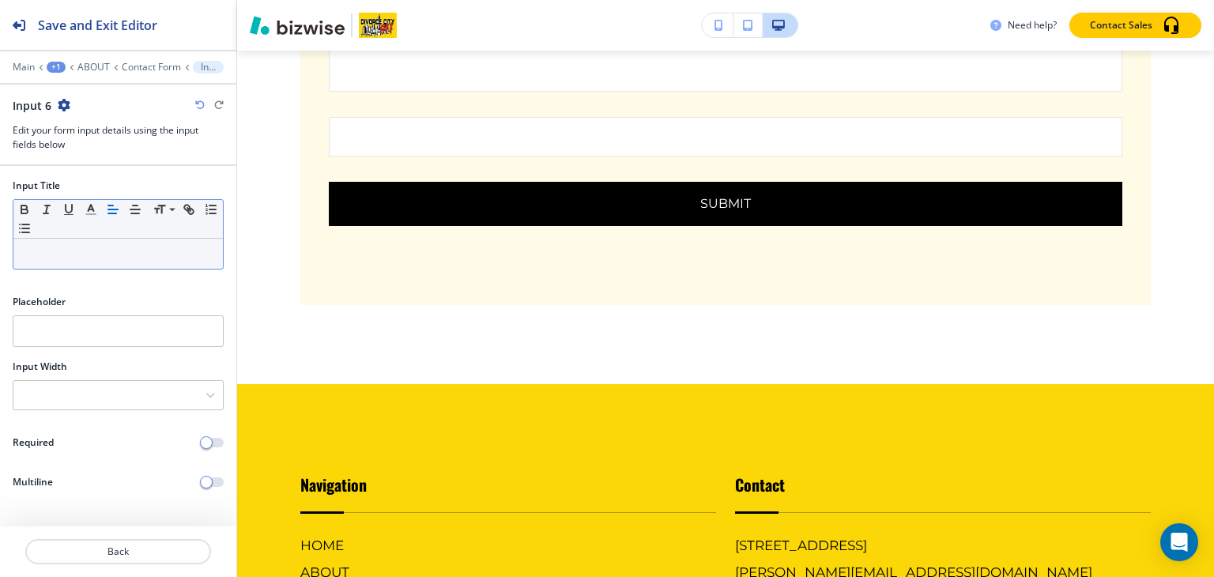
click at [91, 243] on div at bounding box center [117, 254] width 209 height 30
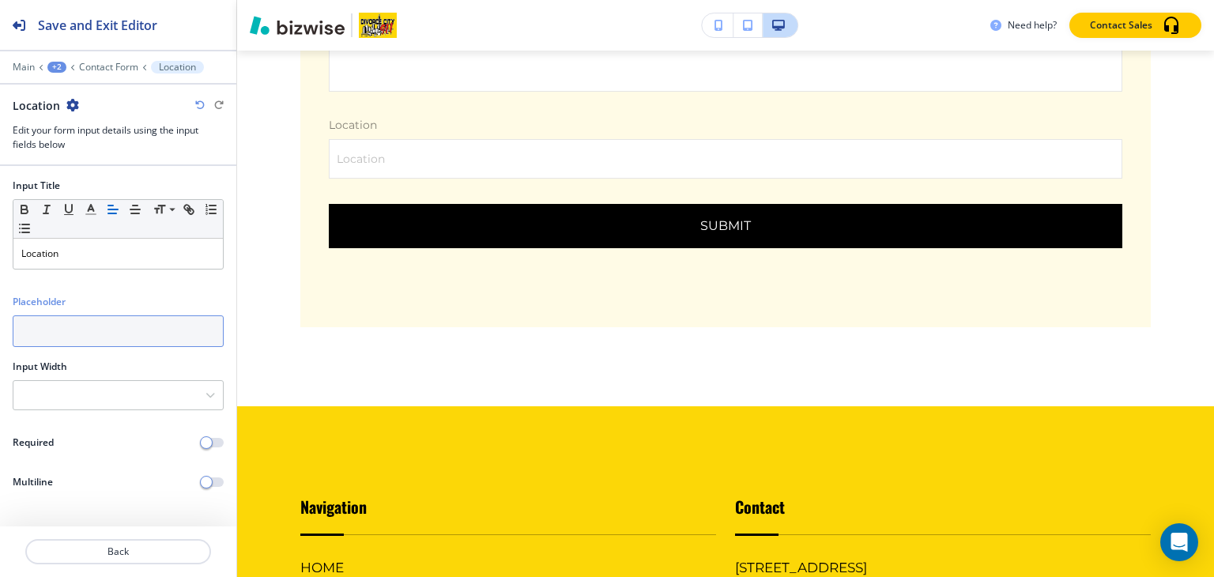
click at [71, 333] on input "text" at bounding box center [118, 331] width 211 height 32
paste input "[STREET_ADDRESS]"
type input "[STREET_ADDRESS]"
click at [110, 70] on p "Contact Form" at bounding box center [108, 67] width 59 height 11
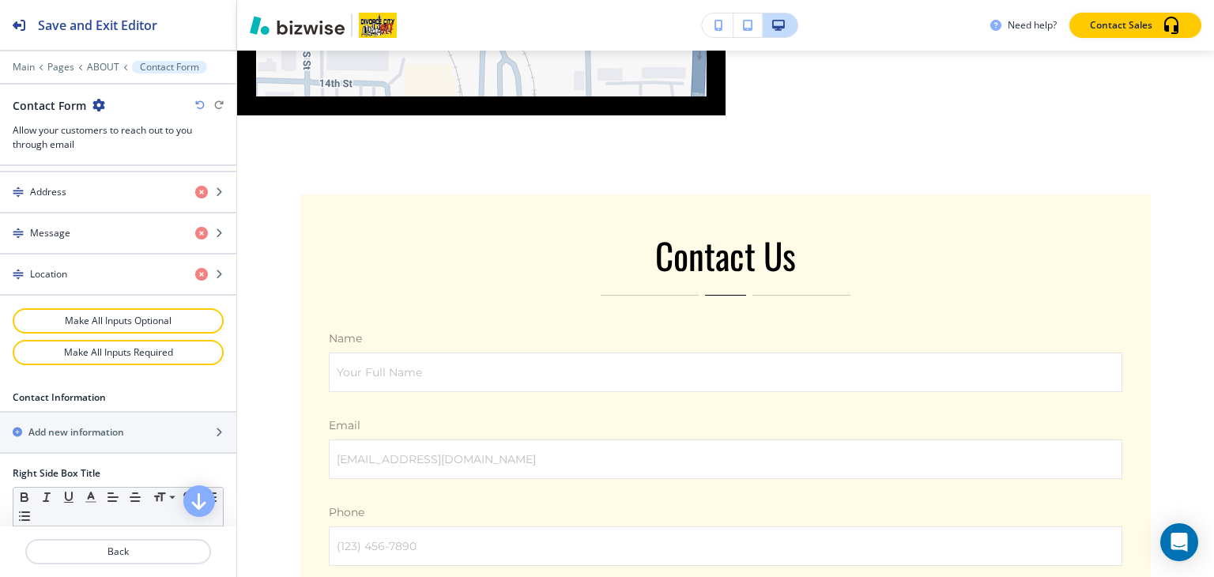
scroll to position [711, 0]
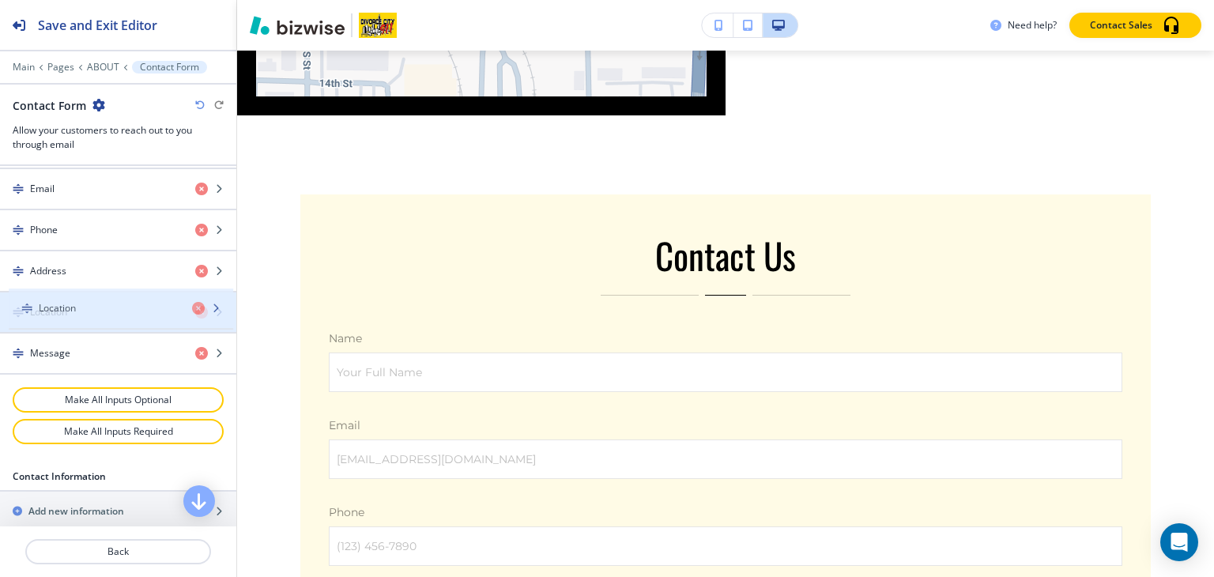
drag, startPoint x: 93, startPoint y: 346, endPoint x: 102, endPoint y: 308, distance: 39.7
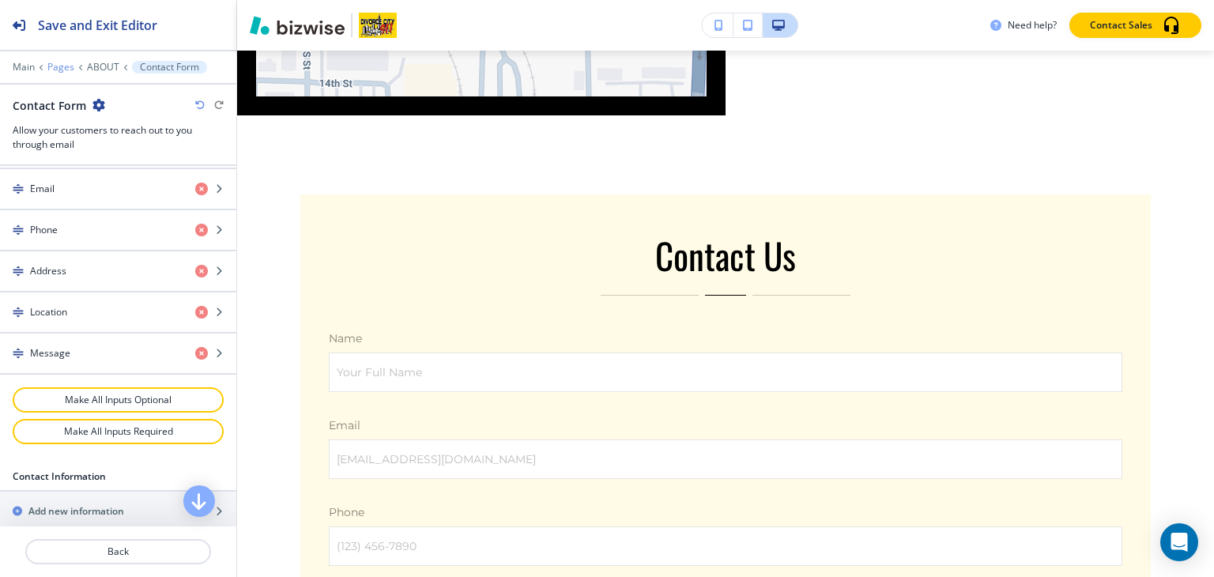
click at [66, 67] on p "Pages" at bounding box center [60, 67] width 27 height 11
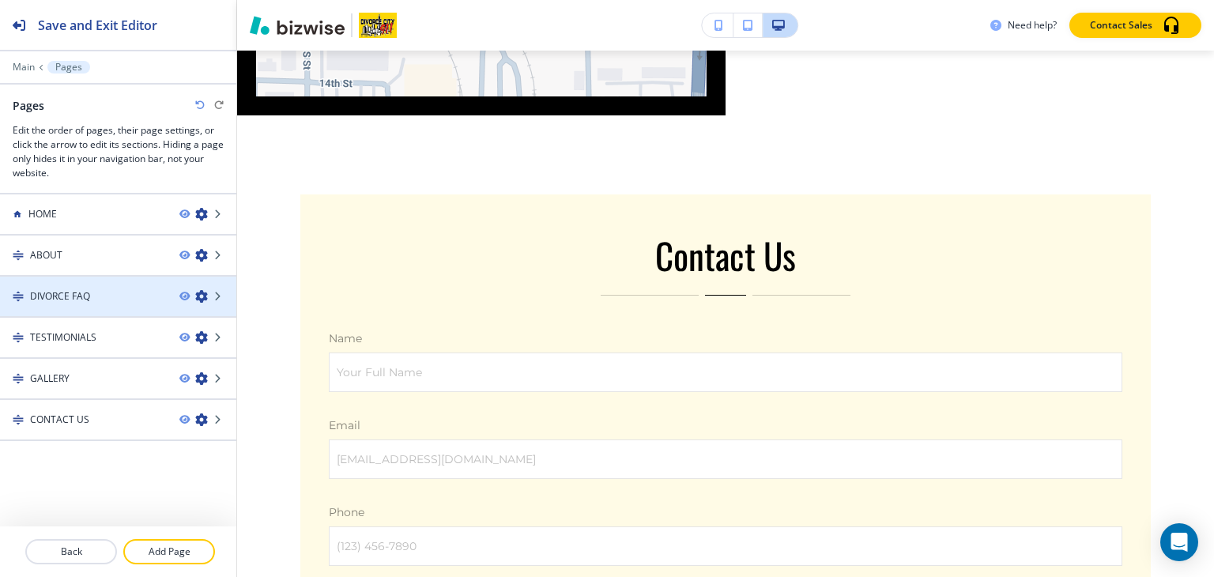
click at [91, 304] on div at bounding box center [118, 310] width 236 height 13
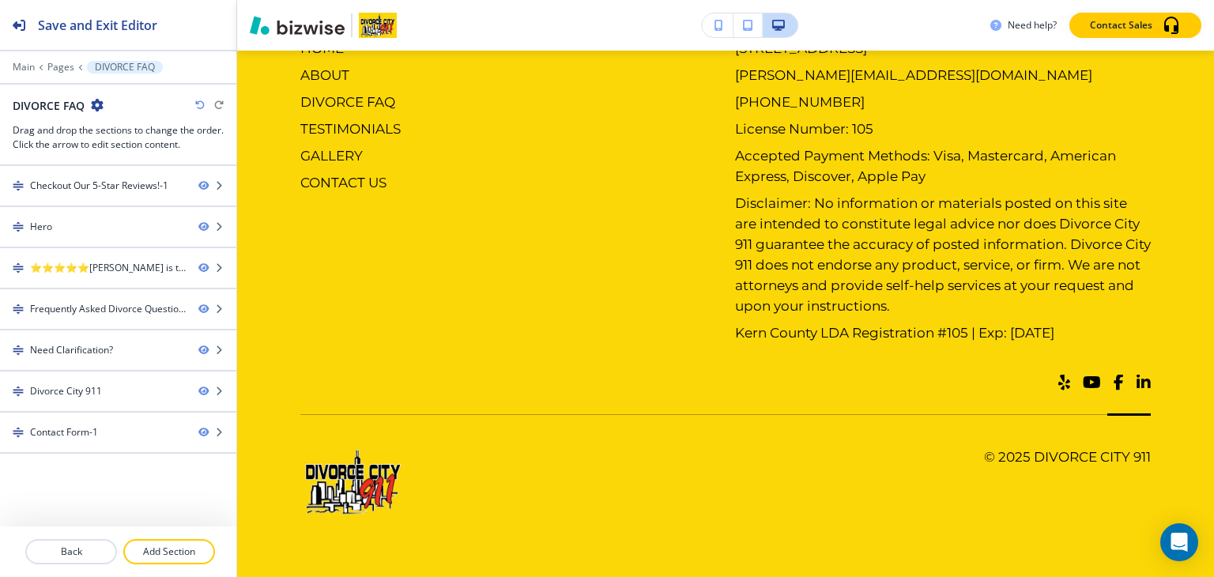
scroll to position [0, 0]
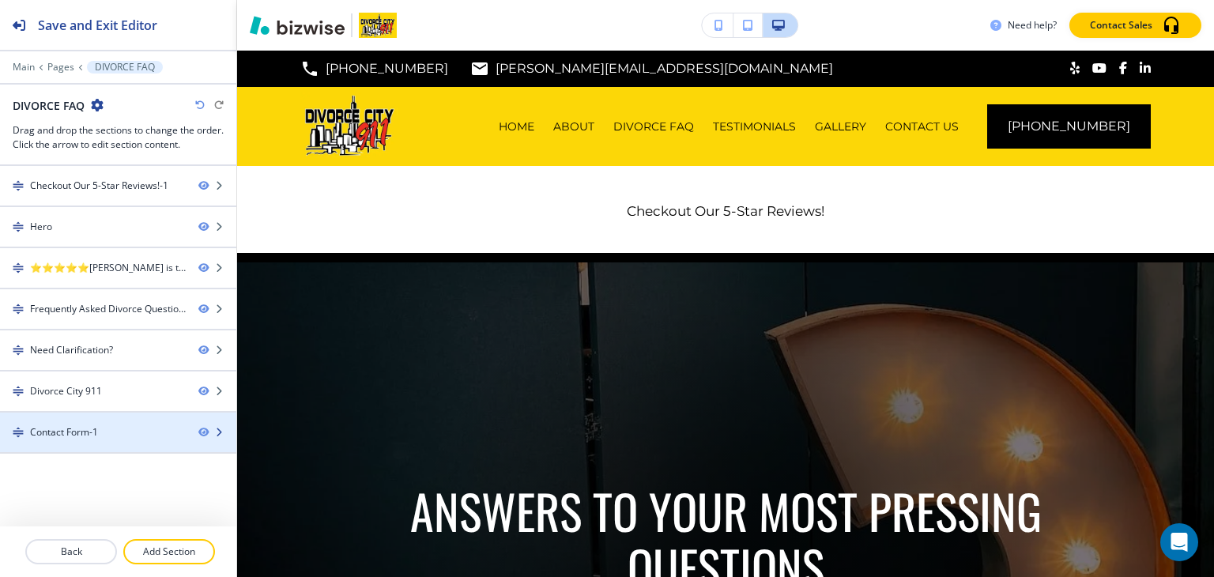
click at [63, 443] on div at bounding box center [118, 446] width 236 height 13
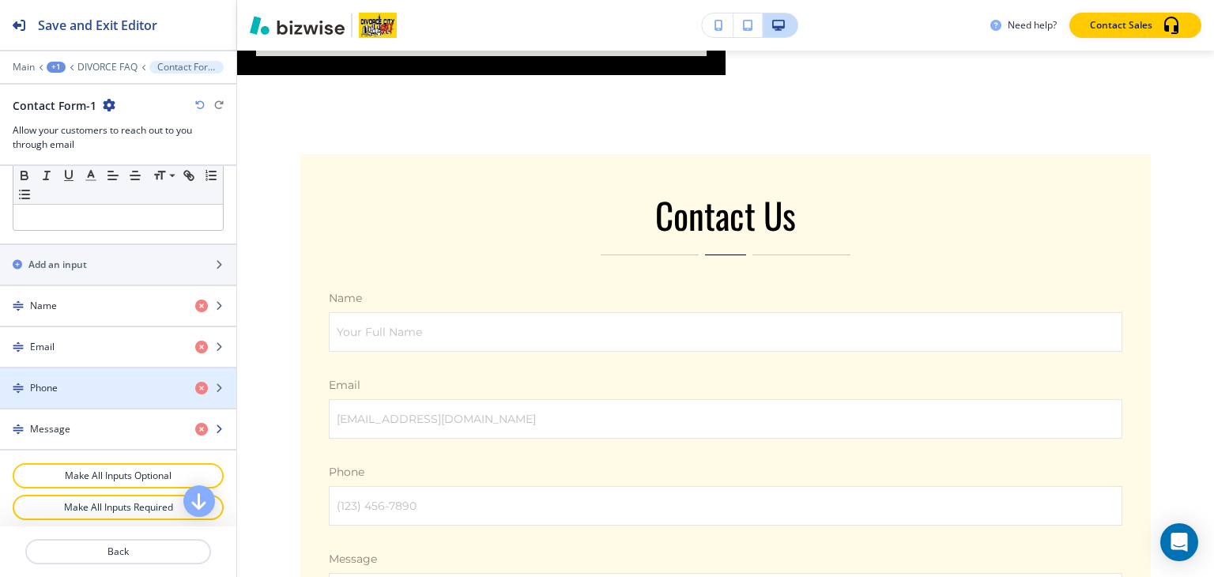
scroll to position [3533, 0]
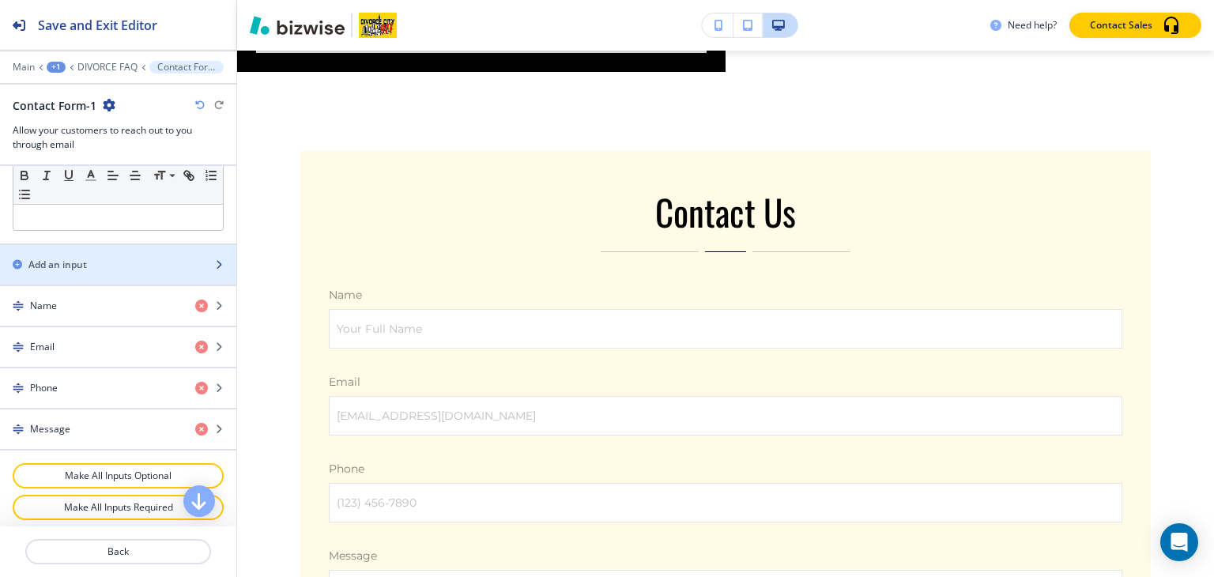
click at [51, 272] on div "button" at bounding box center [118, 278] width 236 height 13
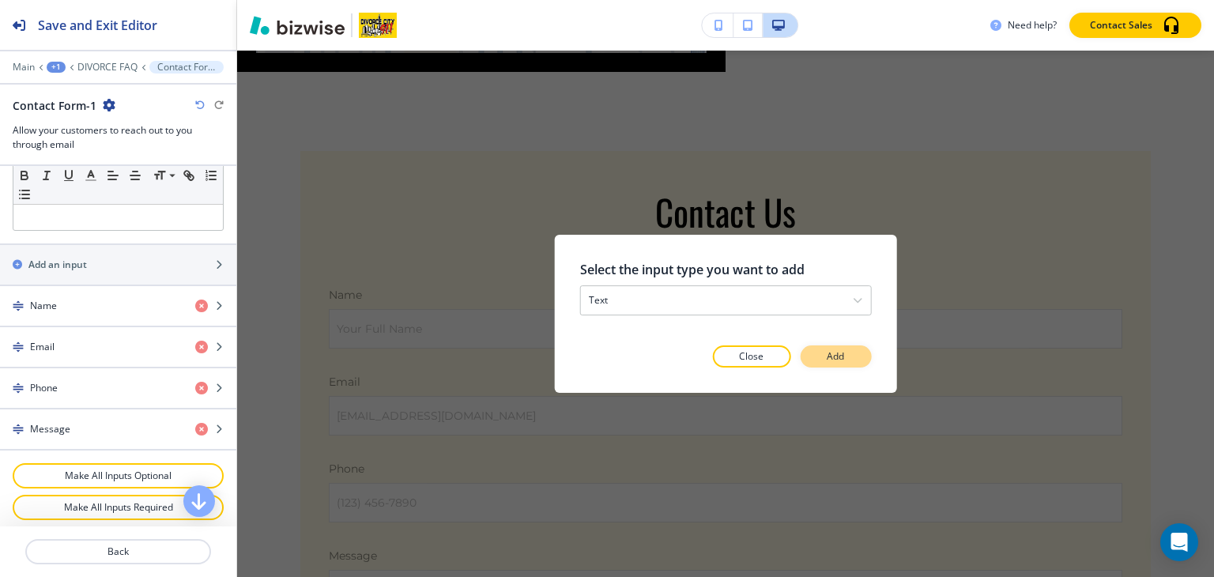
click at [862, 358] on button "Add" at bounding box center [835, 356] width 71 height 22
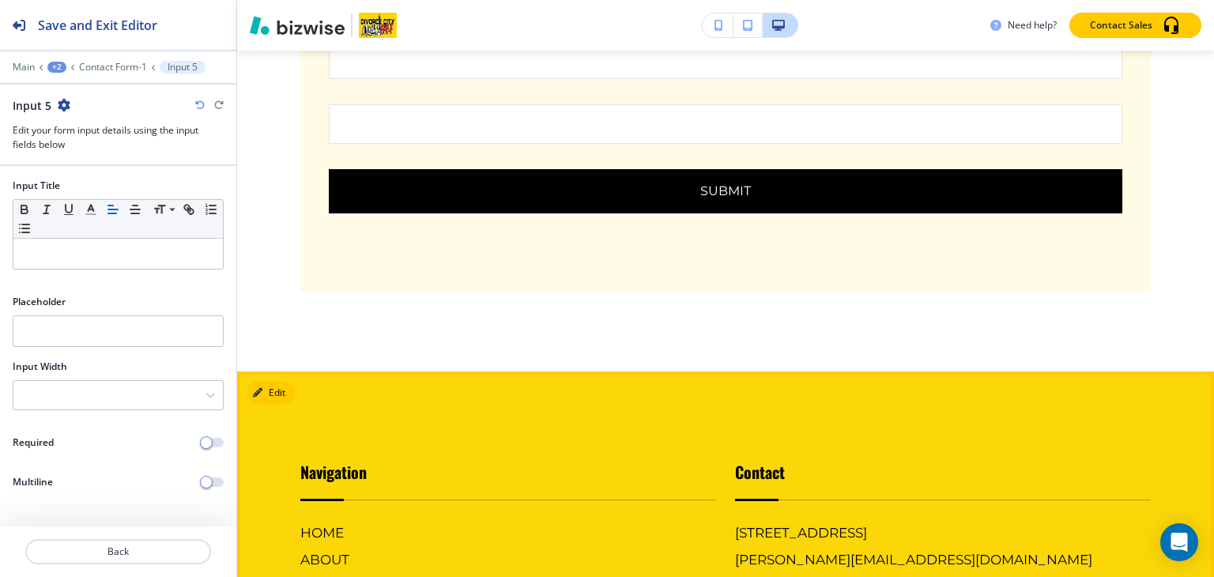
scroll to position [4161, 0]
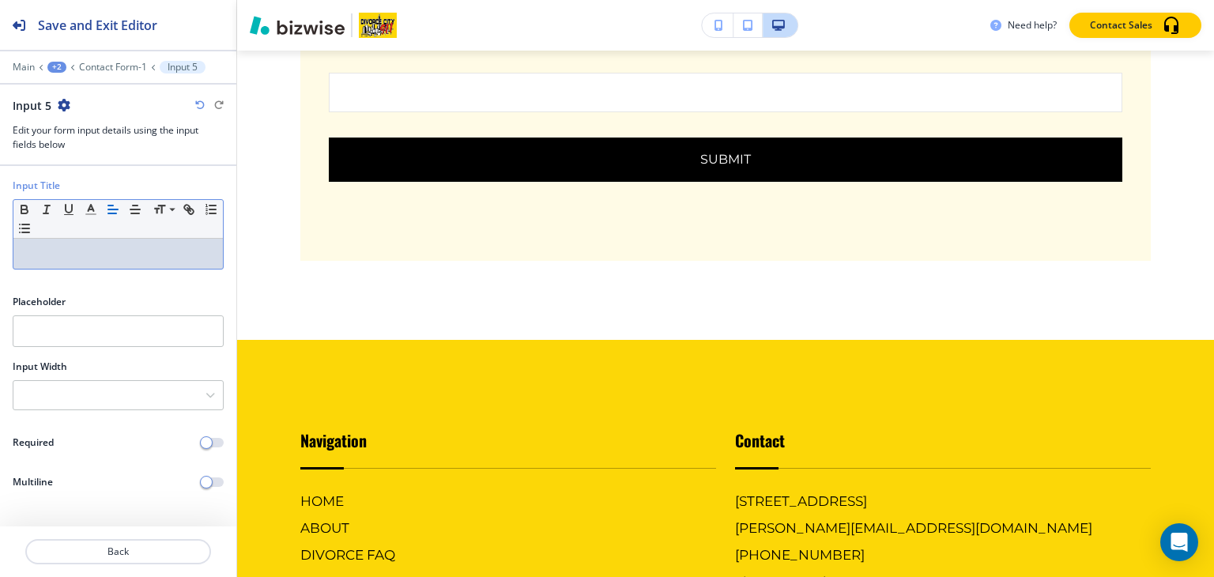
click at [76, 247] on p at bounding box center [118, 254] width 194 height 14
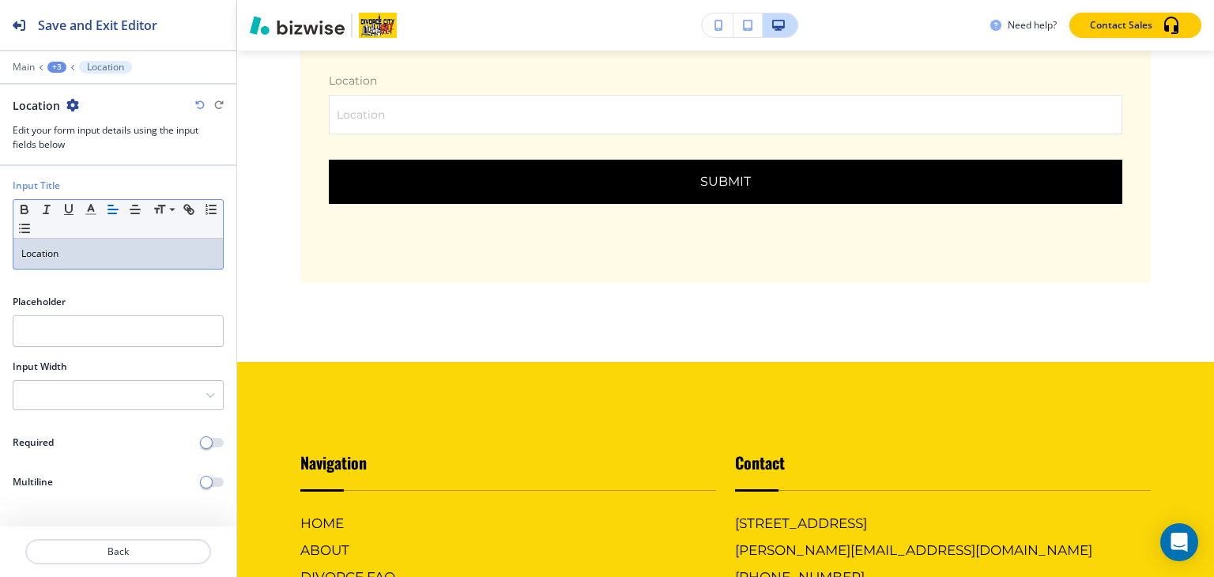
click at [44, 351] on div "Placeholder" at bounding box center [118, 327] width 236 height 65
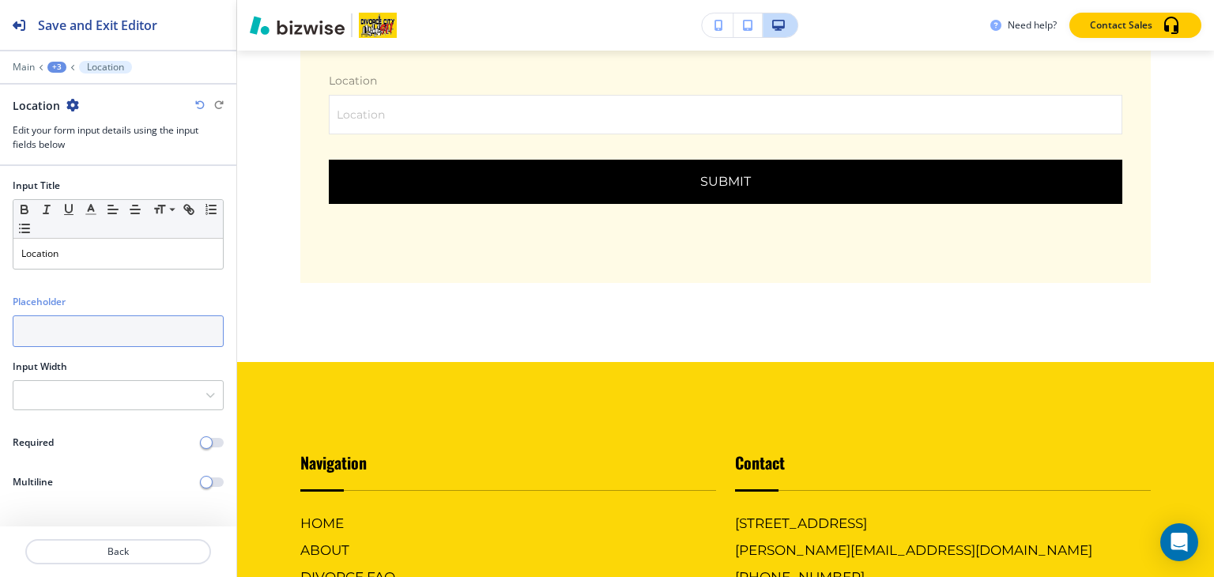
click at [49, 338] on input "text" at bounding box center [118, 331] width 211 height 32
paste input "[STREET_ADDRESS]"
type input "[STREET_ADDRESS]"
click at [55, 58] on div at bounding box center [118, 55] width 236 height 9
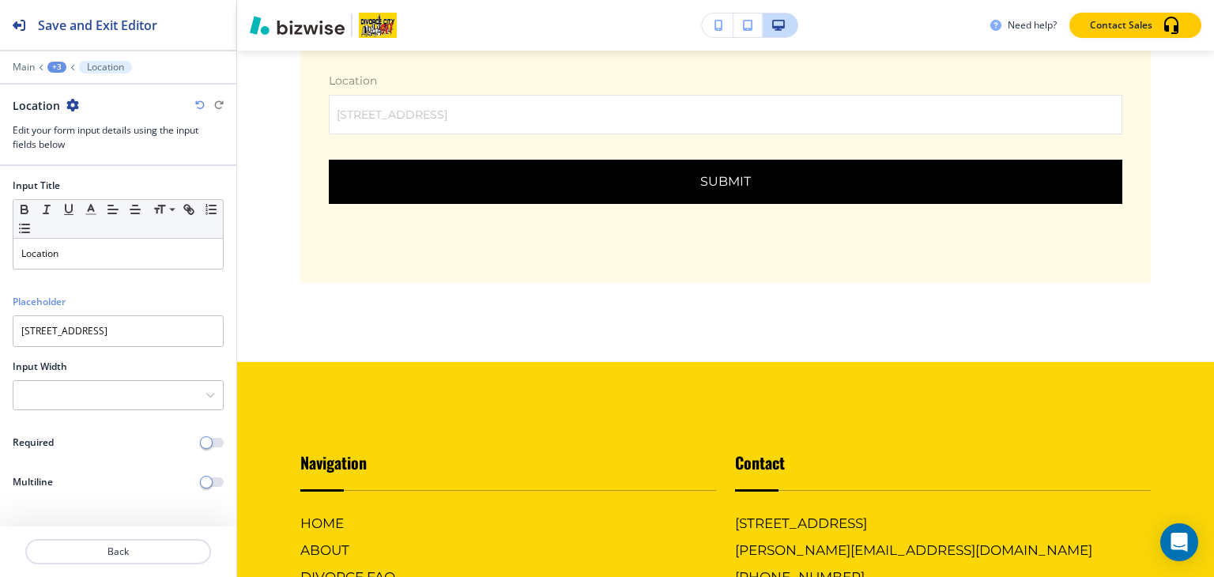
scroll to position [0, 0]
click at [54, 66] on div "+3" at bounding box center [56, 67] width 19 height 11
click at [88, 149] on p "Contact Form-1" at bounding box center [98, 148] width 81 height 14
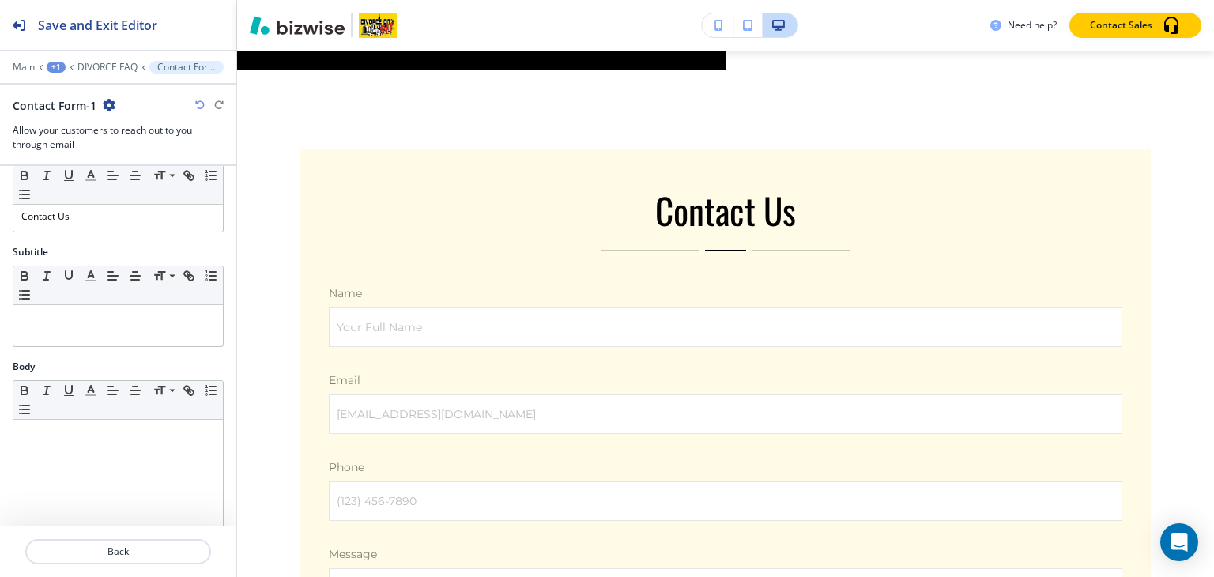
scroll to position [3533, 0]
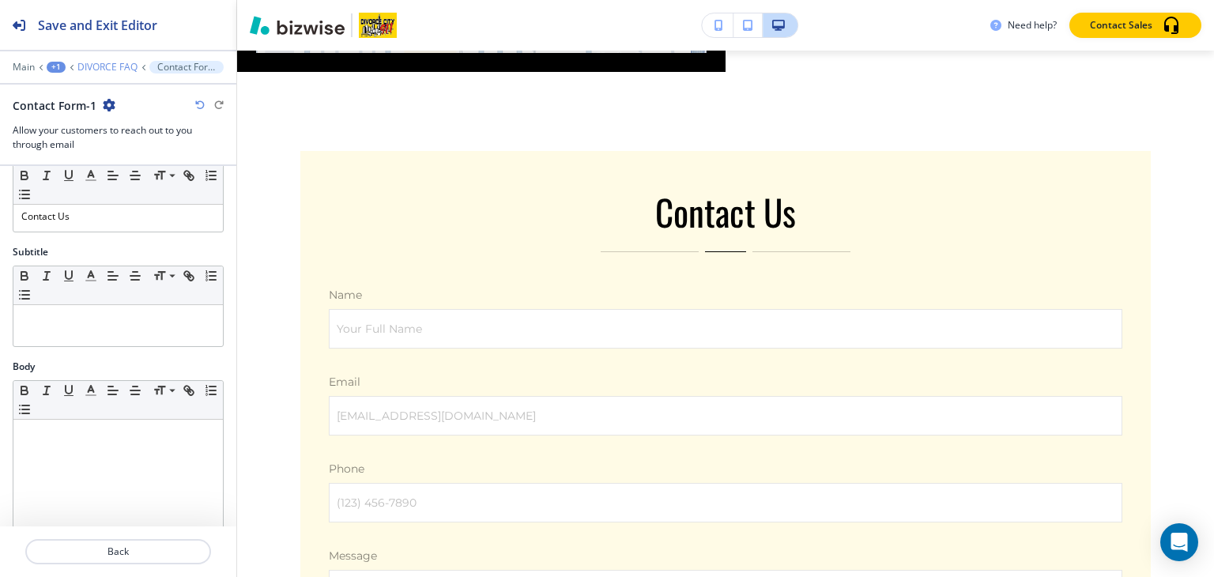
drag, startPoint x: 101, startPoint y: 77, endPoint x: 103, endPoint y: 70, distance: 8.1
click at [103, 73] on div "Main +1 DIVORCE FAQ Contact Form-1 Contact Form-1 Allow your customers to reach…" at bounding box center [118, 106] width 236 height 91
click at [103, 70] on p "DIVORCE FAQ" at bounding box center [107, 67] width 60 height 11
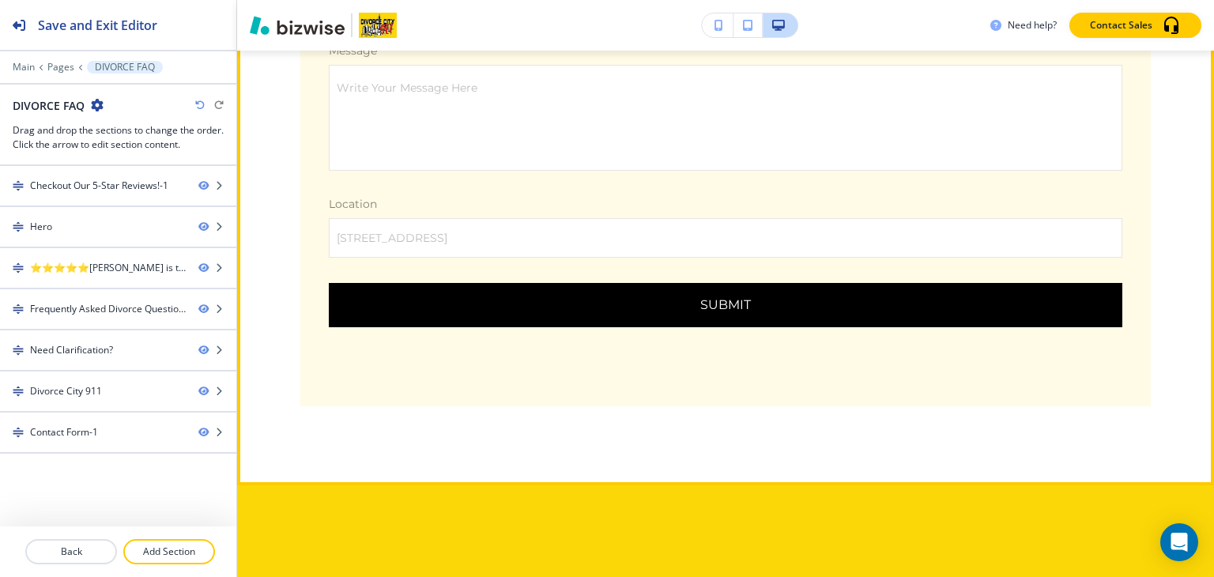
scroll to position [3928, 0]
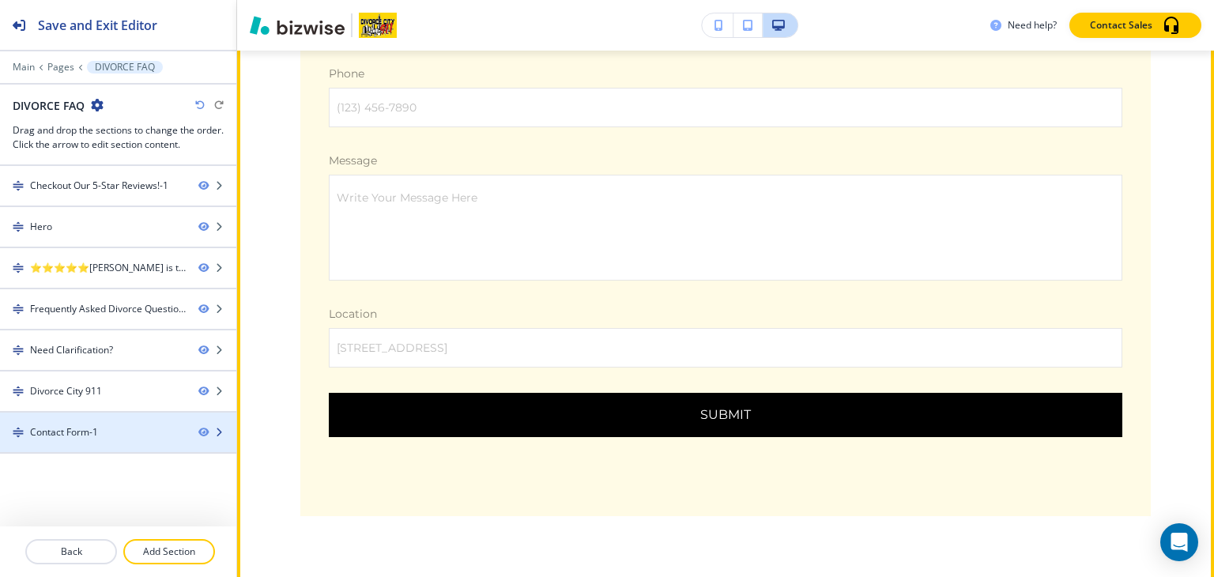
click at [56, 443] on div at bounding box center [118, 446] width 236 height 13
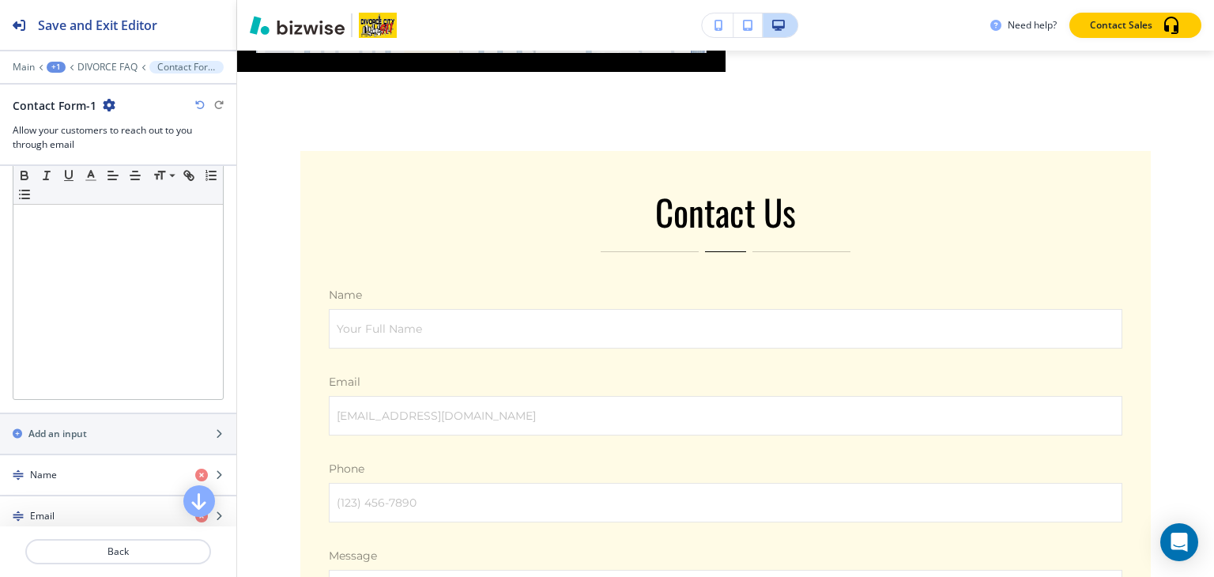
scroll to position [553, 0]
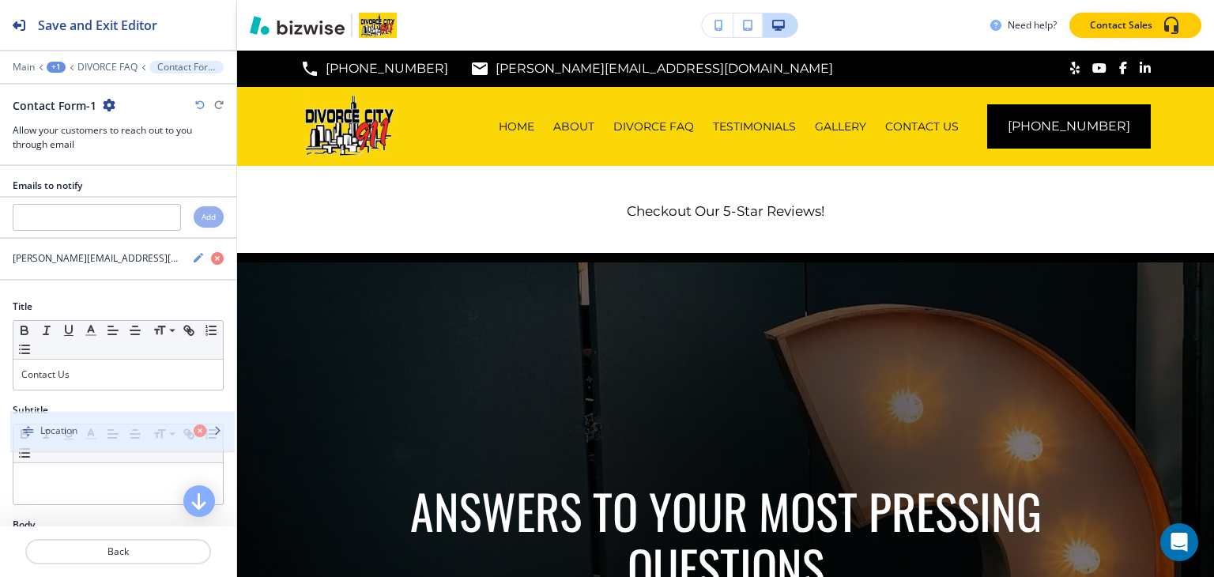
scroll to position [3533, 0]
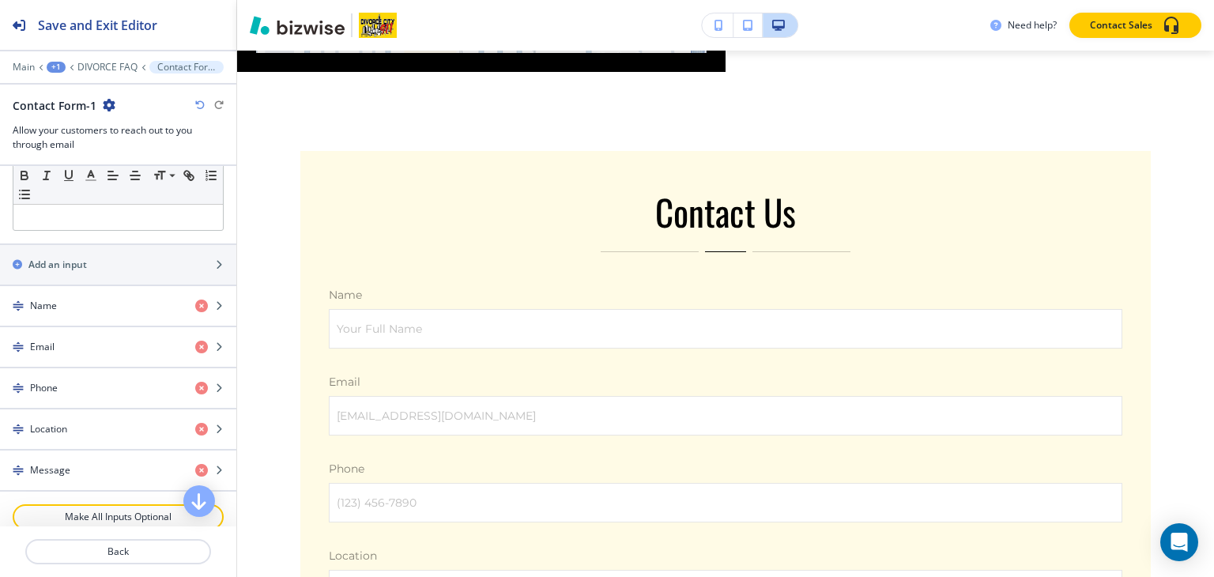
click at [53, 66] on div "+1" at bounding box center [56, 67] width 19 height 11
click at [68, 92] on p "Pages" at bounding box center [97, 92] width 81 height 14
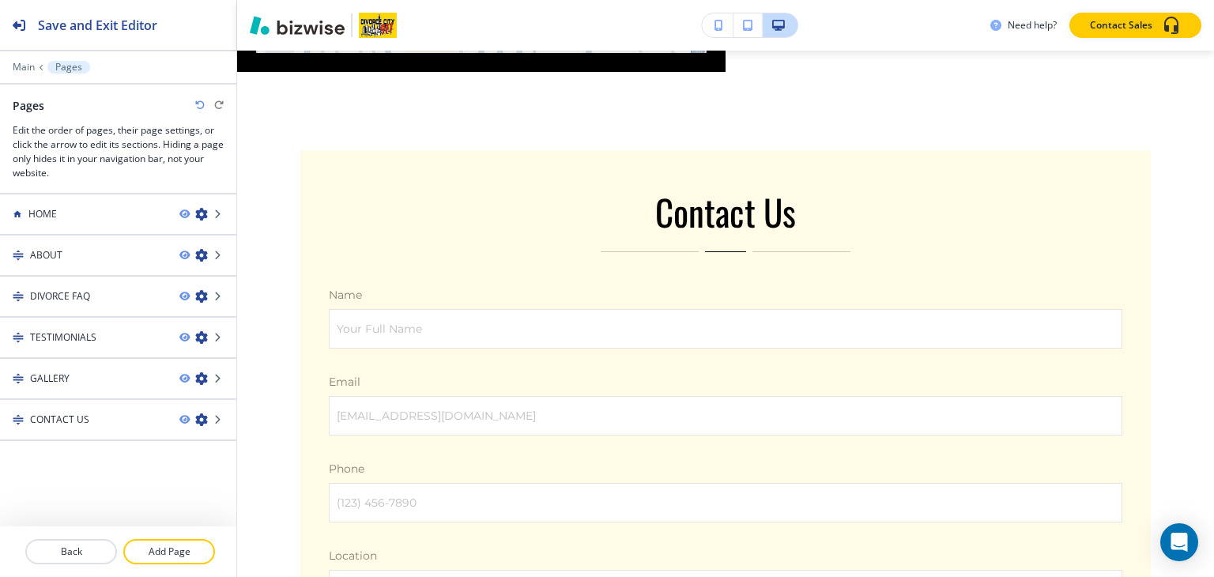
click at [78, 336] on h4 "TESTIMONIALS" at bounding box center [63, 337] width 66 height 14
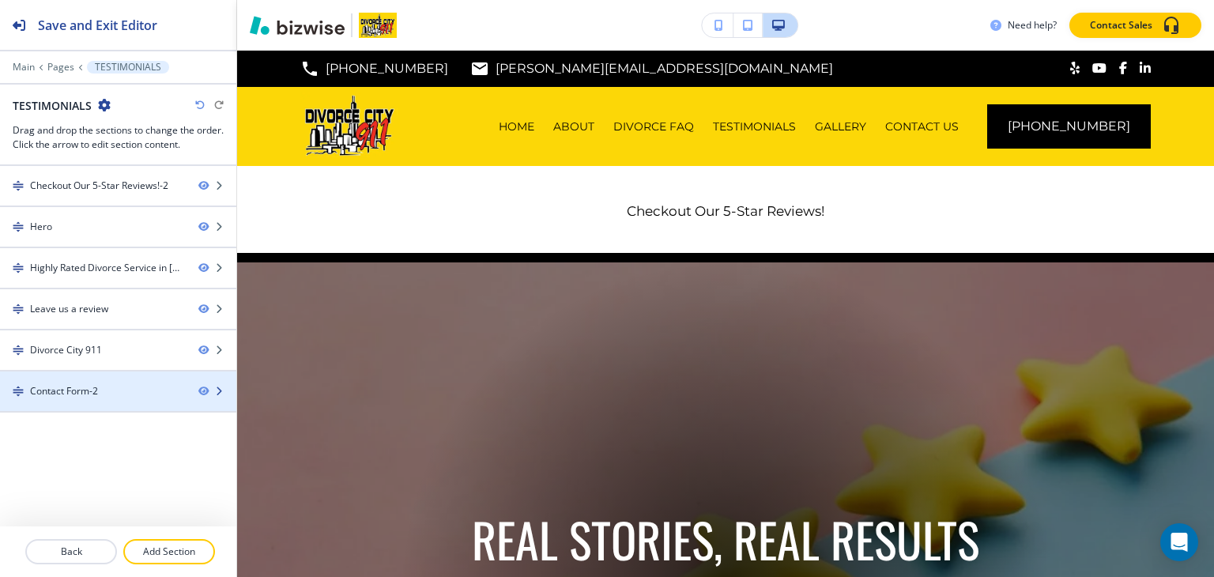
click at [74, 392] on div "Contact Form-2" at bounding box center [64, 391] width 68 height 14
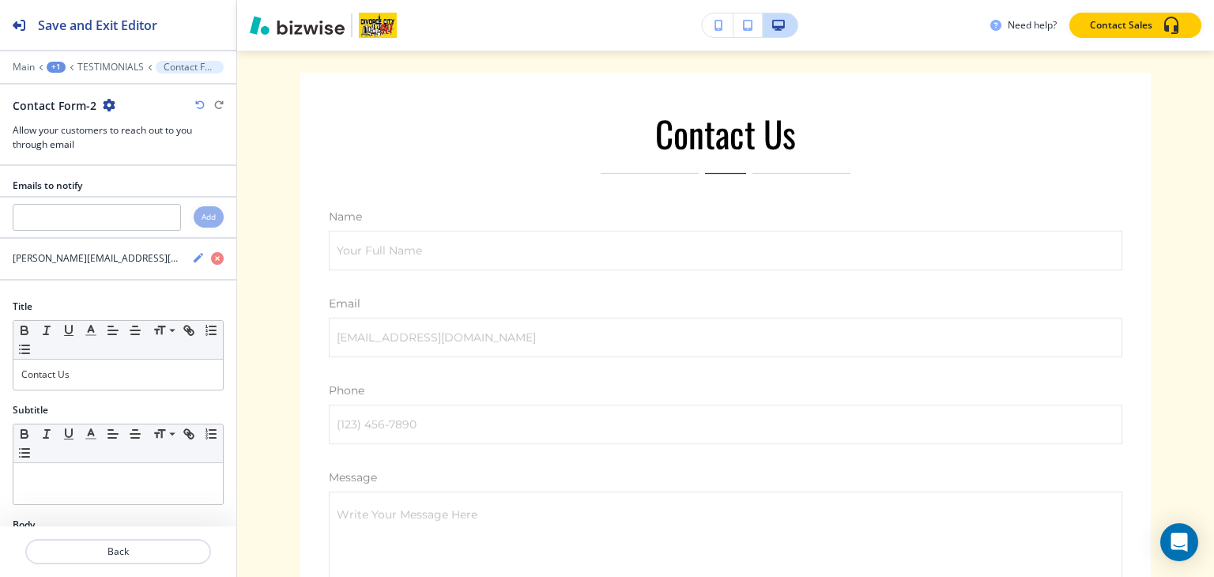
scroll to position [474, 0]
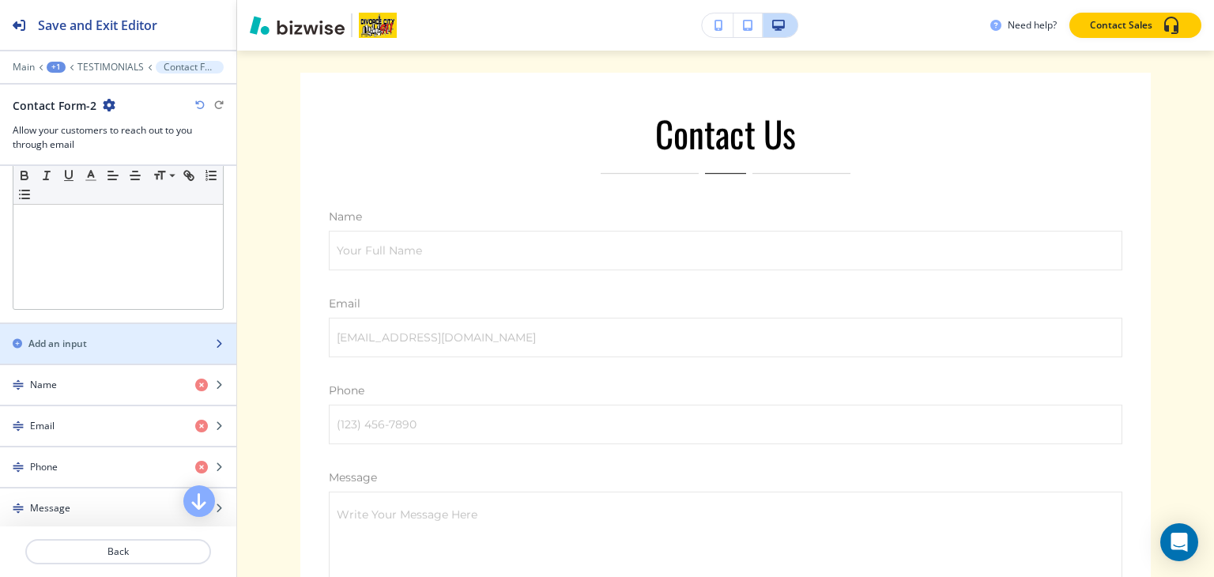
click at [85, 343] on h2 "Add an input" at bounding box center [57, 344] width 58 height 14
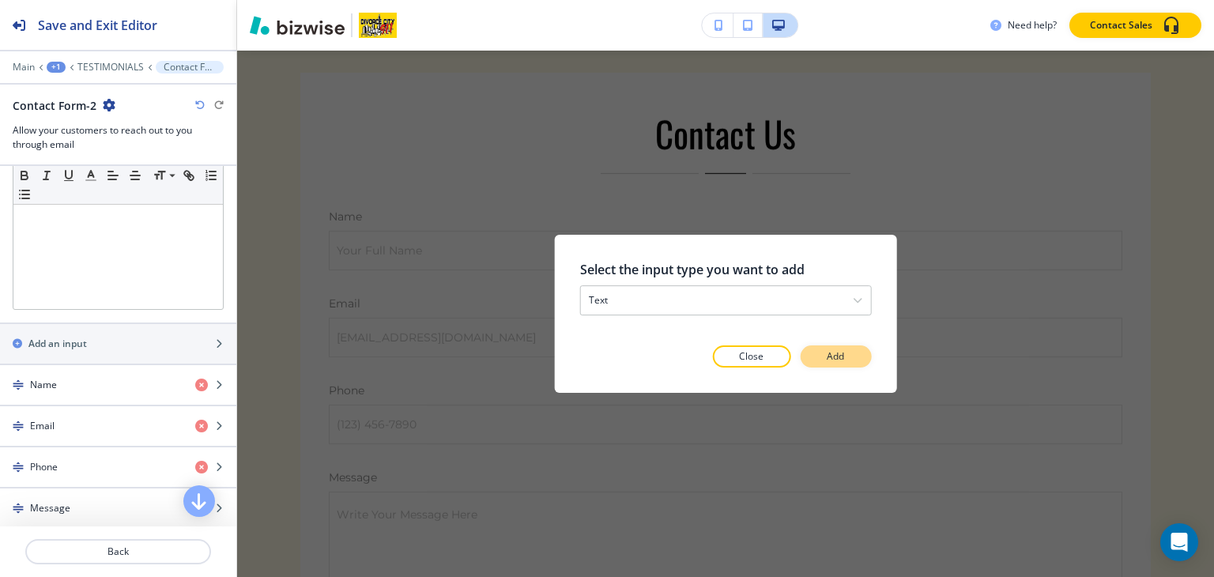
click at [866, 353] on button "Add" at bounding box center [835, 356] width 71 height 22
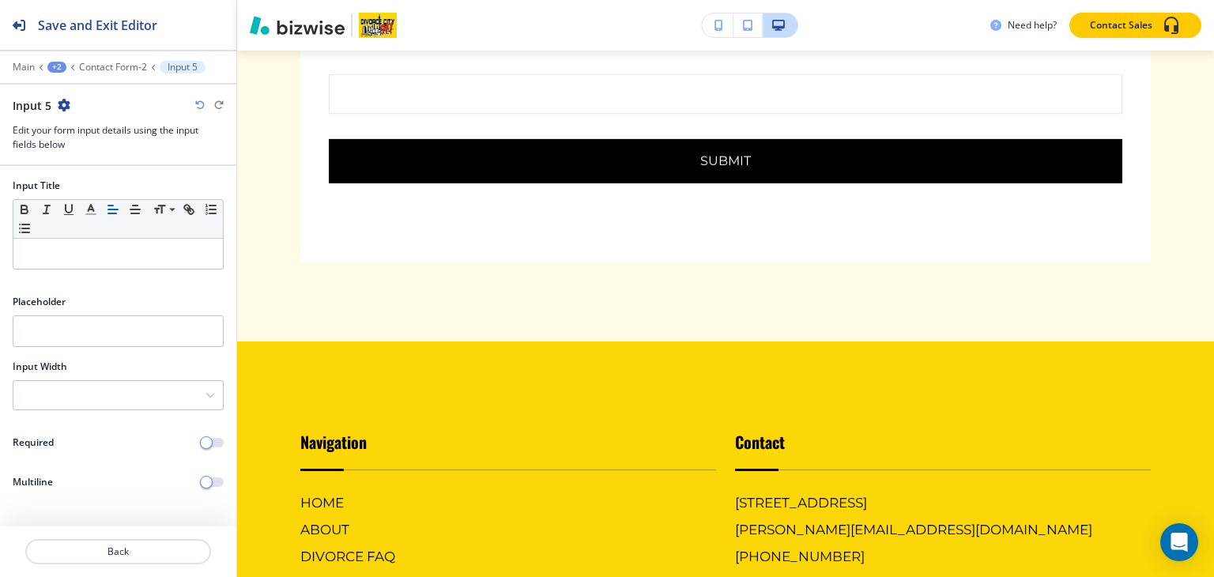
scroll to position [3655, 0]
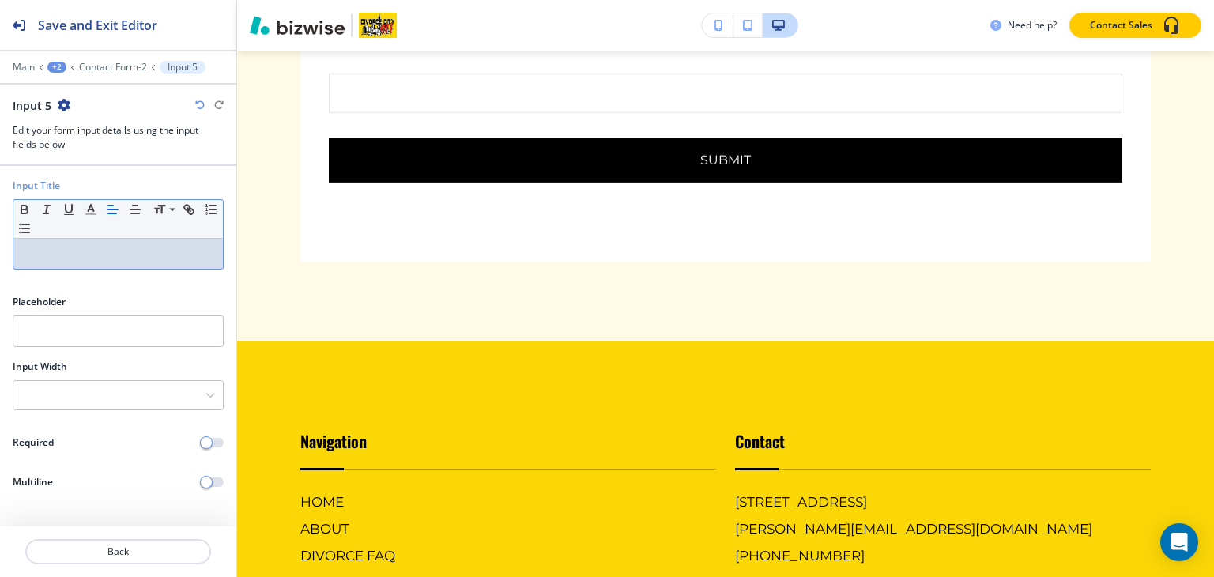
click at [81, 247] on p at bounding box center [118, 254] width 194 height 14
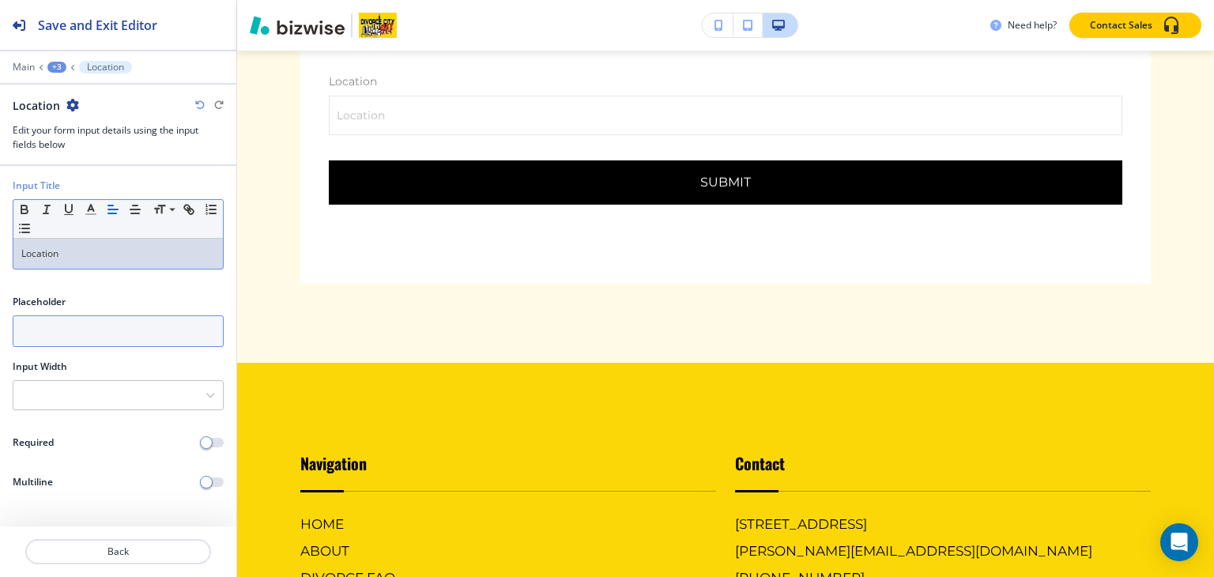
click at [40, 336] on input "text" at bounding box center [118, 331] width 211 height 32
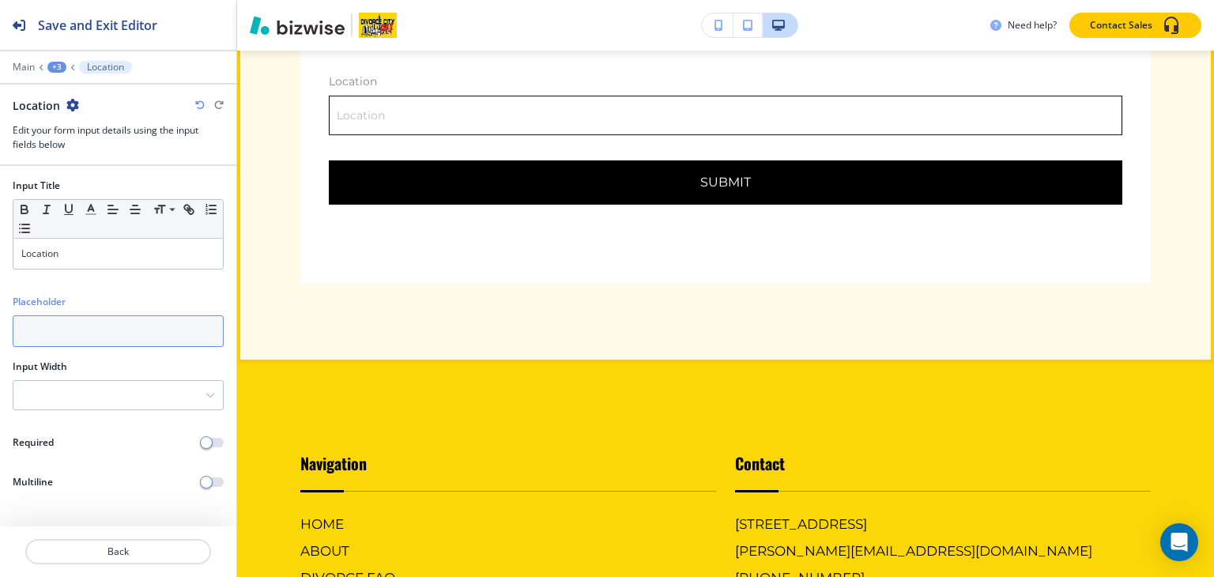
paste input "[STREET_ADDRESS]"
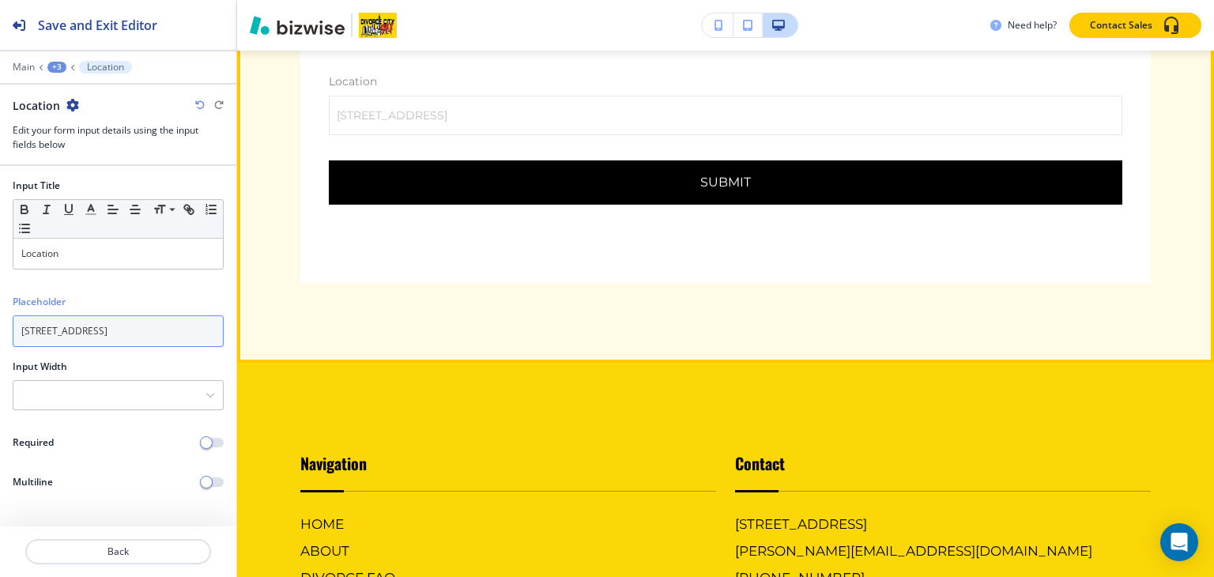
scroll to position [0, 6]
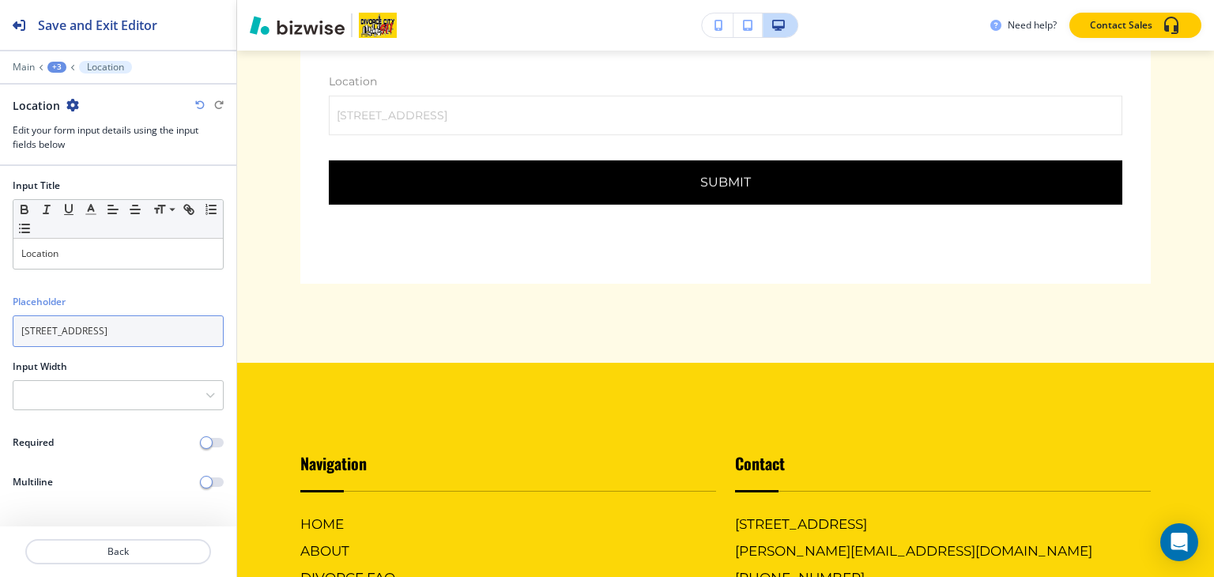
type input "[STREET_ADDRESS]"
click at [56, 58] on div at bounding box center [118, 55] width 236 height 9
click at [51, 66] on div "+3" at bounding box center [56, 67] width 19 height 11
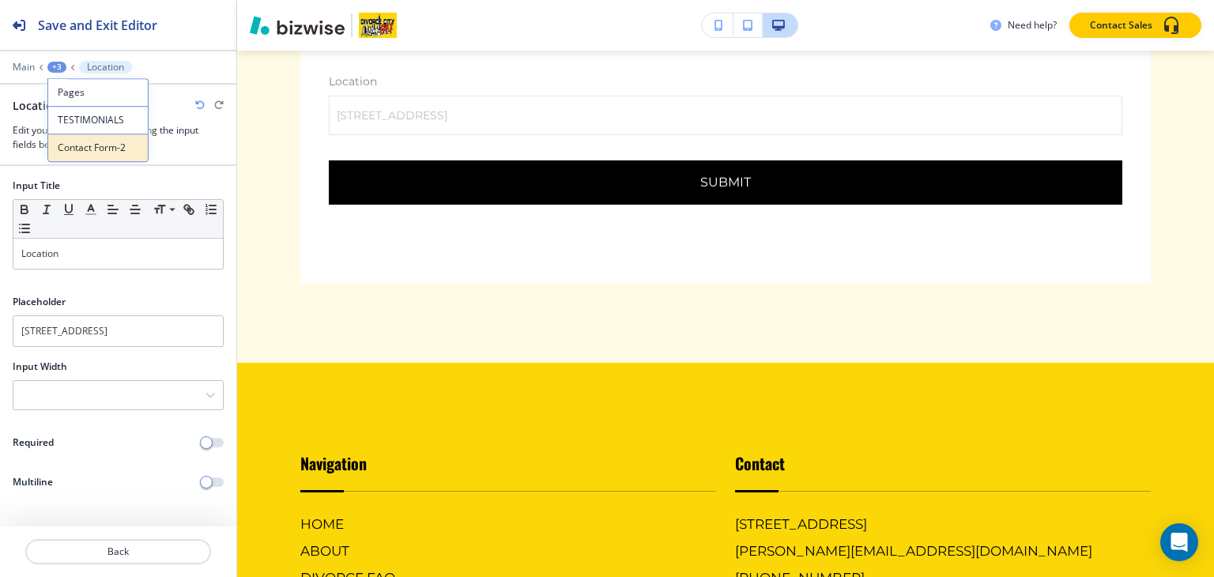
click at [70, 153] on p "Contact Form-2" at bounding box center [98, 148] width 81 height 14
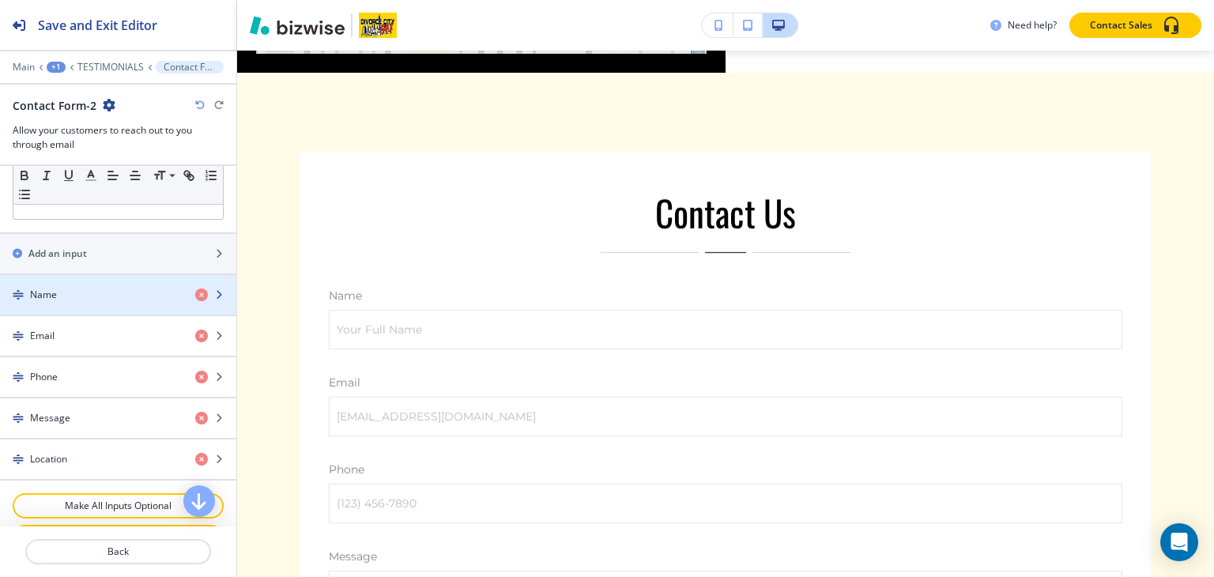
scroll to position [632, 0]
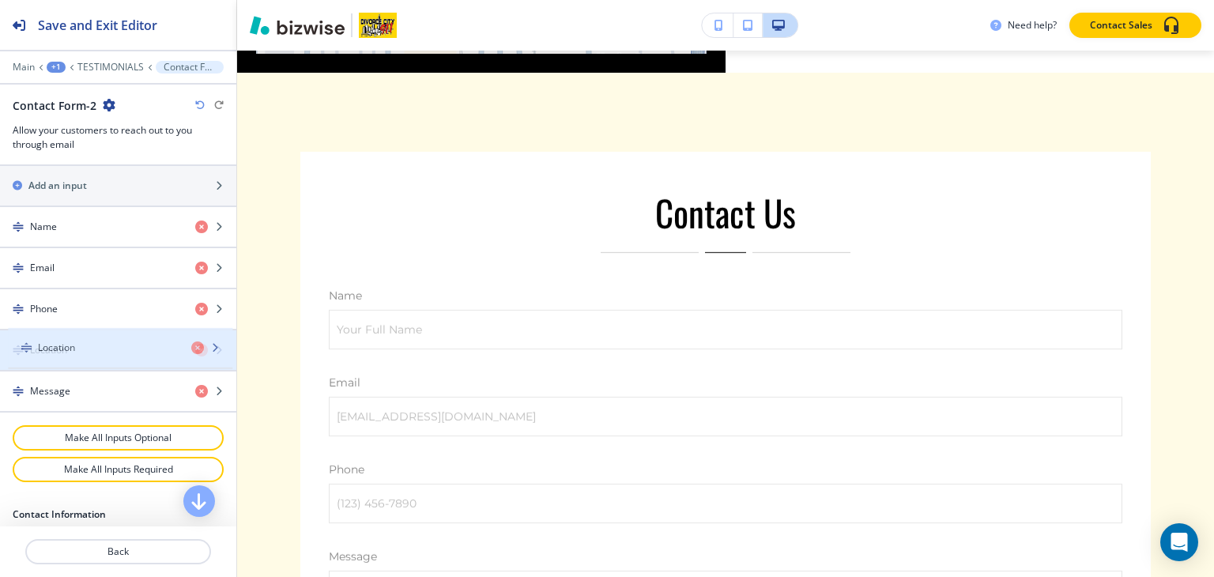
drag, startPoint x: 70, startPoint y: 383, endPoint x: 77, endPoint y: 345, distance: 38.0
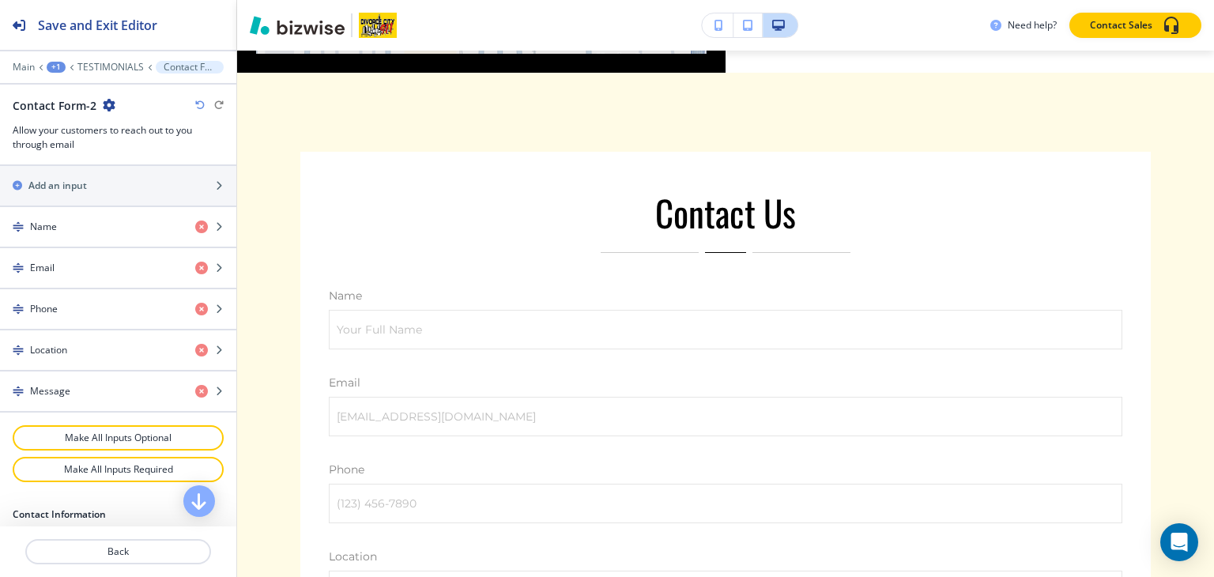
click at [52, 64] on div "+1" at bounding box center [56, 67] width 19 height 11
click at [76, 96] on p "Pages" at bounding box center [97, 92] width 81 height 14
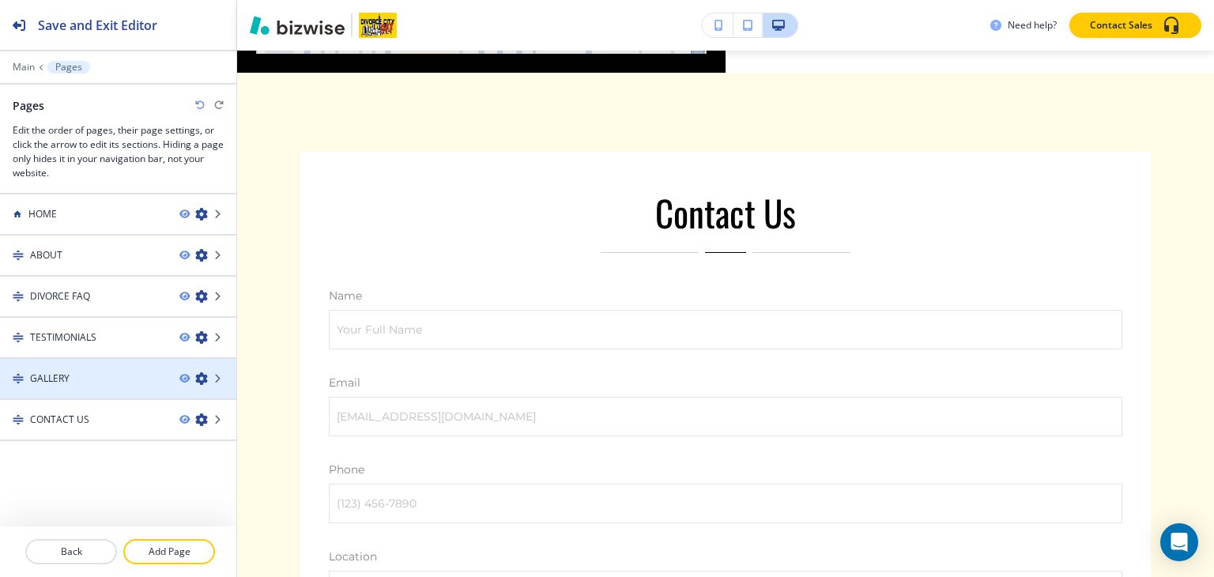
click at [55, 372] on h4 "GALLERY" at bounding box center [50, 379] width 40 height 14
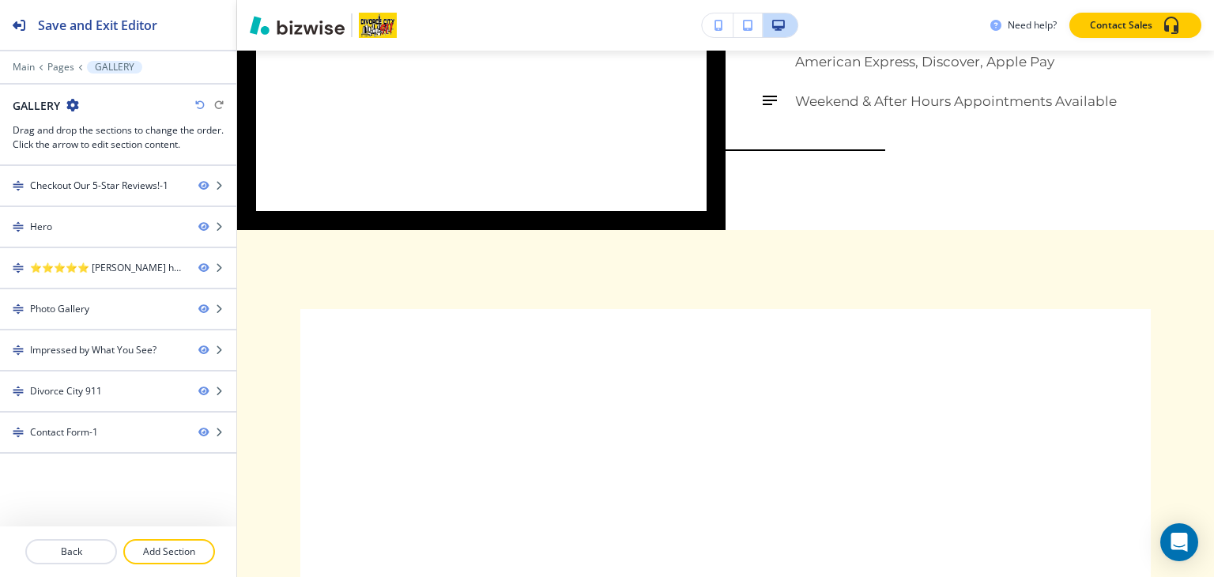
scroll to position [0, 0]
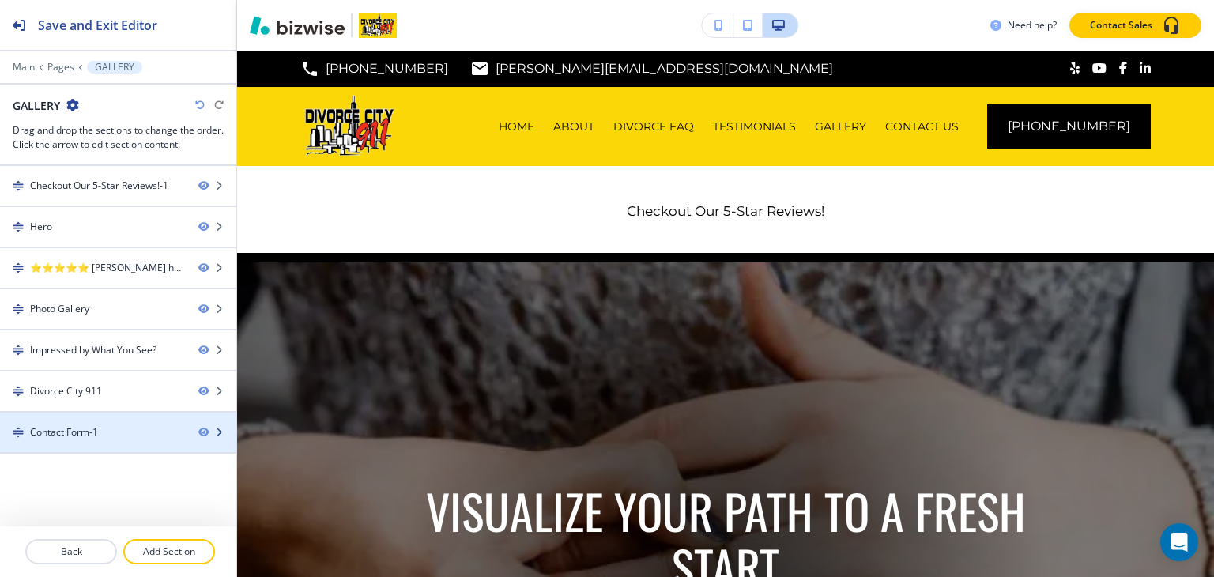
click at [74, 431] on div "Contact Form-1" at bounding box center [64, 432] width 68 height 14
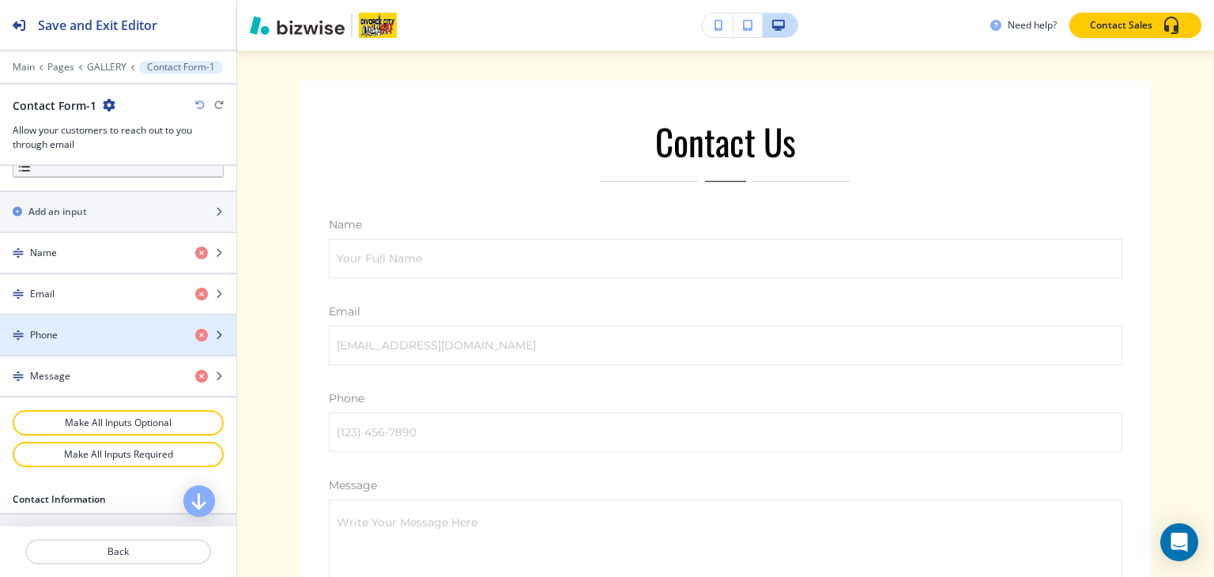
scroll to position [632, 0]
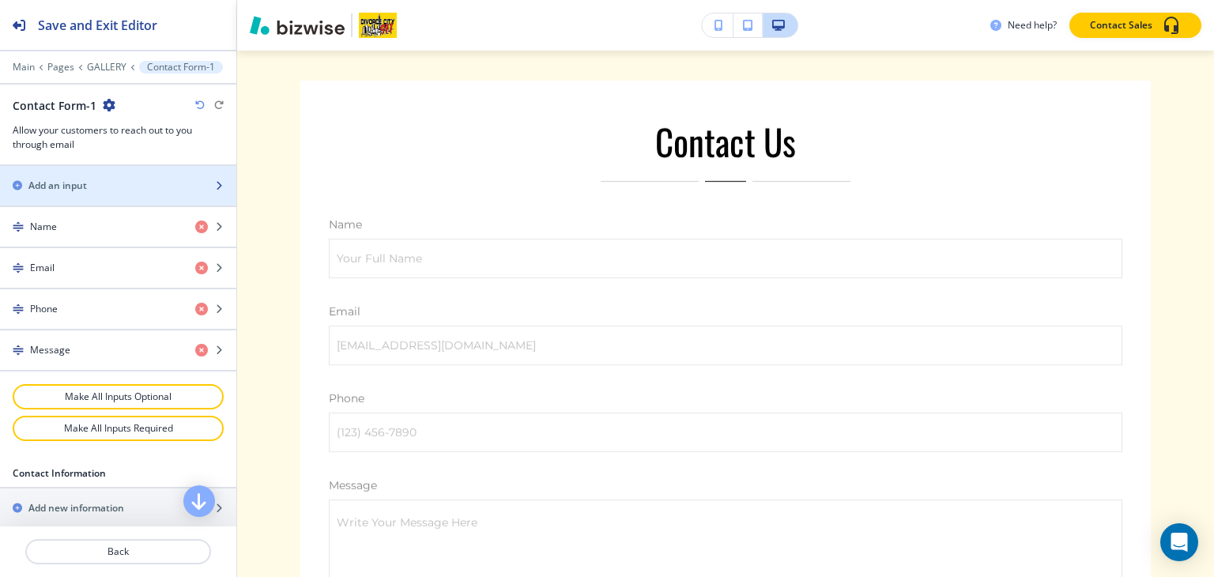
click at [95, 184] on div "Add an input" at bounding box center [101, 186] width 202 height 14
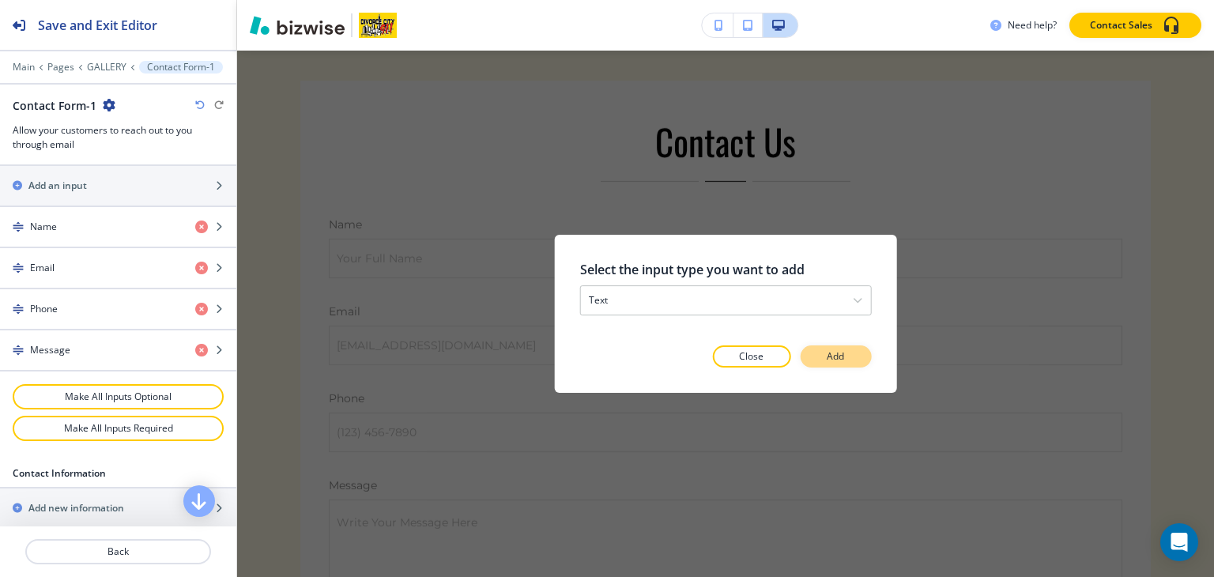
click at [843, 354] on p "Add" at bounding box center [835, 356] width 17 height 14
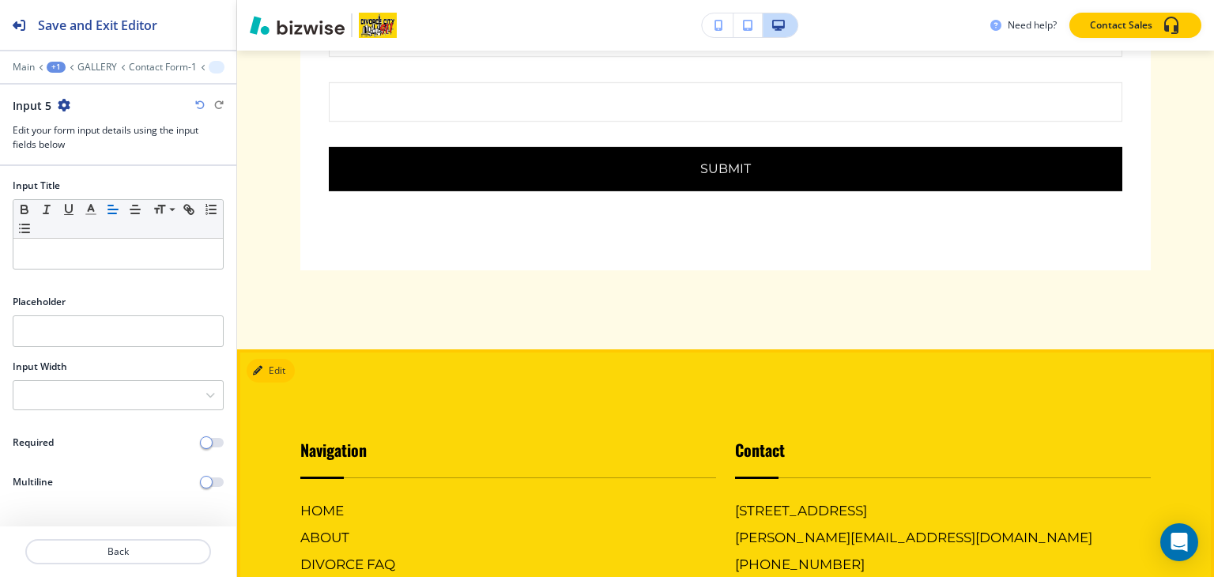
scroll to position [3804, 0]
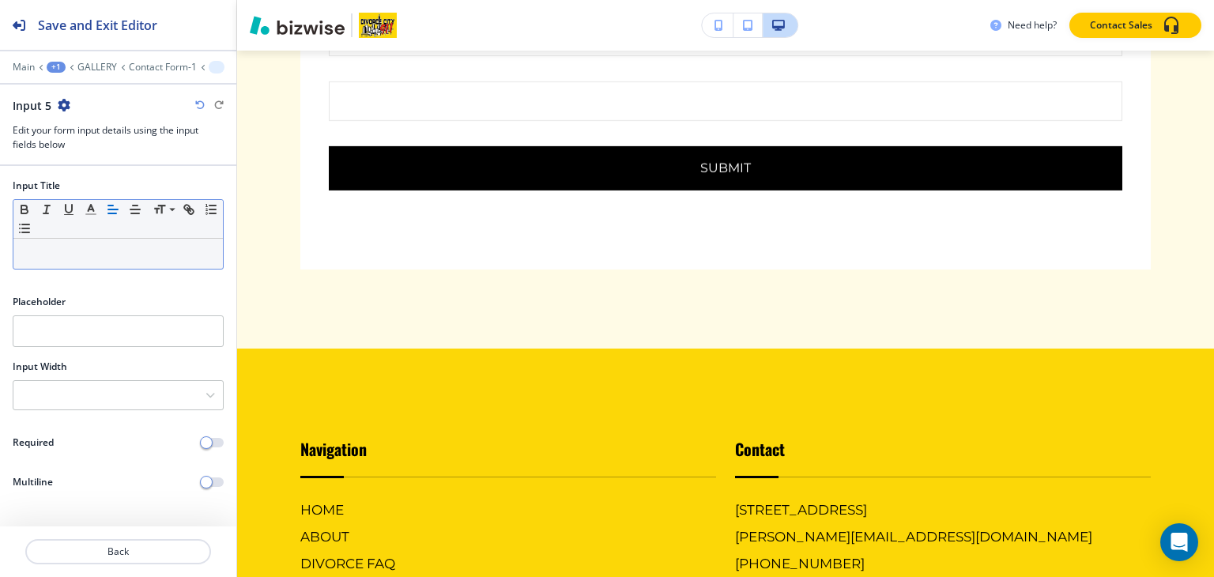
click at [143, 247] on p at bounding box center [118, 254] width 194 height 14
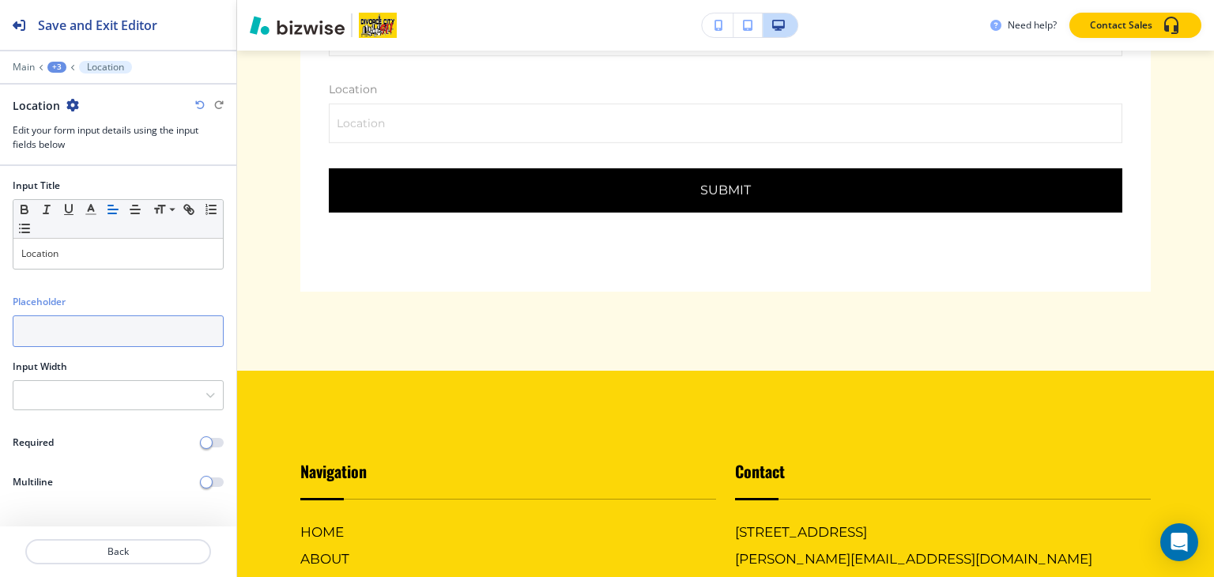
click at [47, 334] on input "text" at bounding box center [118, 331] width 211 height 32
paste input "[STREET_ADDRESS]"
type input "[STREET_ADDRESS]"
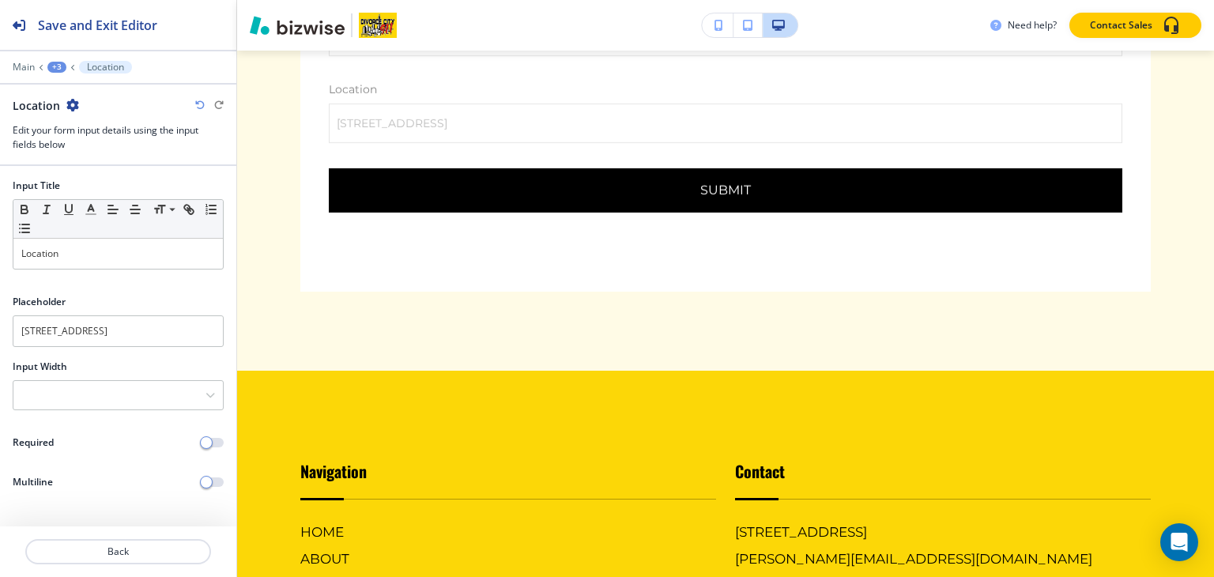
click at [50, 70] on div "+3" at bounding box center [56, 67] width 19 height 11
click at [71, 155] on button "Contact Form-1" at bounding box center [97, 148] width 101 height 28
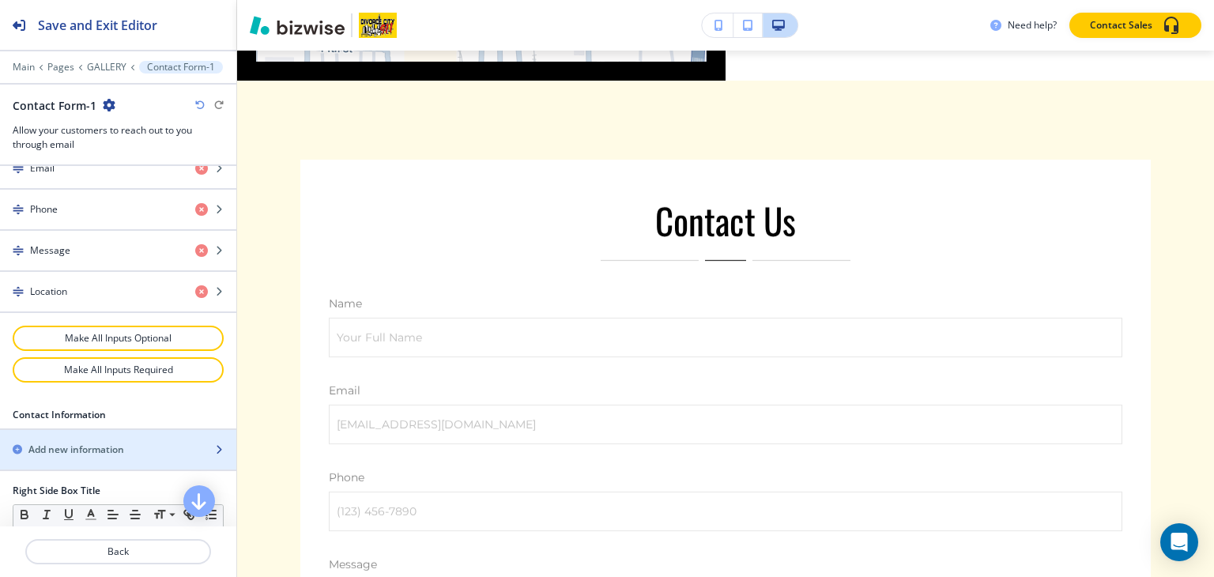
scroll to position [653, 0]
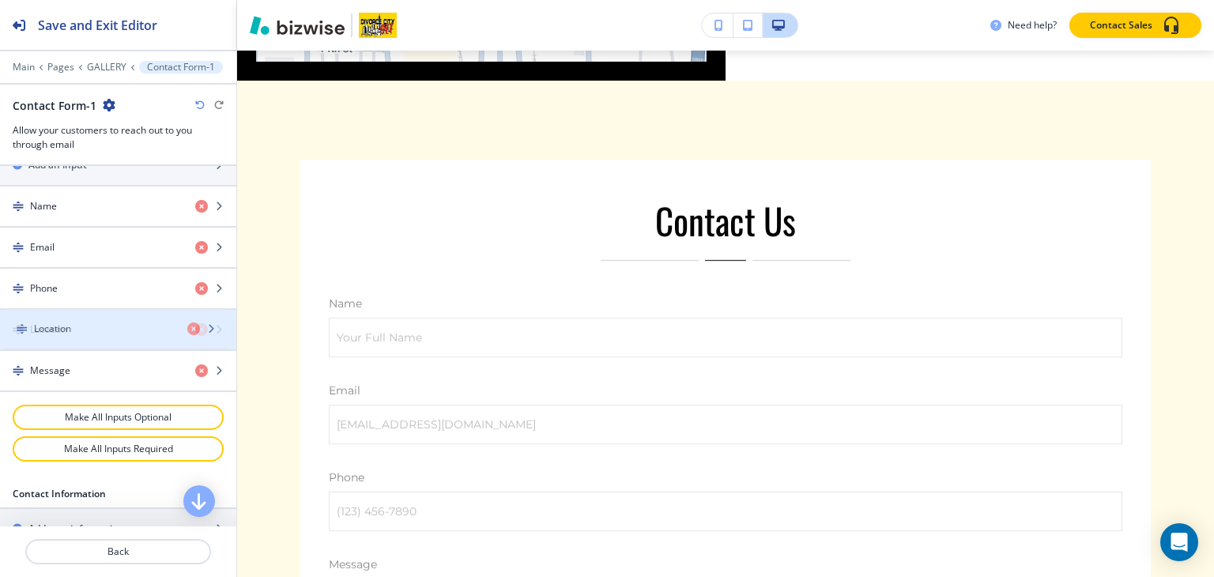
drag, startPoint x: 81, startPoint y: 359, endPoint x: 85, endPoint y: 323, distance: 35.8
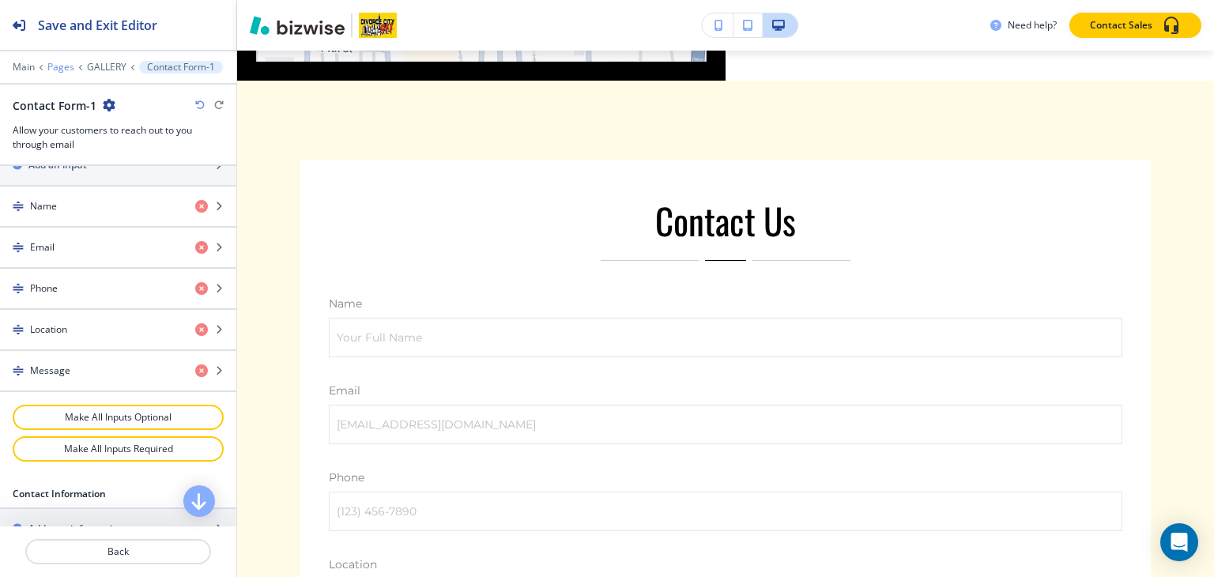
click at [60, 66] on p "Pages" at bounding box center [60, 67] width 27 height 11
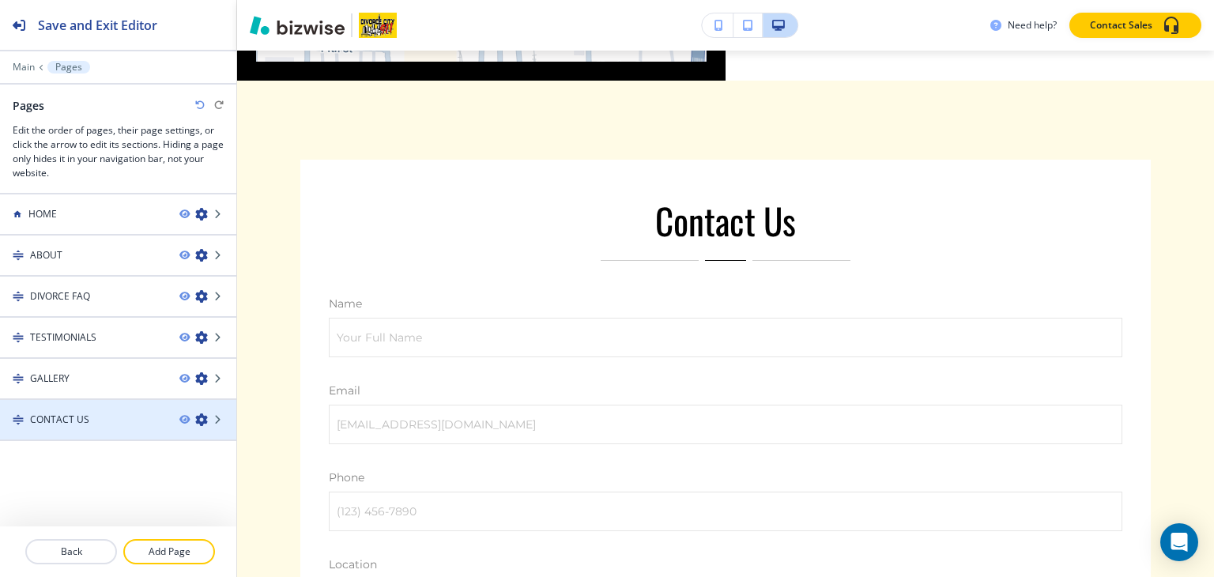
click at [85, 416] on h4 "CONTACT US" at bounding box center [59, 420] width 59 height 14
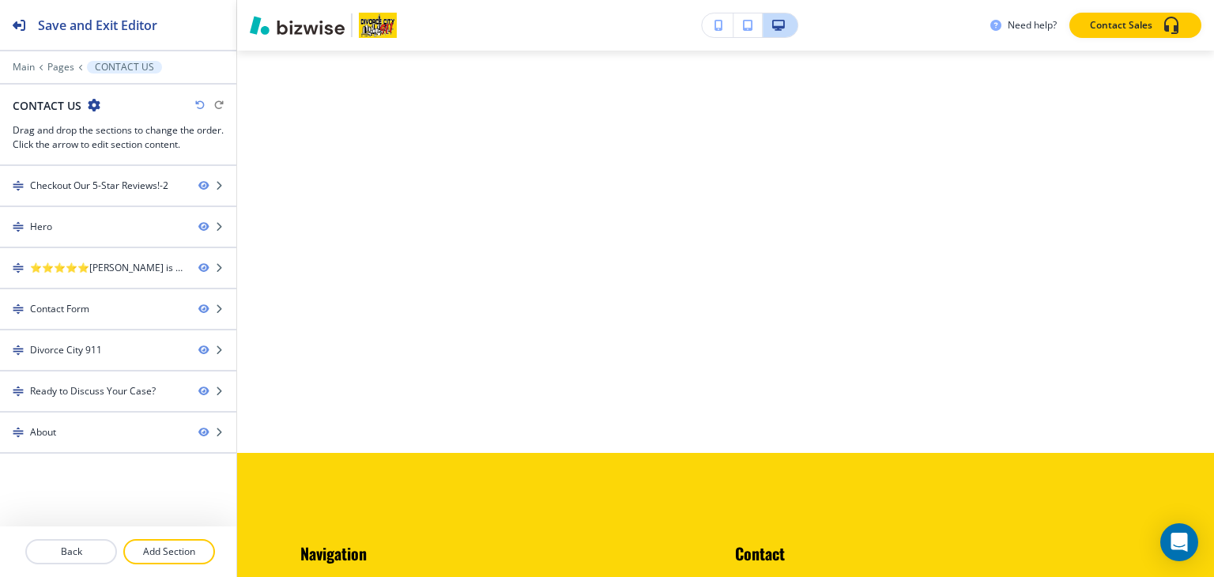
scroll to position [0, 0]
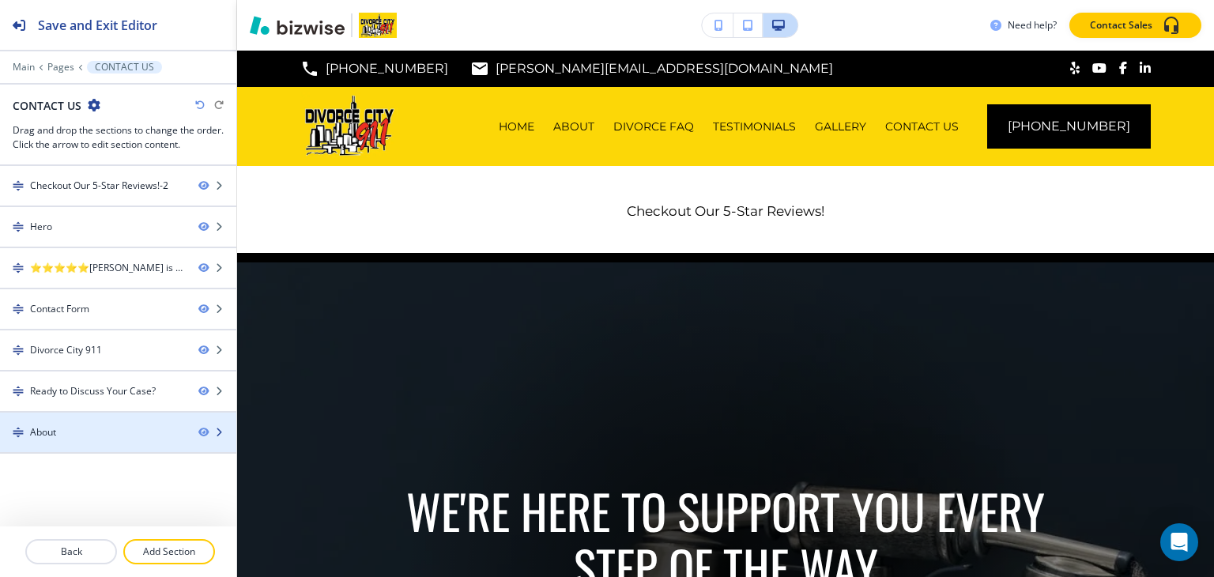
click at [53, 428] on div "About" at bounding box center [43, 432] width 26 height 14
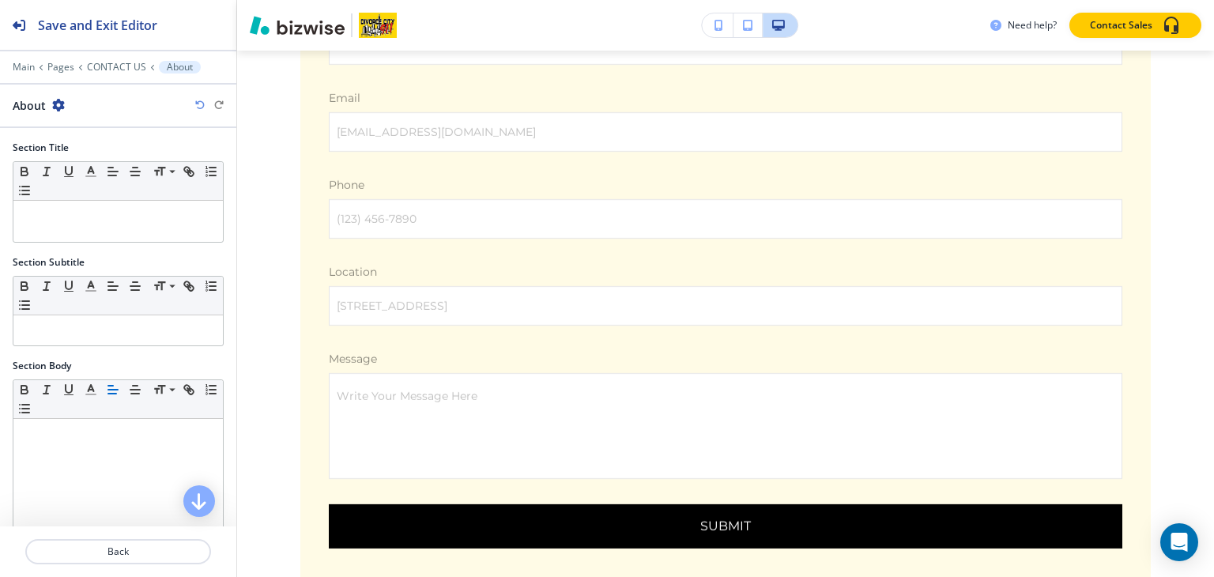
scroll to position [1289, 0]
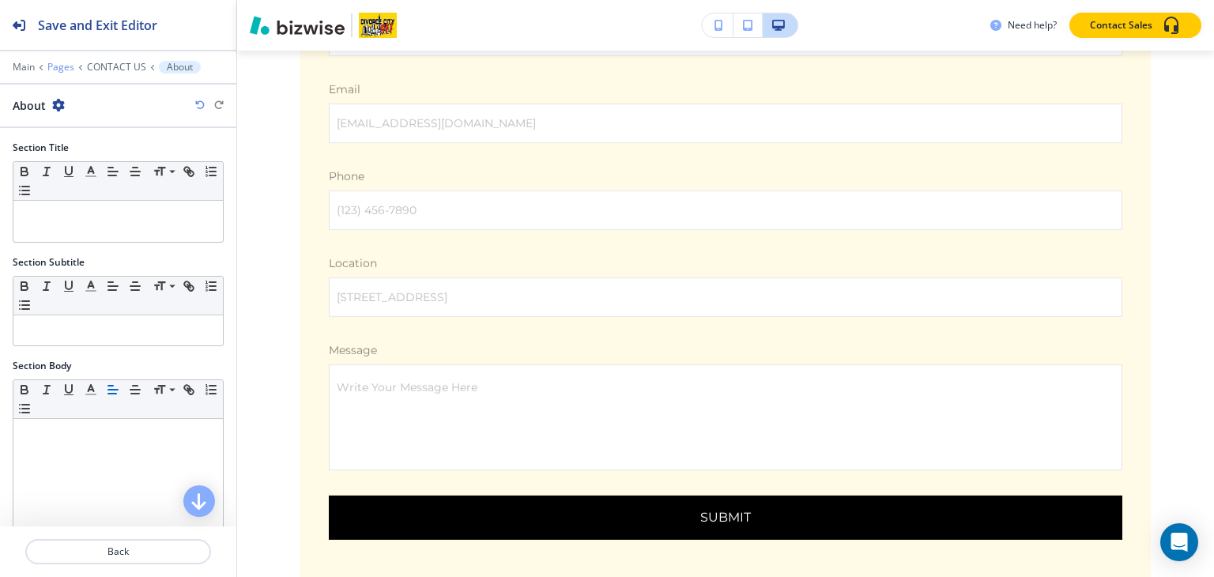
click at [53, 70] on p "Pages" at bounding box center [60, 67] width 27 height 11
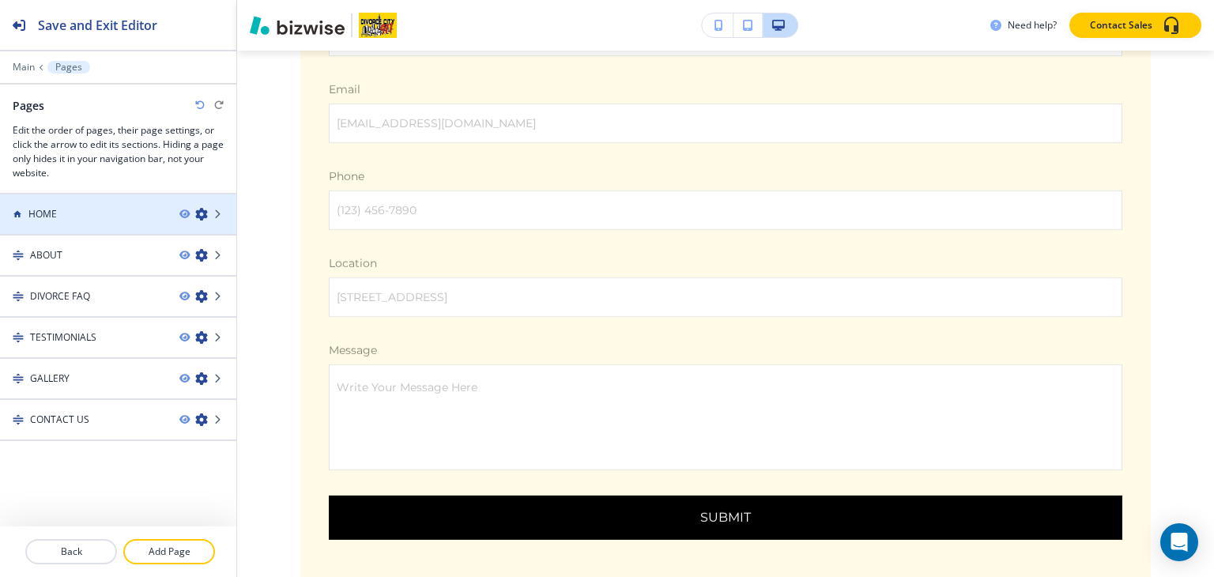
click at [77, 218] on div "HOME" at bounding box center [83, 214] width 167 height 14
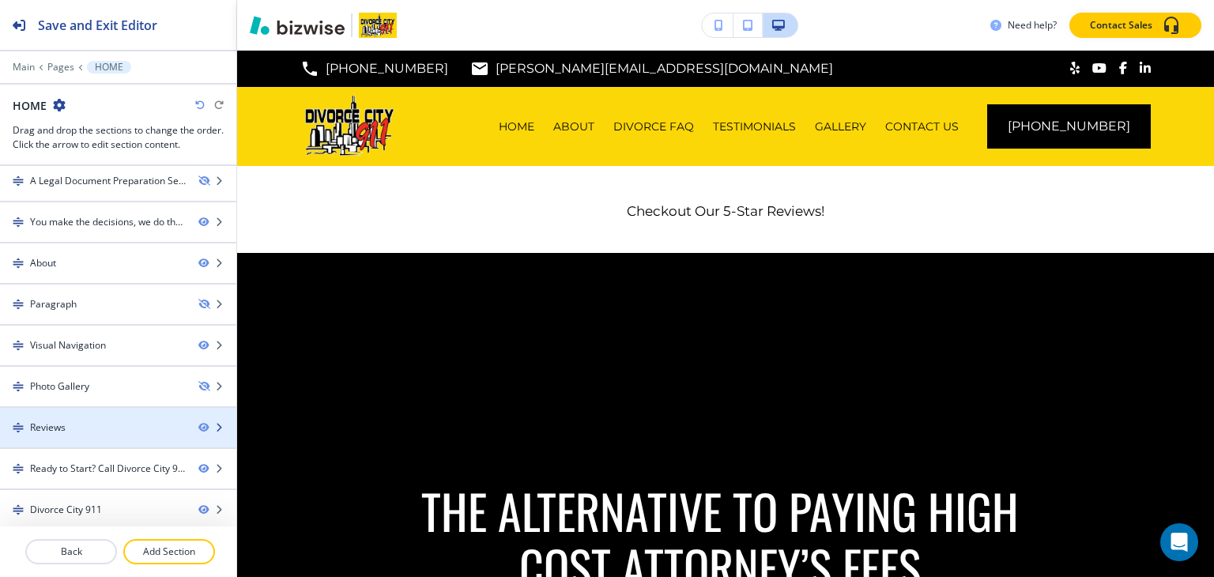
scroll to position [168, 0]
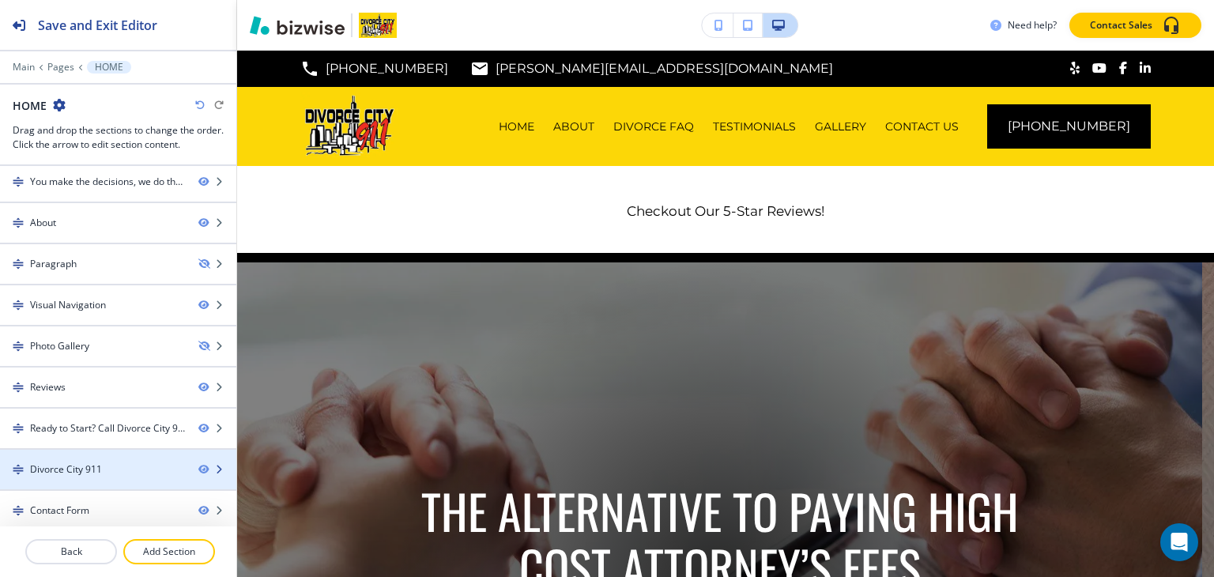
click at [43, 481] on div at bounding box center [118, 483] width 236 height 13
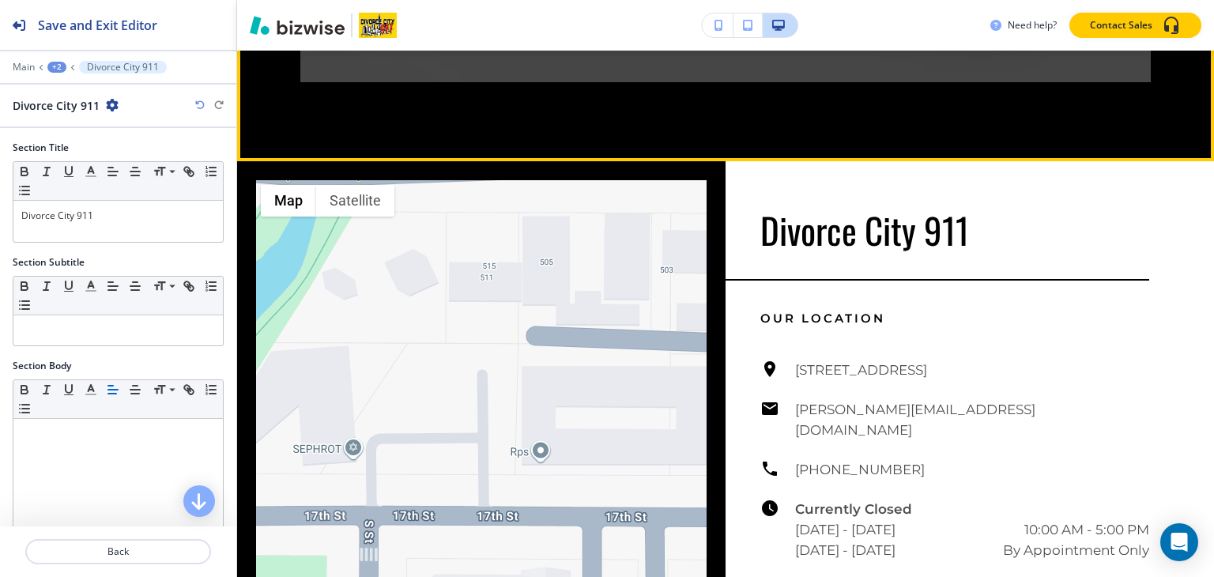
scroll to position [3657, 0]
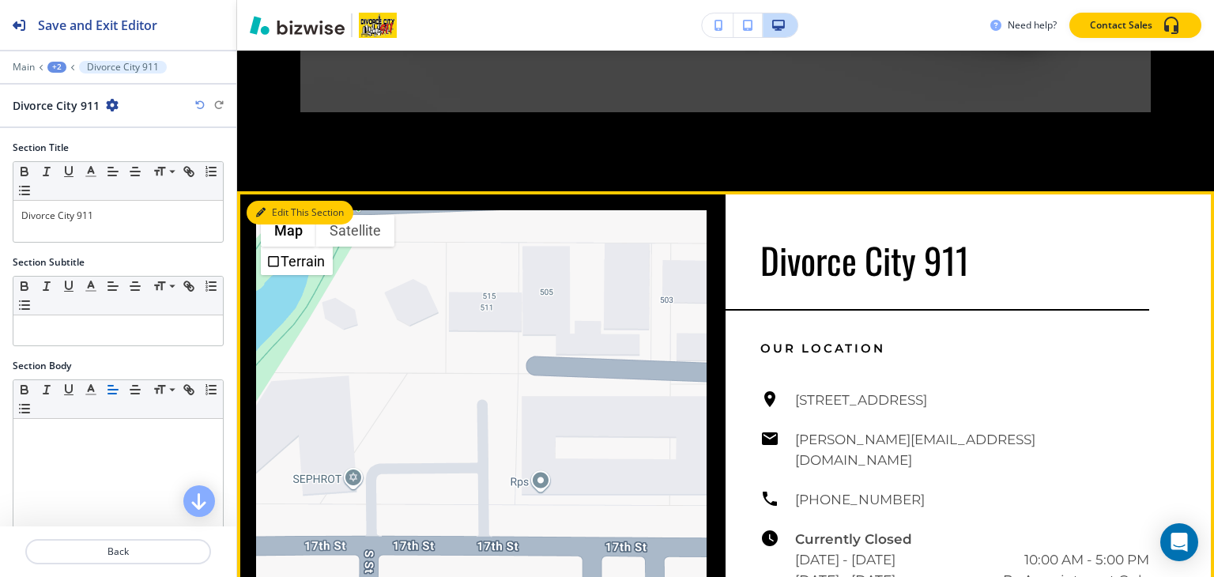
click at [271, 225] on button "Edit This Section" at bounding box center [300, 213] width 107 height 24
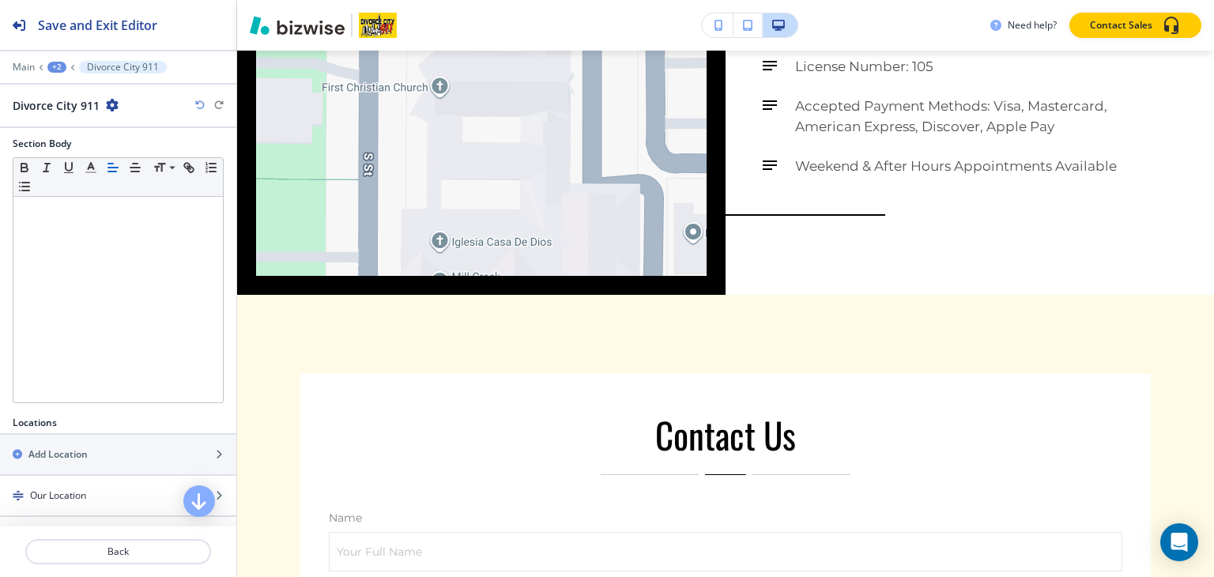
scroll to position [395, 0]
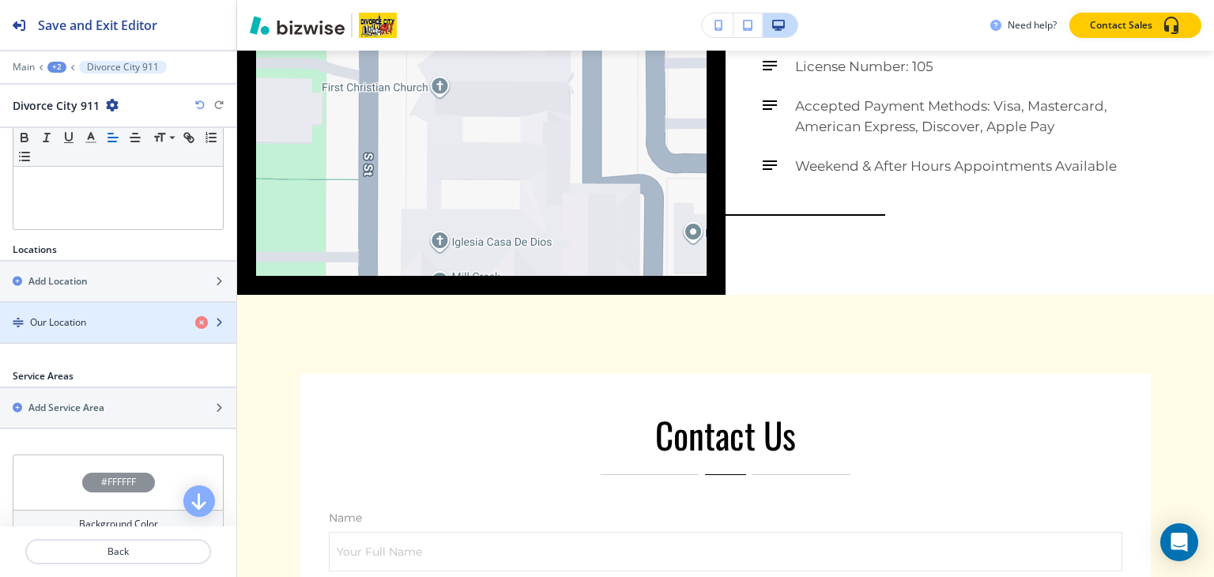
click at [79, 326] on h4 "Our Location" at bounding box center [58, 322] width 56 height 14
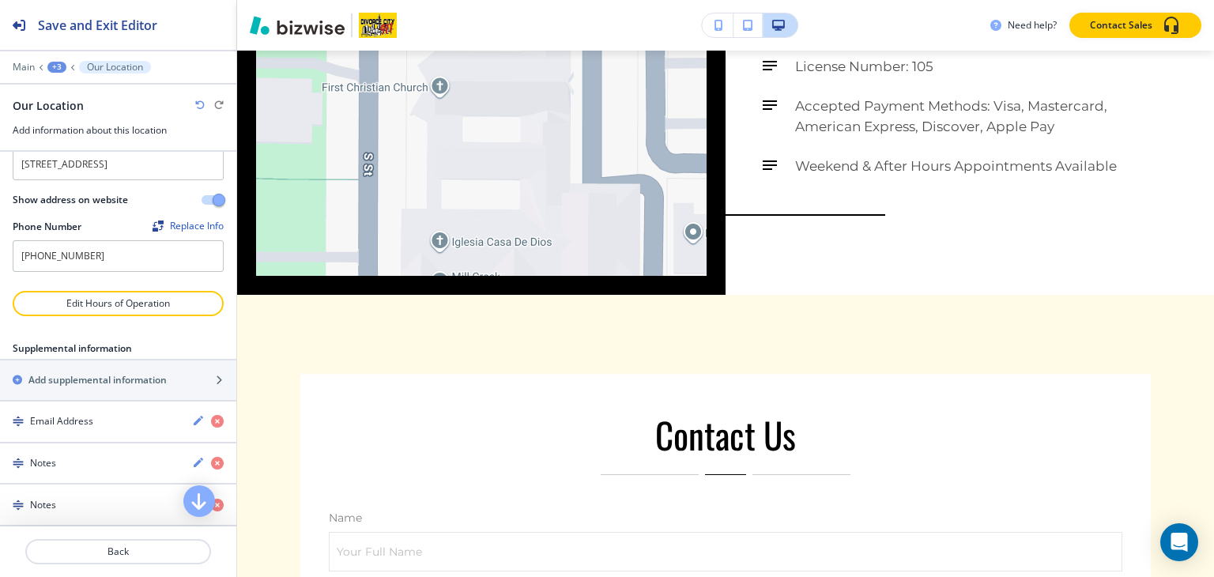
scroll to position [165, 0]
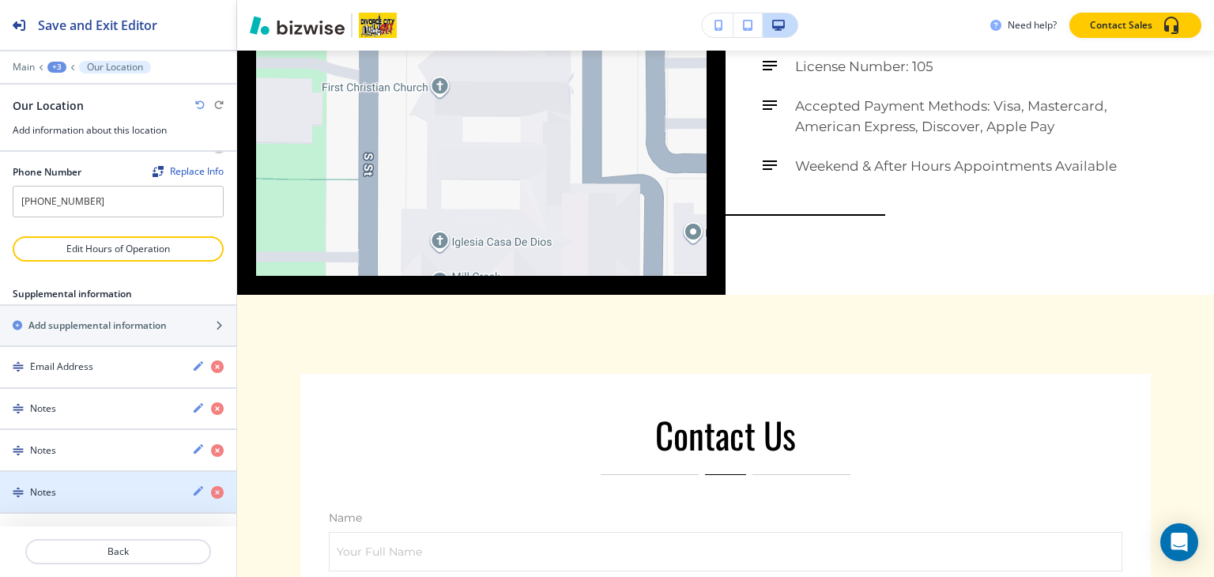
click at [80, 495] on div "Notes" at bounding box center [89, 492] width 179 height 14
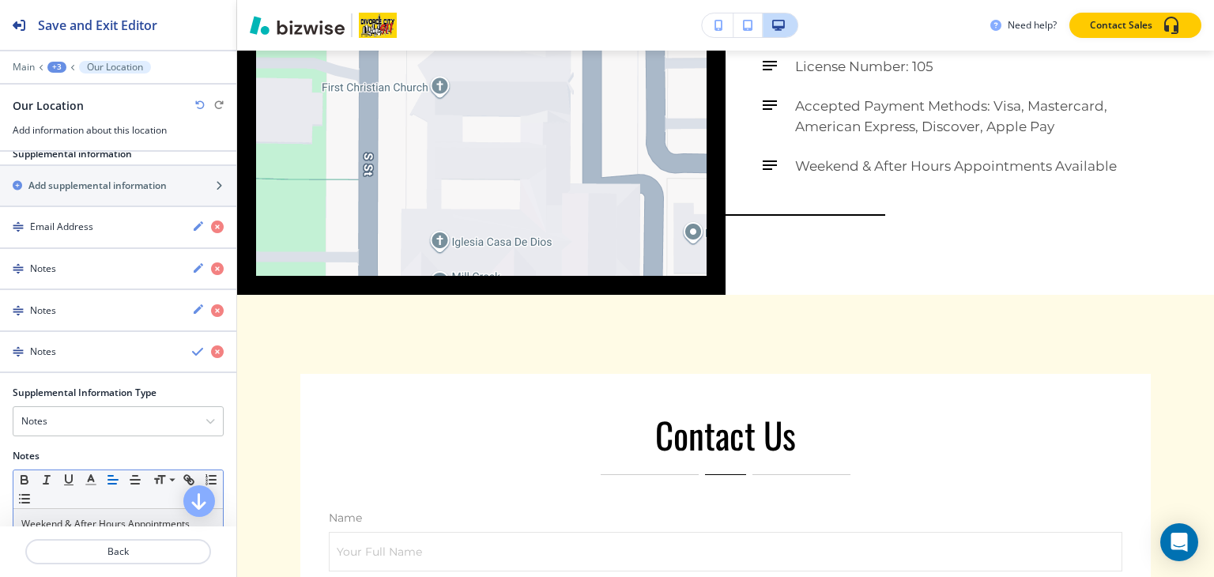
scroll to position [359, 0]
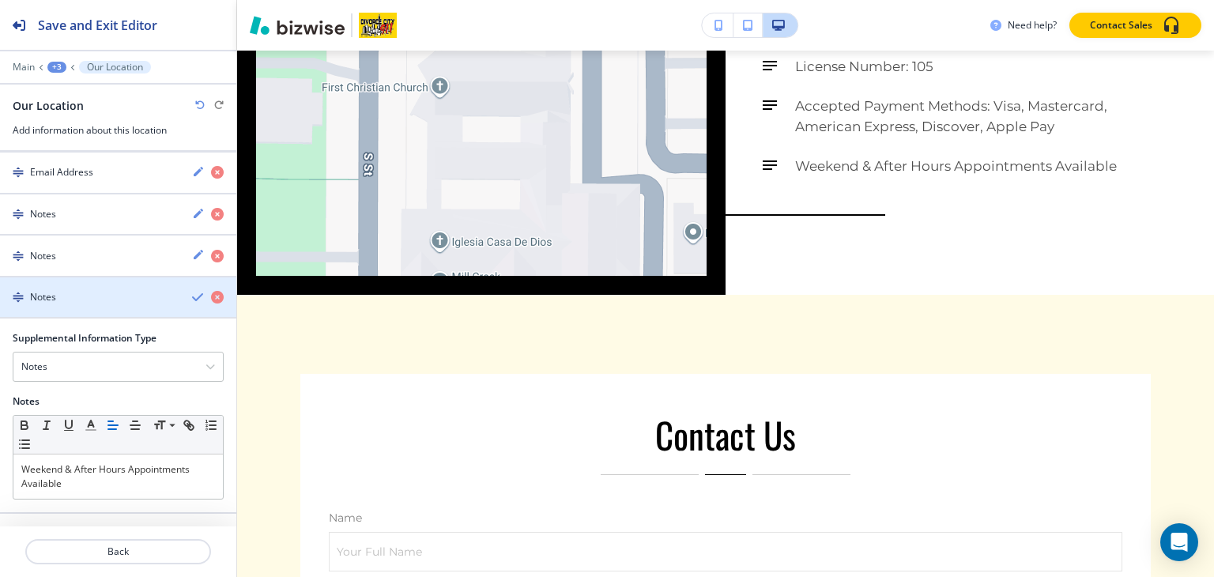
click at [55, 296] on h4 "Notes" at bounding box center [43, 297] width 26 height 14
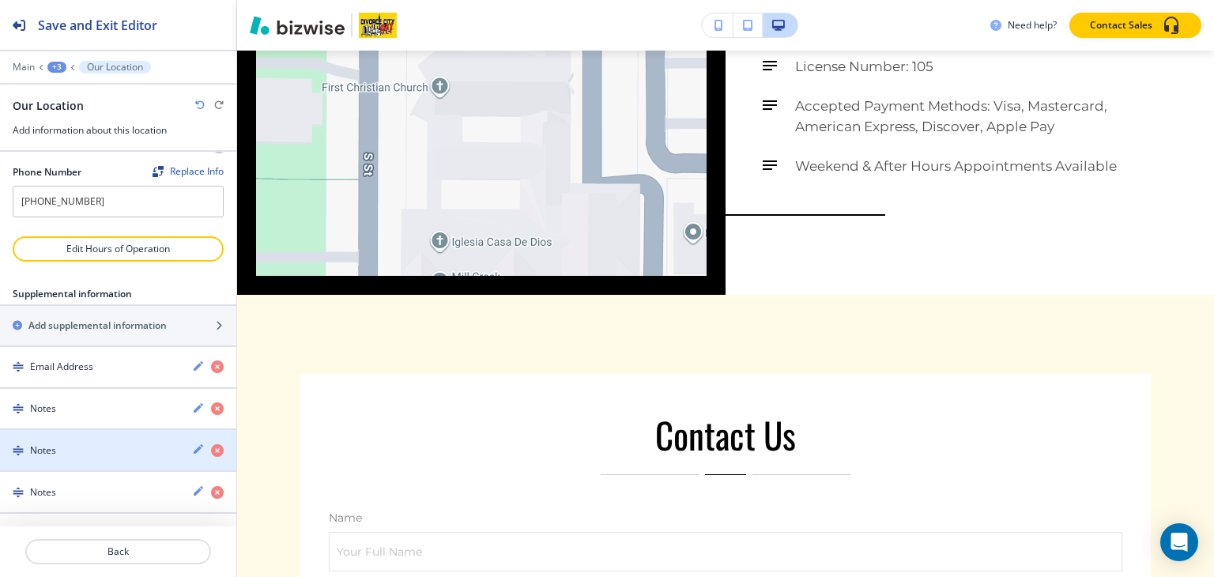
click at [83, 443] on div "button" at bounding box center [118, 436] width 236 height 13
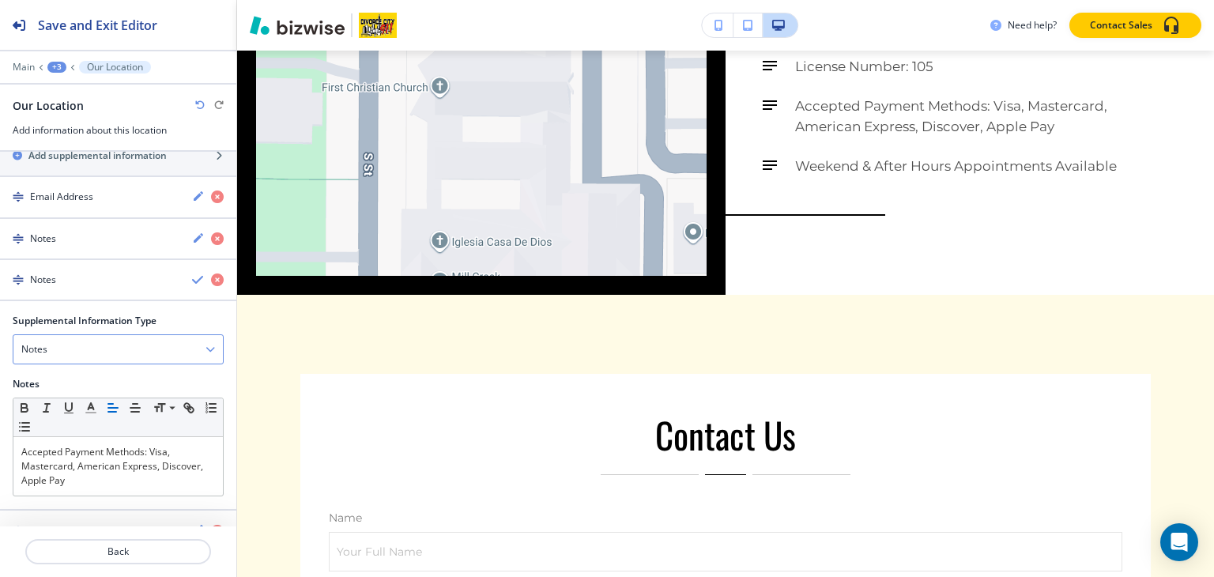
scroll to position [373, 0]
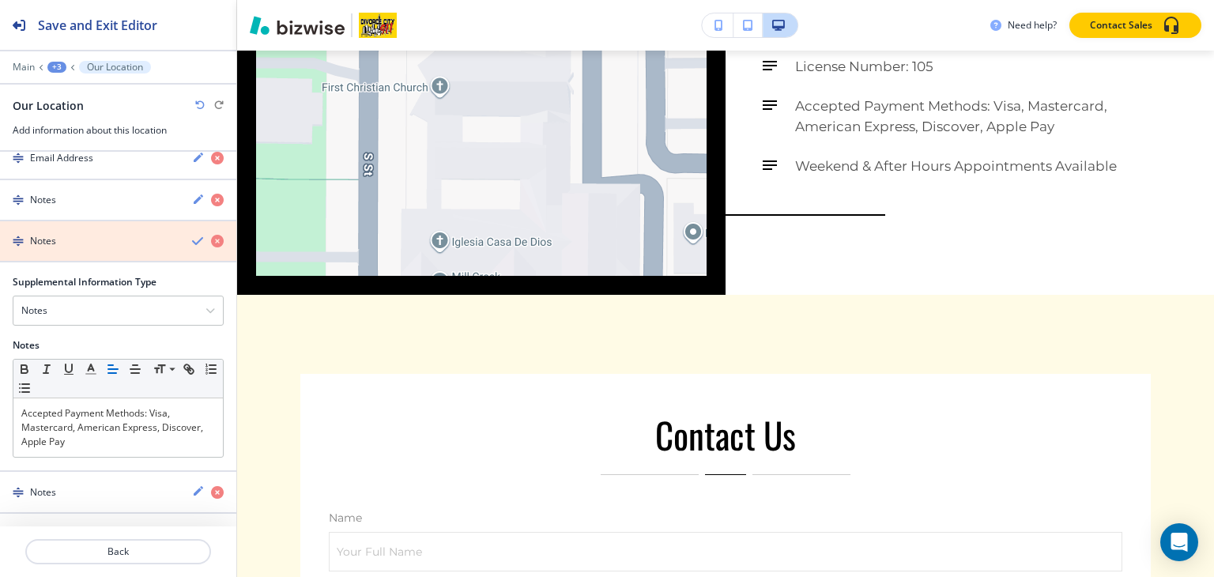
click at [211, 244] on icon "button" at bounding box center [217, 241] width 13 height 13
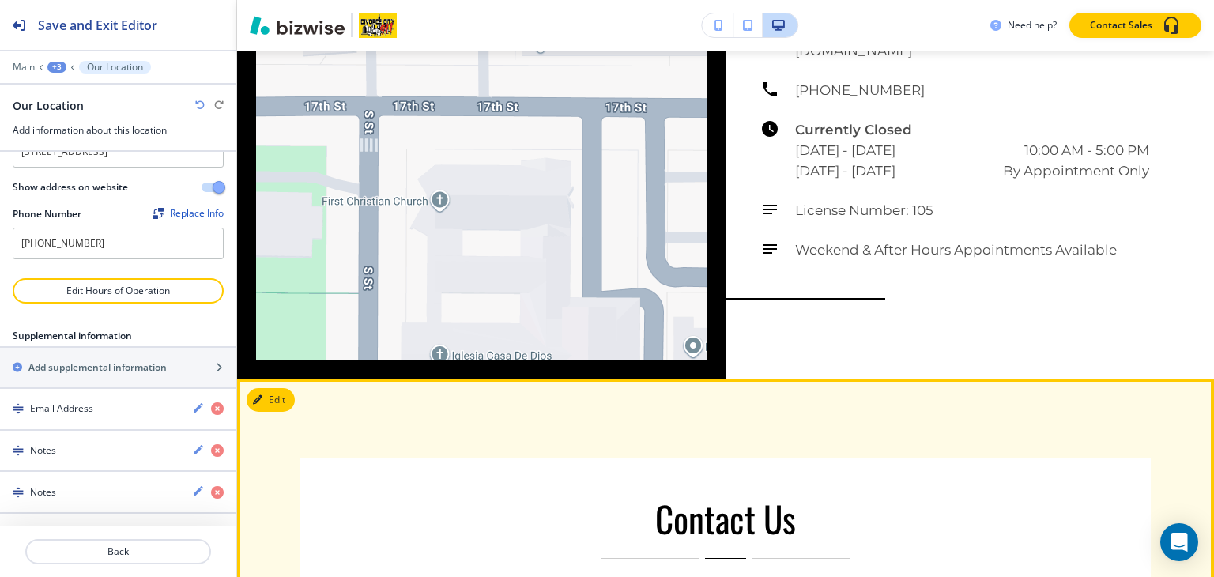
scroll to position [4052, 0]
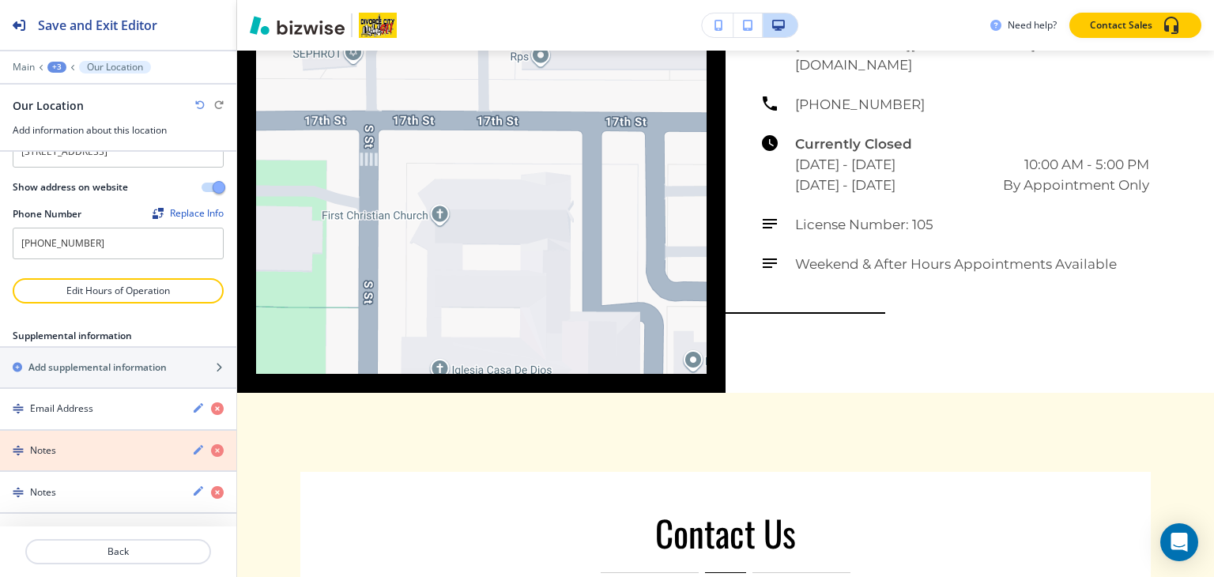
click at [211, 450] on icon "button" at bounding box center [217, 450] width 13 height 13
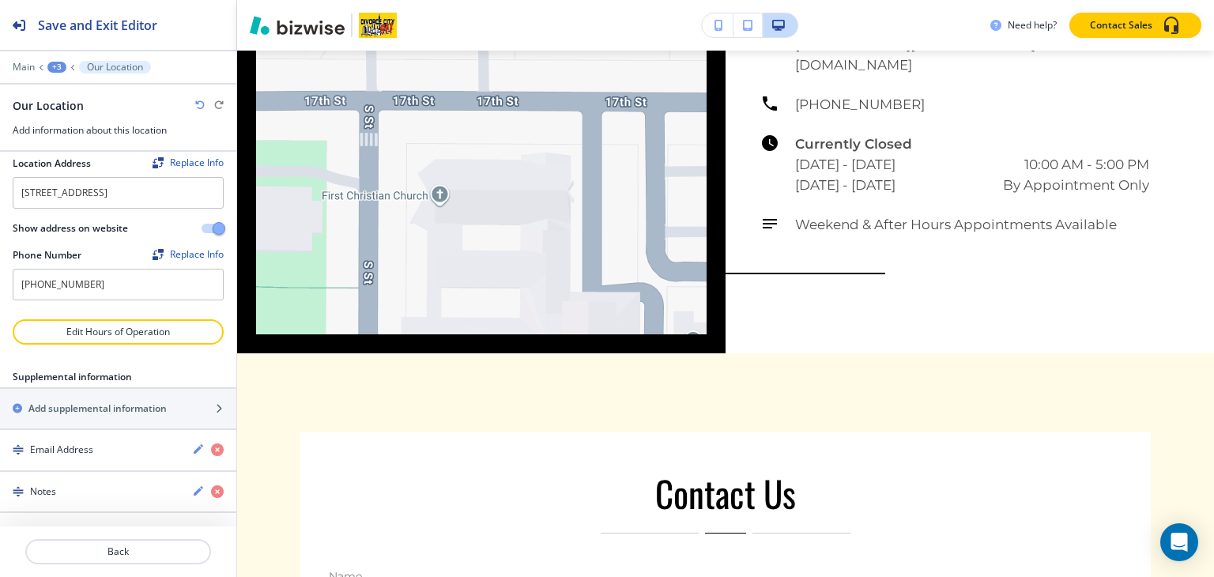
scroll to position [83, 0]
click at [60, 69] on div "+3" at bounding box center [56, 67] width 19 height 11
click at [68, 97] on p "Pages" at bounding box center [98, 92] width 81 height 14
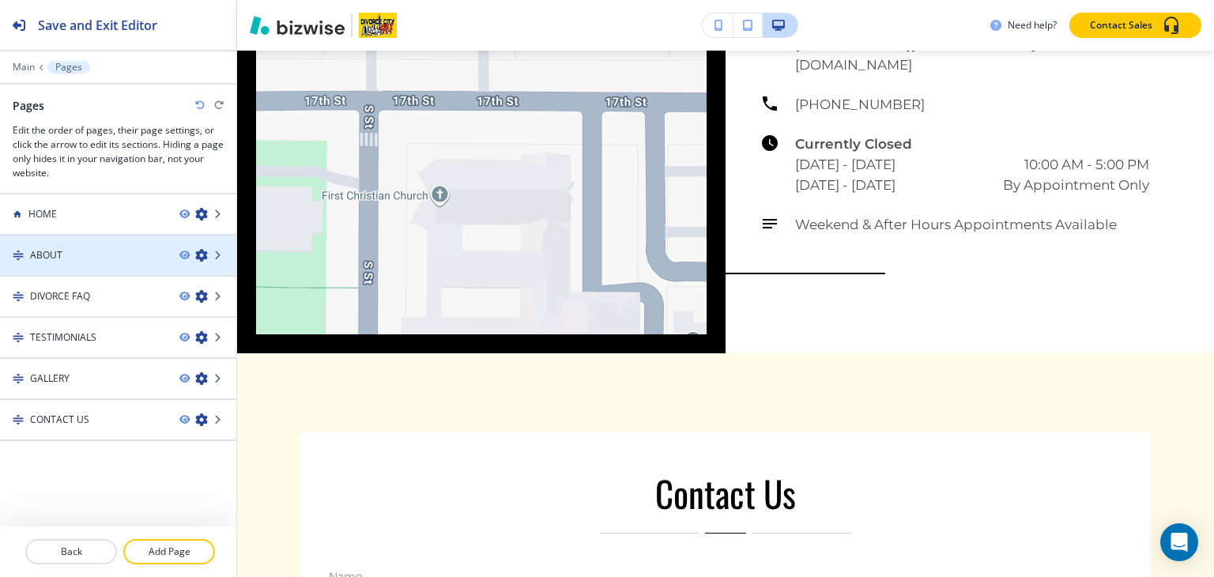
click at [70, 262] on div at bounding box center [118, 268] width 236 height 13
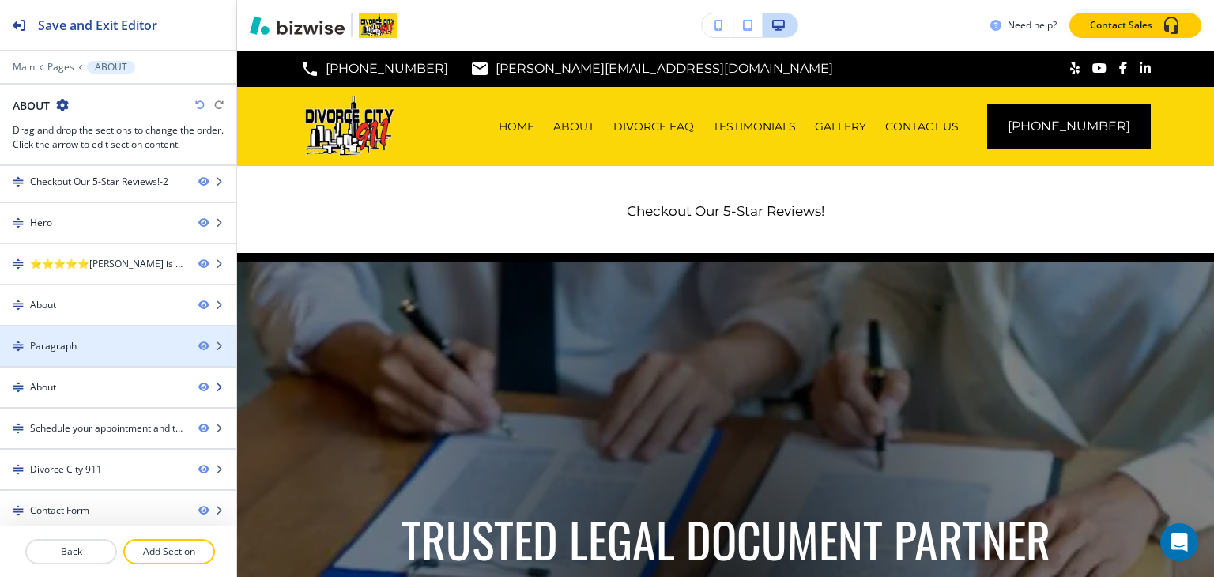
scroll to position [6, 0]
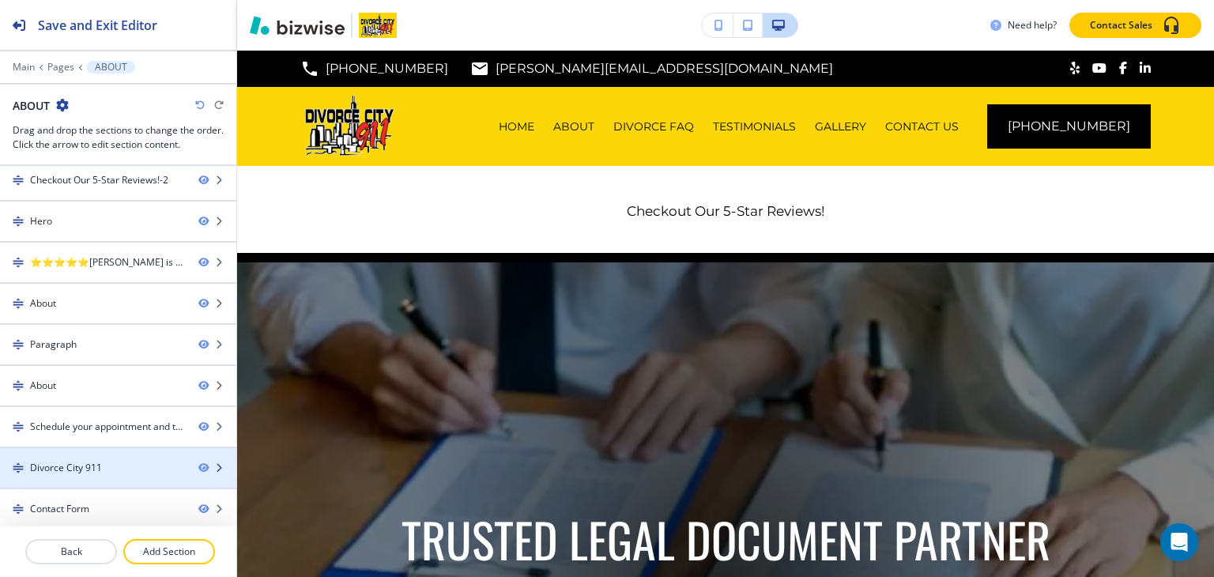
click at [17, 475] on div at bounding box center [118, 481] width 236 height 13
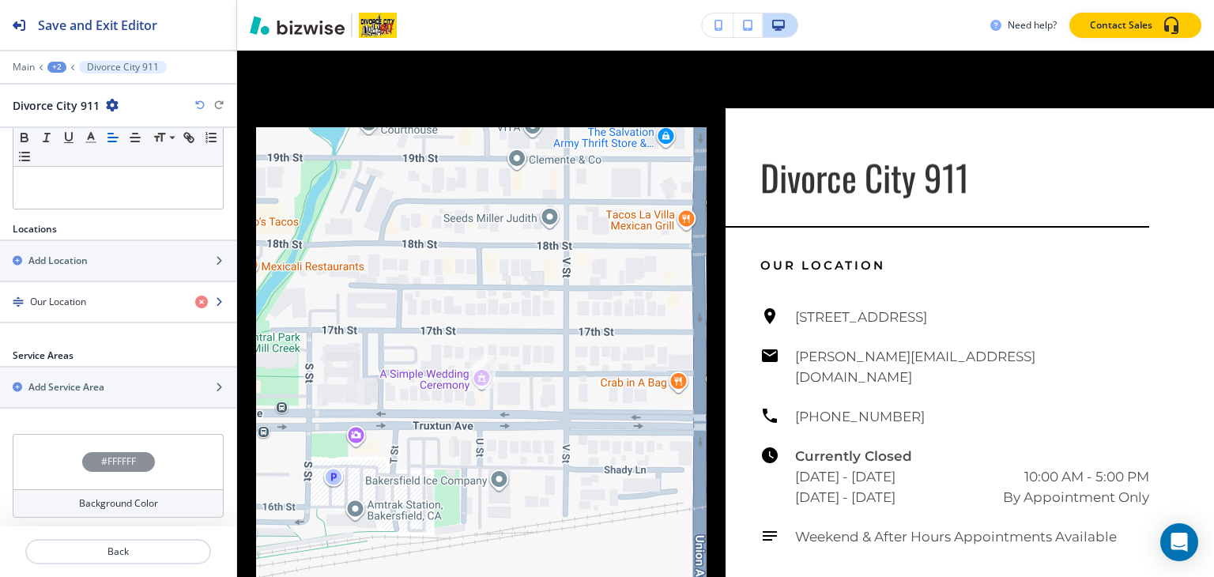
scroll to position [4028, 0]
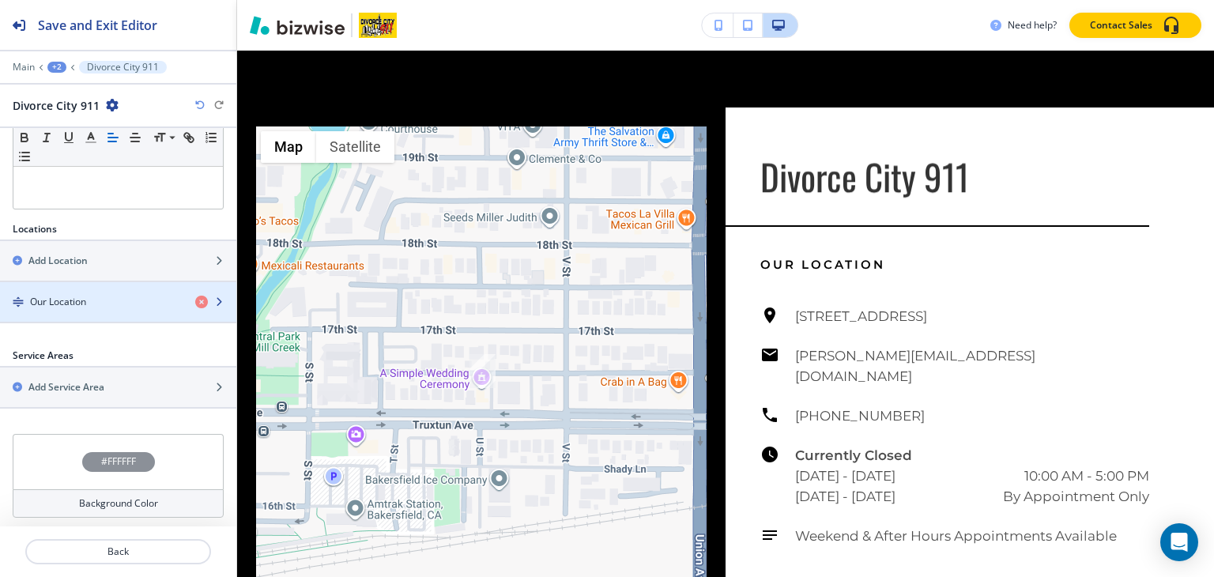
click at [56, 304] on h4 "Our Location" at bounding box center [58, 302] width 56 height 14
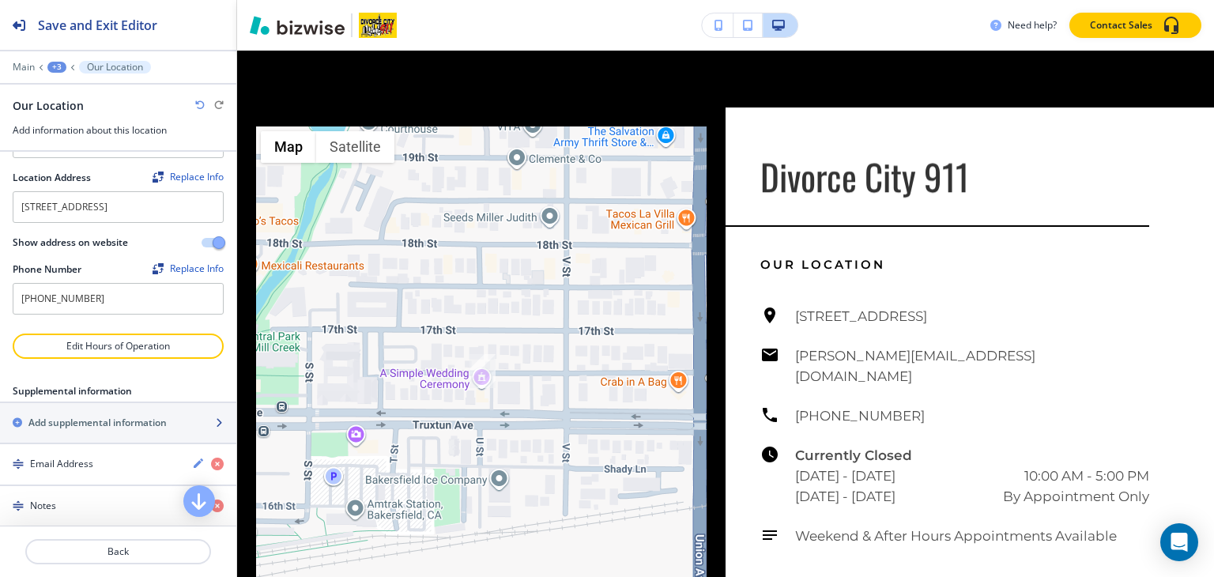
scroll to position [83, 0]
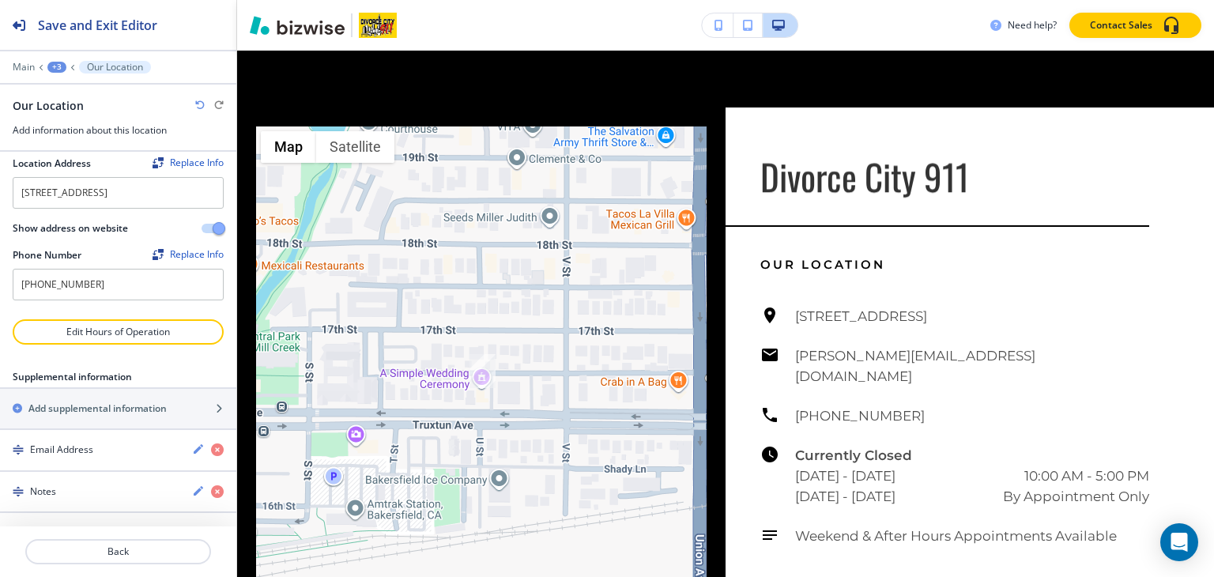
click at [56, 64] on div "+3" at bounding box center [56, 67] width 19 height 11
click at [57, 80] on button "Pages" at bounding box center [97, 92] width 101 height 28
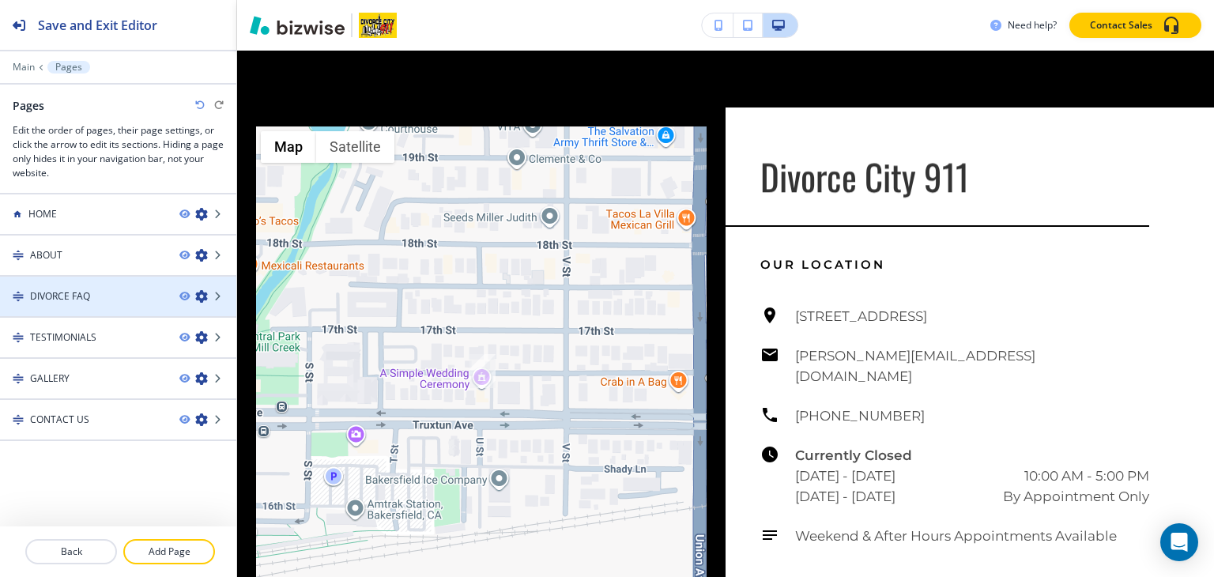
click at [55, 310] on div at bounding box center [118, 310] width 236 height 13
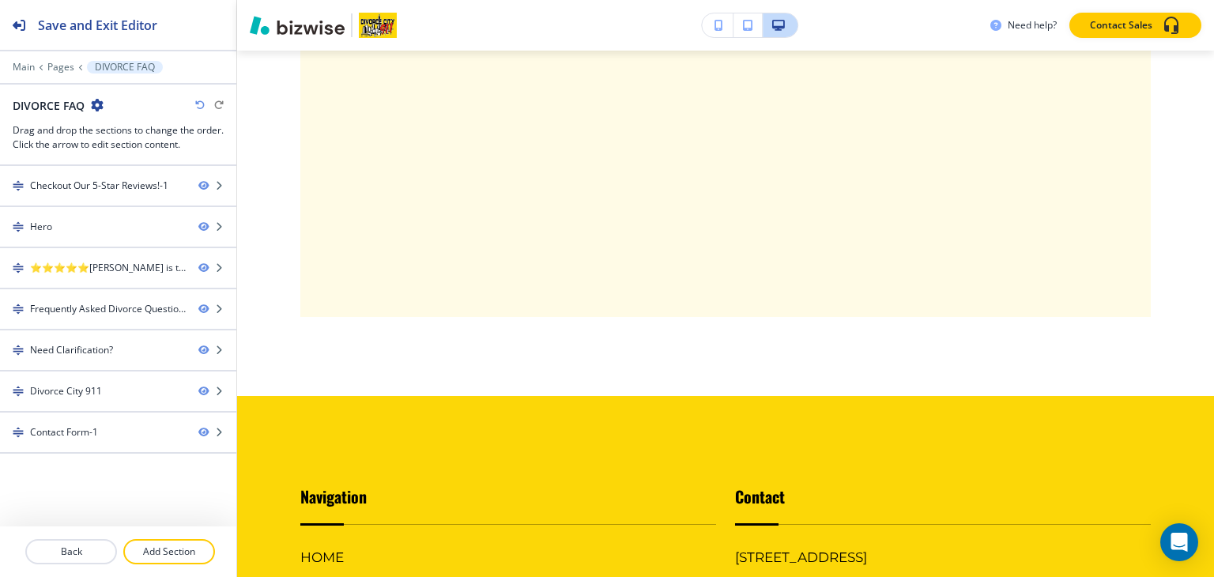
scroll to position [0, 0]
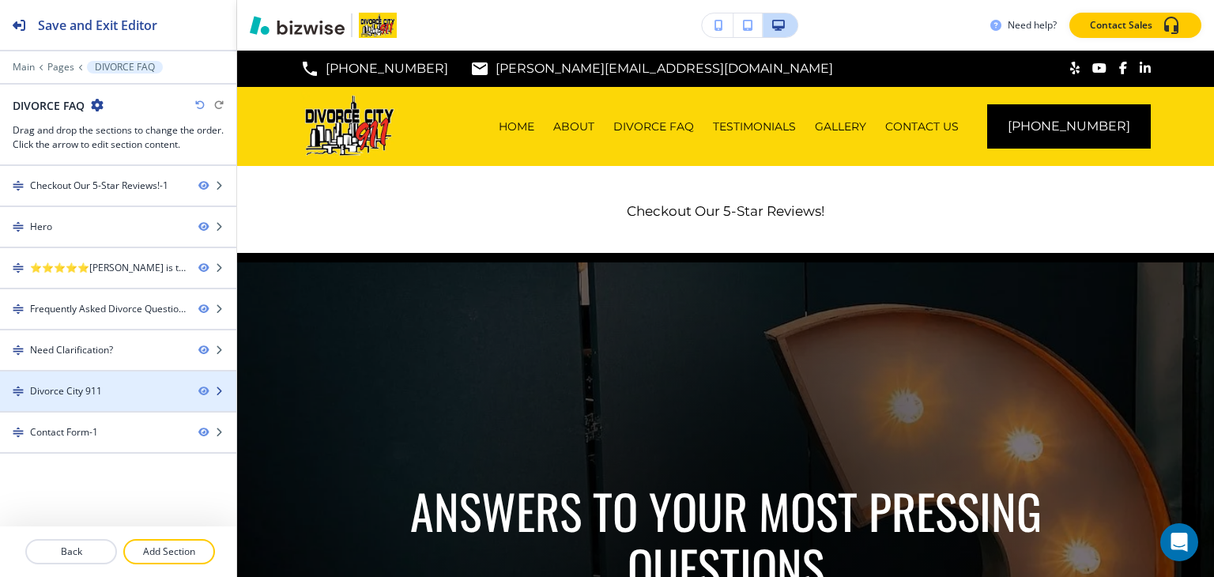
click at [87, 393] on div "Divorce City 911" at bounding box center [66, 391] width 72 height 14
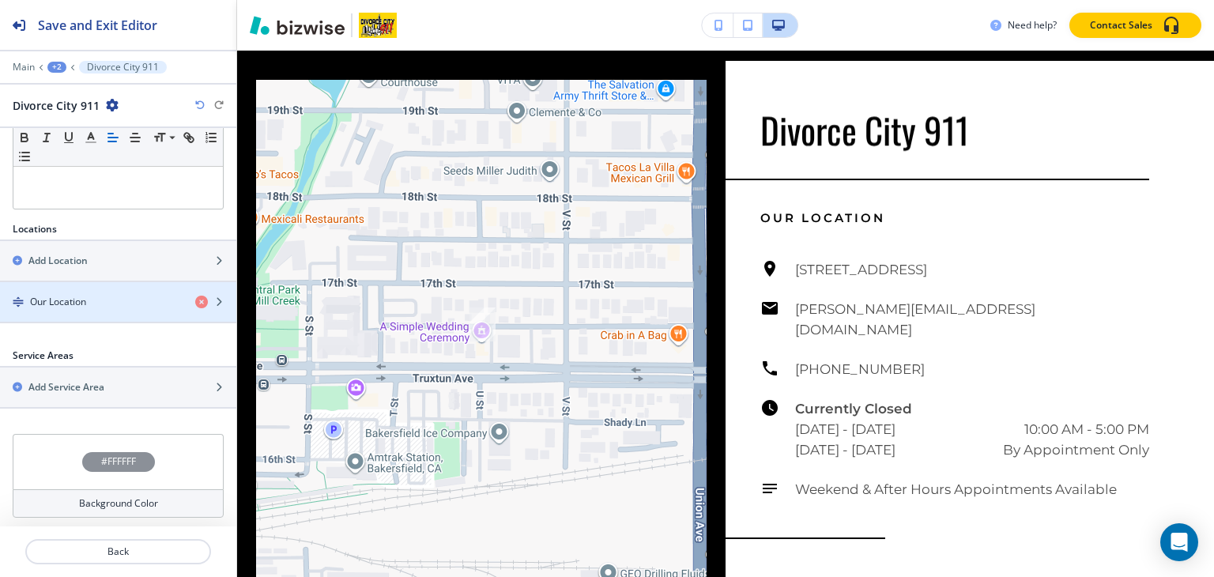
scroll to position [2896, 0]
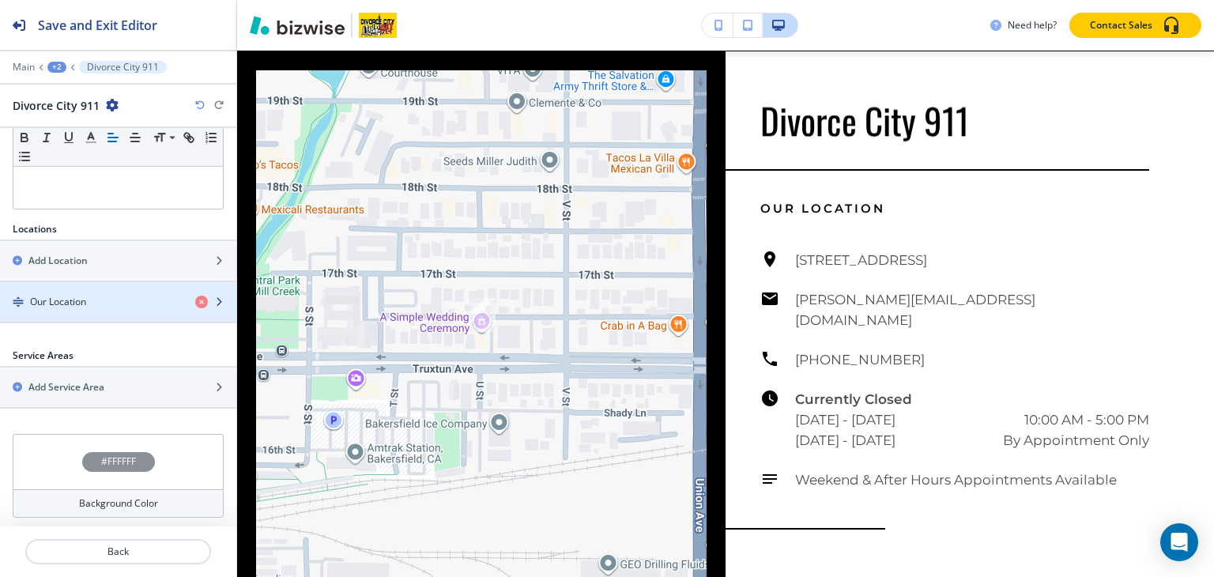
click at [89, 311] on div "button" at bounding box center [118, 315] width 236 height 13
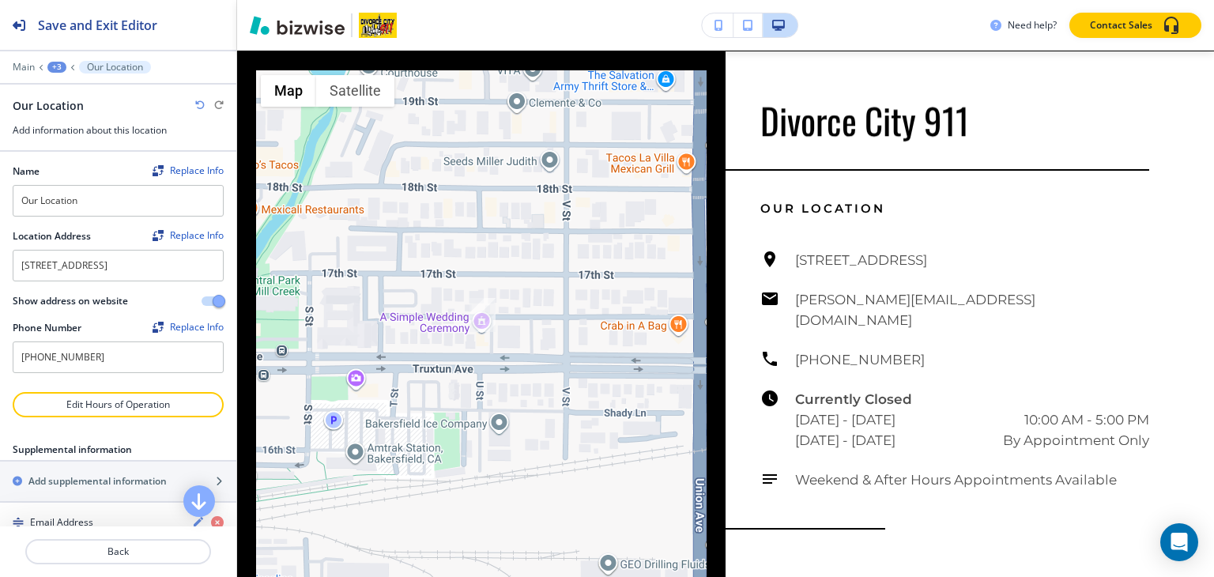
scroll to position [83, 0]
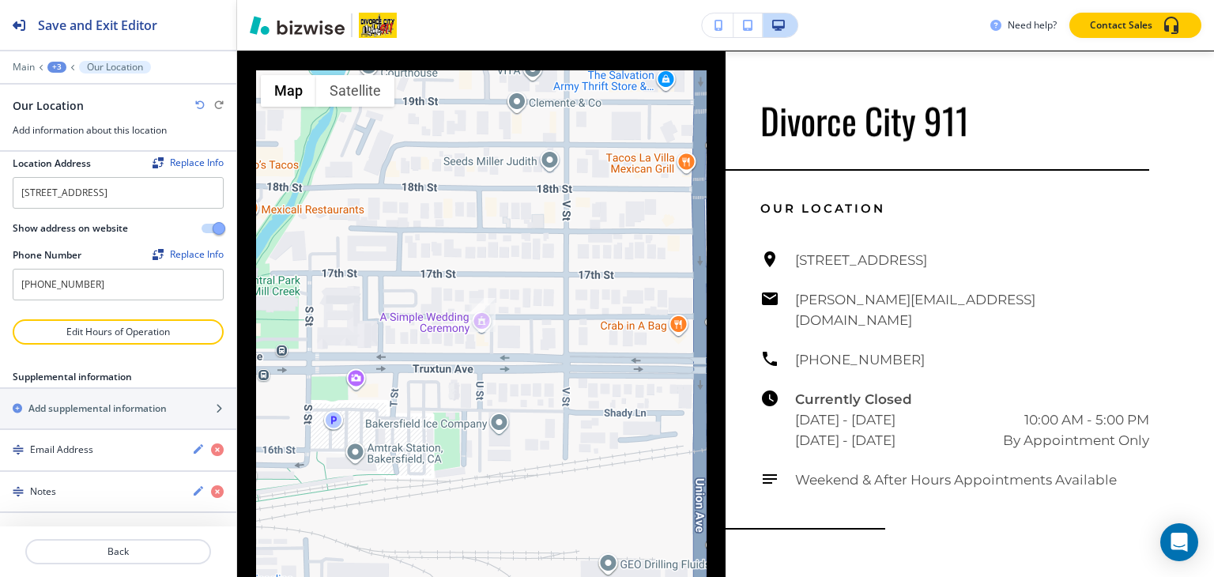
click at [57, 65] on div "+3" at bounding box center [56, 67] width 19 height 11
click at [85, 86] on p "Pages" at bounding box center [98, 92] width 81 height 14
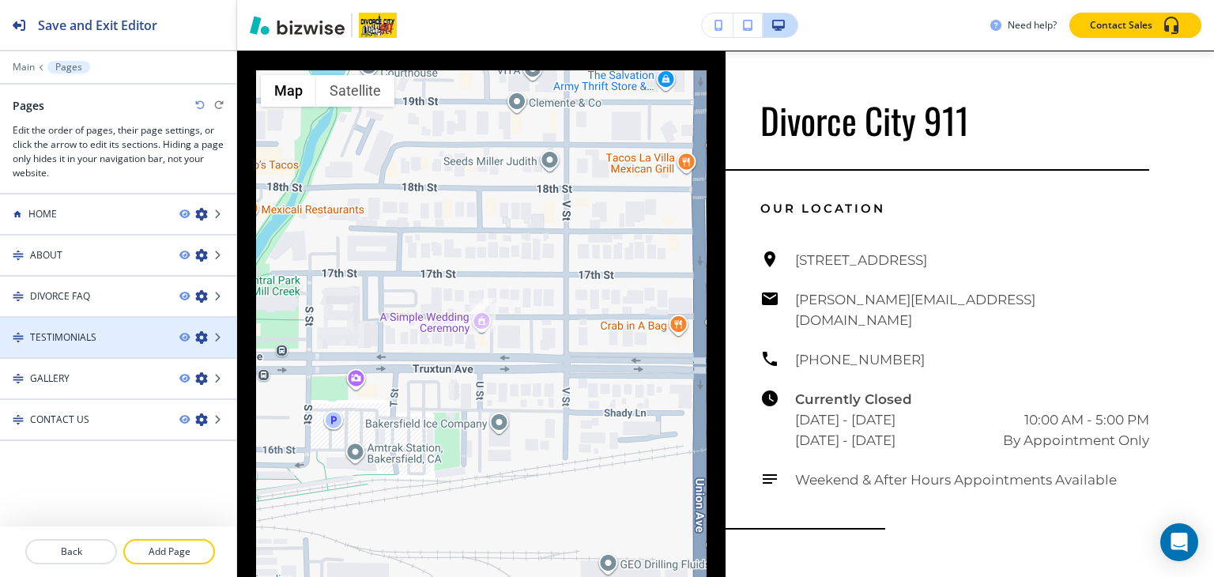
click at [81, 341] on h4 "TESTIMONIALS" at bounding box center [63, 337] width 66 height 14
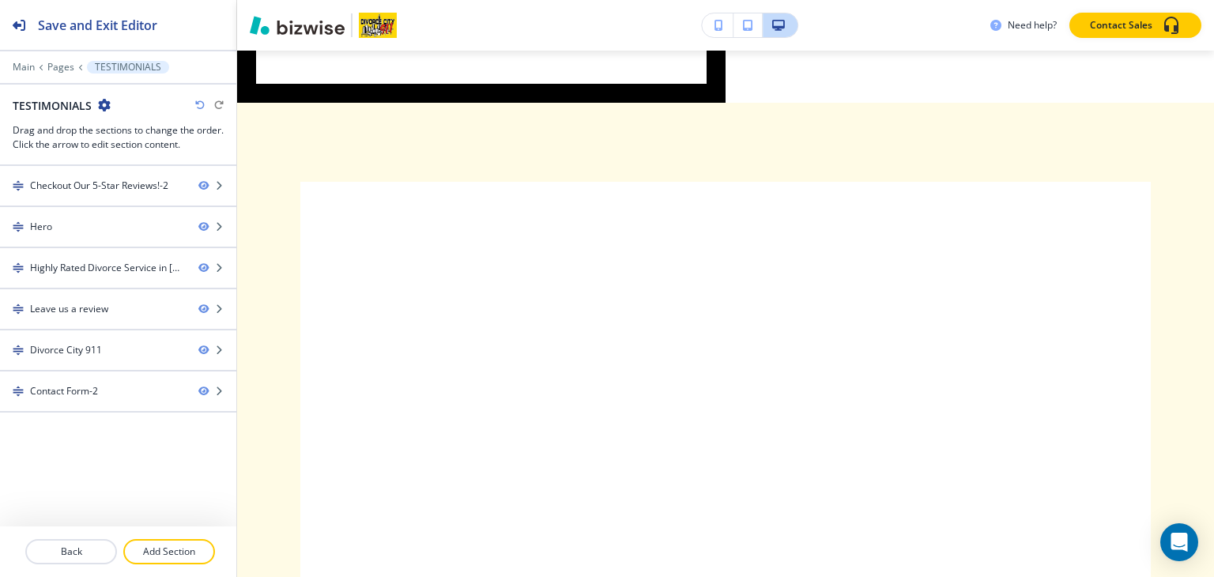
scroll to position [0, 0]
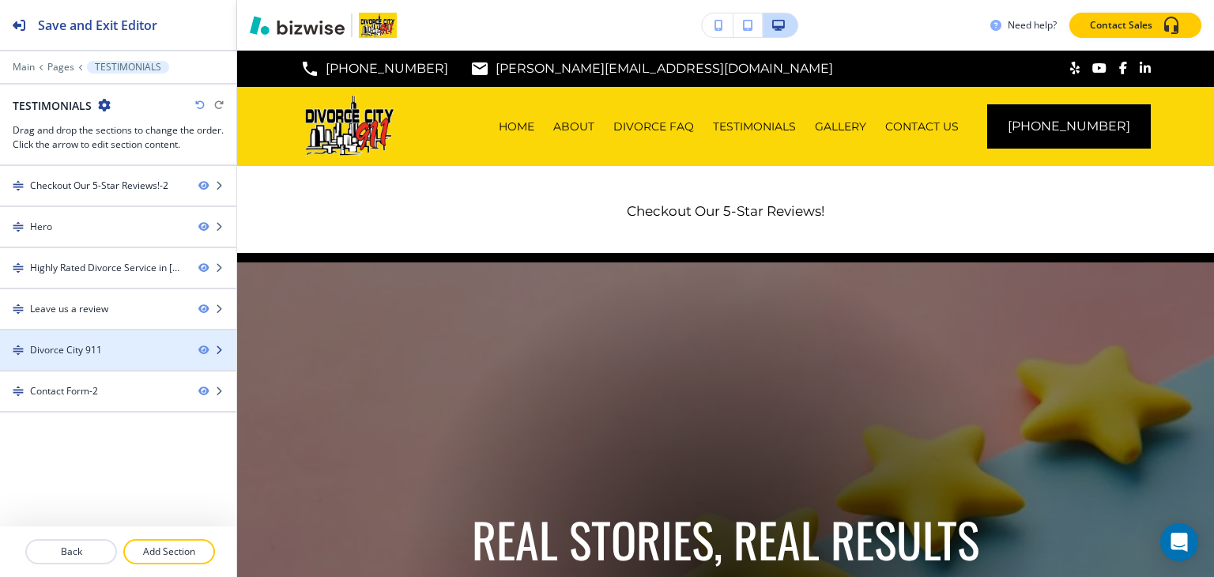
click at [70, 345] on div "Divorce City 911" at bounding box center [66, 350] width 72 height 14
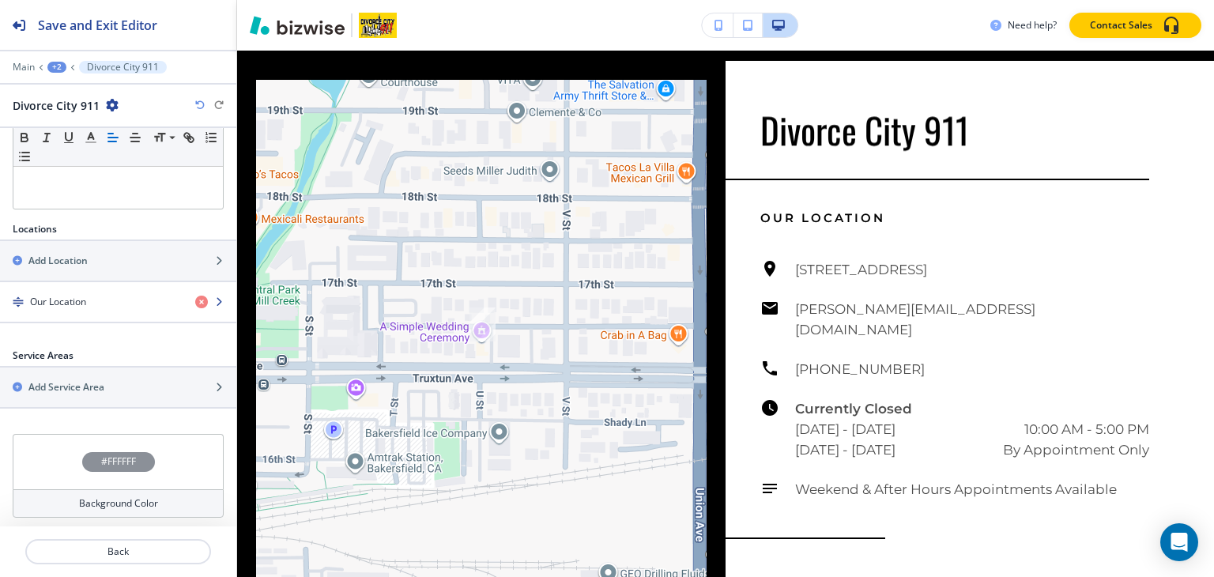
scroll to position [2391, 0]
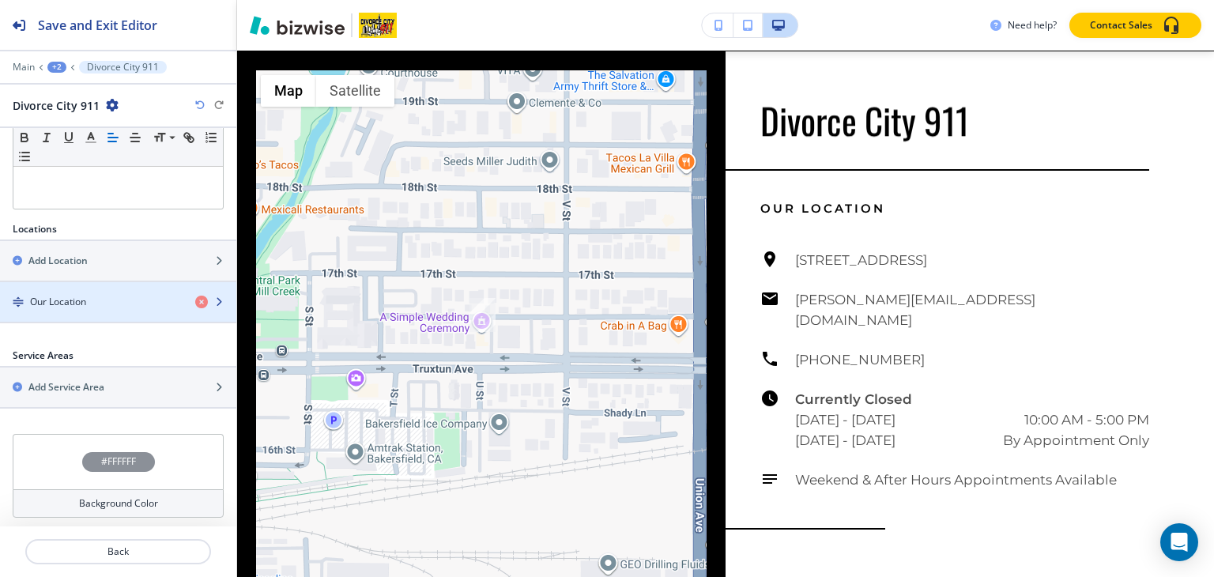
click at [79, 295] on h4 "Our Location" at bounding box center [58, 302] width 56 height 14
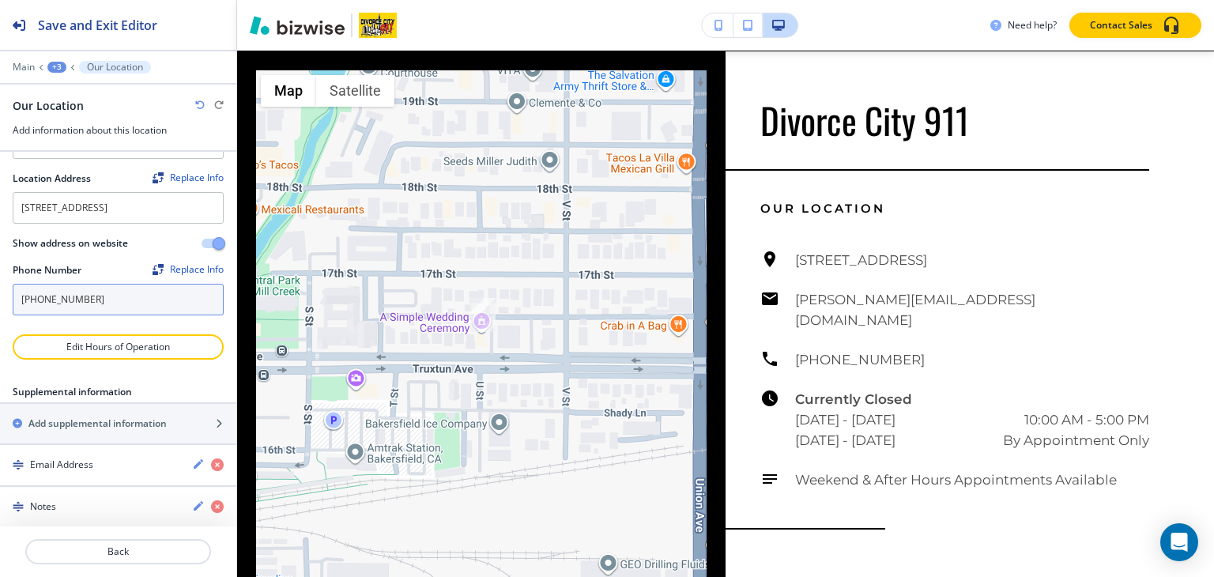
scroll to position [83, 0]
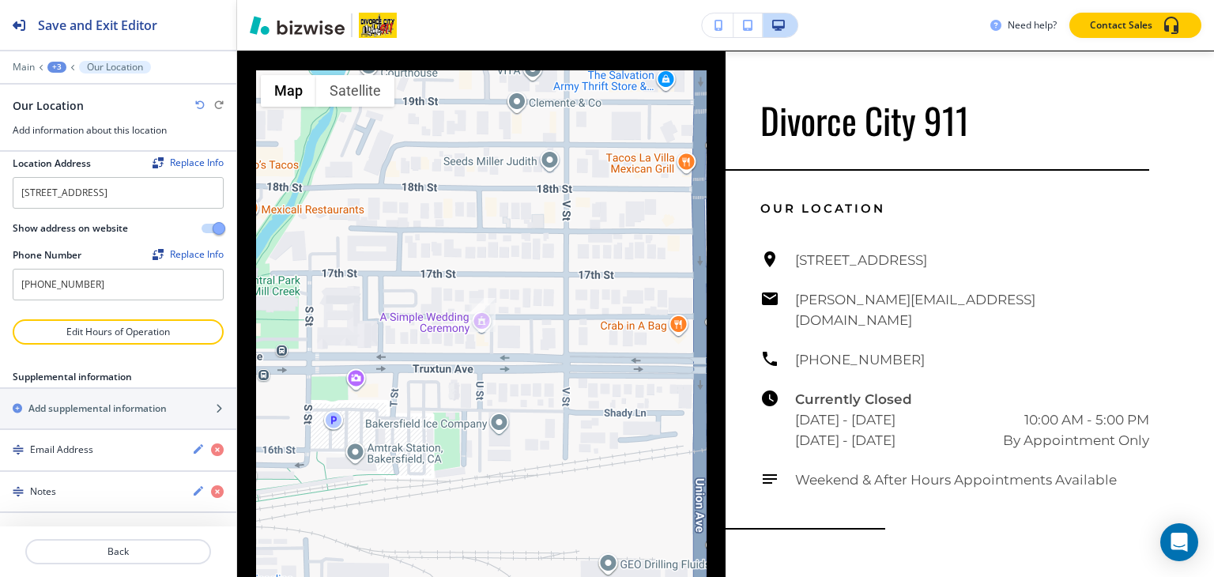
click at [54, 62] on div "+3" at bounding box center [56, 67] width 19 height 11
click at [70, 89] on p "Pages" at bounding box center [98, 92] width 81 height 14
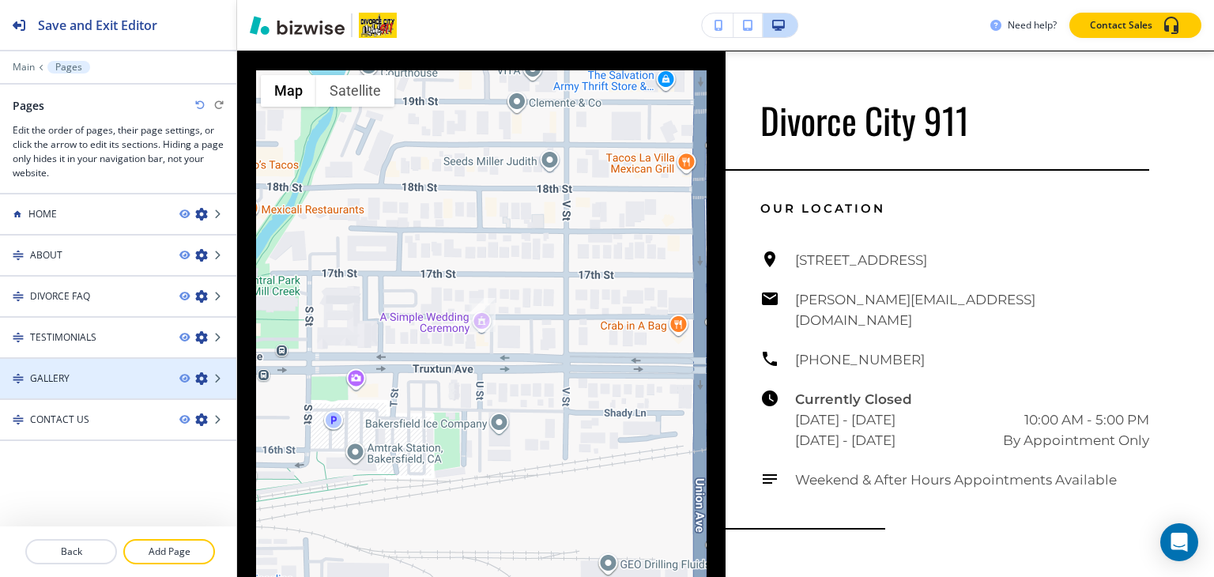
click at [66, 375] on h4 "GALLERY" at bounding box center [50, 379] width 40 height 14
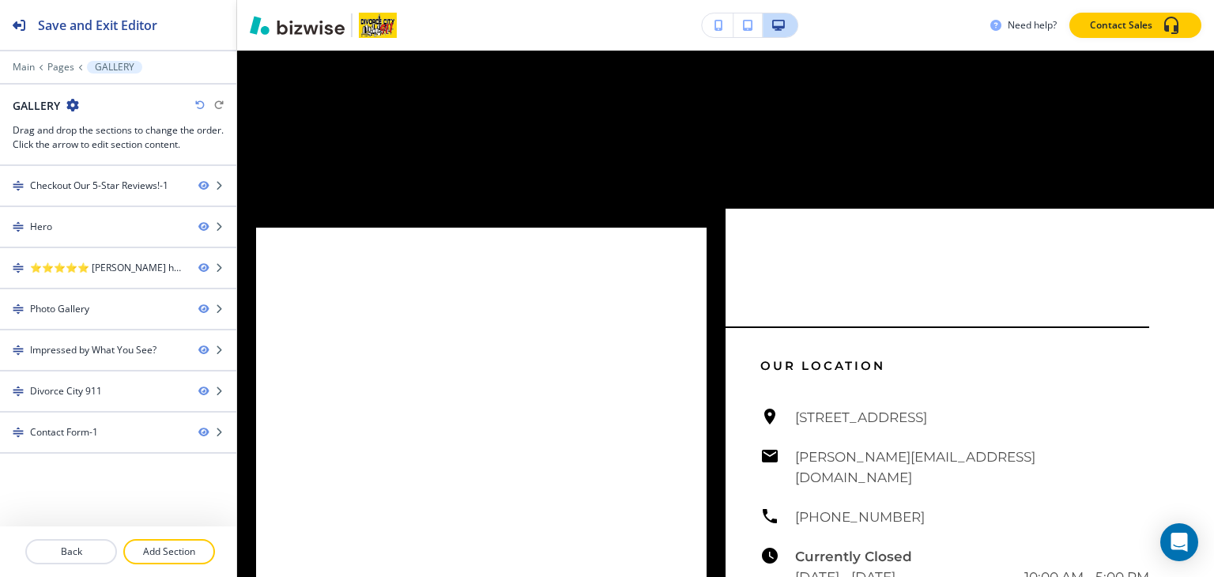
scroll to position [0, 0]
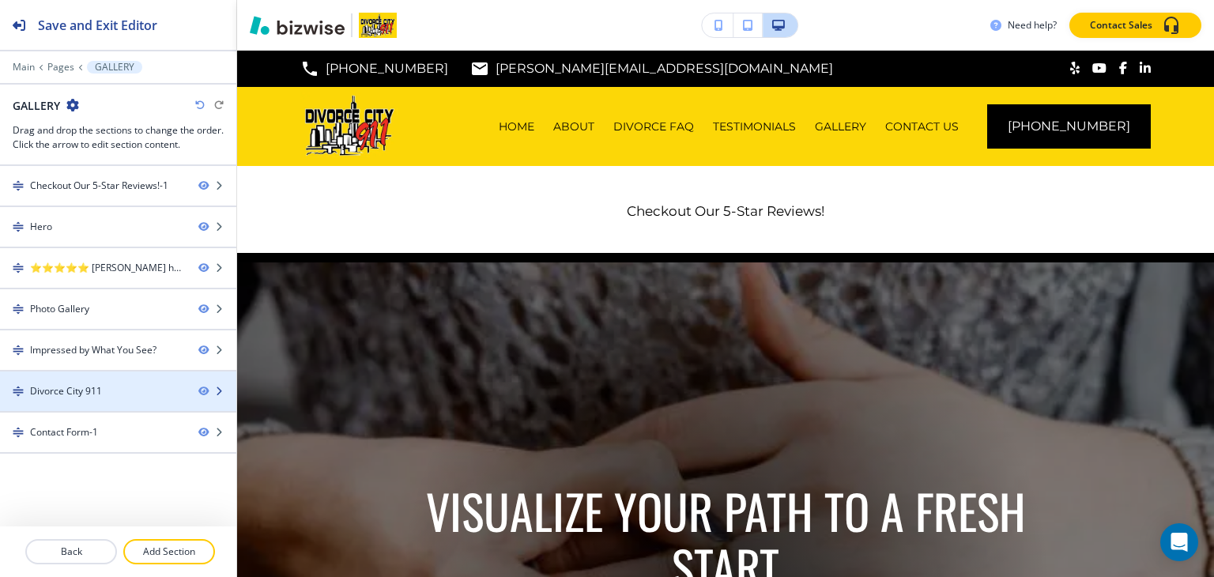
click at [57, 398] on div at bounding box center [118, 404] width 236 height 13
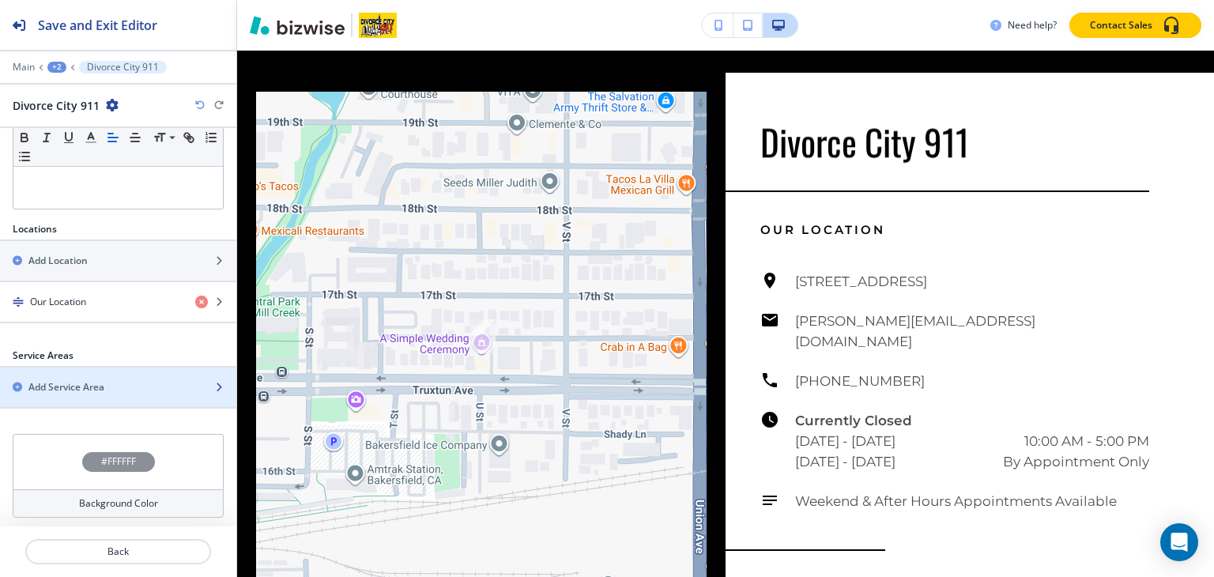
scroll to position [2539, 0]
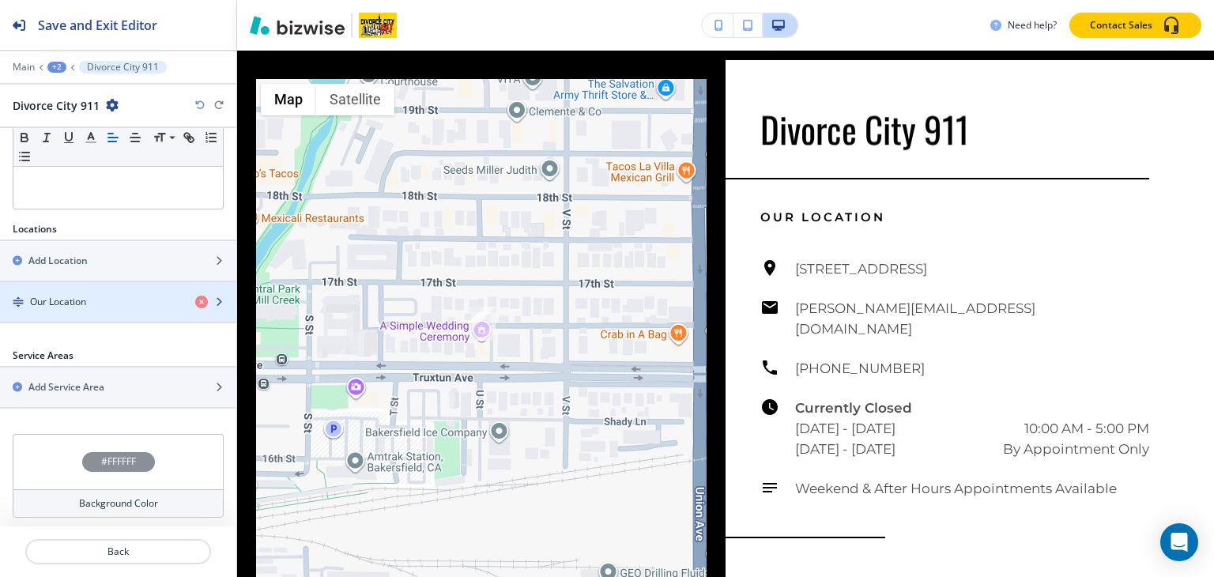
click at [47, 284] on div "button" at bounding box center [118, 288] width 236 height 13
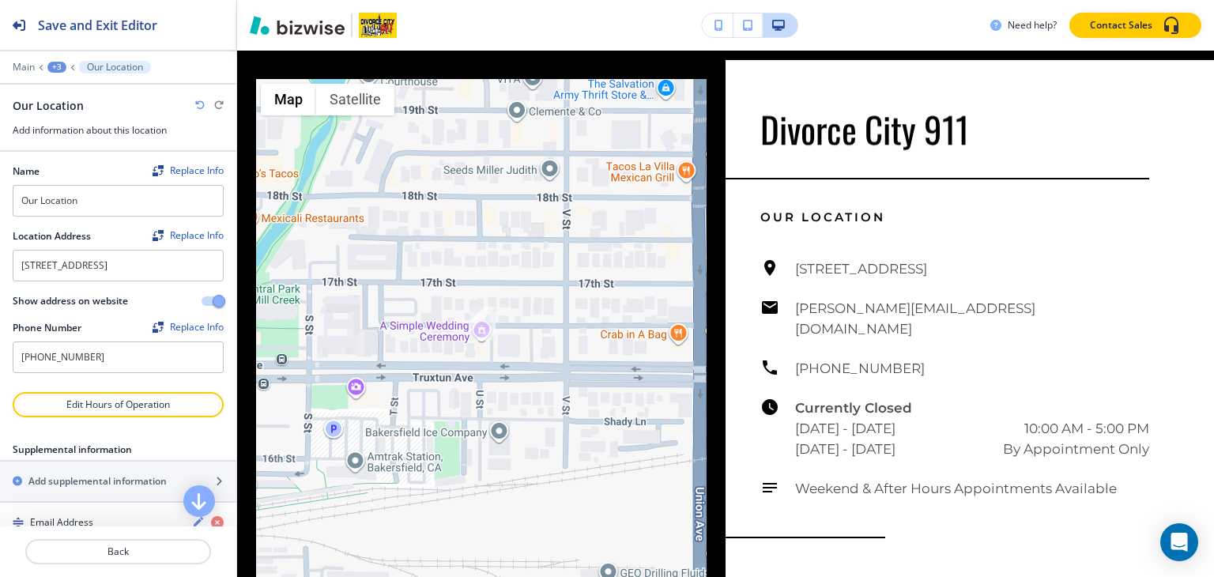
scroll to position [83, 0]
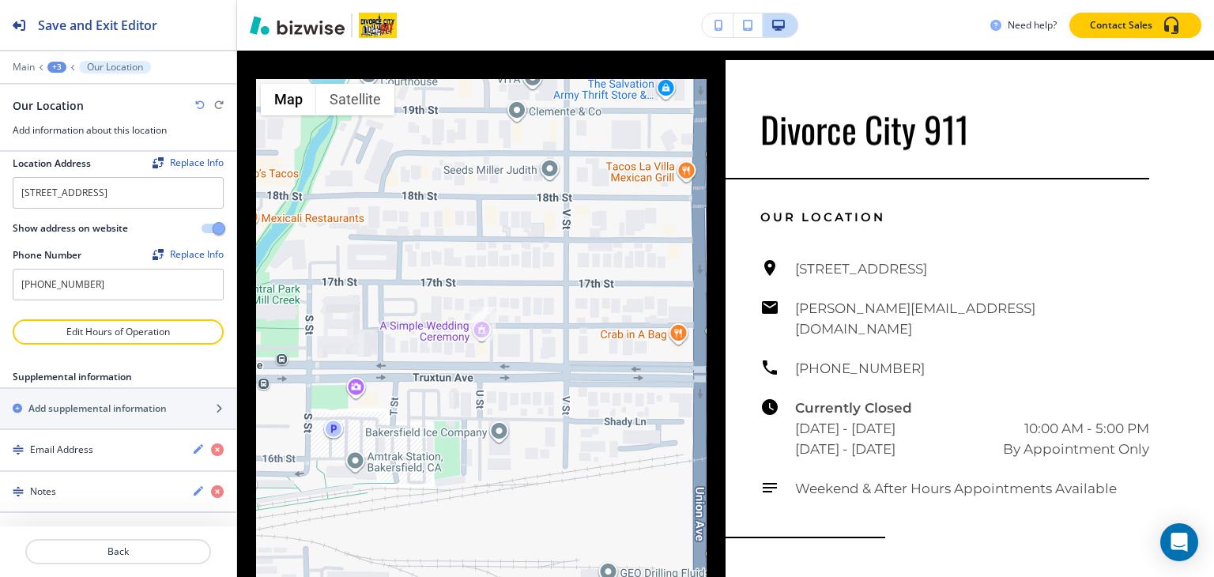
click at [60, 62] on div "+3" at bounding box center [56, 67] width 19 height 11
click at [63, 89] on p "Pages" at bounding box center [98, 92] width 81 height 14
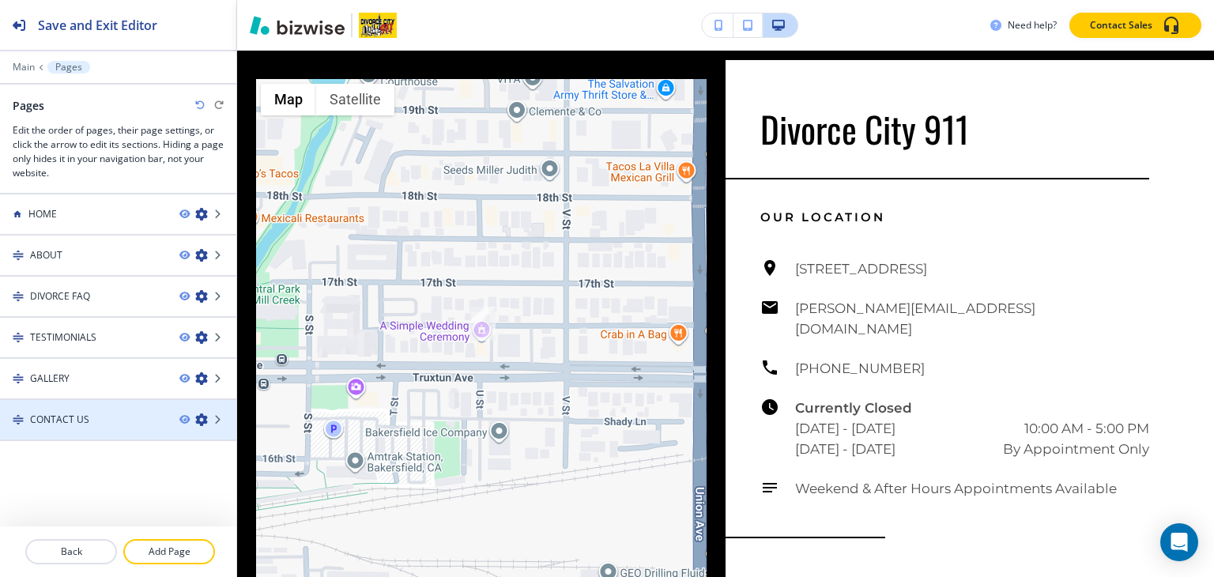
click at [47, 417] on h4 "CONTACT US" at bounding box center [59, 420] width 59 height 14
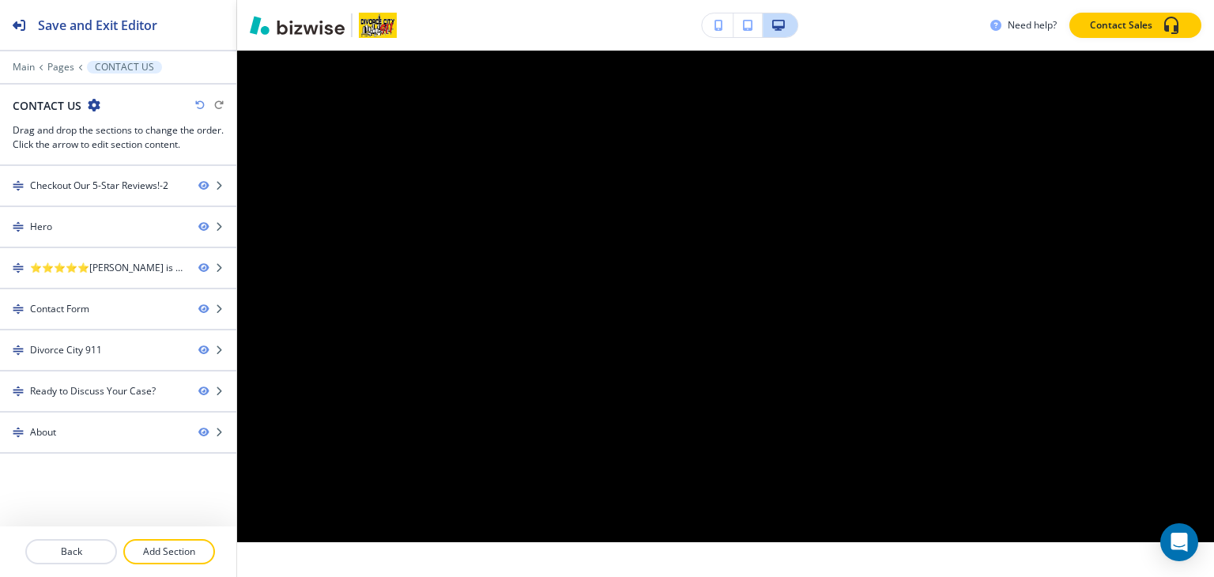
scroll to position [0, 0]
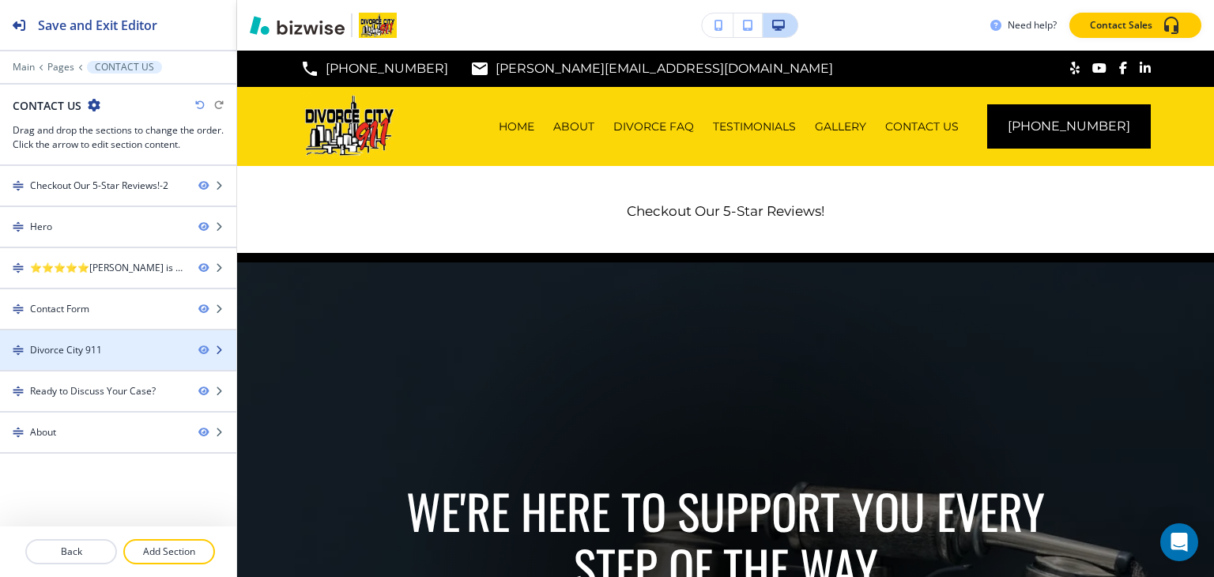
click at [81, 353] on div "Divorce City 911" at bounding box center [66, 350] width 72 height 14
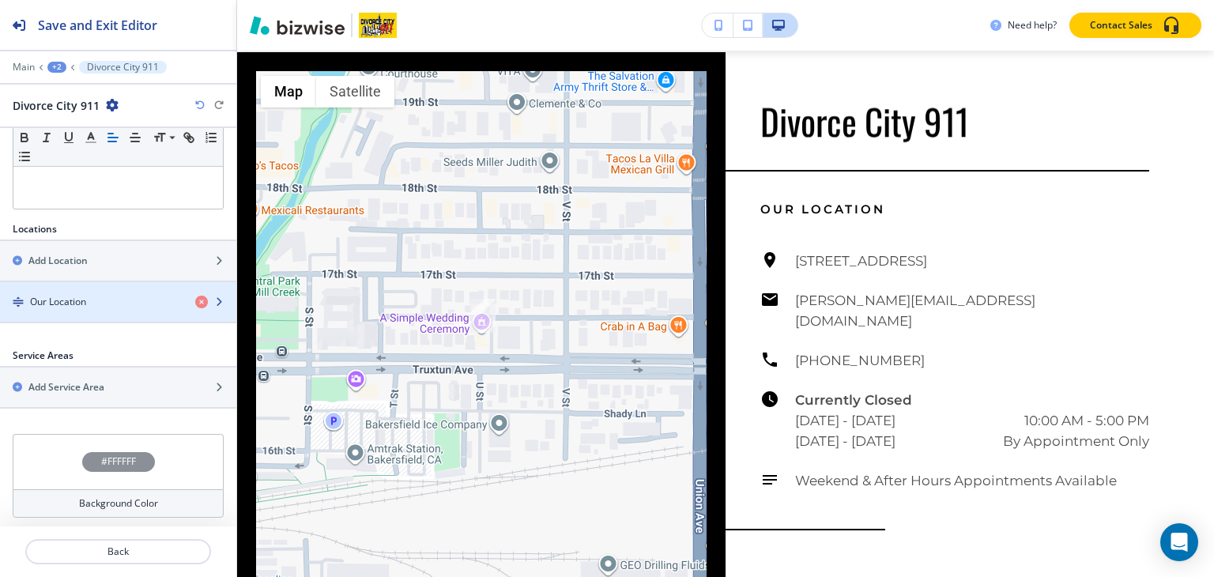
click at [80, 303] on h4 "Our Location" at bounding box center [58, 302] width 56 height 14
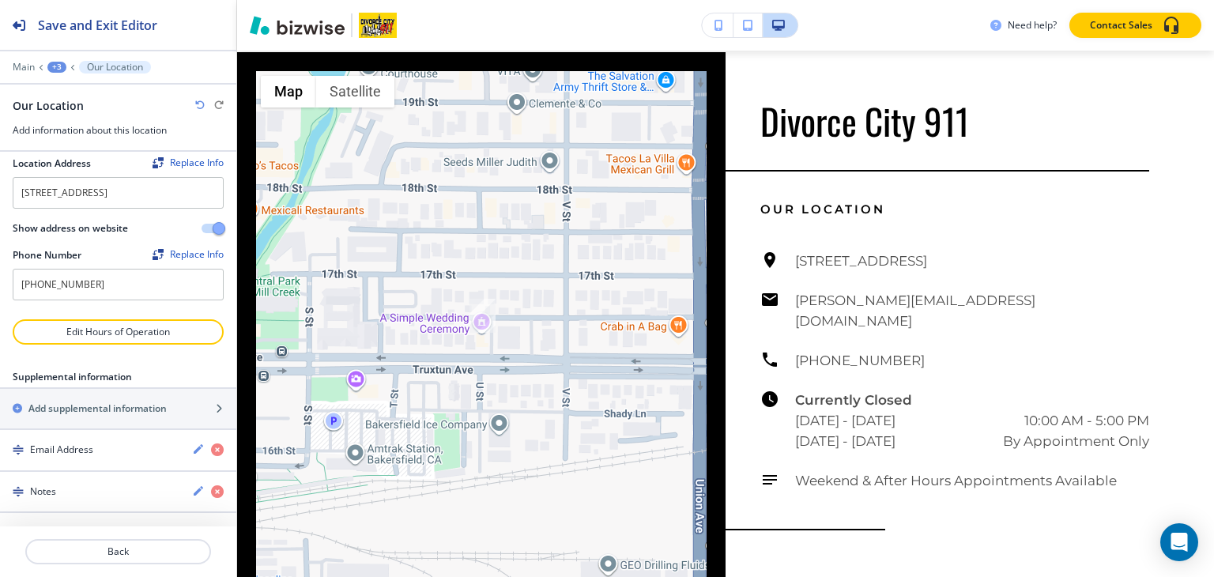
click at [59, 58] on div at bounding box center [118, 55] width 236 height 9
click at [58, 62] on div "+3" at bounding box center [56, 67] width 19 height 11
click at [62, 86] on p "Pages" at bounding box center [98, 92] width 81 height 14
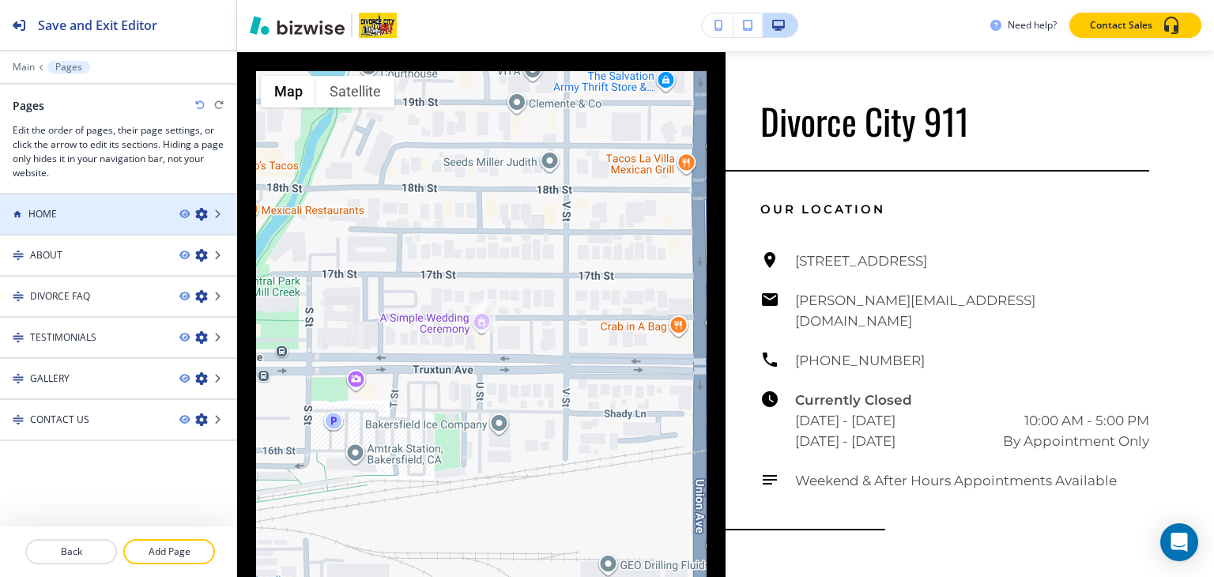
click at [58, 207] on div "HOME" at bounding box center [83, 214] width 167 height 14
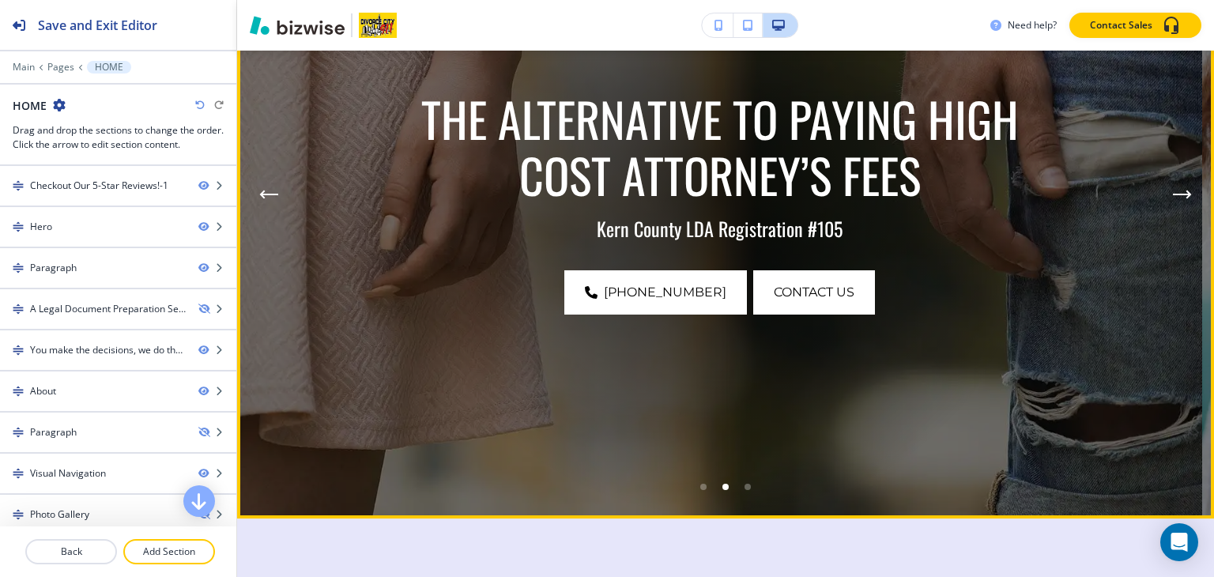
scroll to position [395, 0]
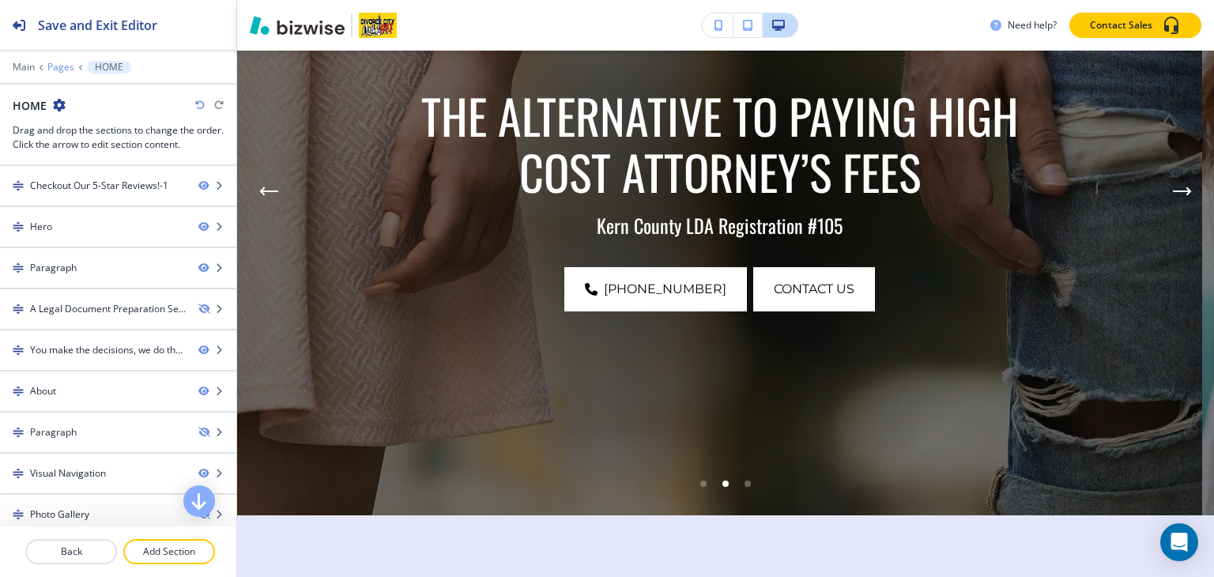
click at [57, 69] on p "Pages" at bounding box center [60, 67] width 27 height 11
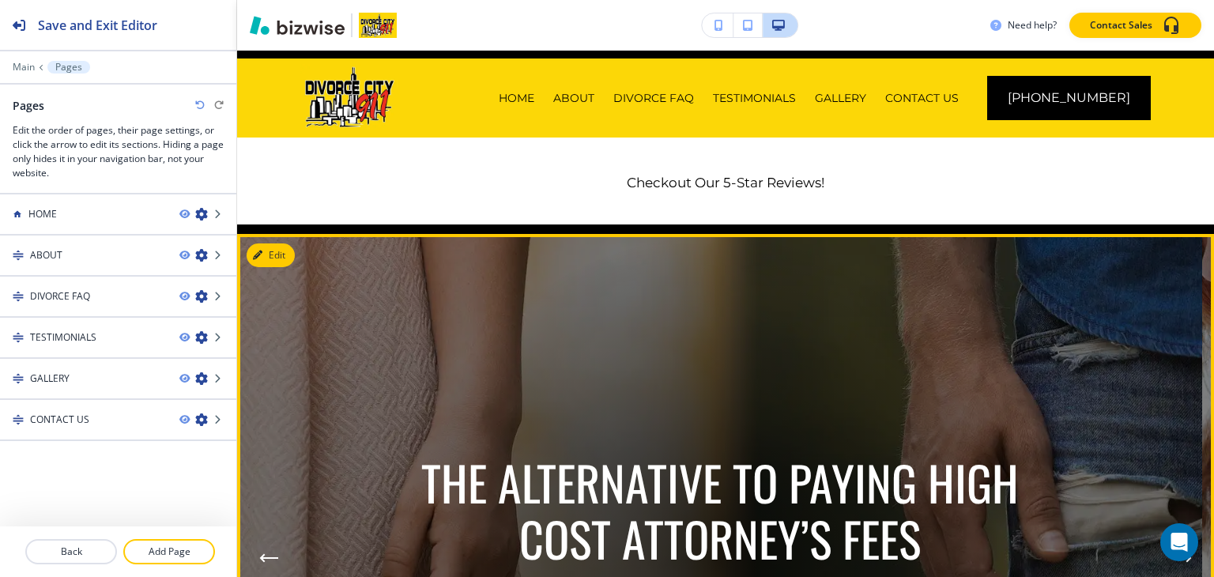
scroll to position [0, 0]
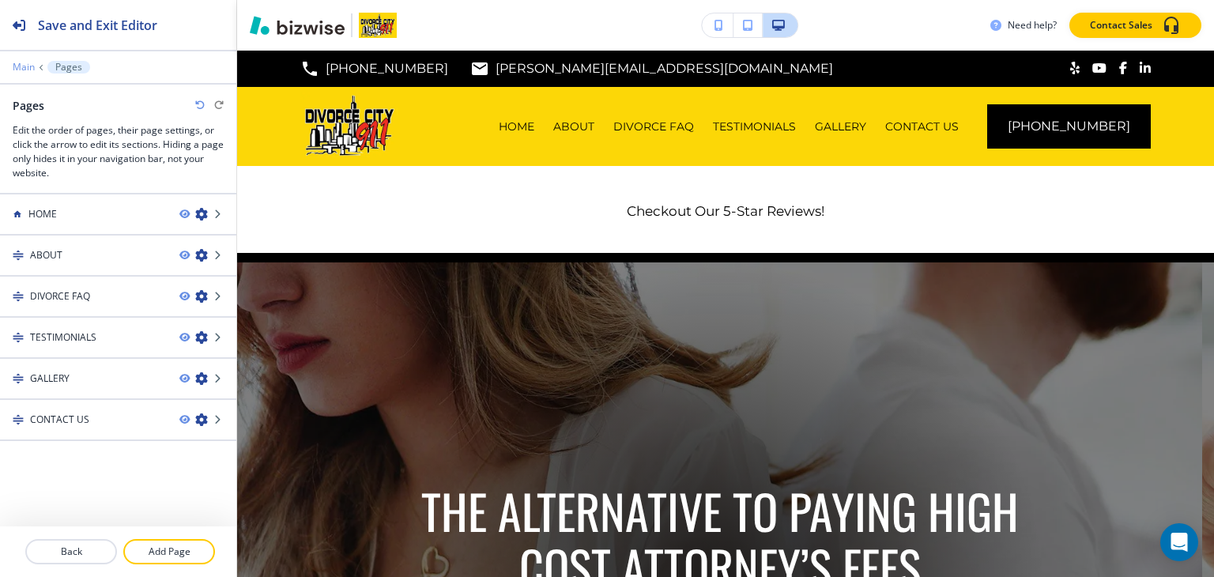
click at [14, 71] on p "Main" at bounding box center [24, 67] width 22 height 11
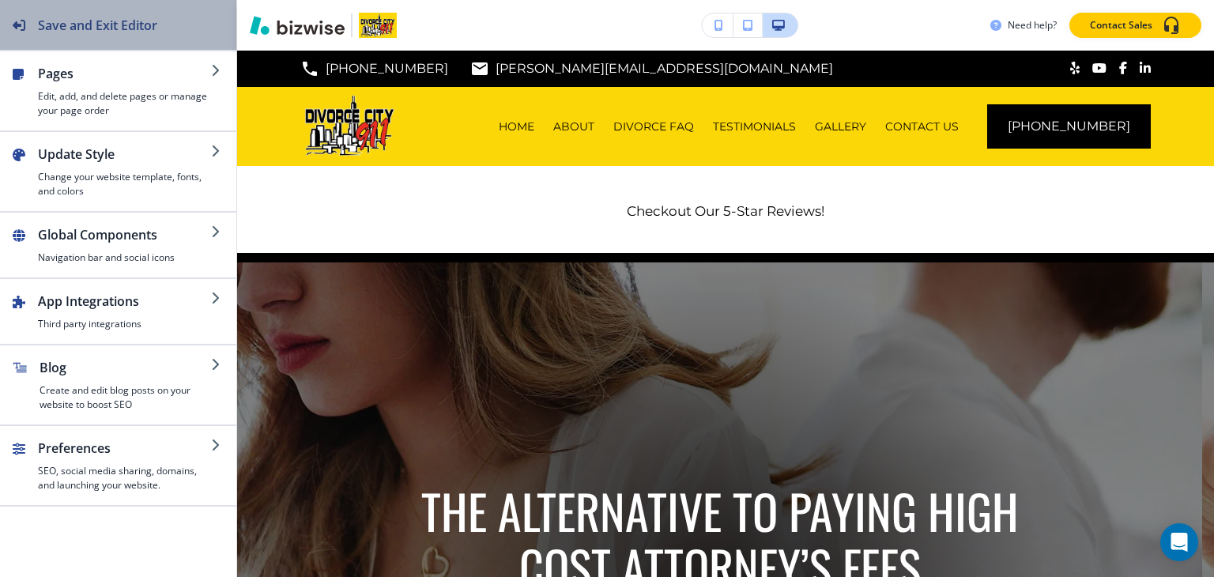
click at [167, 9] on button "Save and Exit Editor" at bounding box center [118, 25] width 236 height 50
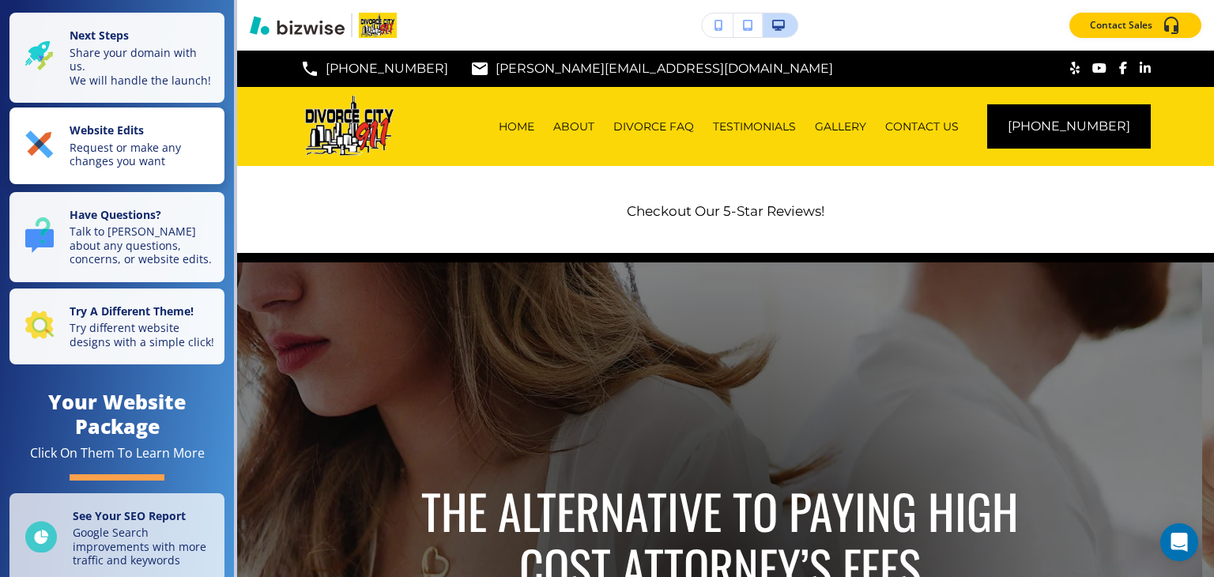
click at [133, 138] on strong "Website Edits" at bounding box center [107, 130] width 74 height 15
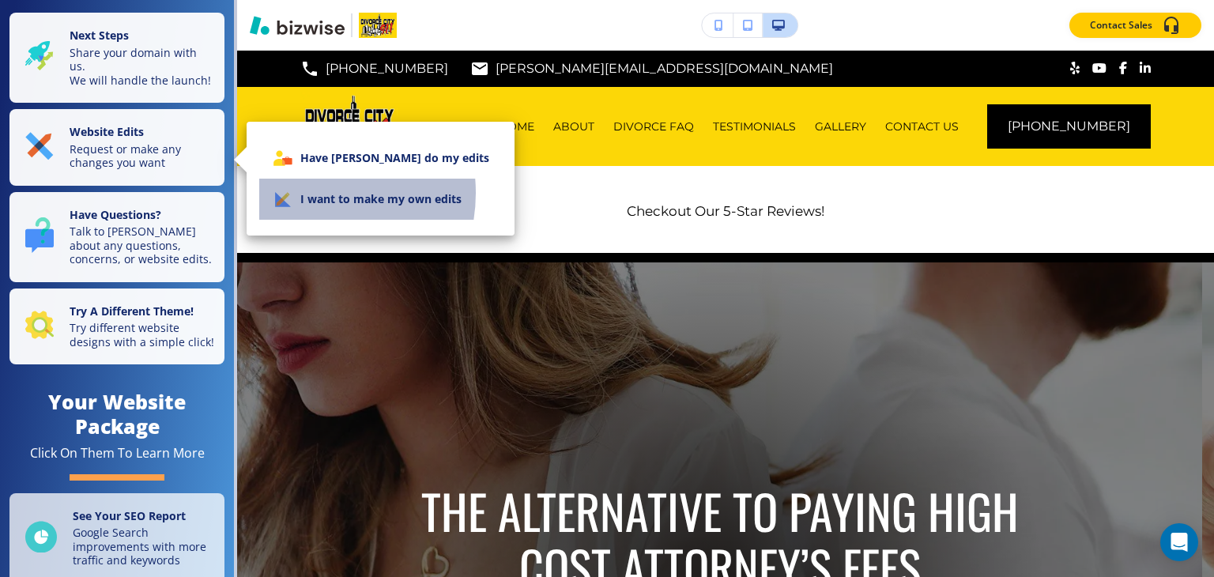
click at [304, 194] on li "I want to make my own edits" at bounding box center [380, 199] width 243 height 41
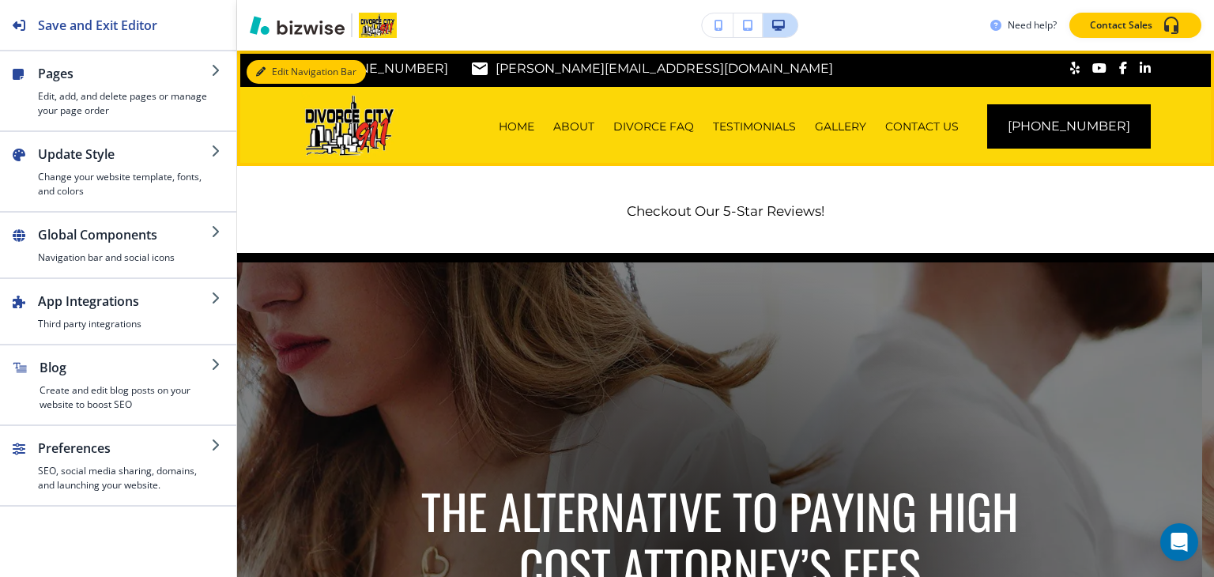
click at [292, 70] on button "Edit Navigation Bar" at bounding box center [306, 72] width 119 height 24
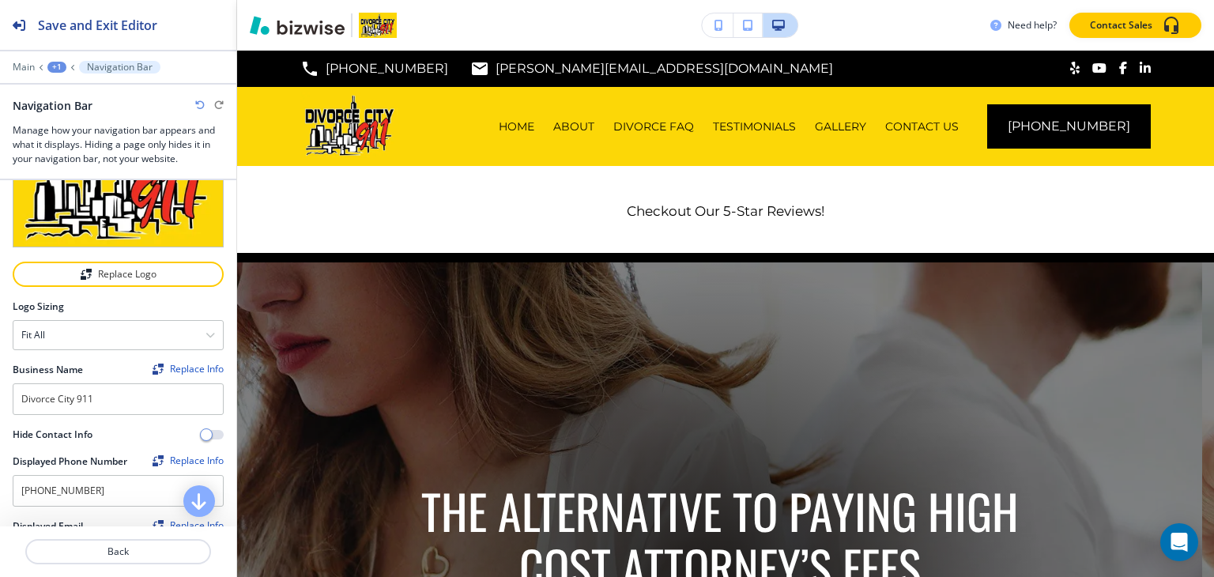
scroll to position [316, 0]
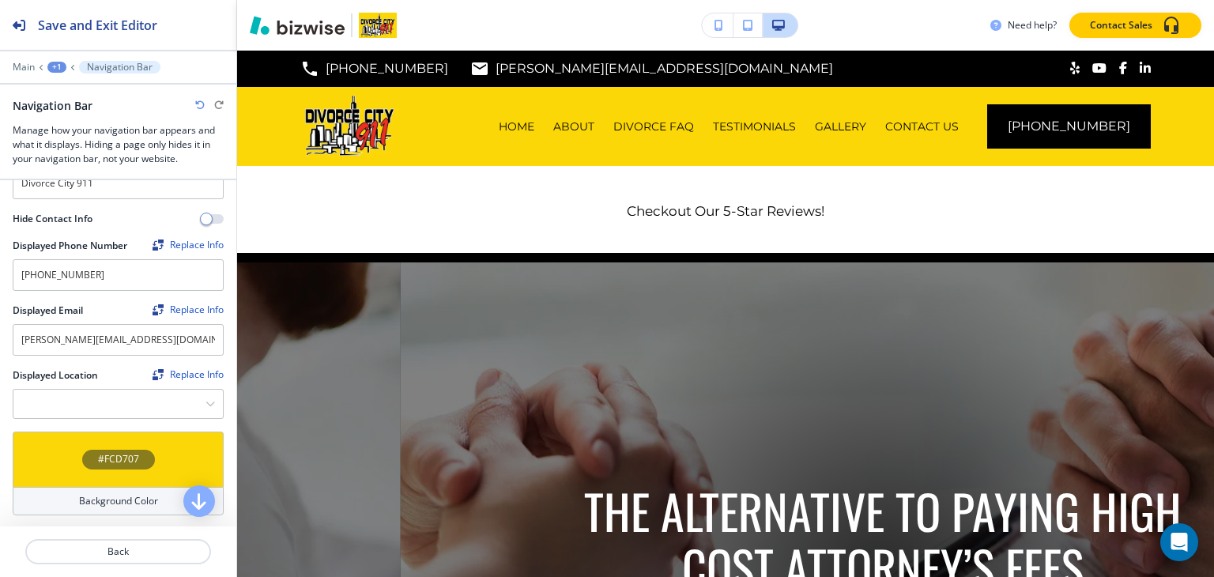
click at [98, 414] on div "Displayed Location Replace Info 400 Truxtun Ave #203, Bakersfield, CA 93301, USA" at bounding box center [118, 399] width 236 height 63
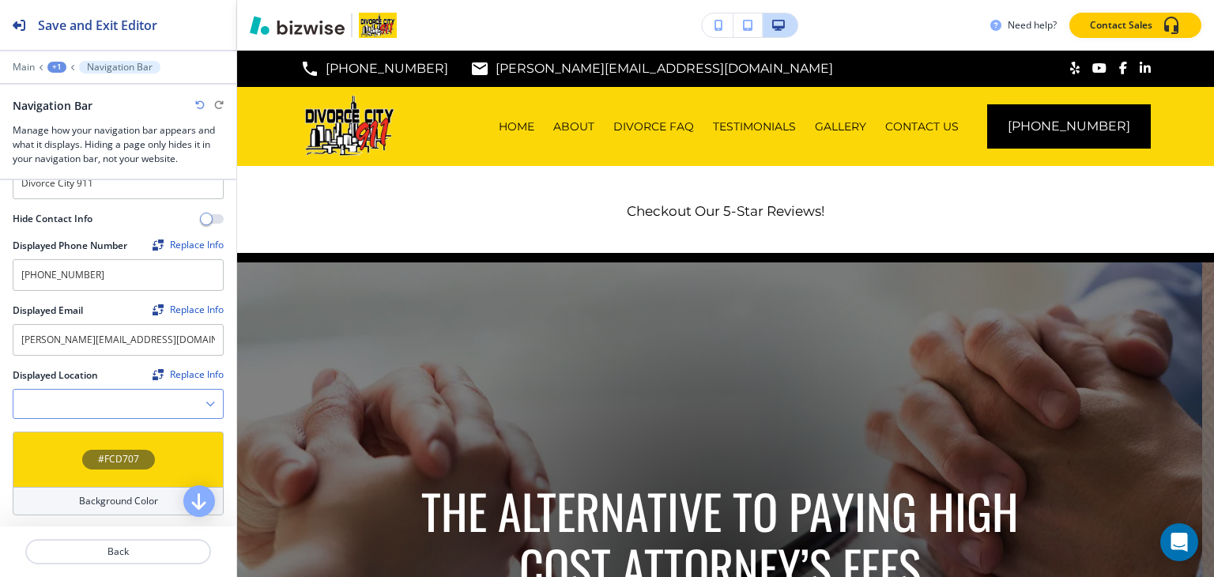
click at [107, 401] on Location "Manual Input" at bounding box center [109, 404] width 192 height 27
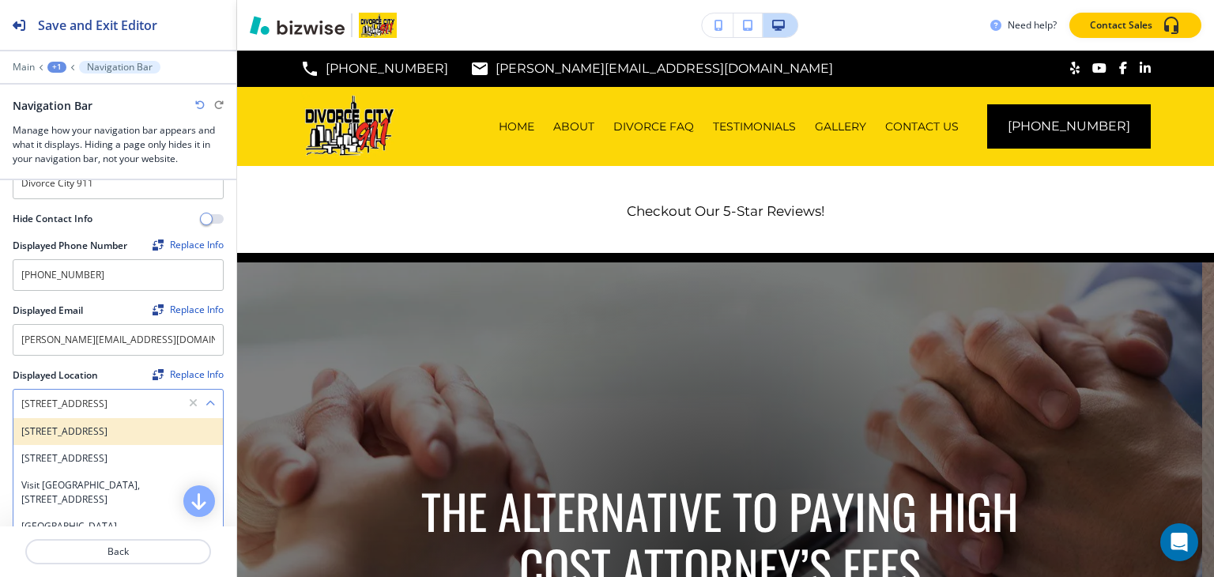
click at [123, 436] on h4 "[STREET_ADDRESS]" at bounding box center [118, 432] width 194 height 14
type Location "[STREET_ADDRESS]"
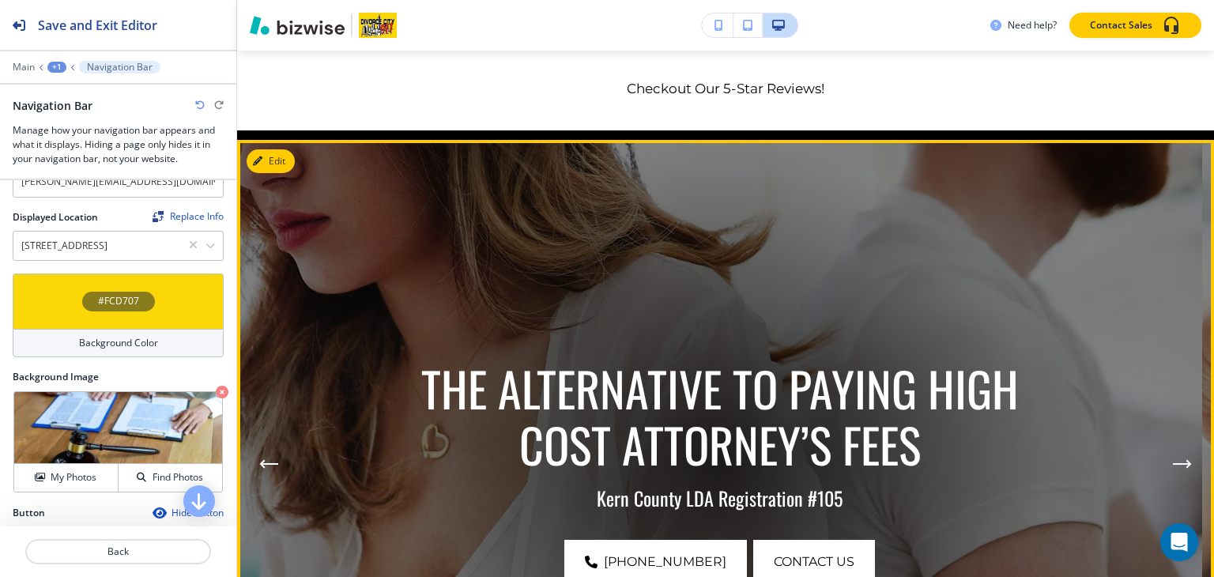
scroll to position [0, 0]
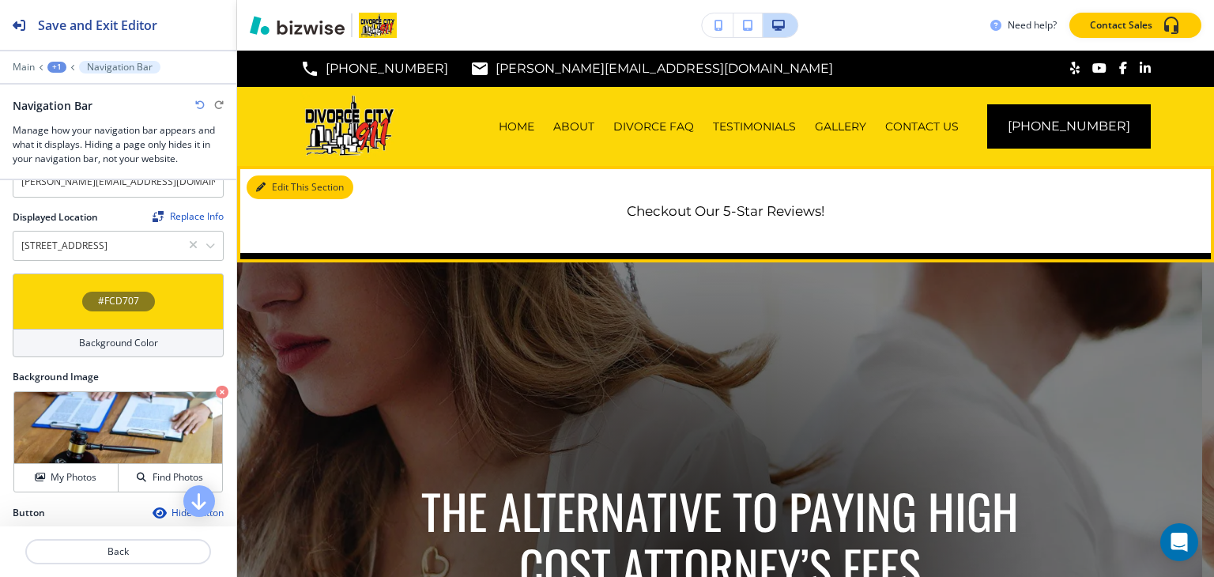
click at [251, 183] on button "Edit This Section" at bounding box center [300, 187] width 107 height 24
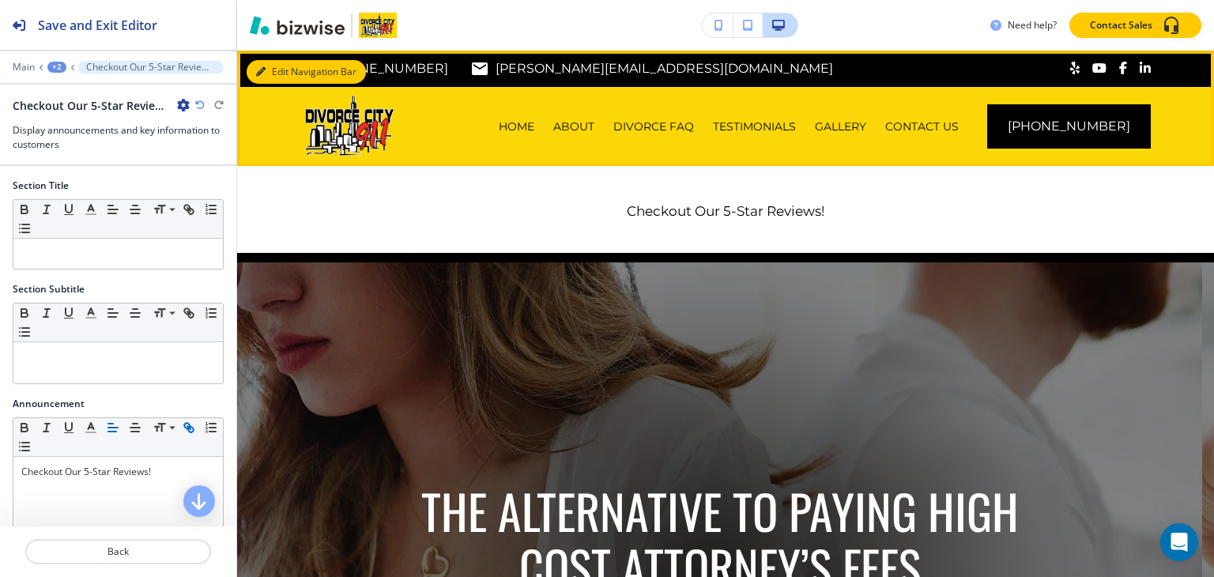
click at [269, 70] on button "Edit Navigation Bar" at bounding box center [306, 72] width 119 height 24
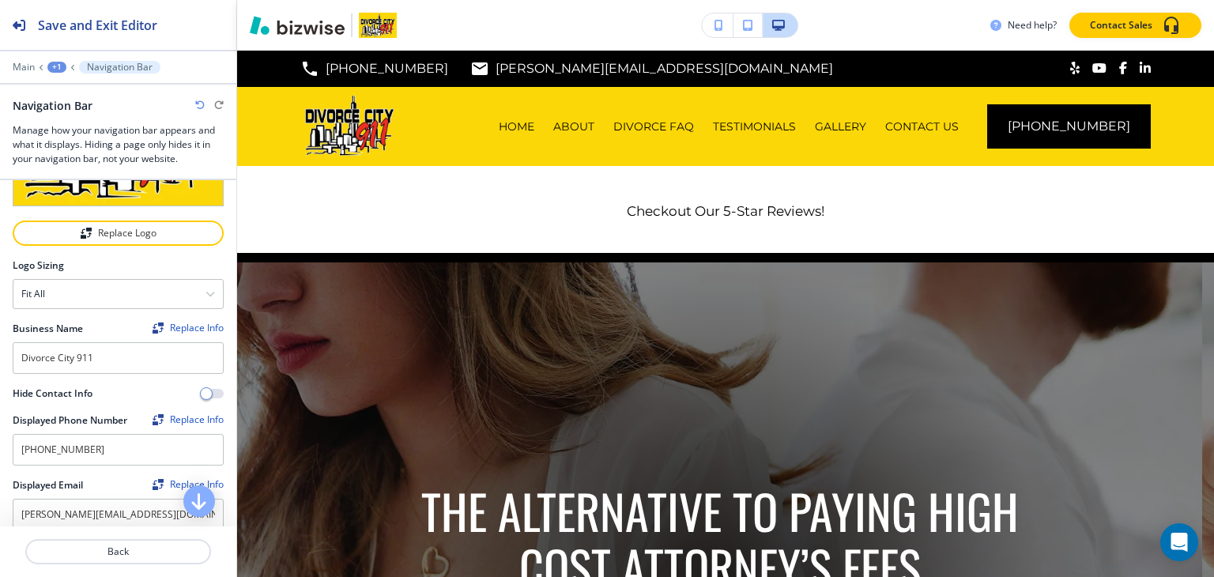
scroll to position [316, 0]
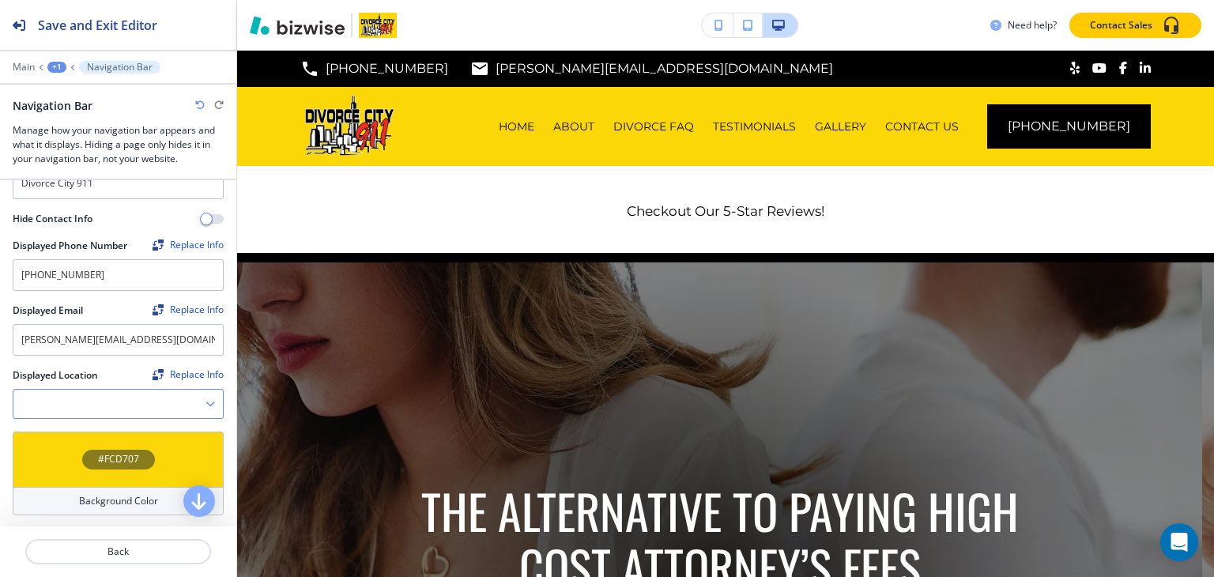
click at [108, 393] on Location "Manual Input" at bounding box center [109, 404] width 192 height 27
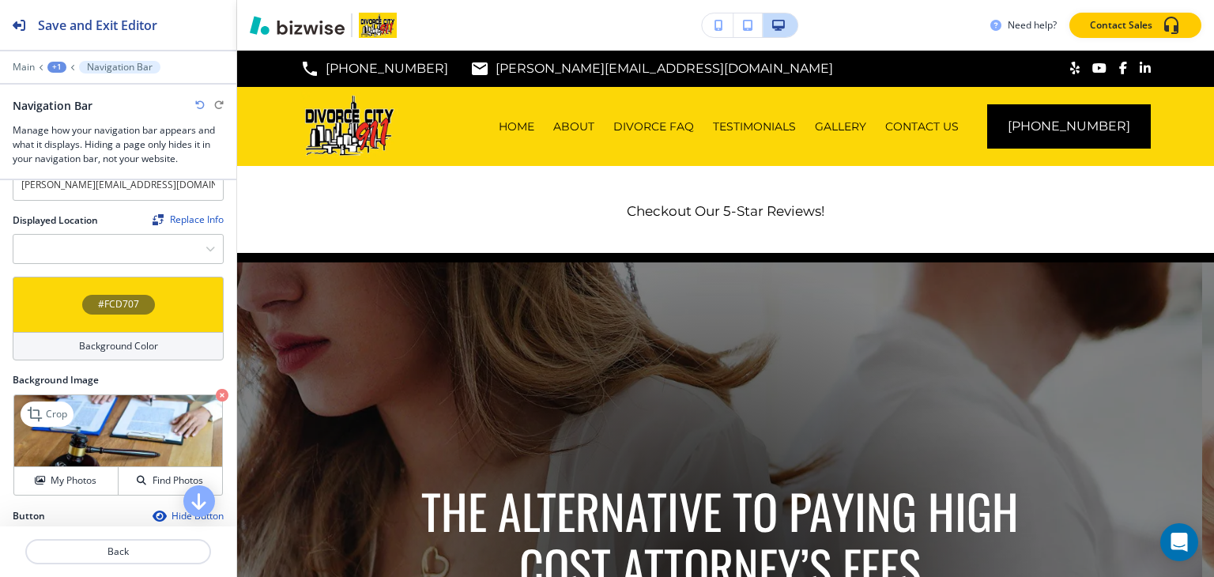
scroll to position [474, 0]
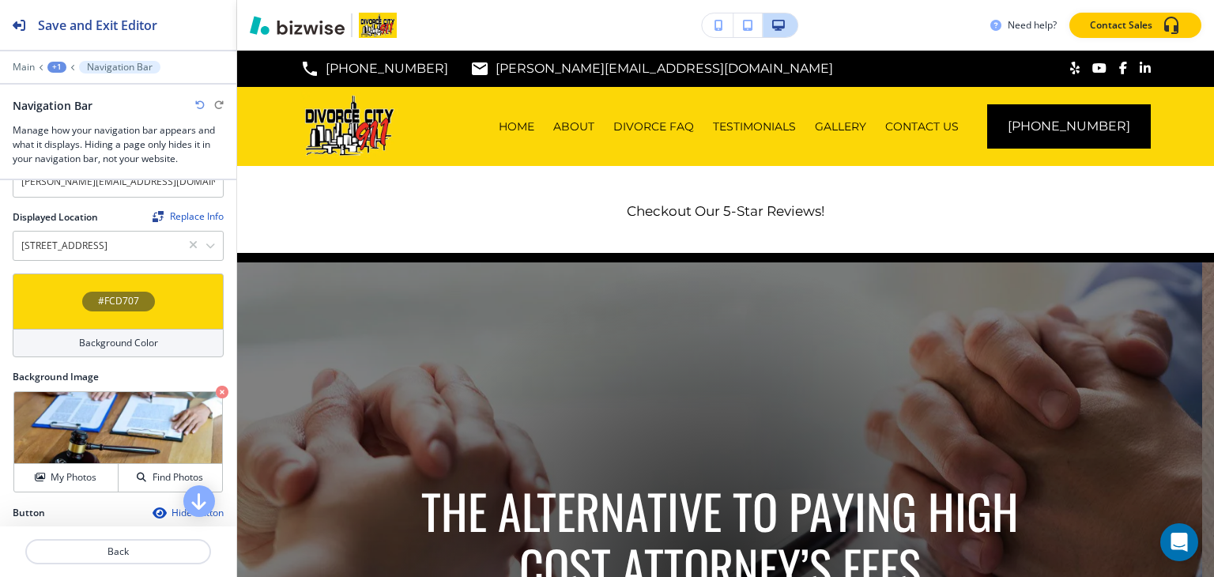
click at [91, 239] on Location "[STREET_ADDRESS]" at bounding box center [100, 245] width 175 height 27
click at [108, 274] on div "#FCD707" at bounding box center [118, 301] width 211 height 55
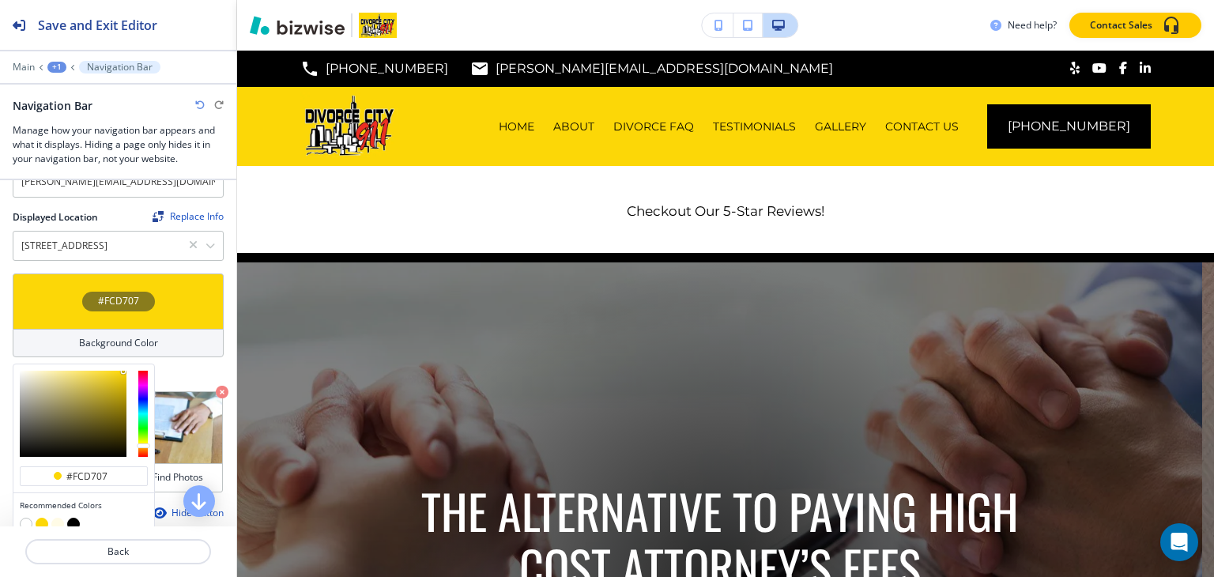
click at [115, 274] on div "#FCD707" at bounding box center [118, 301] width 211 height 55
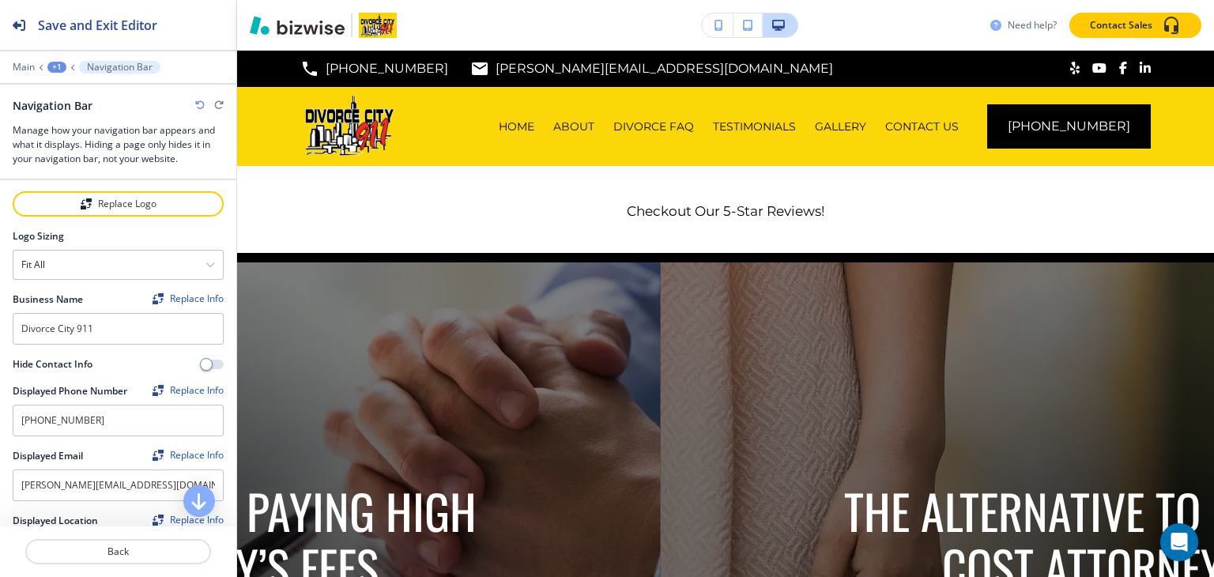
click at [1009, 28] on h3 "Need help?" at bounding box center [1032, 25] width 49 height 14
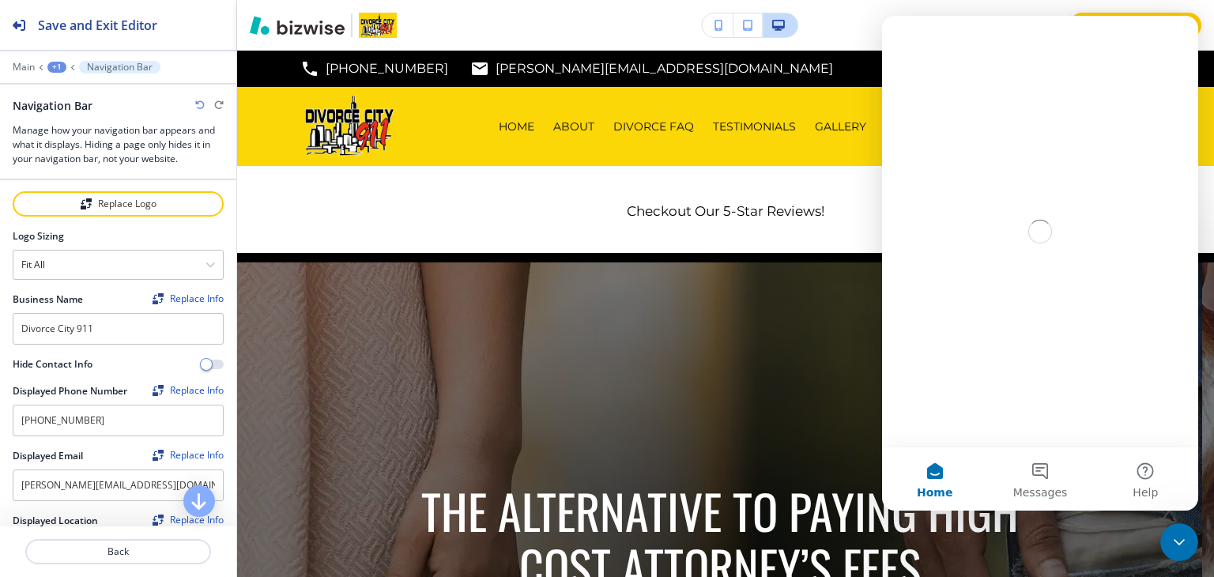
scroll to position [0, 0]
click at [816, 23] on div "Need help? Contact Sales" at bounding box center [725, 25] width 977 height 25
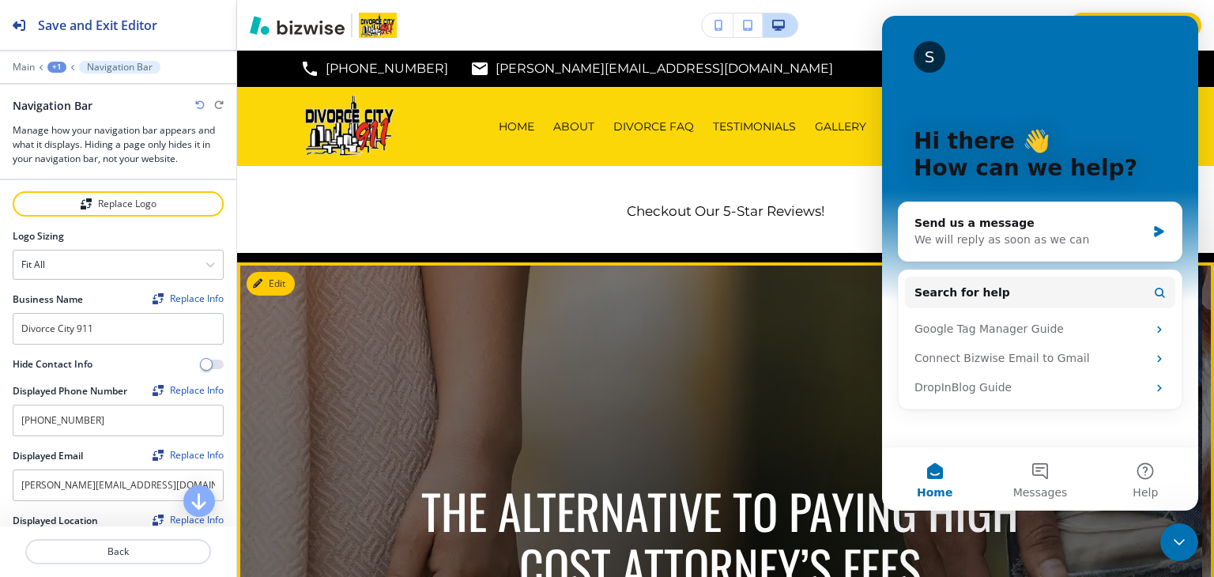
click at [670, 399] on div at bounding box center [720, 586] width 648 height 648
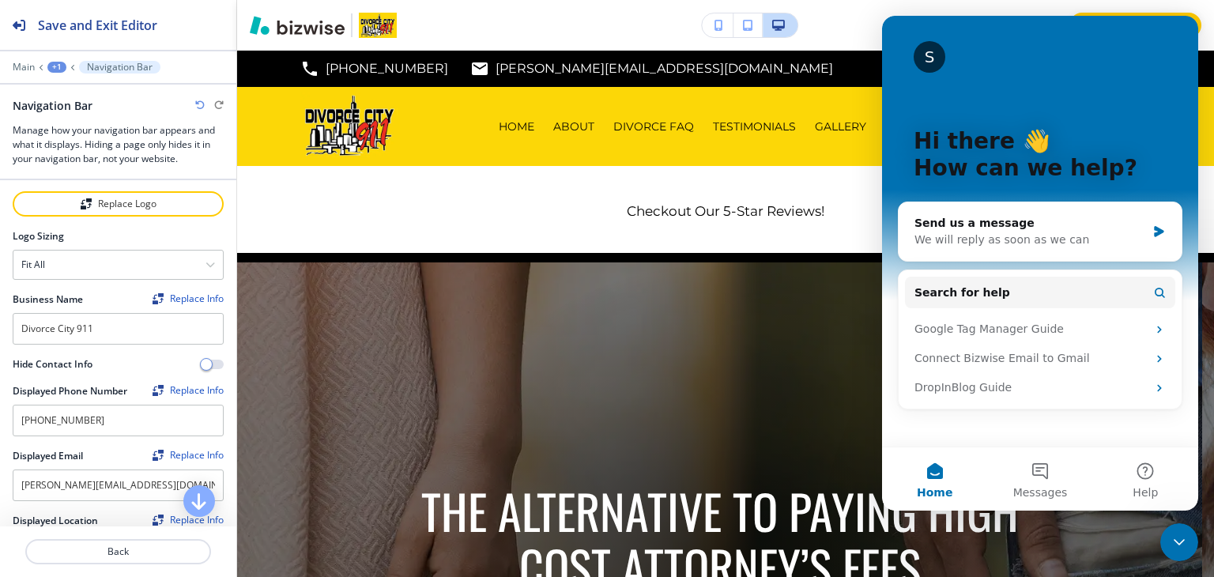
click at [1176, 534] on icon "Close Intercom Messenger" at bounding box center [1179, 542] width 19 height 19
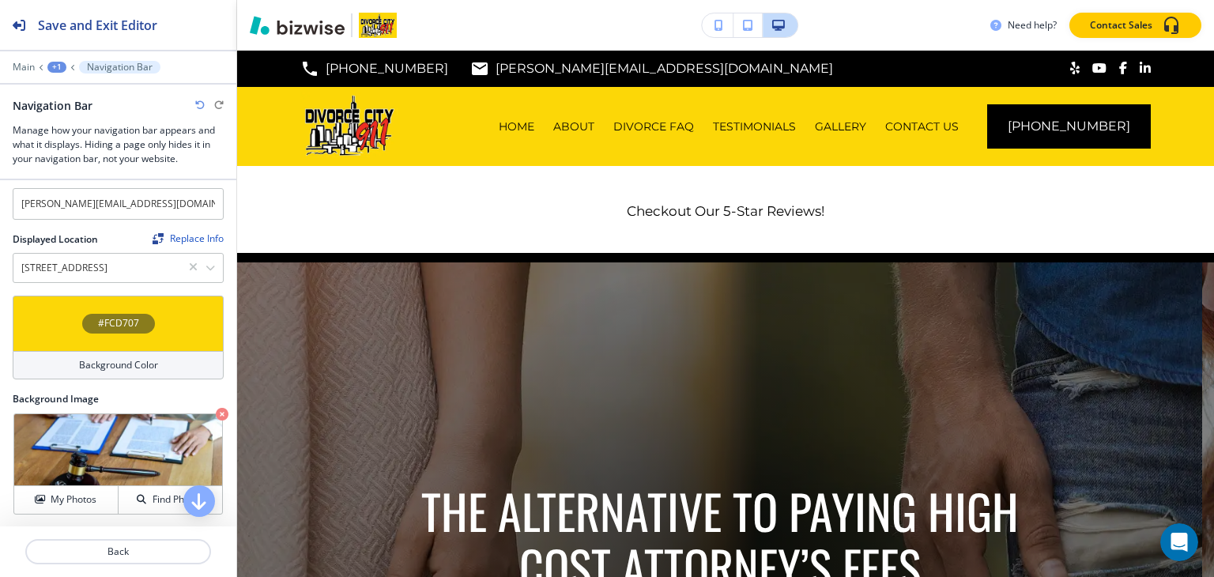
scroll to position [487, 0]
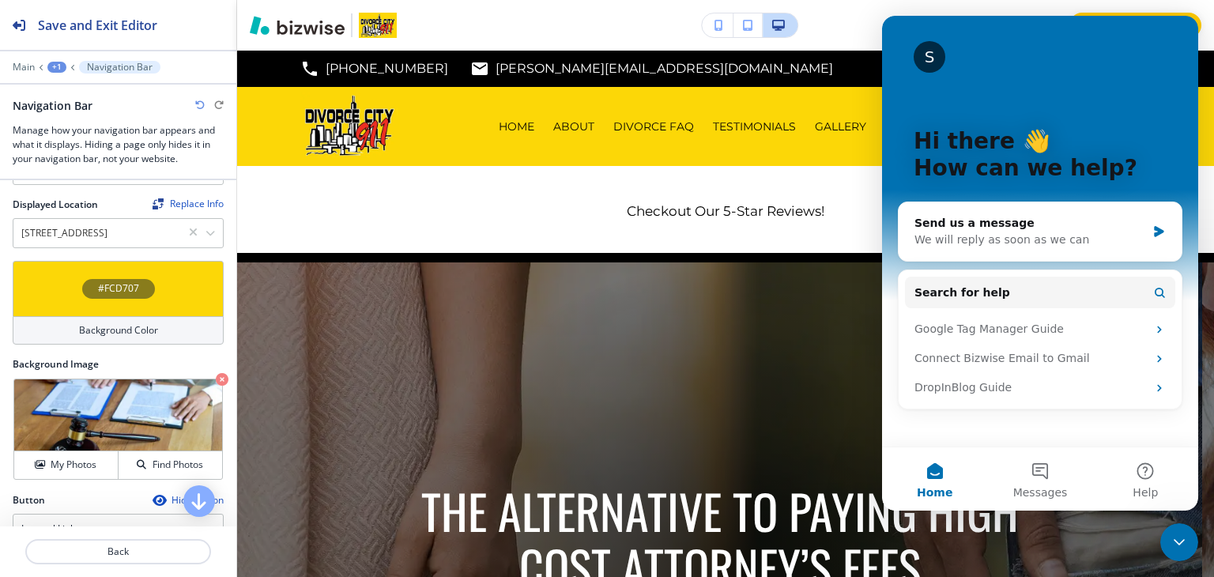
click at [1170, 552] on div "Close Intercom Messenger" at bounding box center [1179, 542] width 38 height 38
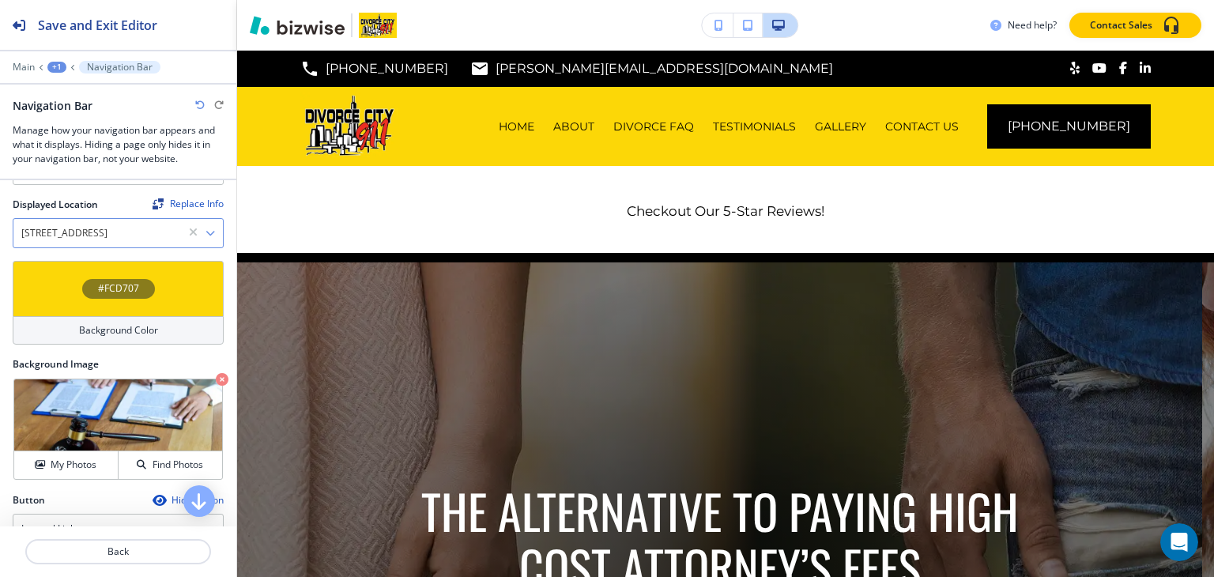
click at [49, 220] on Location "[STREET_ADDRESS]" at bounding box center [100, 233] width 175 height 27
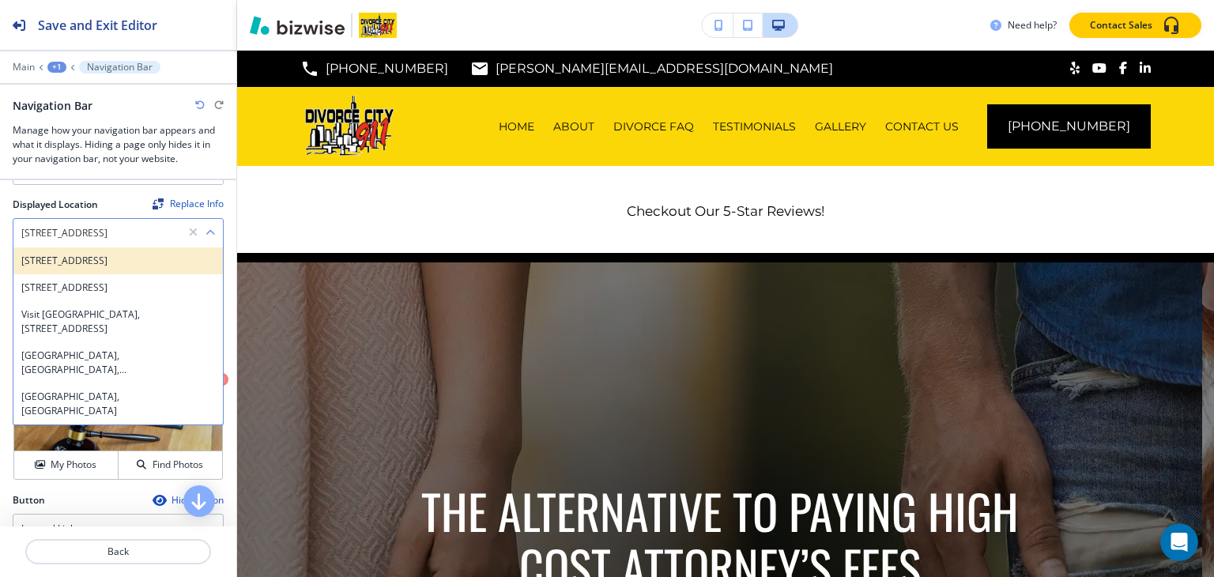
click at [55, 268] on h4 "[STREET_ADDRESS]" at bounding box center [118, 261] width 194 height 14
type Location "[STREET_ADDRESS]"
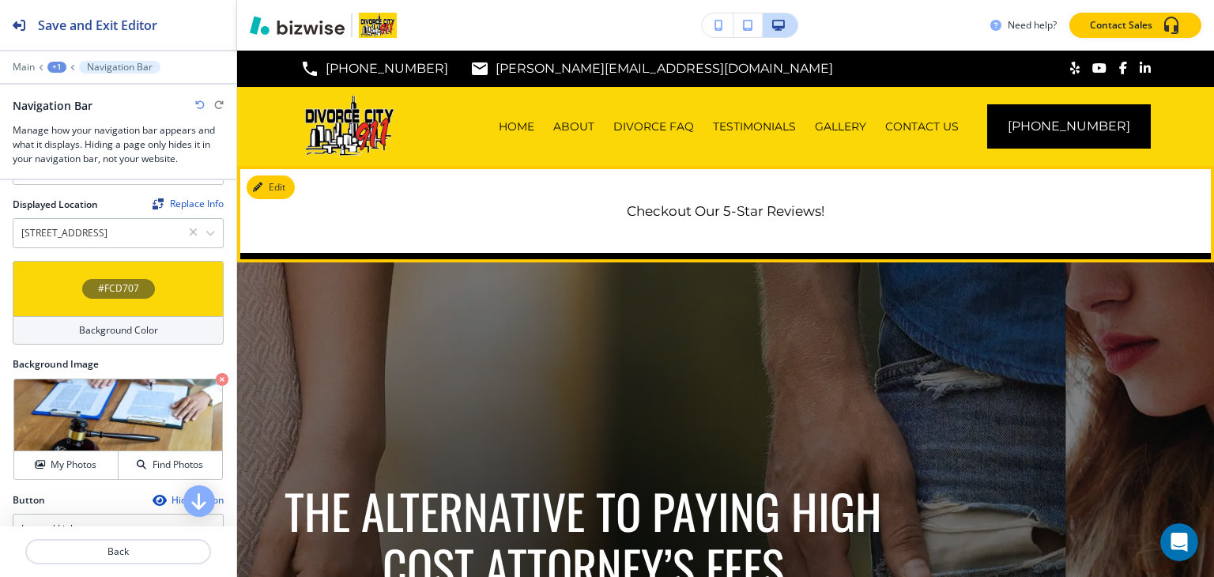
click at [406, 222] on div "Checkout Our 5-Star Reviews!" at bounding box center [725, 209] width 977 height 87
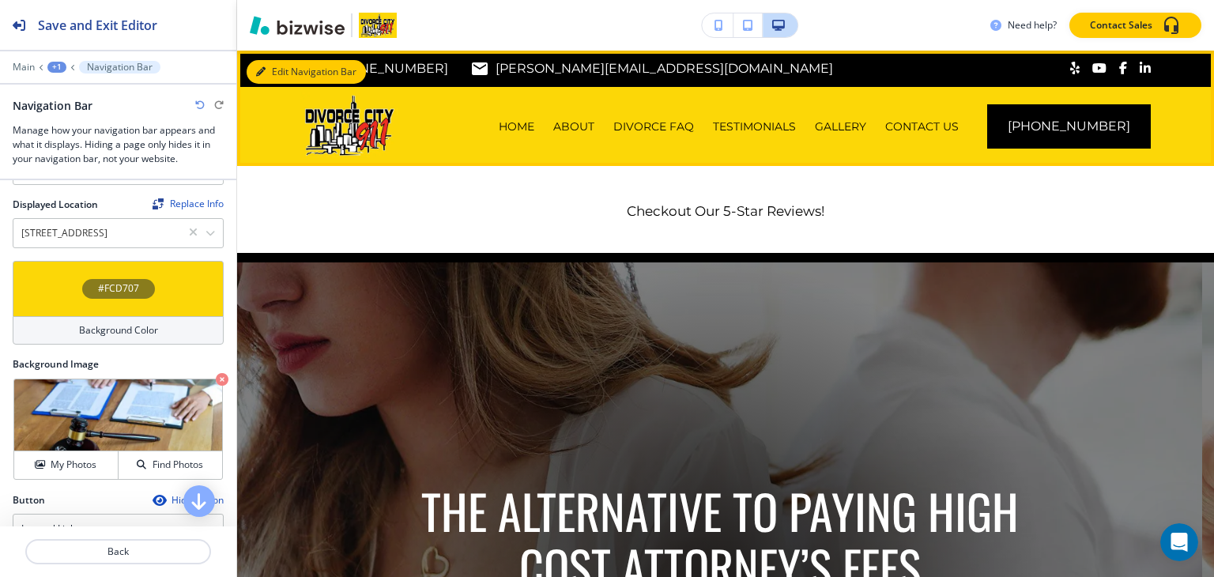
click at [287, 69] on button "Edit Navigation Bar" at bounding box center [306, 72] width 119 height 24
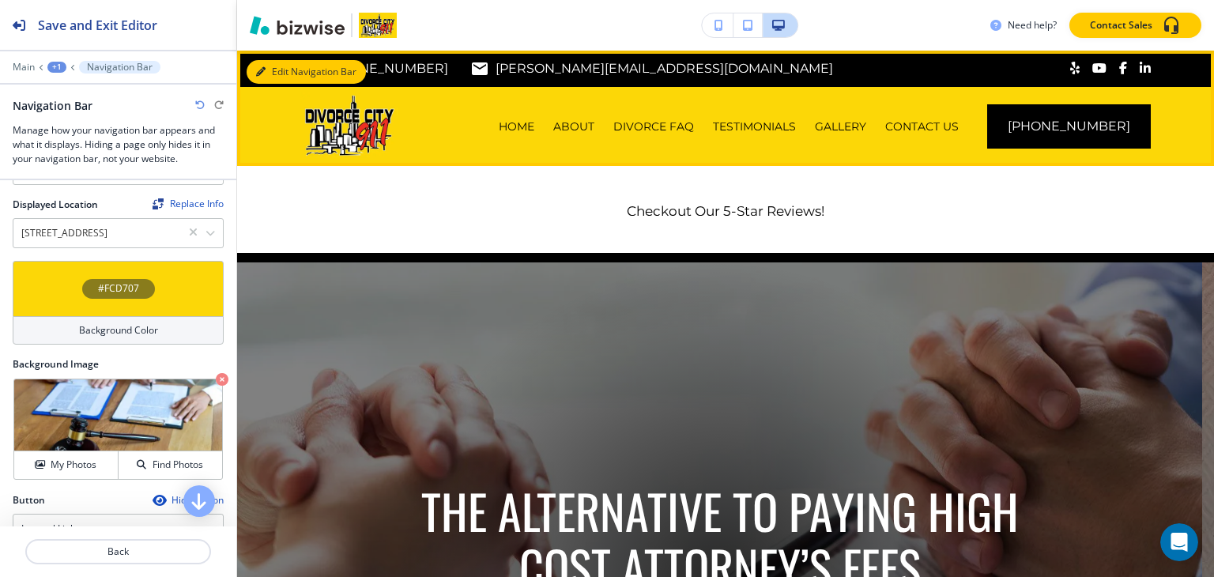
click at [267, 74] on button "Edit Navigation Bar" at bounding box center [306, 72] width 119 height 24
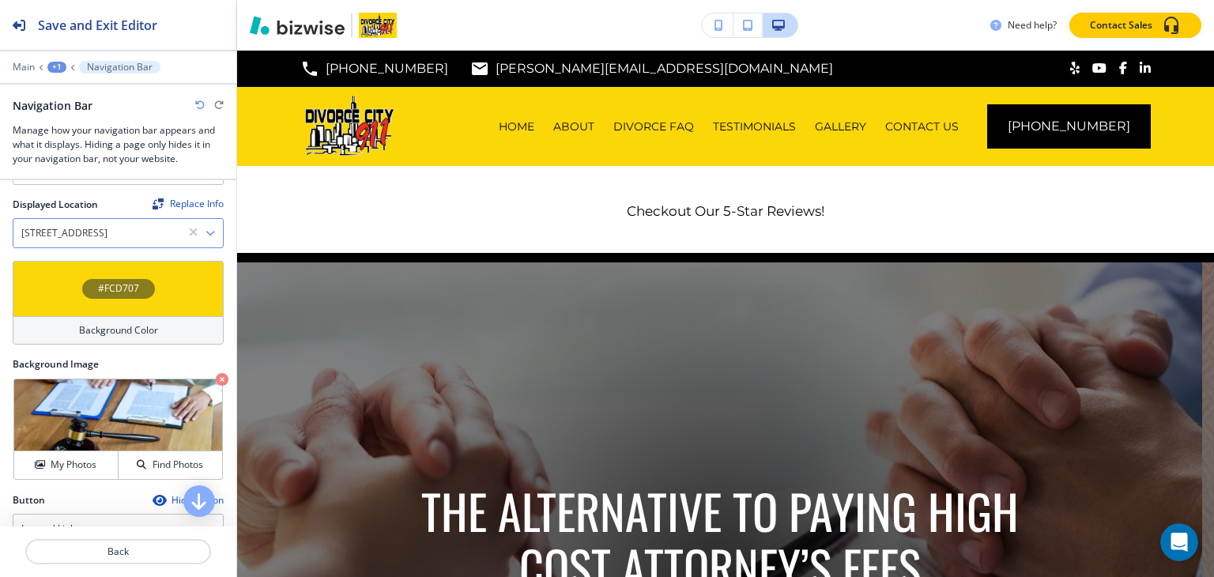
click at [86, 221] on Location "[STREET_ADDRESS]" at bounding box center [100, 233] width 175 height 27
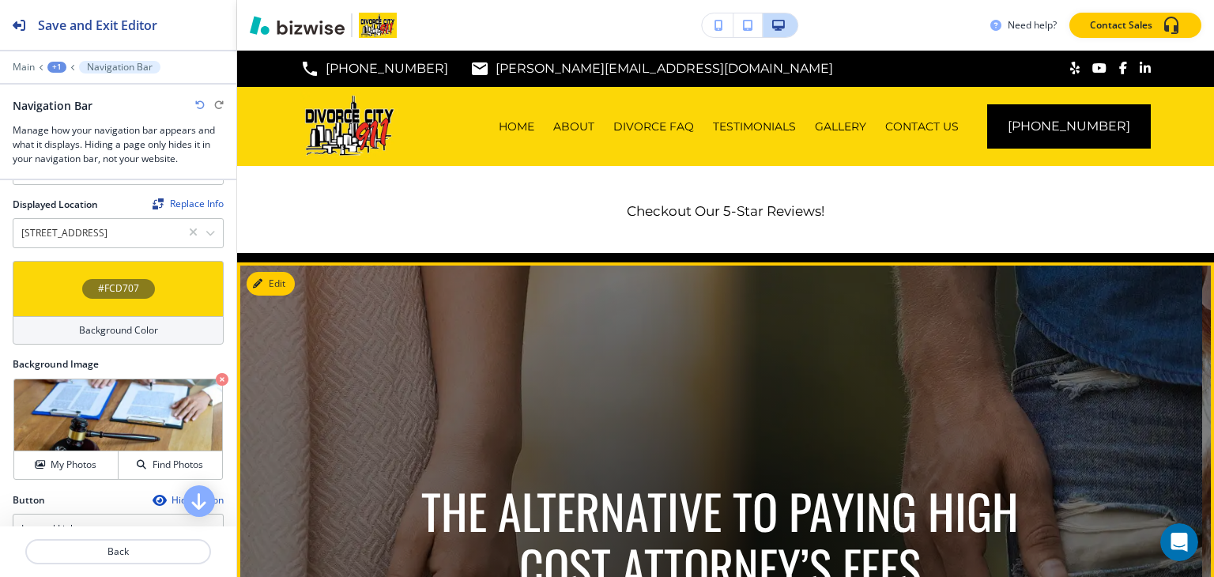
click at [620, 275] on img at bounding box center [719, 586] width 965 height 648
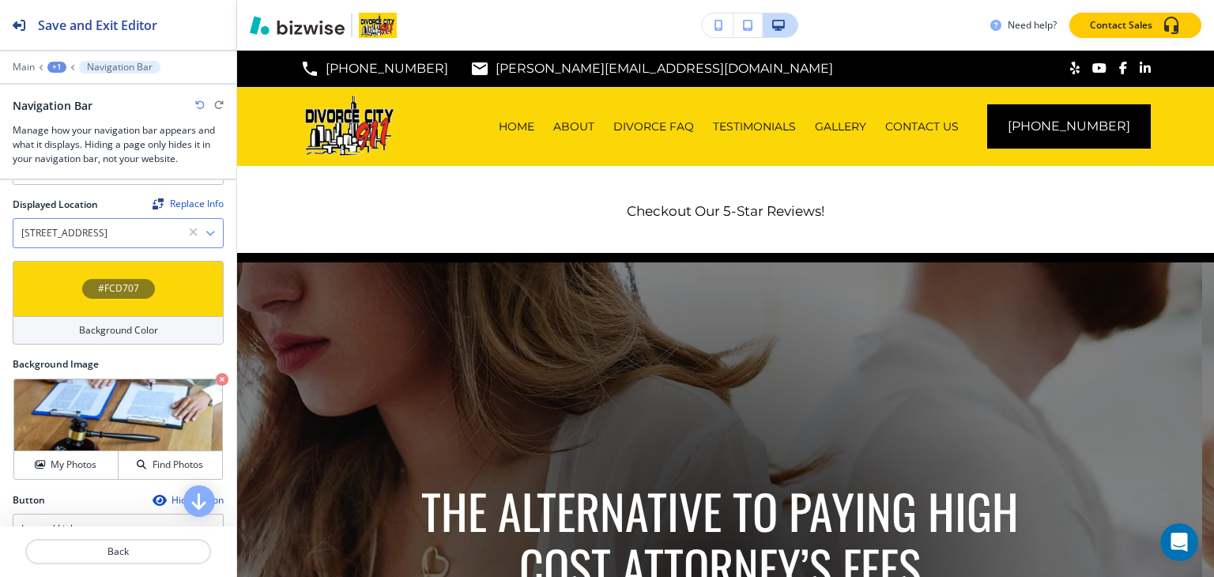
click at [77, 220] on Location "[STREET_ADDRESS]" at bounding box center [100, 233] width 175 height 27
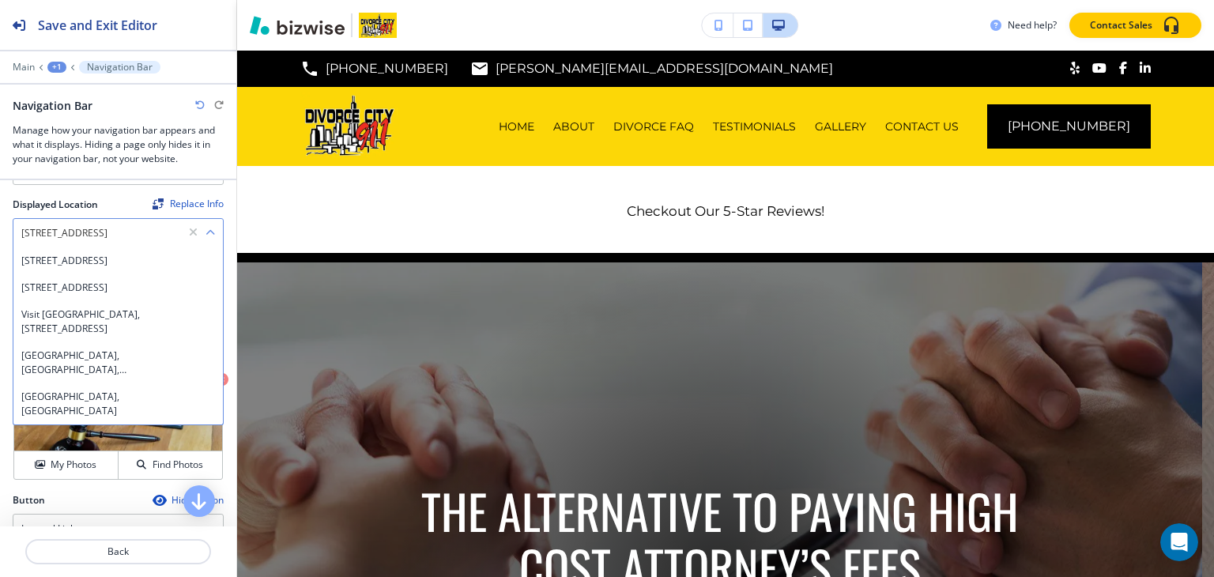
click at [115, 220] on Location "[STREET_ADDRESS]" at bounding box center [100, 233] width 175 height 27
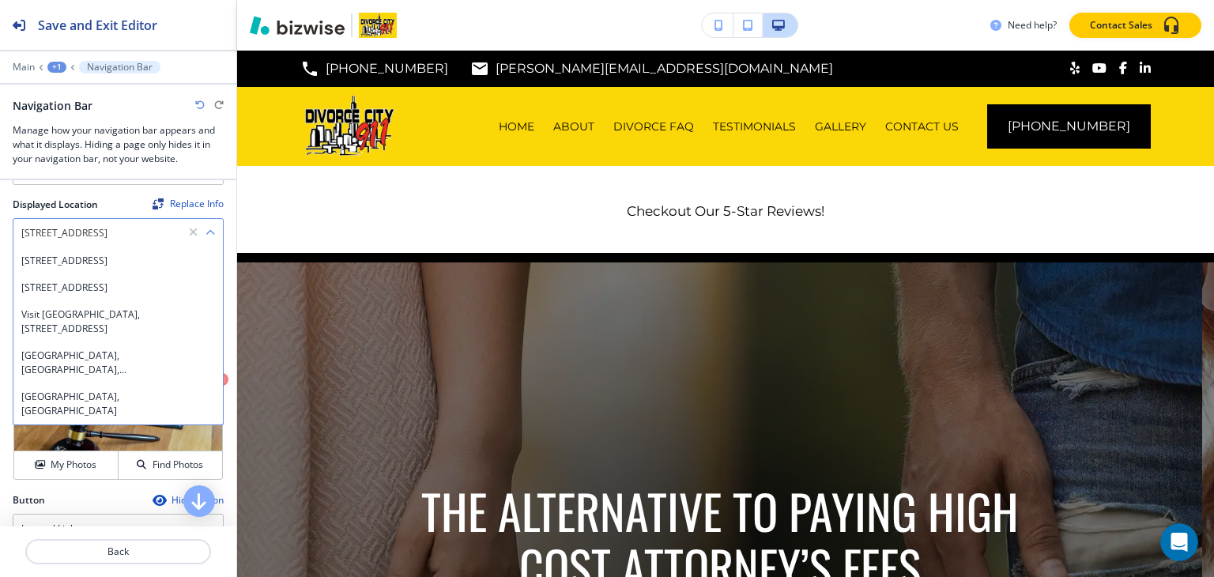
scroll to position [0, 25]
click at [115, 220] on Location "[STREET_ADDRESS]" at bounding box center [100, 233] width 175 height 27
click at [61, 258] on h4 "[STREET_ADDRESS]" at bounding box center [118, 261] width 194 height 14
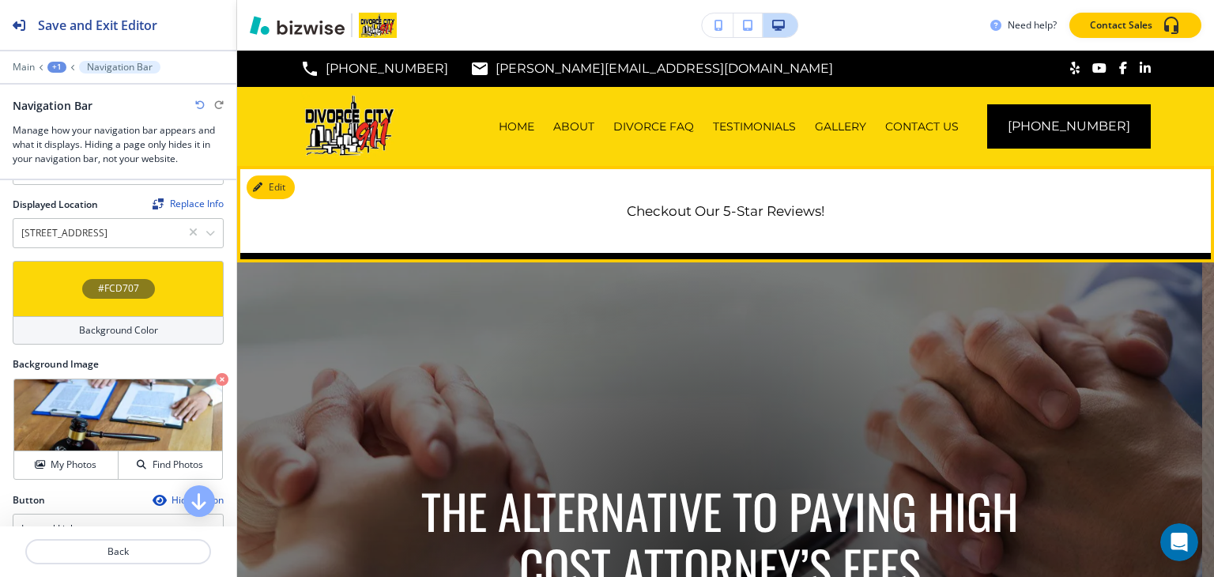
click at [911, 222] on div "Checkout Our 5-Star Reviews!" at bounding box center [725, 209] width 977 height 87
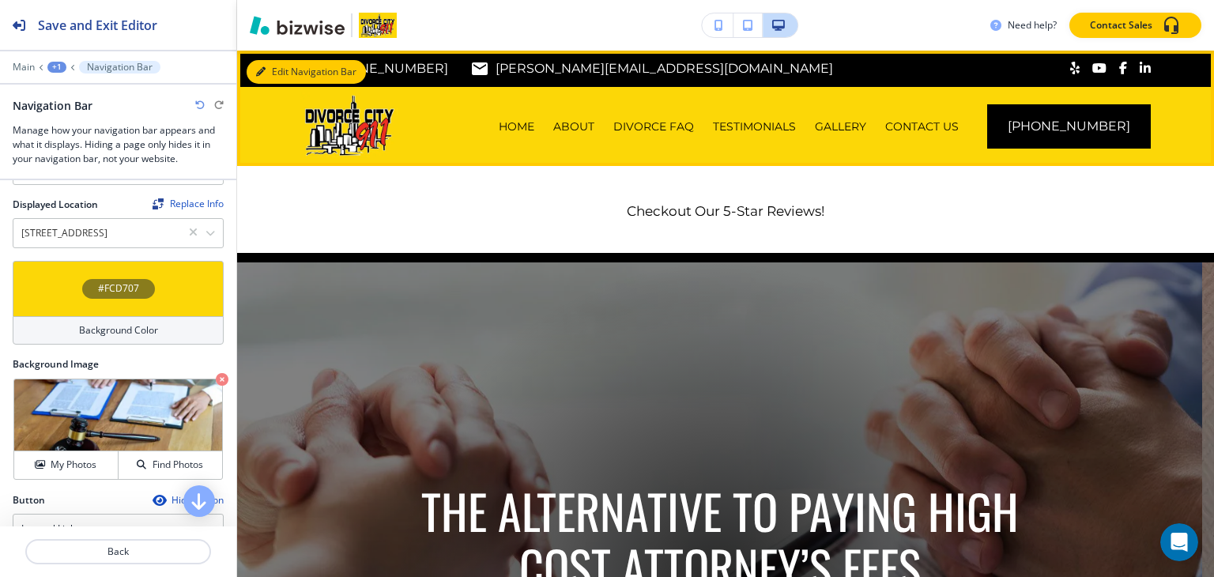
click at [265, 74] on icon "button" at bounding box center [260, 71] width 9 height 9
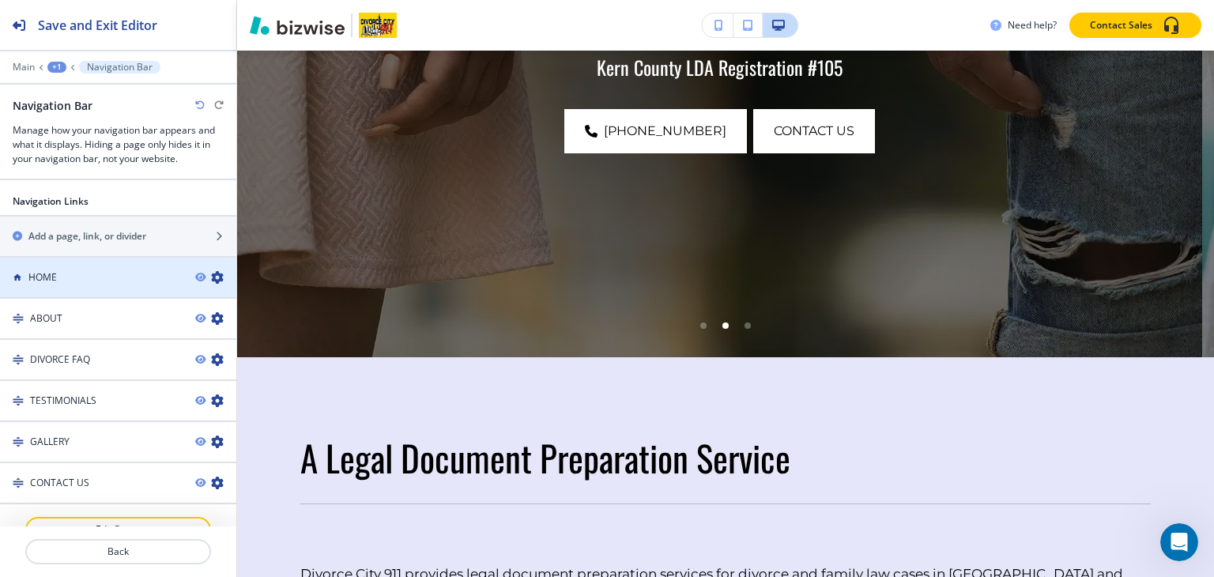
scroll to position [1009, 0]
